Goal: Task Accomplishment & Management: Manage account settings

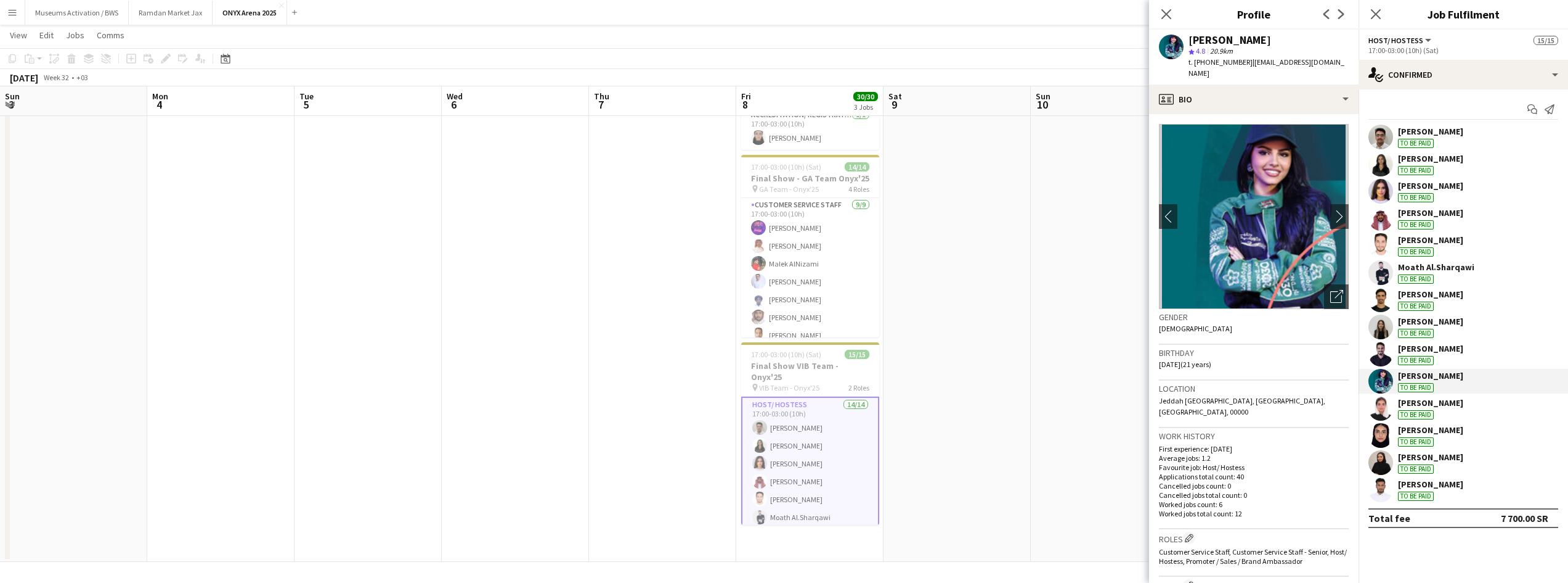
scroll to position [62, 0]
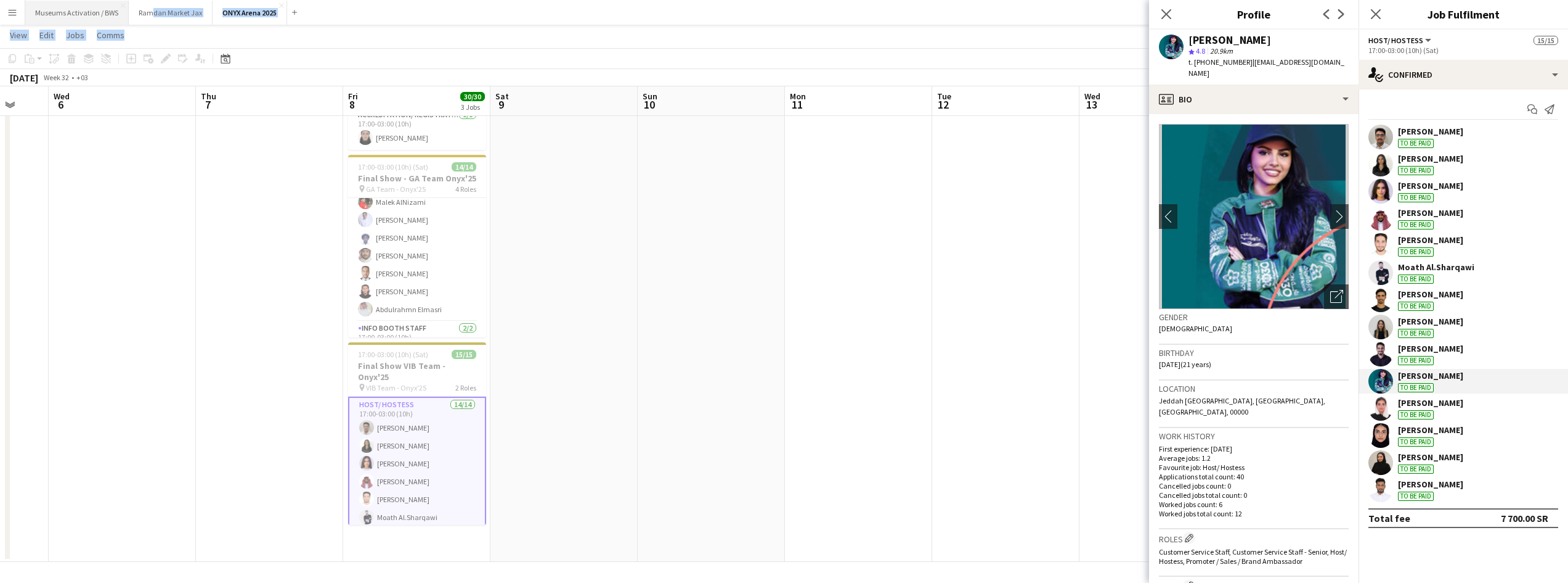
drag, startPoint x: 197, startPoint y: 26, endPoint x: 116, endPoint y: 15, distance: 81.7
click at [139, 16] on div "Menu Boards Boards Boards All jobs Status Workforce Workforce My Workforce Recr…" at bounding box center [784, 252] width 1568 height 661
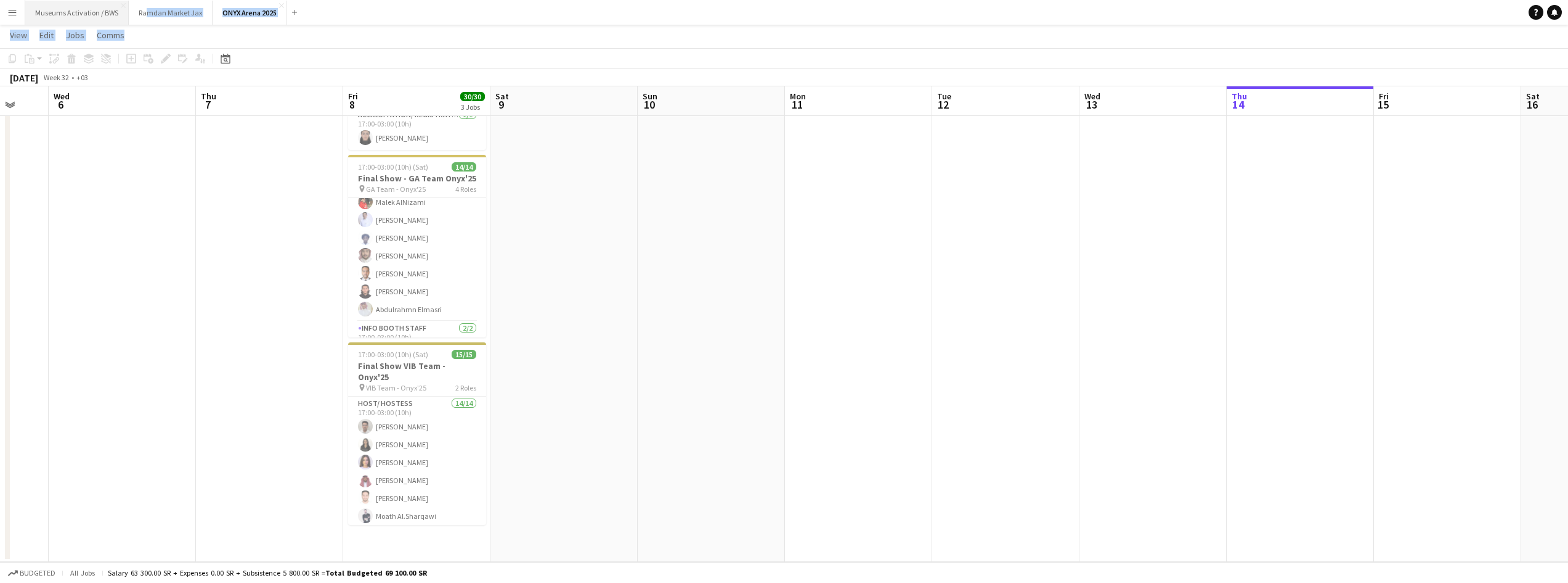
click at [91, 15] on button "Museums Activation / BWS Close" at bounding box center [77, 13] width 104 height 24
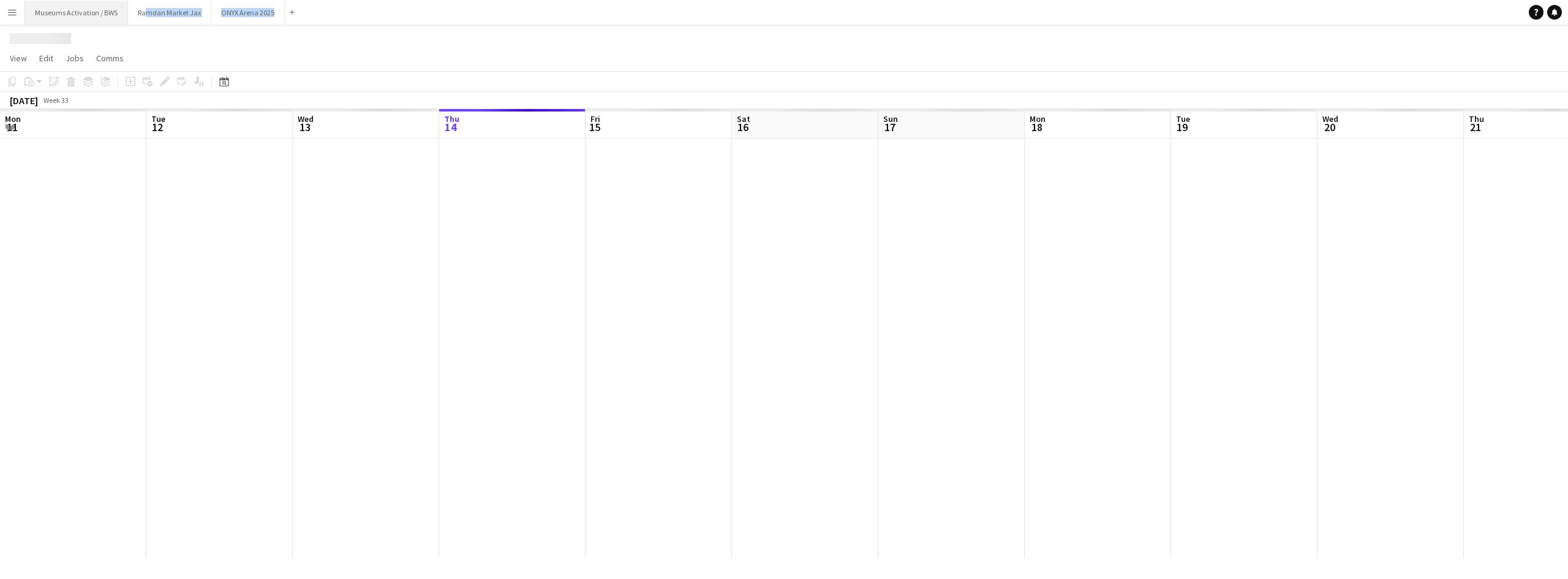
scroll to position [0, 293]
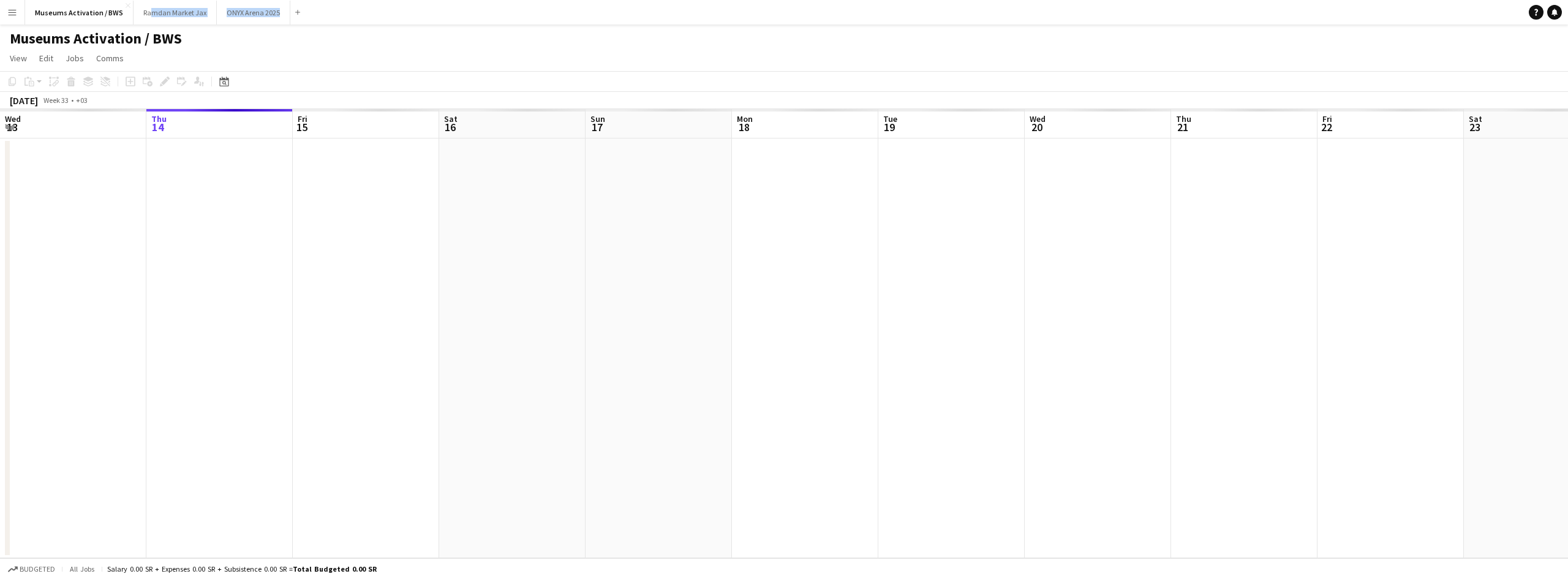
click at [301, 224] on app-date-cell at bounding box center [366, 348] width 147 height 419
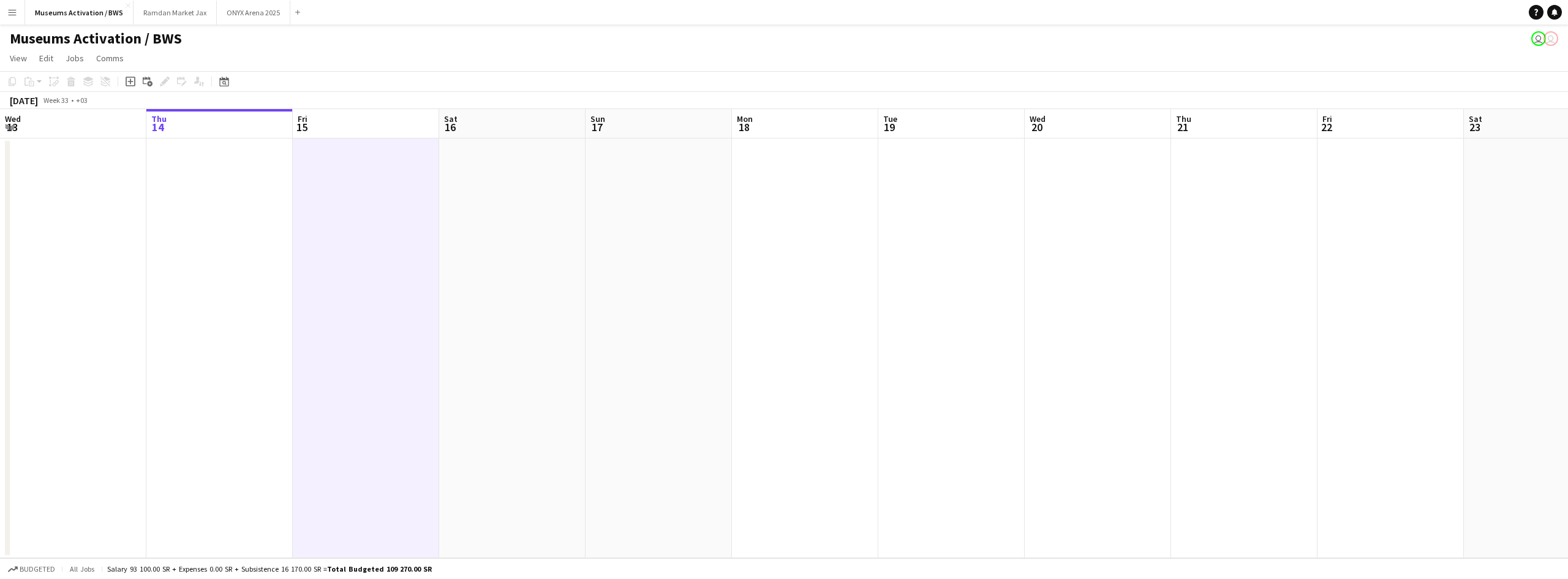
click at [315, 60] on app-page-menu "View Day view expanded Day view collapsed Month view Date picker Jump to [DATE]…" at bounding box center [784, 59] width 1568 height 24
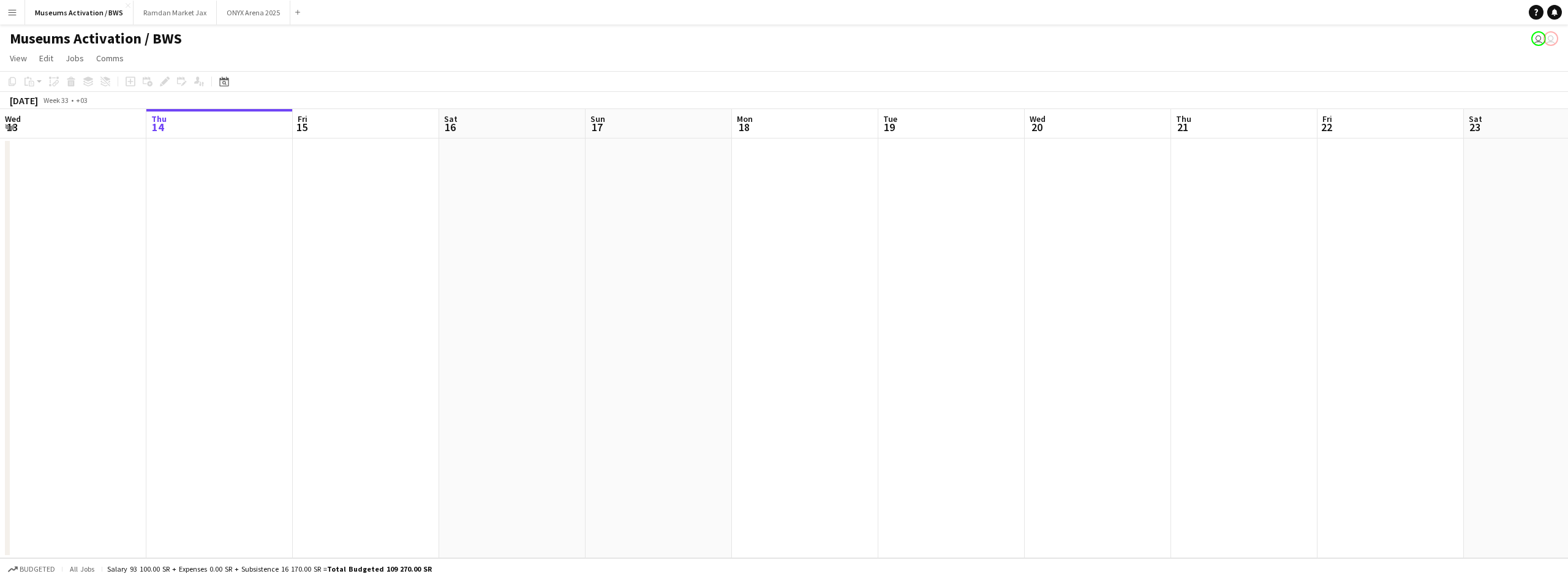
click at [640, 346] on app-calendar-viewport "Mon 11 Tue 12 Wed 13 Thu 14 Fri 15 Sat 16 Sun 17 Mon 18 Tue 19 Wed 20 Thu 21 Fr…" at bounding box center [784, 334] width 1568 height 449
drag, startPoint x: 737, startPoint y: 332, endPoint x: 265, endPoint y: 350, distance: 472.3
click at [195, 357] on app-calendar-viewport "Mon 11 Tue 12 Wed 13 Thu 14 Fri 15 Sat 16 Sun 17 Mon 18 Tue 19 Wed 20 Thu 21 Fr…" at bounding box center [784, 334] width 1568 height 449
drag, startPoint x: 474, startPoint y: 339, endPoint x: 60, endPoint y: 374, distance: 415.5
click at [59, 371] on app-calendar-viewport "Fri 15 Sat 16 Sun 17 Mon 18 Tue 19 Wed 20 Thu 21 Fri 22 Sat 23 Sun 24 Mon 25 Tu…" at bounding box center [784, 334] width 1568 height 449
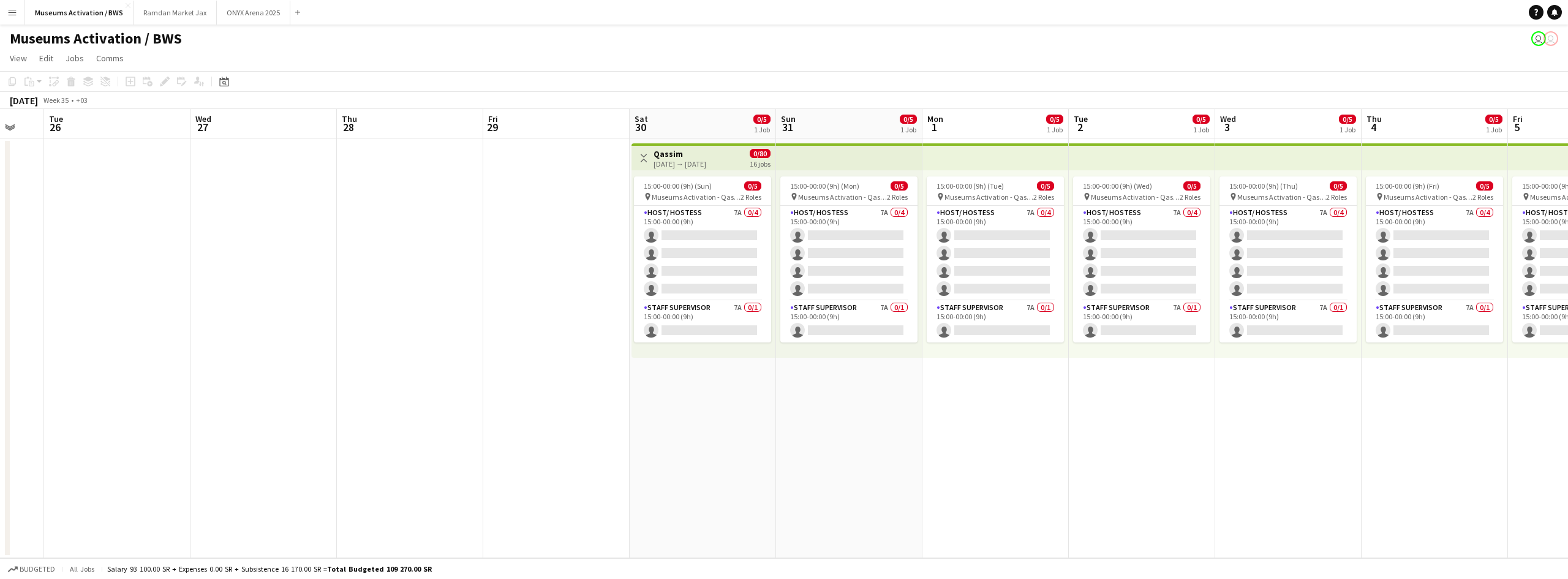
drag, startPoint x: 636, startPoint y: 357, endPoint x: -72, endPoint y: 571, distance: 739.6
click at [0, 571] on html "Menu Boards Boards Boards All jobs Status Workforce Workforce My Workforce Recr…" at bounding box center [784, 289] width 1568 height 579
drag, startPoint x: 458, startPoint y: 477, endPoint x: 363, endPoint y: 441, distance: 101.6
click at [377, 450] on app-calendar-viewport "Sat 23 Sun 24 Mon 25 Tue 26 Wed 27 Thu 28 Fri 29 Sat 30 0/5 1 Job Sun 31 0/5 1 …" at bounding box center [784, 334] width 1568 height 449
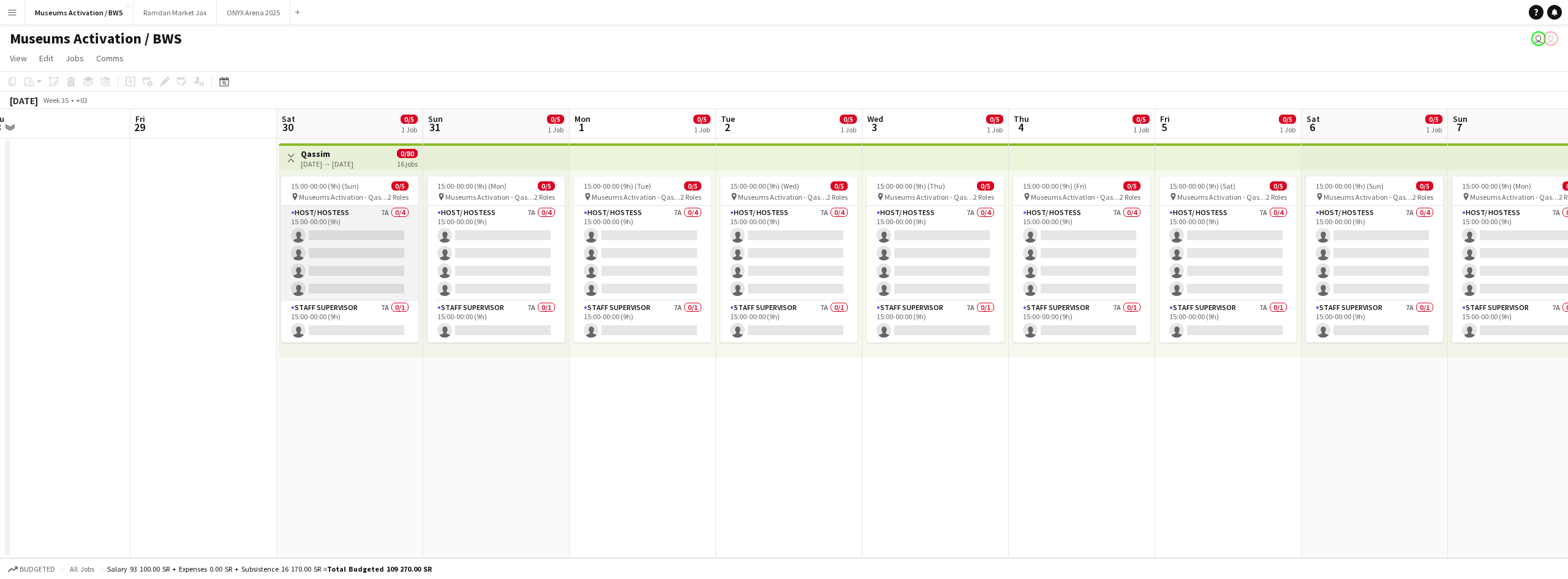
click at [285, 263] on app-card-role "Host/ Hostess 7A 0/4 15:00-00:00 (9h) single-neutral-actions single-neutral-act…" at bounding box center [349, 253] width 137 height 95
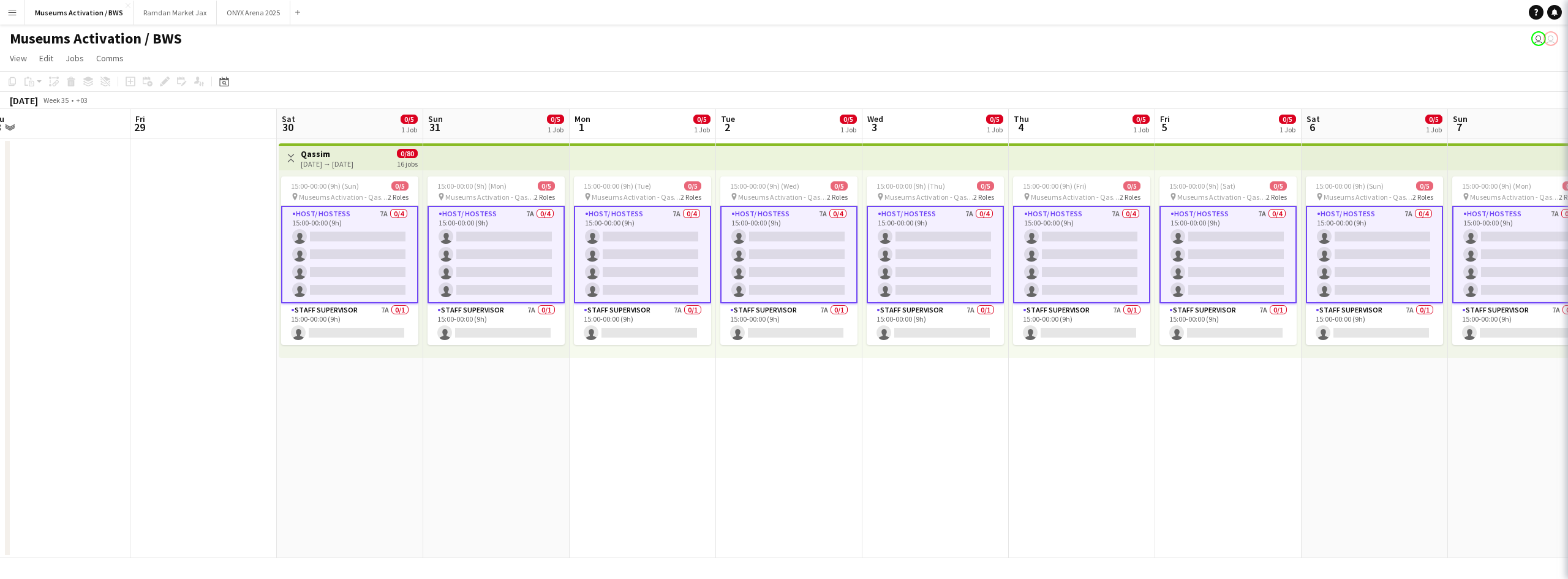
scroll to position [0, 452]
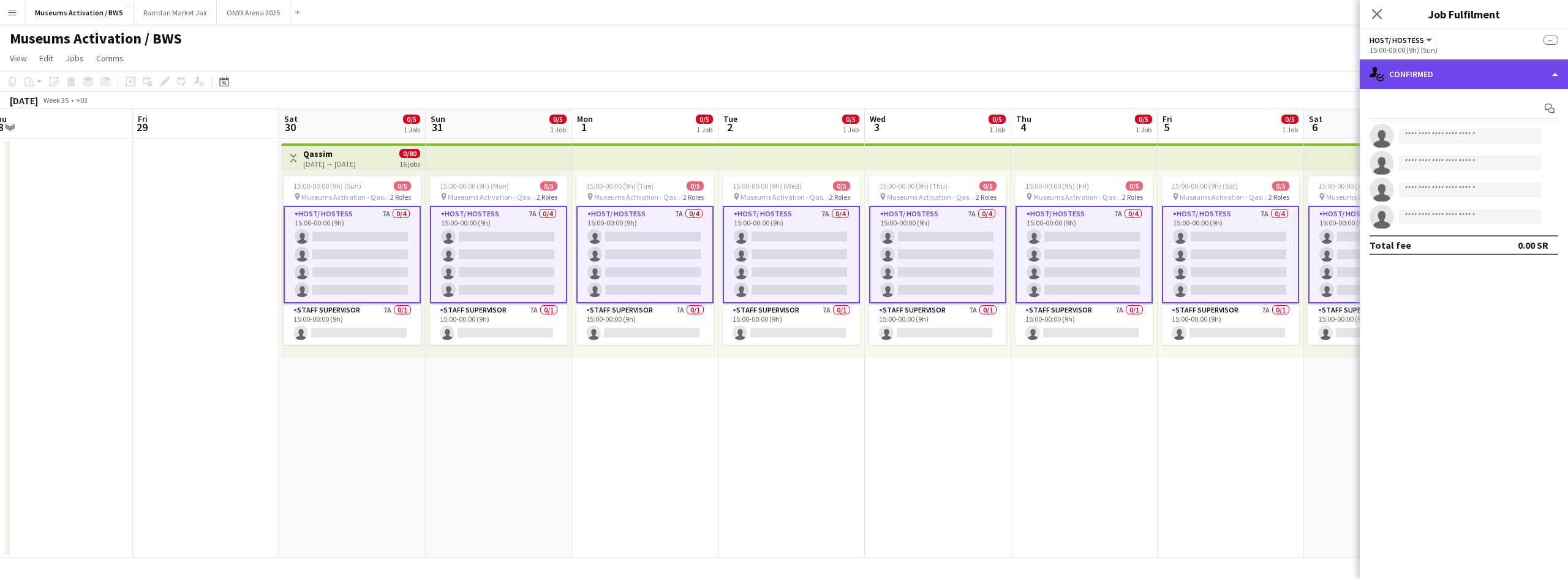
click at [1415, 83] on div "single-neutral-actions-check-2 Confirmed" at bounding box center [1464, 74] width 208 height 29
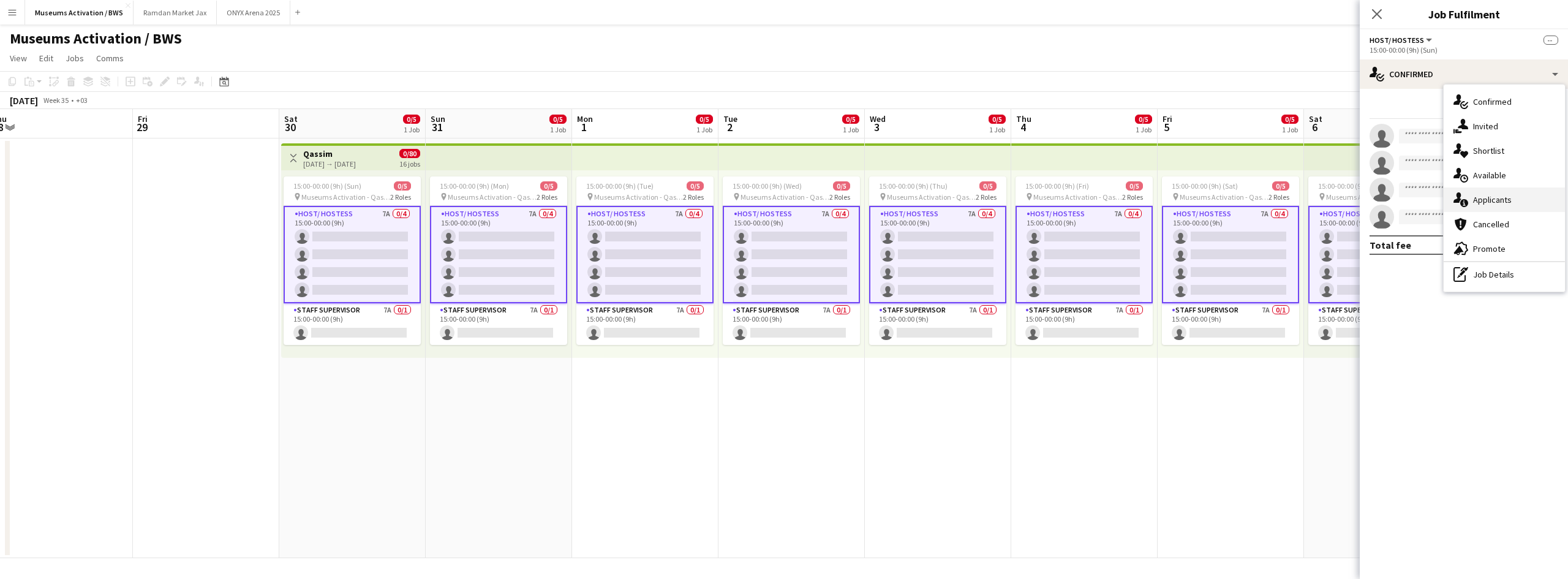
click at [1516, 201] on div "single-neutral-actions-information Applicants" at bounding box center [1504, 200] width 121 height 25
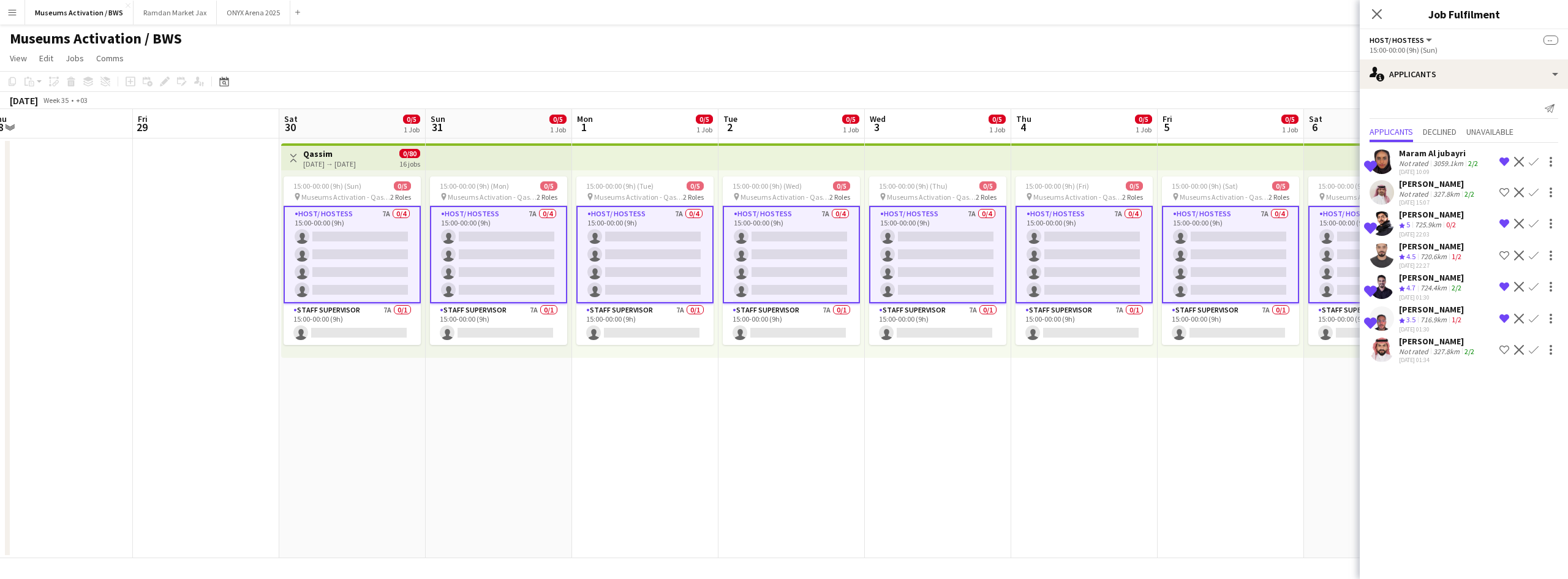
click at [1456, 162] on div "3059.1km" at bounding box center [1449, 163] width 35 height 9
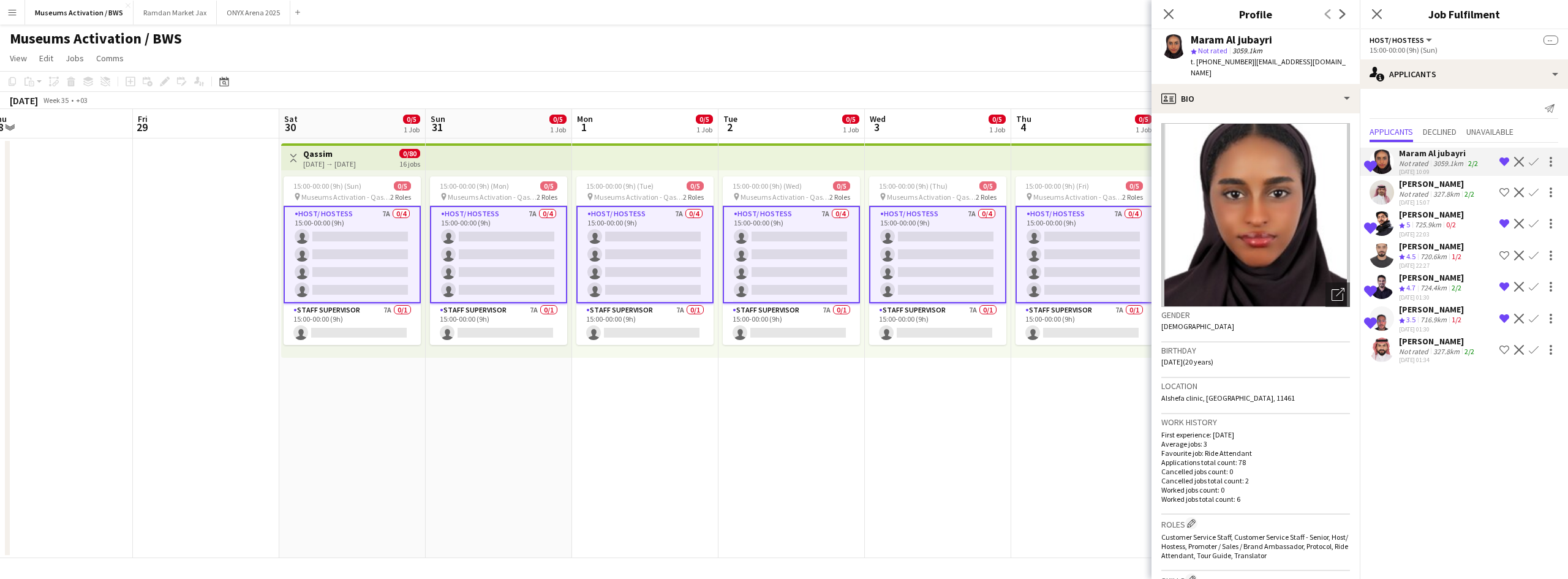
click at [1432, 322] on div "716.9km" at bounding box center [1434, 319] width 31 height 10
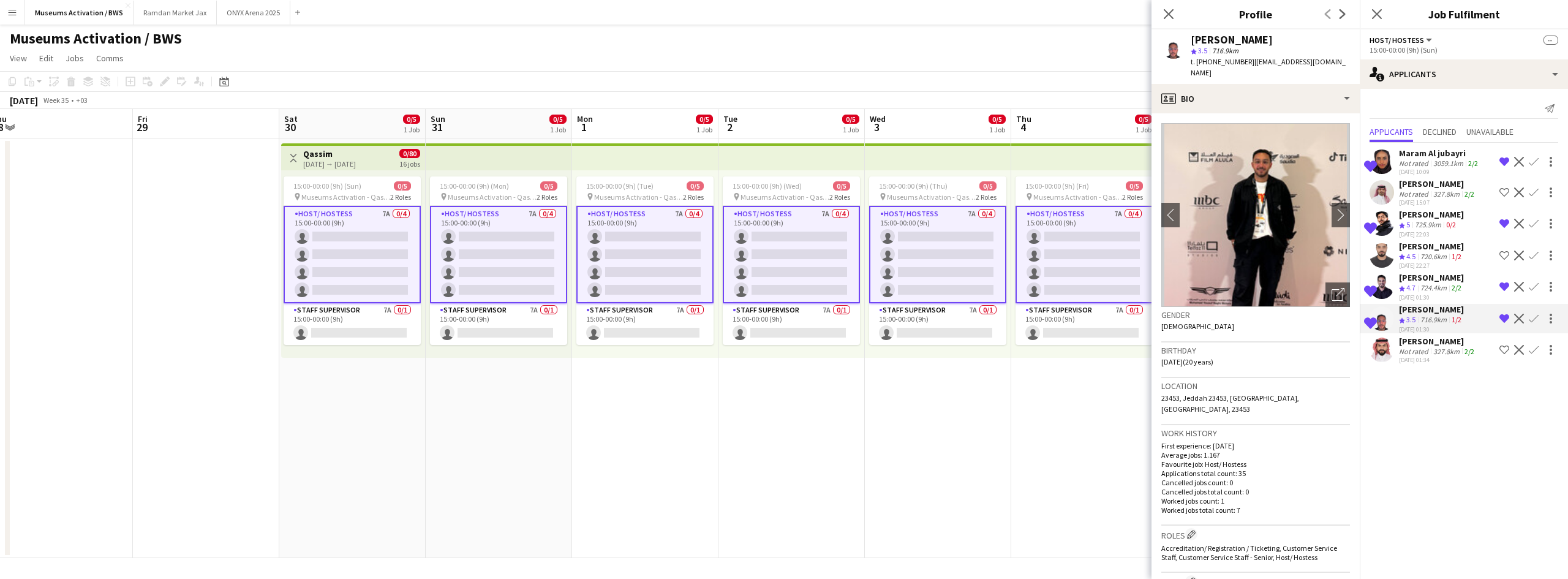
click at [1432, 288] on div "724.4km" at bounding box center [1434, 287] width 31 height 10
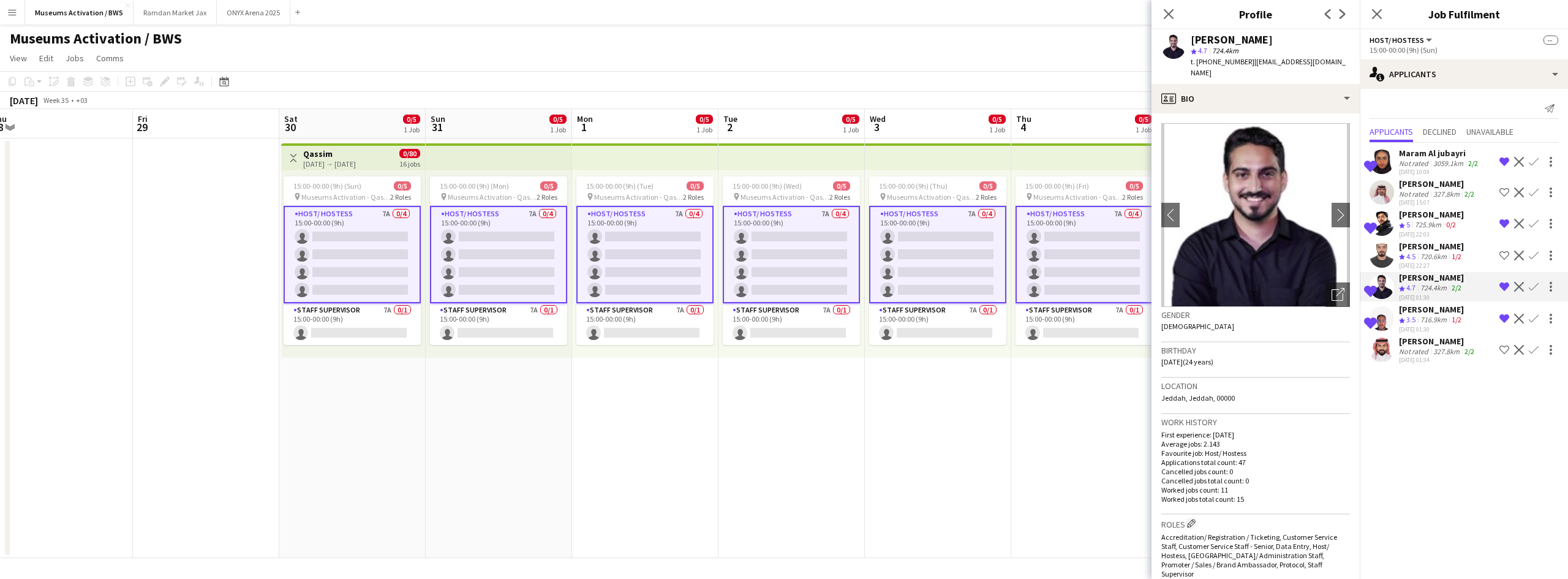
click at [1427, 221] on div "725.9km" at bounding box center [1428, 224] width 31 height 10
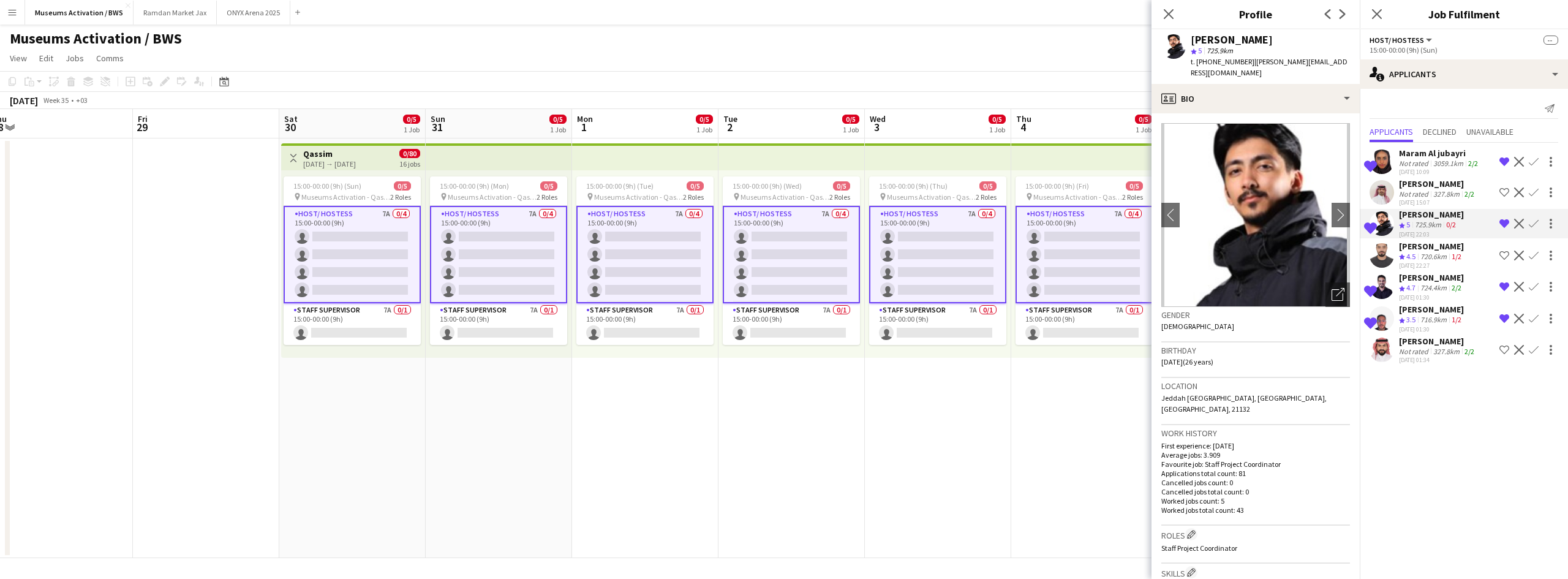
click at [1415, 158] on div "Maram Al jubayri" at bounding box center [1439, 153] width 81 height 11
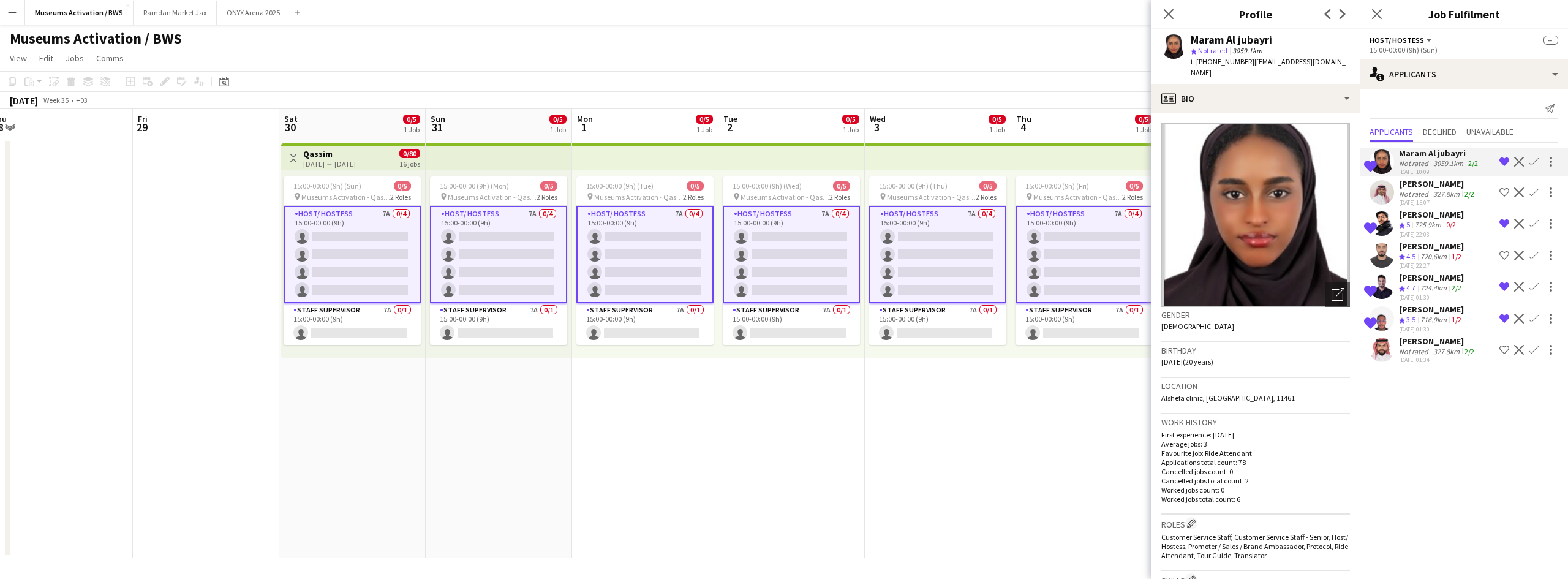
click at [1377, 331] on div "Shortlisted [PERSON_NAME] Crew rating 3.5 716.9km 1/2 [DATE] 01:30 Remove crew …" at bounding box center [1464, 318] width 208 height 29
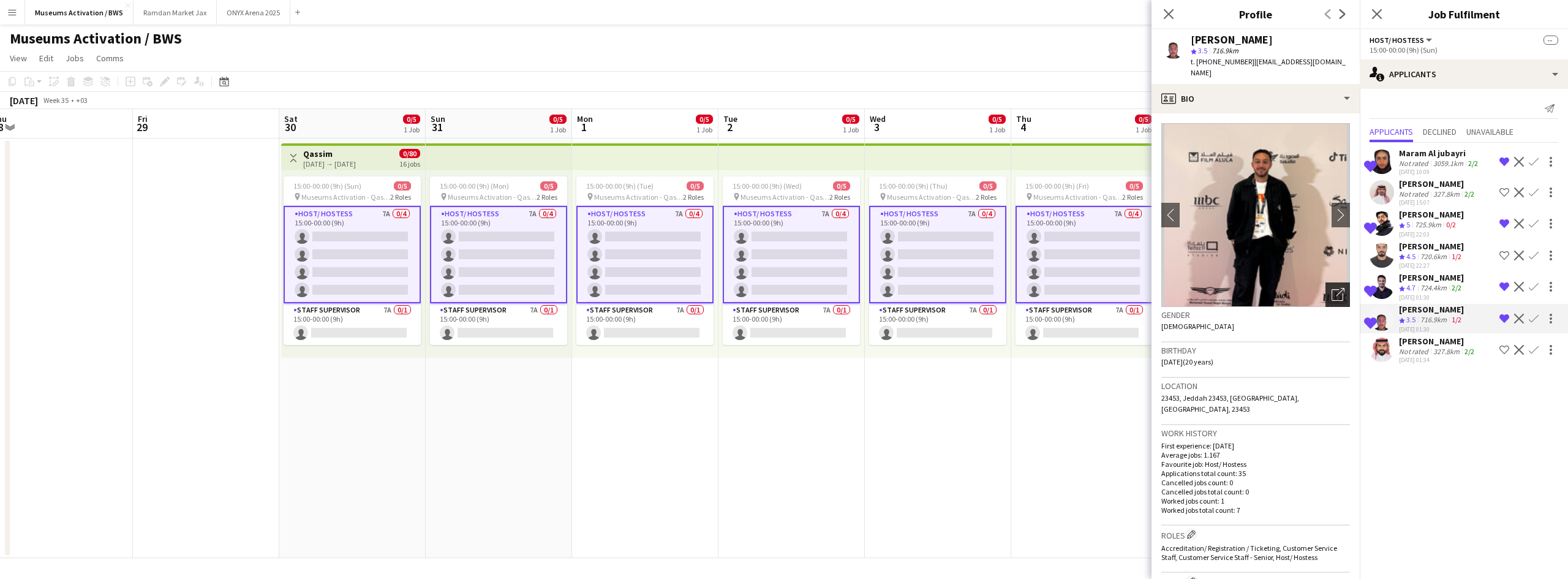
click at [1332, 288] on icon "Open photos pop-in" at bounding box center [1338, 295] width 13 height 13
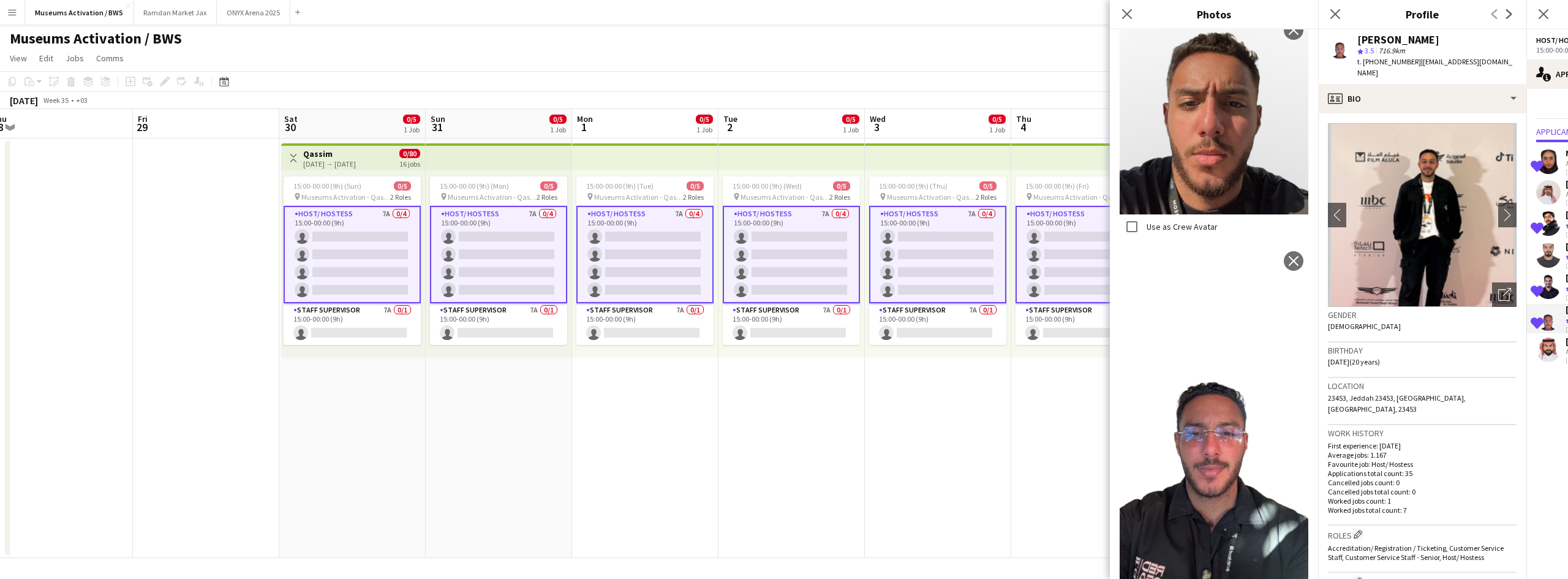
scroll to position [284, 0]
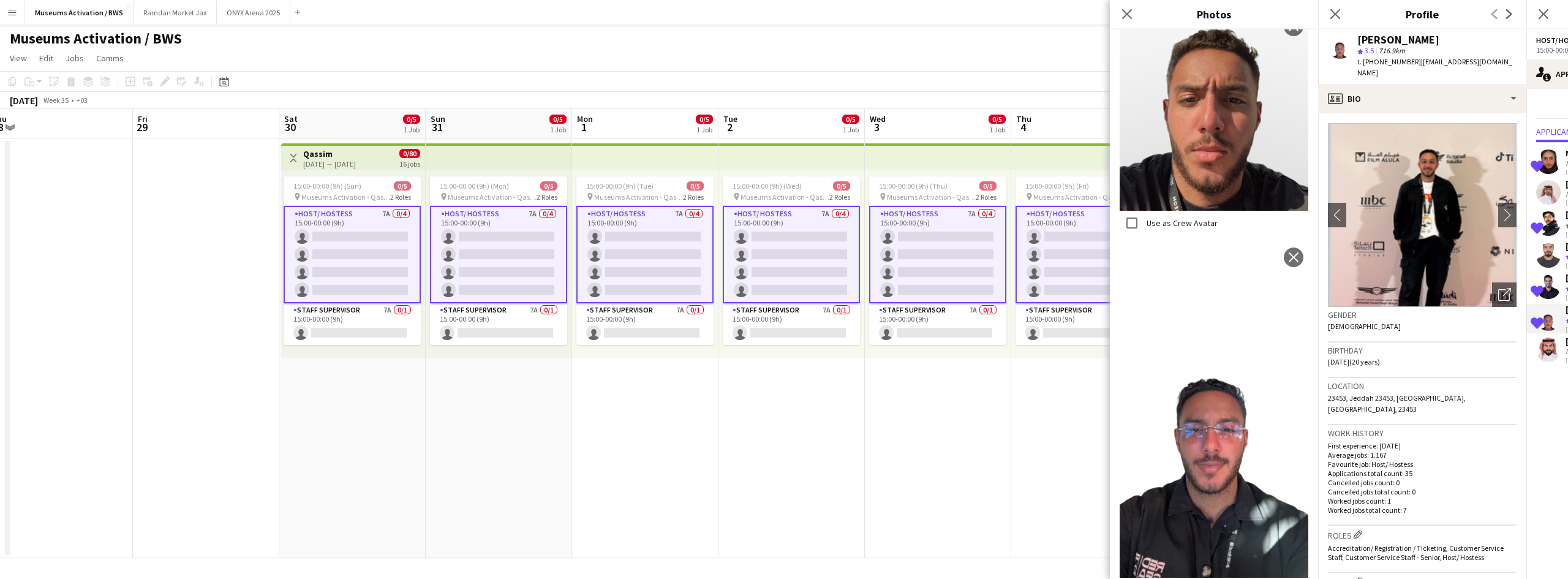
click at [1421, 362] on div "Birthday [DEMOGRAPHIC_DATA] (20 years)" at bounding box center [1422, 359] width 189 height 36
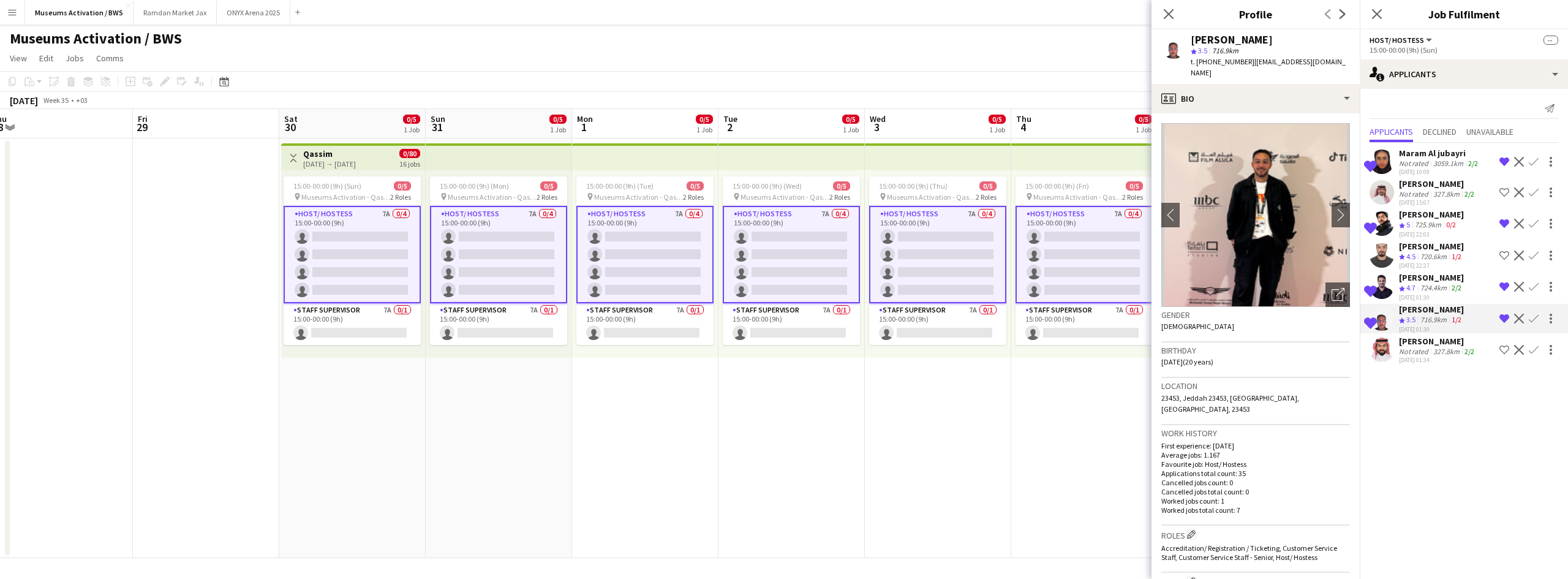
click at [1428, 238] on div "[DATE] 22:03" at bounding box center [1431, 234] width 65 height 8
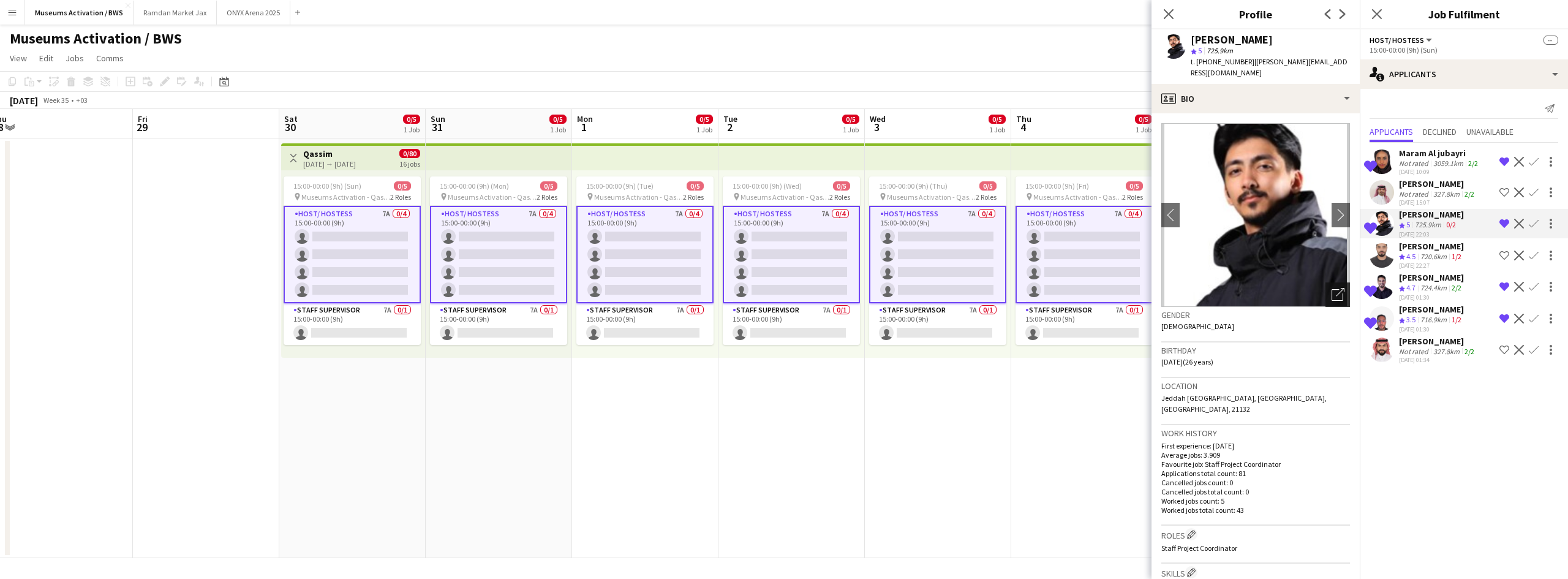
click at [1332, 288] on icon "Open photos pop-in" at bounding box center [1338, 295] width 13 height 13
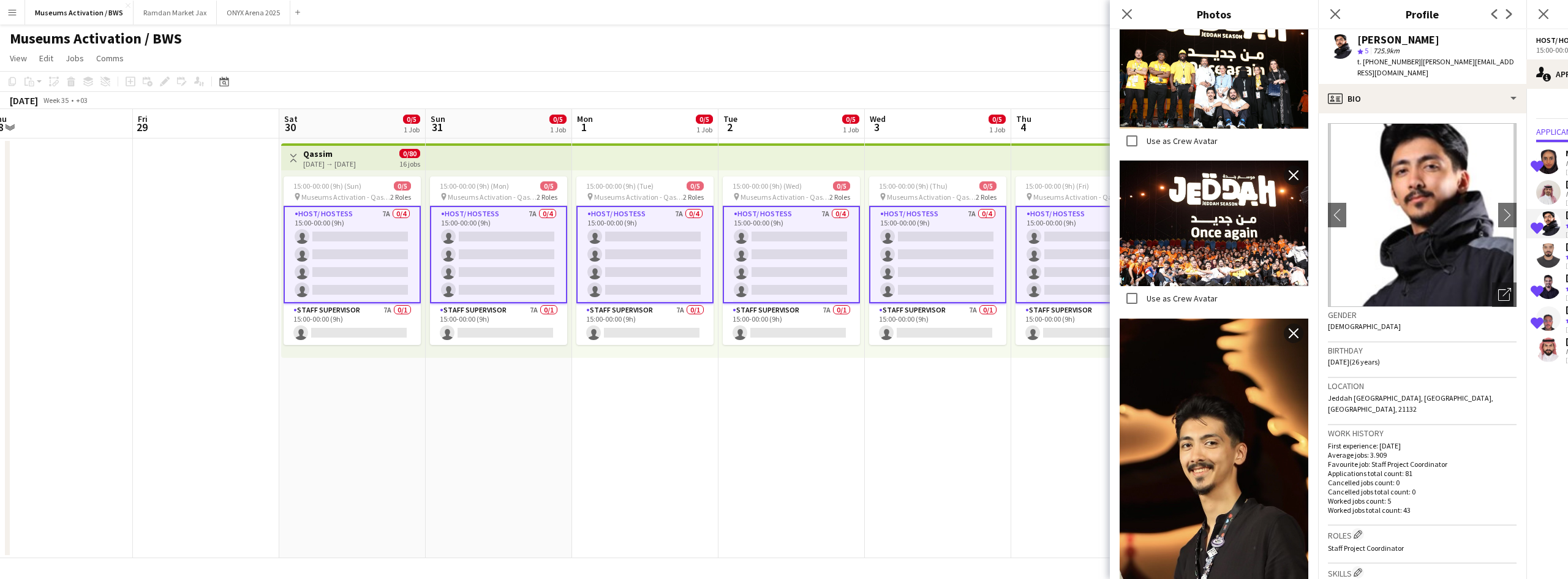
scroll to position [613, 0]
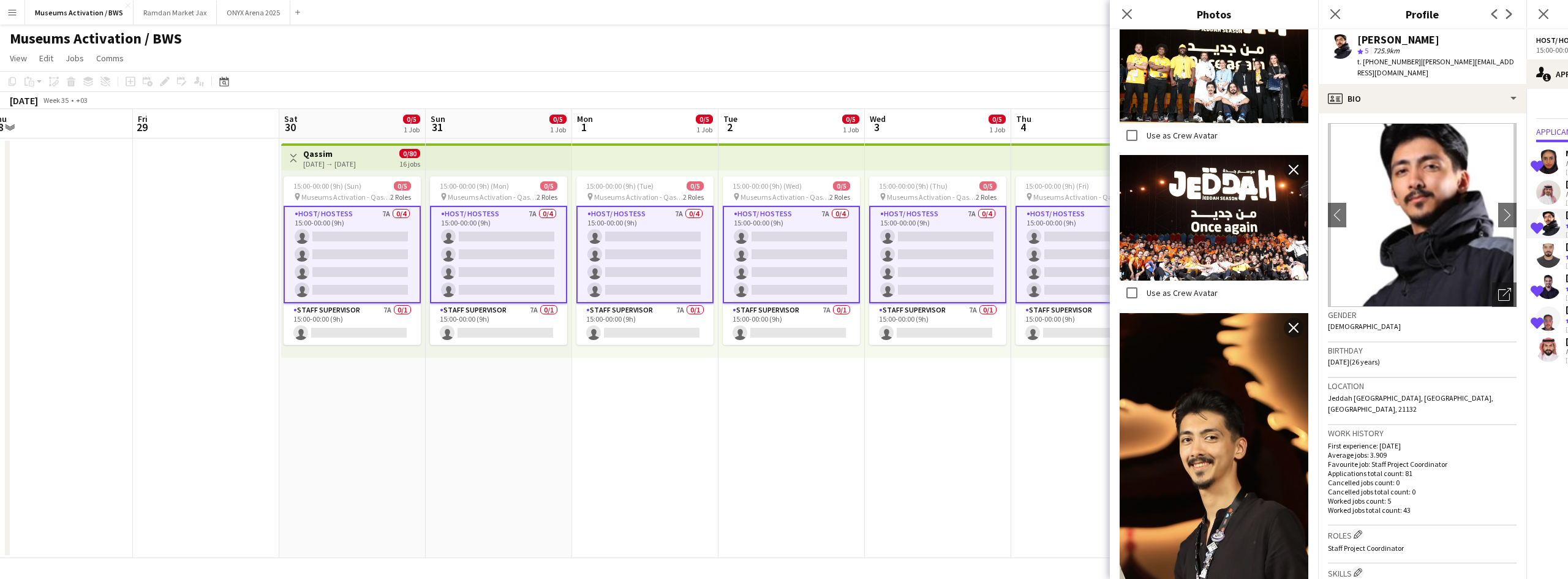
click at [1390, 395] on div "Location [GEOGRAPHIC_DATA] [GEOGRAPHIC_DATA], [GEOGRAPHIC_DATA], [GEOGRAPHIC_DA…" at bounding box center [1422, 401] width 189 height 47
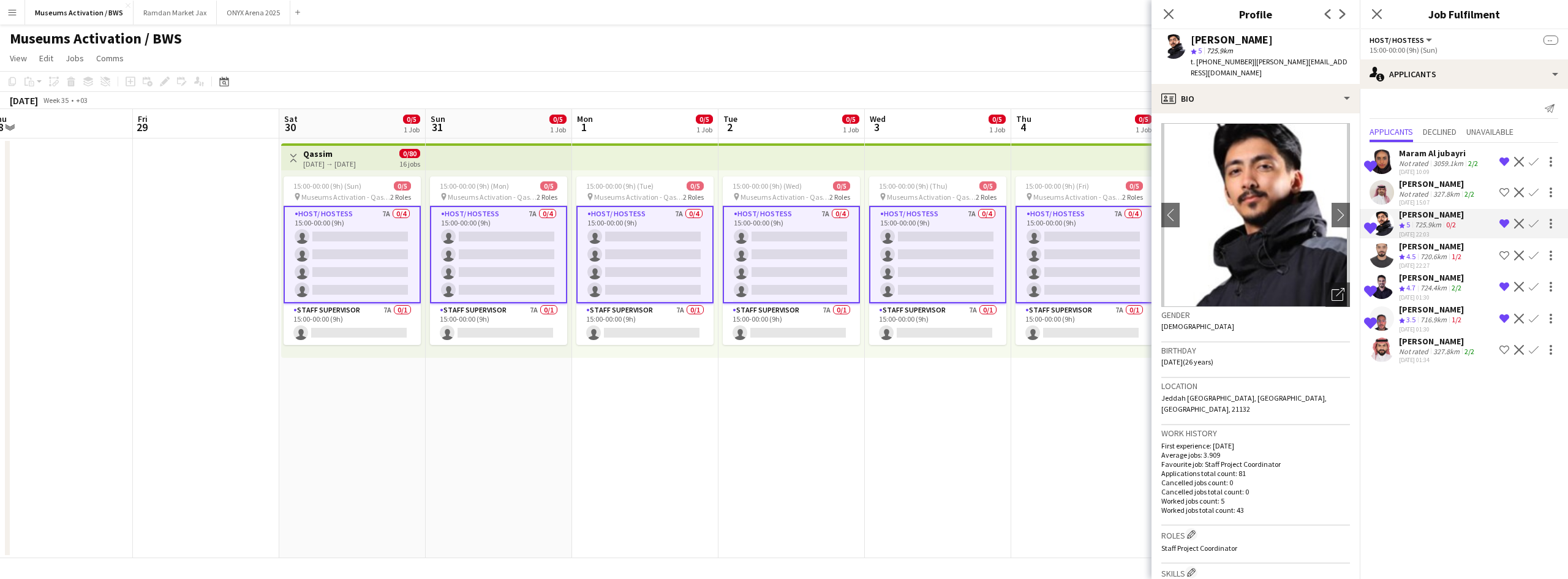
click at [1405, 258] on icon "Crew rating" at bounding box center [1402, 256] width 6 height 6
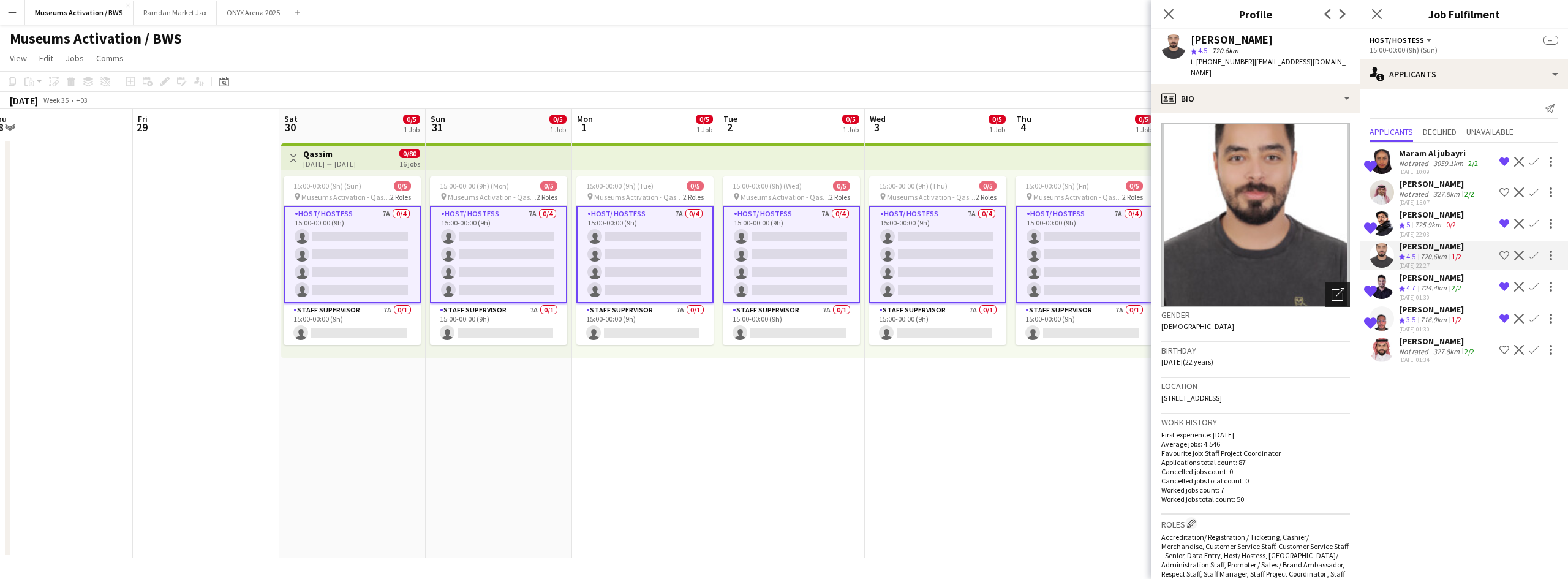
click at [1332, 297] on icon "Open photos pop-in" at bounding box center [1338, 295] width 13 height 13
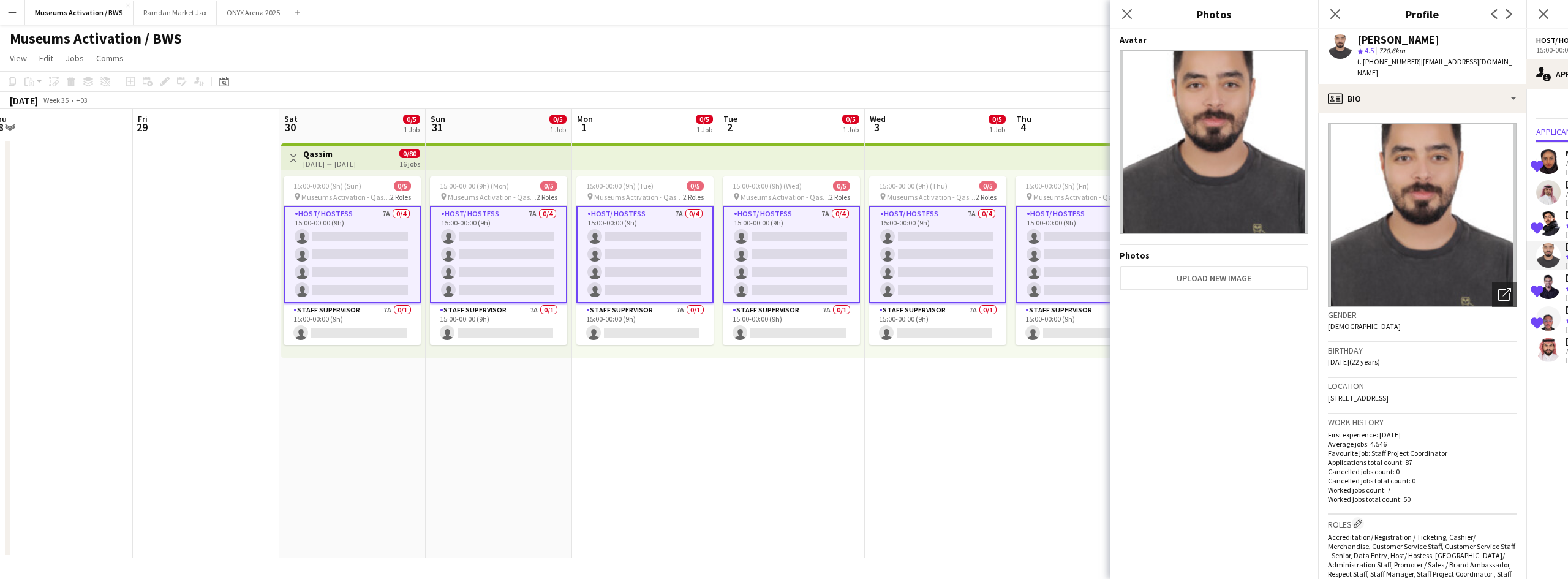
click at [1466, 320] on div "Gender [DEMOGRAPHIC_DATA]" at bounding box center [1422, 324] width 189 height 36
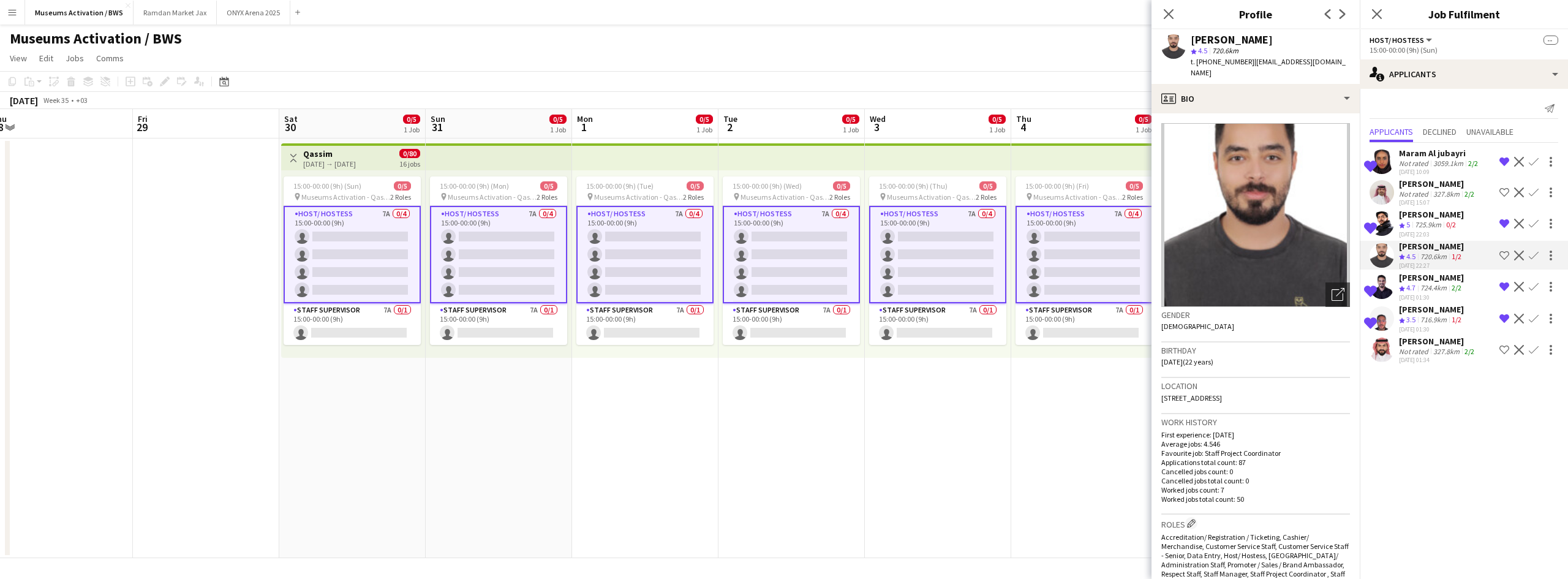
click at [1411, 316] on span "3.5" at bounding box center [1411, 319] width 9 height 9
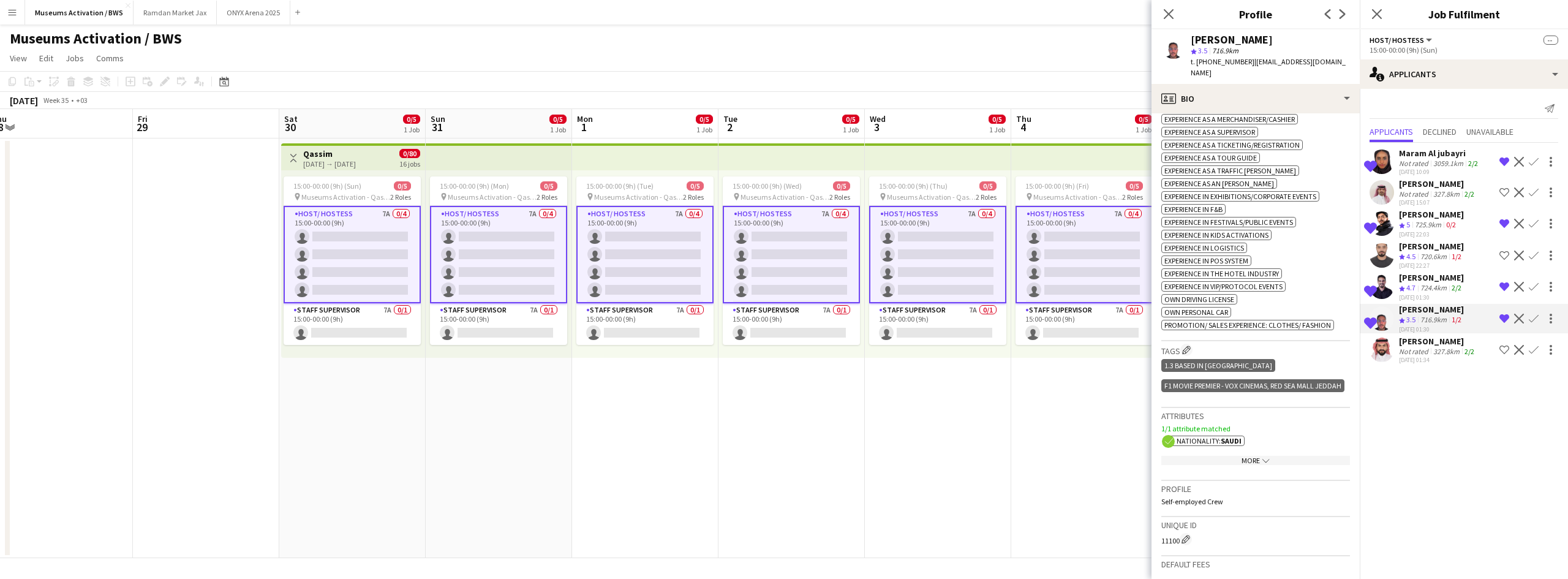
scroll to position [61, 0]
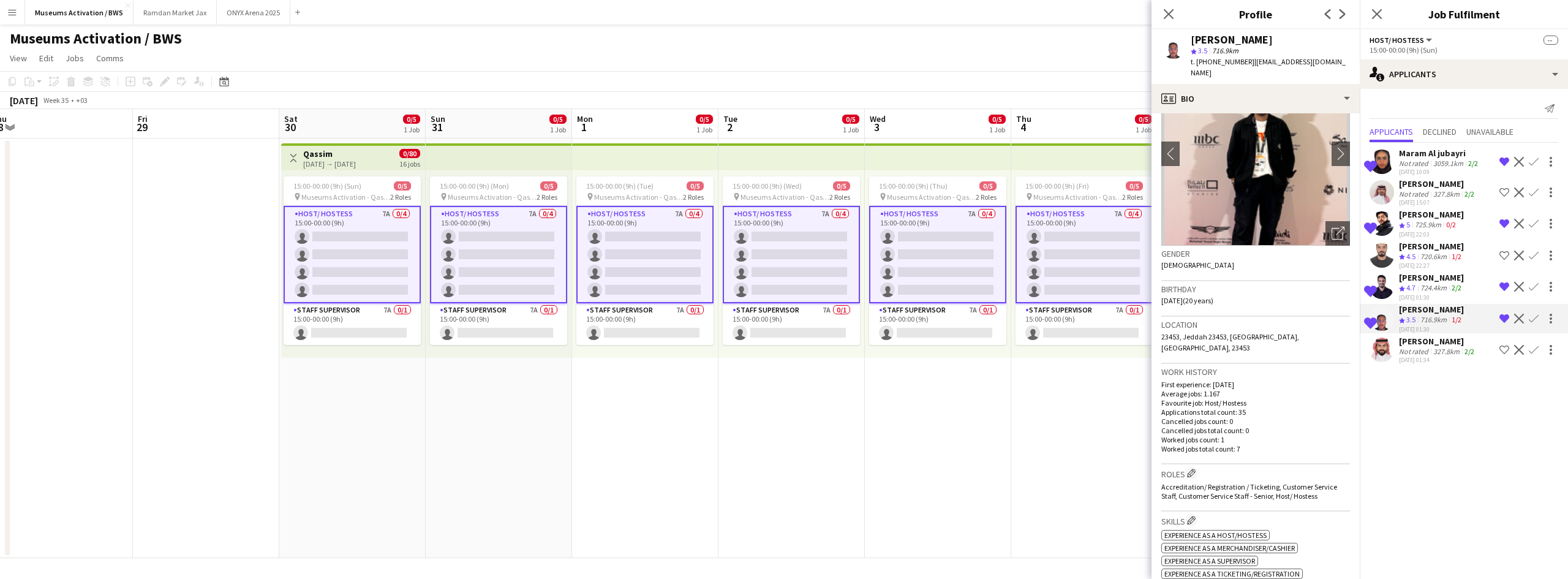
click at [1397, 194] on div "[PERSON_NAME] Not rated 327.8km 2/2 [DATE] 15:07 Shortlist crew Decline Confirm" at bounding box center [1464, 191] width 208 height 28
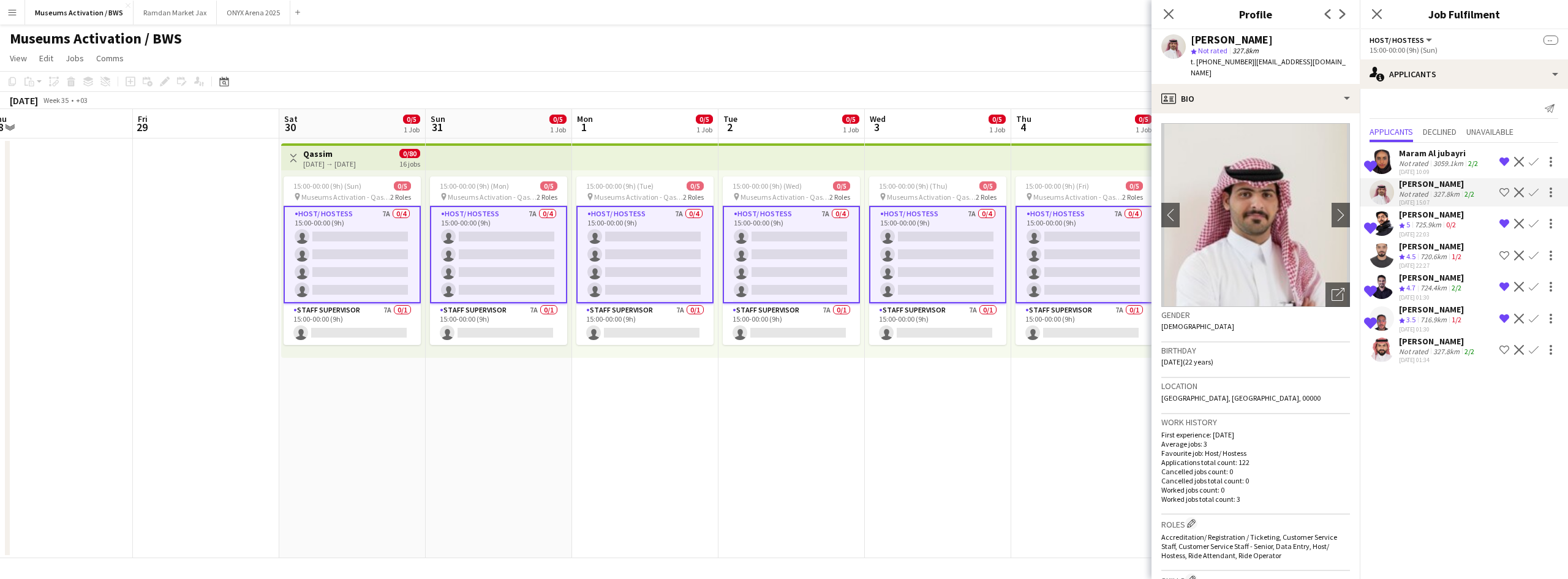
click at [1397, 231] on div "Shortlisted [PERSON_NAME] Crew rating 5 725.9km 0/2 [DATE] 22:03 Remove crew fr…" at bounding box center [1464, 223] width 208 height 29
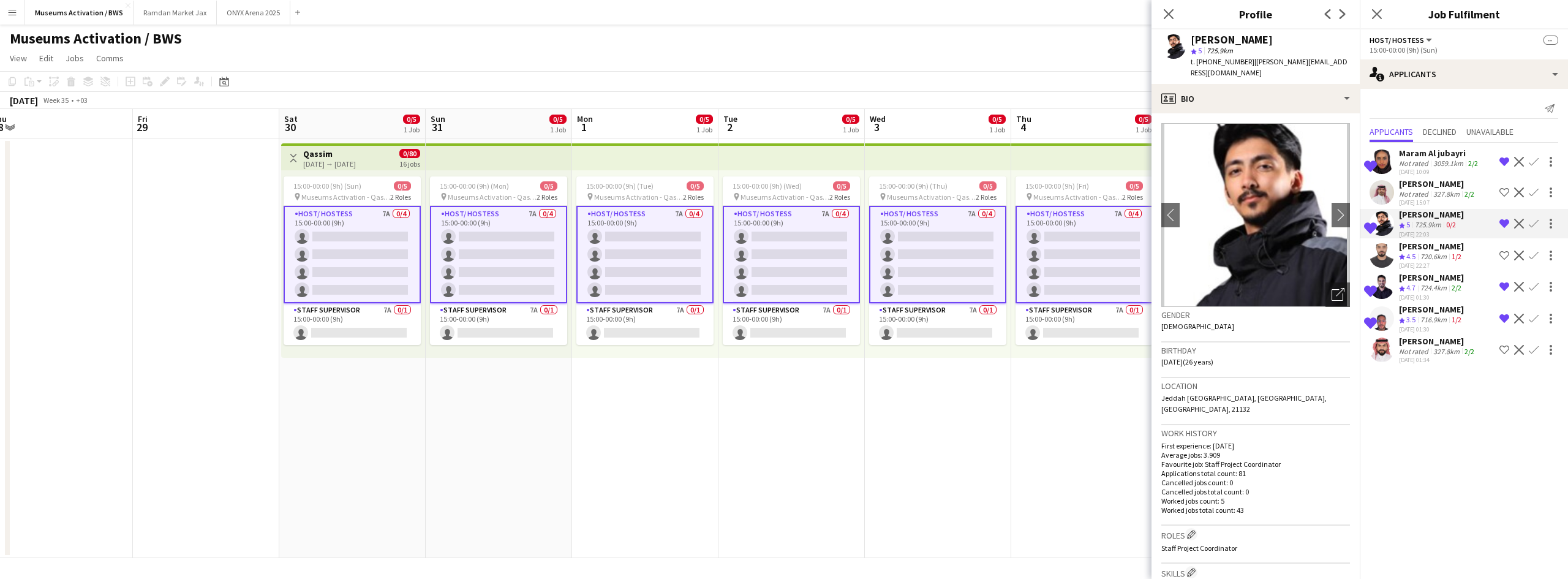
drag, startPoint x: 1411, startPoint y: 277, endPoint x: 1410, endPoint y: 295, distance: 18.0
click at [1411, 281] on div "[PERSON_NAME]" at bounding box center [1431, 277] width 65 height 11
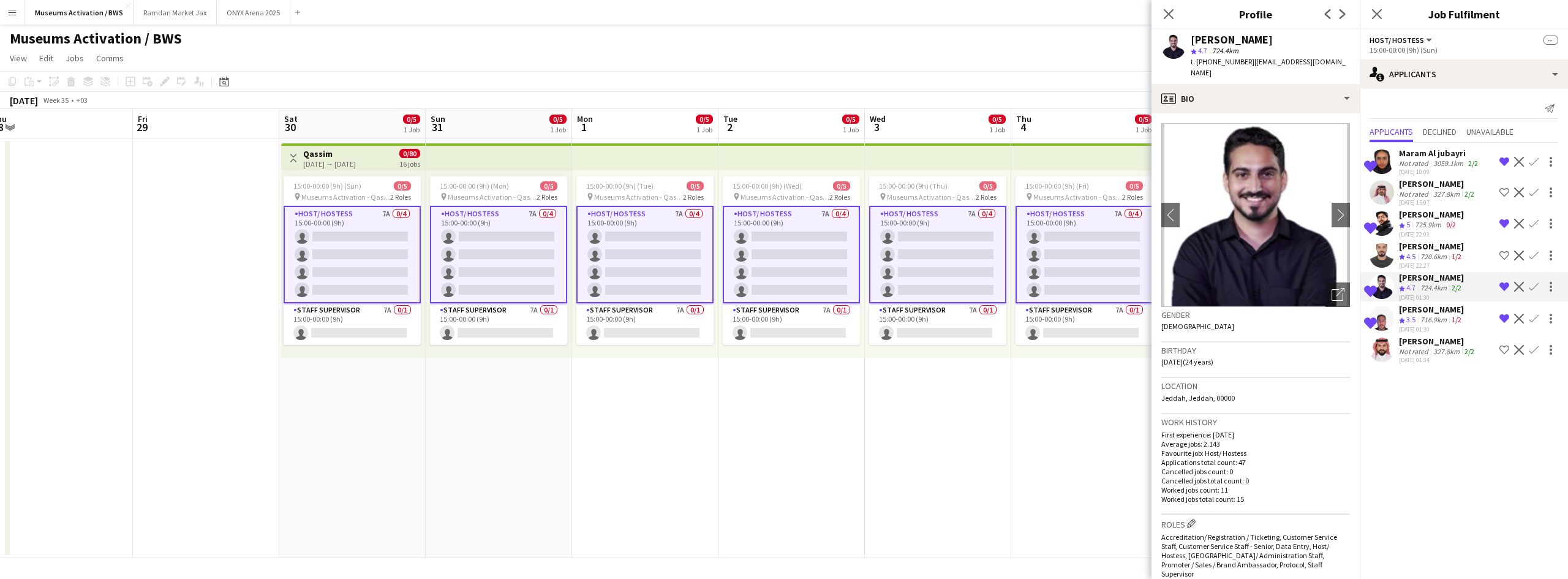
click at [1407, 326] on div "[DATE] 01:30" at bounding box center [1431, 329] width 65 height 8
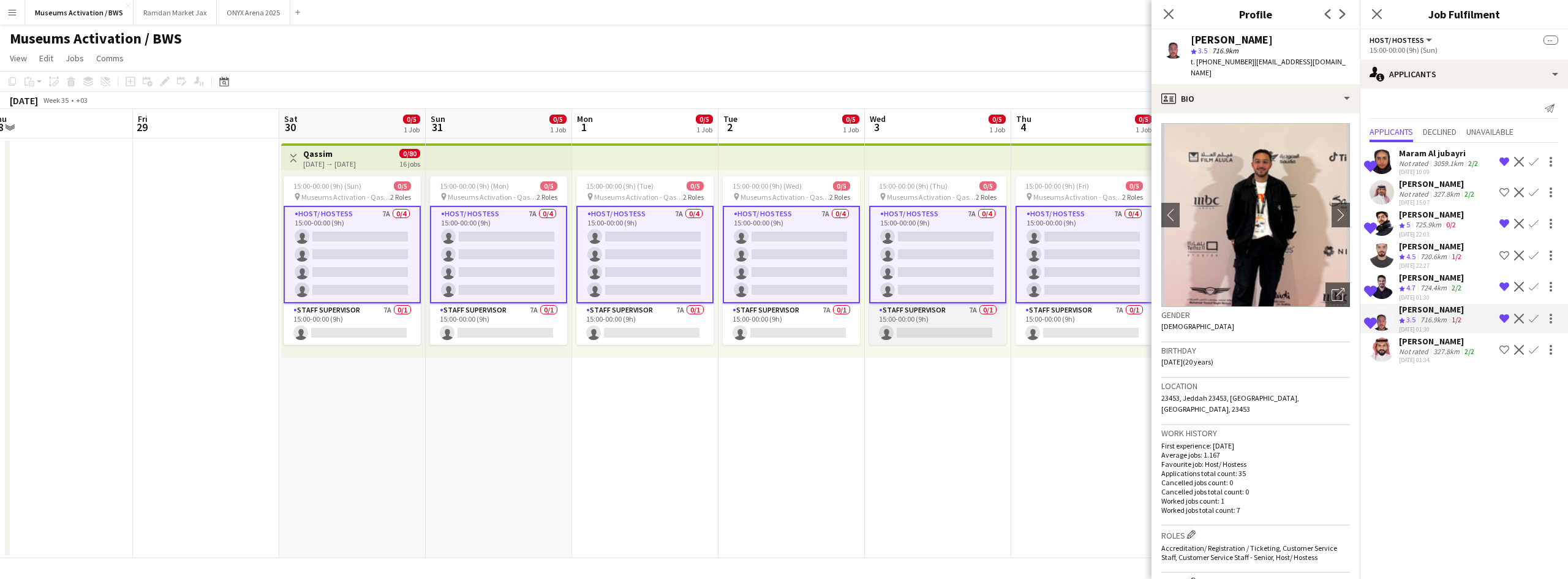
click at [904, 331] on app-card-role "Staff Supervisor 7A 0/1 15:00-00:00 (9h) single-neutral-actions" at bounding box center [938, 324] width 137 height 42
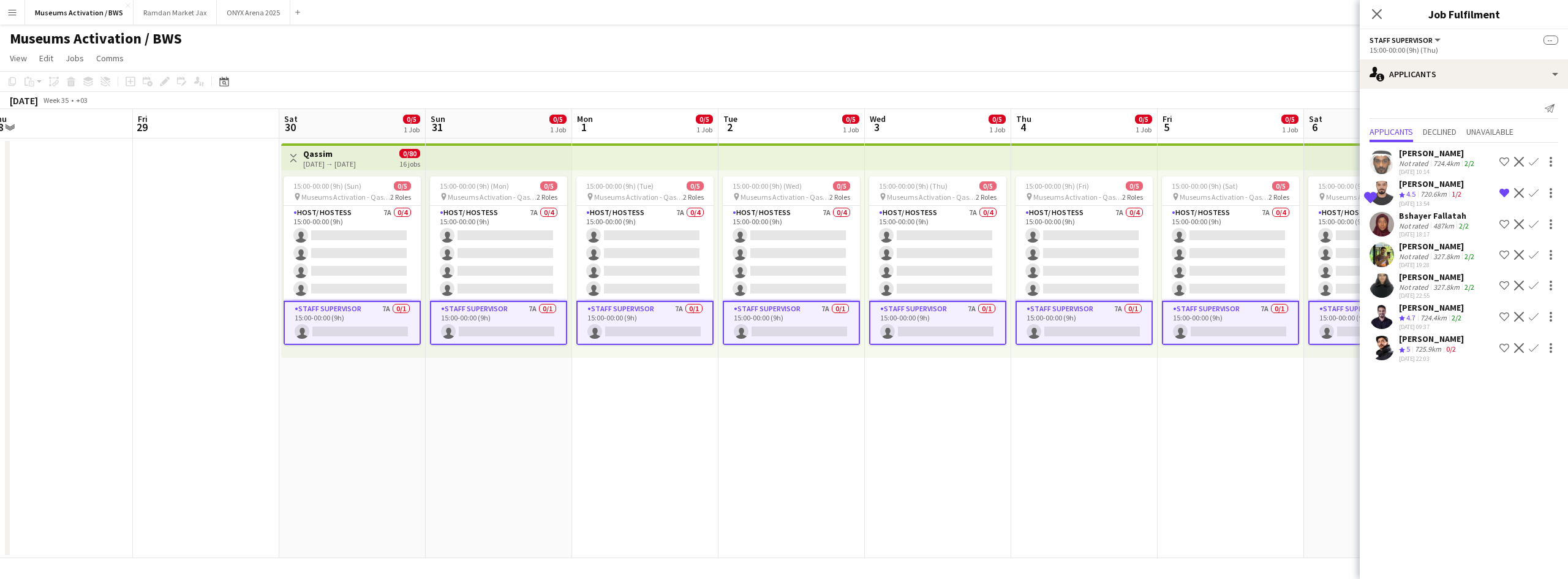
click at [1445, 165] on div "724.4km" at bounding box center [1447, 163] width 31 height 9
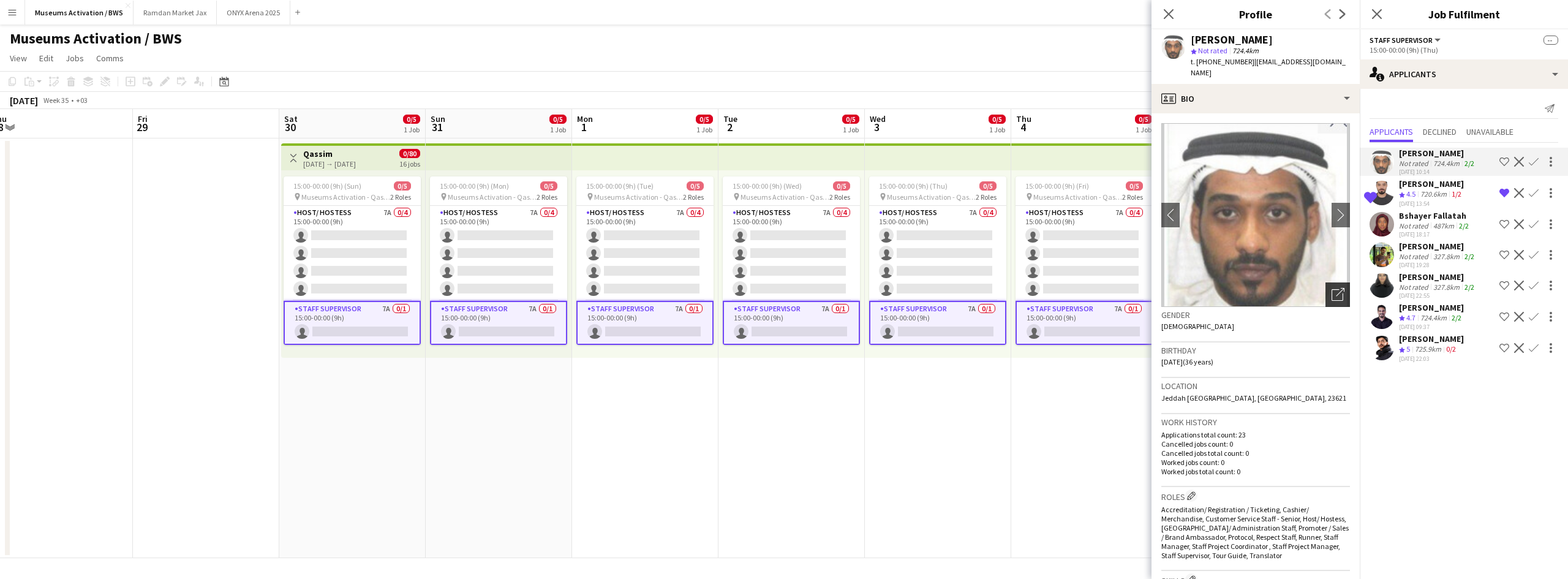
click at [1332, 288] on icon "Open photos pop-in" at bounding box center [1338, 295] width 13 height 13
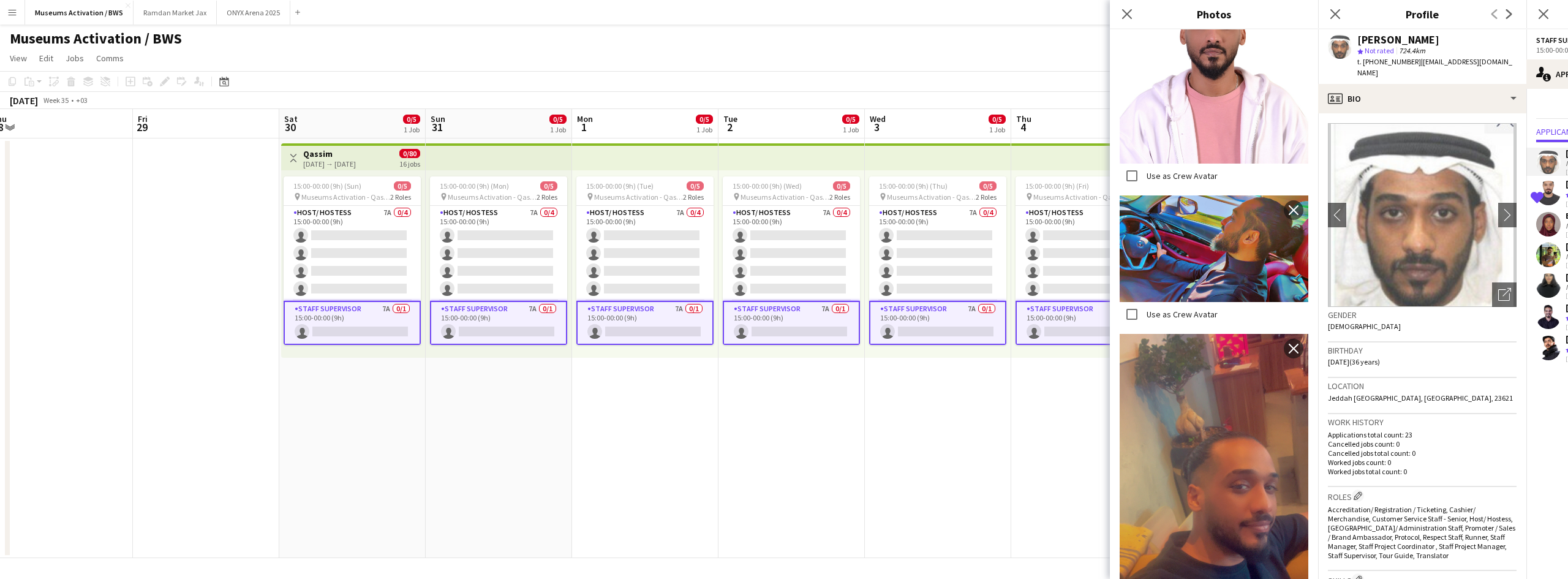
scroll to position [1041, 0]
click at [1457, 363] on div "Birthday [DEMOGRAPHIC_DATA] (36 years)" at bounding box center [1422, 359] width 189 height 36
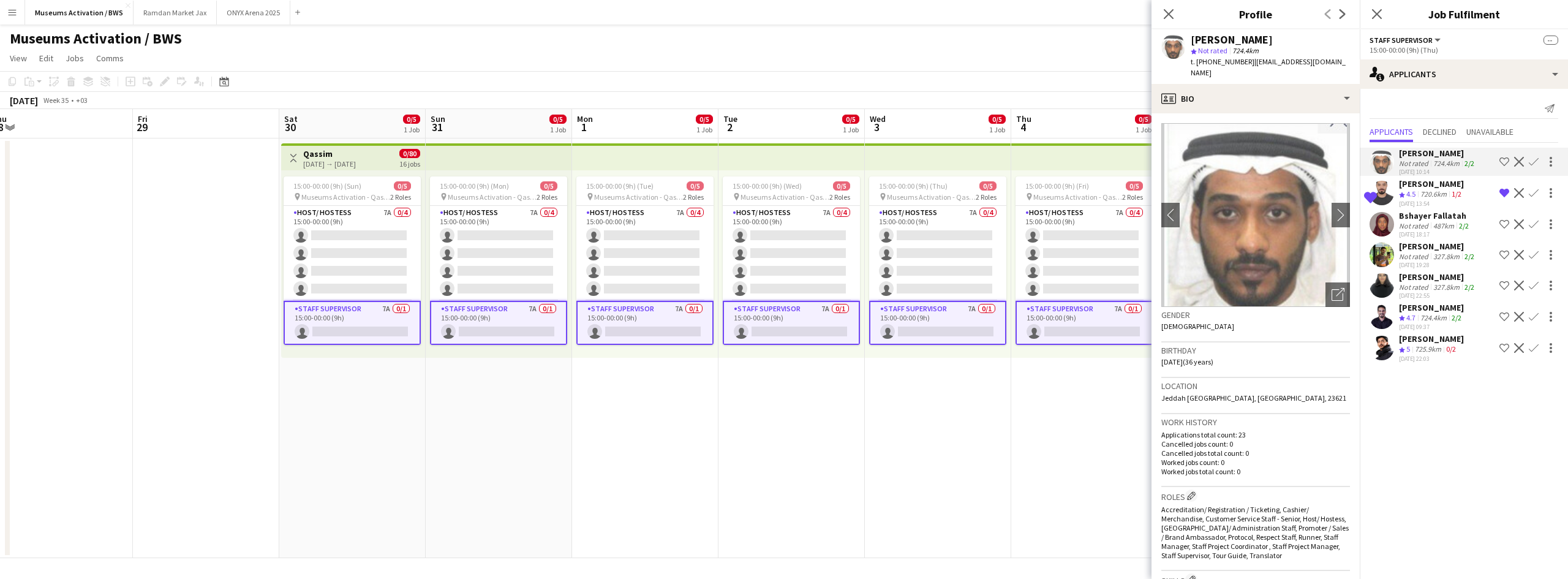
click at [1450, 281] on div "[PERSON_NAME]" at bounding box center [1438, 277] width 78 height 11
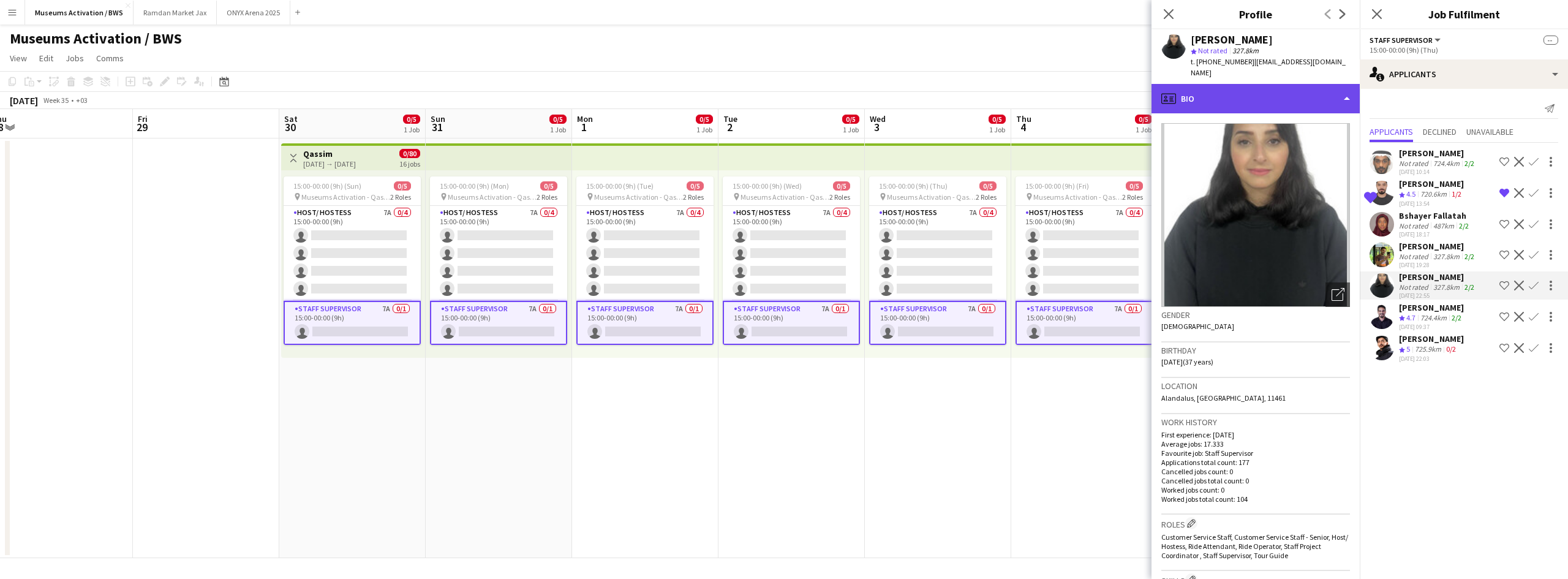
click at [1277, 93] on div "profile Bio" at bounding box center [1256, 98] width 208 height 29
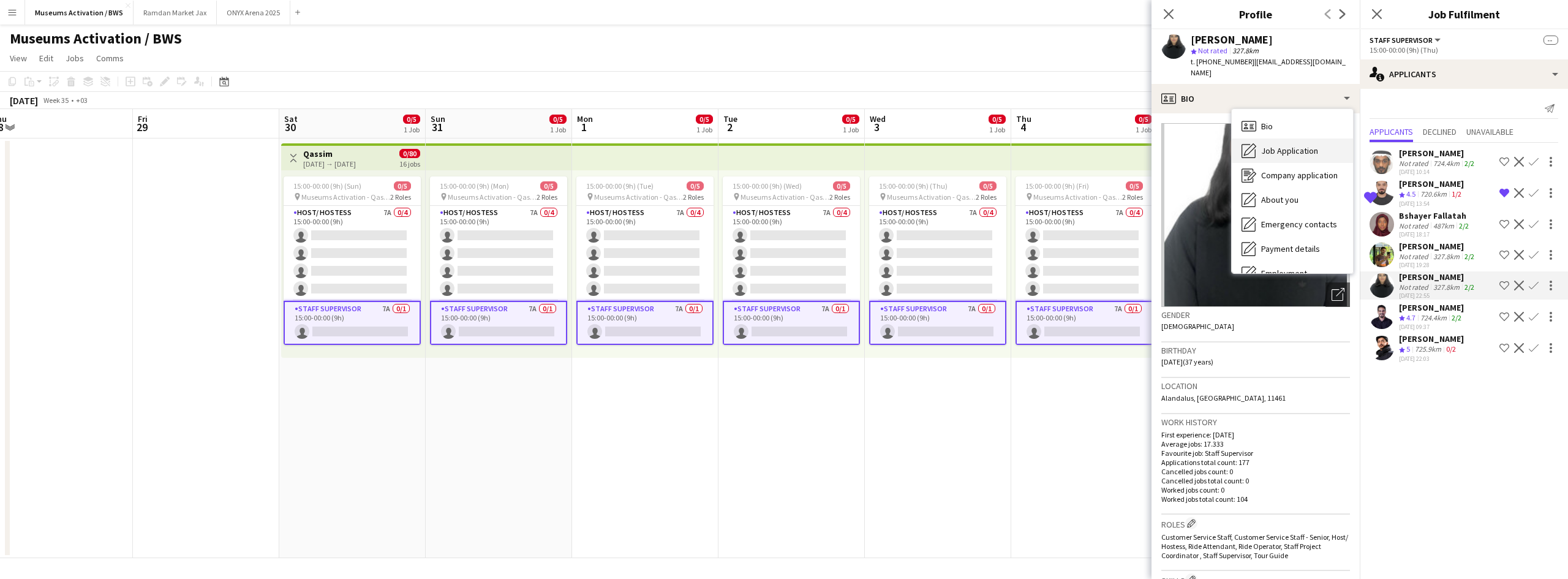
click at [1288, 145] on span "Job Application" at bounding box center [1290, 150] width 57 height 11
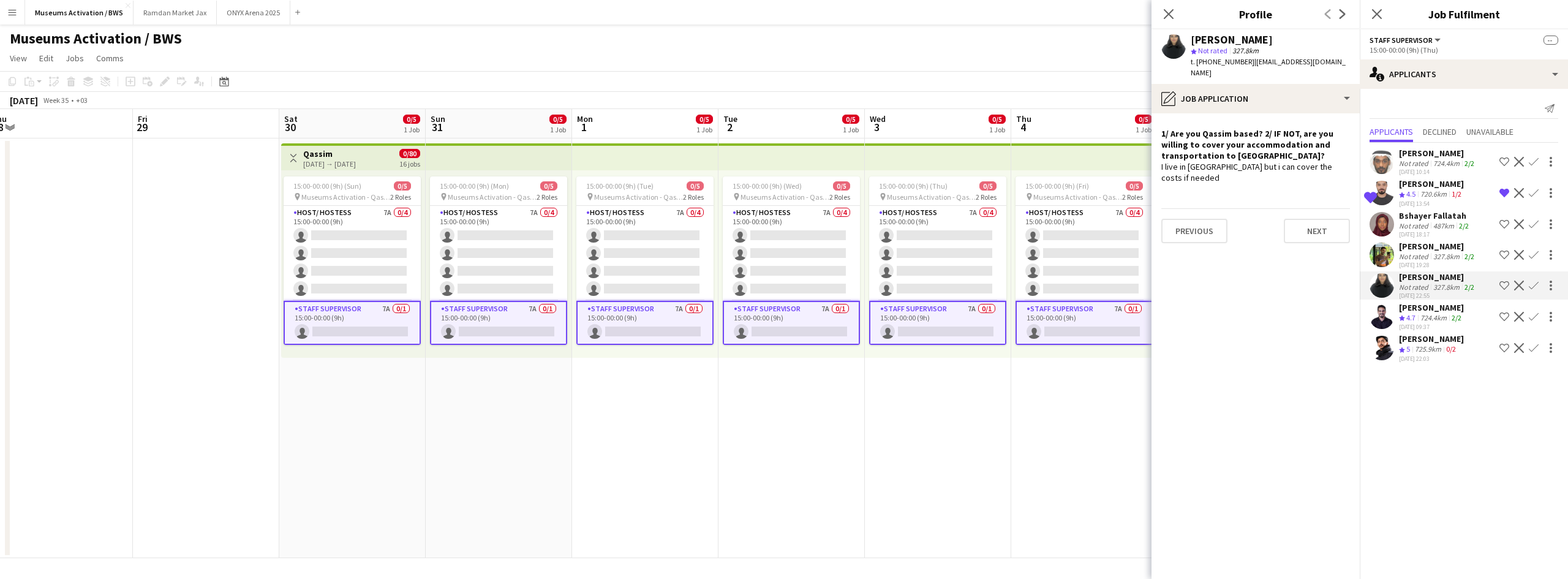
click at [1288, 161] on div "I live in [GEOGRAPHIC_DATA] but i can cover the costs if needed" at bounding box center [1255, 172] width 189 height 22
click at [1288, 168] on app-crew-profile-role-application "1/ Are you Qassim based? 2/ IF NOT, are you willing to cover your accommodation…" at bounding box center [1256, 346] width 208 height 465
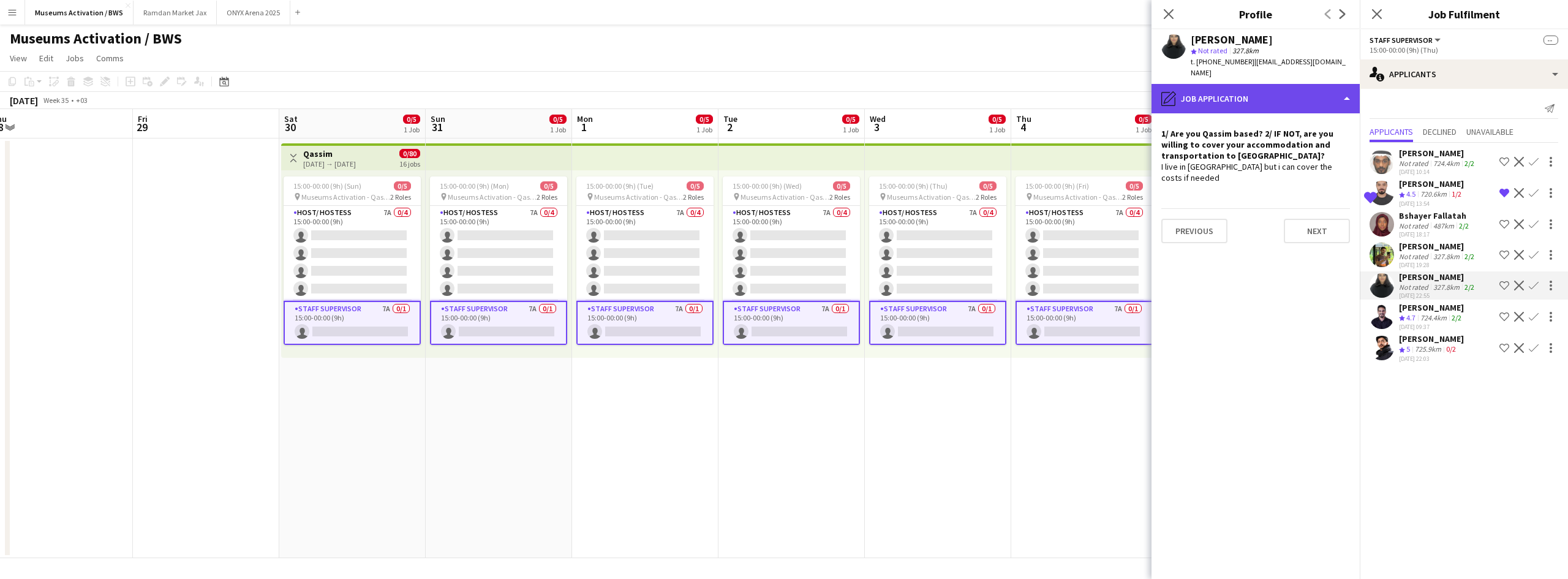
click at [1287, 88] on div "pencil4 Job Application" at bounding box center [1256, 98] width 208 height 29
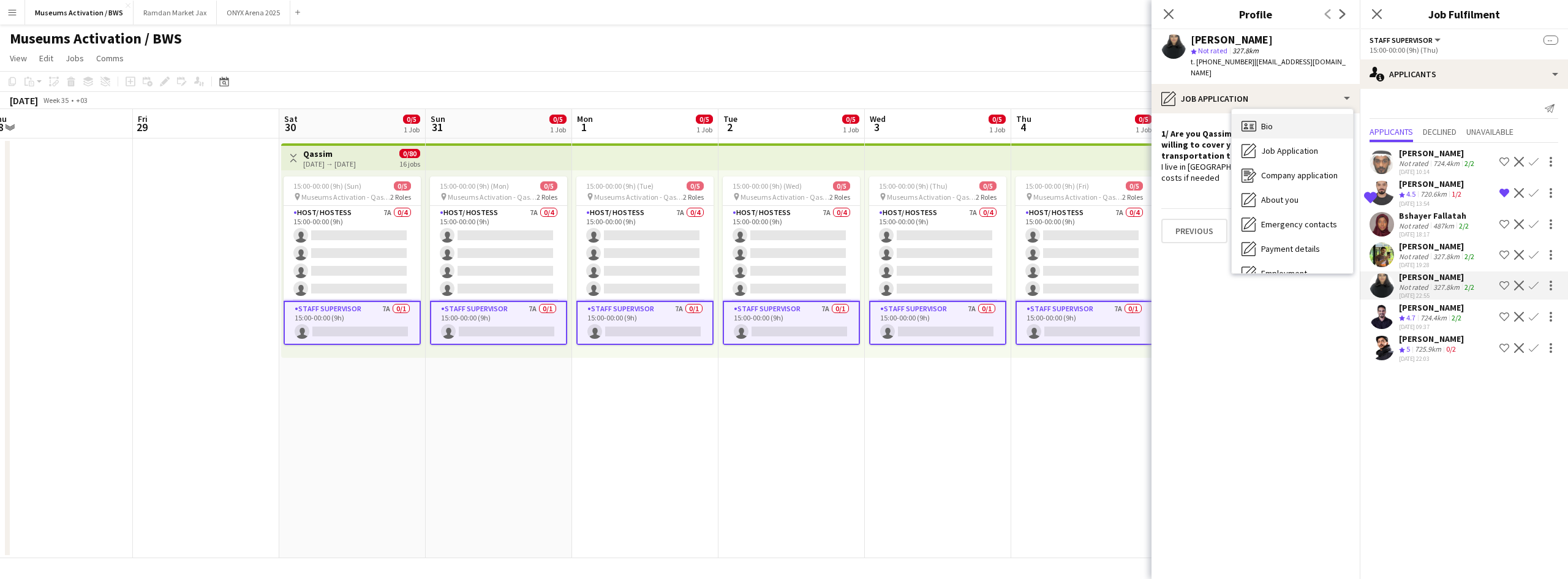
click at [1287, 115] on div "Bio Bio" at bounding box center [1293, 126] width 121 height 25
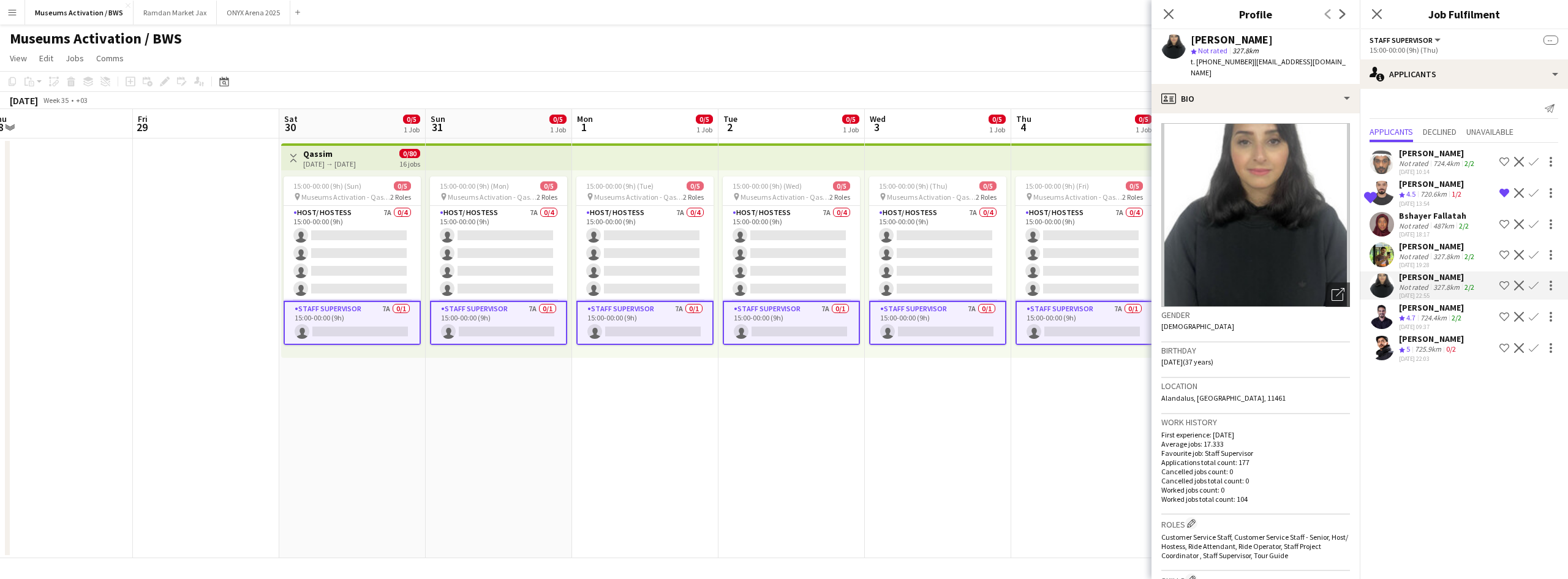
drag, startPoint x: 1266, startPoint y: 323, endPoint x: 1363, endPoint y: 339, distance: 98.3
drag, startPoint x: 1363, startPoint y: 339, endPoint x: 1427, endPoint y: 393, distance: 83.7
click at [1427, 393] on mat-expansion-panel "users2 Applicants Send notification Applicants Declined Unavailable [PERSON_NAM…" at bounding box center [1464, 333] width 208 height 490
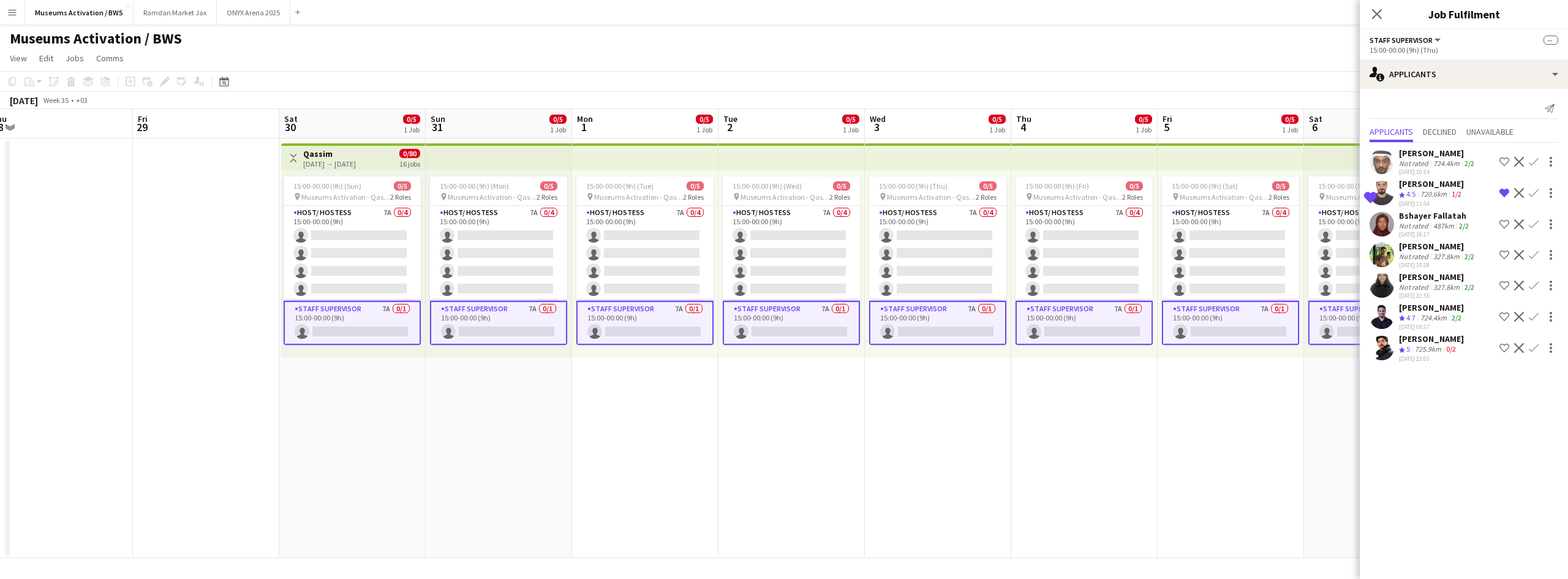
click at [1378, 322] on app-user-avatar at bounding box center [1382, 316] width 25 height 25
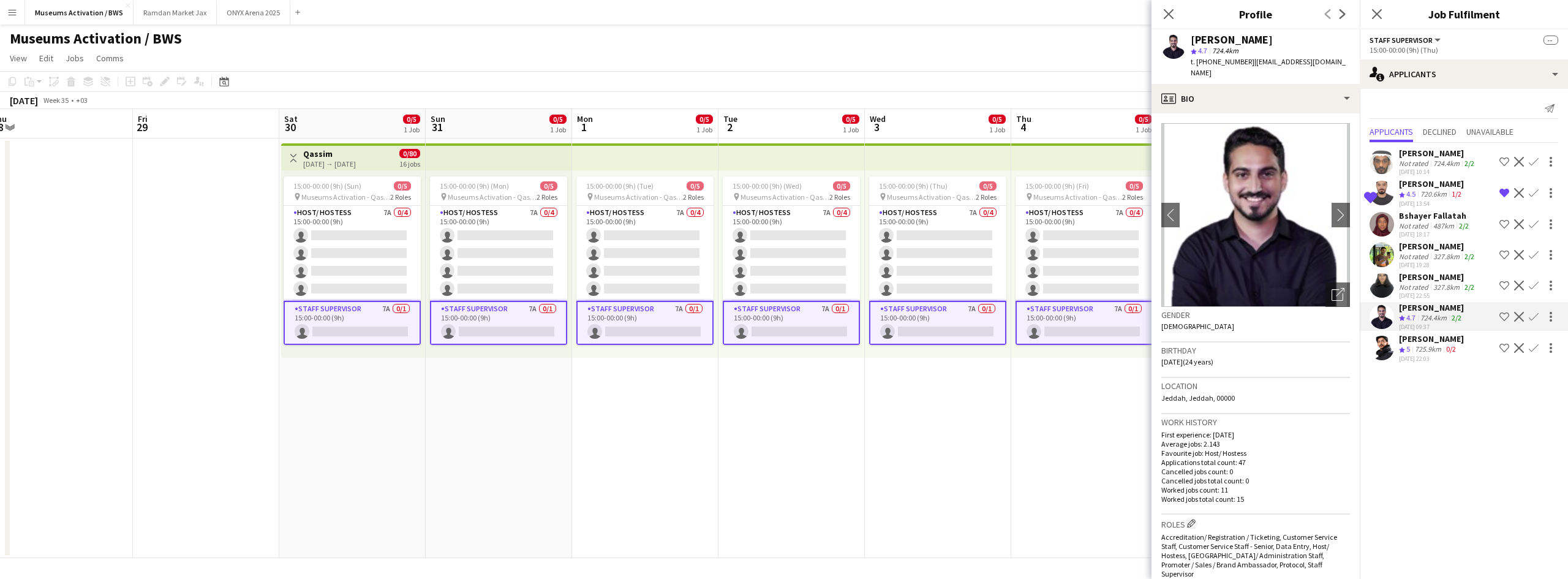
click at [1502, 316] on app-icon "Shortlist crew" at bounding box center [1504, 316] width 10 height 10
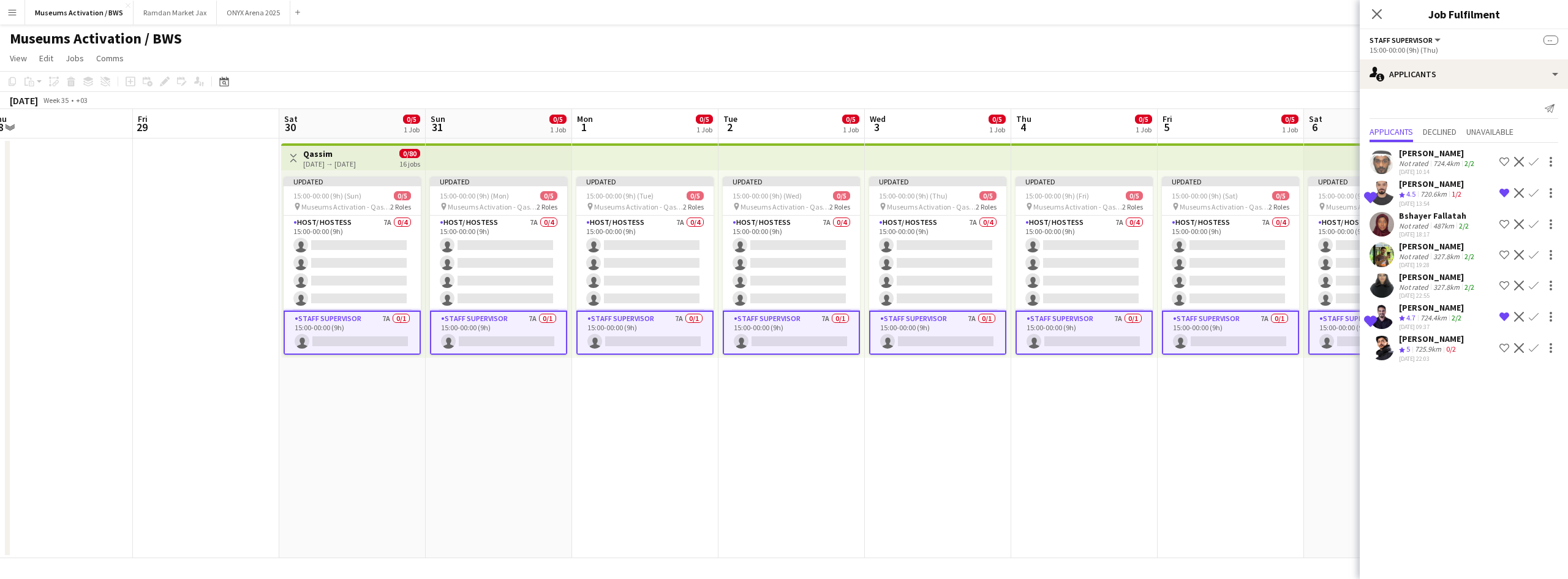
click at [1507, 196] on app-icon "Remove crew from shortlist" at bounding box center [1504, 192] width 10 height 10
click at [1257, 233] on app-card-role "Host/ Hostess 7A 0/4 15:00-00:00 (9h) single-neutral-actions single-neutral-act…" at bounding box center [1231, 263] width 137 height 95
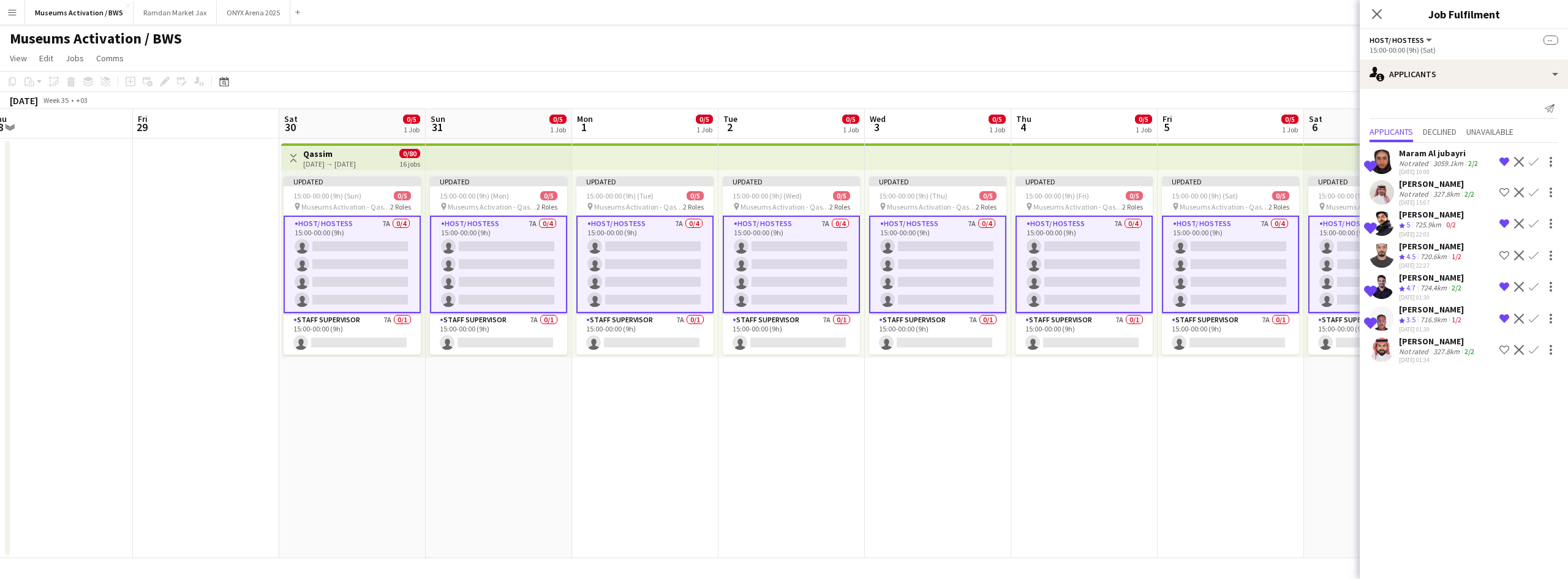
click at [1506, 254] on app-icon "Shortlist crew" at bounding box center [1504, 255] width 10 height 10
click at [1294, 372] on app-date-cell "Updated 15:00-00:00 (9h) (Sat) 0/5 pin Museums Activation - Qassim 2 Roles Host…" at bounding box center [1231, 348] width 147 height 419
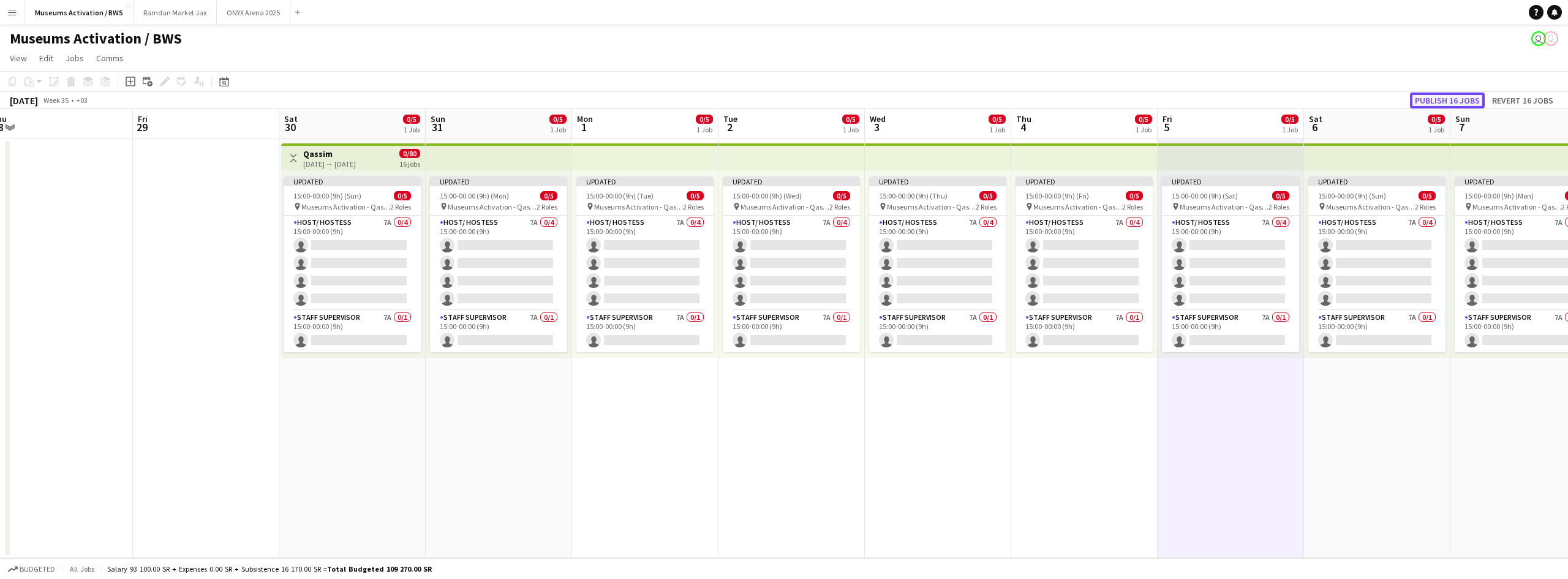
click at [1457, 99] on button "Publish 16 jobs" at bounding box center [1448, 99] width 75 height 16
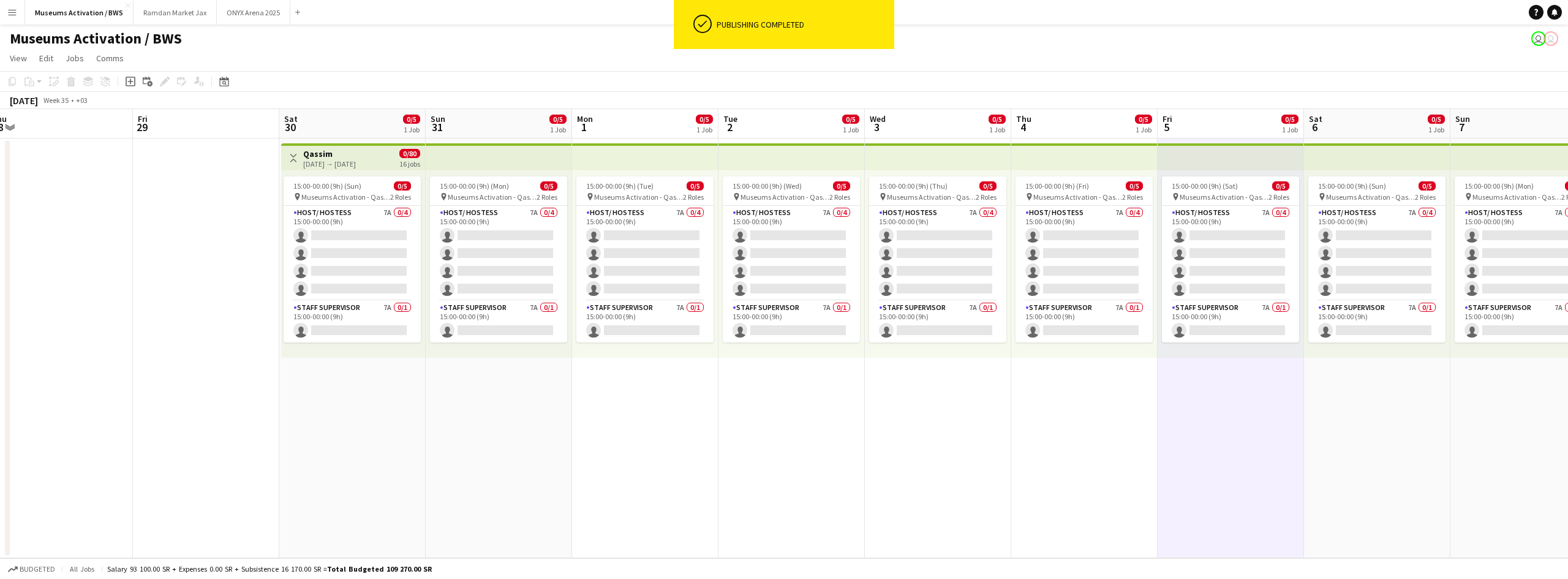
click at [220, 326] on app-date-cell at bounding box center [206, 348] width 147 height 419
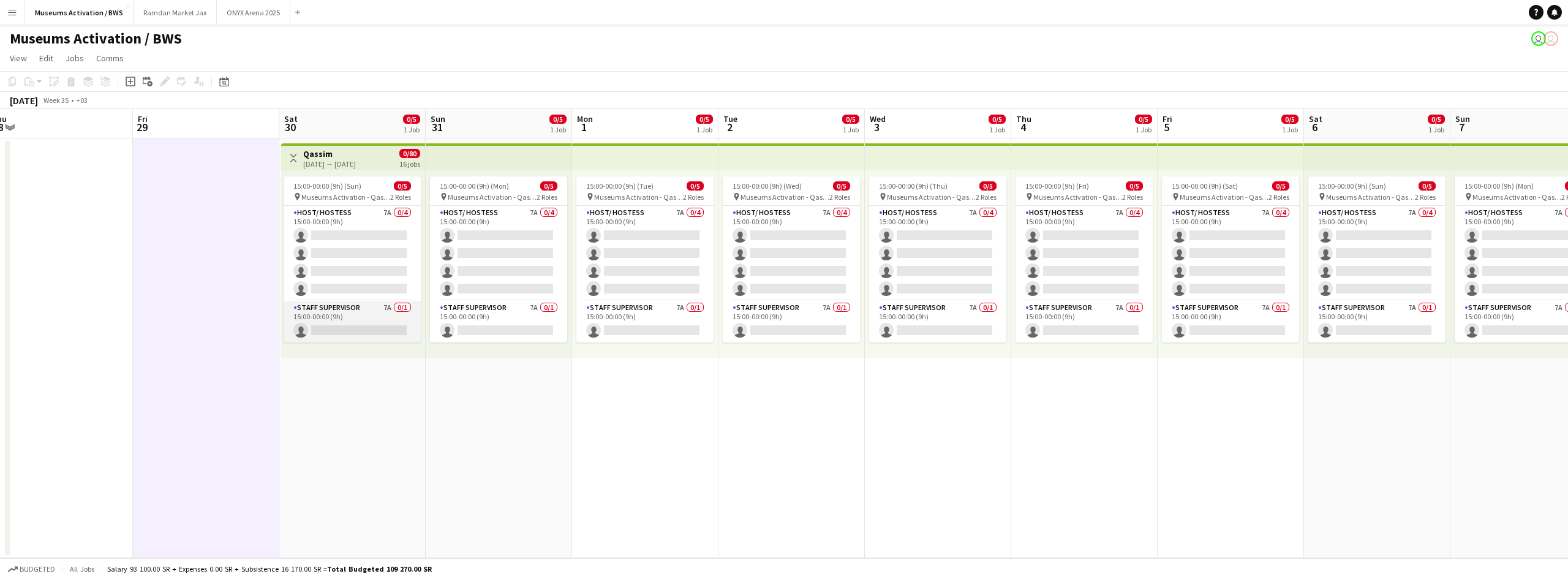
click at [368, 326] on app-card-role "Staff Supervisor 7A 0/1 15:00-00:00 (9h) single-neutral-actions" at bounding box center [352, 322] width 137 height 42
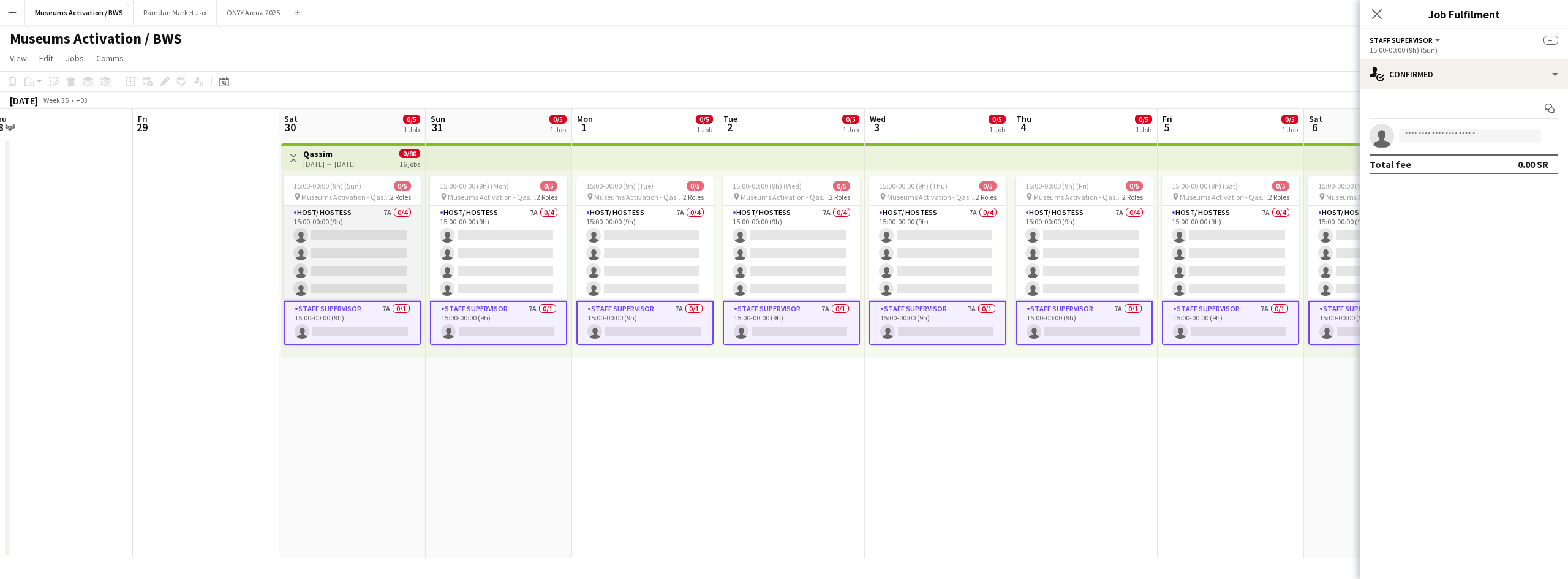
click at [369, 243] on app-card-role "Host/ Hostess 7A 0/4 15:00-00:00 (9h) single-neutral-actions single-neutral-act…" at bounding box center [352, 253] width 137 height 95
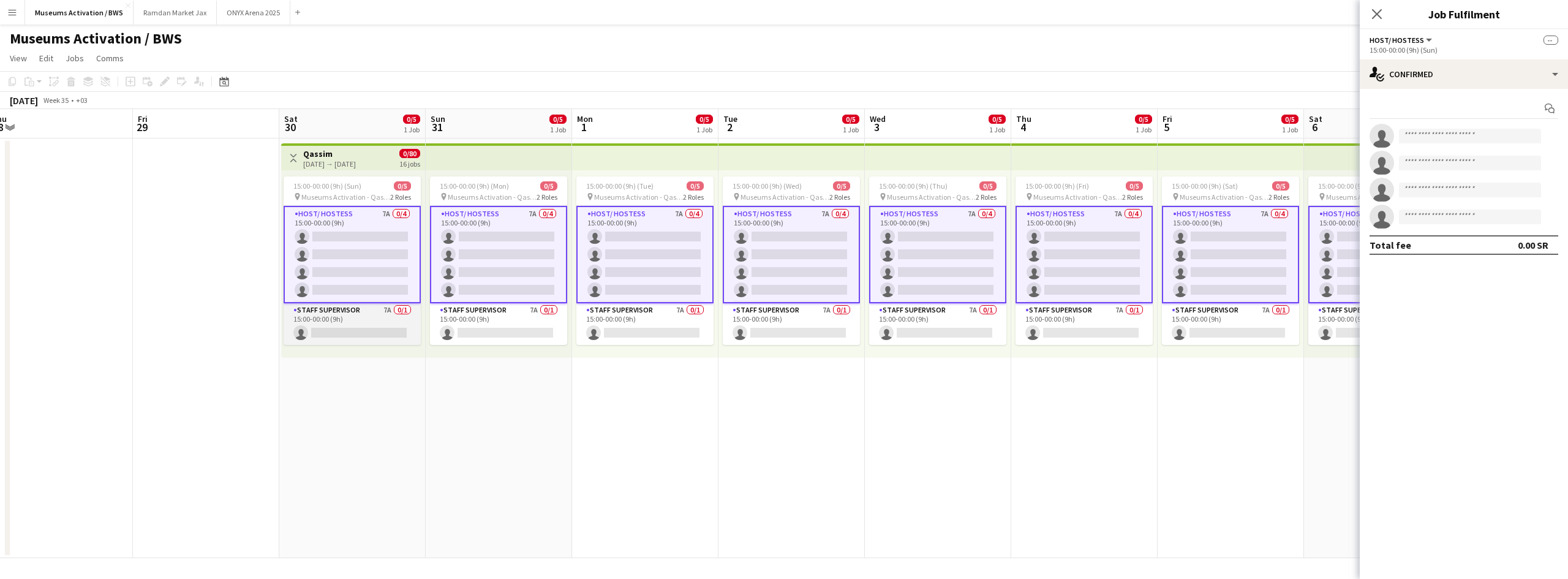
click at [361, 328] on app-card-role "Staff Supervisor 7A 0/1 15:00-00:00 (9h) single-neutral-actions" at bounding box center [352, 324] width 137 height 42
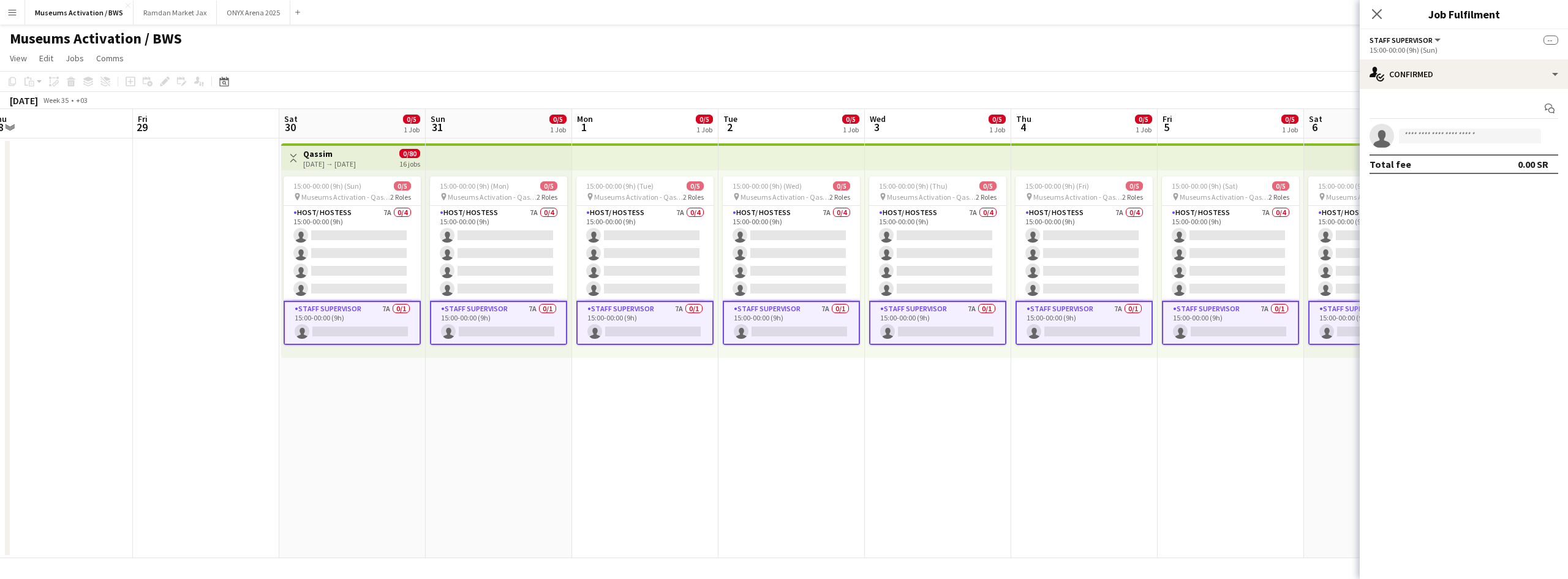
drag, startPoint x: 365, startPoint y: 282, endPoint x: 365, endPoint y: 327, distance: 45.0
click at [365, 297] on app-card-role "Host/ Hostess 7A 0/4 15:00-00:00 (9h) single-neutral-actions single-neutral-act…" at bounding box center [352, 253] width 137 height 95
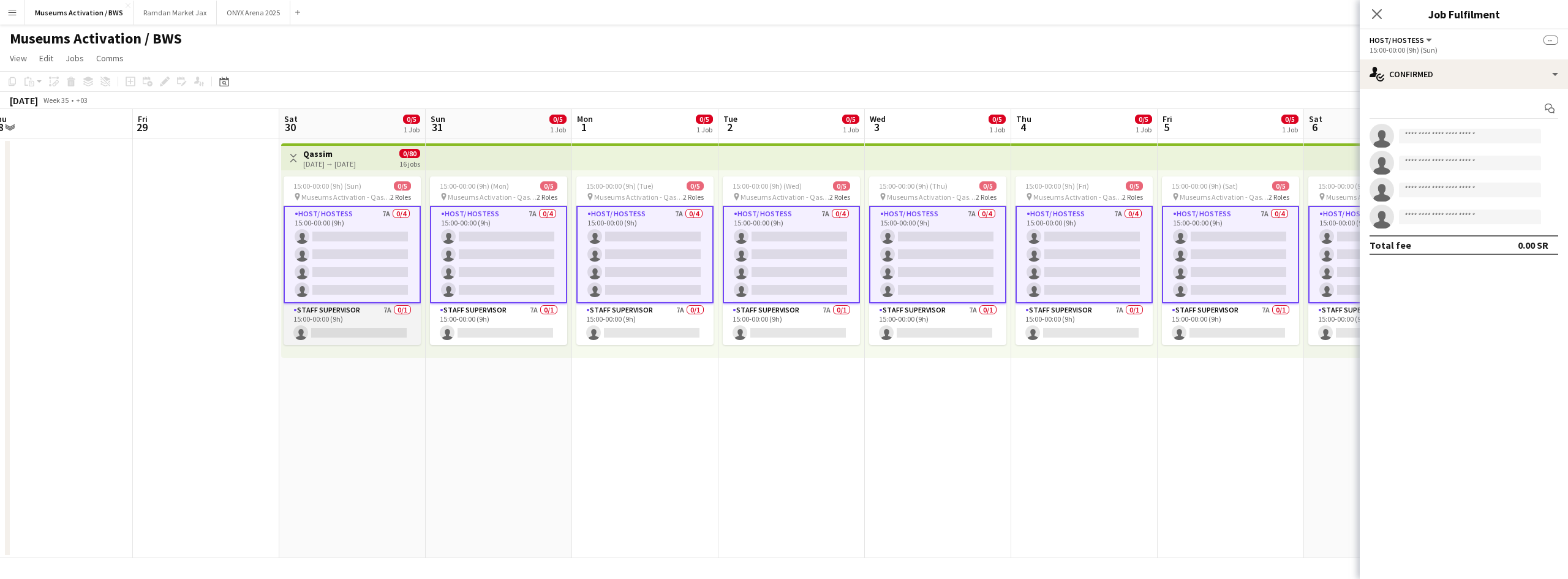
click at [364, 332] on app-card-role "Staff Supervisor 7A 0/1 15:00-00:00 (9h) single-neutral-actions" at bounding box center [352, 324] width 137 height 42
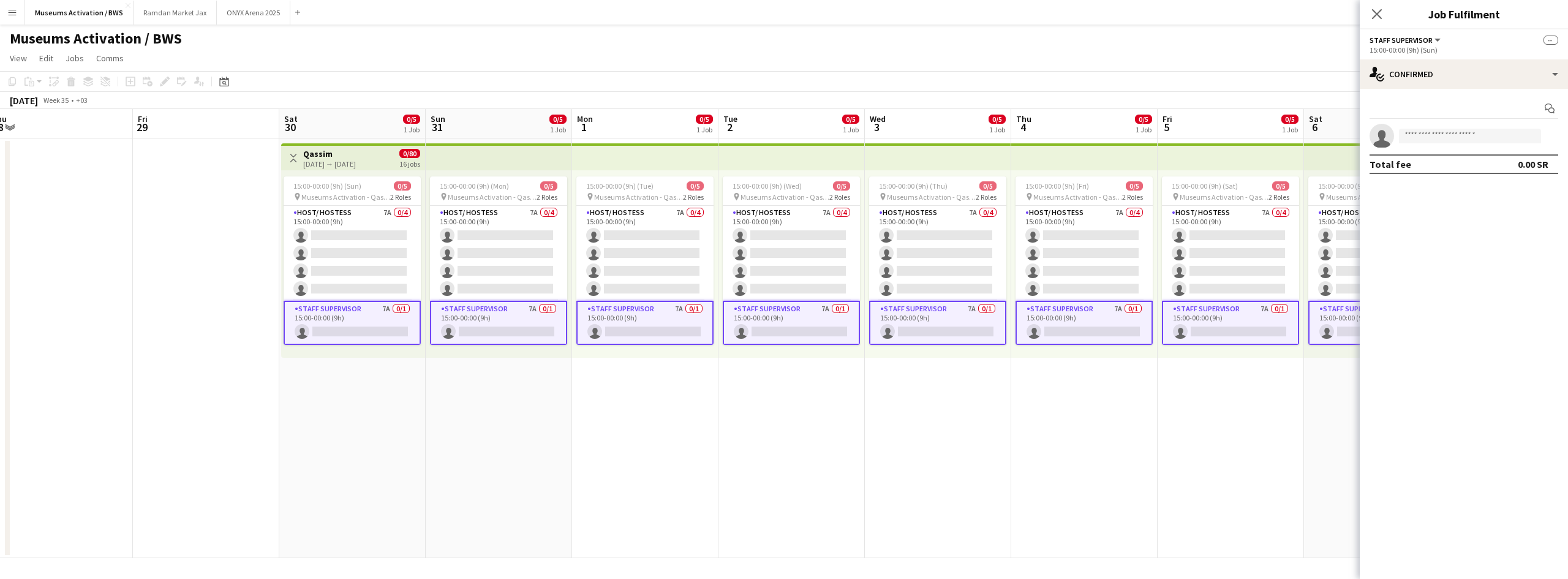
drag, startPoint x: 367, startPoint y: 245, endPoint x: 363, endPoint y: 341, distance: 96.1
click at [367, 266] on app-card-role "Host/ Hostess 7A 0/4 15:00-00:00 (9h) single-neutral-actions single-neutral-act…" at bounding box center [352, 253] width 137 height 95
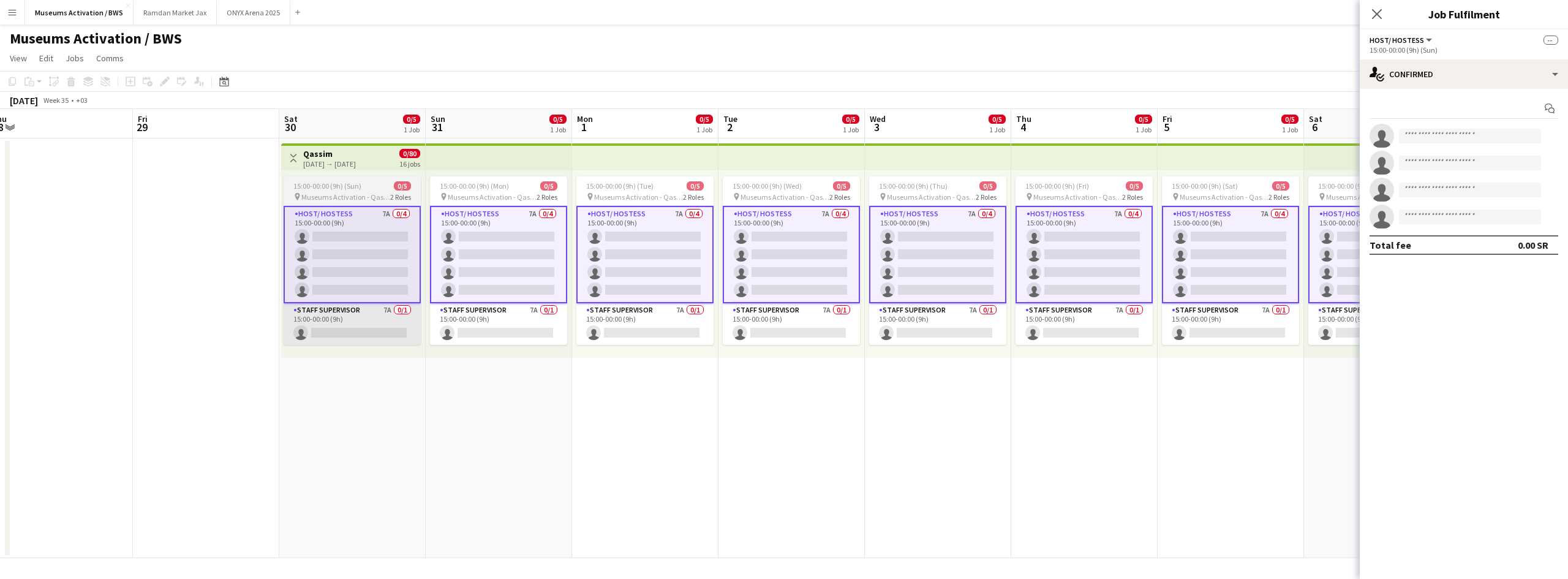
drag, startPoint x: 359, startPoint y: 345, endPoint x: 359, endPoint y: 324, distance: 21.0
click at [359, 344] on div "15:00-00:00 (9h) (Sun) 0/5 pin Museums Activation - Qassim 2 Roles Host/ Hostes…" at bounding box center [353, 264] width 144 height 188
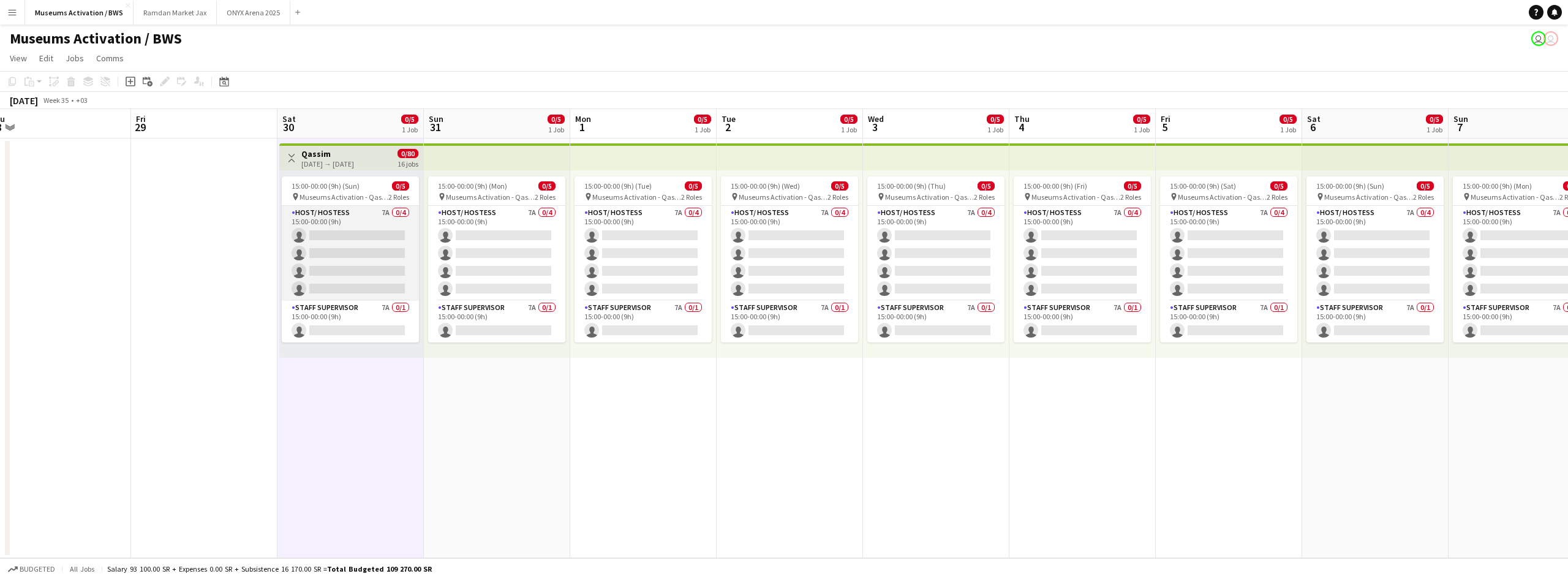
click at [361, 252] on app-card-role "Host/ Hostess 7A 0/4 15:00-00:00 (9h) single-neutral-actions single-neutral-act…" at bounding box center [350, 253] width 137 height 95
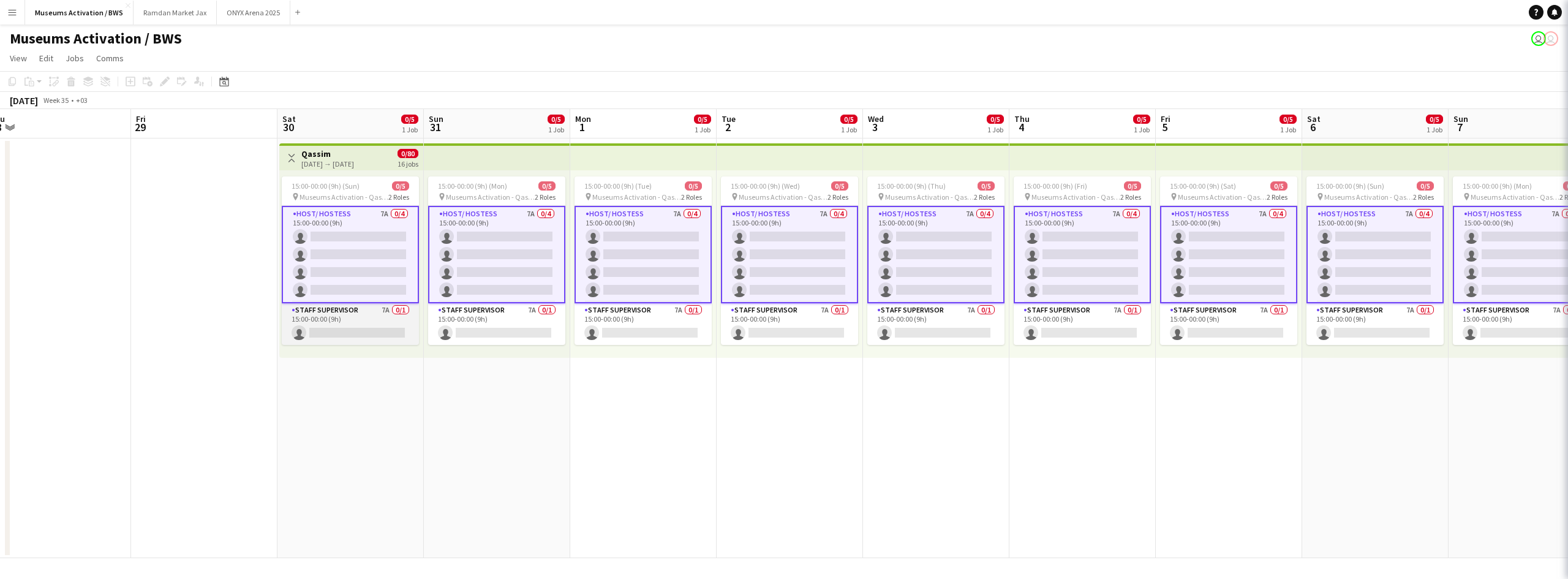
click at [359, 305] on app-card-role "Staff Supervisor 7A 0/1 15:00-00:00 (9h) single-neutral-actions" at bounding box center [350, 324] width 137 height 42
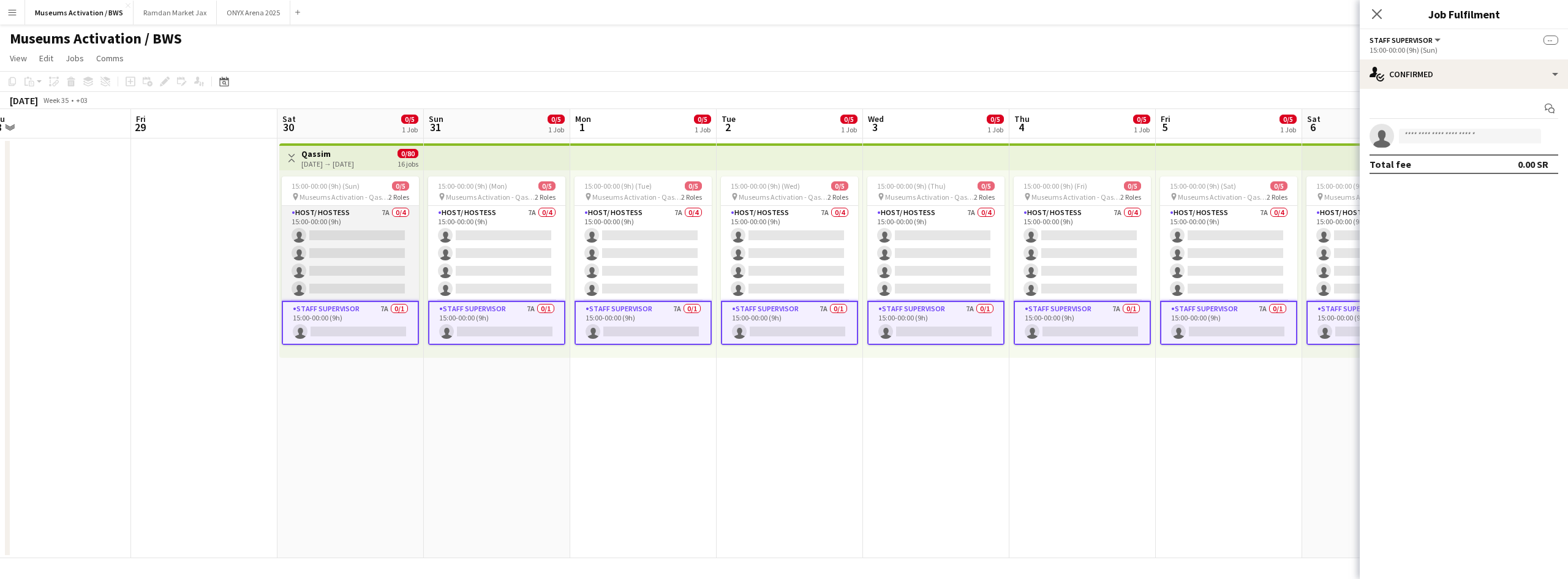
drag, startPoint x: 374, startPoint y: 236, endPoint x: 369, endPoint y: 300, distance: 64.2
click at [374, 249] on app-card-role "Host/ Hostess 7A 0/4 15:00-00:00 (9h) single-neutral-actions single-neutral-act…" at bounding box center [350, 253] width 137 height 95
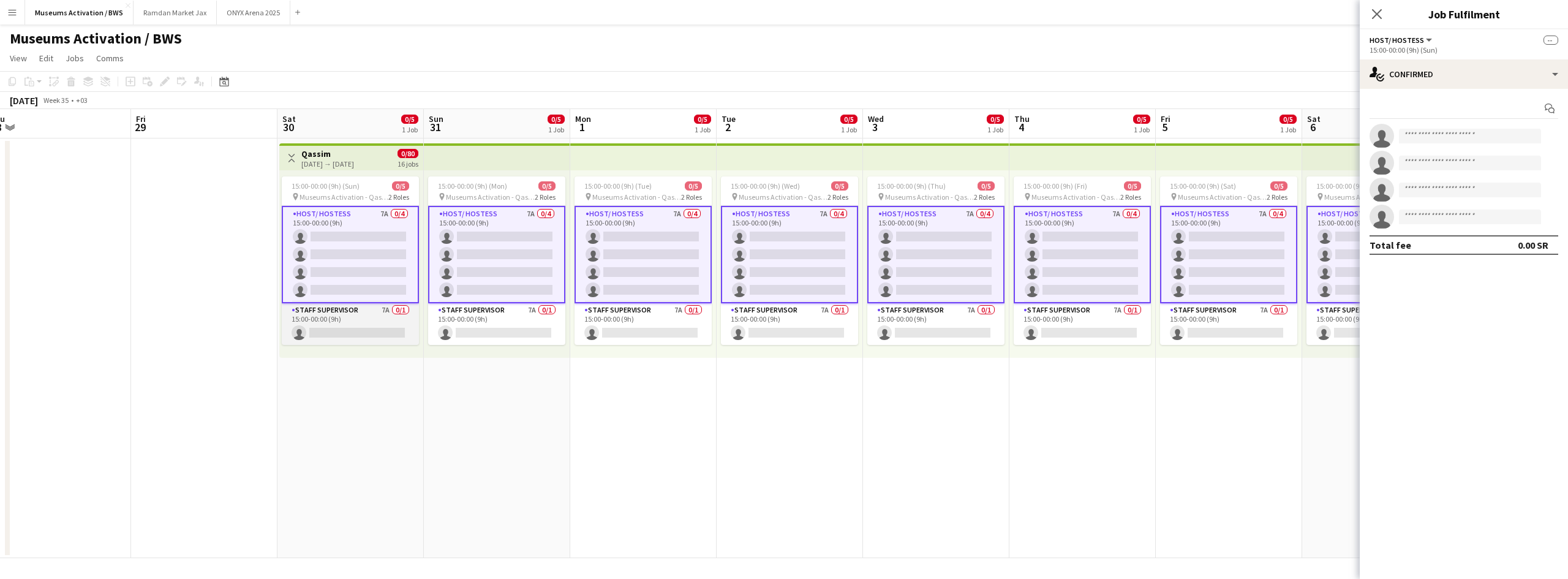
click at [368, 313] on app-card-role "Staff Supervisor 7A 0/1 15:00-00:00 (9h) single-neutral-actions" at bounding box center [350, 324] width 137 height 42
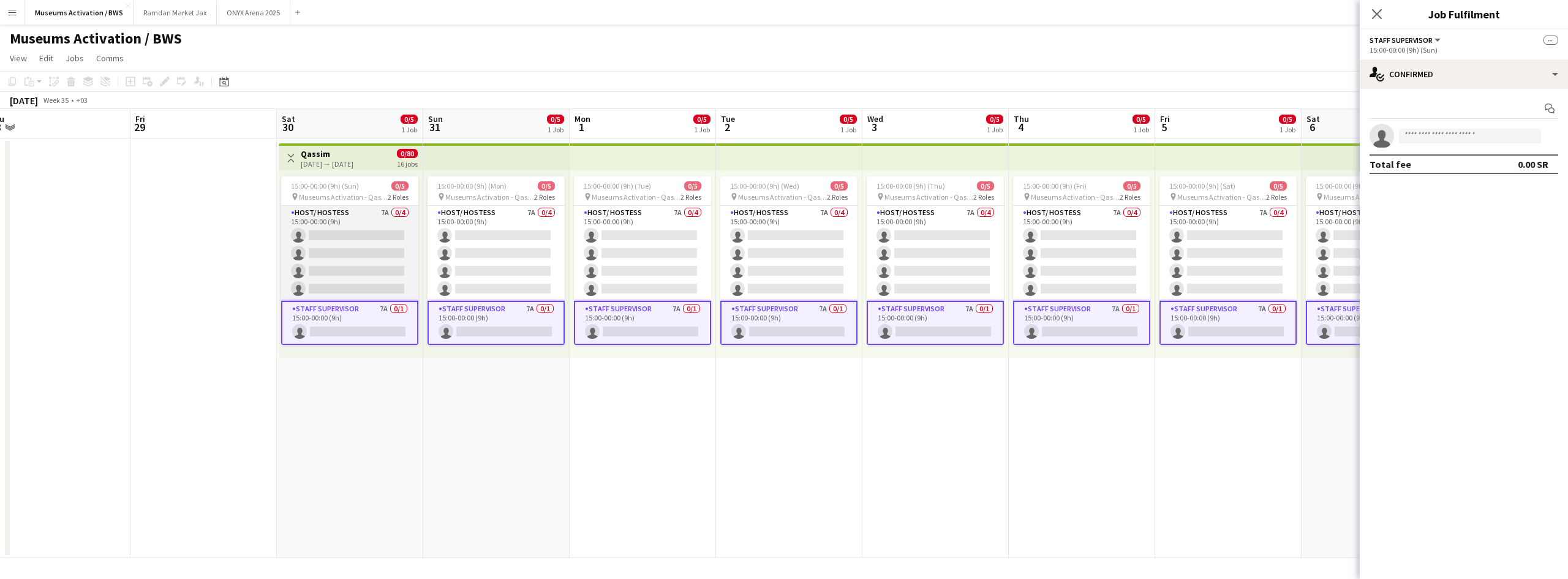
drag, startPoint x: 368, startPoint y: 266, endPoint x: 368, endPoint y: 284, distance: 18.0
click at [368, 265] on app-card-role "Host/ Hostess 7A 0/4 15:00-00:00 (9h) single-neutral-actions single-neutral-act…" at bounding box center [349, 253] width 137 height 95
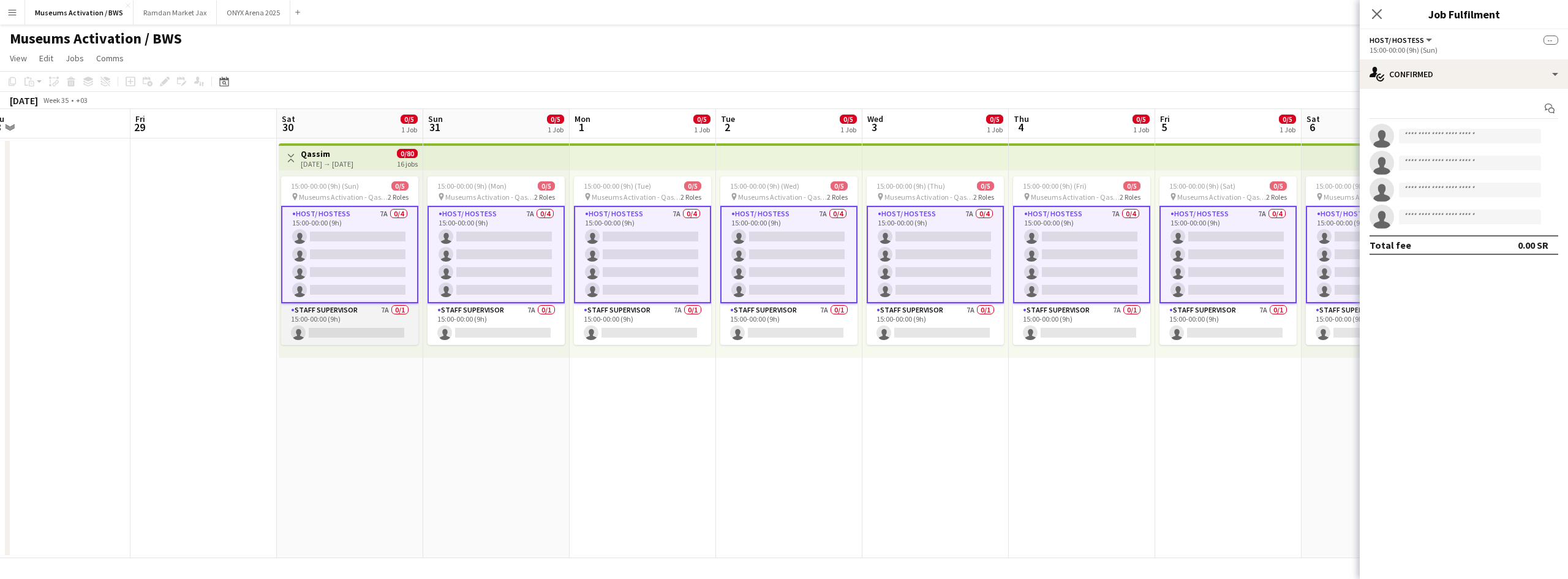
drag, startPoint x: 365, startPoint y: 332, endPoint x: 365, endPoint y: 310, distance: 22.0
click at [365, 328] on app-card-role "Staff Supervisor 7A 0/1 15:00-00:00 (9h) single-neutral-actions" at bounding box center [349, 324] width 137 height 42
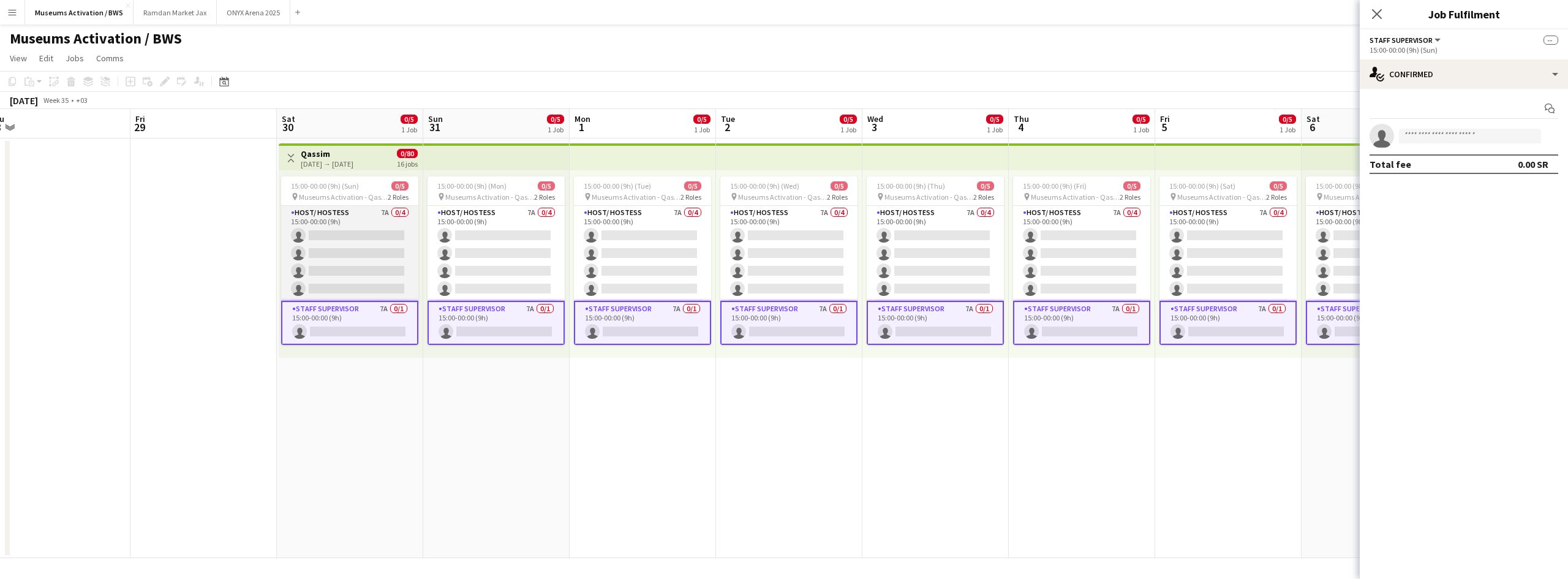
scroll to position [0, 456]
click at [367, 266] on app-card-role "Host/ Hostess 7A 0/4 15:00-00:00 (9h) single-neutral-actions single-neutral-act…" at bounding box center [349, 253] width 137 height 95
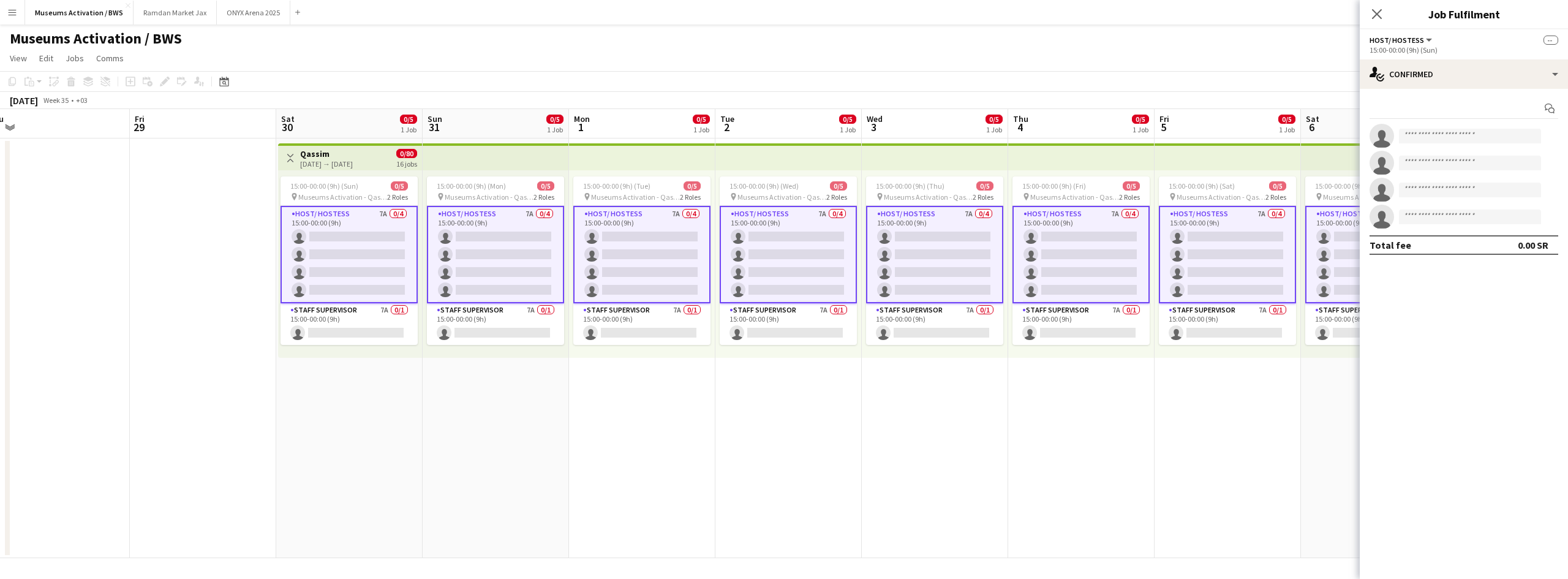
drag, startPoint x: 364, startPoint y: 338, endPoint x: 364, endPoint y: 294, distance: 44.0
click at [364, 337] on app-card-role "Staff Supervisor 7A 0/1 15:00-00:00 (9h) single-neutral-actions" at bounding box center [349, 324] width 137 height 42
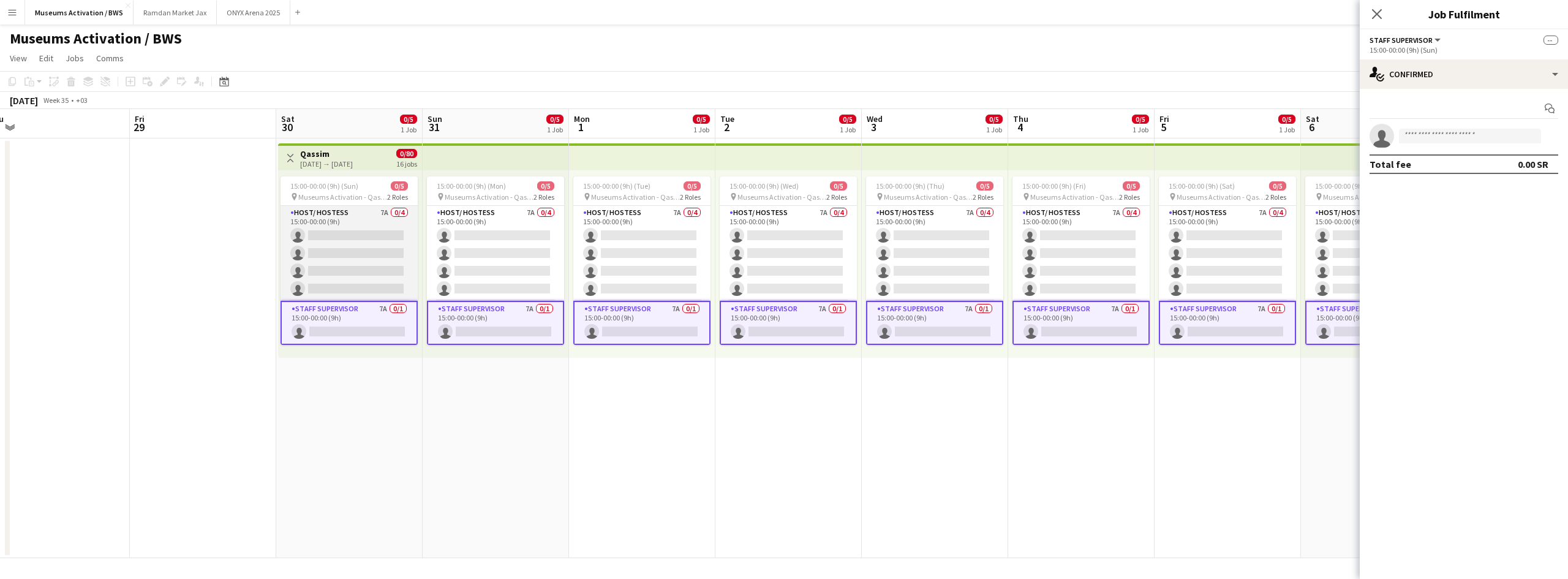
click at [365, 251] on app-card-role "Host/ Hostess 7A 0/4 15:00-00:00 (9h) single-neutral-actions single-neutral-act…" at bounding box center [349, 253] width 137 height 95
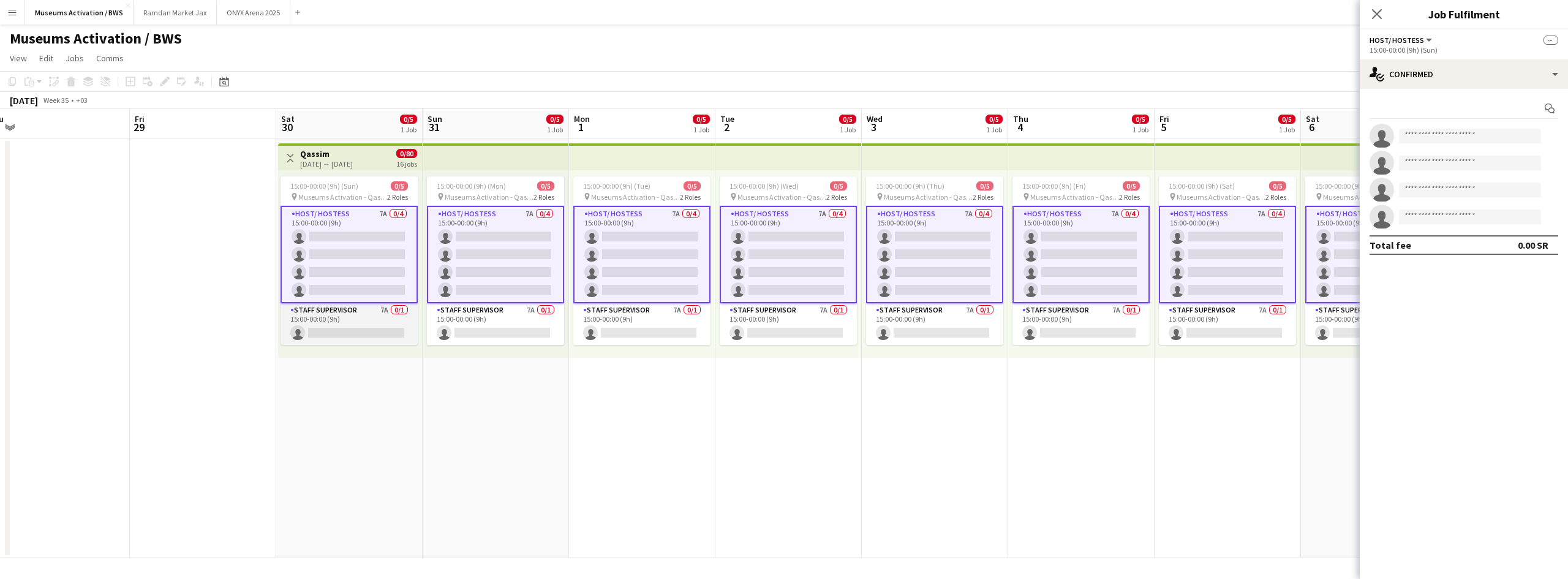
drag, startPoint x: 365, startPoint y: 329, endPoint x: 364, endPoint y: 312, distance: 17.0
click at [364, 325] on app-card-role "Staff Supervisor 7A 0/1 15:00-00:00 (9h) single-neutral-actions" at bounding box center [349, 324] width 137 height 42
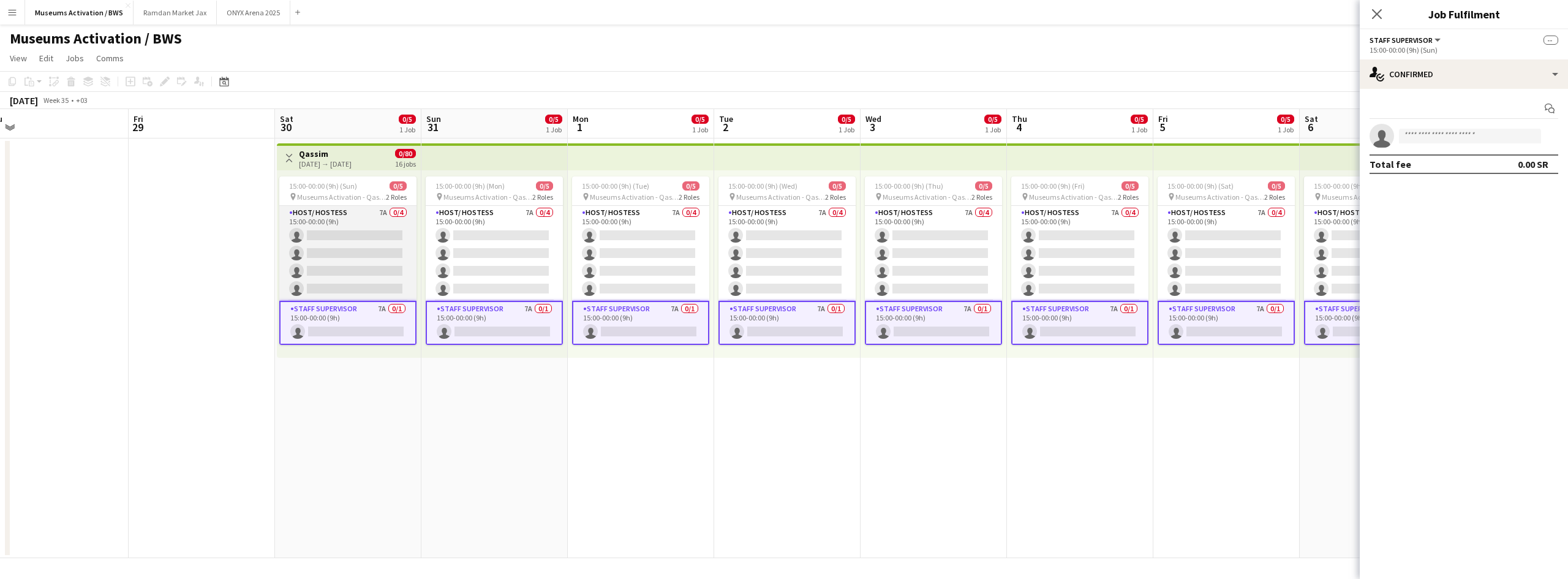
drag, startPoint x: 369, startPoint y: 249, endPoint x: 369, endPoint y: 268, distance: 19.0
click at [369, 250] on app-card-role "Host/ Hostess 7A 0/4 15:00-00:00 (9h) single-neutral-actions single-neutral-act…" at bounding box center [348, 253] width 137 height 95
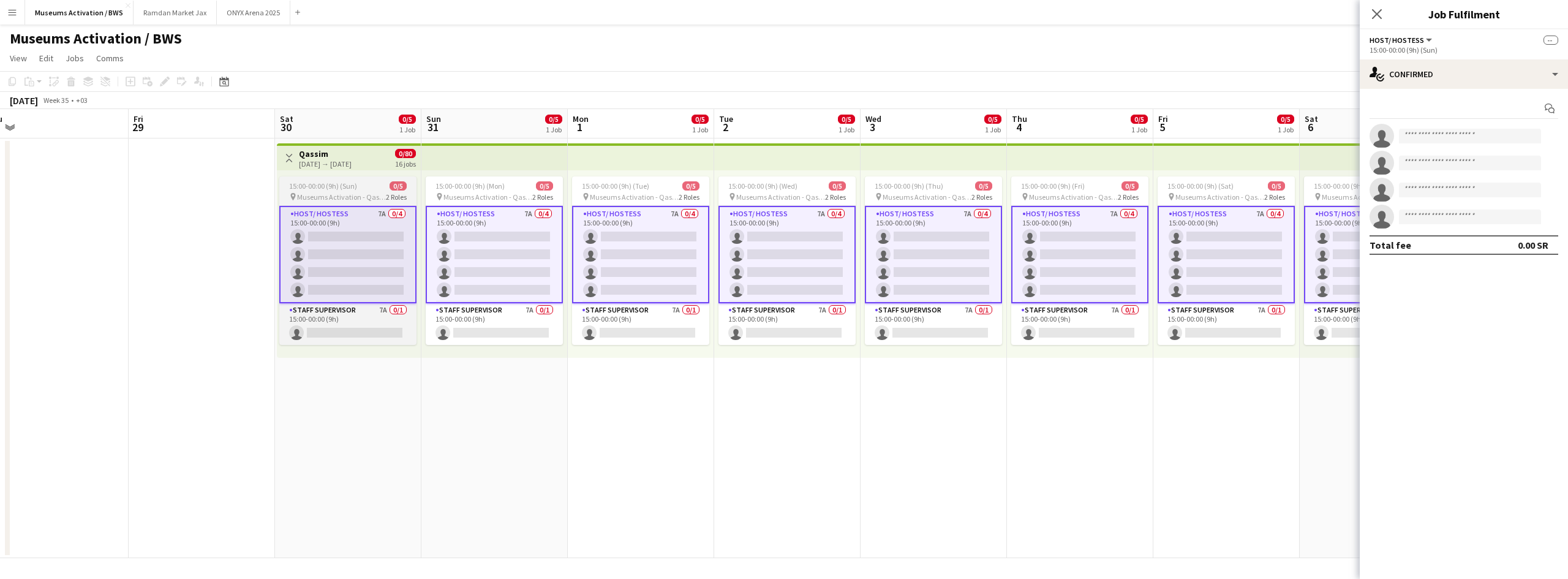
drag, startPoint x: 361, startPoint y: 335, endPoint x: 359, endPoint y: 285, distance: 50.0
click at [359, 324] on app-calendar-viewport "Mon 25 Tue 26 Wed 27 Thu 28 Fri 29 Sat 30 0/5 1 Job Sun 31 0/5 1 Job Mon 1 0/5 …" at bounding box center [784, 334] width 1568 height 449
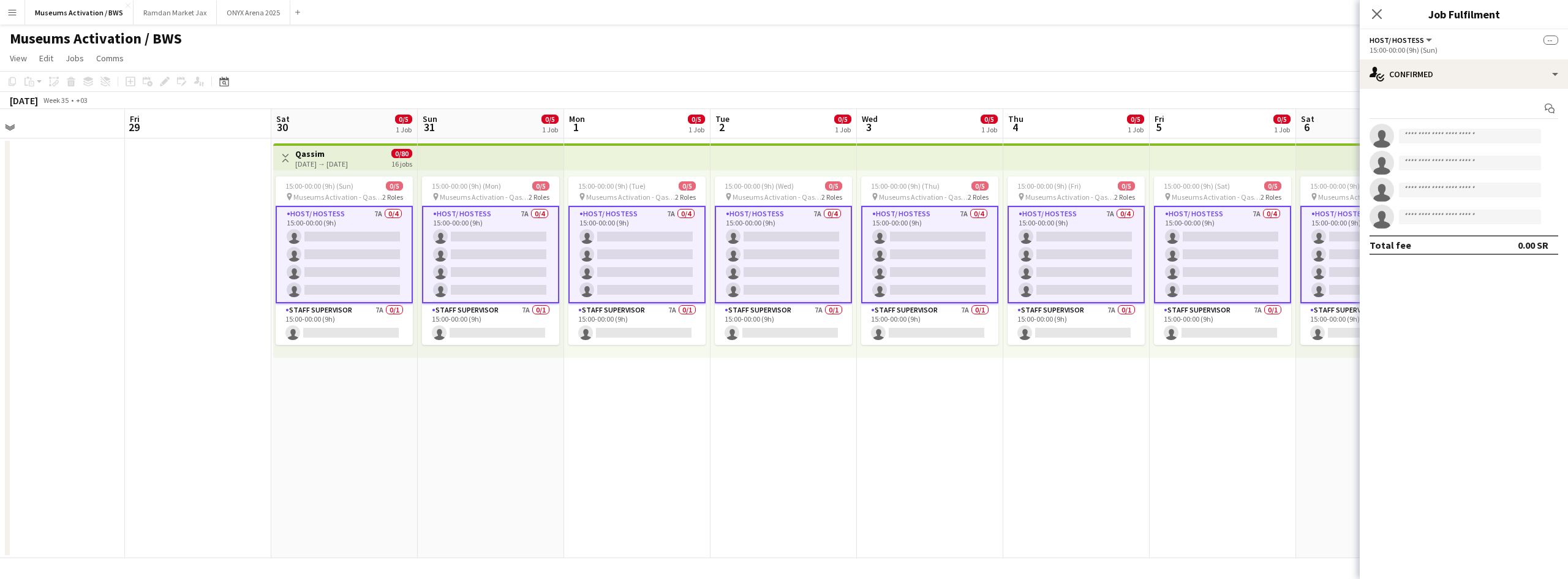
drag, startPoint x: 359, startPoint y: 253, endPoint x: 354, endPoint y: 346, distance: 93.1
click at [359, 264] on app-card-role "Host/ Hostess 7A 0/4 15:00-00:00 (9h) single-neutral-actions single-neutral-act…" at bounding box center [344, 254] width 137 height 98
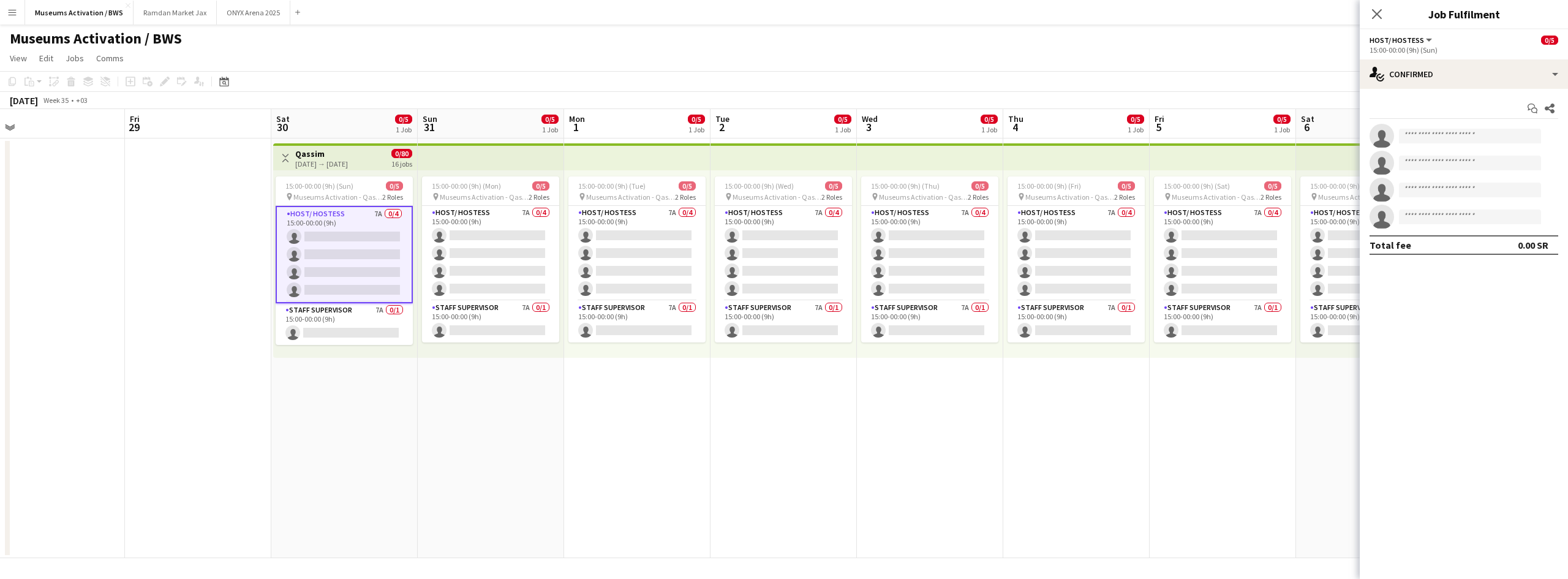
click at [350, 345] on div "15:00-00:00 (9h) (Sun) 0/5 pin Museums Activation - Qassim 2 Roles Host/ Hostes…" at bounding box center [346, 264] width 144 height 188
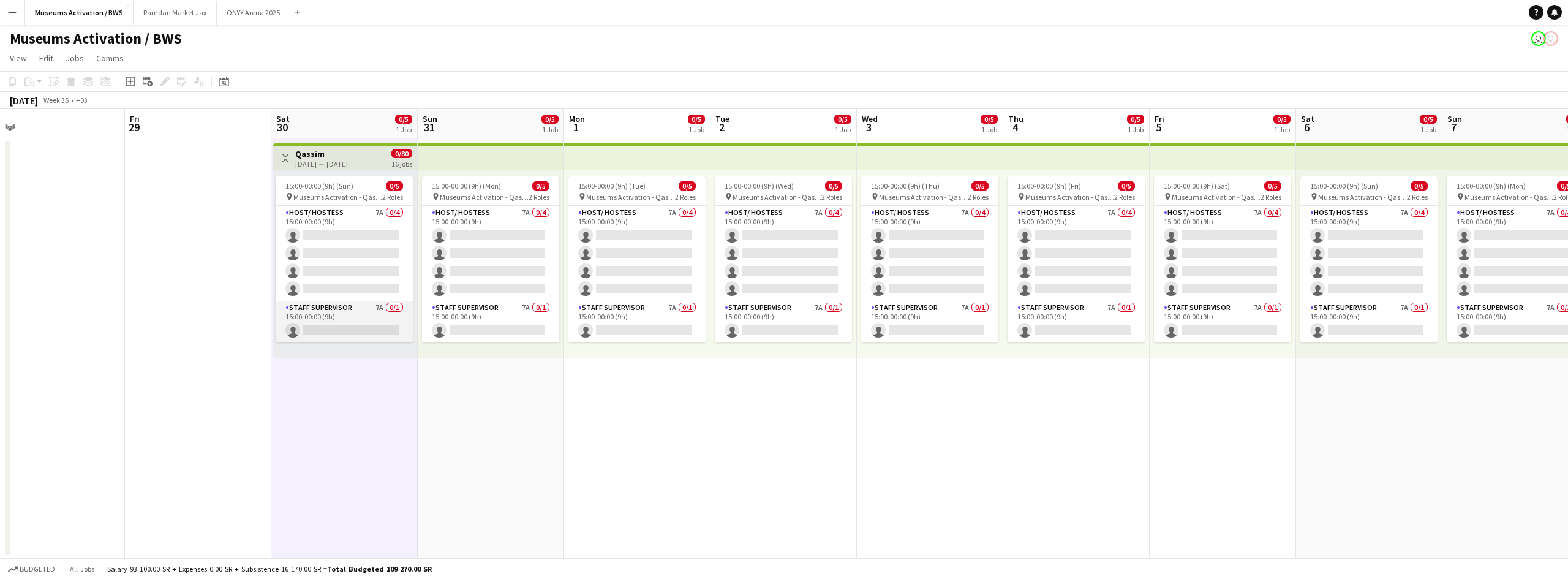
click at [357, 320] on app-card-role "Staff Supervisor 7A 0/1 15:00-00:00 (9h) single-neutral-actions" at bounding box center [344, 322] width 137 height 42
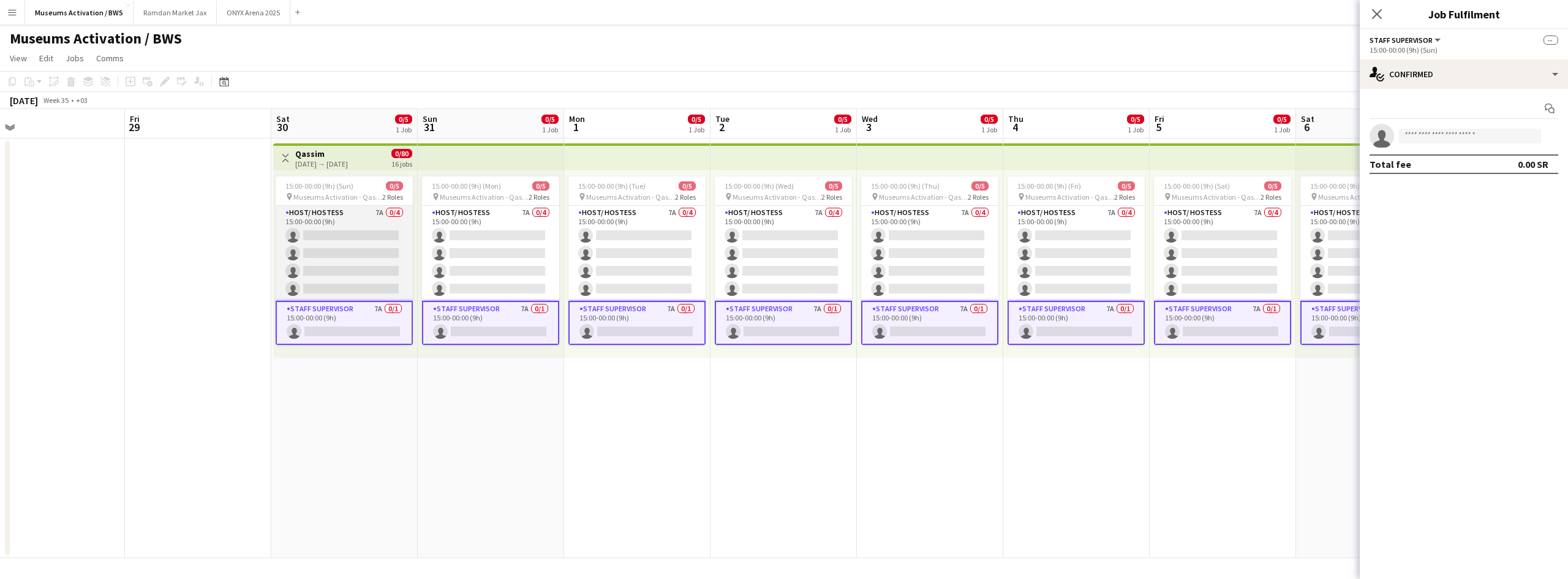
click at [370, 245] on app-card-role "Host/ Hostess 7A 0/4 15:00-00:00 (9h) single-neutral-actions single-neutral-act…" at bounding box center [344, 253] width 137 height 95
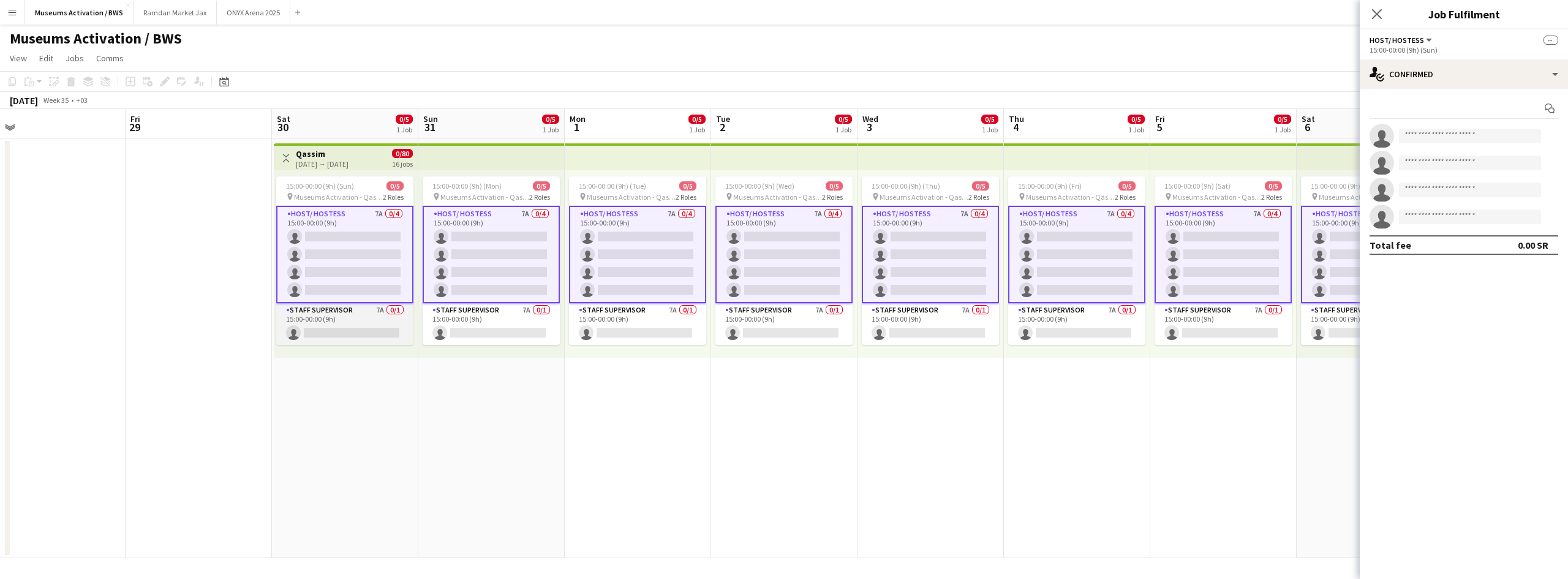
drag, startPoint x: 363, startPoint y: 329, endPoint x: 363, endPoint y: 322, distance: 7.0
click at [363, 327] on app-card-role "Staff Supervisor 7A 0/1 15:00-00:00 (9h) single-neutral-actions" at bounding box center [345, 324] width 137 height 42
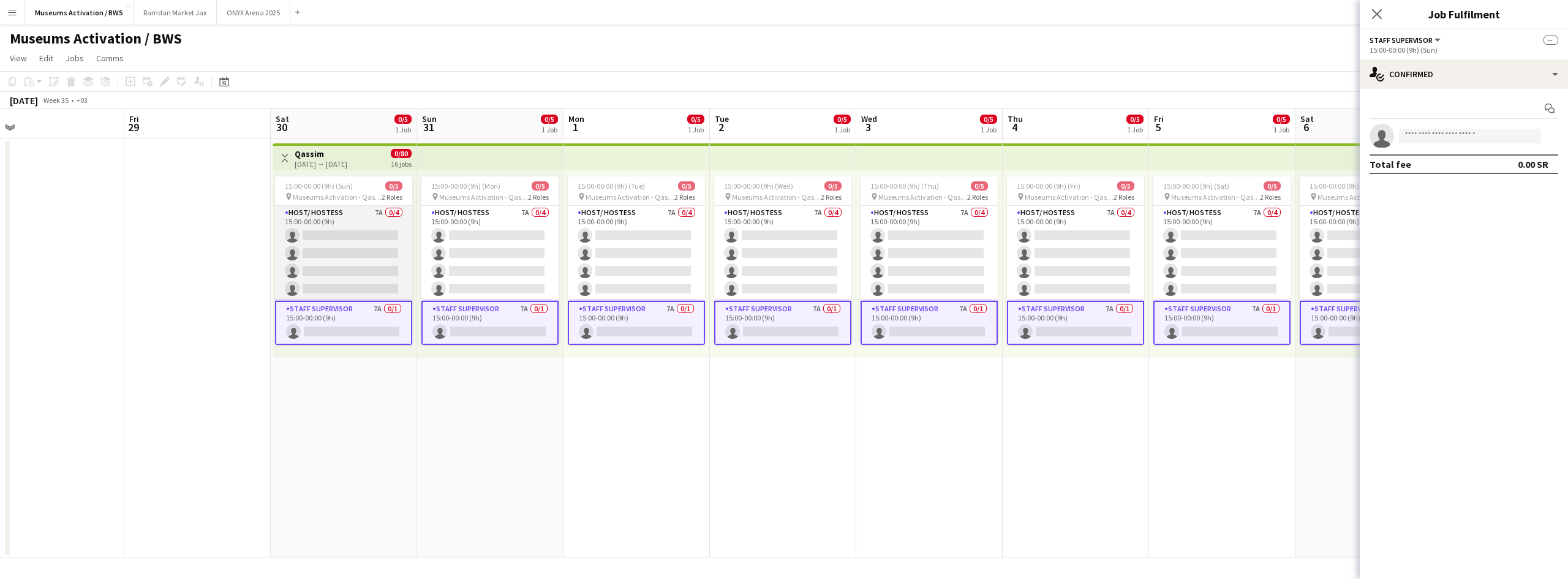
drag, startPoint x: 365, startPoint y: 258, endPoint x: 365, endPoint y: 283, distance: 25.0
click at [365, 264] on app-card-role "Host/ Hostess 7A 0/4 15:00-00:00 (9h) single-neutral-actions single-neutral-act…" at bounding box center [344, 253] width 137 height 95
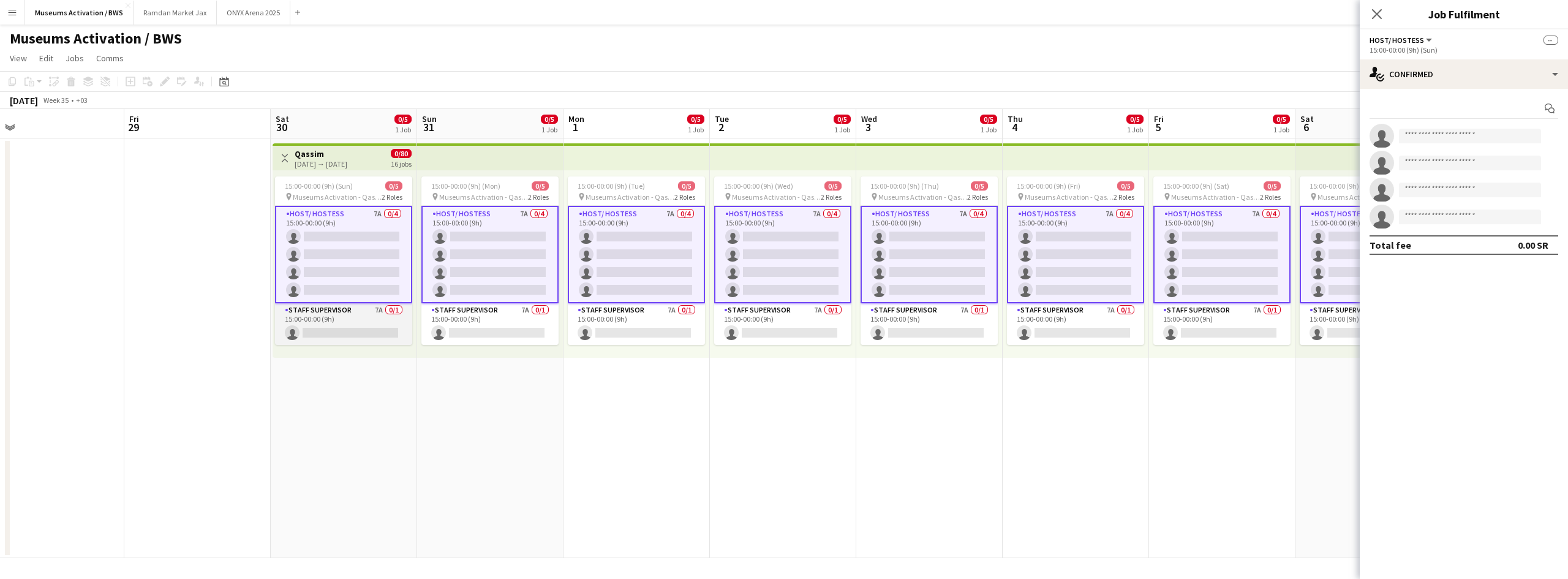
click at [361, 325] on app-card-role "Staff Supervisor 7A 0/1 15:00-00:00 (9h) single-neutral-actions" at bounding box center [344, 324] width 137 height 42
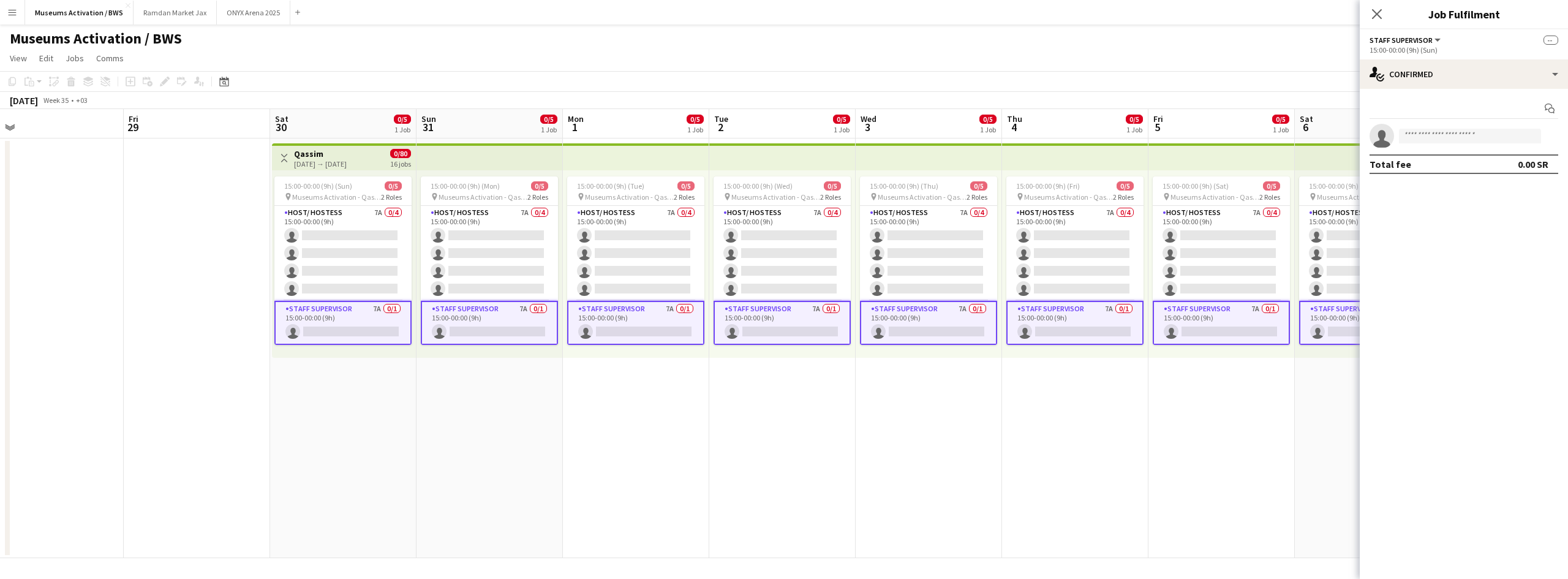
drag, startPoint x: 363, startPoint y: 268, endPoint x: 360, endPoint y: 336, distance: 68.1
click at [363, 284] on app-card-role "Host/ Hostess 7A 0/4 15:00-00:00 (9h) single-neutral-actions single-neutral-act…" at bounding box center [343, 253] width 137 height 95
click at [359, 341] on div "15:00-00:00 (9h) (Sun) 0/5 pin Museums Activation - Qassim 2 Roles Host/ Hostes…" at bounding box center [344, 264] width 144 height 188
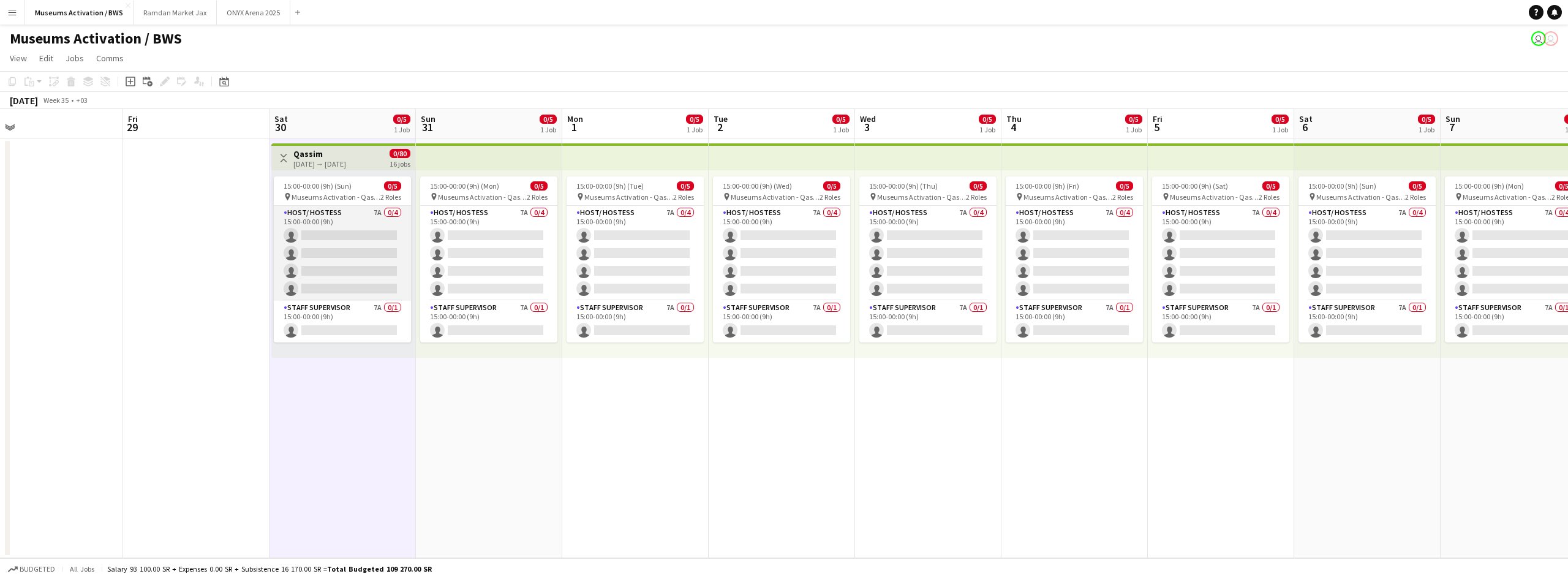
scroll to position [0, 463]
click at [354, 242] on app-card-role "Host/ Hostess 7A 0/4 15:00-00:00 (9h) single-neutral-actions single-neutral-act…" at bounding box center [342, 253] width 137 height 95
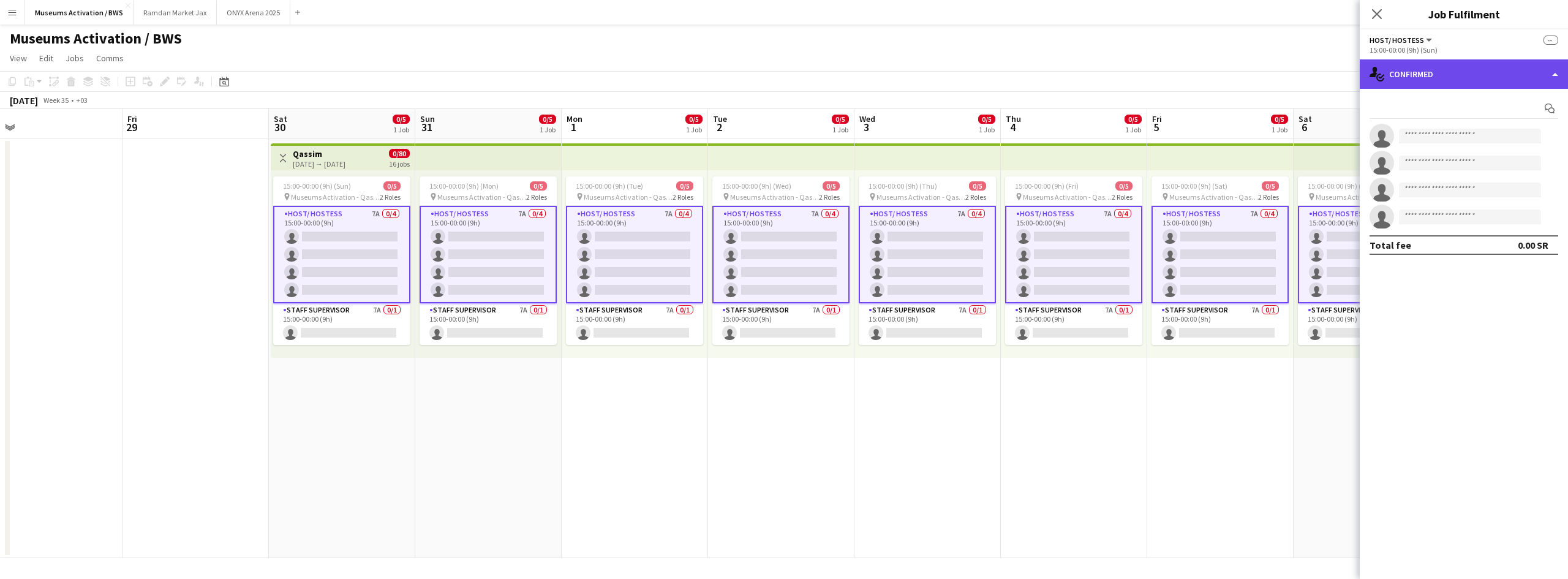
click at [1487, 70] on div "single-neutral-actions-check-2 Confirmed" at bounding box center [1464, 74] width 208 height 29
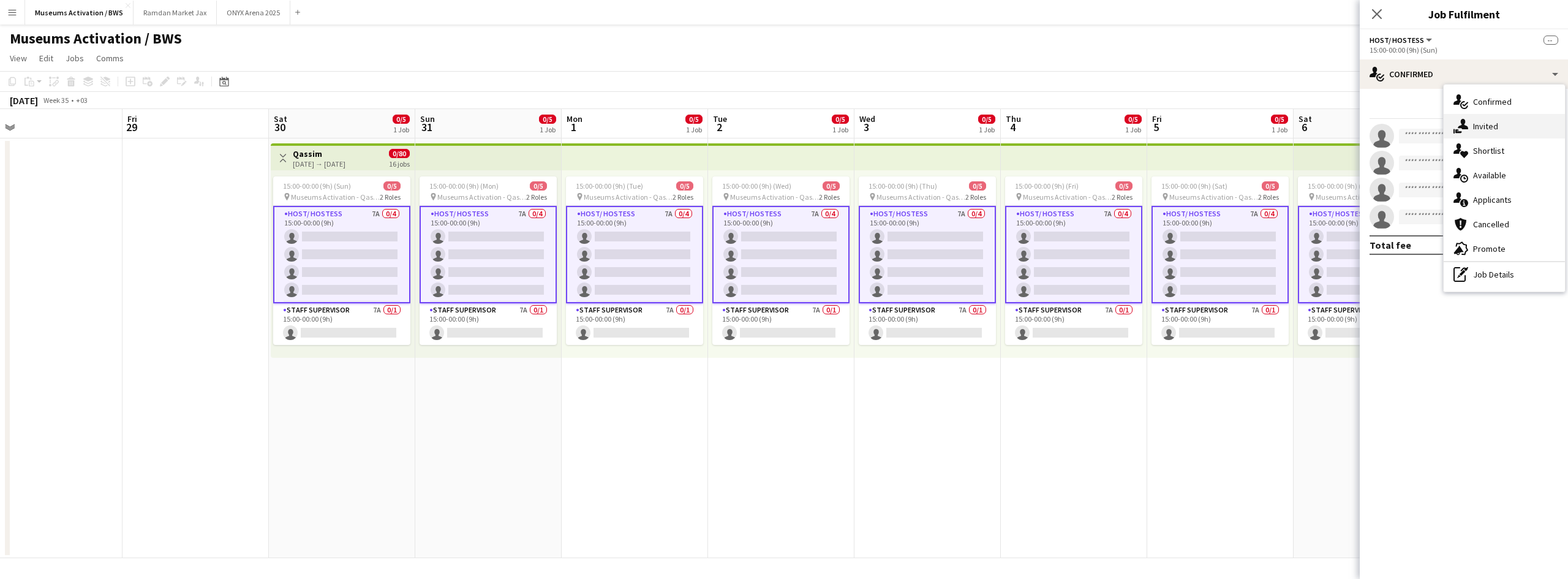
click at [1493, 138] on div "single-neutral-actions-share-1 Invited" at bounding box center [1504, 126] width 121 height 25
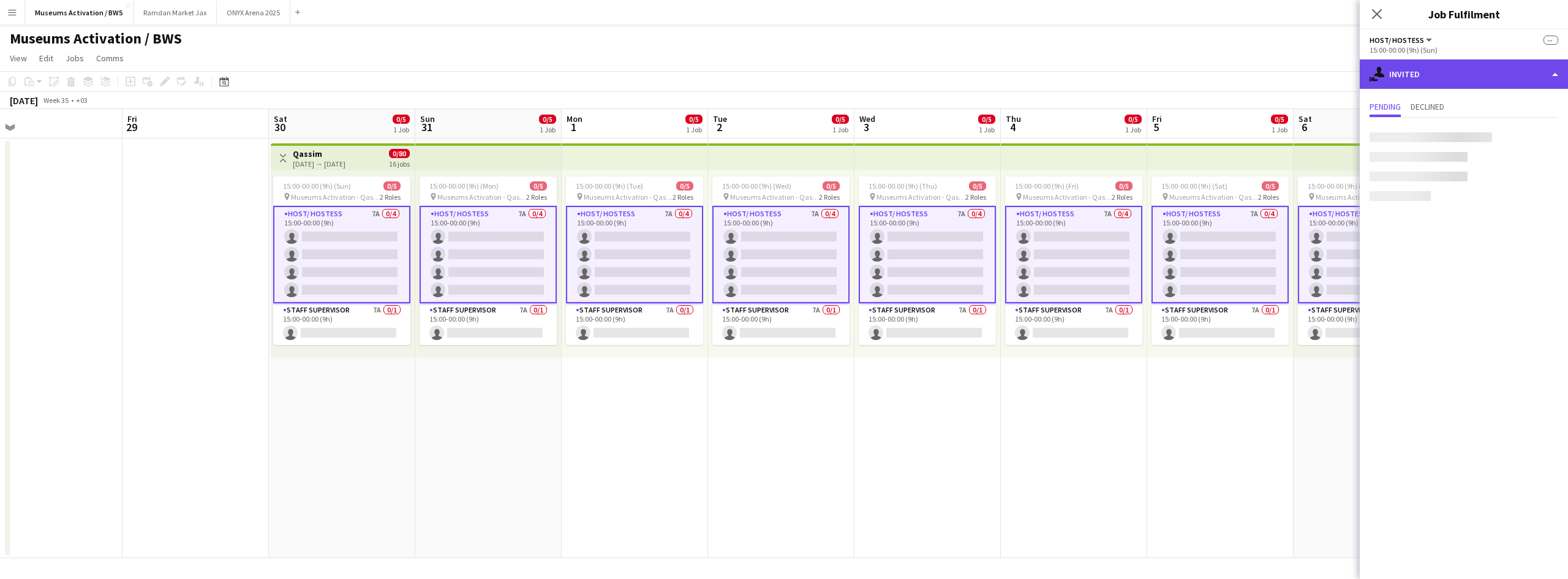
click at [1472, 79] on div "single-neutral-actions-share-1 Invited" at bounding box center [1464, 74] width 208 height 29
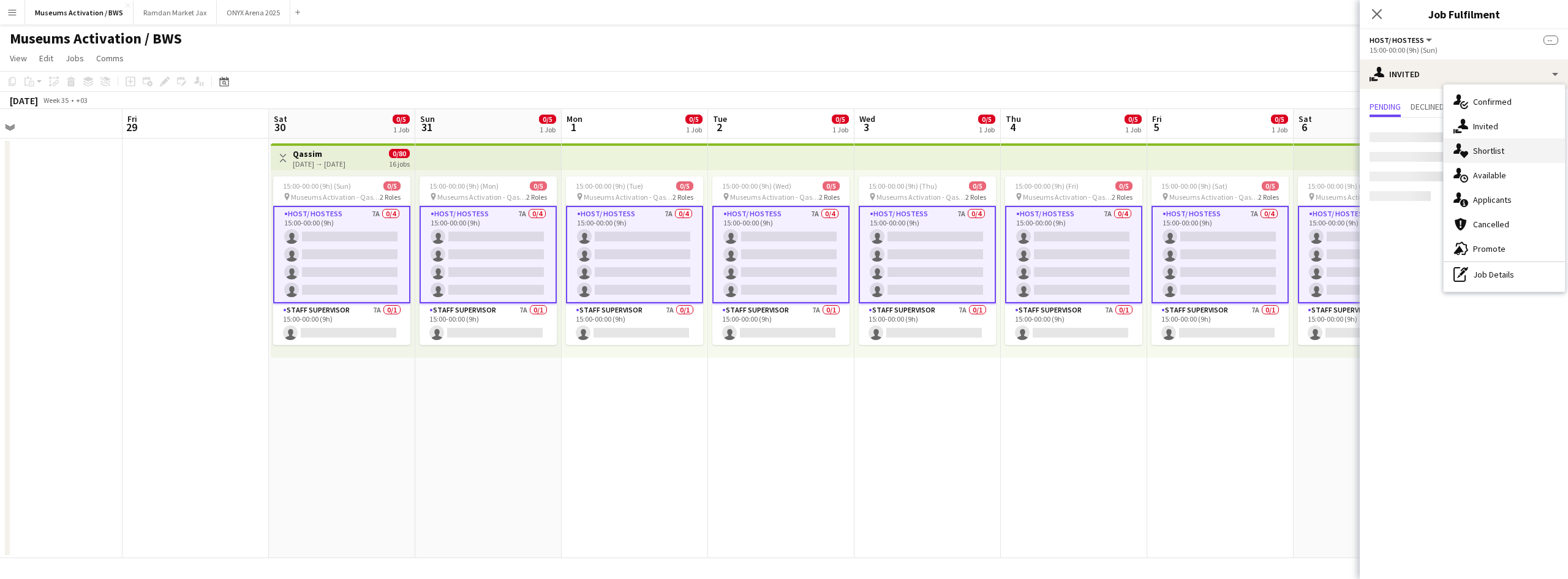
click at [1482, 160] on div "single-neutral-actions-heart Shortlist" at bounding box center [1504, 150] width 121 height 25
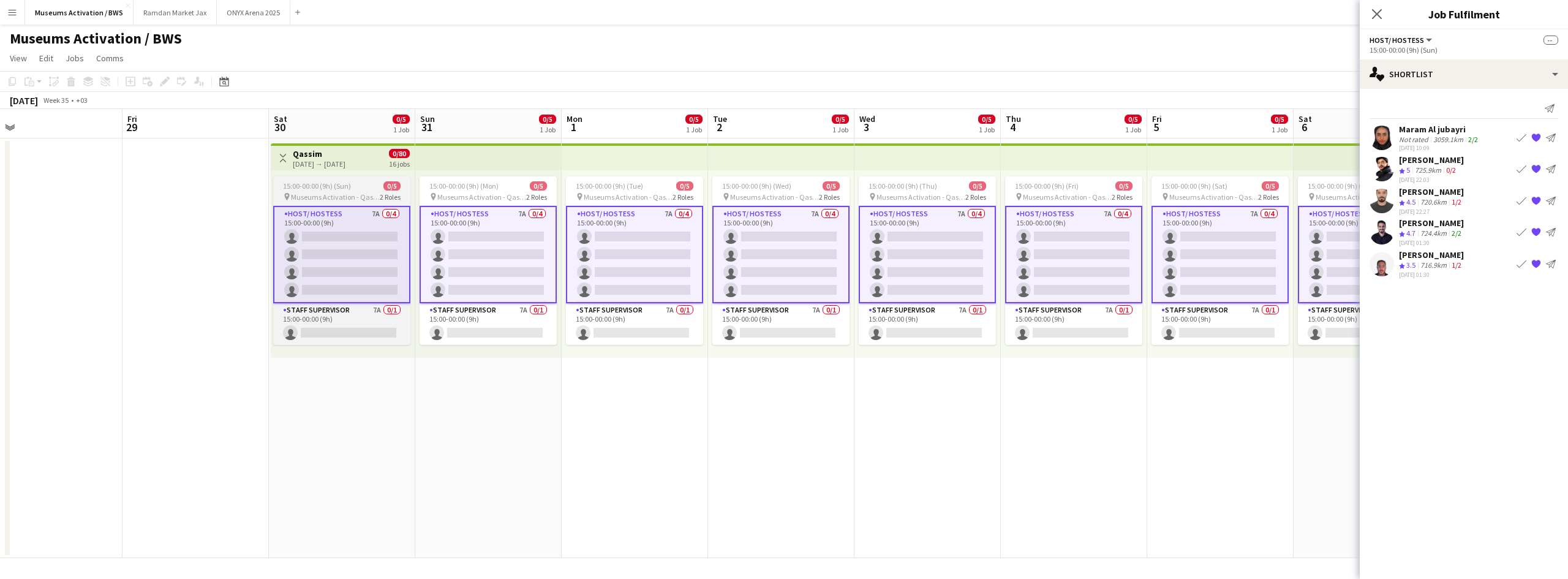
click at [374, 185] on div "15:00-00:00 (9h) (Sun) 0/5" at bounding box center [342, 186] width 137 height 9
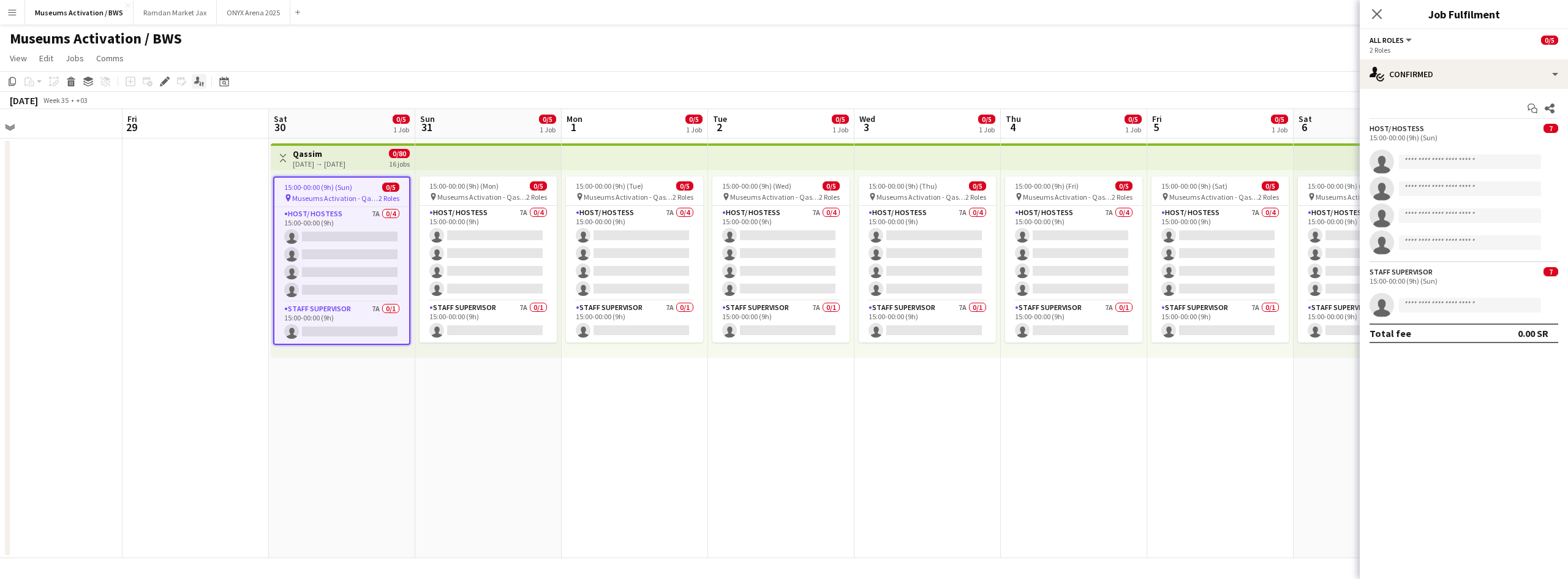
click at [194, 83] on icon "Applicants" at bounding box center [199, 81] width 10 height 10
click at [1548, 109] on icon at bounding box center [1550, 109] width 10 height 10
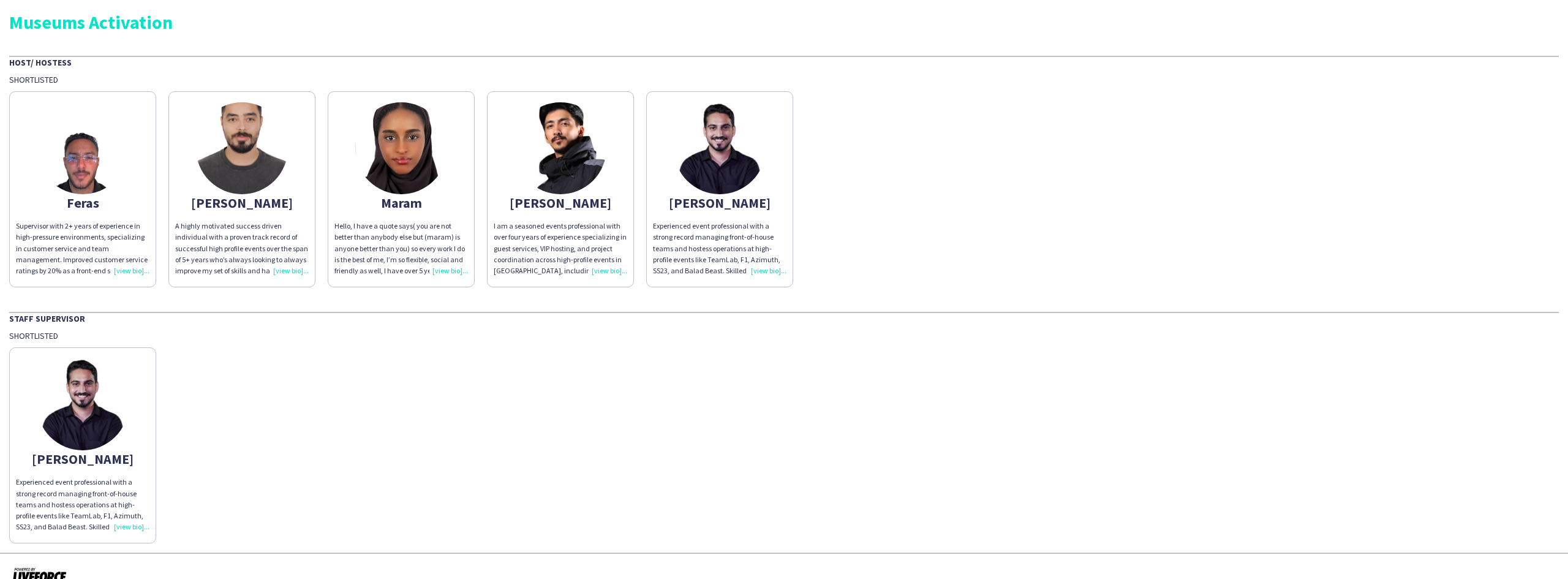
scroll to position [58, 0]
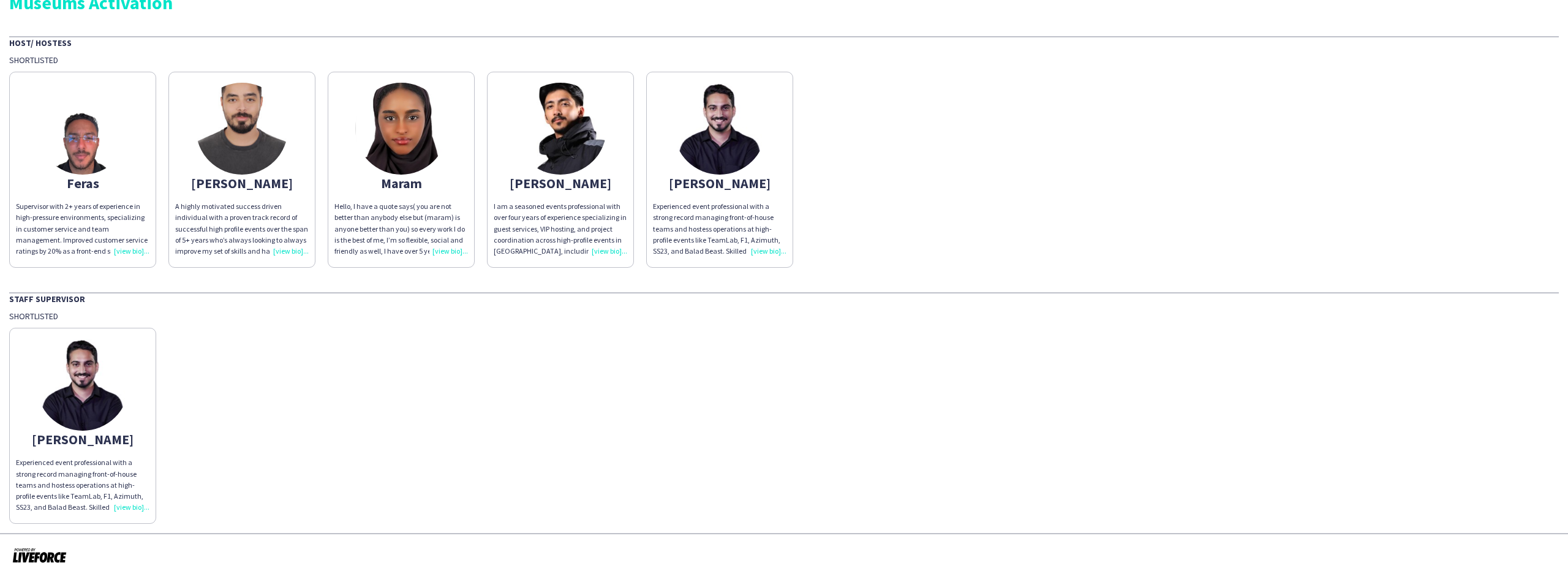
click at [385, 222] on div "Hello, I have a quote says( you are not better than anybody else but (maram) is…" at bounding box center [401, 228] width 133 height 56
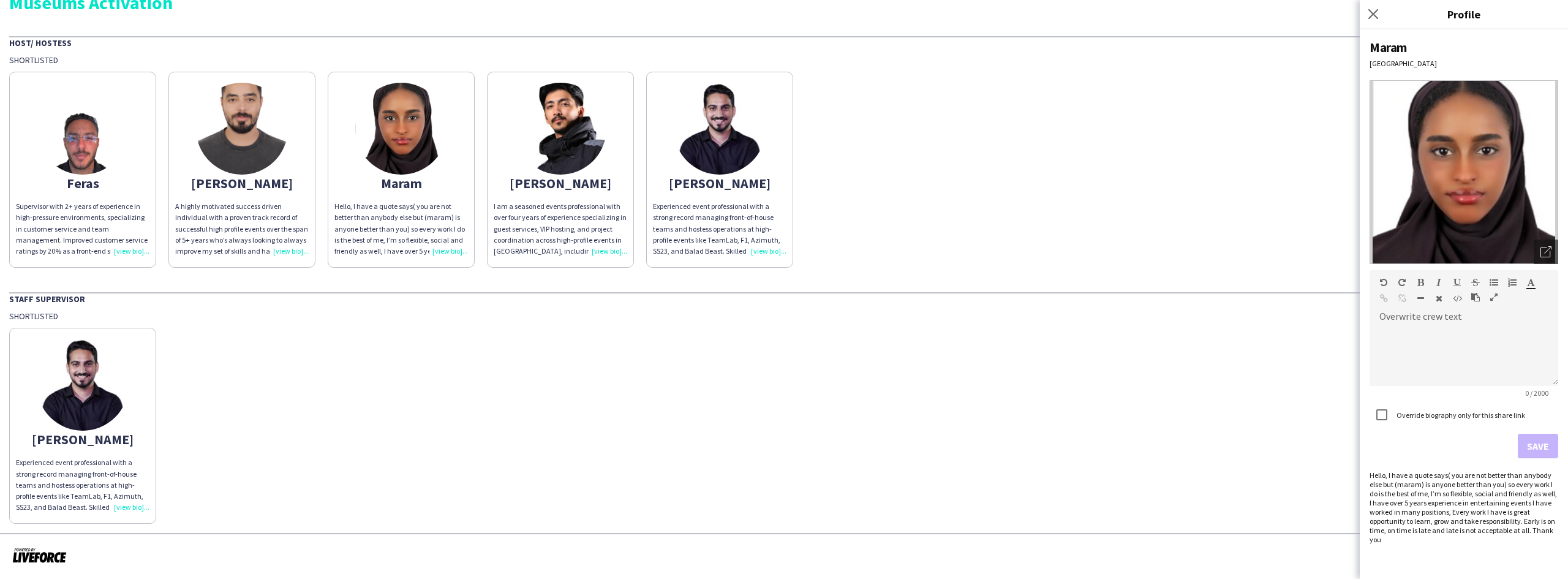
click at [315, 368] on div "Yousef Experienced event professional with a strong record managing front-of-ho…" at bounding box center [784, 423] width 1550 height 202
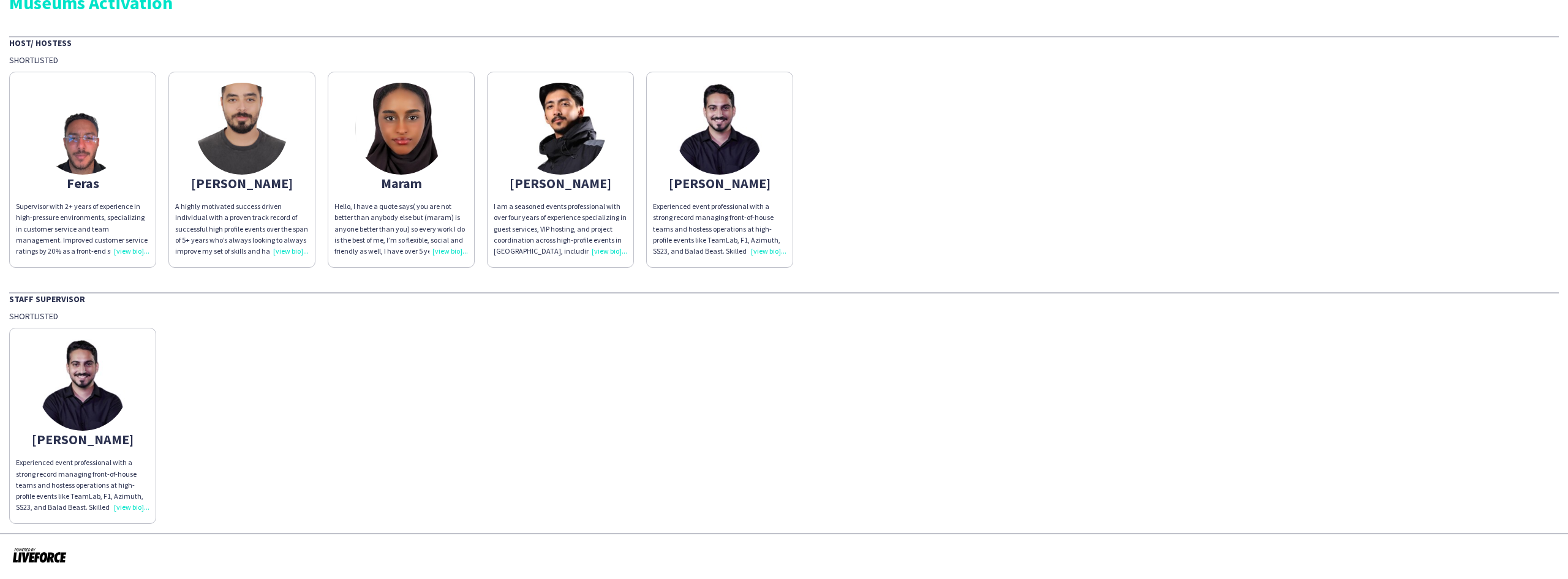
scroll to position [0, 0]
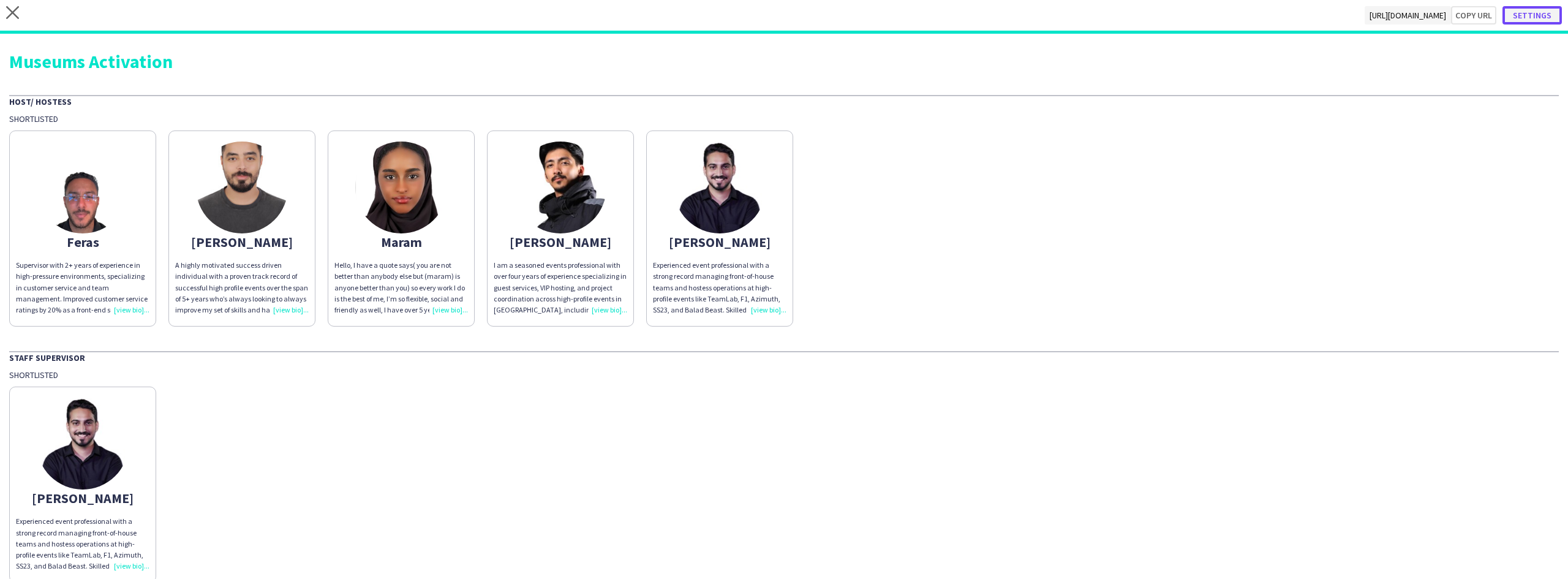
click at [1530, 20] on button "Settings" at bounding box center [1532, 16] width 59 height 18
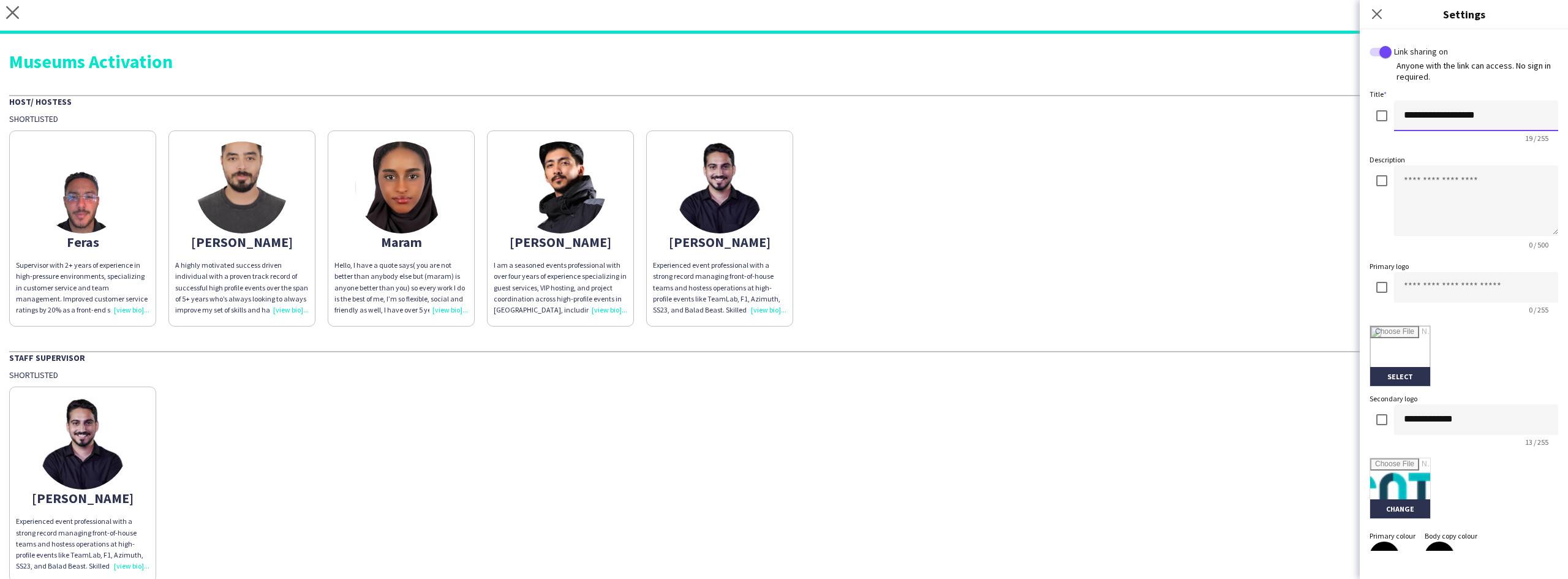
click at [1498, 118] on input "**********" at bounding box center [1477, 116] width 164 height 31
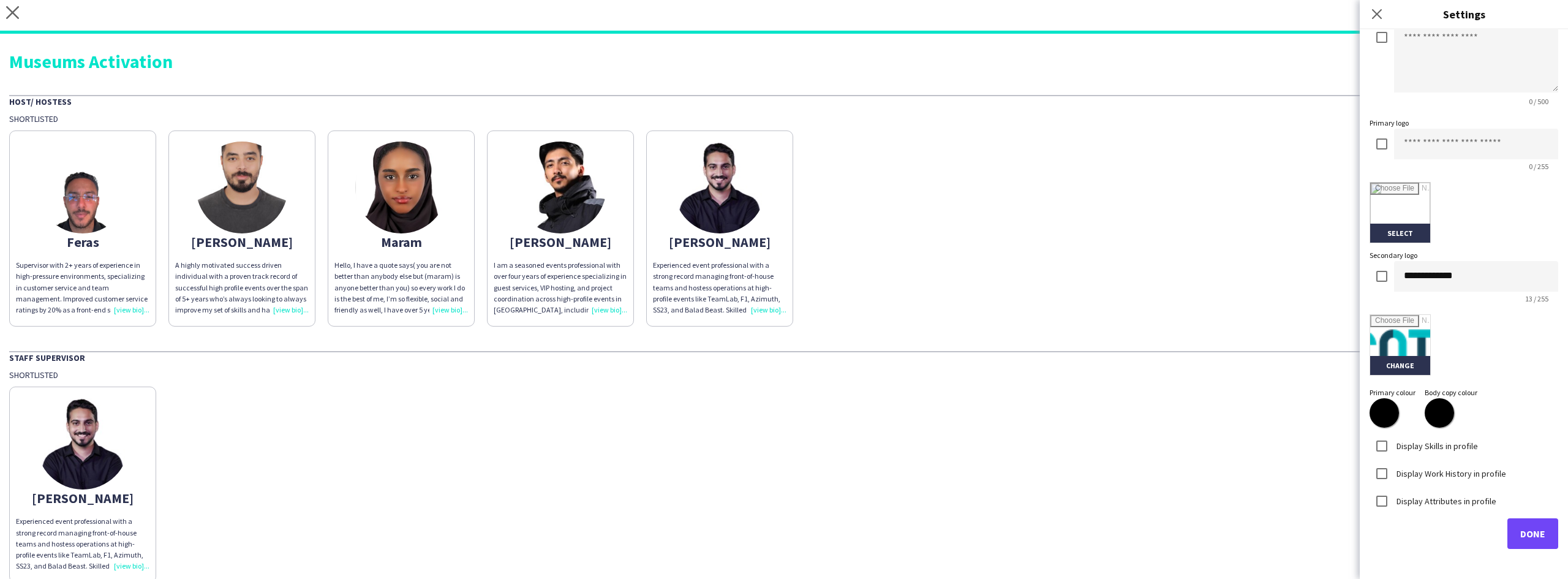
scroll to position [151, 0]
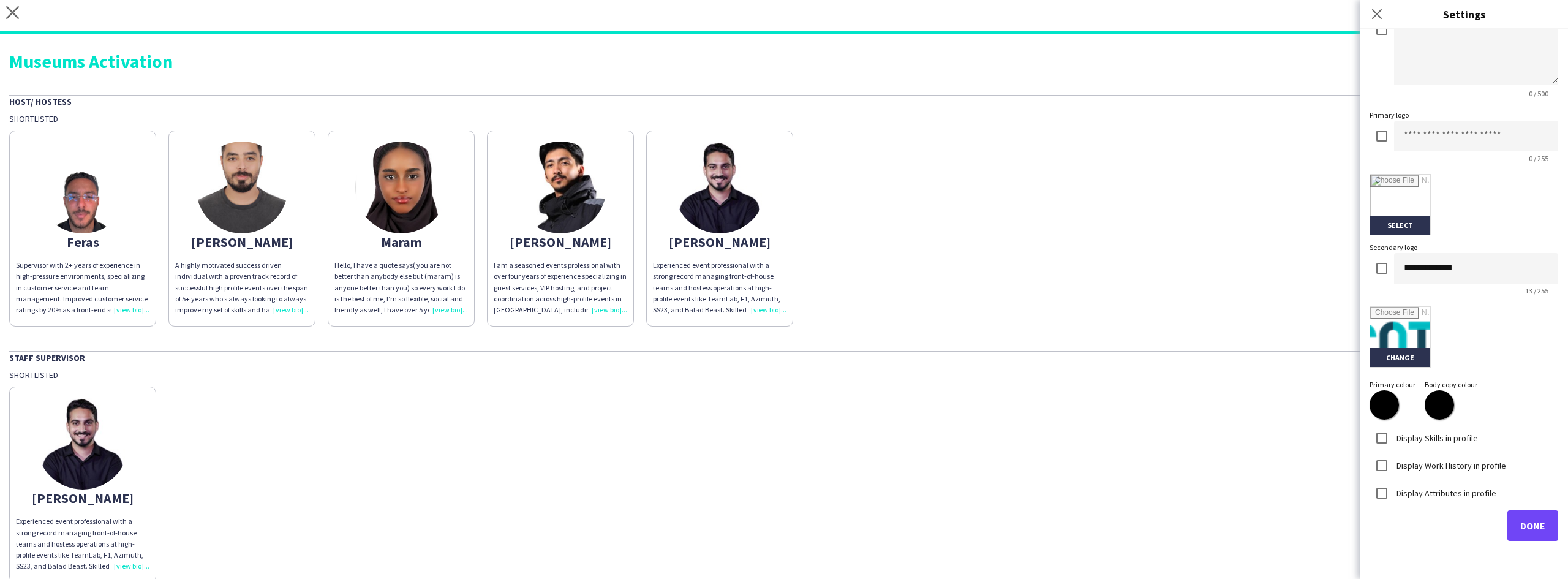
type input "**********"
click at [1439, 268] on input "**********" at bounding box center [1477, 268] width 164 height 31
click at [1482, 135] on input at bounding box center [1477, 136] width 164 height 31
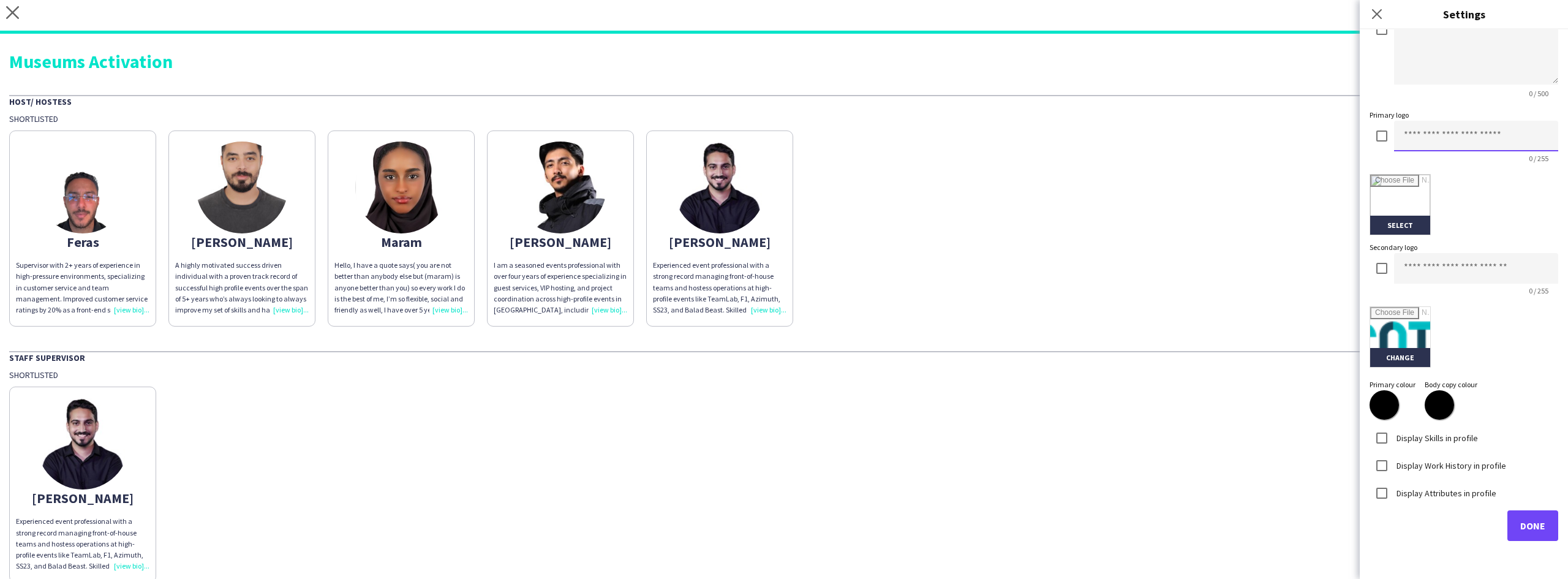
paste input "**********"
type input "**********"
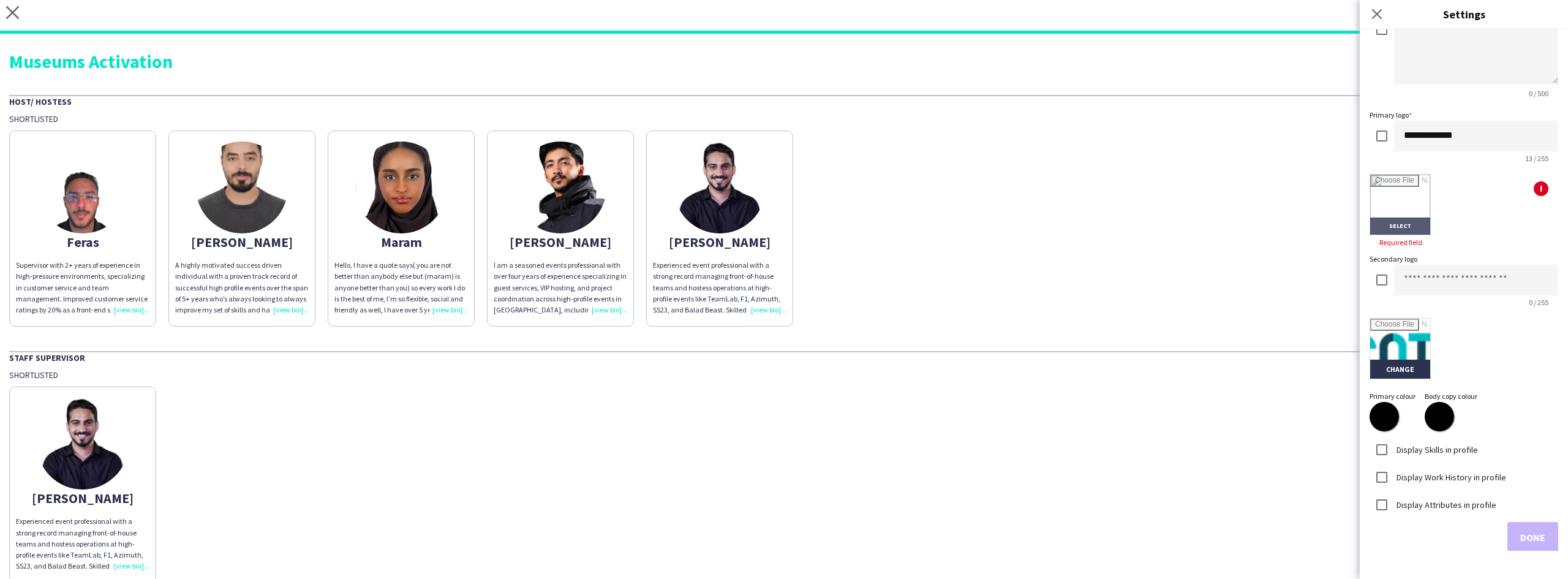
click at [1398, 212] on input "file" at bounding box center [1400, 204] width 60 height 60
type input "**********"
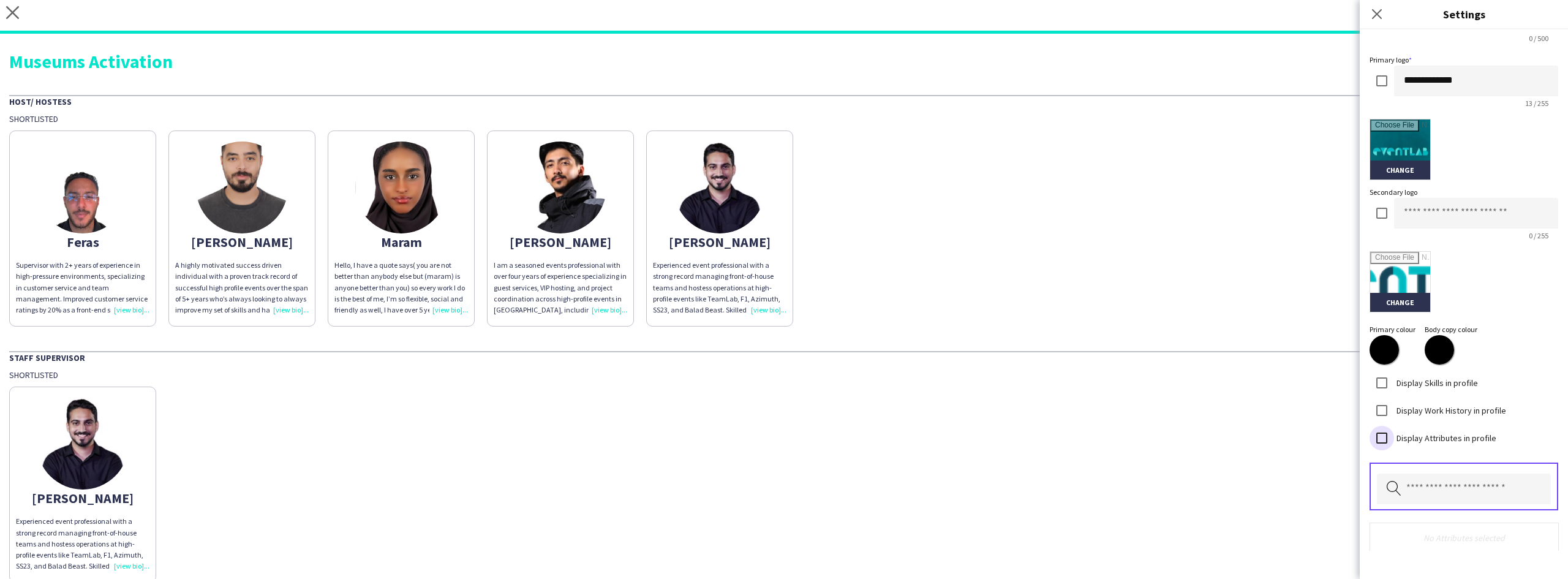
scroll to position [254, 0]
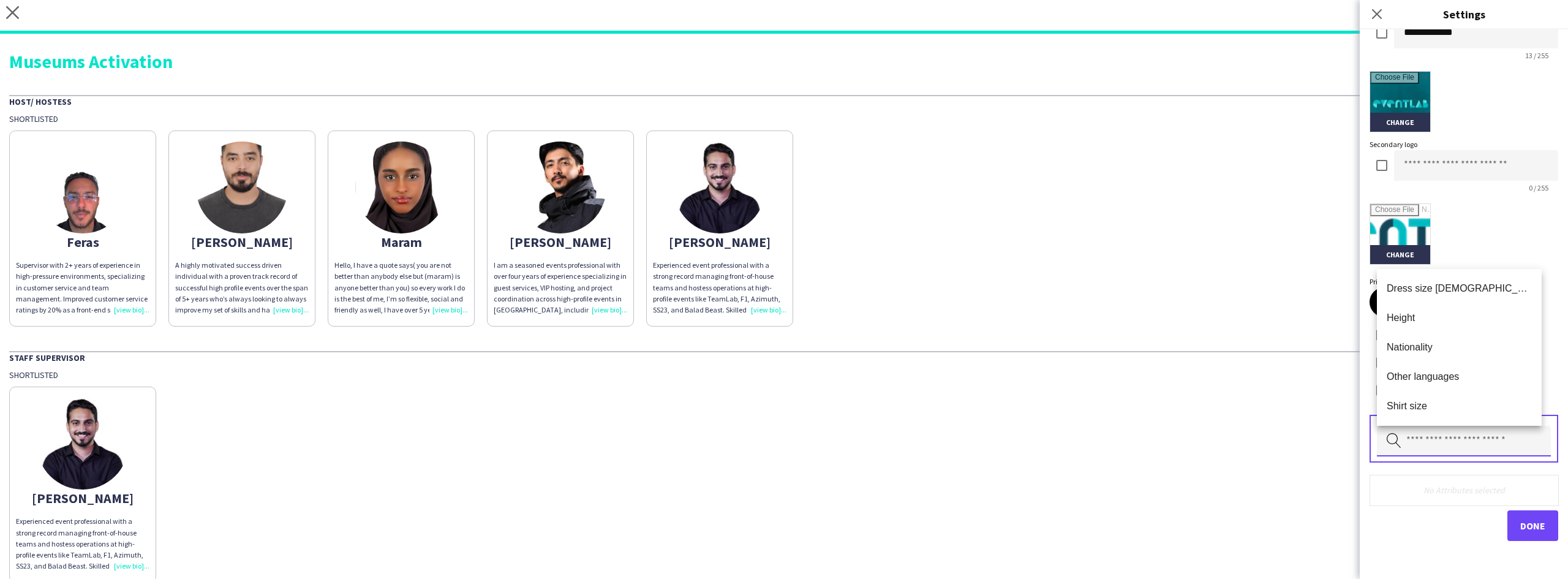
click at [1438, 428] on input "text" at bounding box center [1464, 441] width 174 height 31
click at [1464, 320] on span "Height" at bounding box center [1459, 317] width 145 height 12
click at [1448, 434] on input "text" at bounding box center [1464, 441] width 174 height 31
click at [1449, 312] on span "Nationality" at bounding box center [1459, 317] width 145 height 12
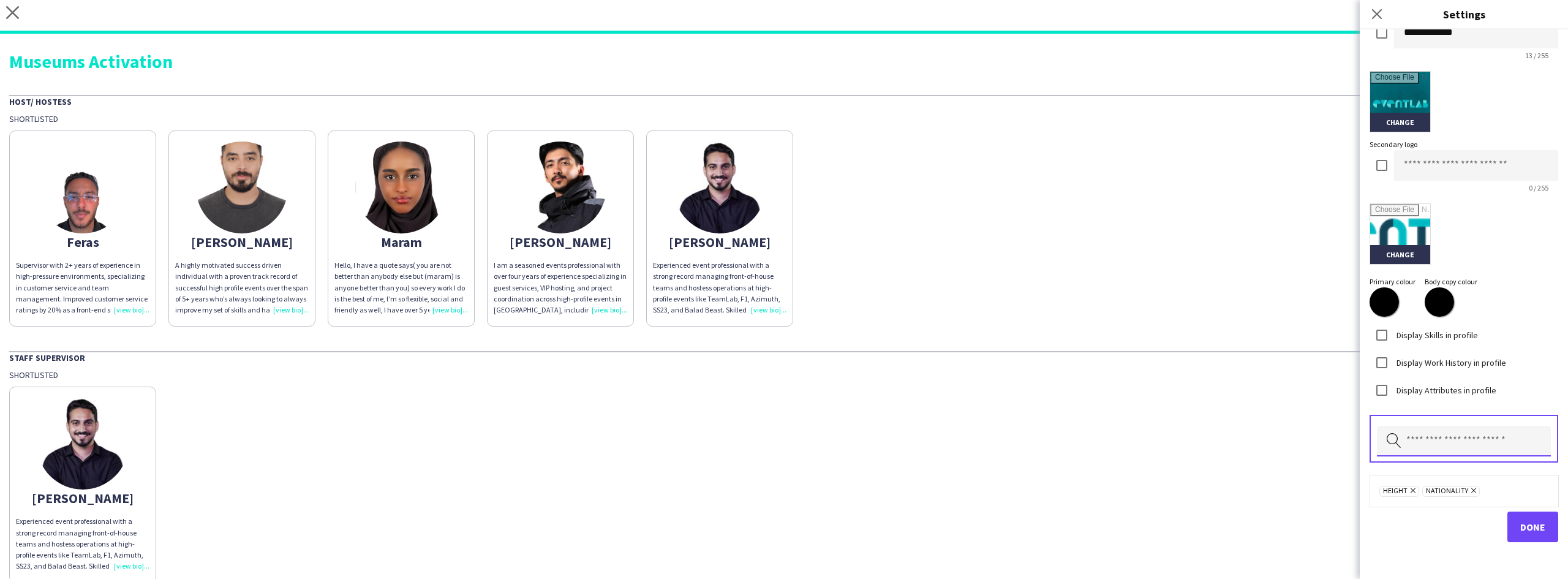
click at [1444, 452] on input "text" at bounding box center [1464, 441] width 174 height 31
click at [1443, 441] on input "text" at bounding box center [1464, 441] width 174 height 31
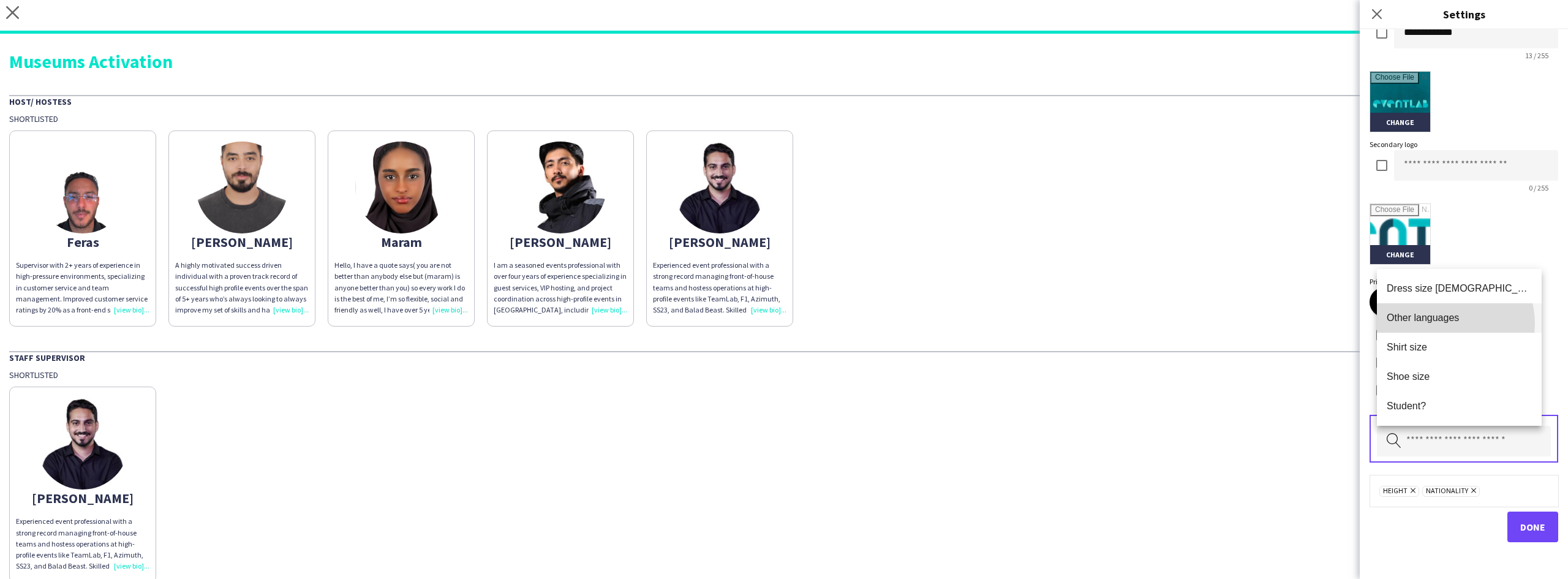
click at [1447, 324] on span "Other languages" at bounding box center [1459, 317] width 145 height 12
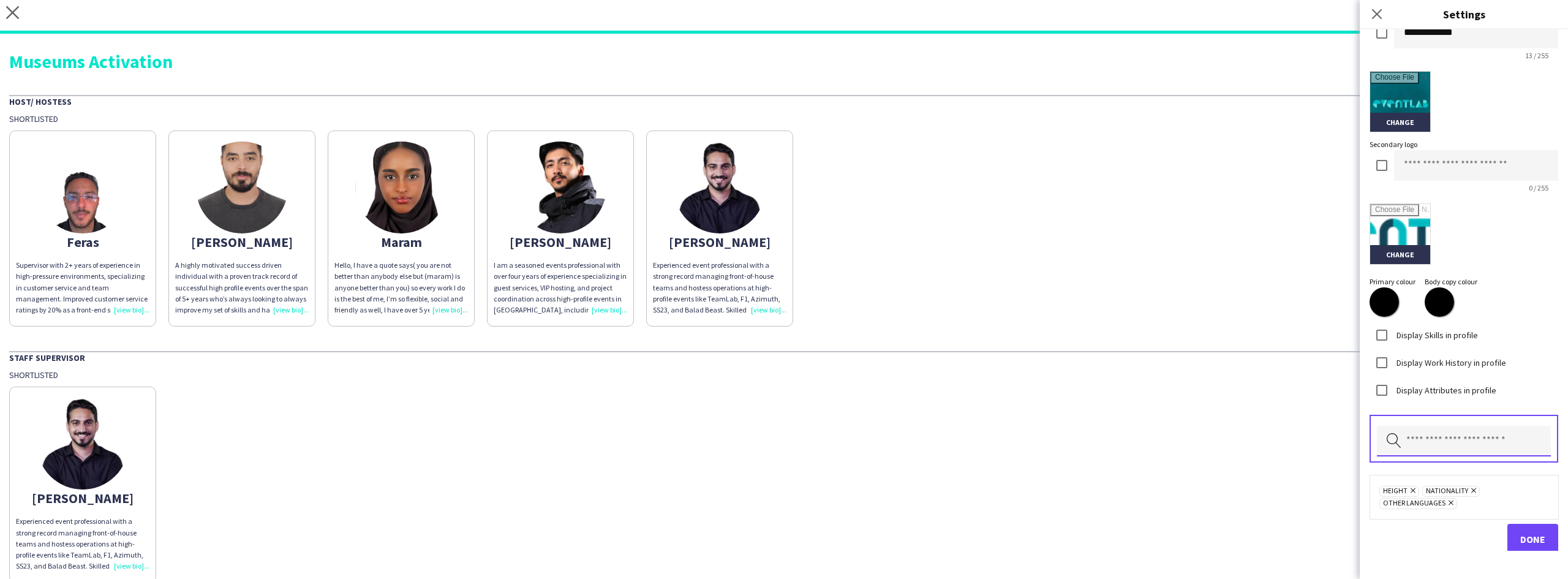
click at [1443, 442] on input "text" at bounding box center [1464, 441] width 174 height 31
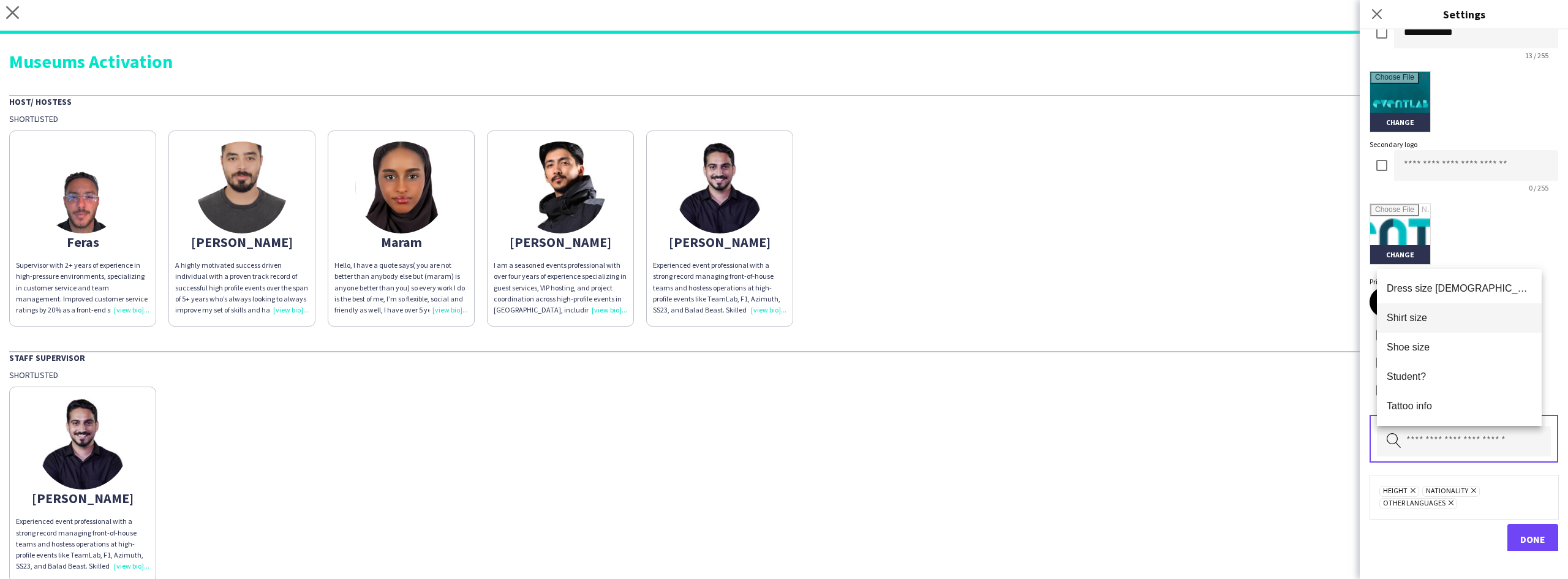
click at [1443, 327] on mat-option "Shirt size" at bounding box center [1459, 317] width 165 height 29
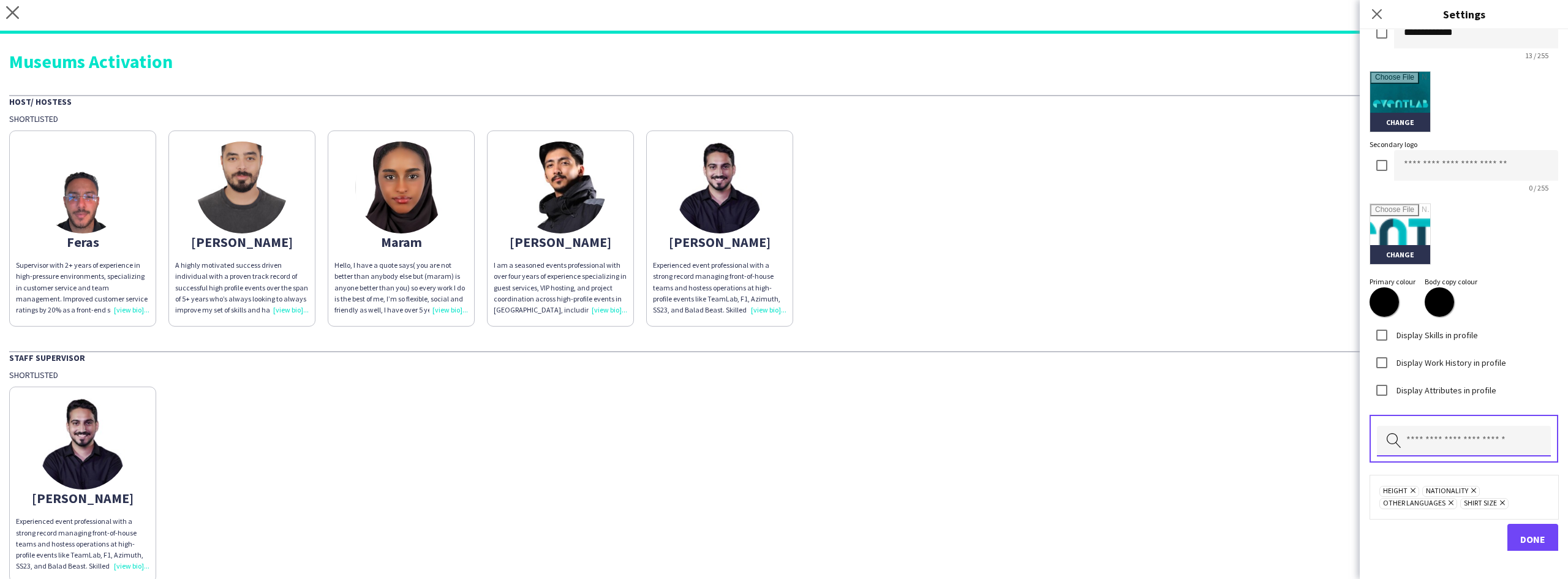
click at [1445, 435] on input "text" at bounding box center [1464, 441] width 174 height 31
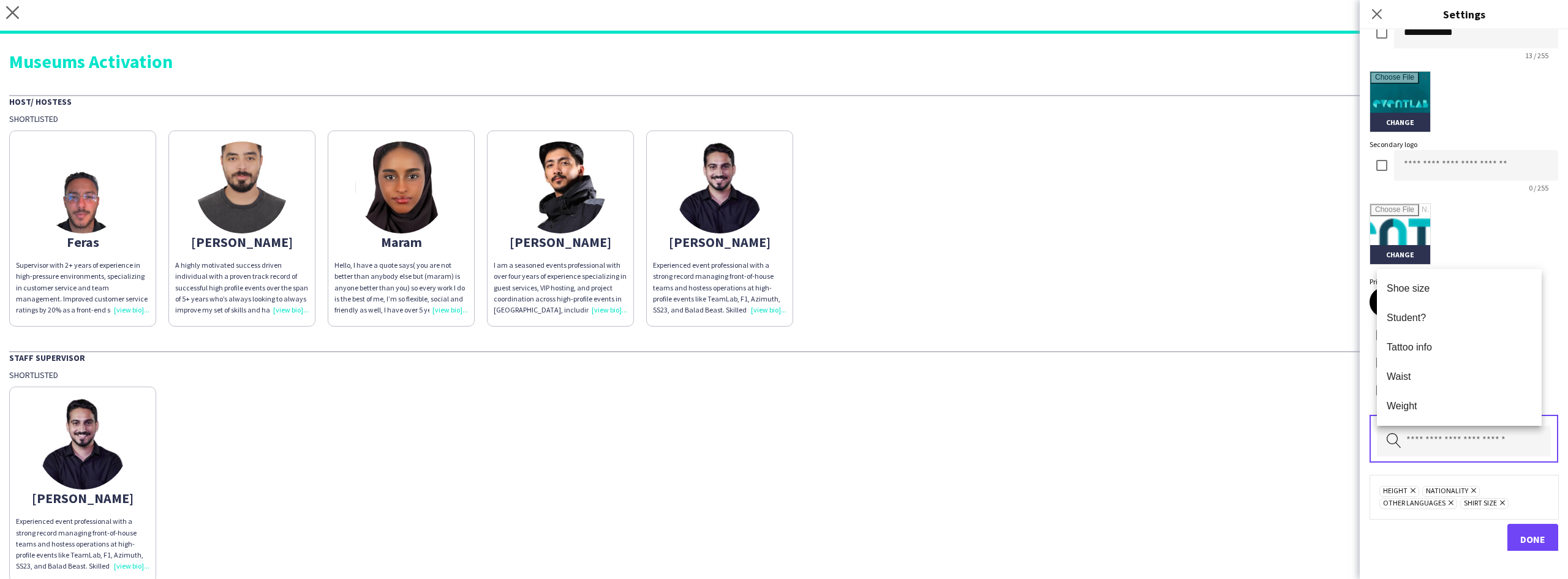
click at [1501, 502] on icon at bounding box center [1502, 501] width 5 height 5
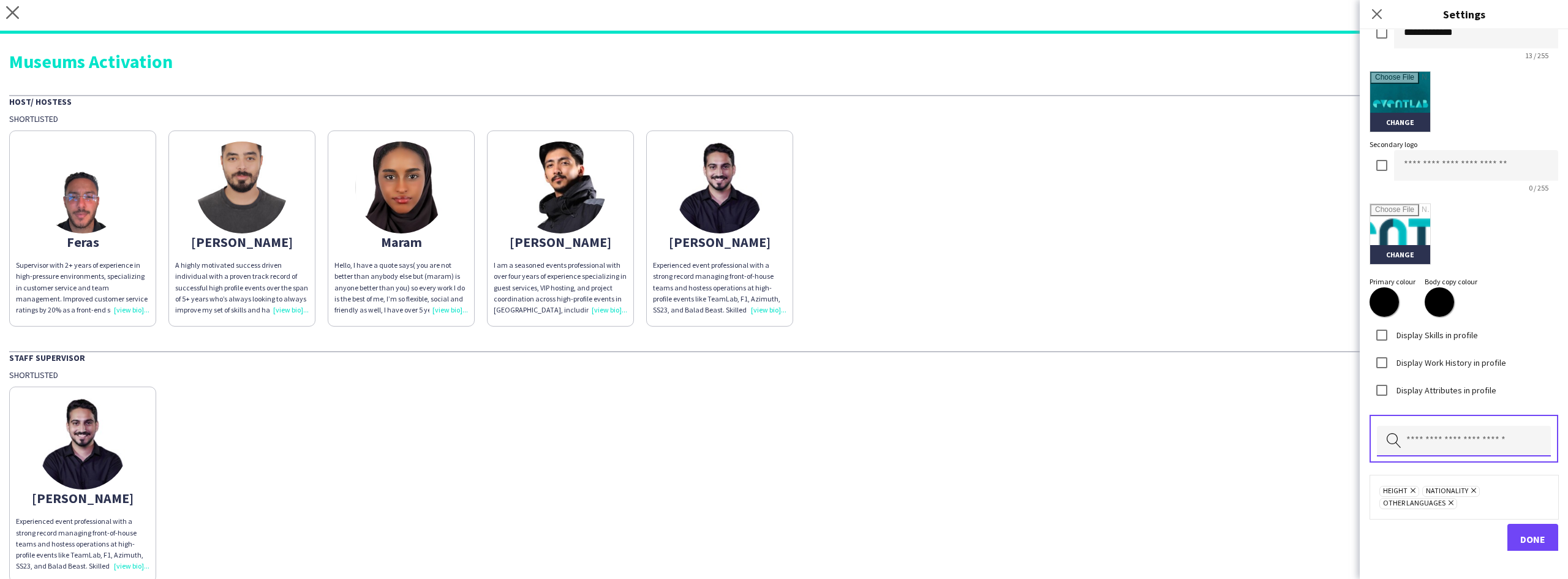
click at [1480, 438] on input "text" at bounding box center [1464, 441] width 174 height 31
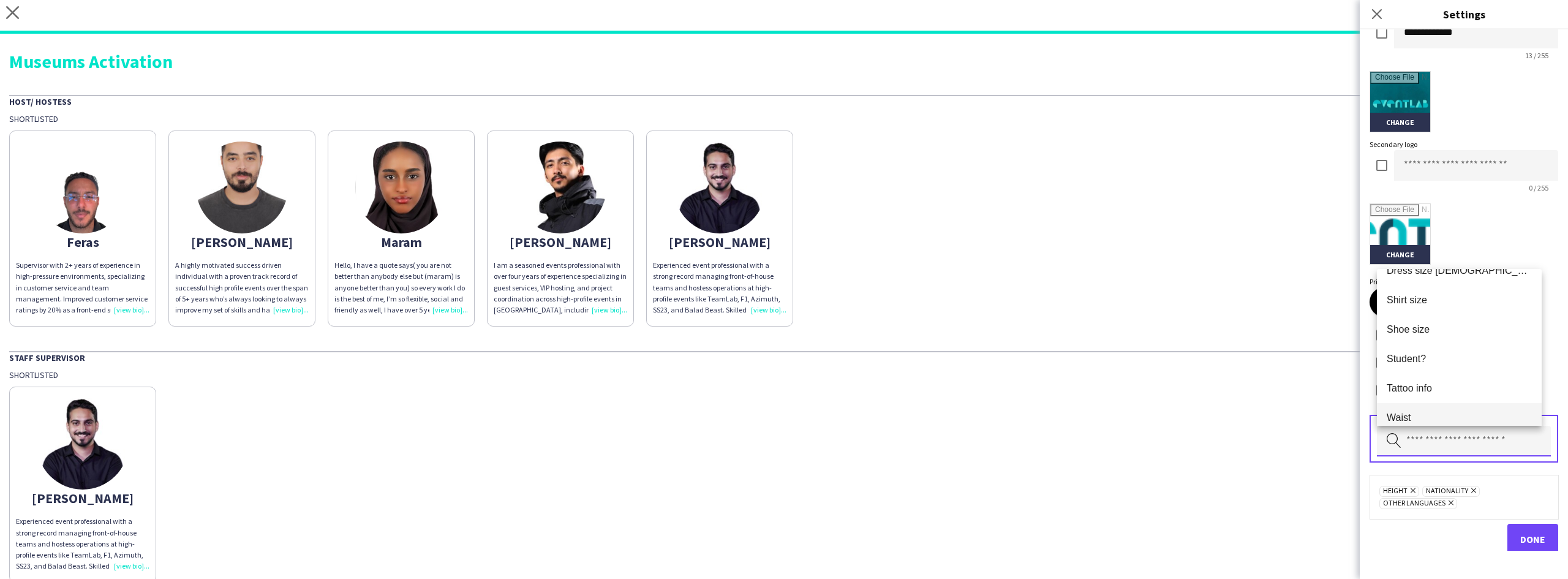
scroll to position [0, 0]
click at [1516, 231] on div "Change" at bounding box center [1464, 233] width 189 height 61
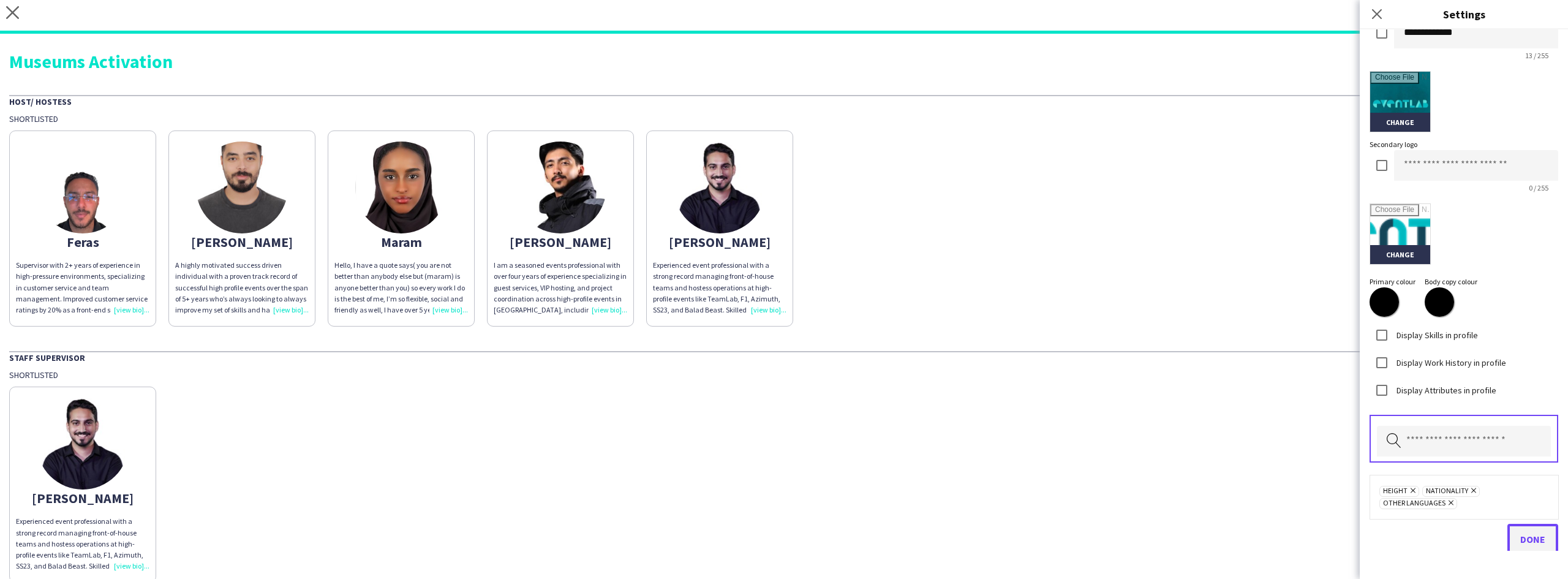
click at [1519, 546] on button "Done" at bounding box center [1533, 539] width 51 height 31
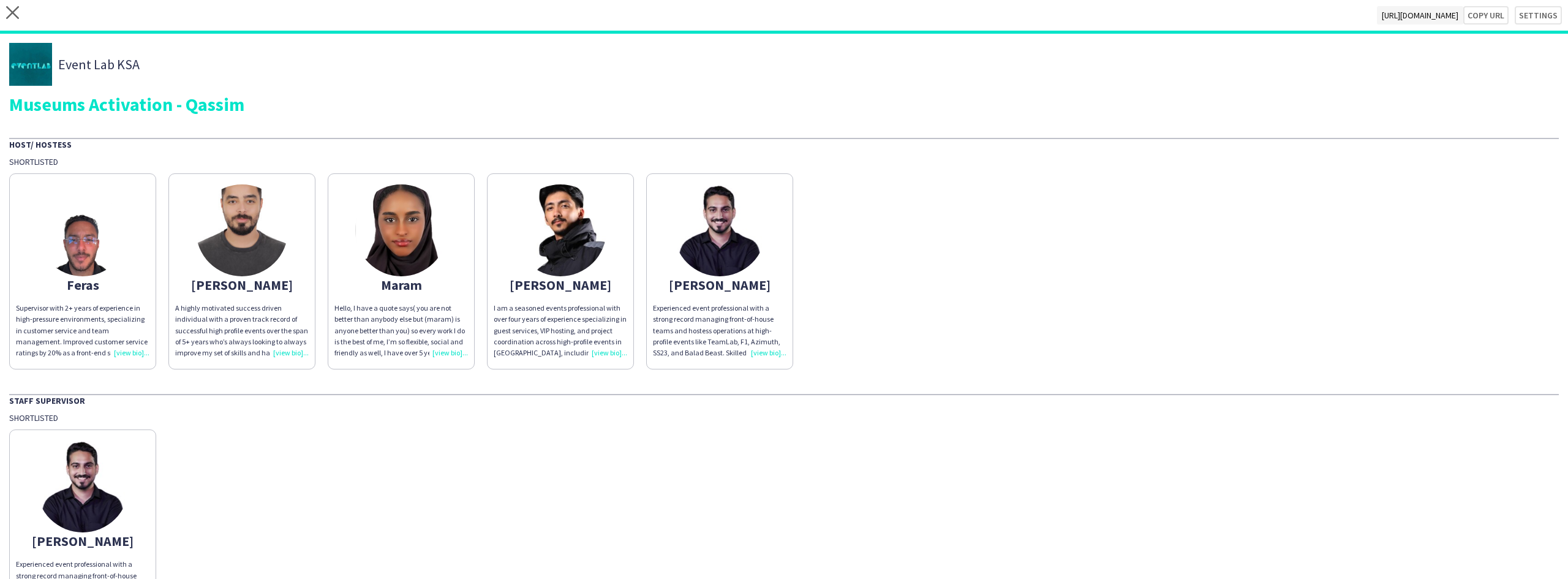
click at [119, 218] on img at bounding box center [82, 230] width 92 height 92
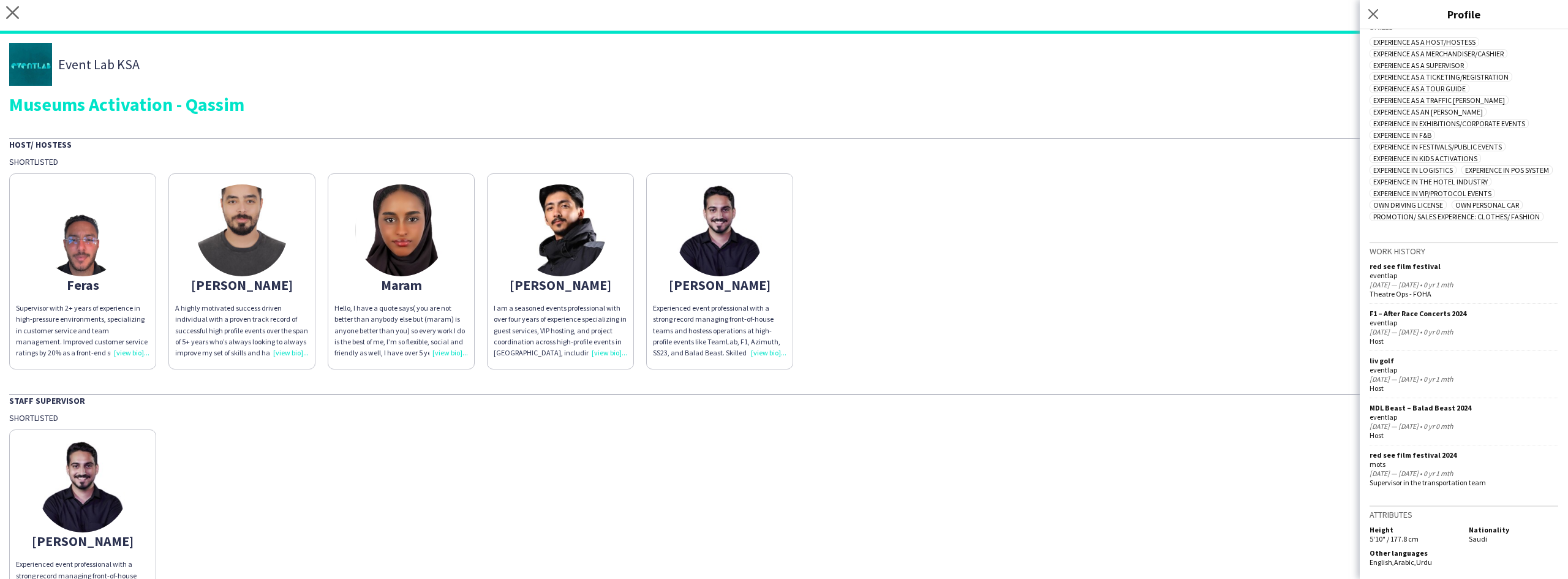
scroll to position [556, 0]
click at [260, 239] on img at bounding box center [242, 230] width 92 height 92
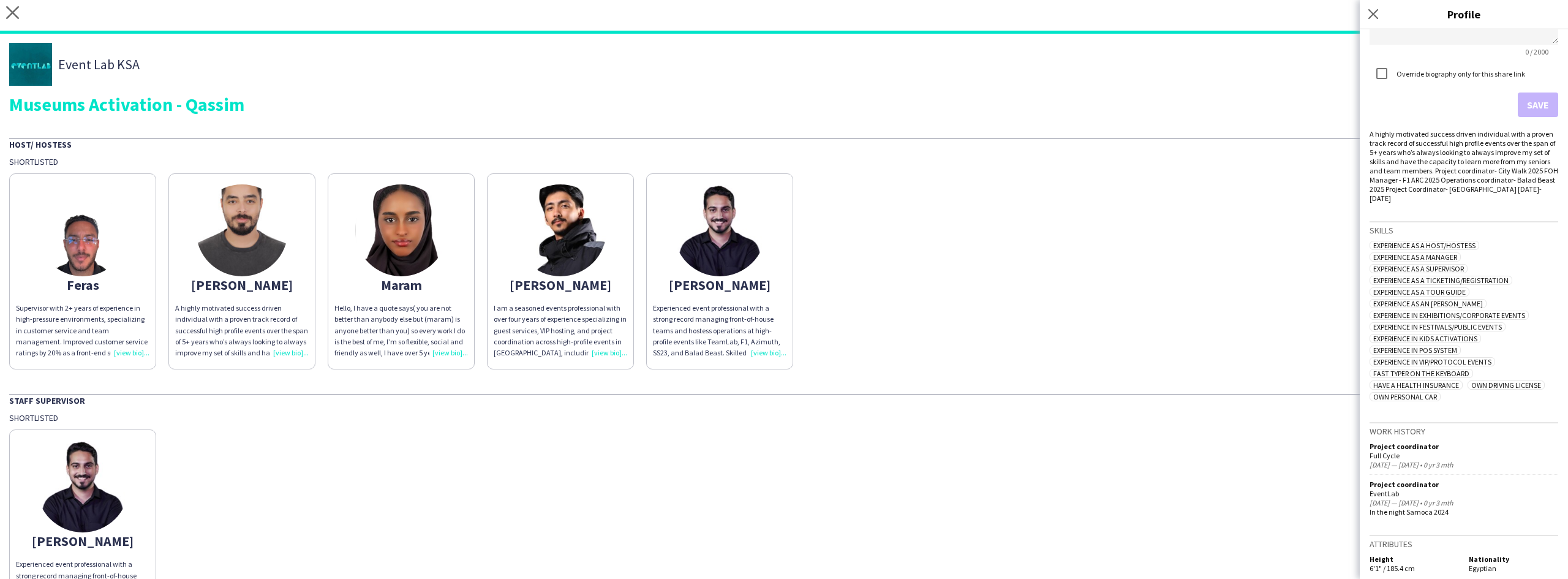
scroll to position [370, 0]
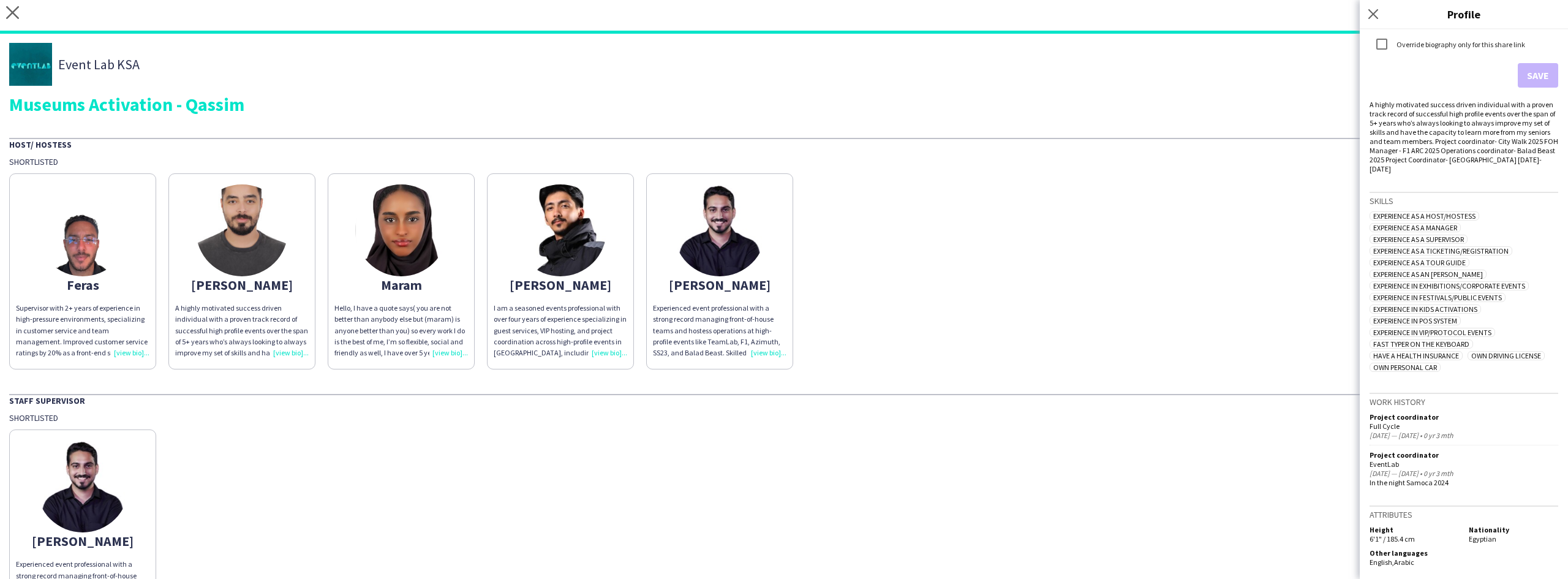
click at [1432, 472] on div "[DATE] — [DATE] • 0 yr 3 mth" at bounding box center [1464, 473] width 189 height 9
drag, startPoint x: 1432, startPoint y: 472, endPoint x: 1422, endPoint y: 408, distance: 64.8
click at [1422, 408] on div "Work history Project coordinator Full Cycle [DATE] — [DATE] • 0 yr 3 mth Projec…" at bounding box center [1464, 439] width 189 height 94
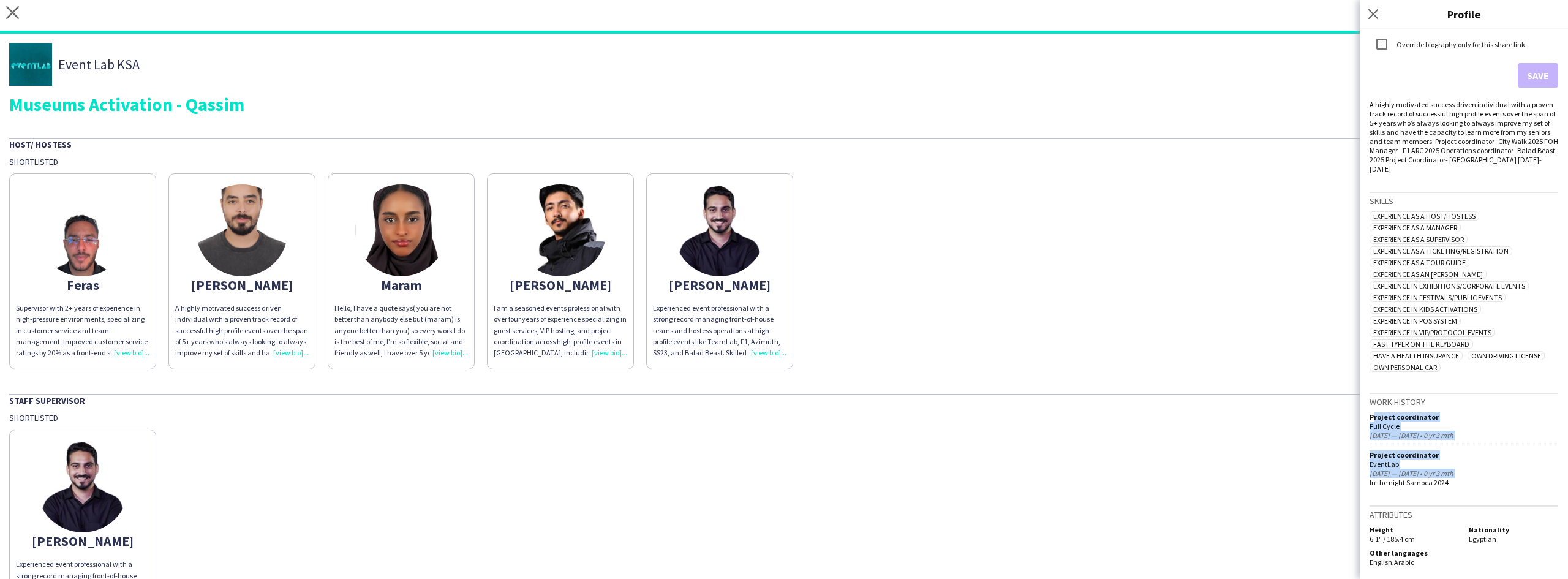
click at [1422, 409] on div "Work history Project coordinator Full Cycle [DATE] — [DATE] • 0 yr 3 mth Projec…" at bounding box center [1464, 439] width 189 height 94
click at [456, 231] on app-share-pages-crew-card "Maram Hello, I have a quote says( you are not better than anybody else but (mar…" at bounding box center [400, 271] width 147 height 196
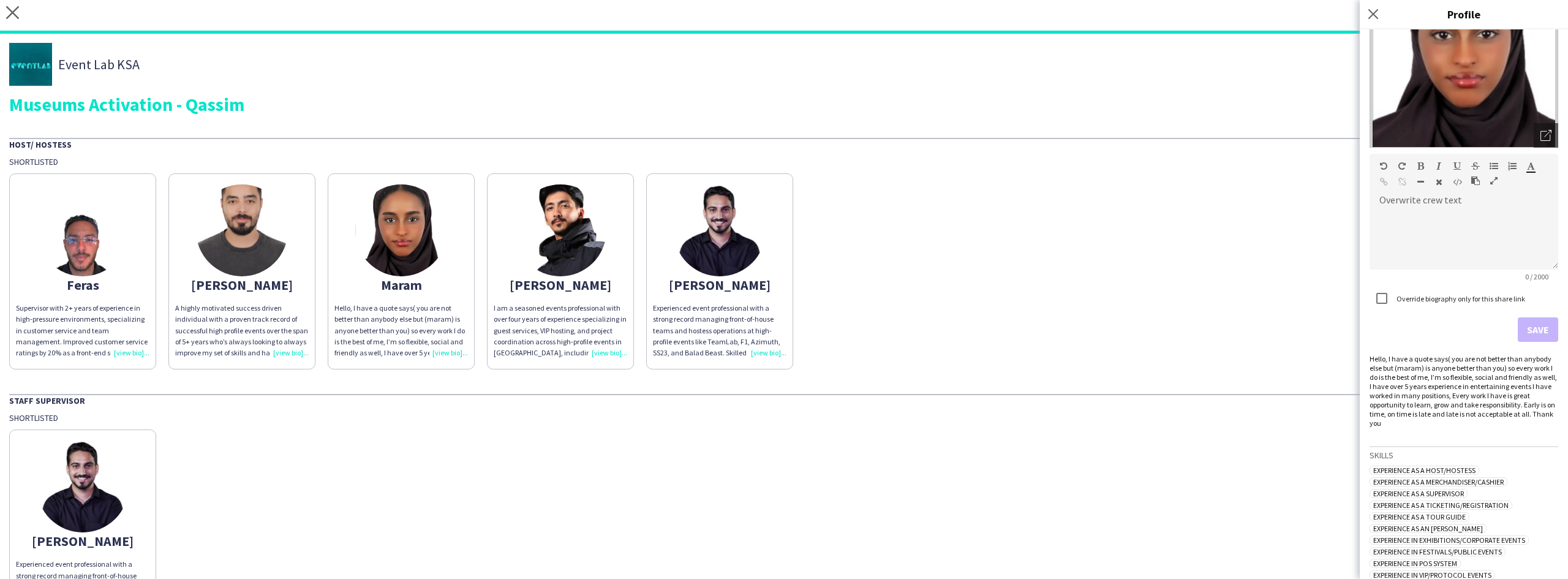
scroll to position [258, 0]
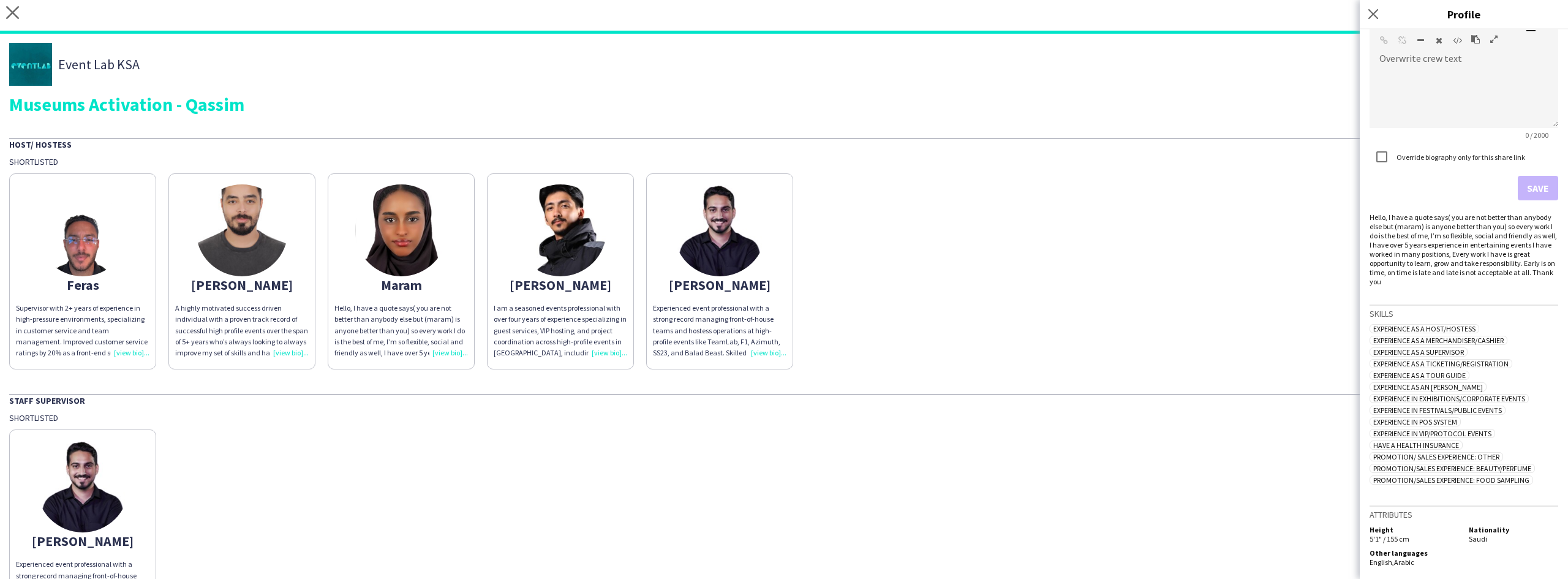
click at [624, 243] on app-share-pages-crew-card "[PERSON_NAME] am a seasoned events professional with over four years of experie…" at bounding box center [560, 271] width 147 height 196
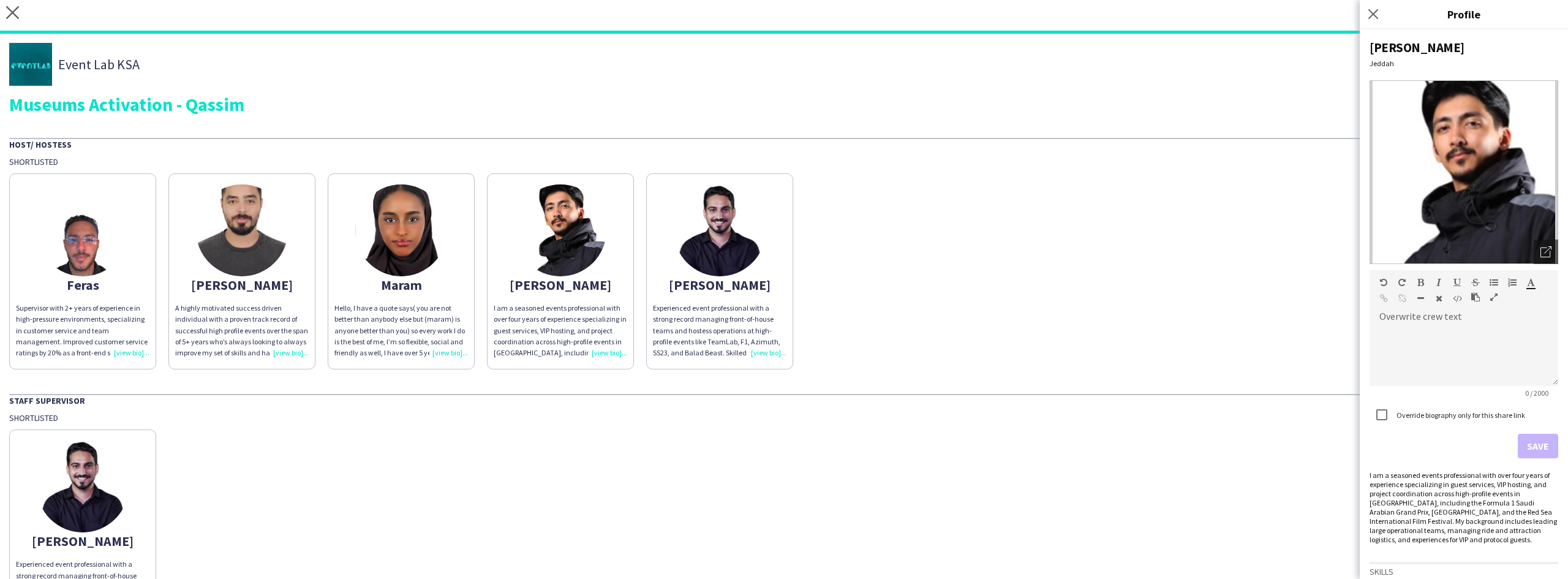
scroll to position [222, 0]
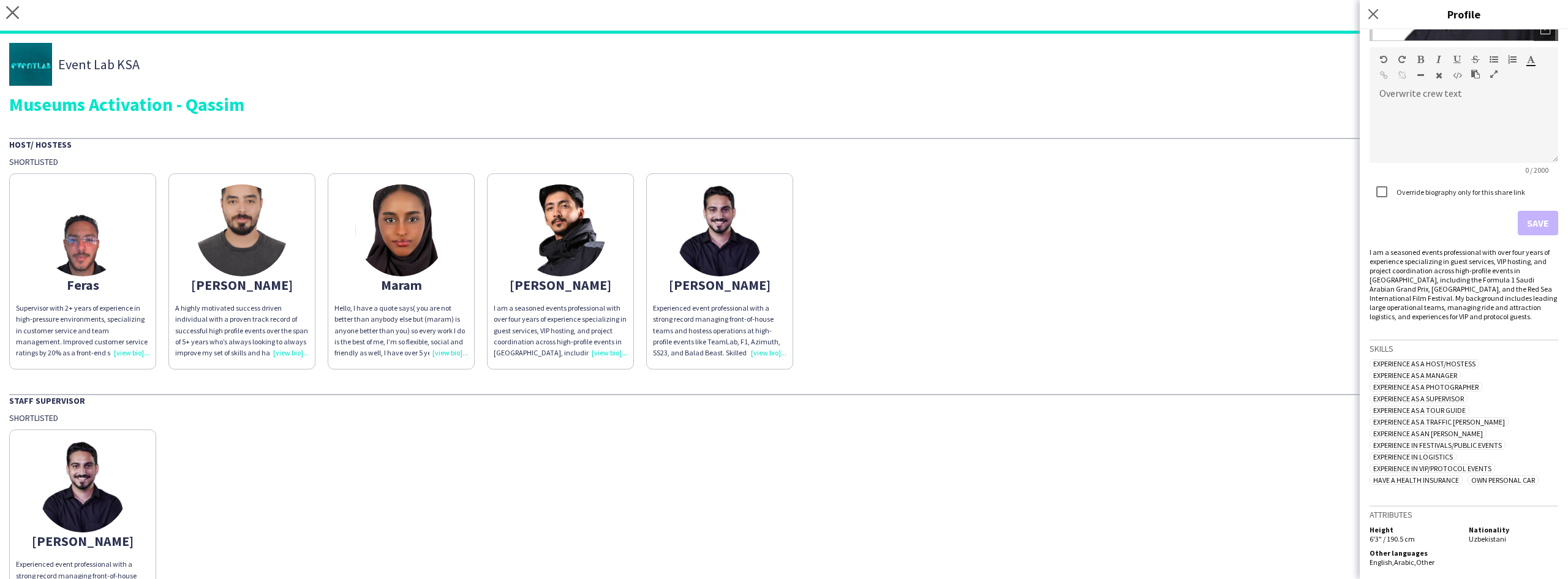
click at [693, 215] on img at bounding box center [720, 230] width 92 height 92
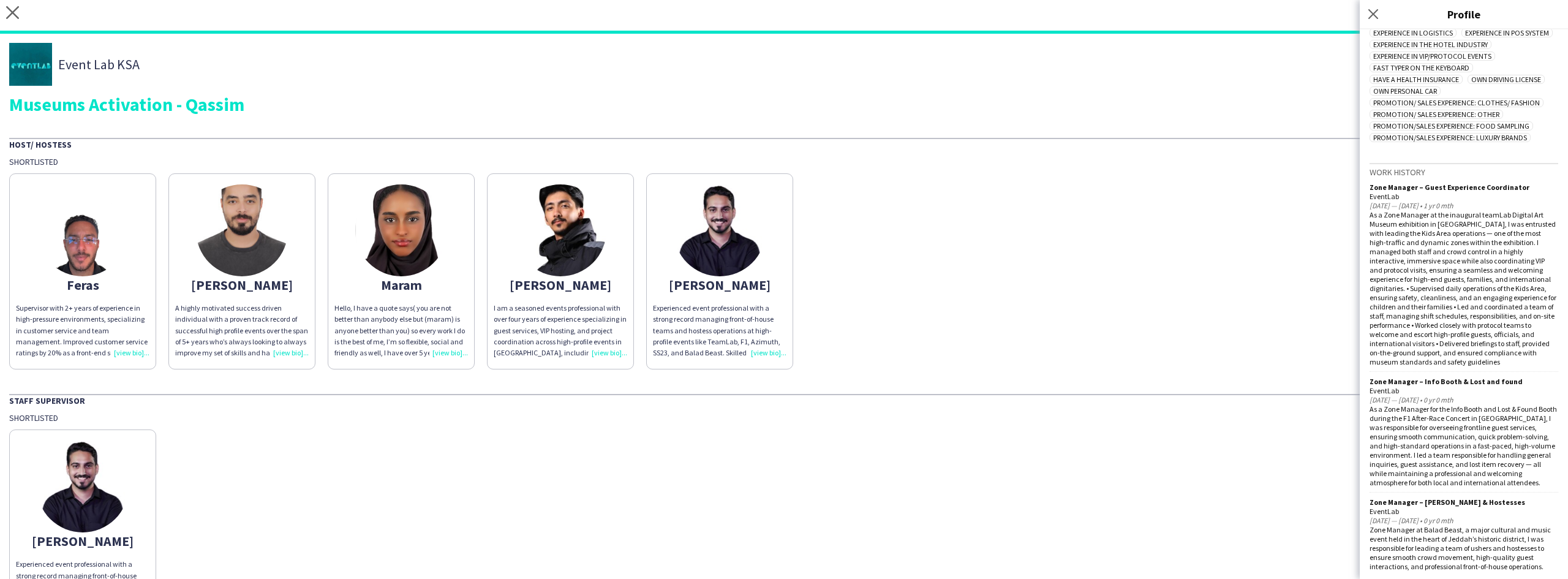
scroll to position [674, 0]
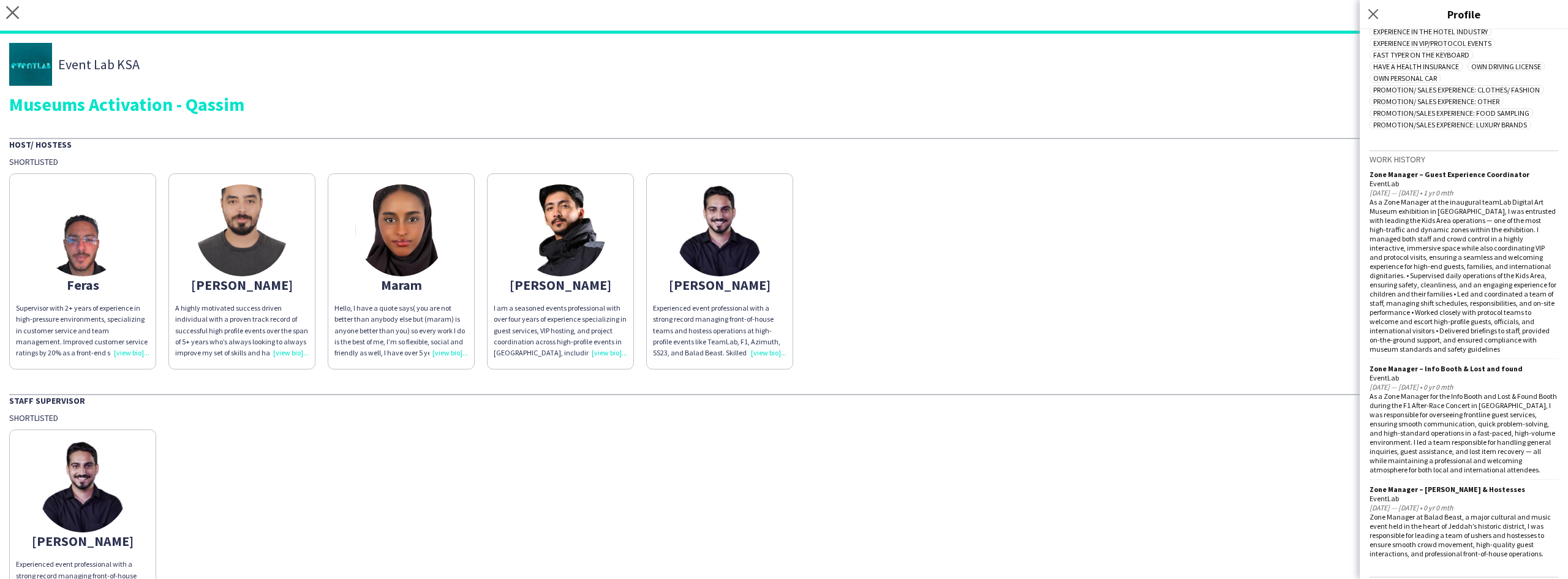
click at [1449, 284] on div "As a Zone Manager at the inaugural teamLab Digital Art Museum exhibition in [GE…" at bounding box center [1464, 274] width 189 height 156
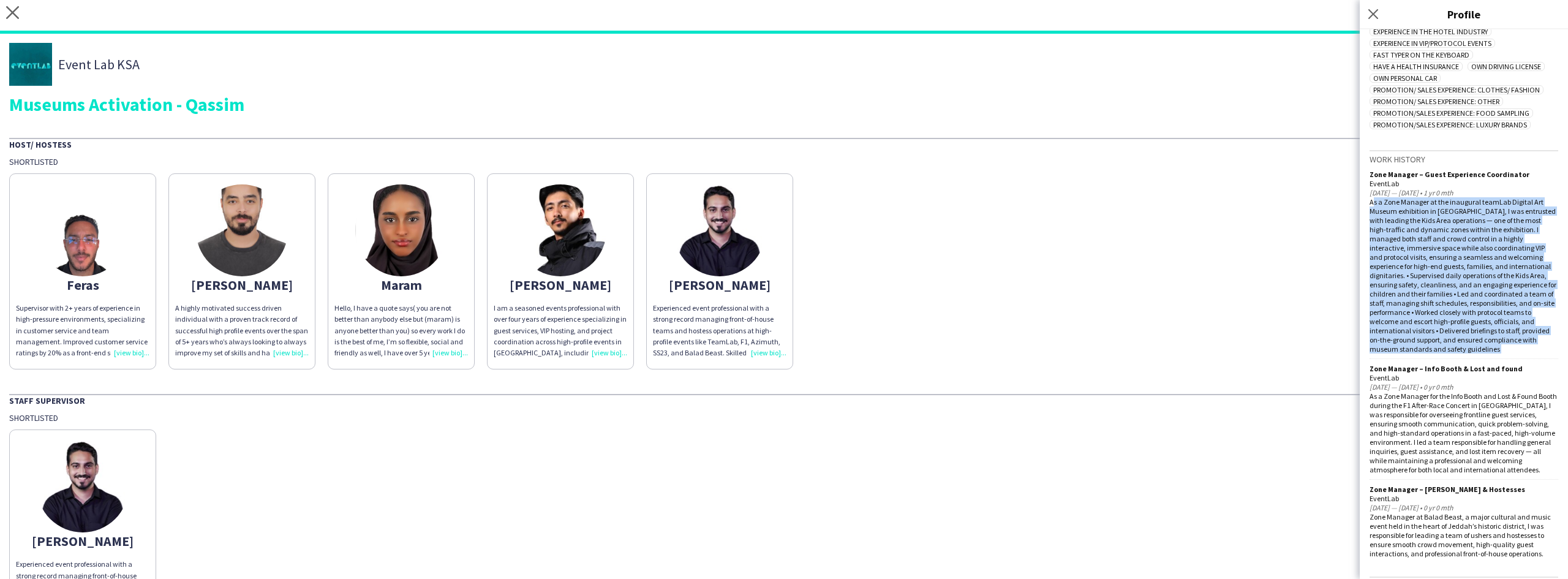
click at [1449, 284] on div "As a Zone Manager at the inaugural teamLab Digital Art Museum exhibition in [GE…" at bounding box center [1464, 274] width 189 height 156
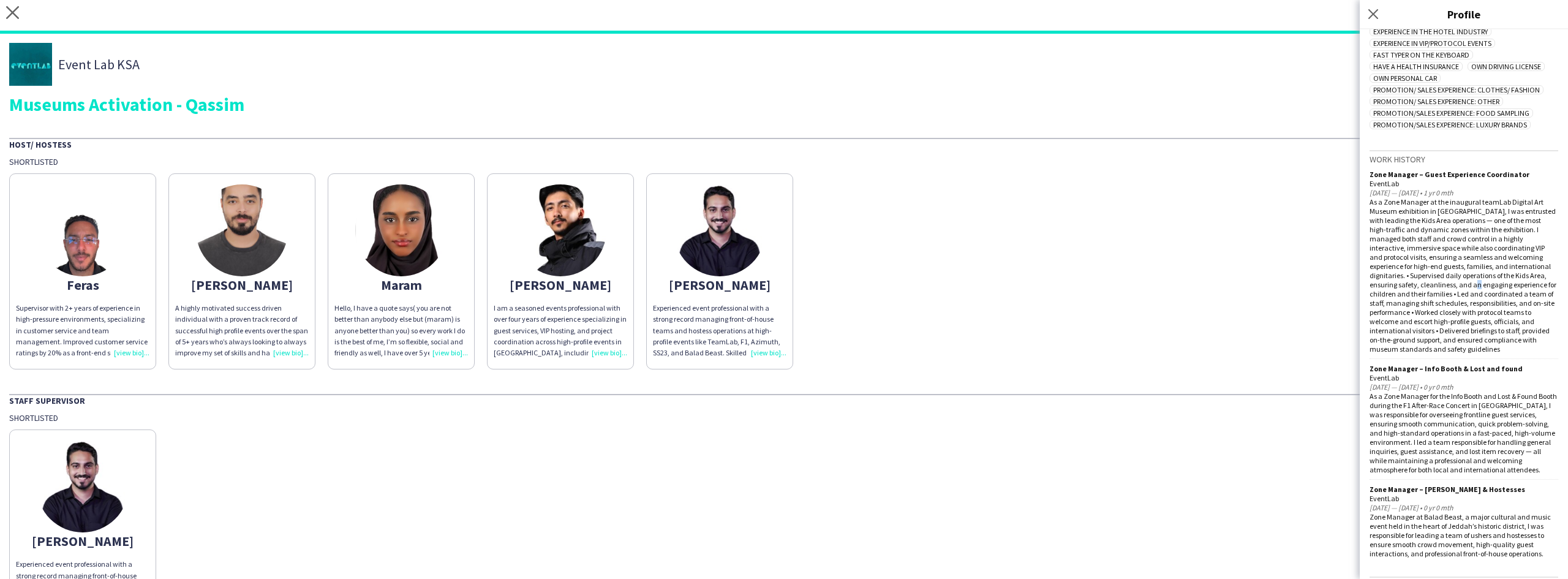
click at [1449, 284] on div "As a Zone Manager at the inaugural teamLab Digital Art Museum exhibition in [GE…" at bounding box center [1464, 274] width 189 height 156
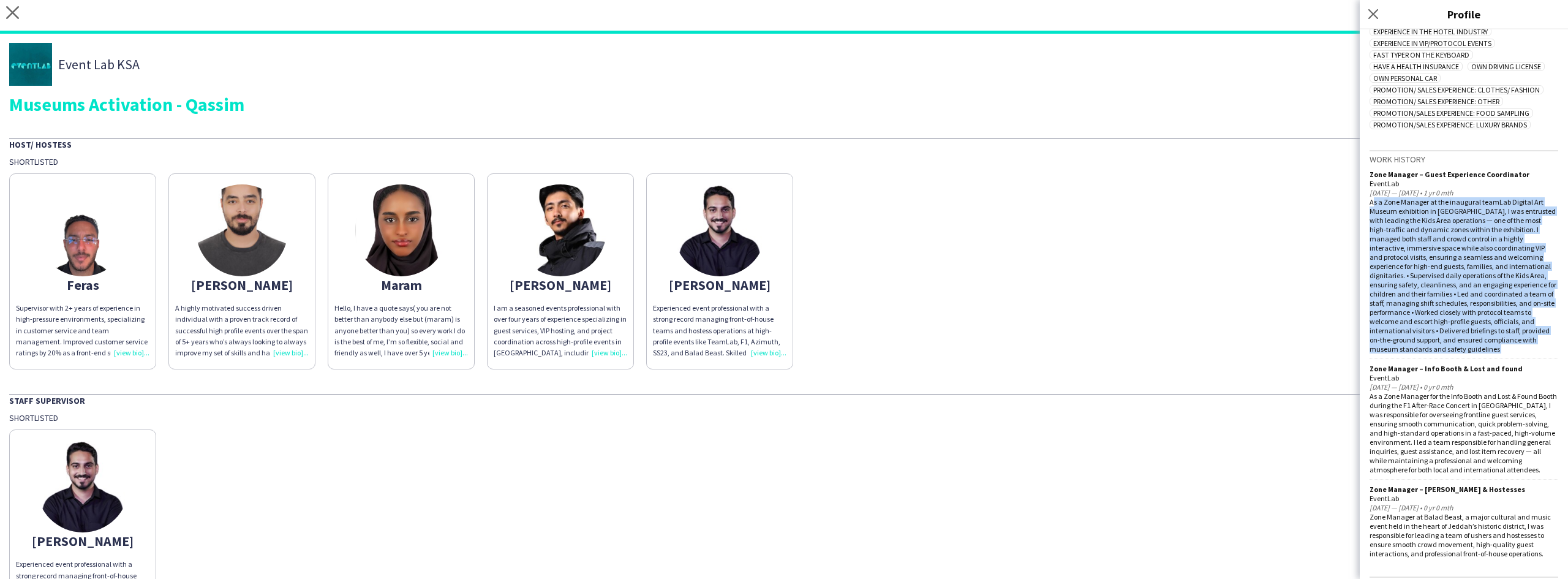
click at [1449, 284] on div "As a Zone Manager at the inaugural teamLab Digital Art Museum exhibition in [GE…" at bounding box center [1464, 274] width 189 height 156
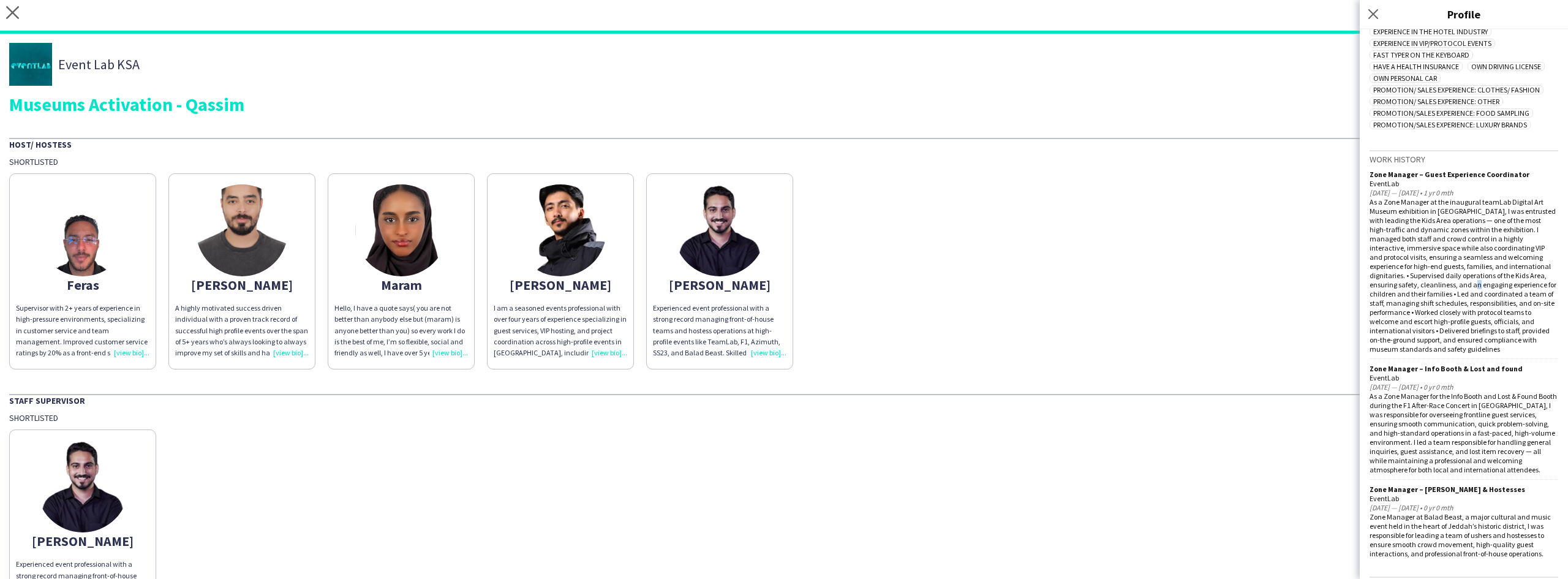
click at [1449, 284] on div "As a Zone Manager at the inaugural teamLab Digital Art Museum exhibition in [GE…" at bounding box center [1464, 274] width 189 height 156
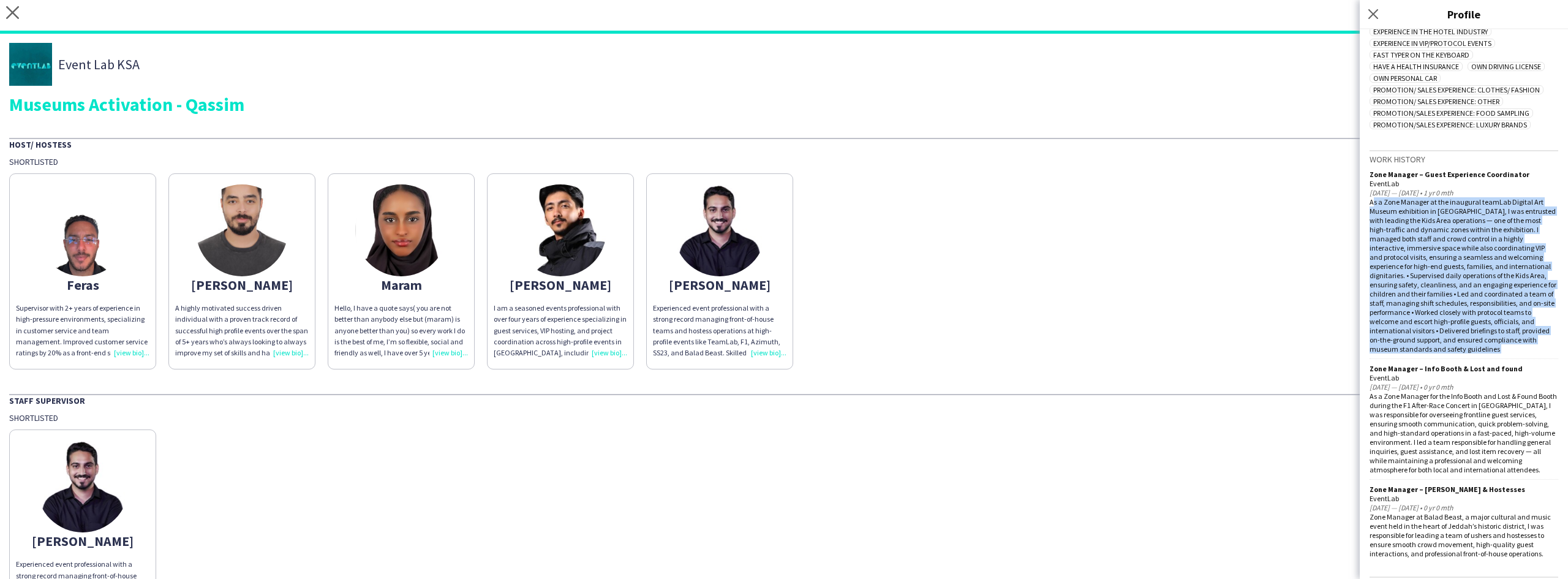
click at [1449, 284] on div "As a Zone Manager at the inaugural teamLab Digital Art Museum exhibition in [GE…" at bounding box center [1464, 274] width 189 height 156
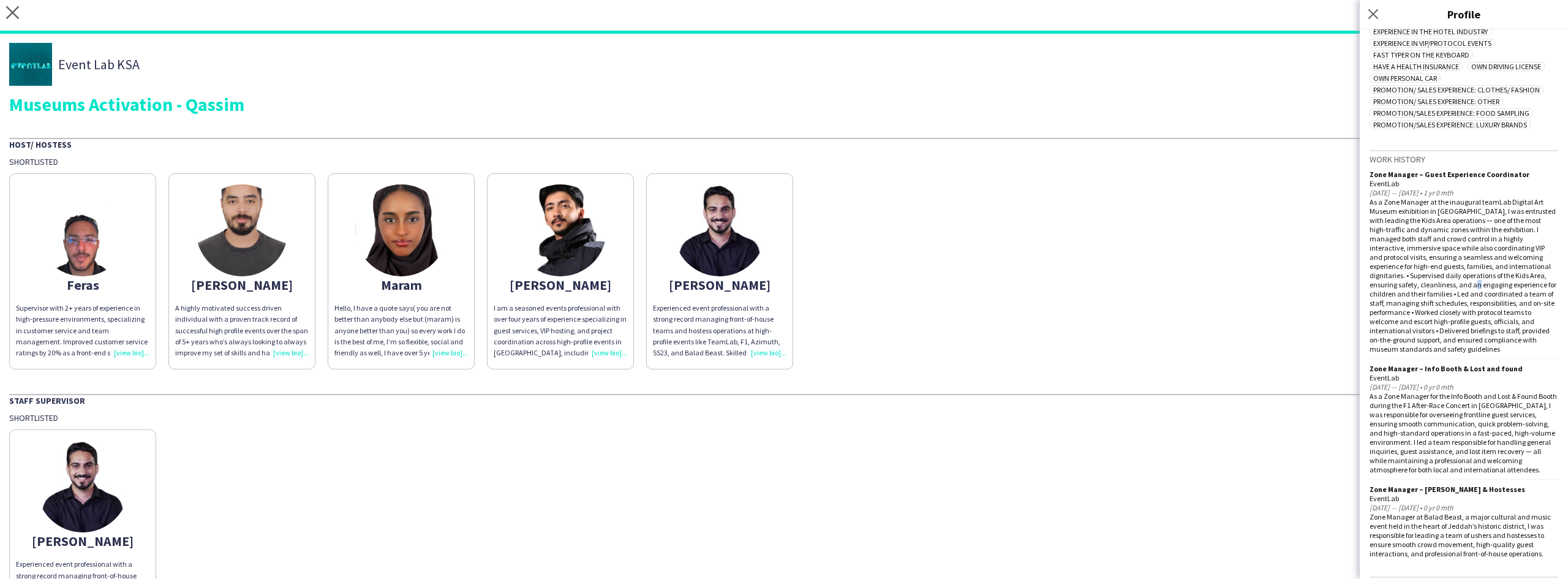
click at [1449, 284] on div "As a Zone Manager at the inaugural teamLab Digital Art Museum exhibition in [GE…" at bounding box center [1464, 274] width 189 height 156
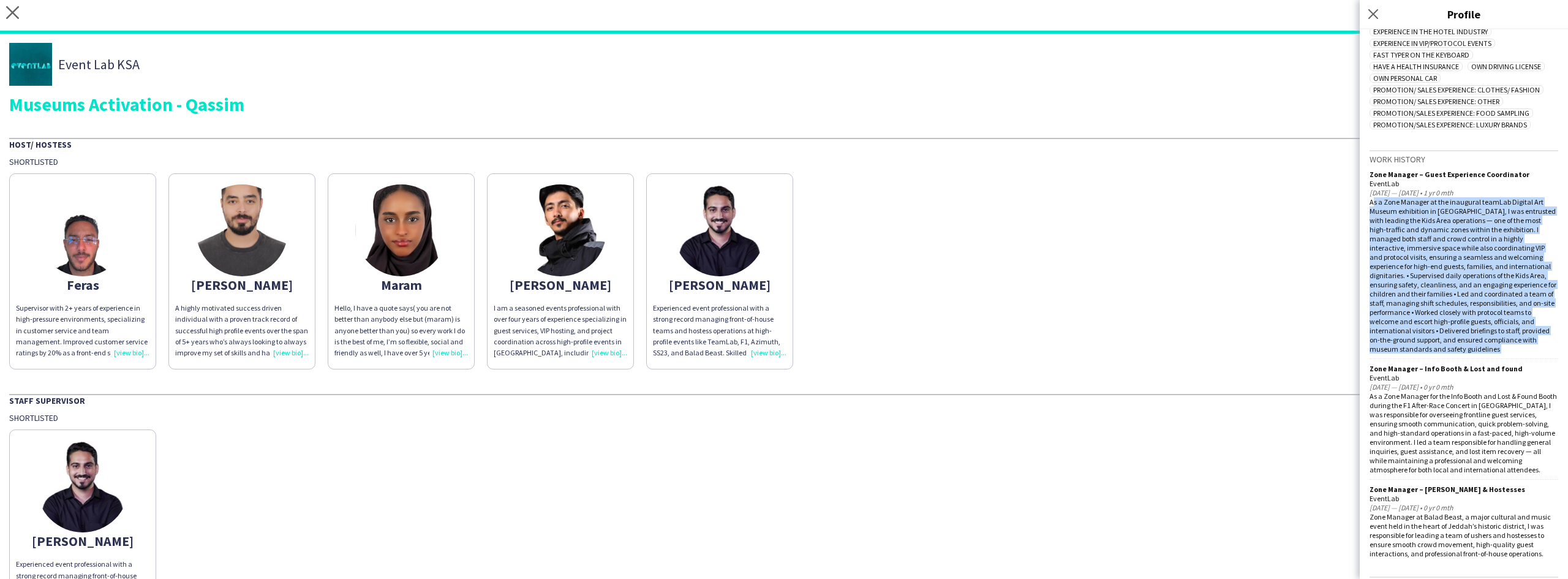
click at [1449, 284] on div "As a Zone Manager at the inaugural teamLab Digital Art Museum exhibition in [GE…" at bounding box center [1464, 274] width 189 height 156
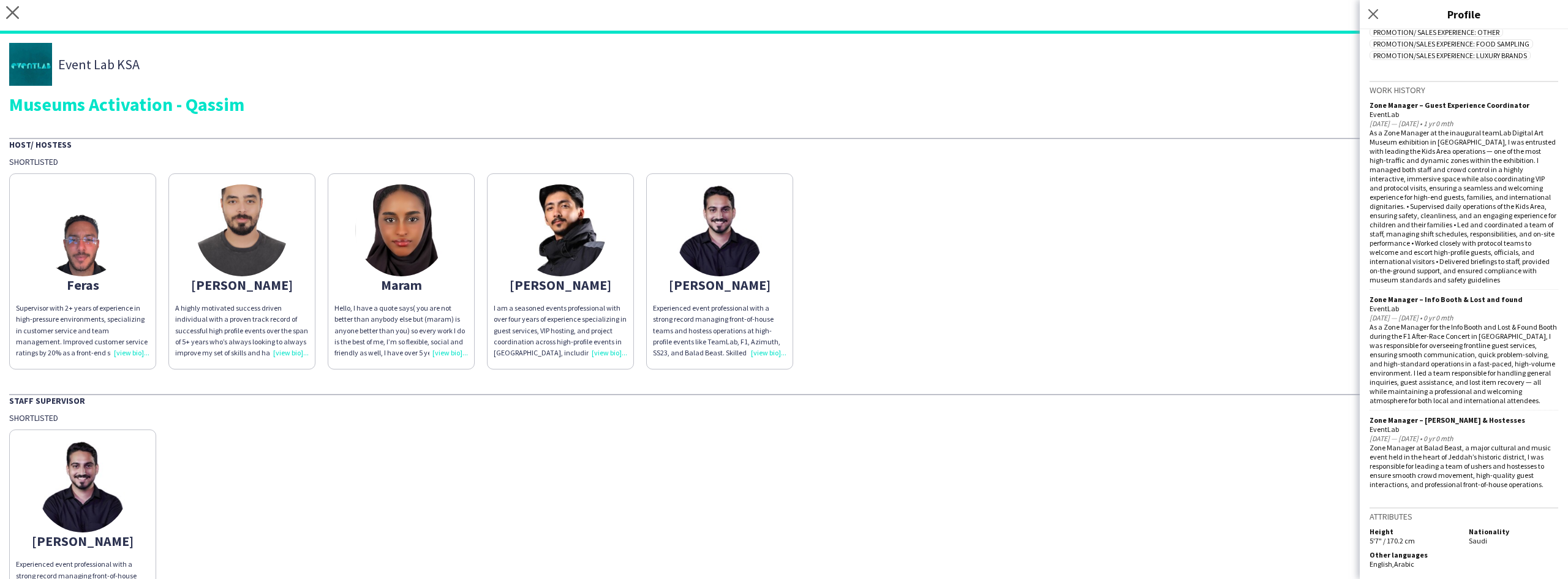
scroll to position [745, 0]
click at [17, 10] on icon "close" at bounding box center [13, 13] width 13 height 13
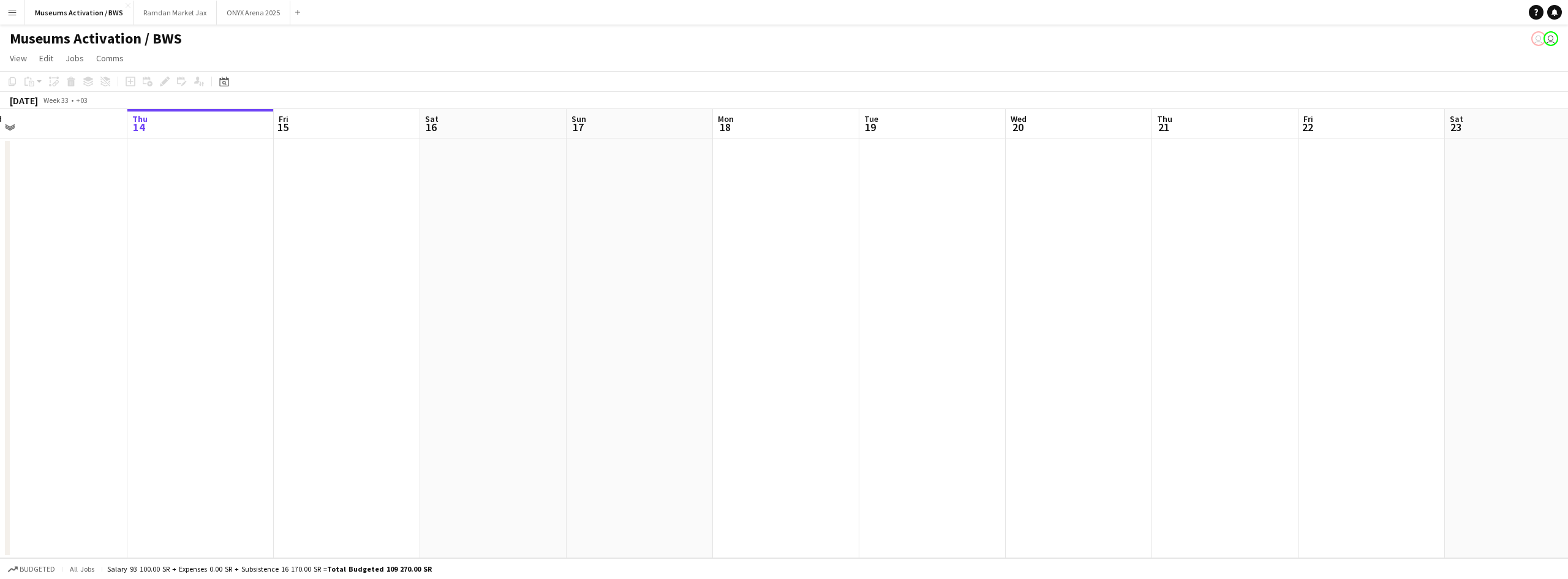
drag, startPoint x: 901, startPoint y: 275, endPoint x: 409, endPoint y: 272, distance: 492.0
click at [374, 267] on app-calendar-viewport "Mon 11 Tue 12 Wed 13 Thu 14 Fri 15 Sat 16 Sun 17 Mon 18 Tue 19 Wed 20 Thu 21 Fr…" at bounding box center [784, 334] width 1568 height 449
drag, startPoint x: 846, startPoint y: 248, endPoint x: 268, endPoint y: 264, distance: 578.2
click at [390, 233] on app-calendar-viewport "Thu 14 Fri 15 Sat 16 Sun 17 Mon 18 Tue 19 Wed 20 Thu 21 Fri 22 Sat 23 Sun 24 Mo…" at bounding box center [784, 334] width 1568 height 449
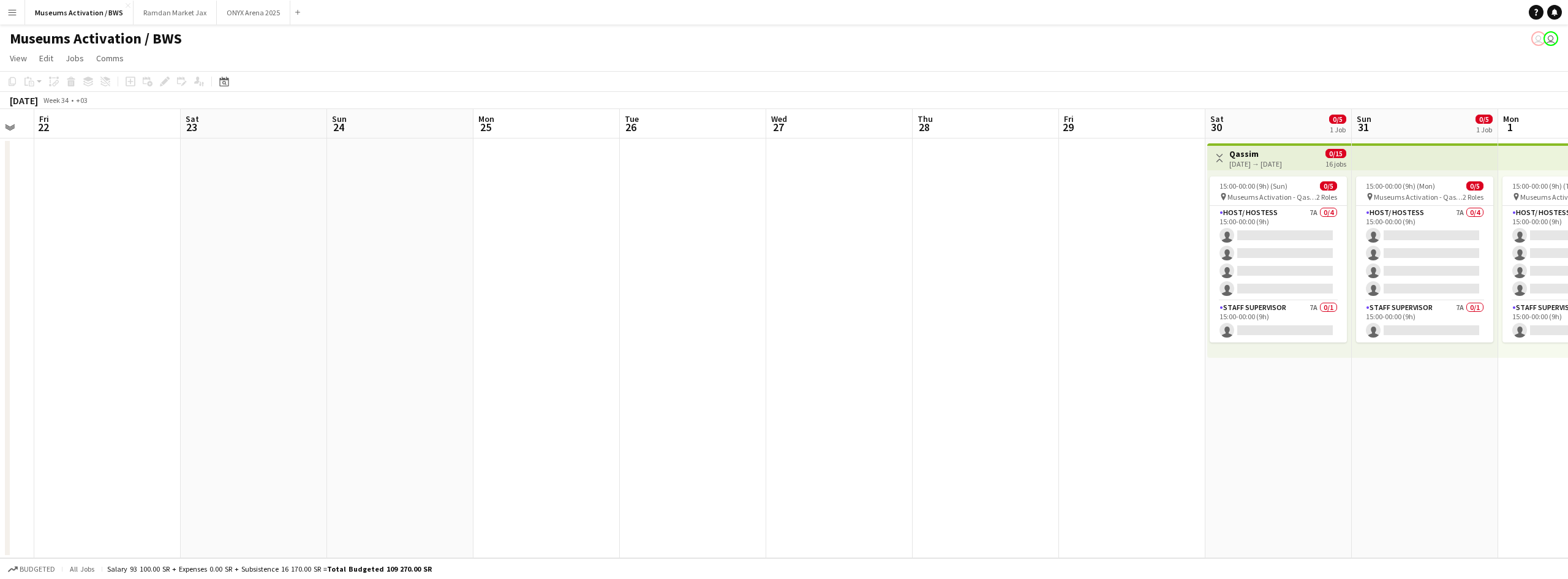
drag, startPoint x: 750, startPoint y: 265, endPoint x: 180, endPoint y: 276, distance: 570.1
click at [254, 276] on app-calendar-viewport "Tue 19 Wed 20 Thu 21 Fri 22 Sat 23 Sun 24 Mon 25 Tue 26 Wed 27 Thu 28 Fri 29 Sa…" at bounding box center [784, 334] width 1568 height 449
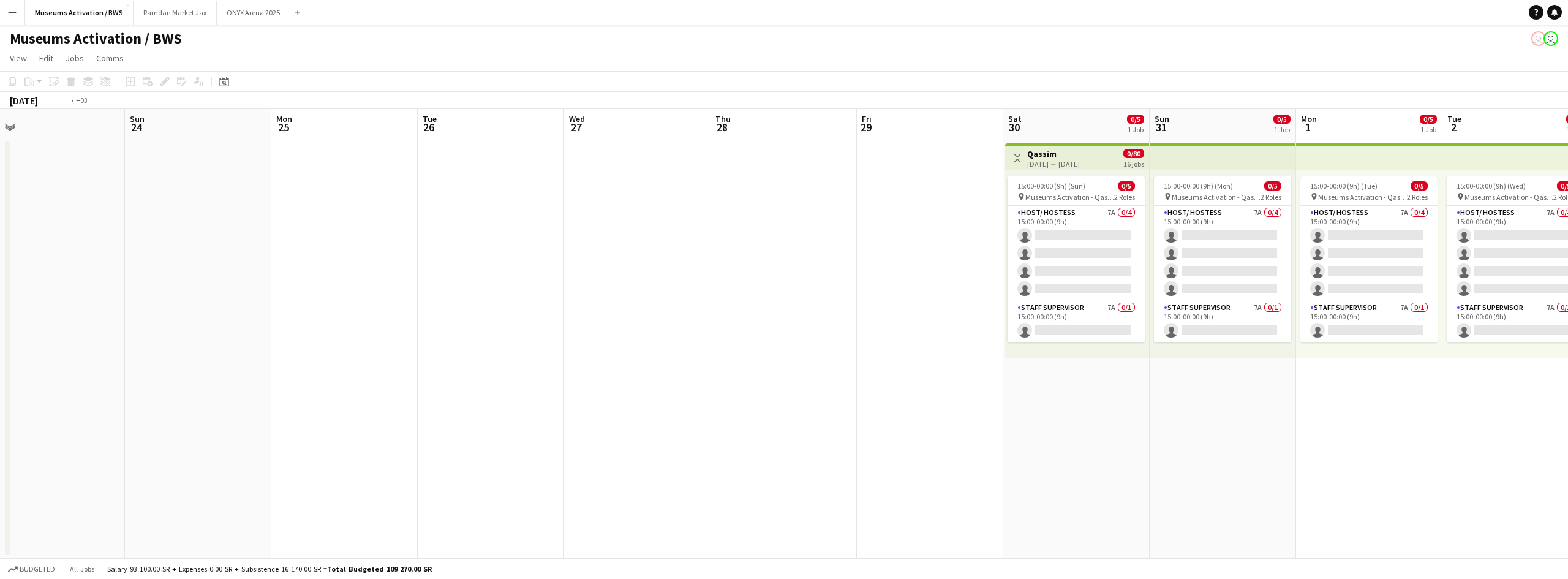
click at [124, 298] on app-calendar-viewport "Wed 20 Thu 21 Fri 22 Sat 23 Sun 24 Mon 25 Tue 26 Wed 27 Thu 28 Fri 29 Sat 30 0/…" at bounding box center [784, 334] width 1568 height 449
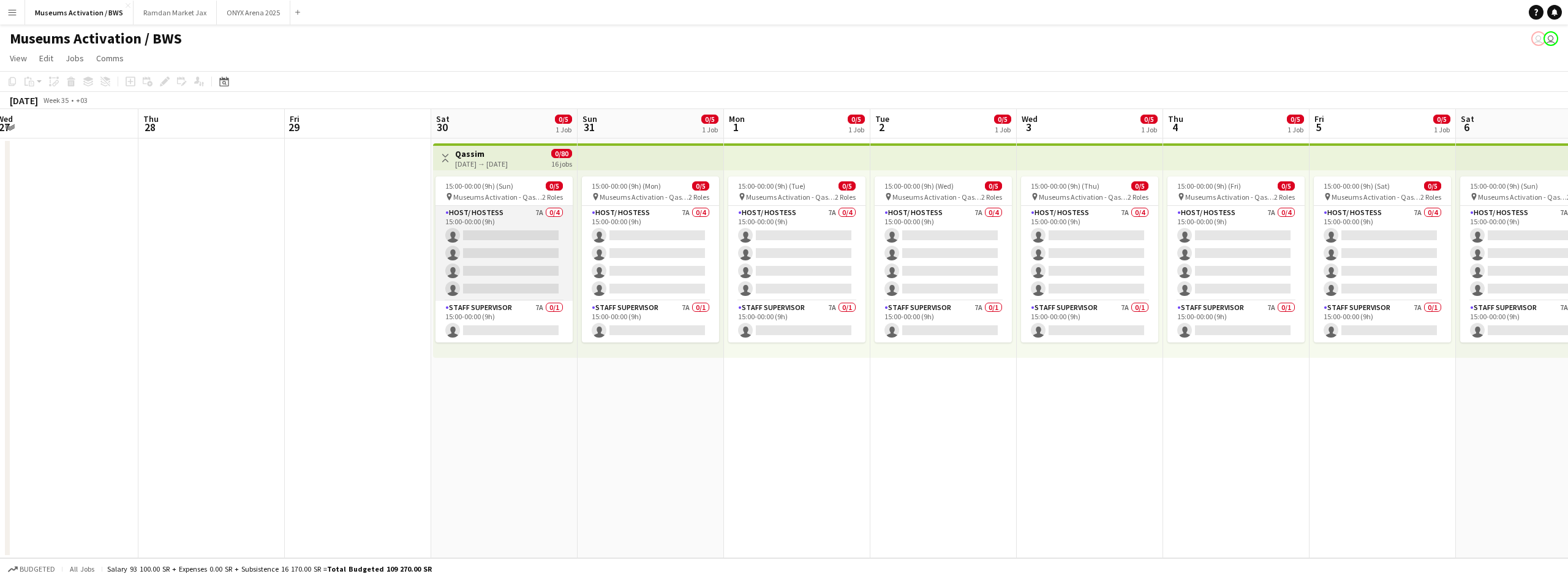
click at [501, 239] on app-card-role "Host/ Hostess 7A 0/4 15:00-00:00 (9h) single-neutral-actions single-neutral-act…" at bounding box center [504, 253] width 137 height 95
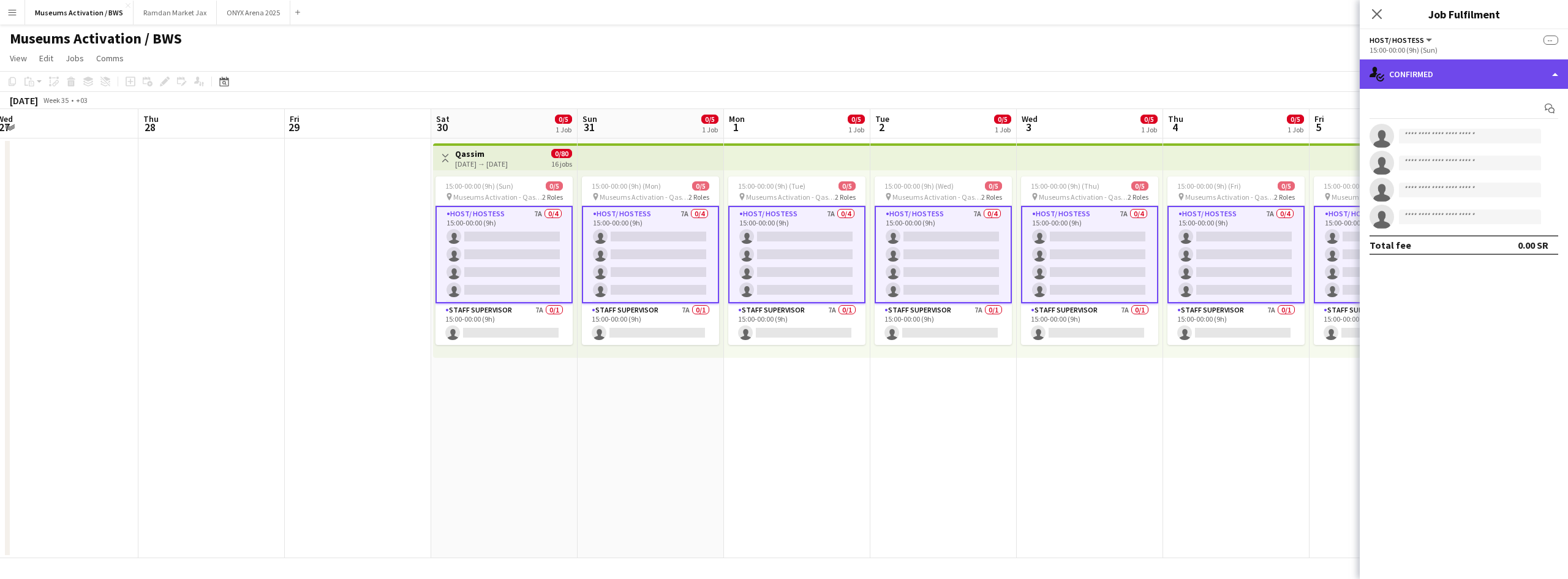
click at [1490, 72] on div "single-neutral-actions-check-2 Confirmed" at bounding box center [1464, 74] width 208 height 29
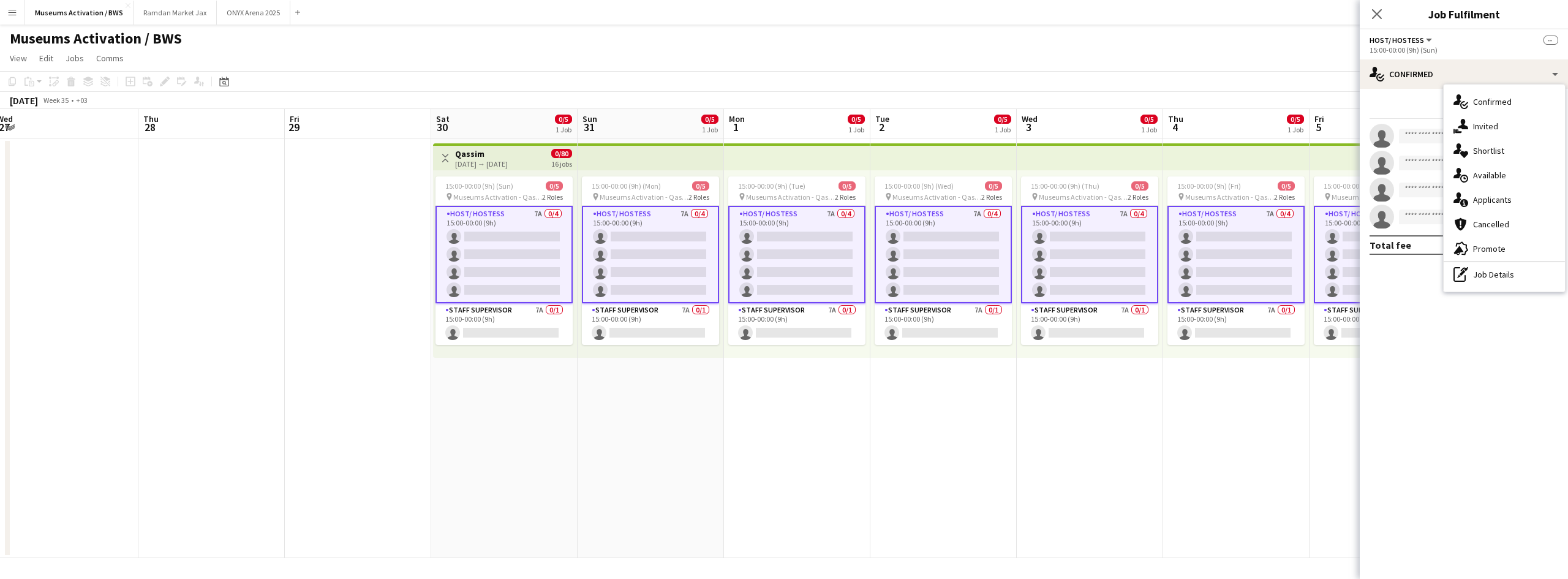
click at [1503, 201] on div "single-neutral-actions-information Applicants" at bounding box center [1504, 200] width 121 height 25
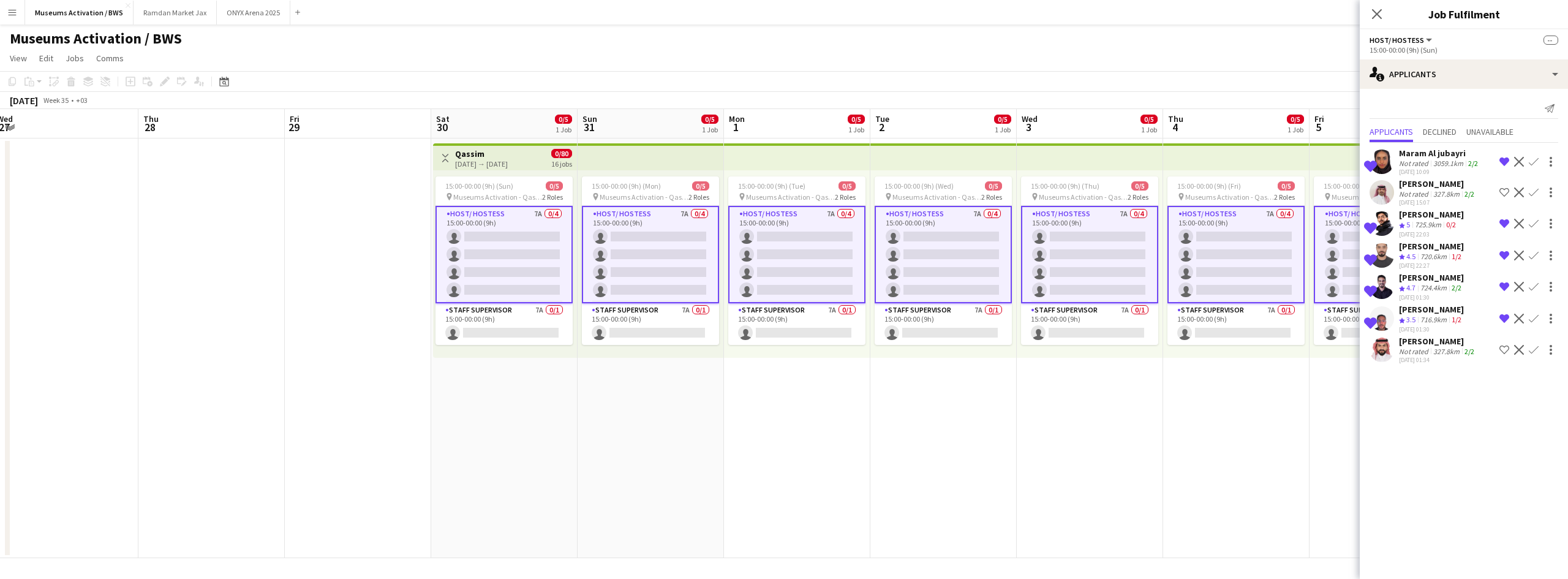
drag, startPoint x: 1492, startPoint y: 320, endPoint x: 1491, endPoint y: 309, distance: 11.0
drag, startPoint x: 1491, startPoint y: 309, endPoint x: 1507, endPoint y: 284, distance: 29.7
click at [1507, 284] on app-icon "Remove crew from shortlist" at bounding box center [1504, 286] width 10 height 10
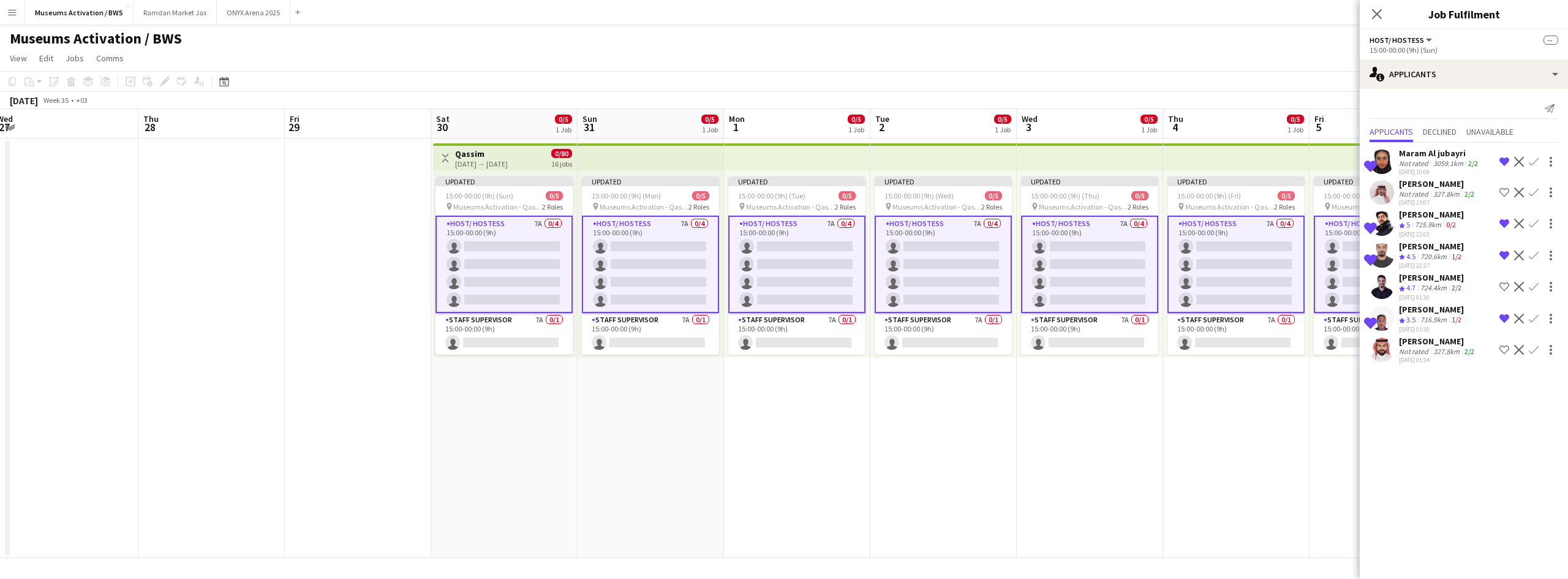
click at [1477, 481] on mat-expansion-panel "users2 Applicants Send notification Applicants Declined Unavailable Shortlisted…" at bounding box center [1464, 333] width 208 height 490
click at [1375, 445] on mat-expansion-panel "users2 Applicants Send notification Applicants Declined Unavailable Shortlisted…" at bounding box center [1464, 333] width 208 height 490
click at [1324, 443] on app-date-cell "Updated 15:00-00:00 (9h) (Sat) 0/5 pin Museums Activation - Qassim 2 Roles Host…" at bounding box center [1383, 348] width 147 height 419
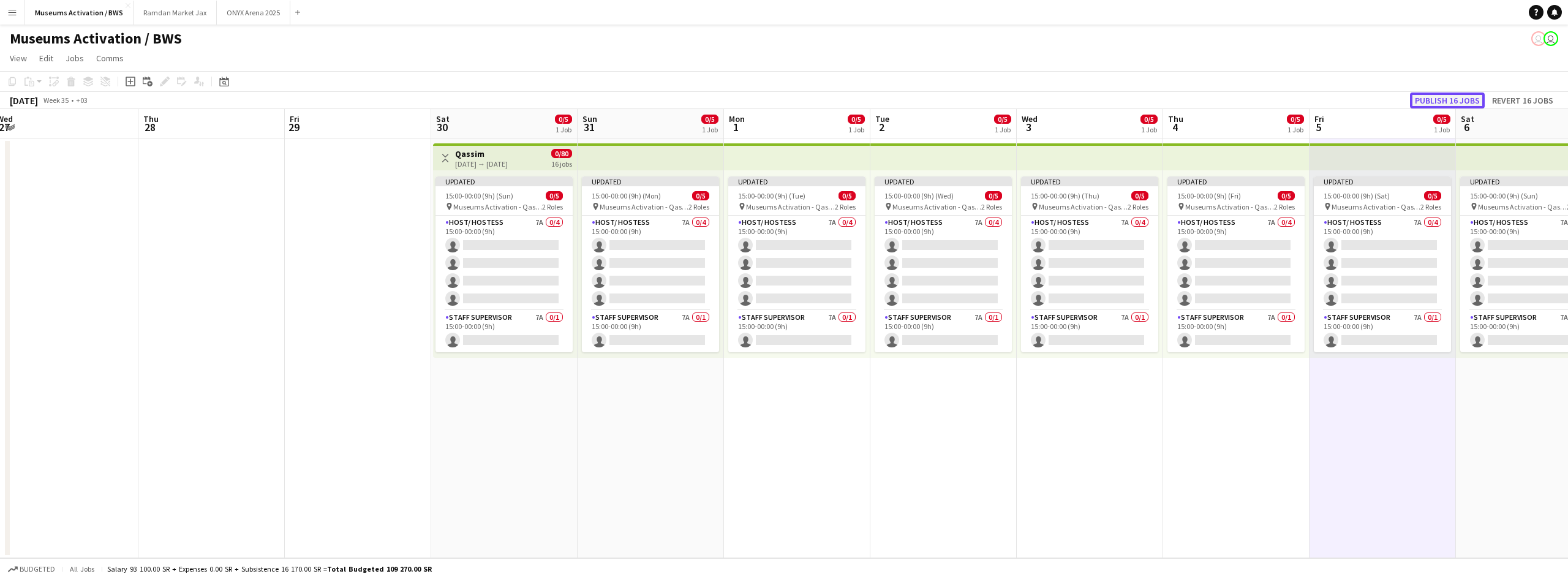
click at [1434, 106] on button "Publish 16 jobs" at bounding box center [1448, 99] width 75 height 16
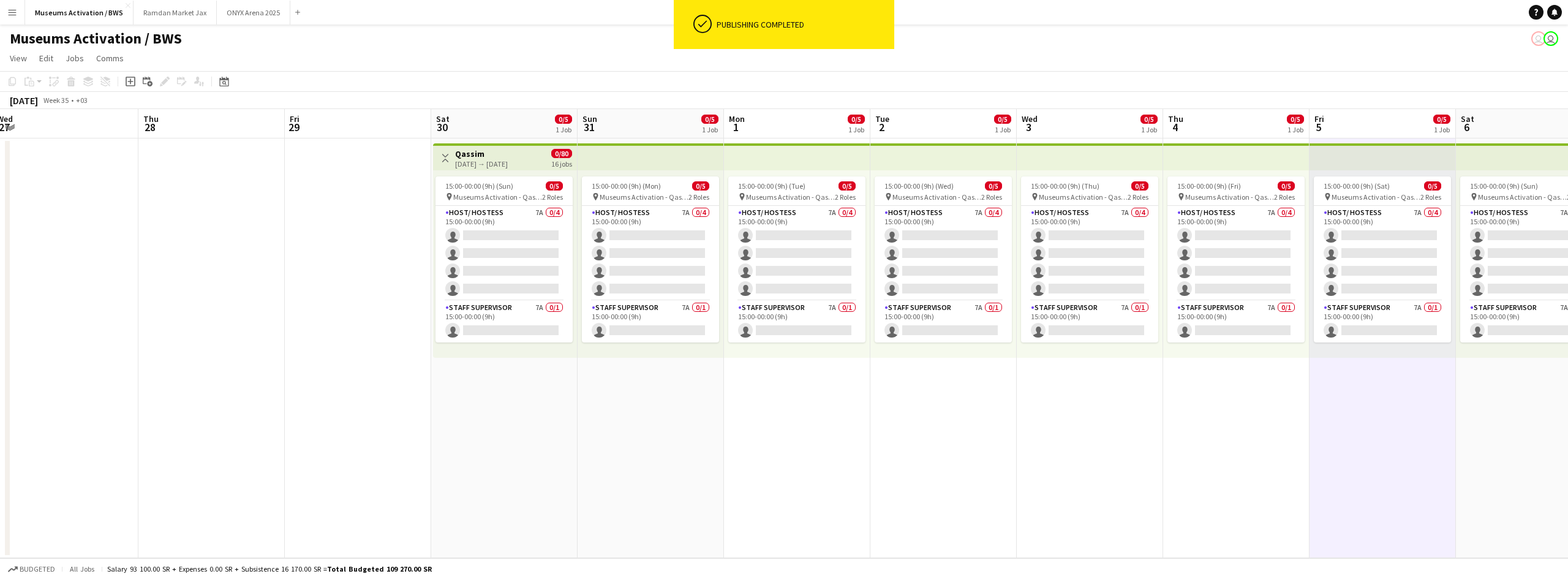
click at [395, 352] on app-date-cell at bounding box center [358, 348] width 147 height 419
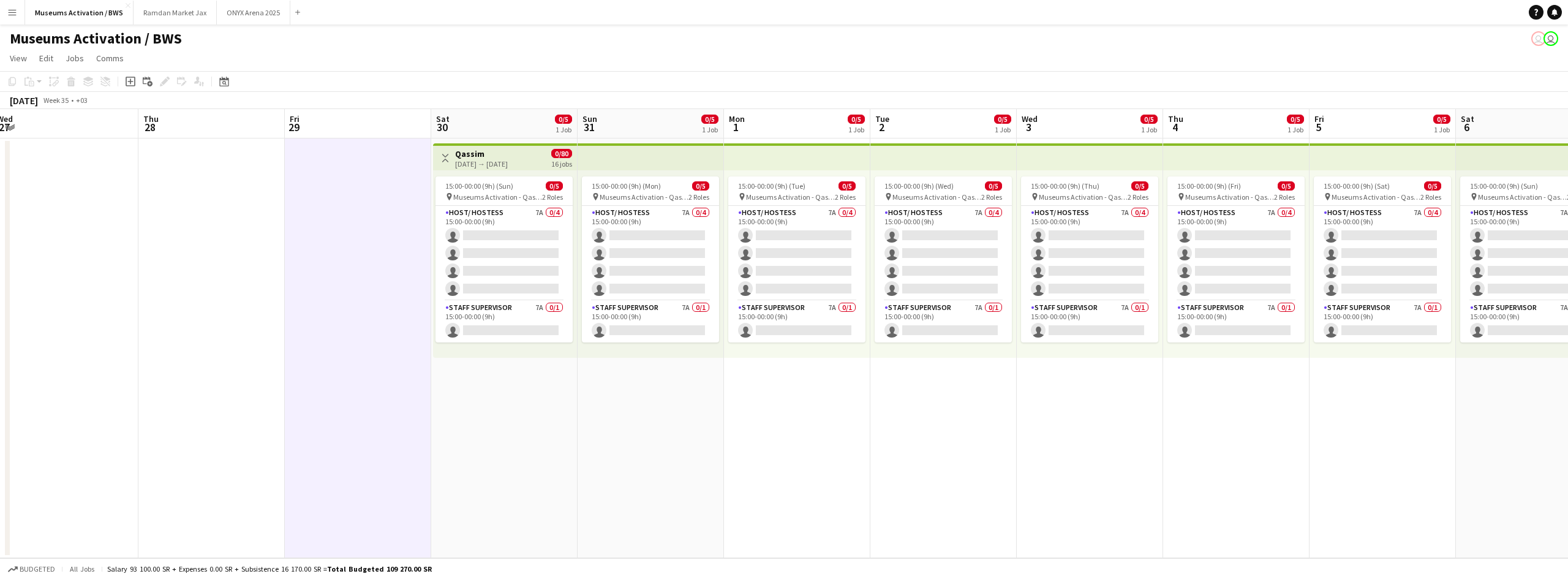
click at [448, 160] on app-icon "Toggle View" at bounding box center [445, 158] width 8 height 8
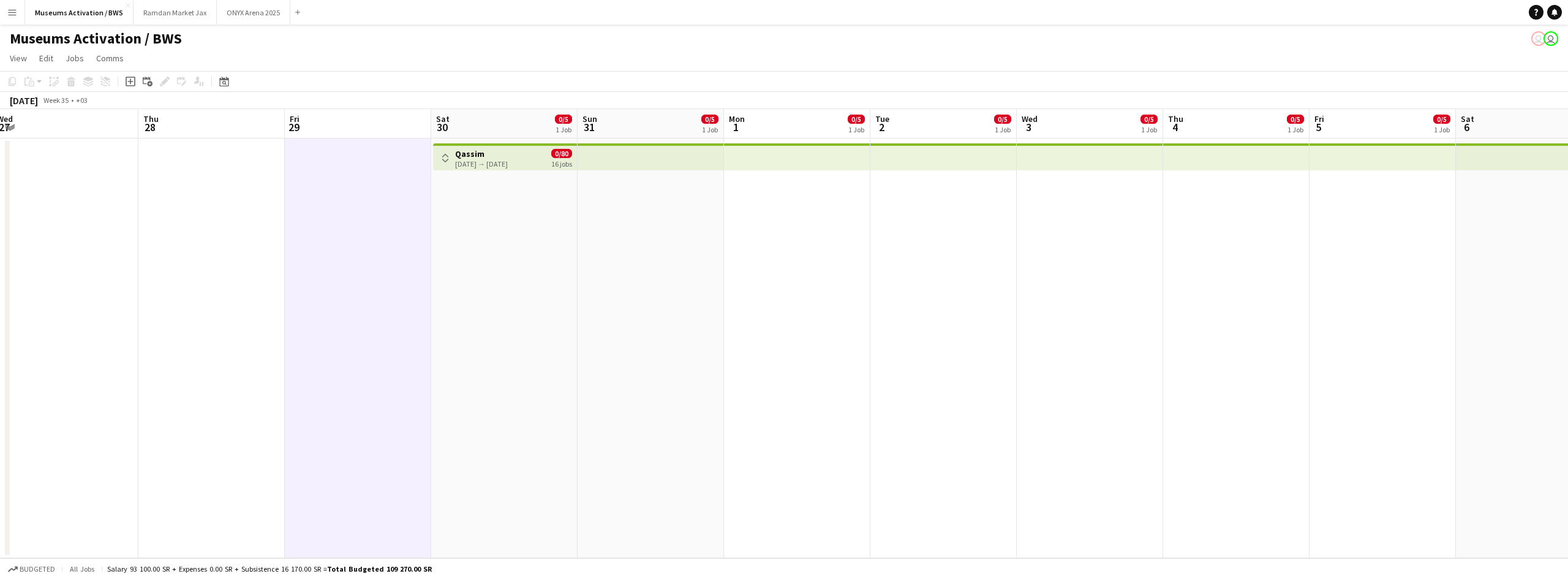
click at [448, 160] on app-icon "Toggle View" at bounding box center [445, 158] width 8 height 8
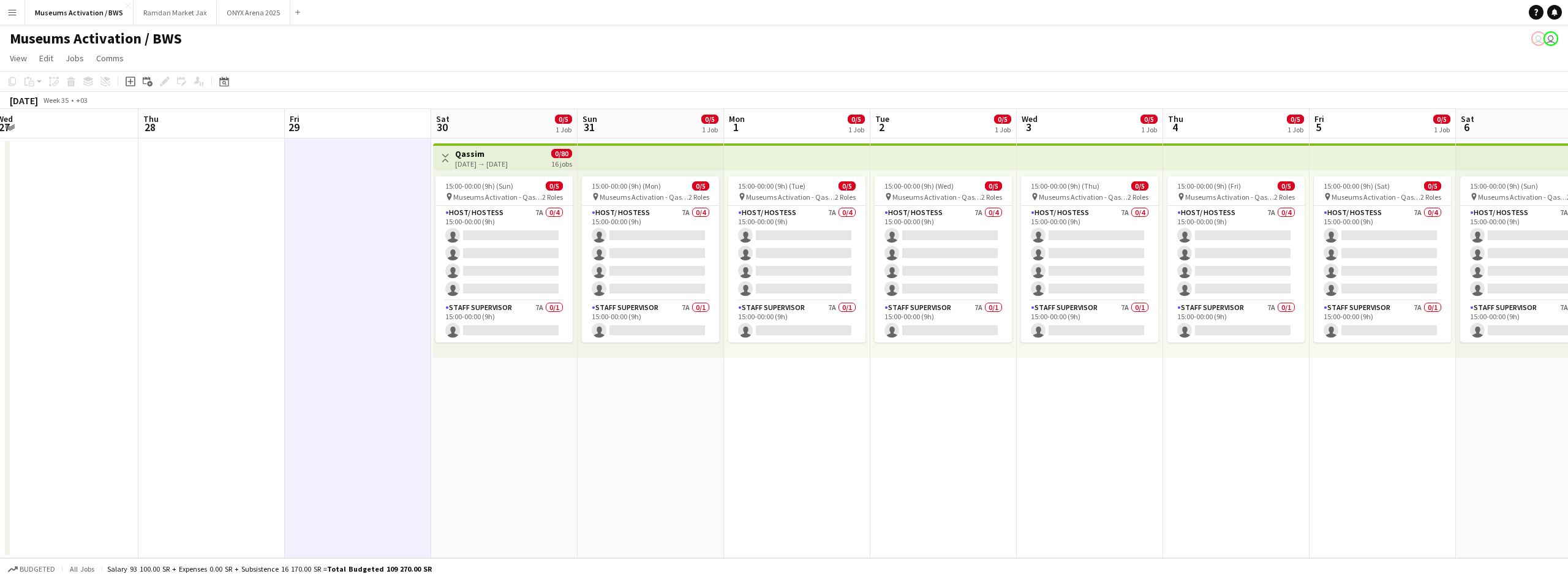
click at [375, 178] on app-date-cell at bounding box center [358, 348] width 147 height 419
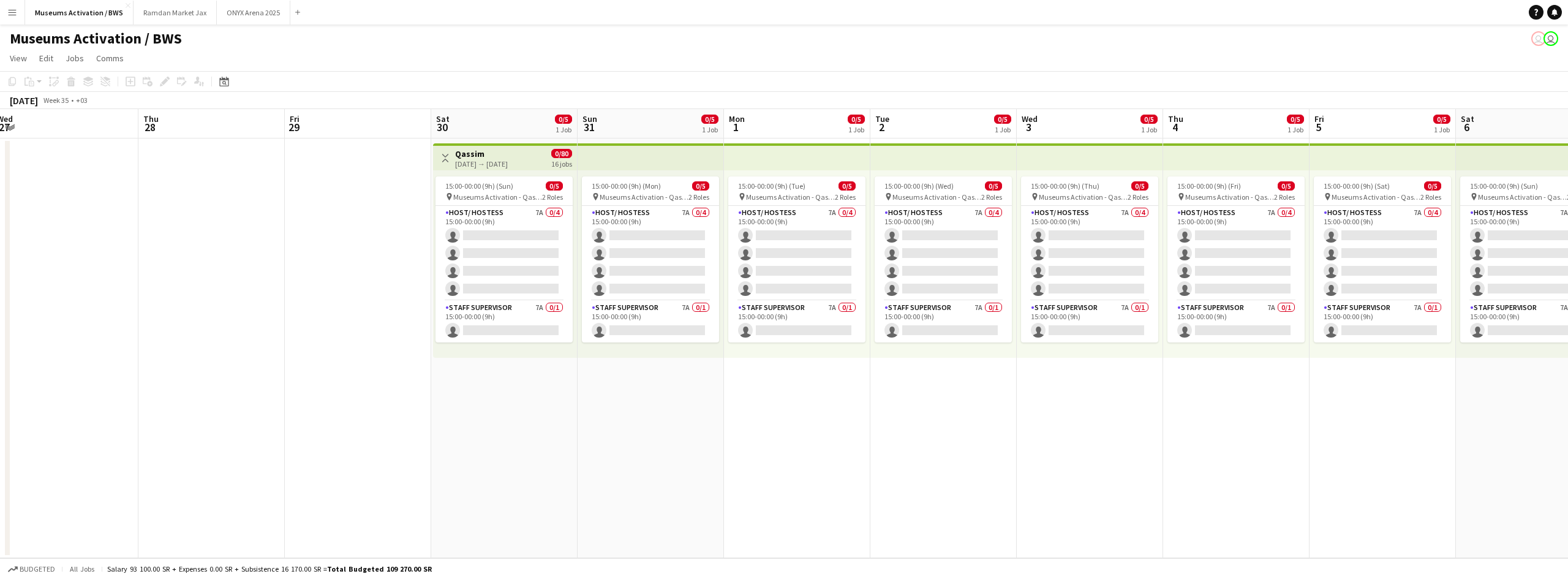
click at [639, 460] on app-date-cell "15:00-00:00 (9h) (Mon) 0/5 pin Museums Activation - Qassim 2 Roles Host/ Hostes…" at bounding box center [650, 348] width 147 height 419
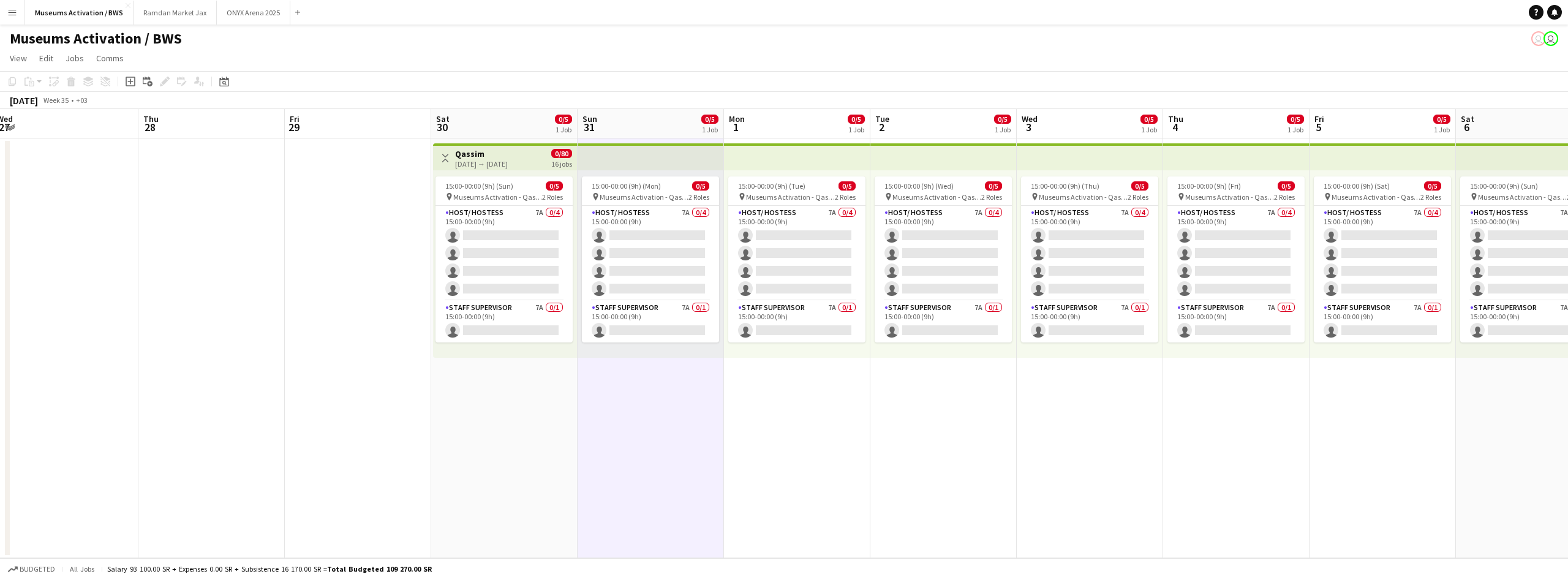
click at [359, 327] on app-date-cell at bounding box center [358, 348] width 147 height 419
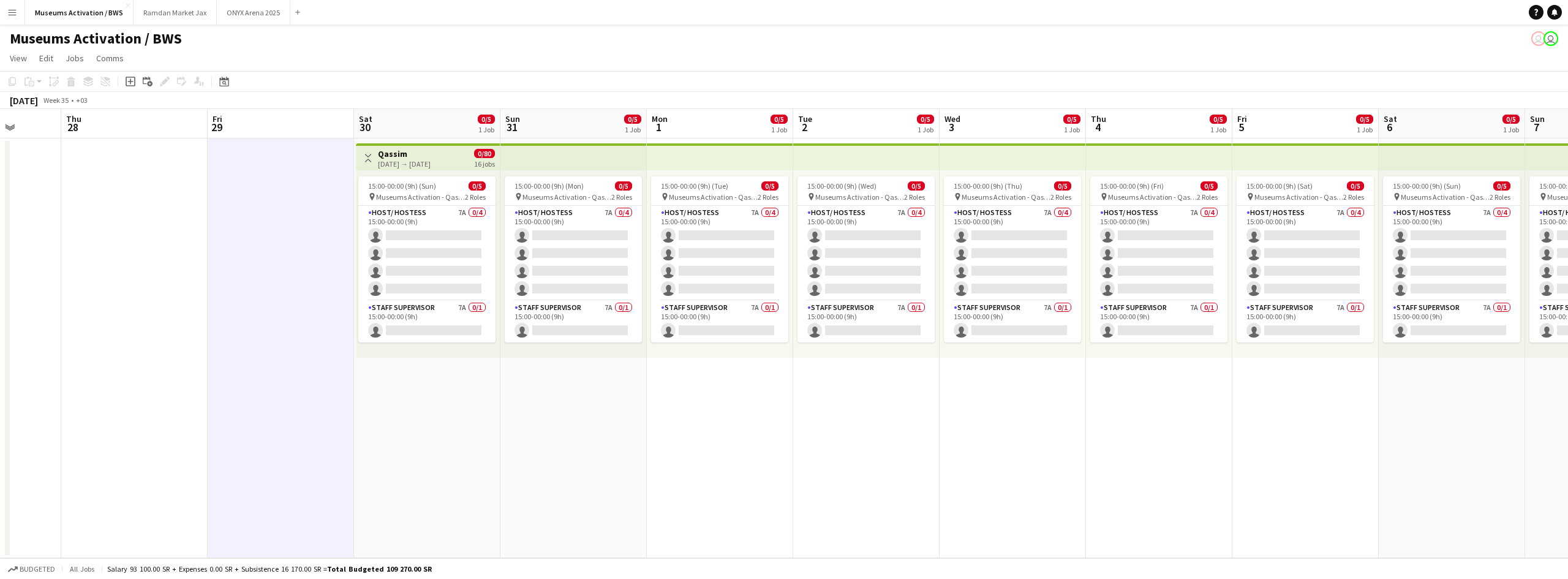
drag, startPoint x: 348, startPoint y: 192, endPoint x: 266, endPoint y: 190, distance: 82.0
click at [266, 190] on app-calendar-viewport "Sun 24 Mon 25 Tue 26 Wed 27 Thu 28 Fri 29 Sat 30 0/5 1 Job Sun 31 0/5 1 Job Mon…" at bounding box center [784, 334] width 1568 height 449
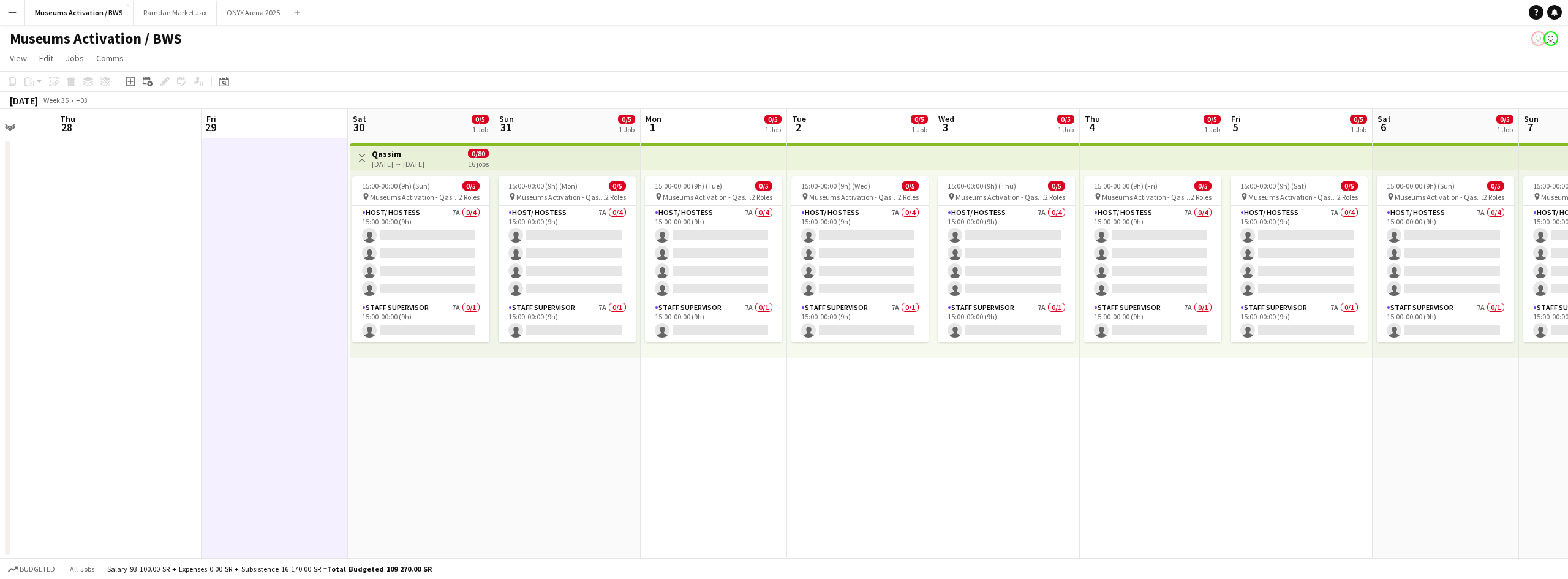
click at [358, 154] on button "Toggle View" at bounding box center [362, 158] width 15 height 15
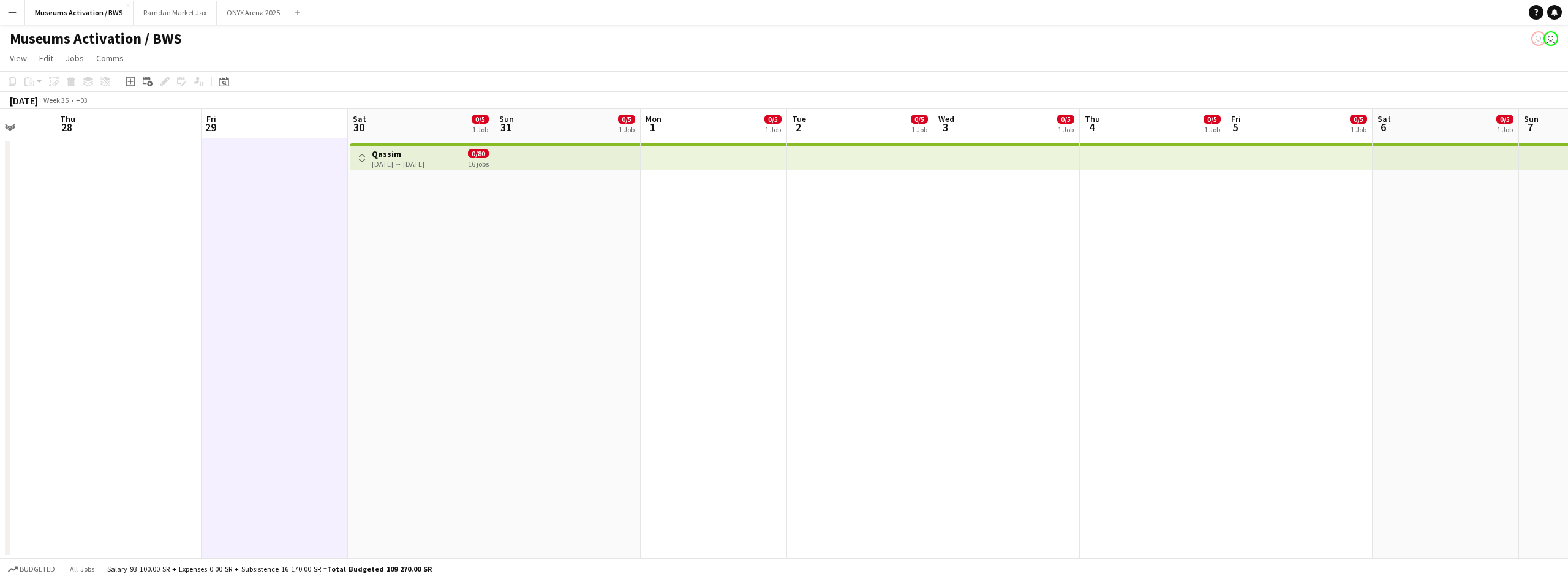
click at [358, 154] on button "Toggle View" at bounding box center [362, 158] width 15 height 15
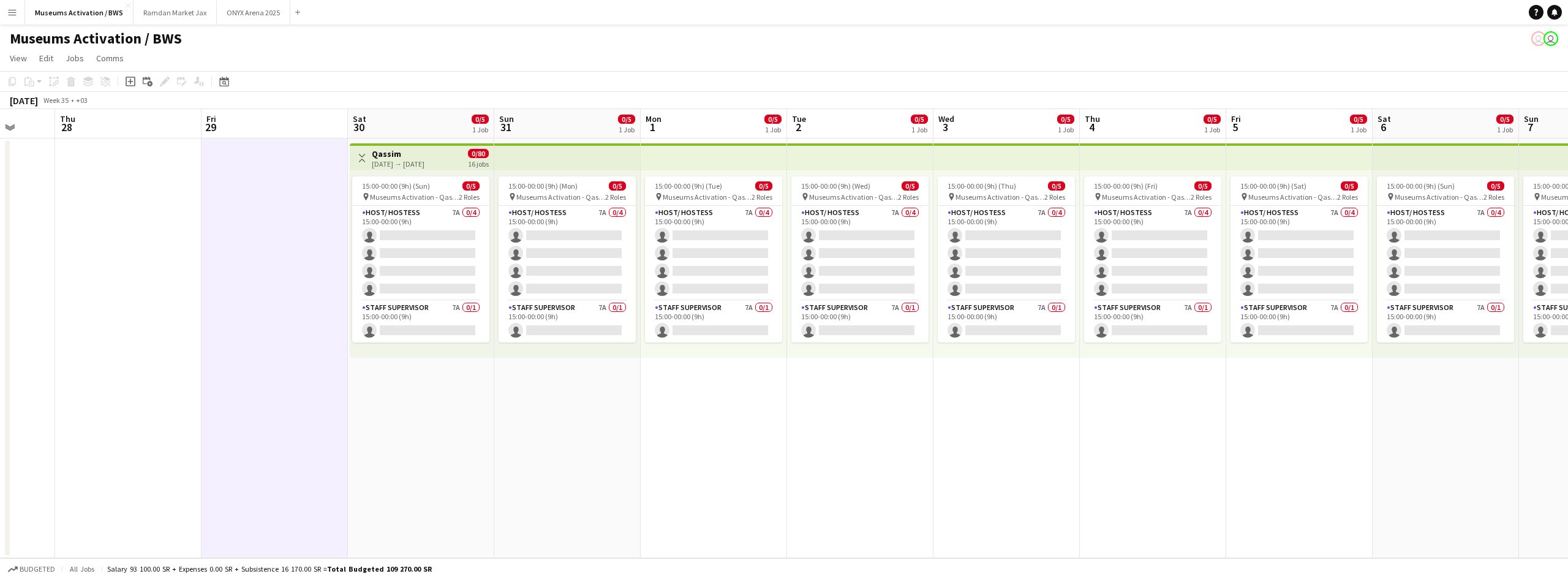
click at [361, 162] on button "Toggle View" at bounding box center [362, 158] width 15 height 15
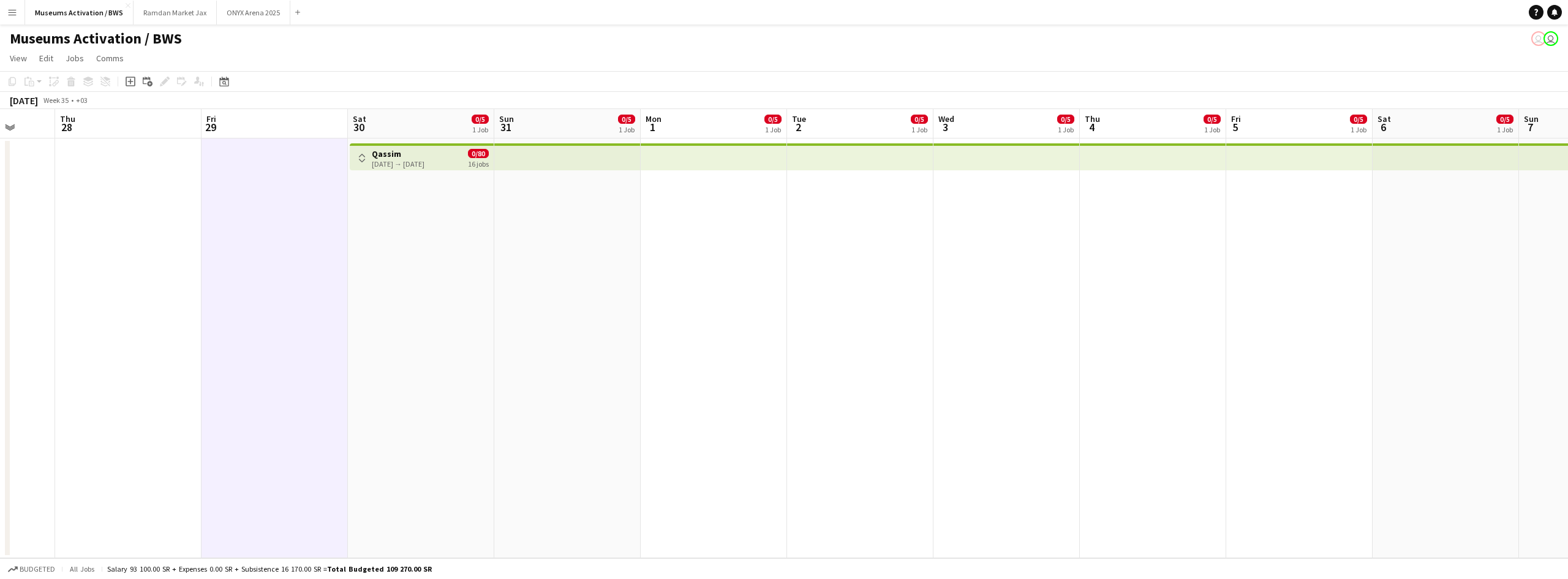
click at [362, 161] on app-icon "Toggle View" at bounding box center [361, 158] width 8 height 8
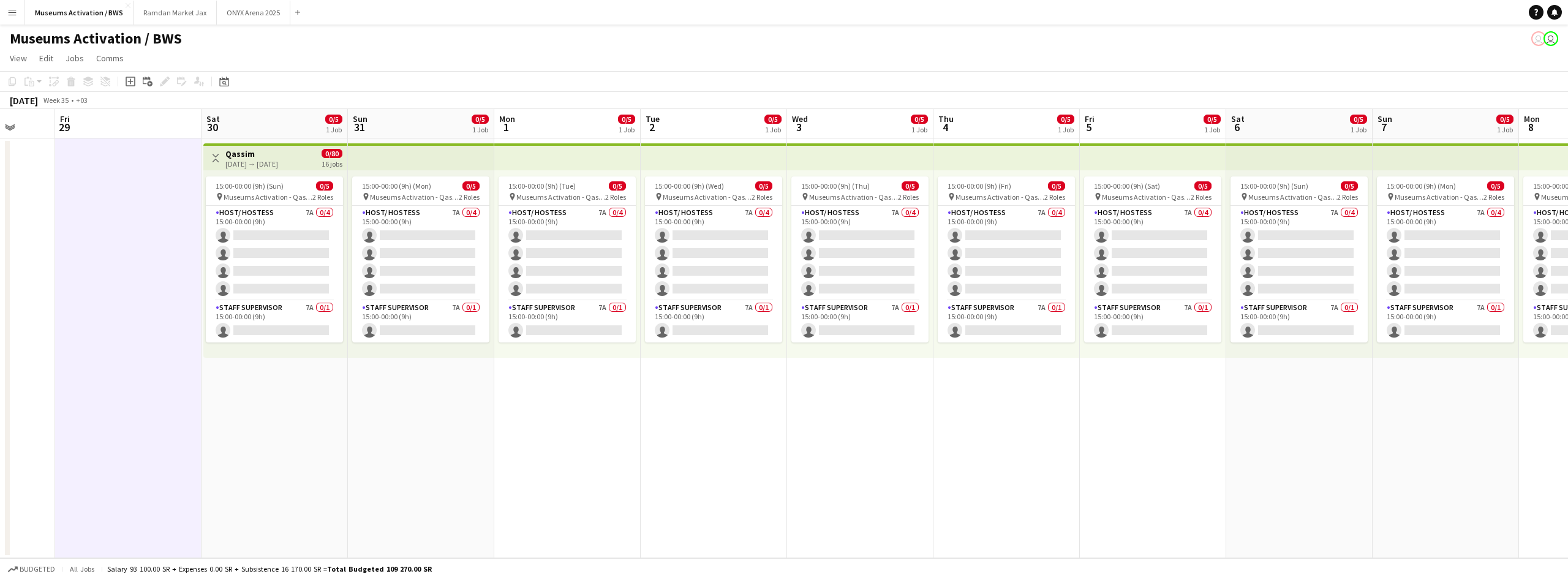
drag, startPoint x: 247, startPoint y: 187, endPoint x: 188, endPoint y: 171, distance: 61.1
click at [202, 176] on app-calendar-viewport "Mon 25 Tue 26 Wed 27 Thu 28 Fri 29 Sat 30 0/5 1 Job Sun 31 0/5 1 Job Mon 1 0/5 …" at bounding box center [784, 334] width 1568 height 449
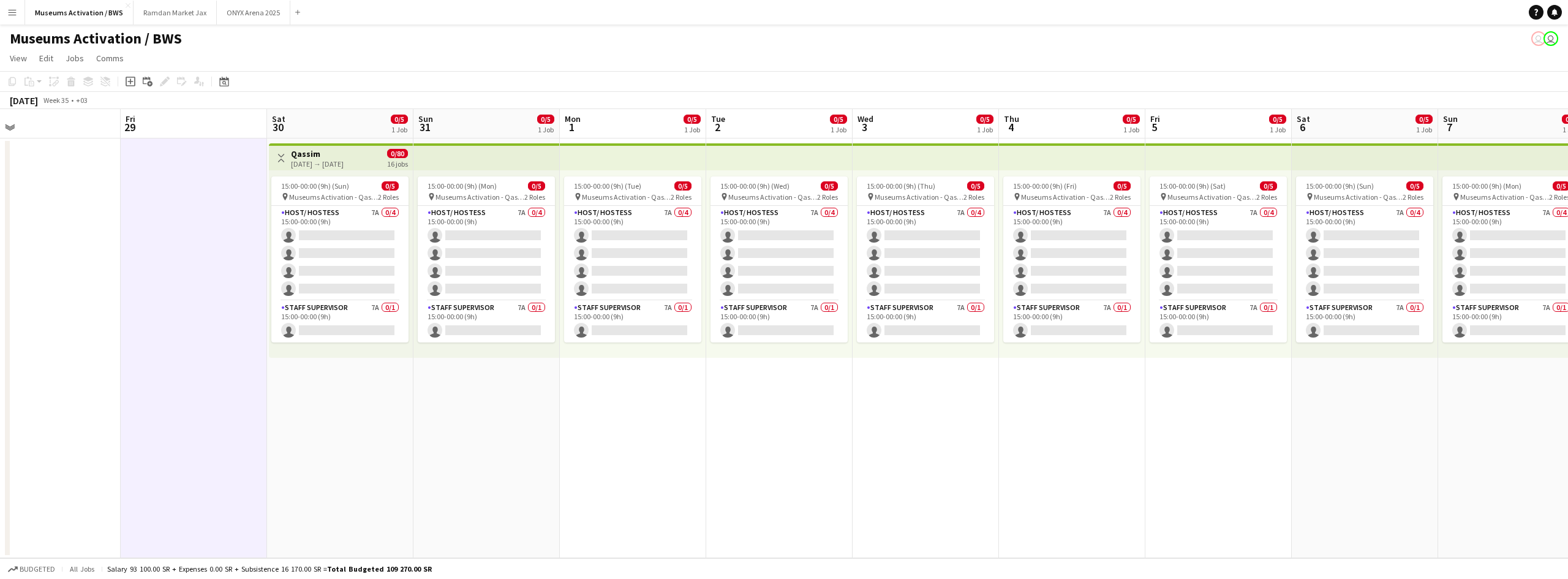
drag, startPoint x: 469, startPoint y: 365, endPoint x: 393, endPoint y: 356, distance: 76.5
click at [408, 356] on app-calendar-viewport "Mon 25 Tue 26 Wed 27 Thu 28 Fri 29 Sat 30 0/5 1 Job Sun 31 0/5 1 Job Mon 1 0/5 …" at bounding box center [784, 334] width 1568 height 449
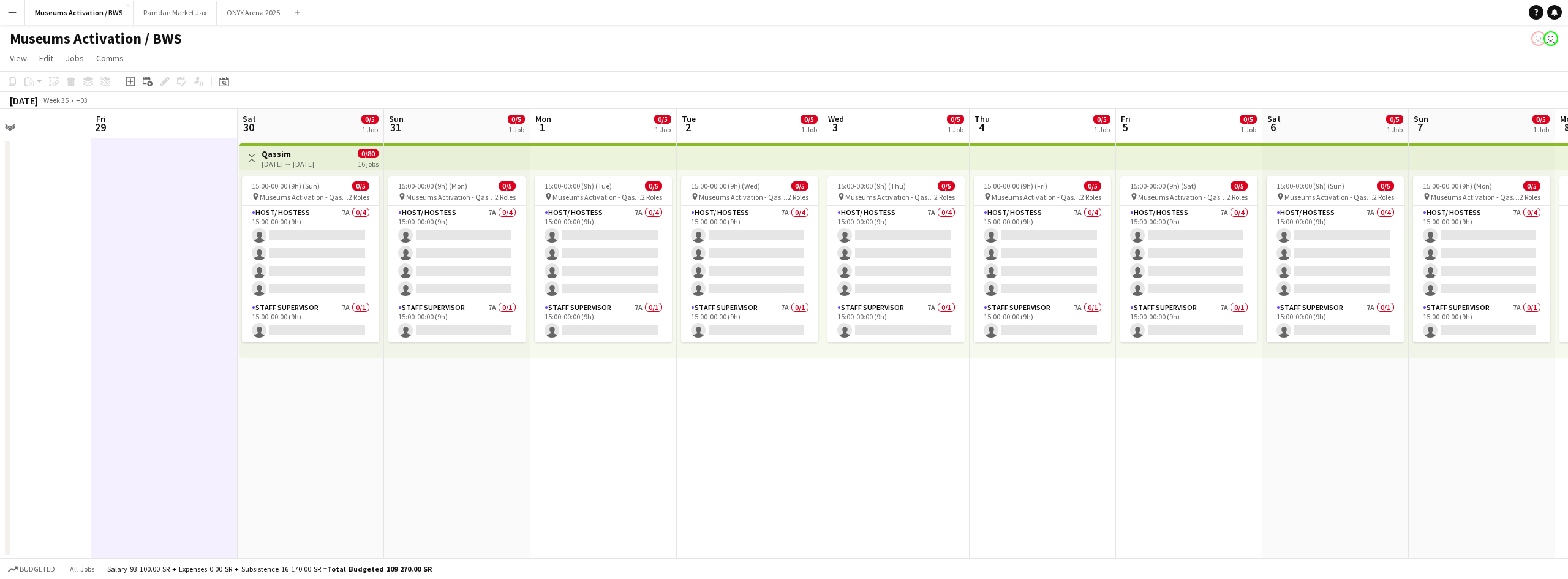
click at [324, 387] on app-date-cell "Toggle View Qassim [DATE] → [DATE] 0/80 16 jobs 15:00-00:00 (9h) (Sun) 0/5 pin …" at bounding box center [311, 348] width 147 height 419
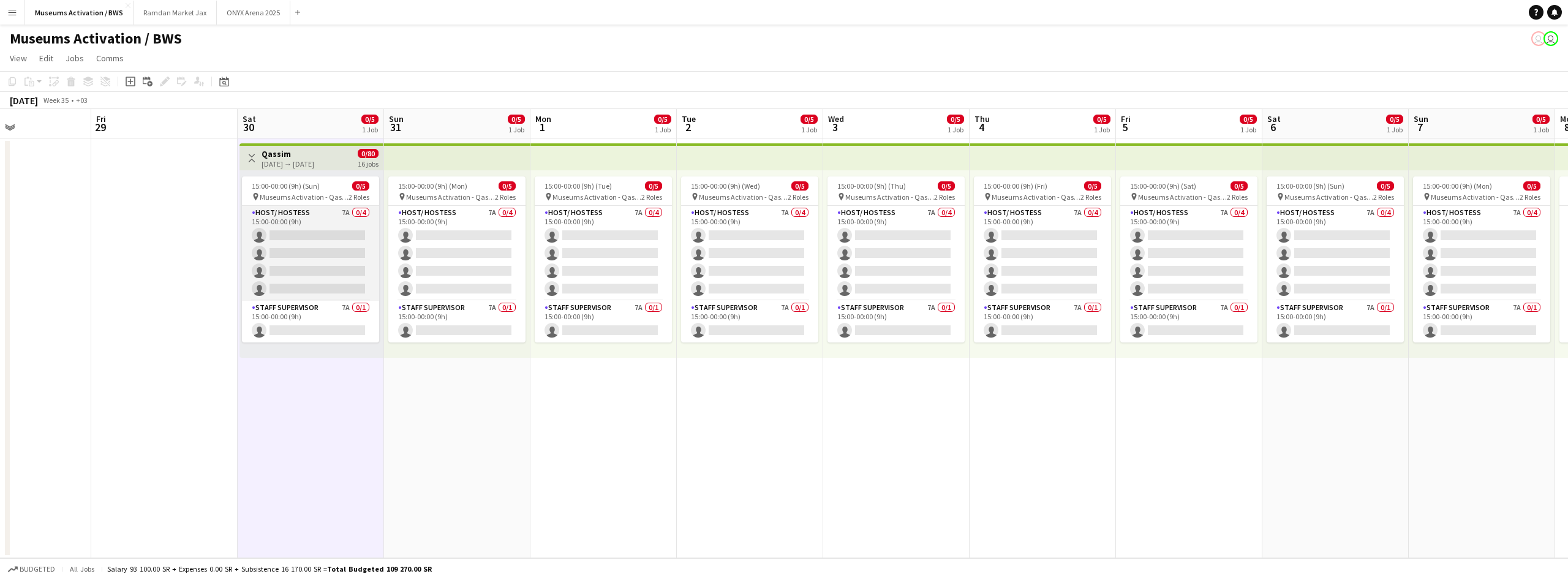
click at [307, 251] on app-card-role "Host/ Hostess 7A 0/4 15:00-00:00 (9h) single-neutral-actions single-neutral-act…" at bounding box center [310, 253] width 137 height 95
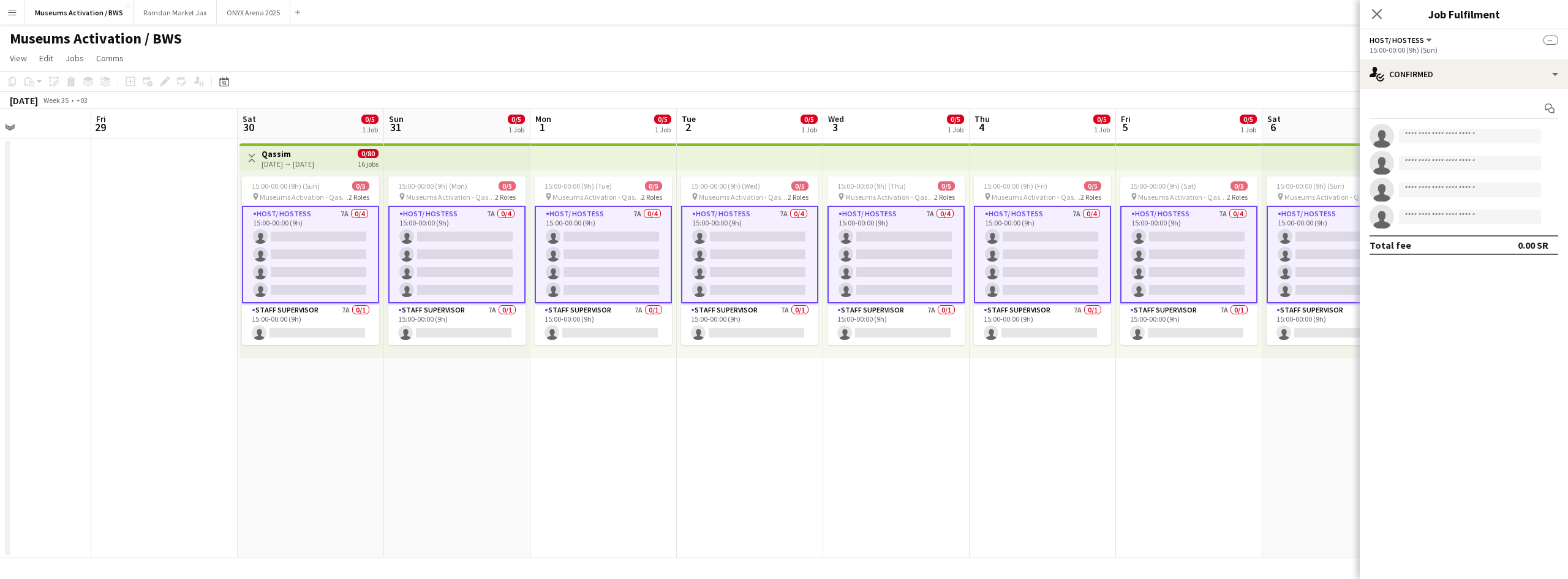
click at [262, 256] on app-card-role "Host/ Hostess 7A 0/4 15:00-00:00 (9h) single-neutral-actions single-neutral-act…" at bounding box center [310, 254] width 137 height 98
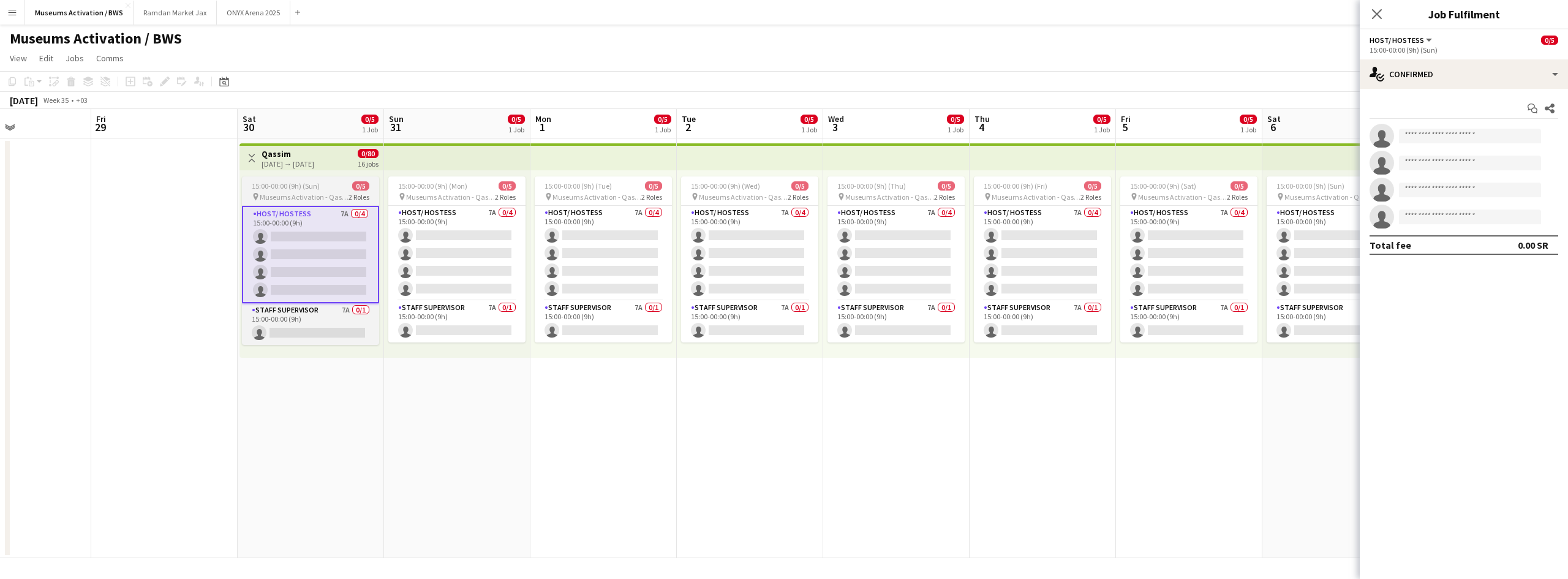
click at [287, 193] on span "Museums Activation - Qassim" at bounding box center [304, 197] width 88 height 9
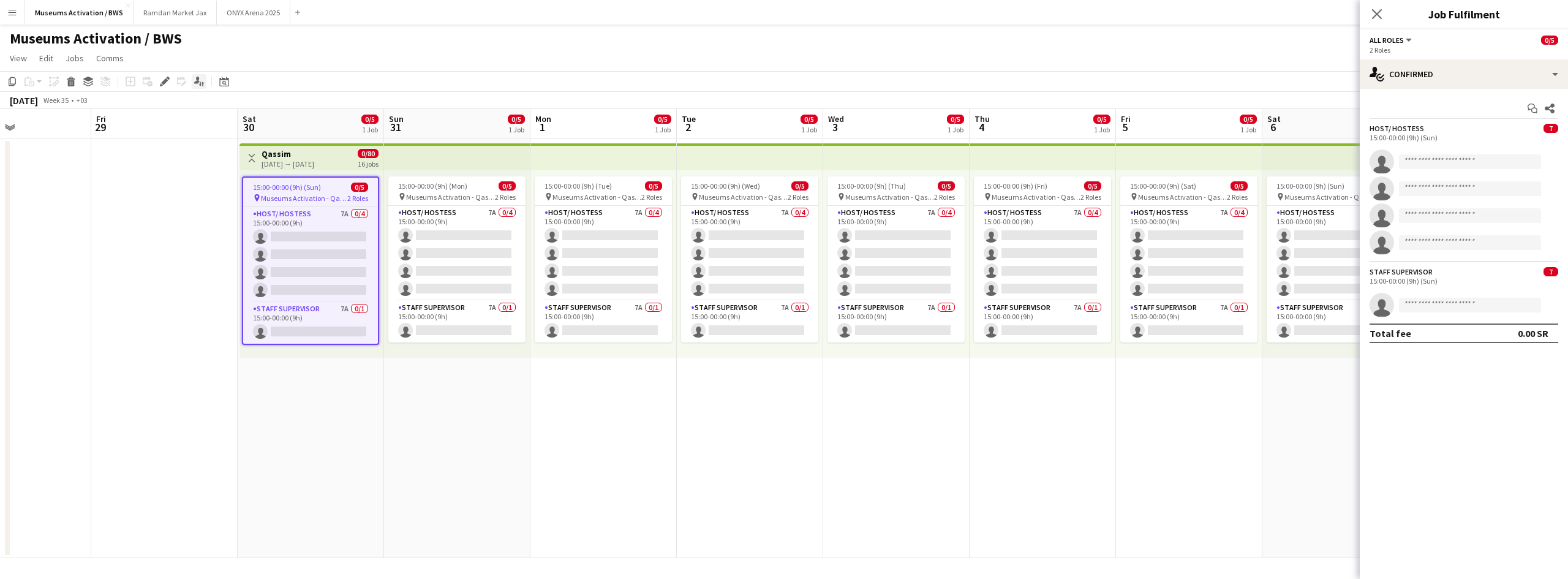
click at [202, 87] on icon "Applicants" at bounding box center [199, 81] width 10 height 10
click at [1552, 111] on icon at bounding box center [1550, 109] width 10 height 10
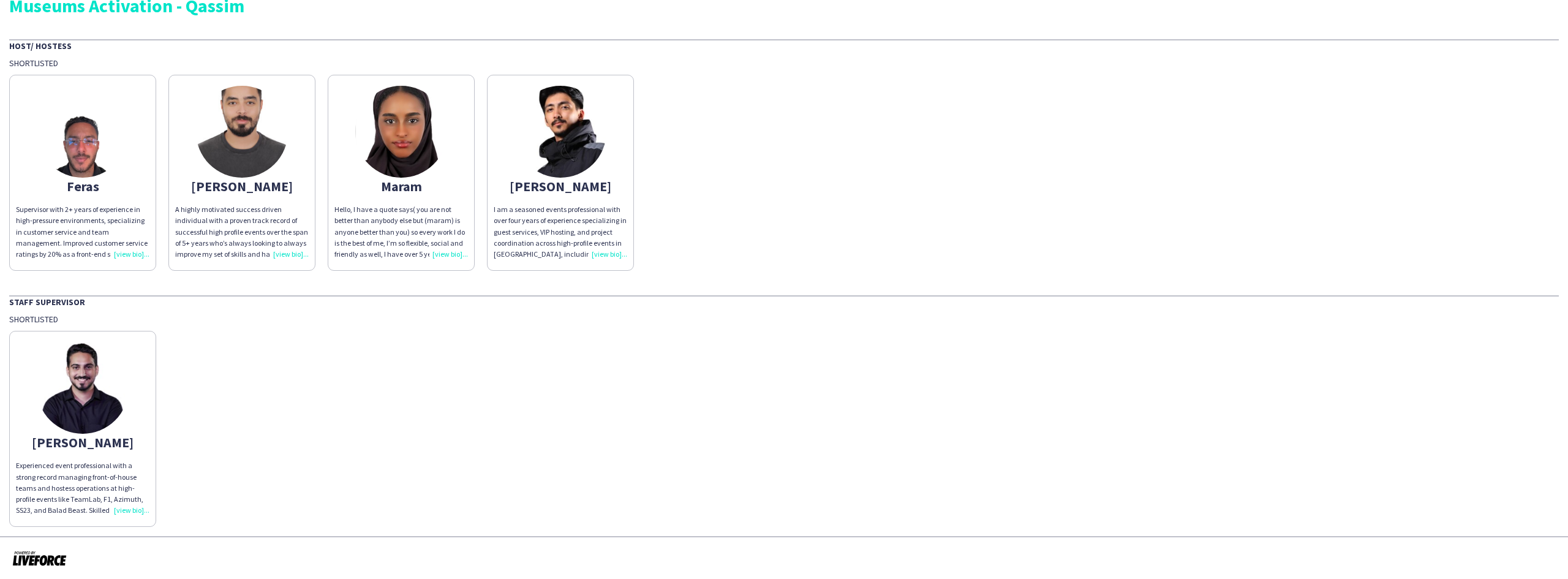
scroll to position [101, 0]
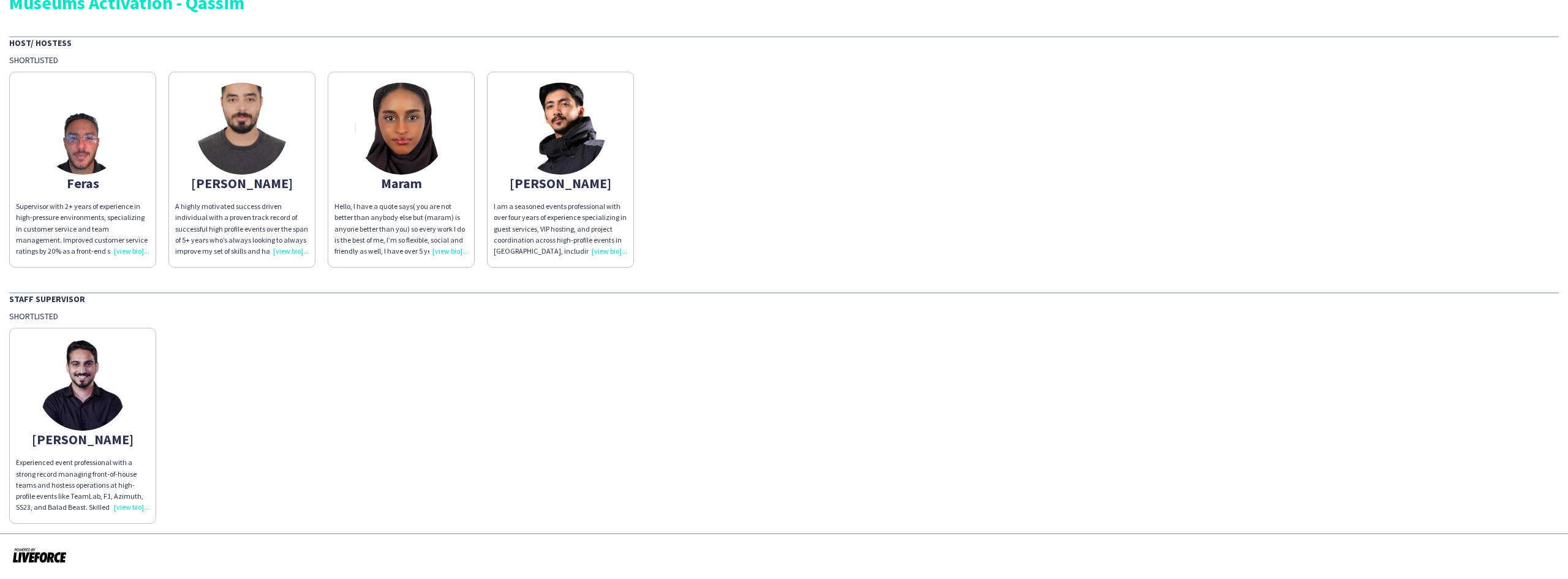
click at [72, 116] on img at bounding box center [82, 129] width 92 height 92
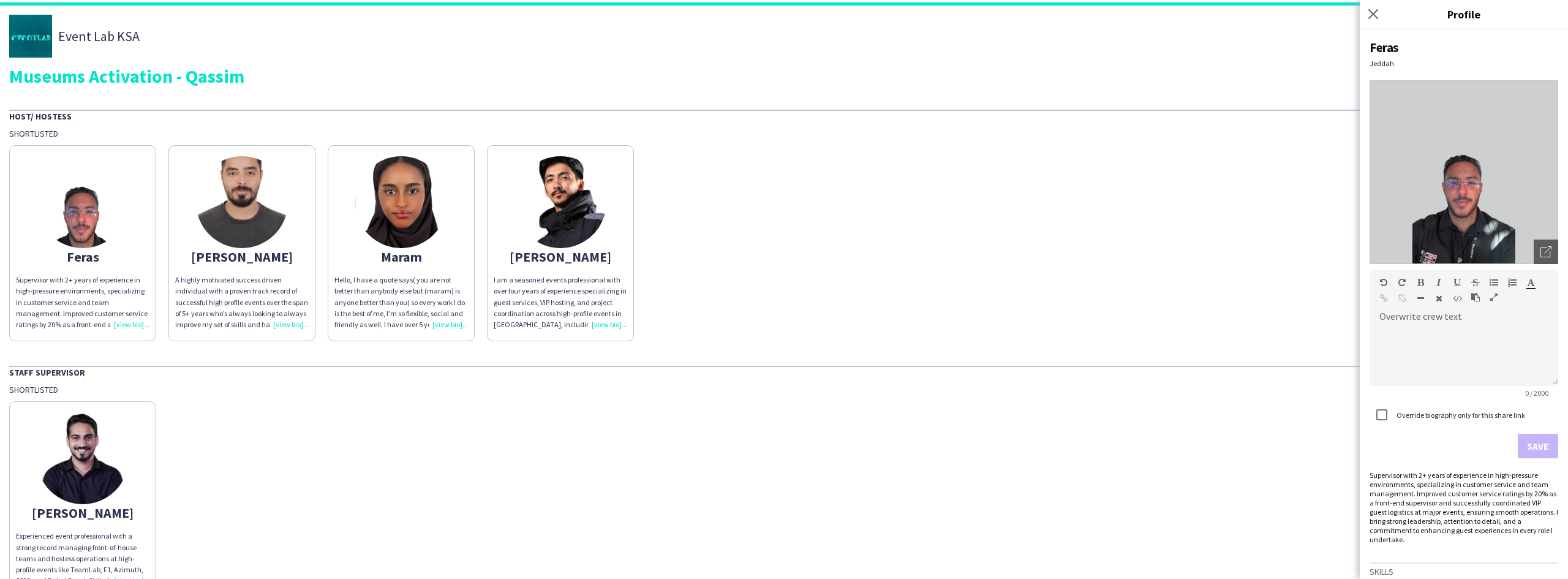
scroll to position [0, 0]
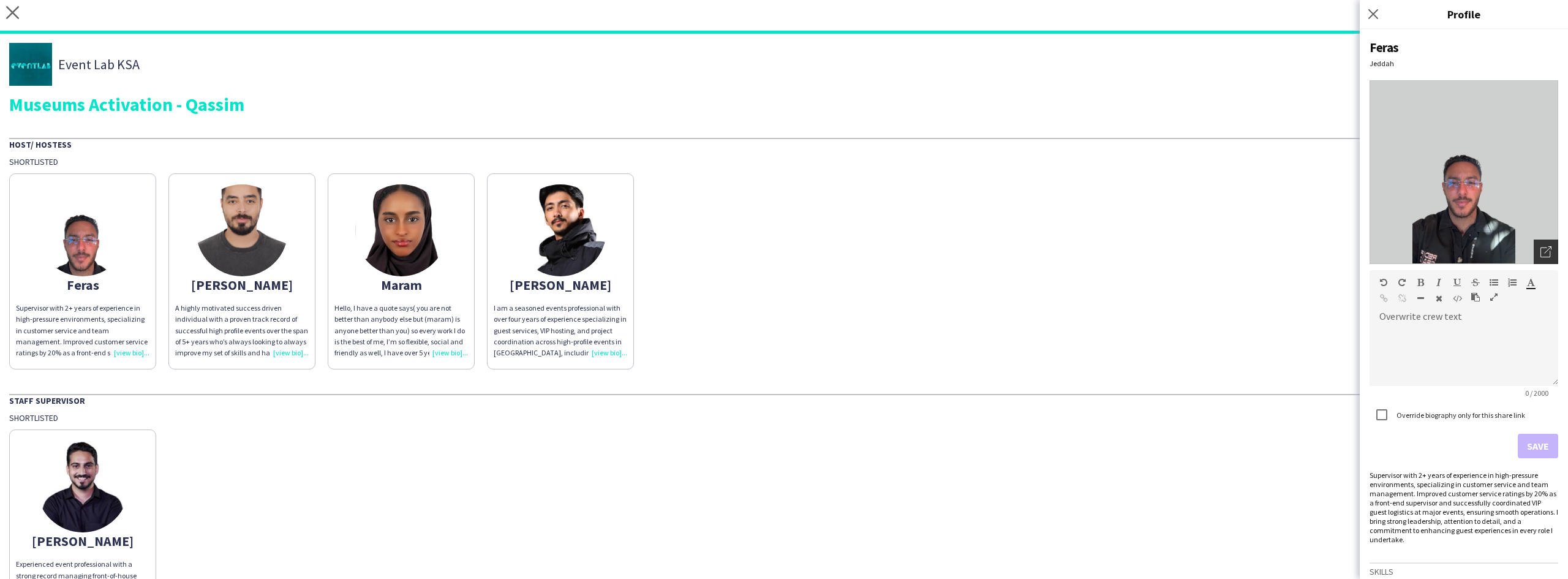
click at [1534, 247] on div "Open photos pop-in" at bounding box center [1546, 252] width 25 height 25
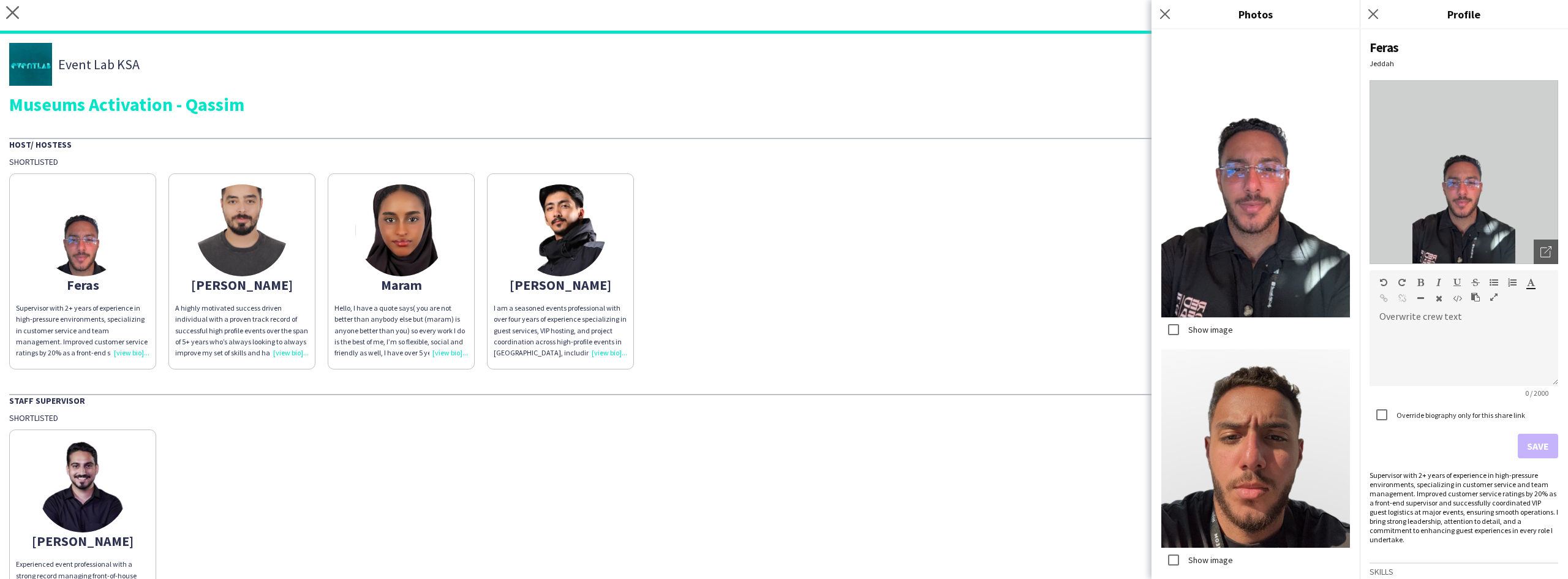
scroll to position [395, 0]
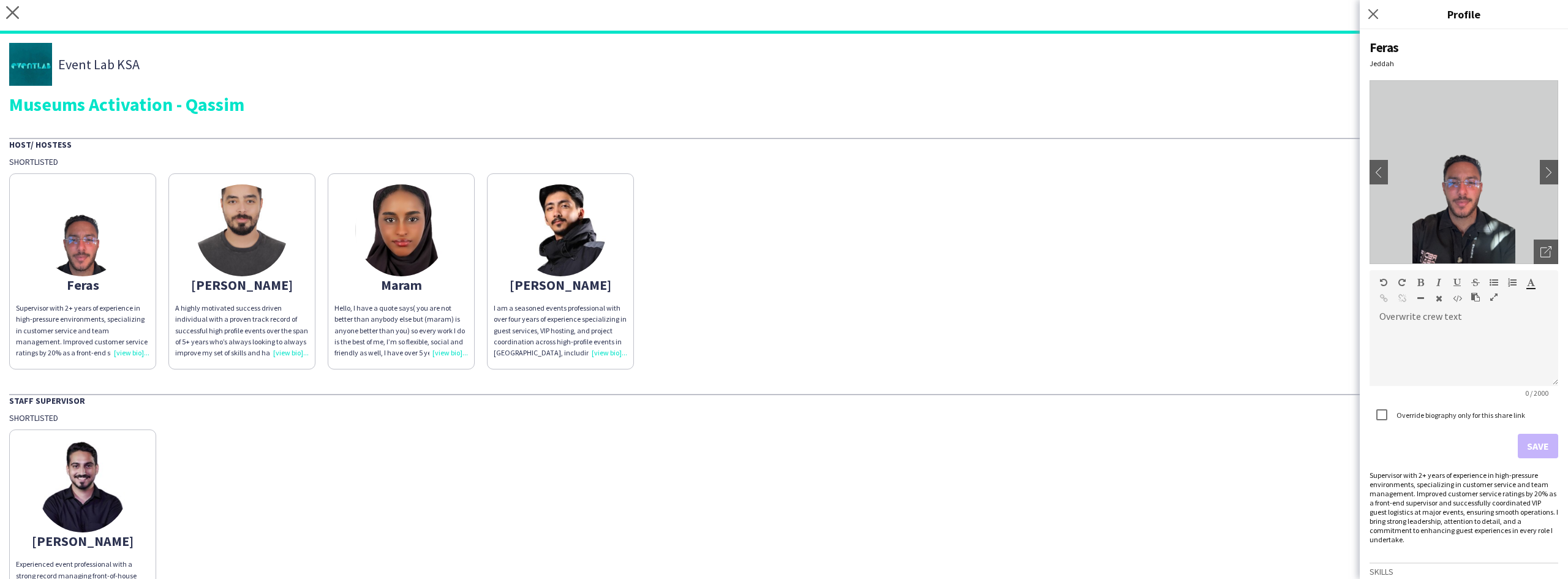
click at [279, 272] on app-share-pages-crew-card "[PERSON_NAME] A highly motivated success driven individual with a proven track …" at bounding box center [242, 271] width 147 height 196
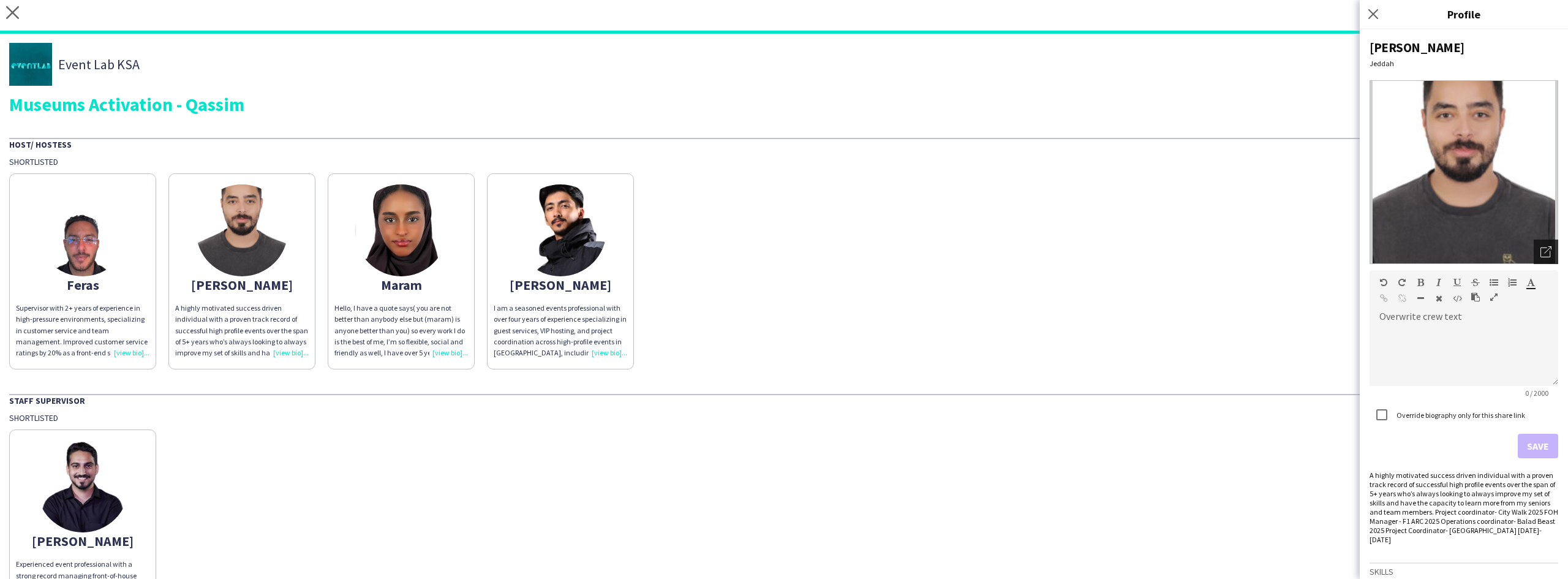
click at [1541, 249] on icon "Open photos pop-in" at bounding box center [1546, 252] width 11 height 11
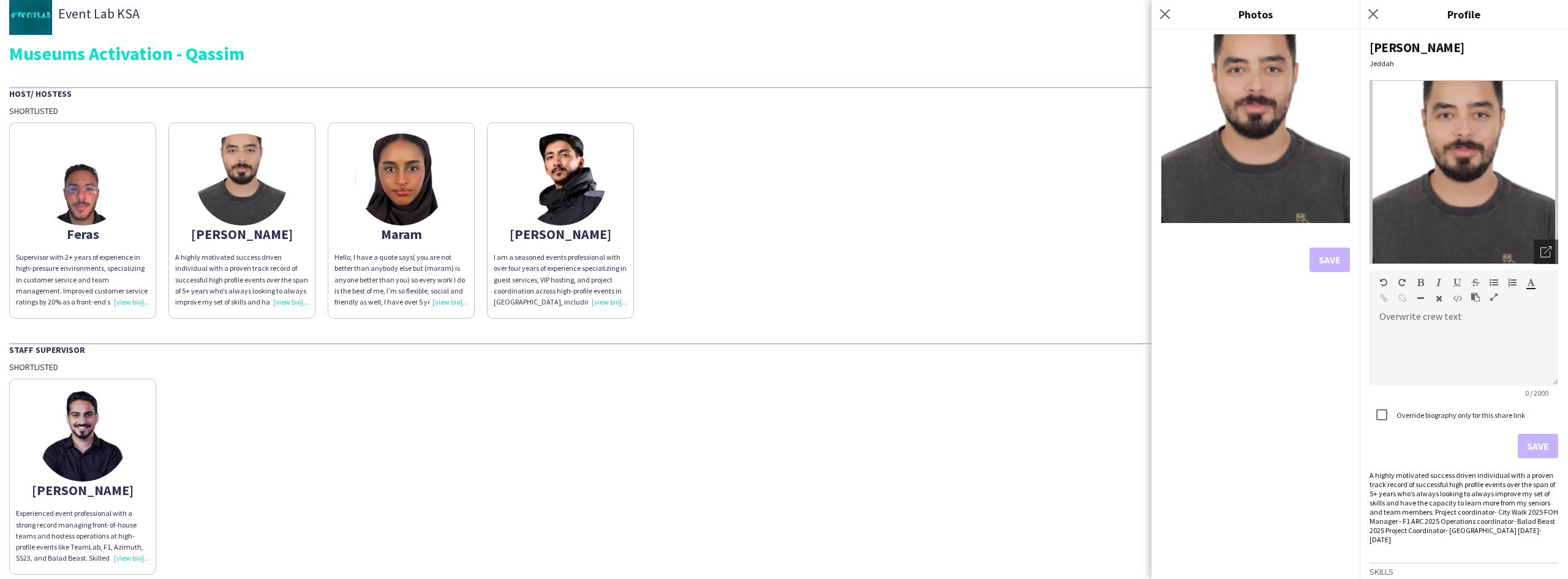
scroll to position [0, 0]
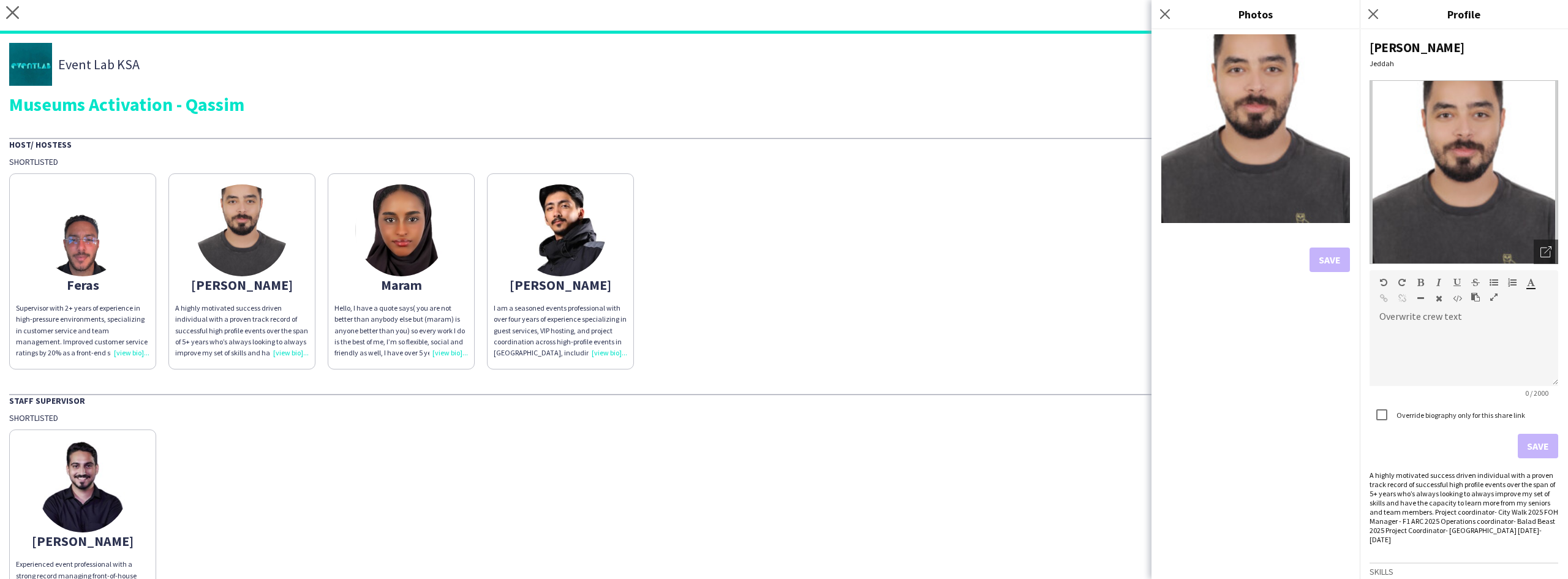
click at [43, 279] on div "Feras" at bounding box center [82, 284] width 133 height 11
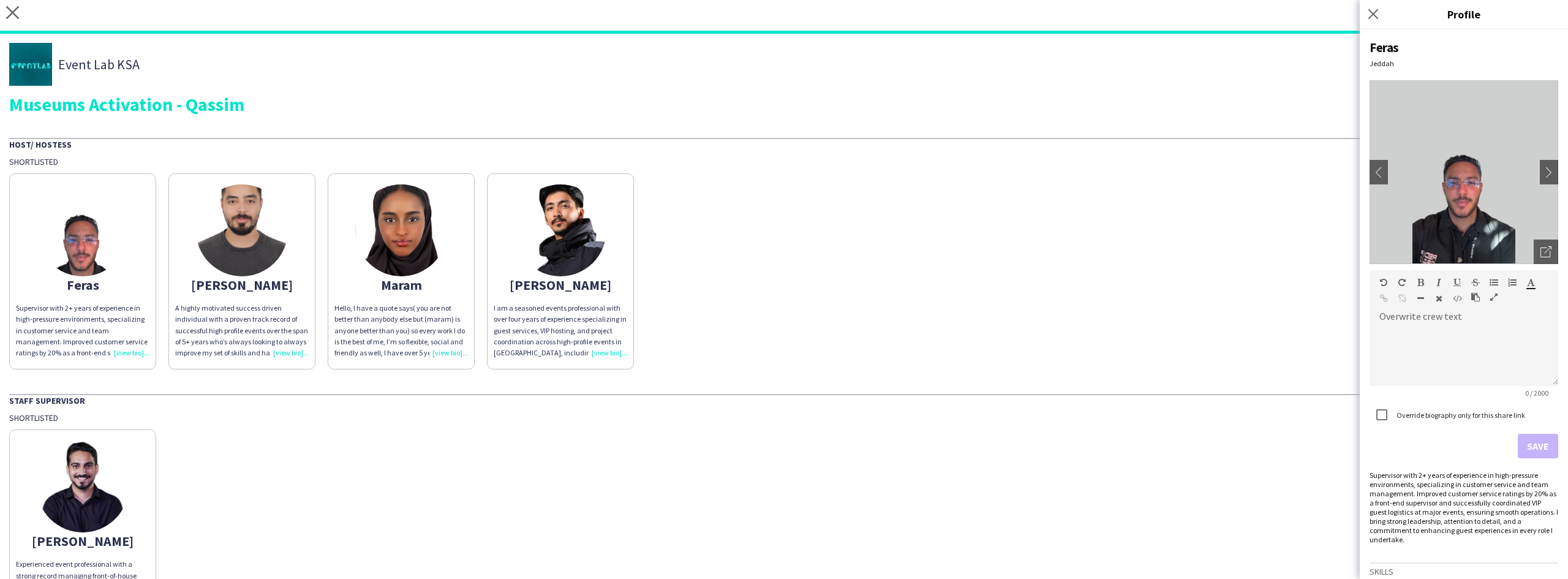
click at [1441, 502] on div "Supervisor with 2+ years of experience in high-pressure environments, specializ…" at bounding box center [1464, 507] width 189 height 74
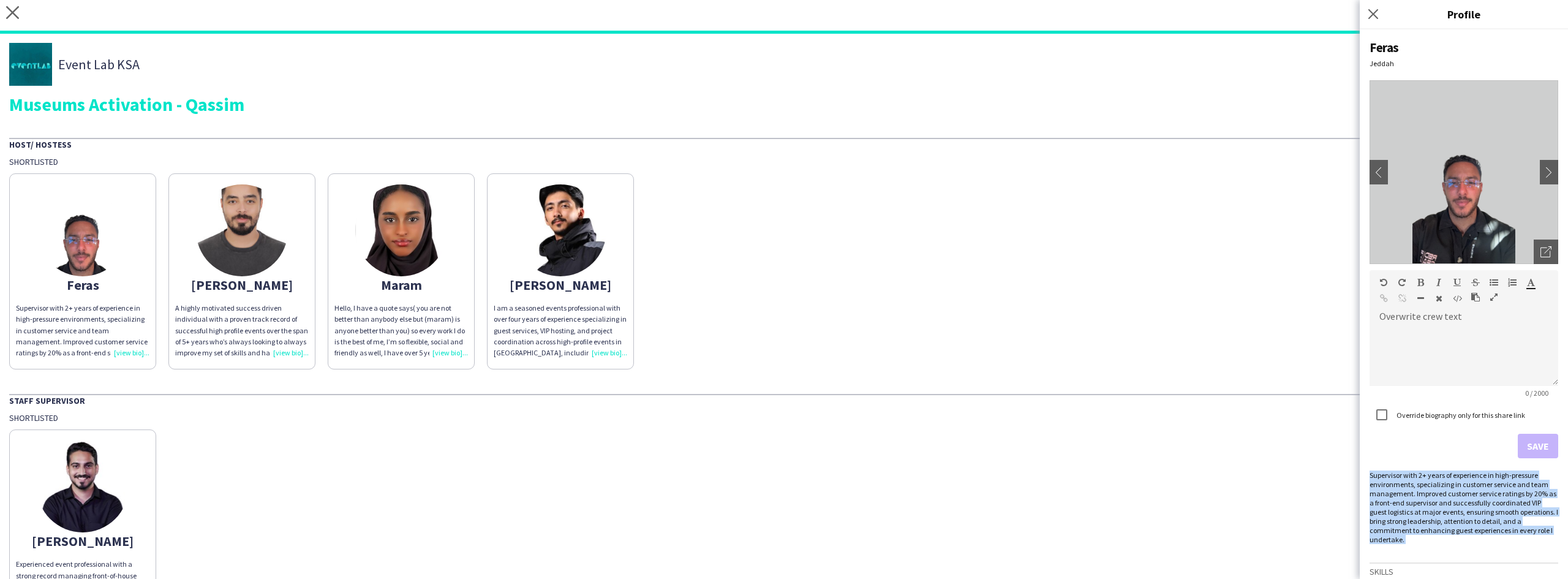
click at [1441, 502] on div "Supervisor with 2+ years of experience in high-pressure environments, specializ…" at bounding box center [1464, 507] width 189 height 74
copy div "Supervisor with 2+ years of experience in high-pressure environments, specializ…"
click at [229, 264] on img at bounding box center [242, 230] width 92 height 92
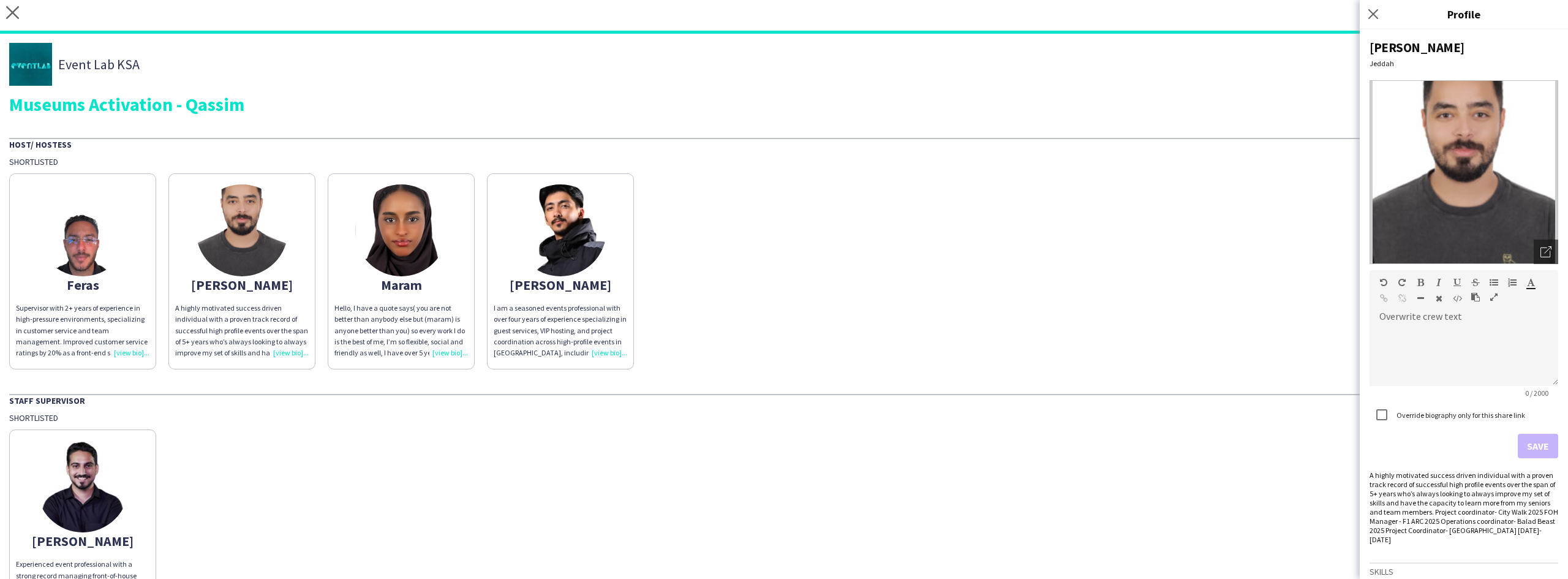
click at [1475, 467] on div "[PERSON_NAME] Open photos pop-in Overwrite crew text default Heading 1 Heading …" at bounding box center [1464, 304] width 208 height 549
click at [1466, 498] on div "A highly motivated success driven individual with a proven track record of succ…" at bounding box center [1464, 507] width 189 height 74
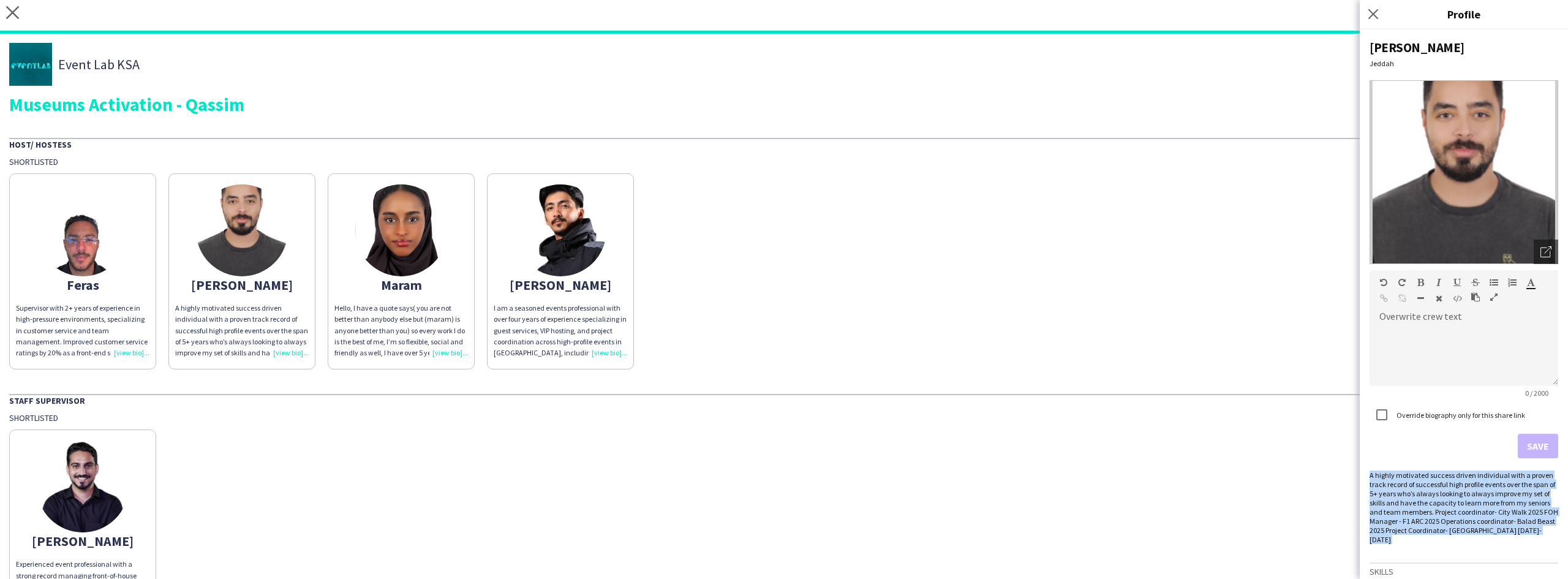
click at [1466, 498] on div "A highly motivated success driven individual with a proven track record of succ…" at bounding box center [1464, 507] width 189 height 74
copy div "A highly motivated success driven individual with a proven track record of succ…"
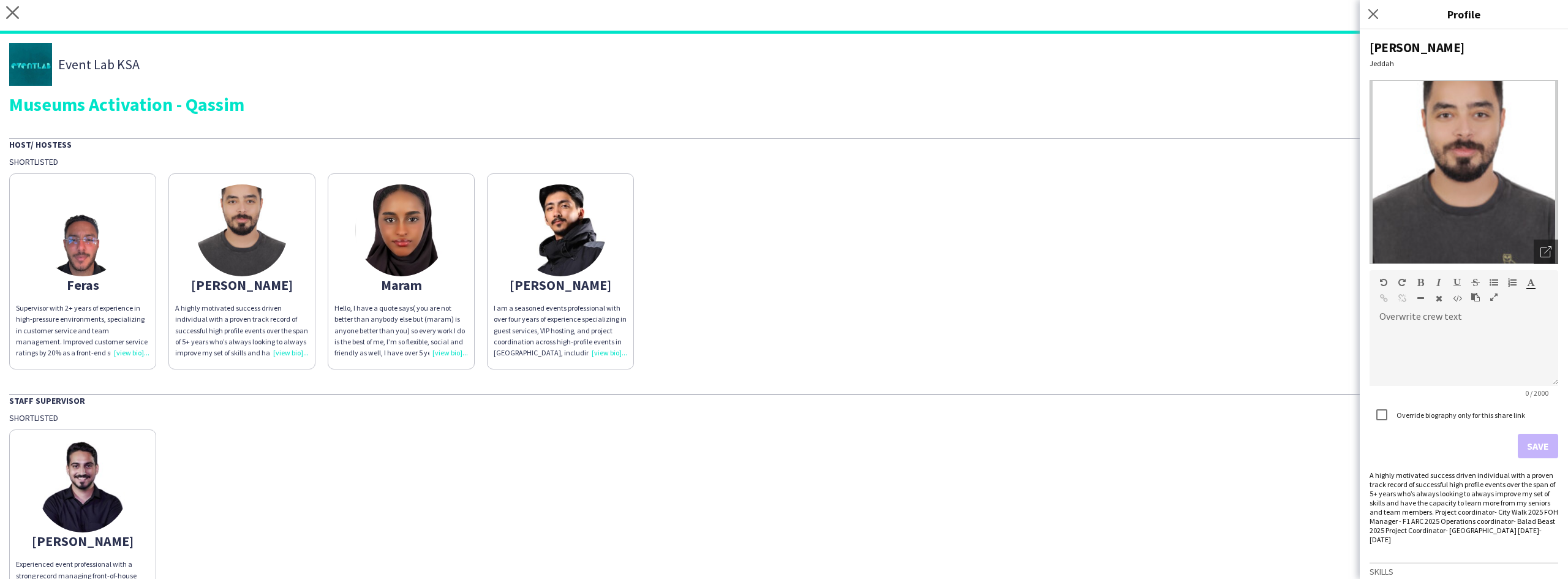
click at [668, 132] on div "Event Lab KSA Museums Activation - Qassim Host/ Hostess Shortlisted Feras Super…" at bounding box center [784, 334] width 1568 height 601
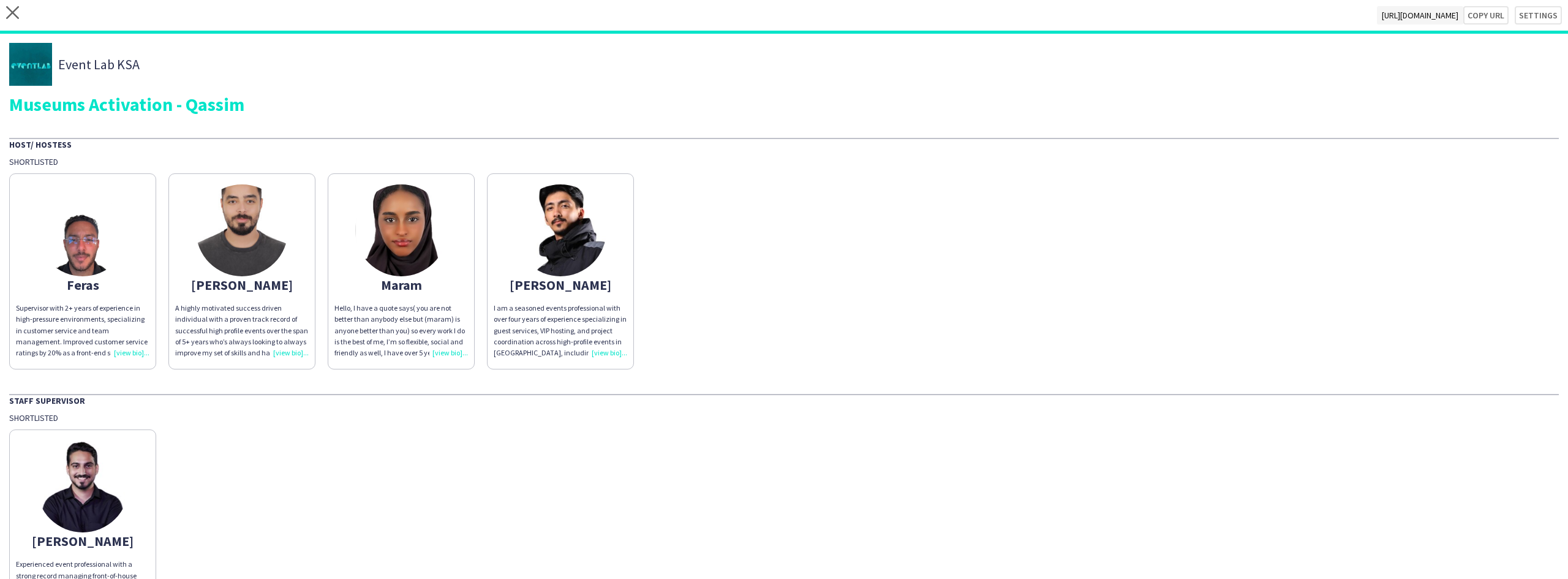
click at [109, 334] on div "Supervisor with 2+ years of experience in high-pressure environments, specializ…" at bounding box center [82, 330] width 133 height 56
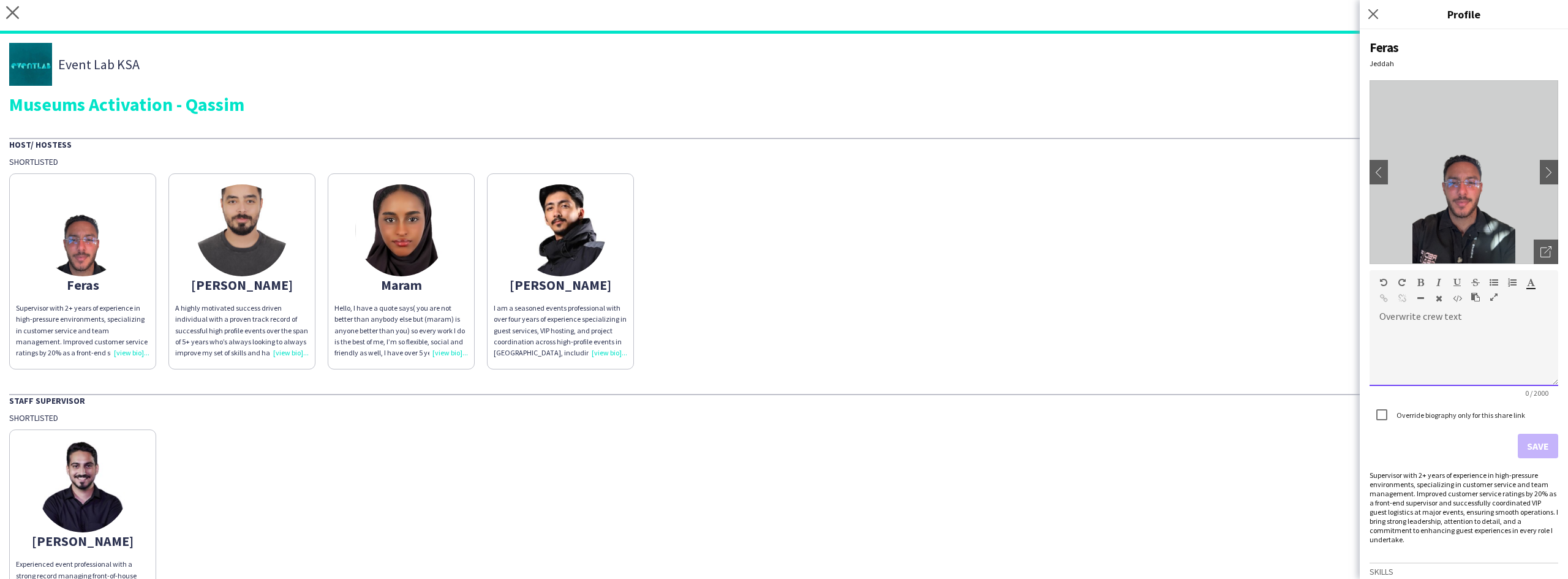
click at [1469, 322] on div at bounding box center [1464, 351] width 189 height 70
paste div
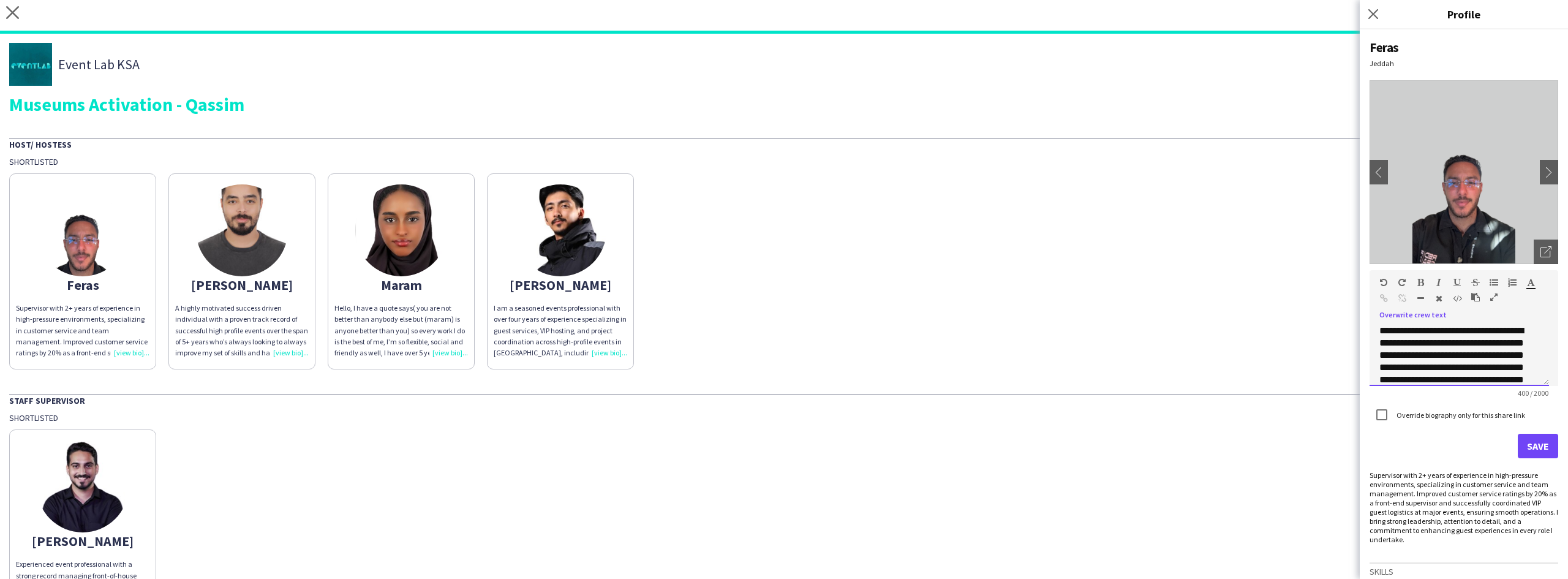
scroll to position [99, 0]
click at [1534, 447] on button "Save" at bounding box center [1538, 446] width 40 height 25
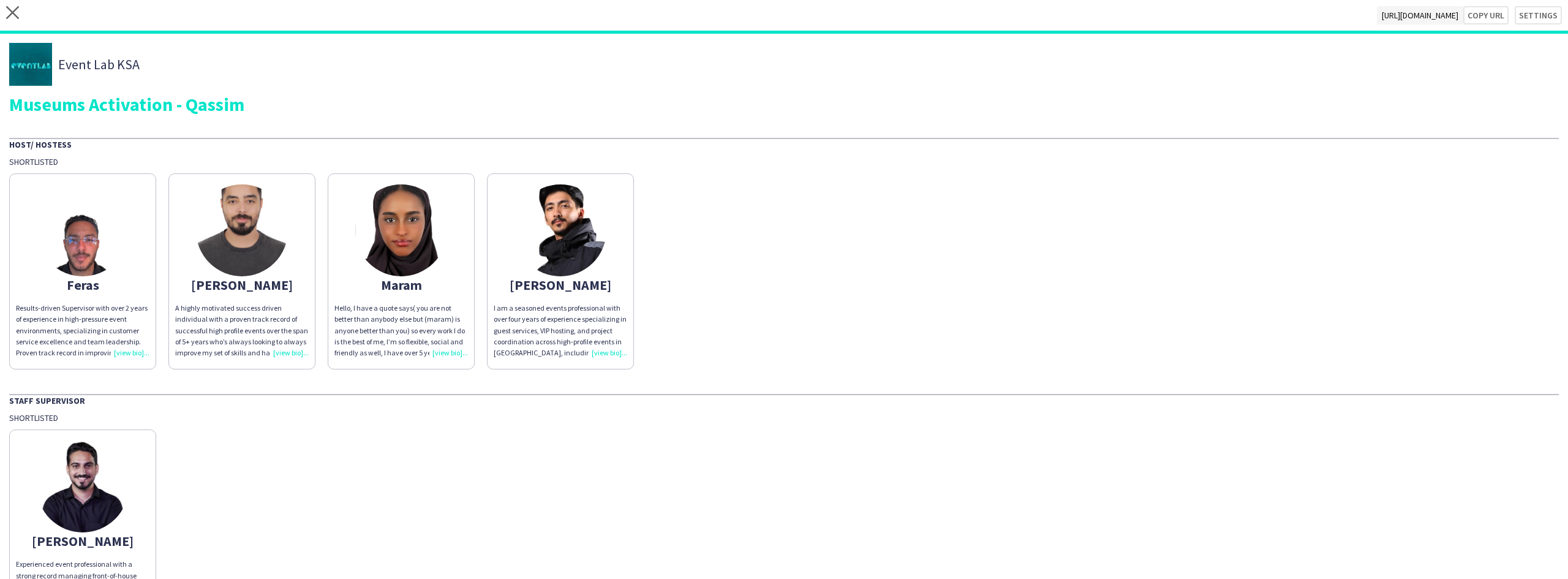
click at [85, 325] on p "Results-driven Supervisor with over 2 years of experience in high-pressure even…" at bounding box center [82, 330] width 133 height 56
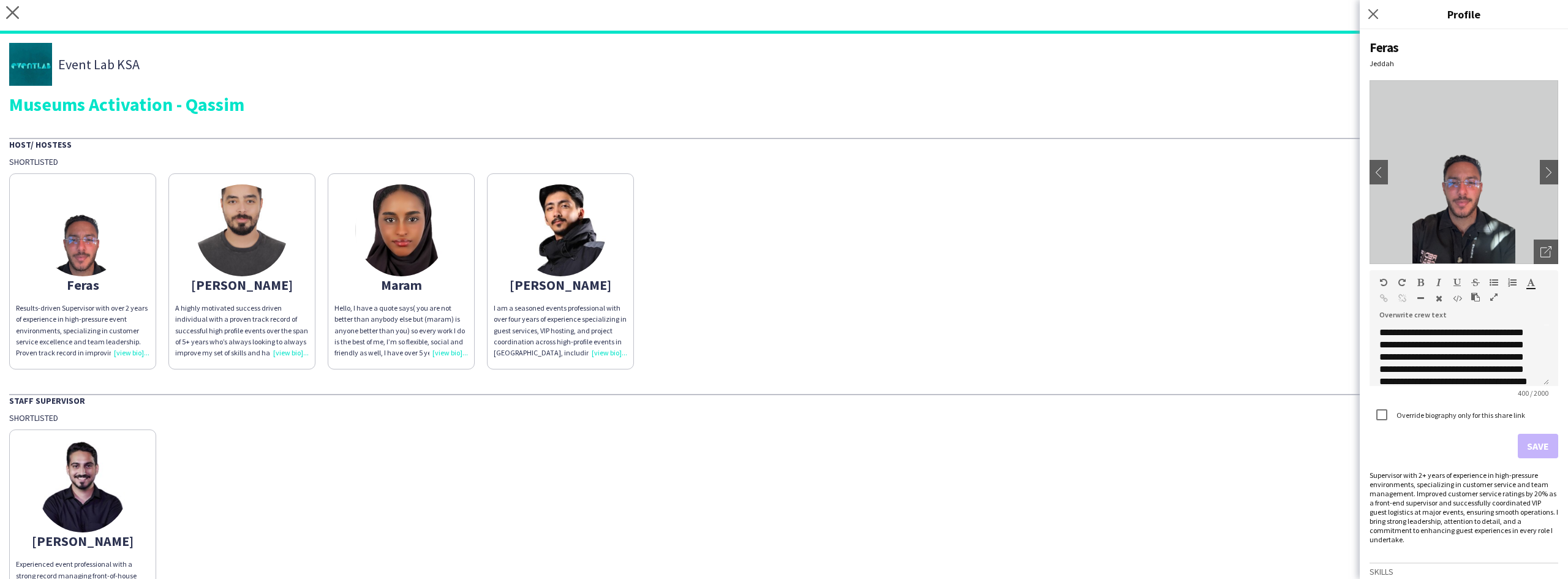
scroll to position [0, 0]
click at [1387, 336] on p "**********" at bounding box center [1455, 404] width 151 height 160
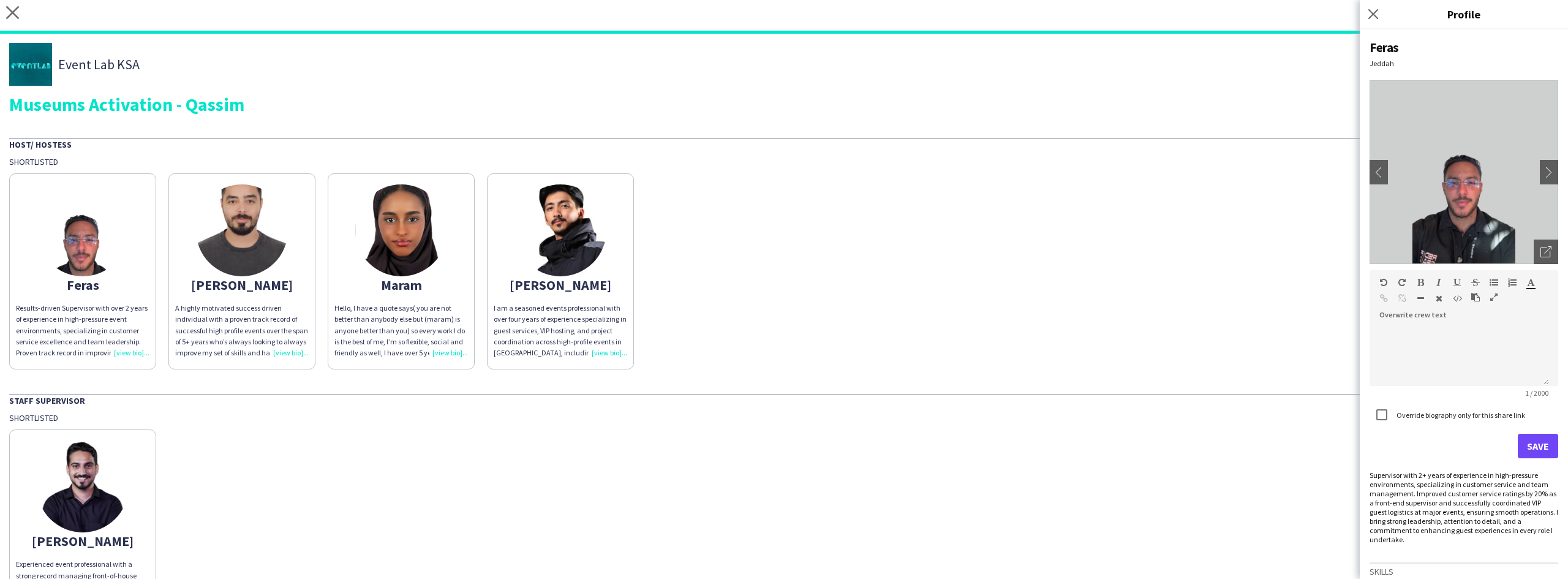
click at [204, 230] on img at bounding box center [242, 230] width 92 height 92
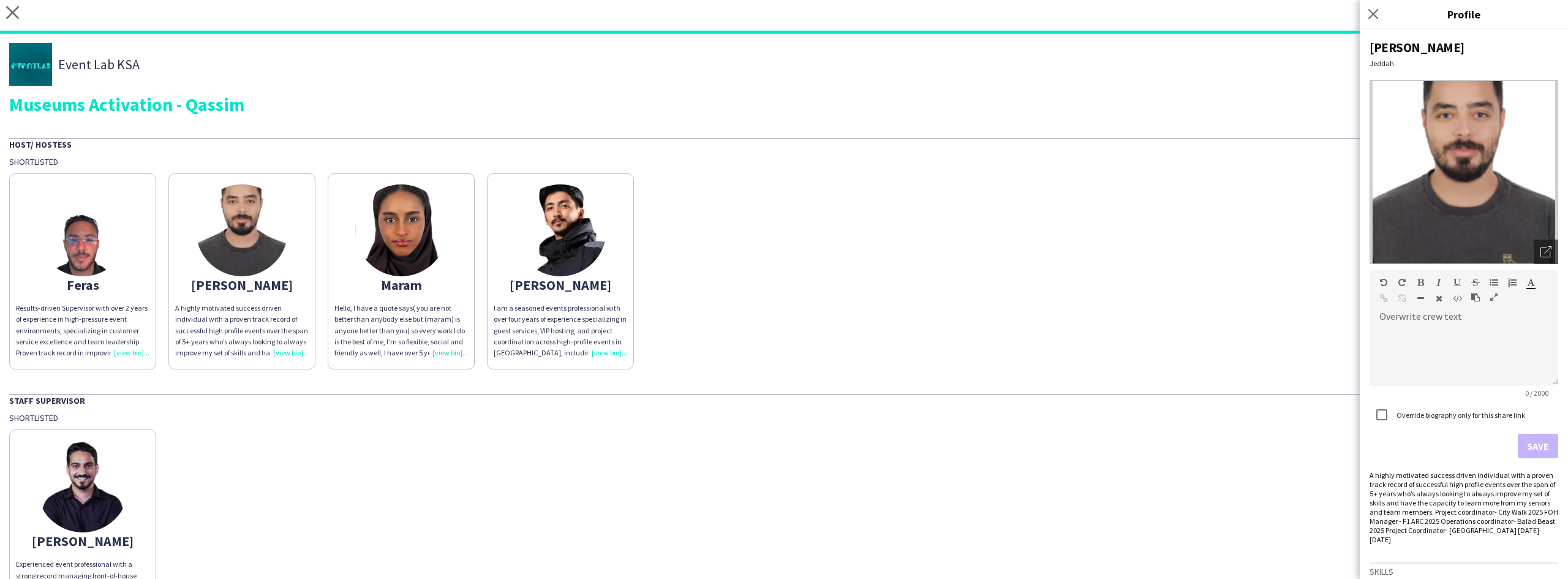
click at [1433, 500] on div "A highly motivated success driven individual with a proven track record of succ…" at bounding box center [1464, 507] width 189 height 74
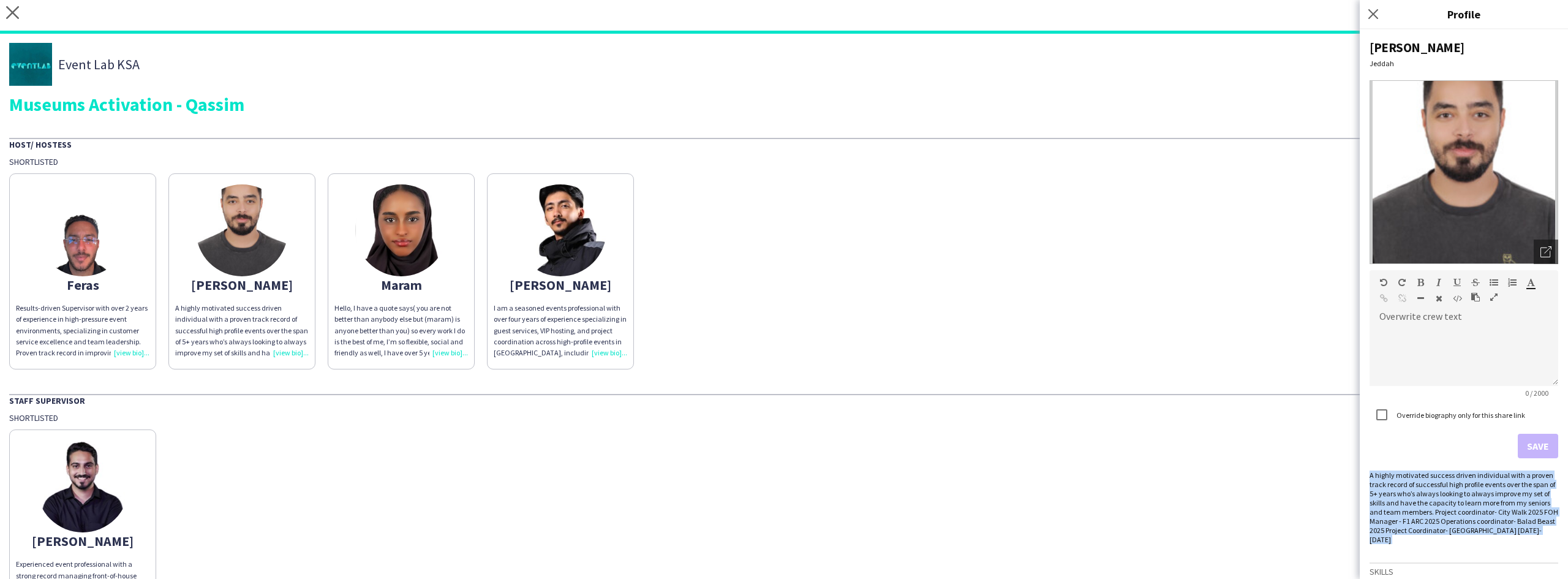
click at [1433, 500] on div "A highly motivated success driven individual with a proven track record of succ…" at bounding box center [1464, 507] width 189 height 74
copy div "A highly motivated success driven individual with a proven track record of succ…"
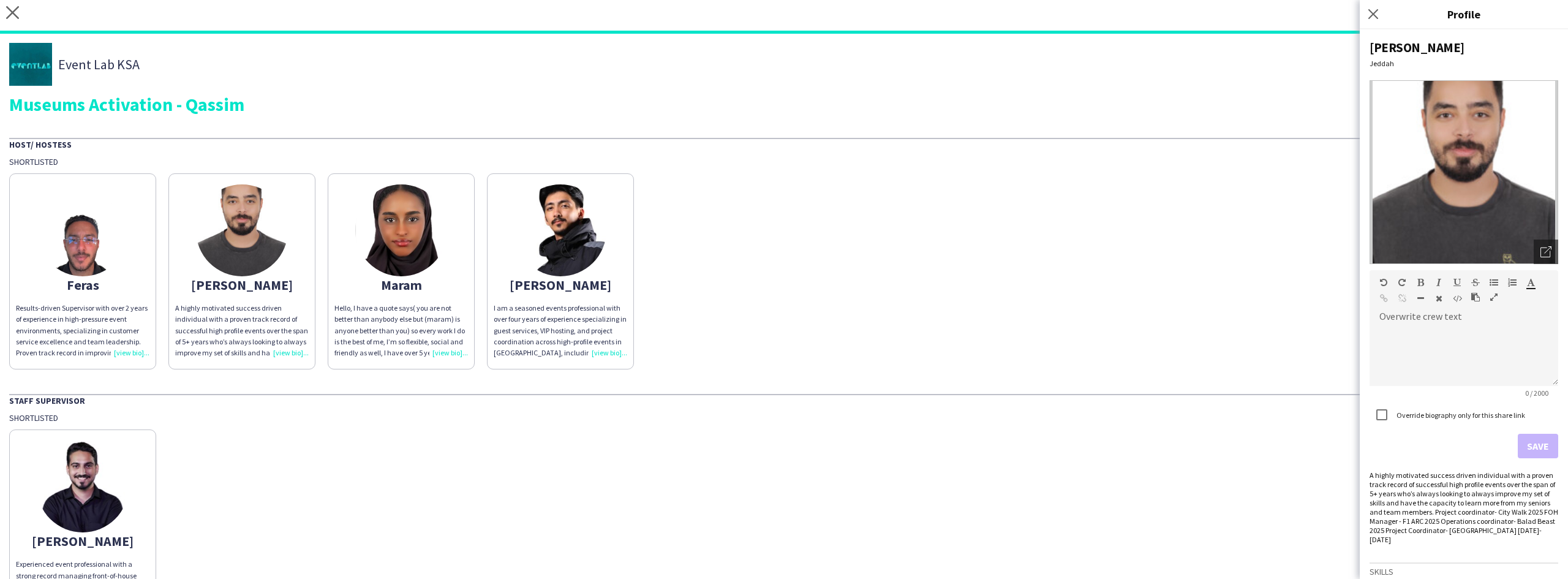
click at [393, 290] on div "Maram" at bounding box center [401, 284] width 133 height 11
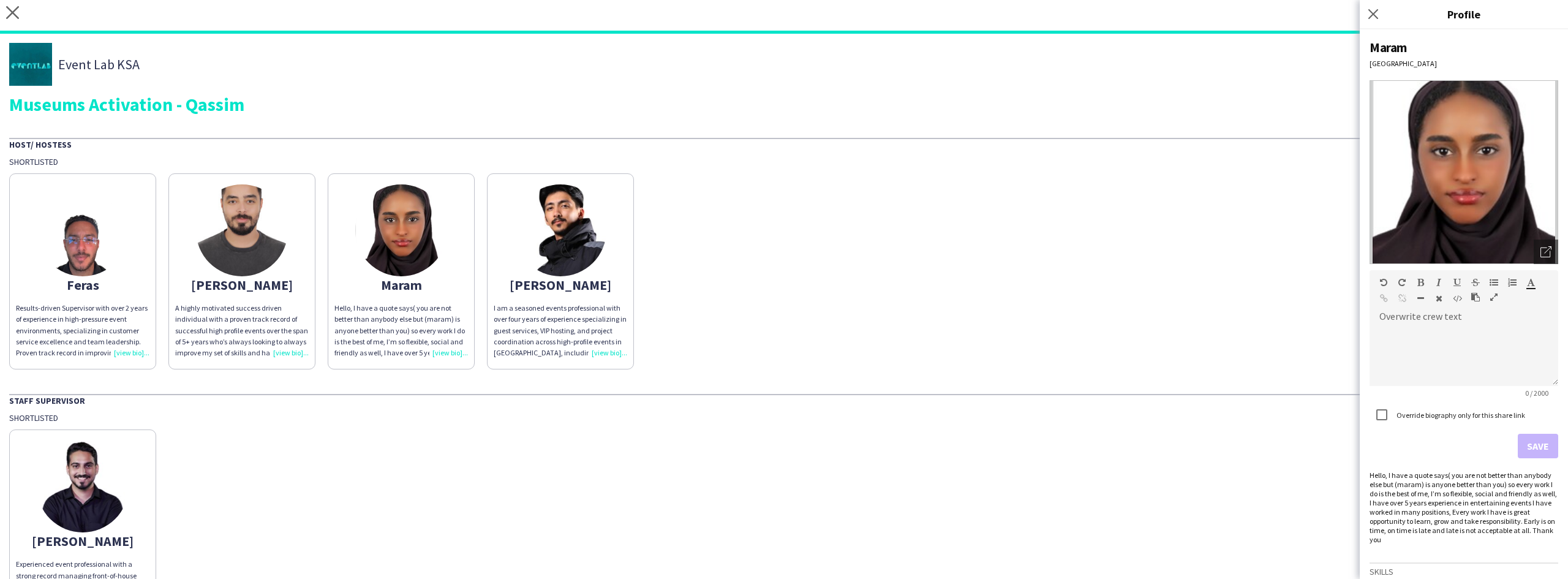
click at [1418, 493] on div "Hello, I have a quote says( you are not better than anybody else but (maram) is…" at bounding box center [1464, 507] width 189 height 74
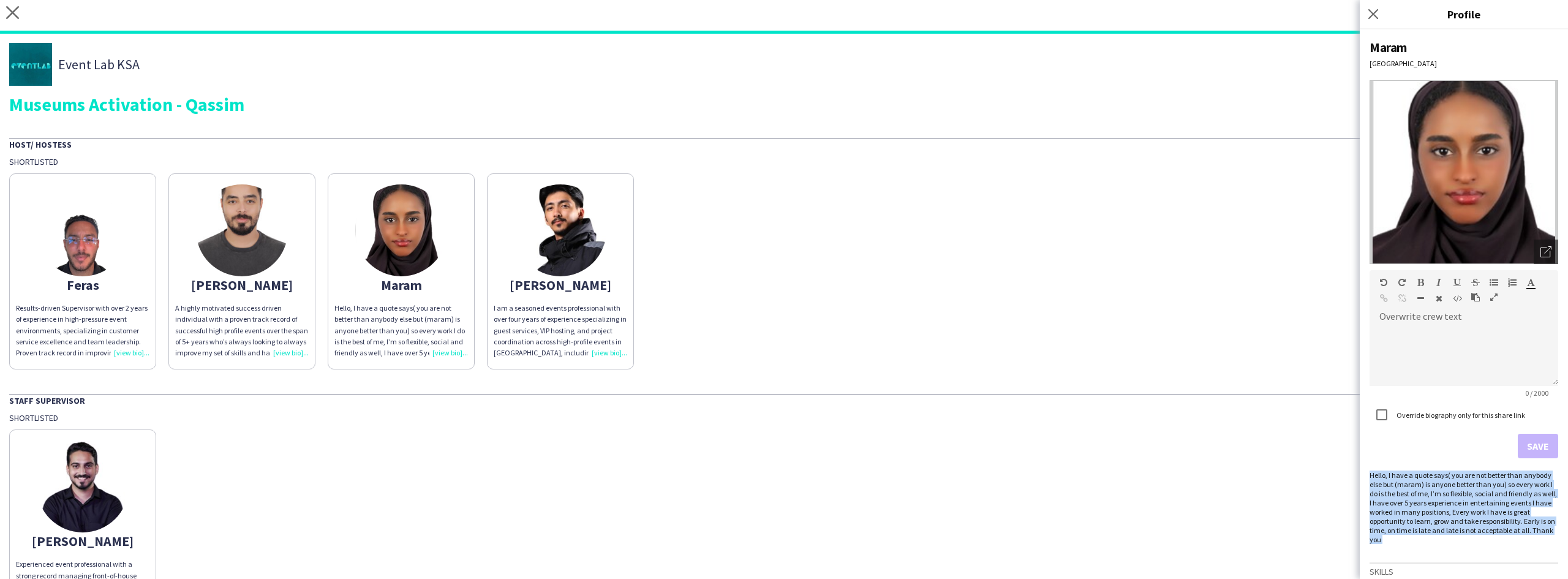
click at [1418, 493] on div "Hello, I have a quote says( you are not better than anybody else but (maram) is…" at bounding box center [1464, 507] width 189 height 74
copy div "Hello, I have a quote says( you are not better than anybody else but (maram) is…"
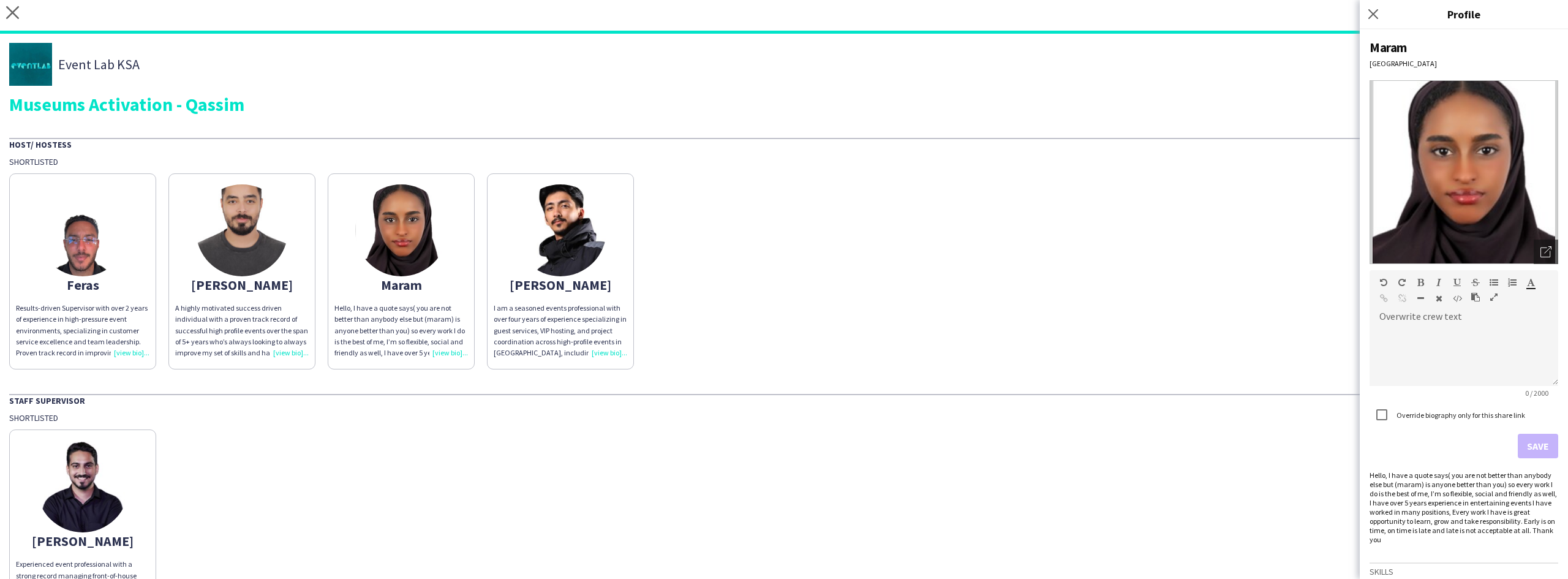
click at [600, 281] on div "[PERSON_NAME]" at bounding box center [560, 284] width 133 height 11
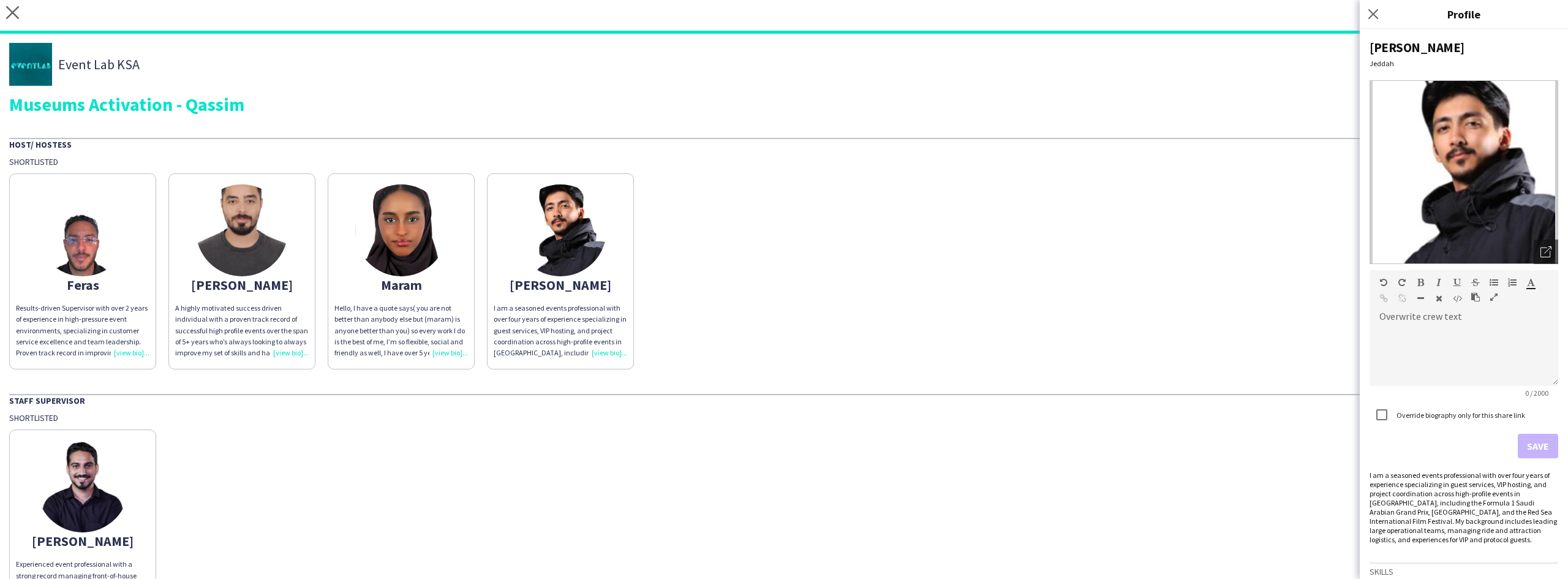
click at [1382, 486] on div "I am a seasoned events professional with over four years of experience speciali…" at bounding box center [1464, 507] width 189 height 74
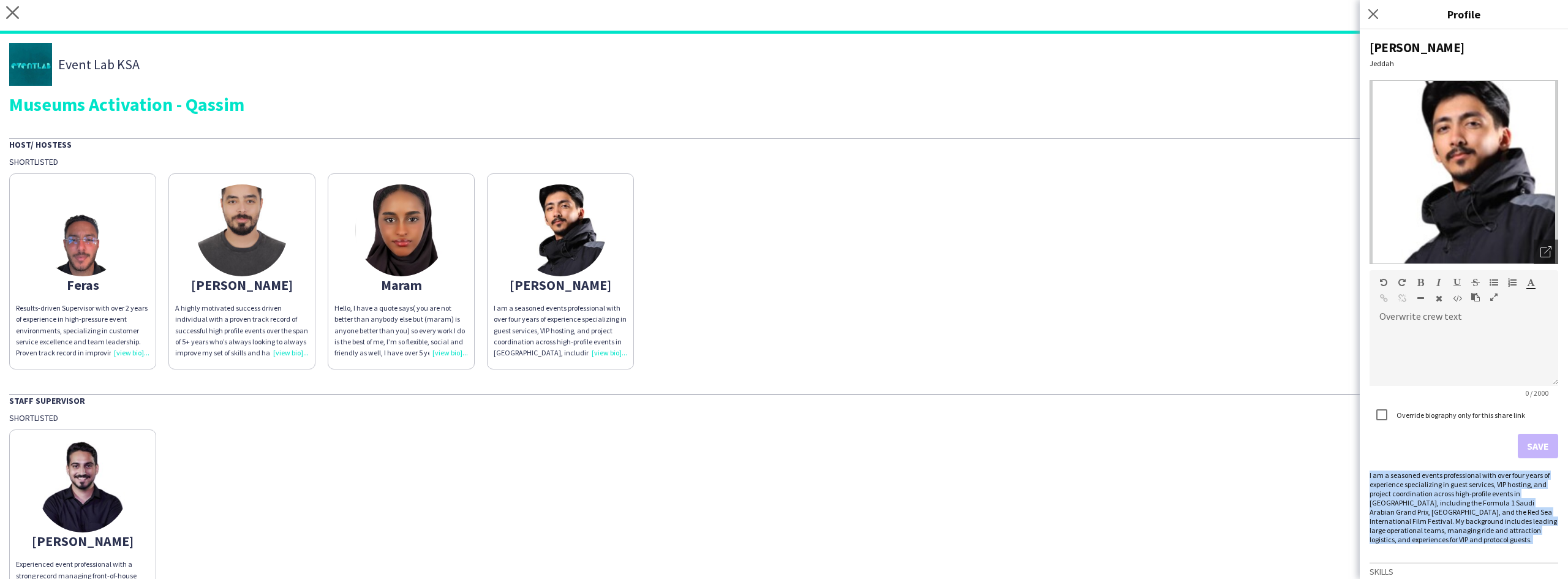
click at [1382, 486] on div "I am a seasoned events professional with over four years of experience speciali…" at bounding box center [1464, 507] width 189 height 74
copy div "I am a seasoned events professional with over four years of experience speciali…"
click at [108, 482] on img at bounding box center [82, 486] width 92 height 92
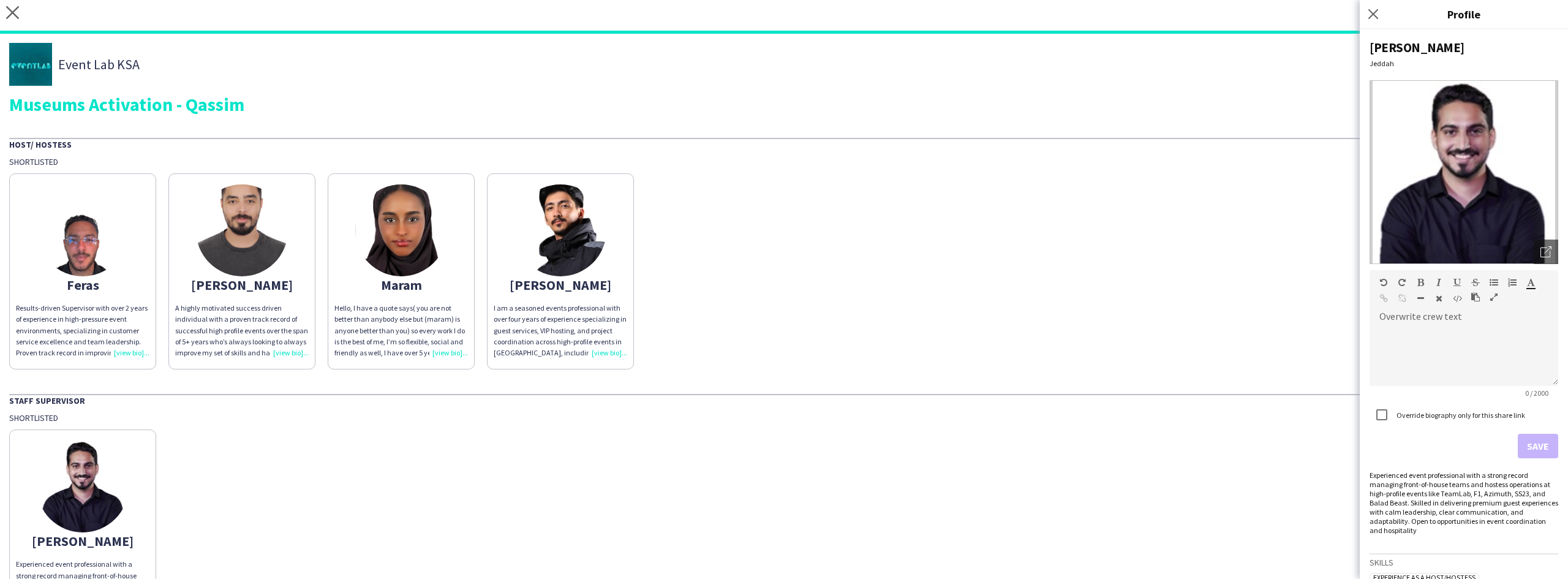
click at [1426, 502] on div "Experienced event professional with a strong record managing front-of-house tea…" at bounding box center [1464, 502] width 189 height 65
copy div "Experienced event professional with a strong record managing front-of-house tea…"
click at [229, 113] on div "Museums Activation - Qassim" at bounding box center [784, 104] width 1550 height 18
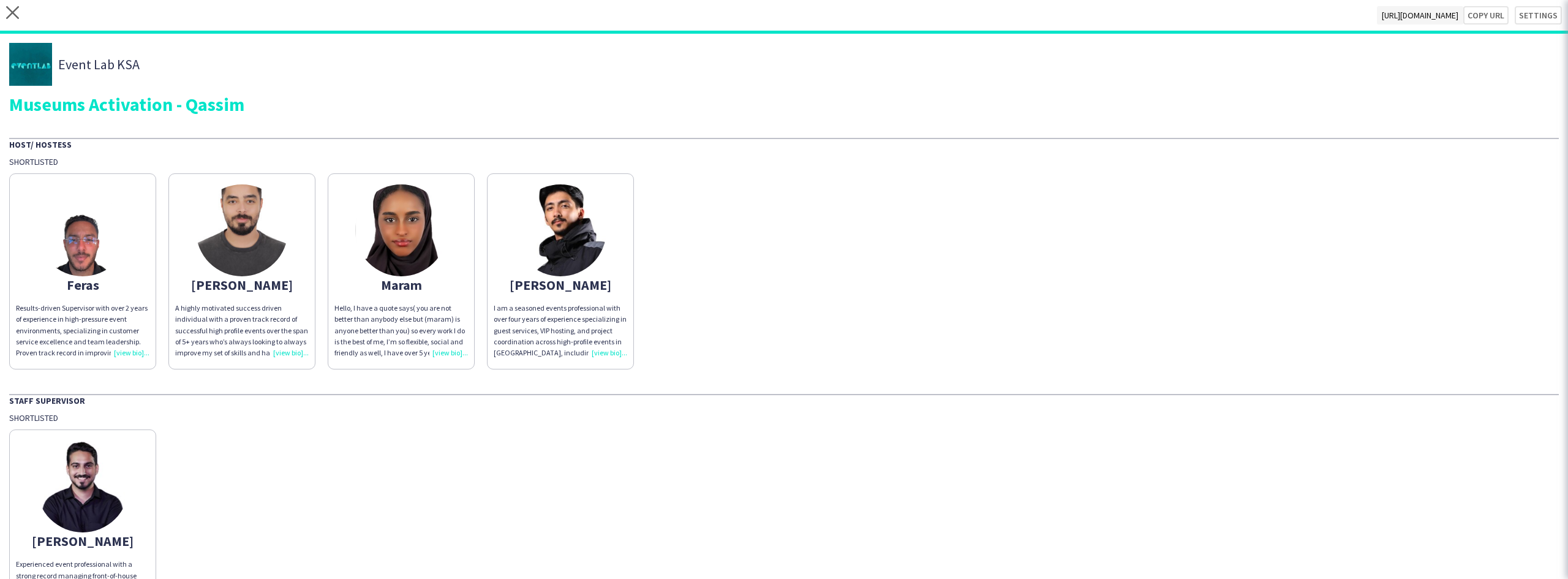
click at [229, 113] on div "Museums Activation - Qassim" at bounding box center [784, 104] width 1550 height 18
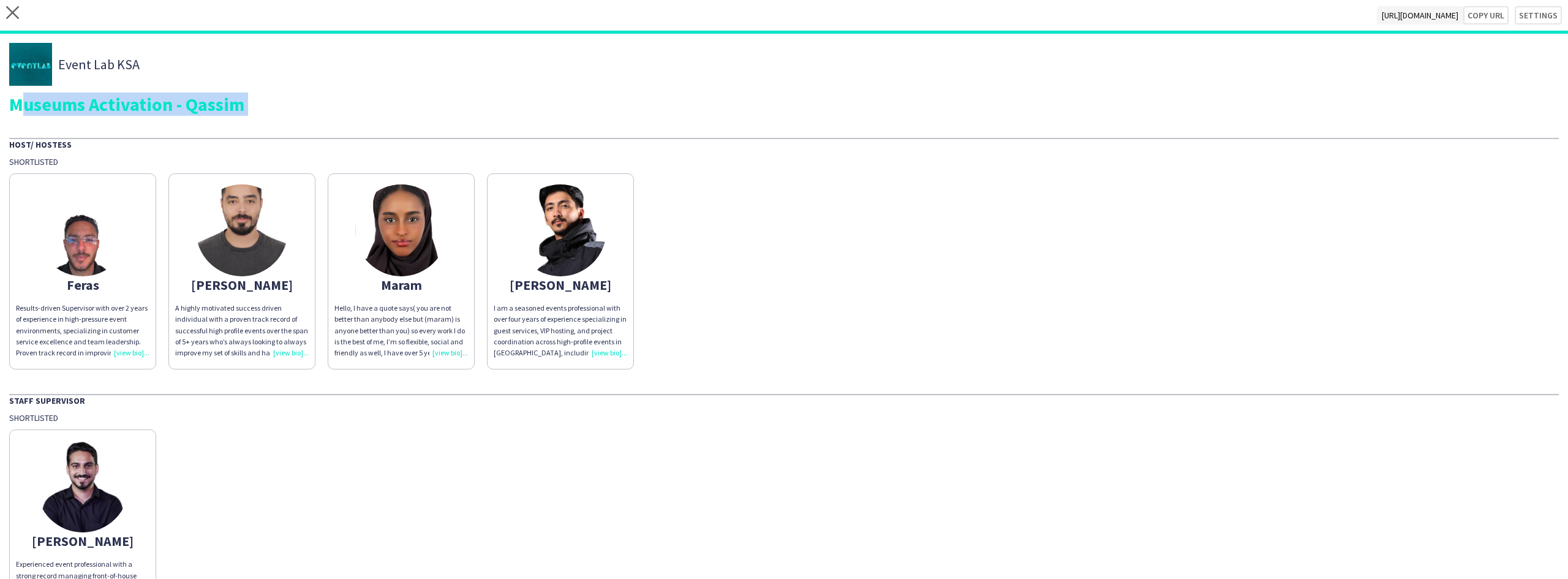
click at [229, 113] on div "Museums Activation - Qassim" at bounding box center [784, 104] width 1550 height 18
click at [54, 257] on img at bounding box center [82, 230] width 92 height 92
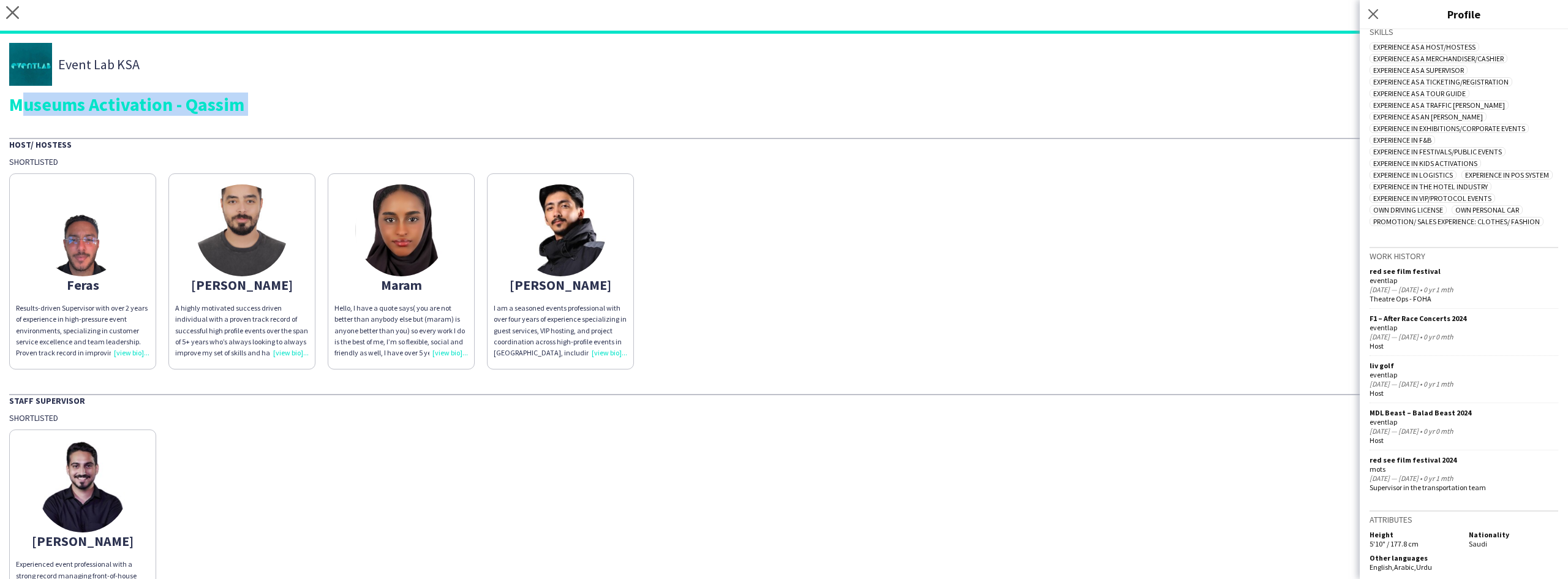
scroll to position [551, 0]
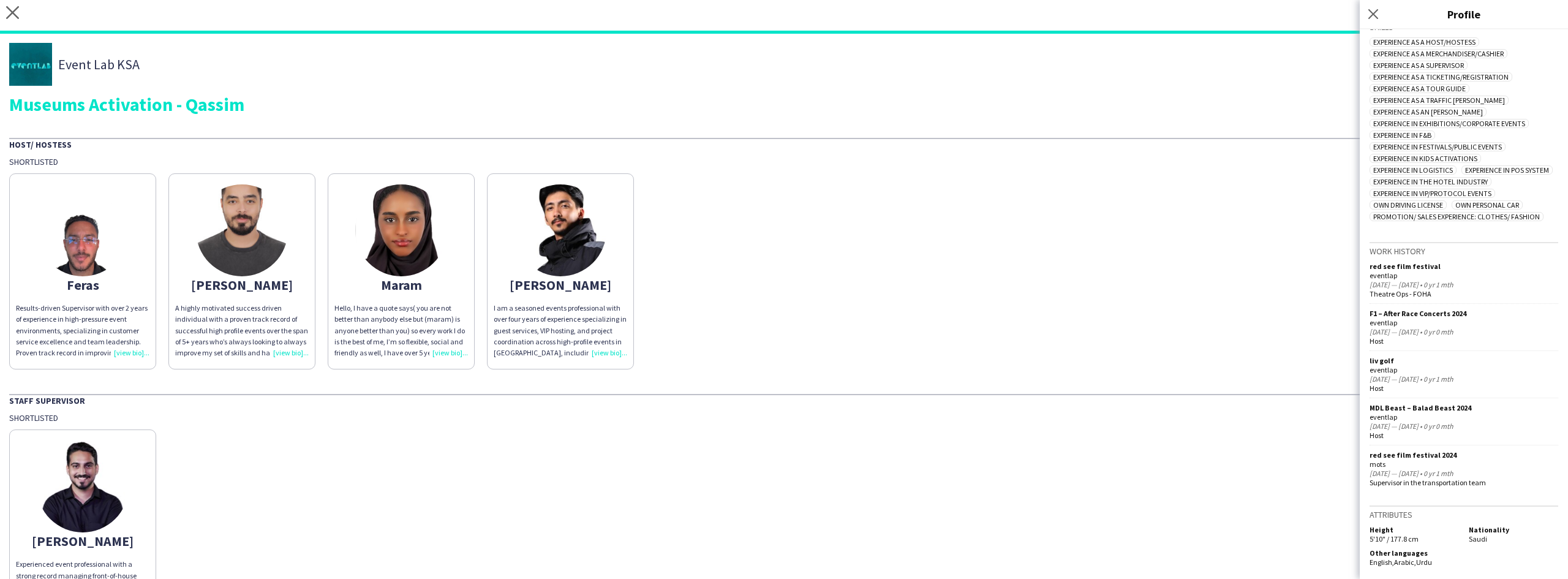
click at [1231, 290] on div "Feras Results-driven Supervisor with over 2 years of experience in high-pressur…" at bounding box center [784, 268] width 1550 height 202
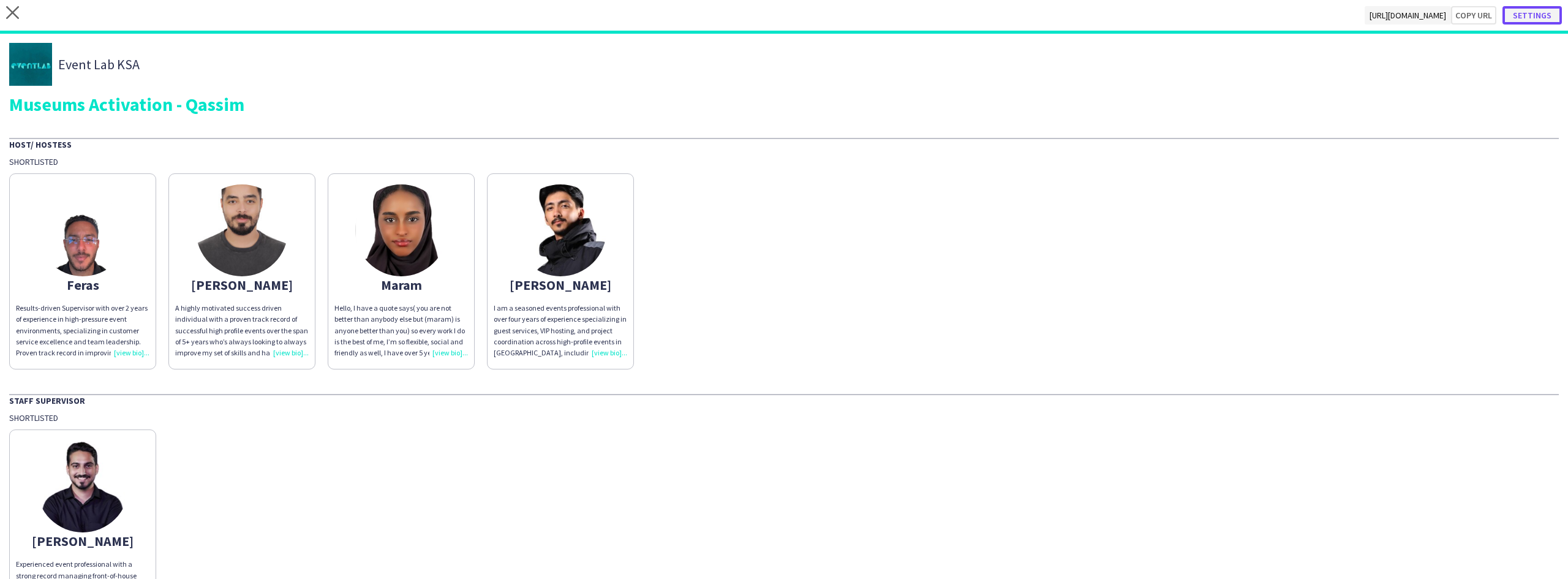
click at [1531, 11] on button "Settings" at bounding box center [1532, 16] width 59 height 18
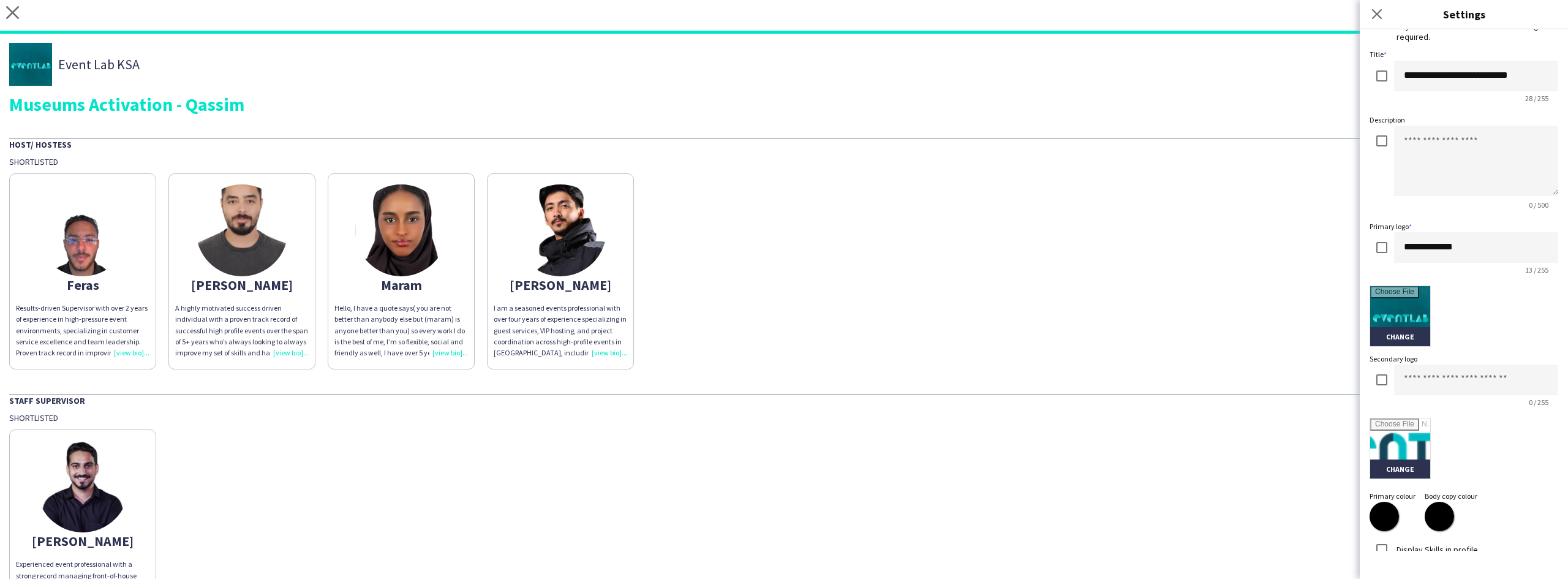
scroll to position [0, 0]
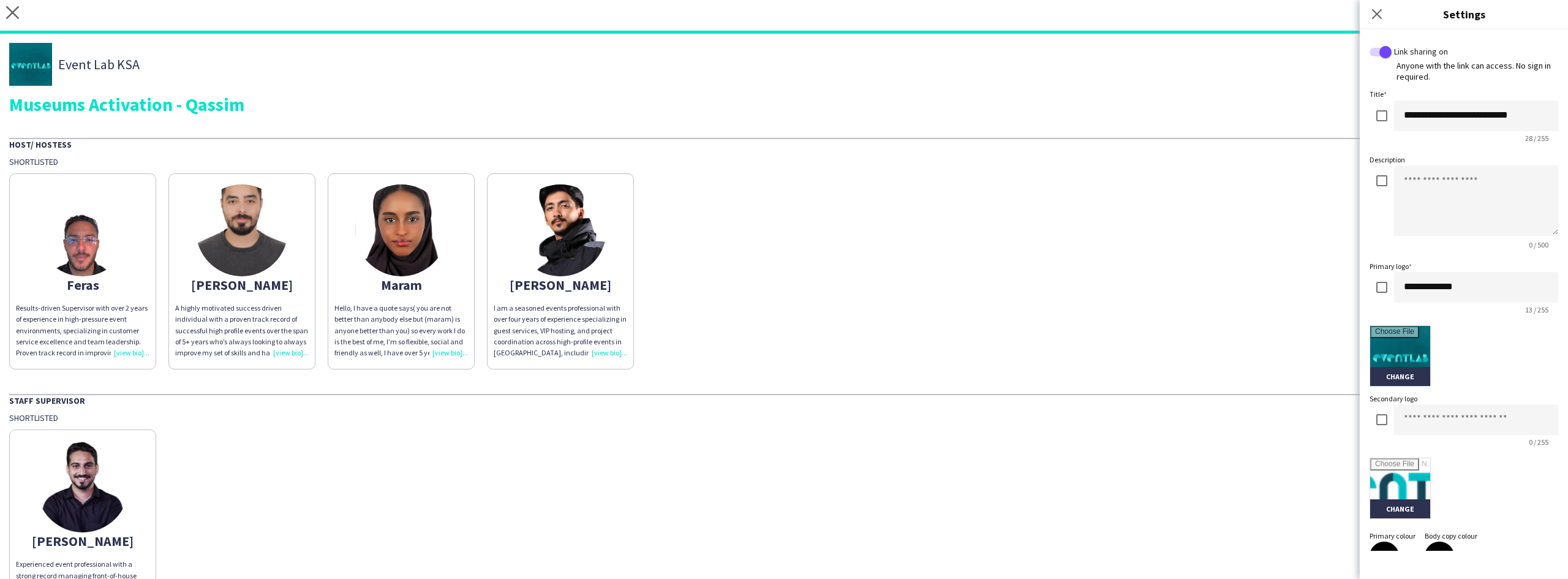
click at [1402, 161] on label "Description" at bounding box center [1387, 160] width 36 height 9
click at [1407, 161] on div "Description 0 / 500" at bounding box center [1464, 204] width 189 height 100
click at [1399, 160] on label "Description" at bounding box center [1387, 160] width 36 height 9
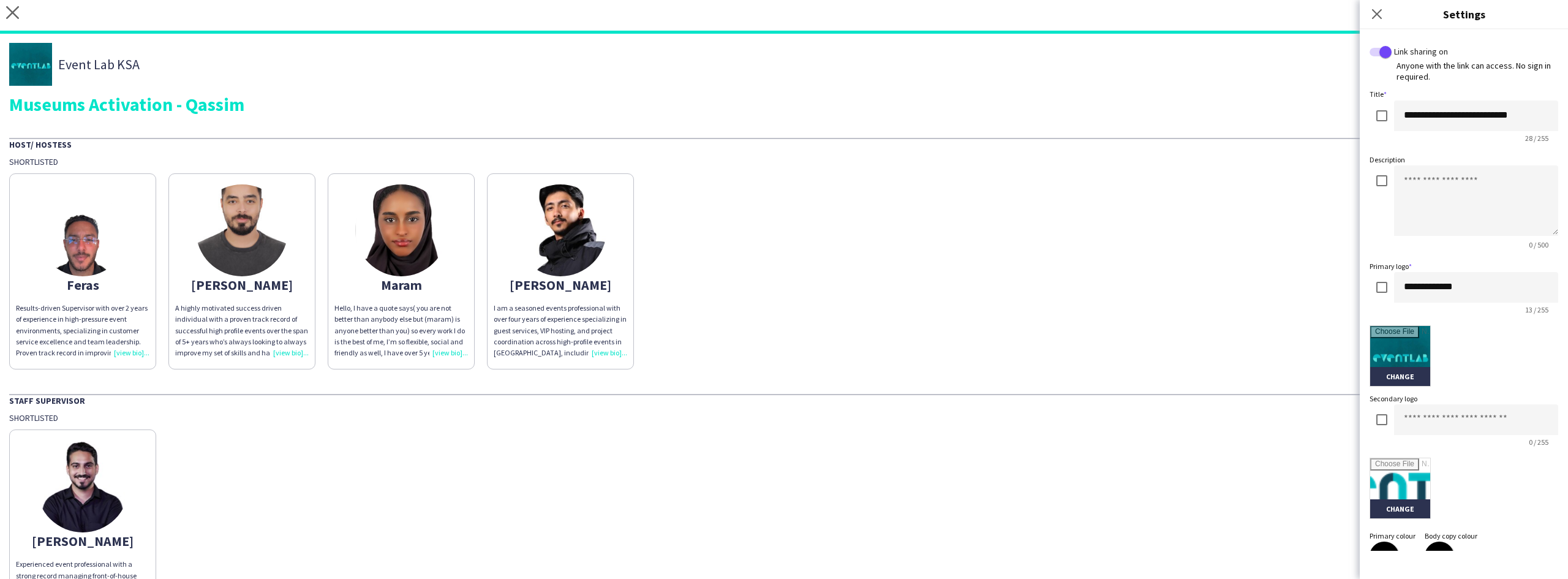
click at [1379, 89] on label "Title" at bounding box center [1378, 94] width 17 height 9
click at [1411, 73] on div "Anyone with the link can access. No sign in required." at bounding box center [1464, 71] width 189 height 22
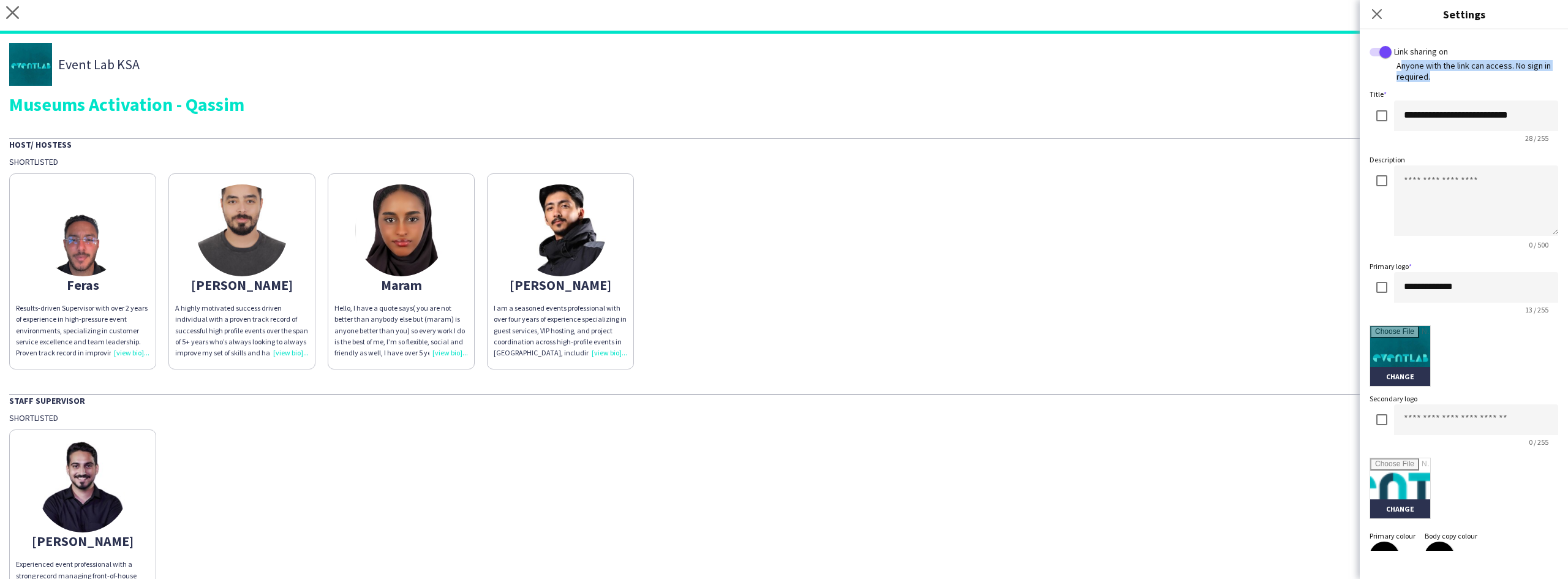
drag, startPoint x: 1411, startPoint y: 73, endPoint x: 1411, endPoint y: 47, distance: 26.0
click at [1411, 47] on div "Link sharing on Anyone with the link can access. No sign in required." at bounding box center [1464, 64] width 189 height 36
click at [1401, 73] on div "Anyone with the link can access. No sign in required." at bounding box center [1464, 71] width 189 height 22
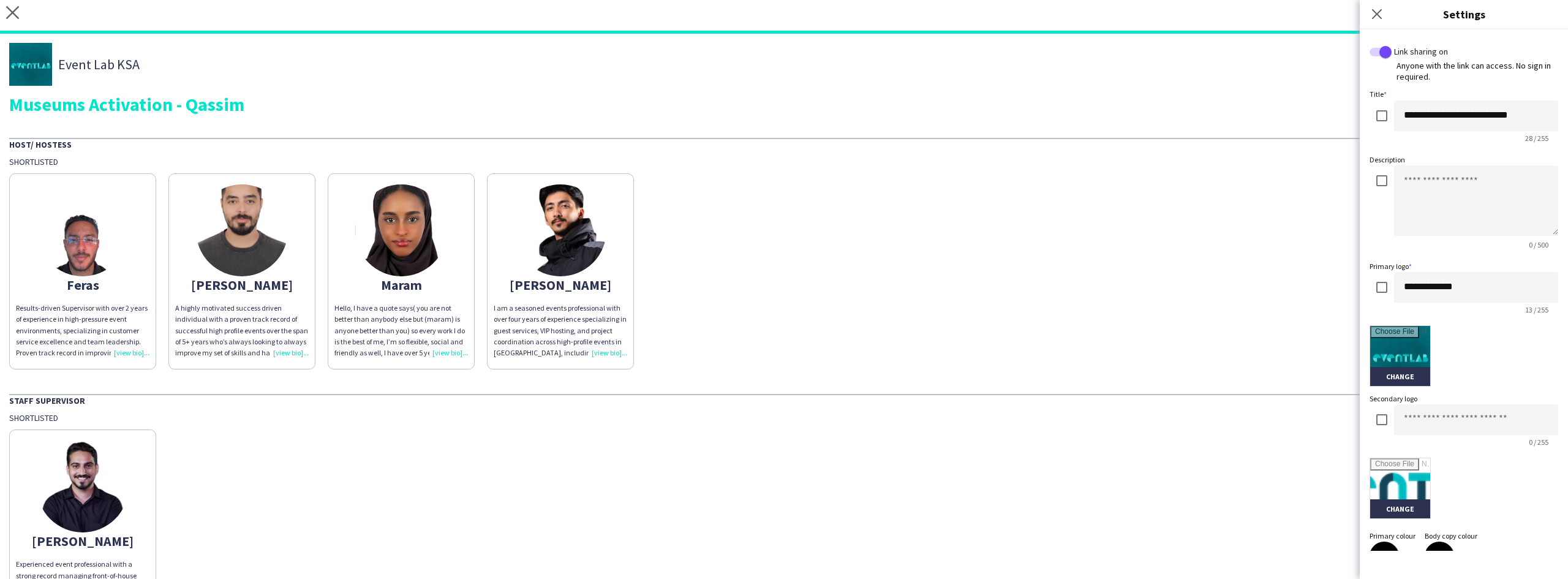
click at [1313, 98] on div "Museums Activation - Qassim" at bounding box center [784, 104] width 1550 height 18
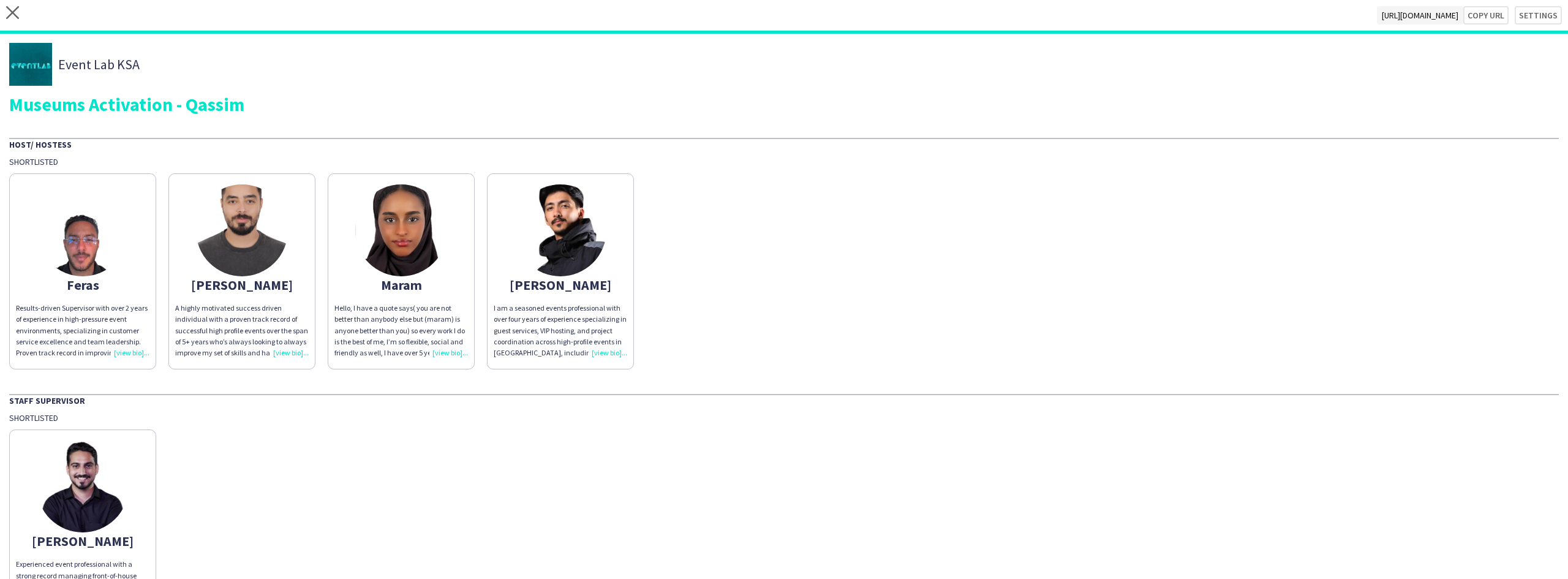
click at [252, 114] on div "Event Lab KSA Museums Activation - Qassim Host/ Hostess Shortlisted Feras Resul…" at bounding box center [784, 334] width 1568 height 601
click at [252, 109] on div "Museums Activation - Qassim" at bounding box center [784, 104] width 1550 height 18
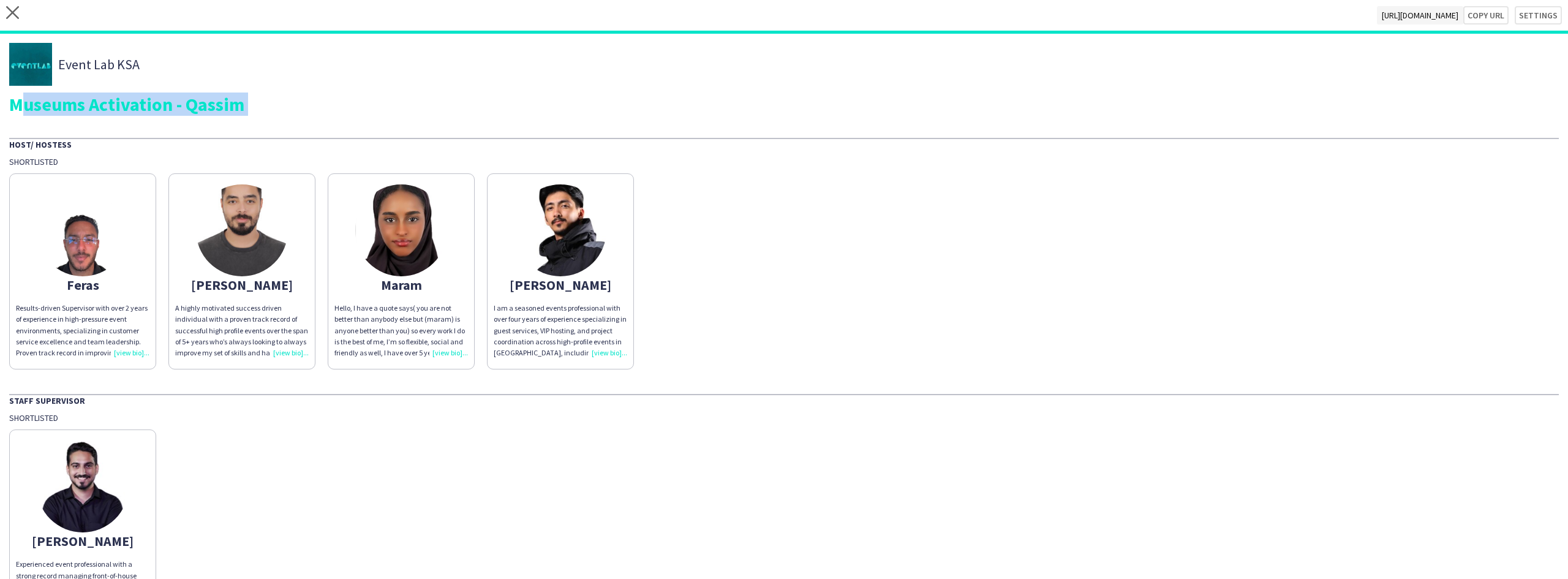
click at [252, 109] on div "Museums Activation - Qassim" at bounding box center [784, 104] width 1550 height 18
click at [219, 101] on div "Museums Activation - Qassim" at bounding box center [784, 104] width 1550 height 18
click at [150, 109] on div "Museums Activation - Qassim" at bounding box center [784, 104] width 1550 height 18
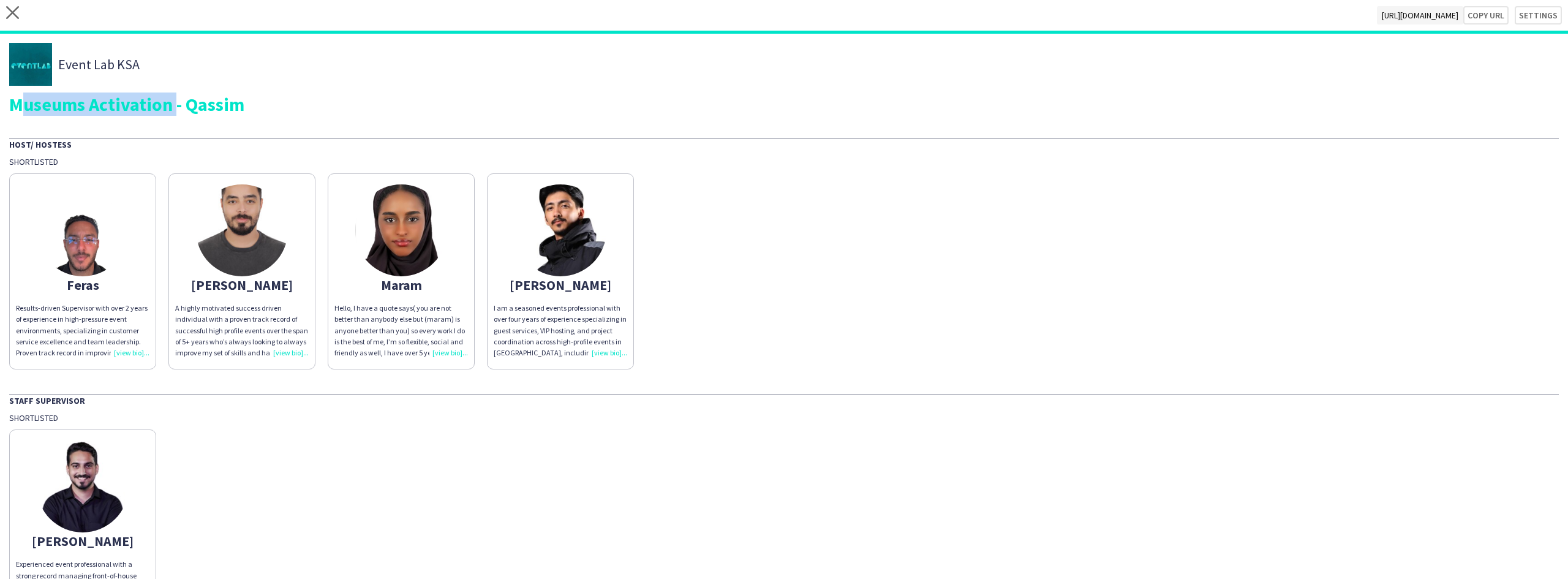
drag, startPoint x: 150, startPoint y: 109, endPoint x: 75, endPoint y: 109, distance: 75.0
click at [75, 109] on div "Museums Activation - Qassim" at bounding box center [784, 104] width 1550 height 18
drag, startPoint x: 75, startPoint y: 109, endPoint x: 235, endPoint y: 94, distance: 160.7
click at [235, 95] on div "Museums Activation - Qassim" at bounding box center [784, 104] width 1550 height 18
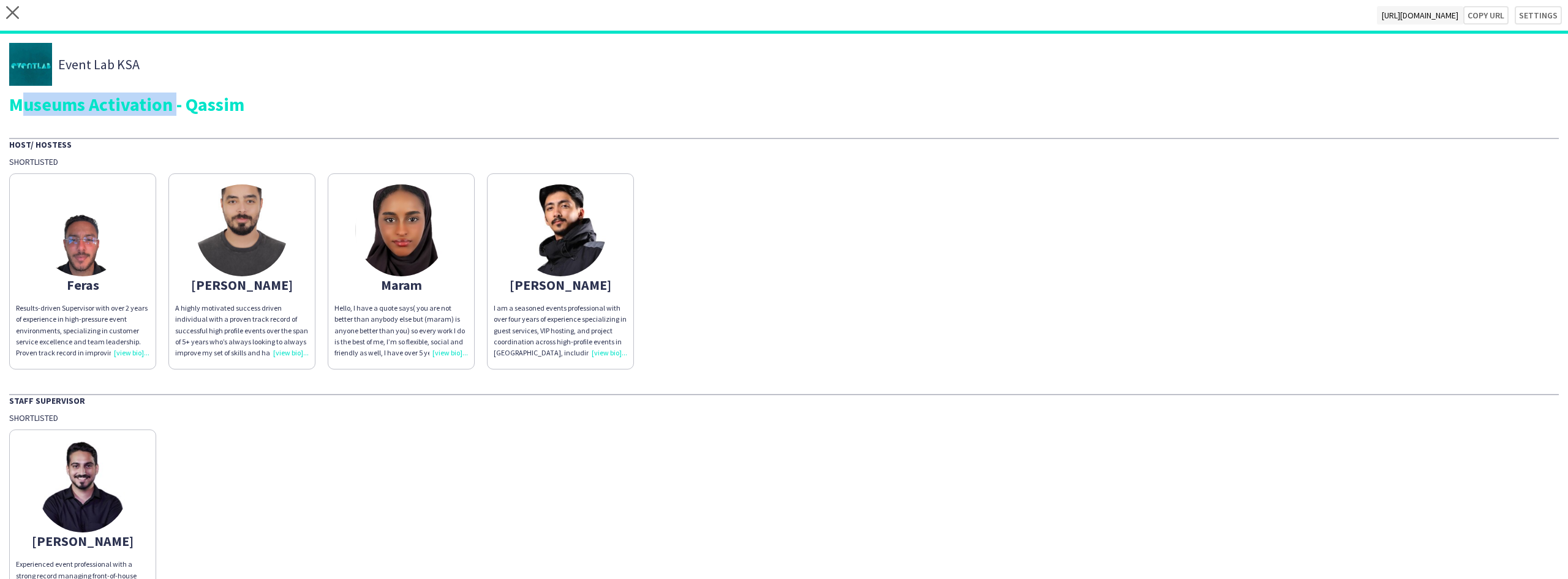
click at [235, 95] on div "Museums Activation - Qassim" at bounding box center [784, 104] width 1550 height 18
click at [226, 106] on div "Museums Activation - Qassim" at bounding box center [784, 104] width 1550 height 18
drag, startPoint x: 226, startPoint y: 106, endPoint x: 58, endPoint y: 109, distance: 168.0
click at [58, 109] on div "Museums Activation - Qassim" at bounding box center [784, 104] width 1550 height 18
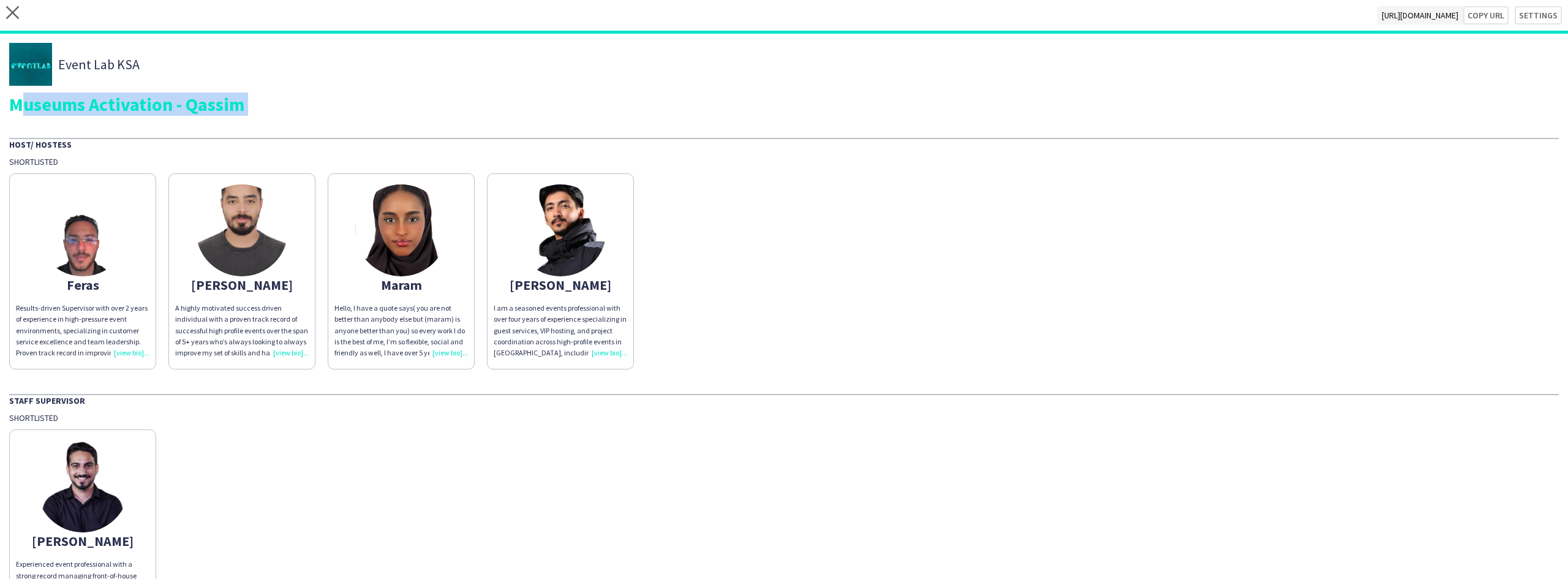
drag, startPoint x: 58, startPoint y: 109, endPoint x: 247, endPoint y: 106, distance: 189.0
click at [247, 106] on div "Museums Activation - Qassim" at bounding box center [784, 104] width 1550 height 18
drag, startPoint x: 247, startPoint y: 106, endPoint x: 46, endPoint y: 106, distance: 201.0
click at [46, 106] on div "Museums Activation - Qassim" at bounding box center [784, 104] width 1550 height 18
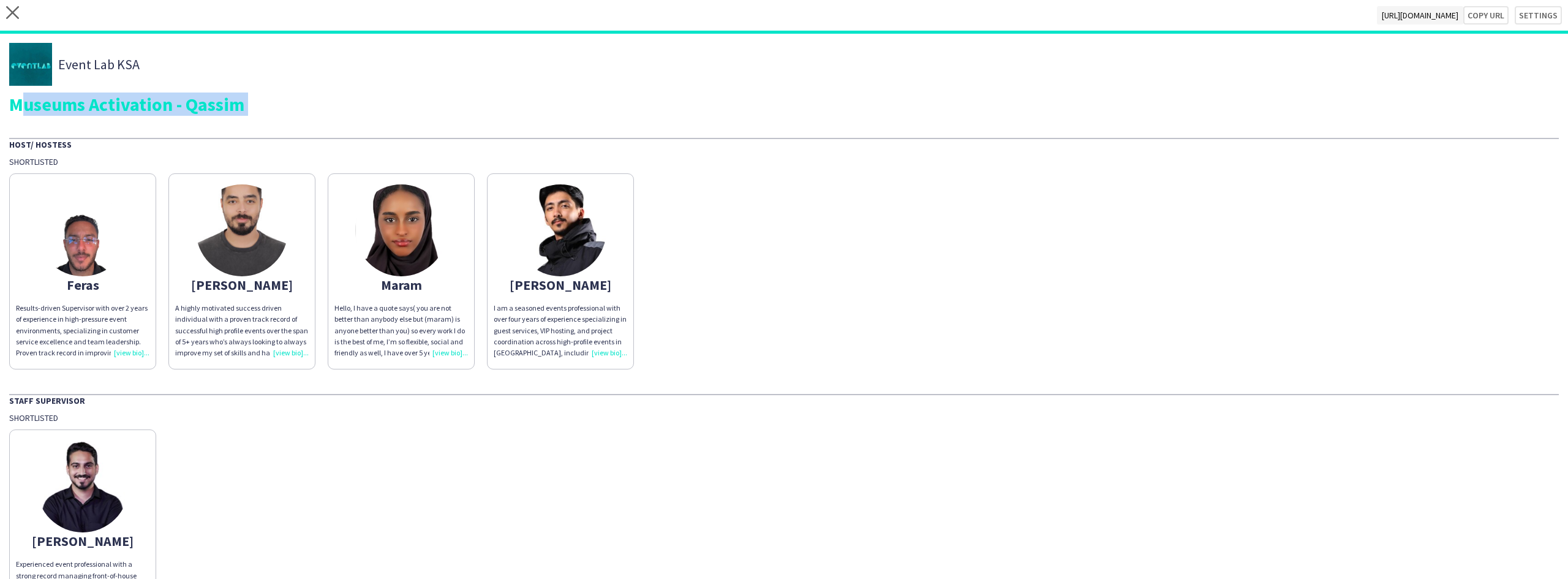
click at [46, 106] on div "Museums Activation - Qassim" at bounding box center [784, 104] width 1550 height 18
click at [199, 77] on div "Event Lab KSA" at bounding box center [784, 64] width 1550 height 43
click at [145, 74] on div "Event Lab KSA" at bounding box center [784, 64] width 1550 height 43
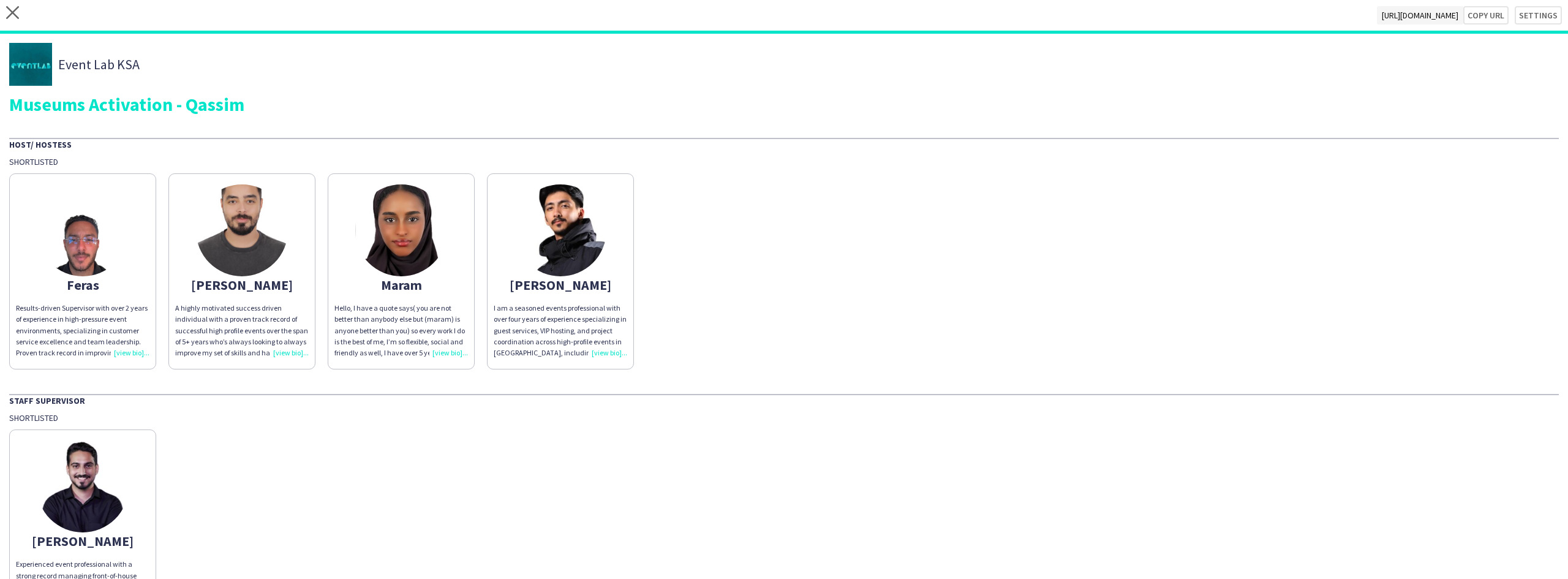
click at [145, 74] on div "Event Lab KSA" at bounding box center [784, 64] width 1550 height 43
click at [153, 66] on div "Event Lab KSA" at bounding box center [784, 64] width 1550 height 43
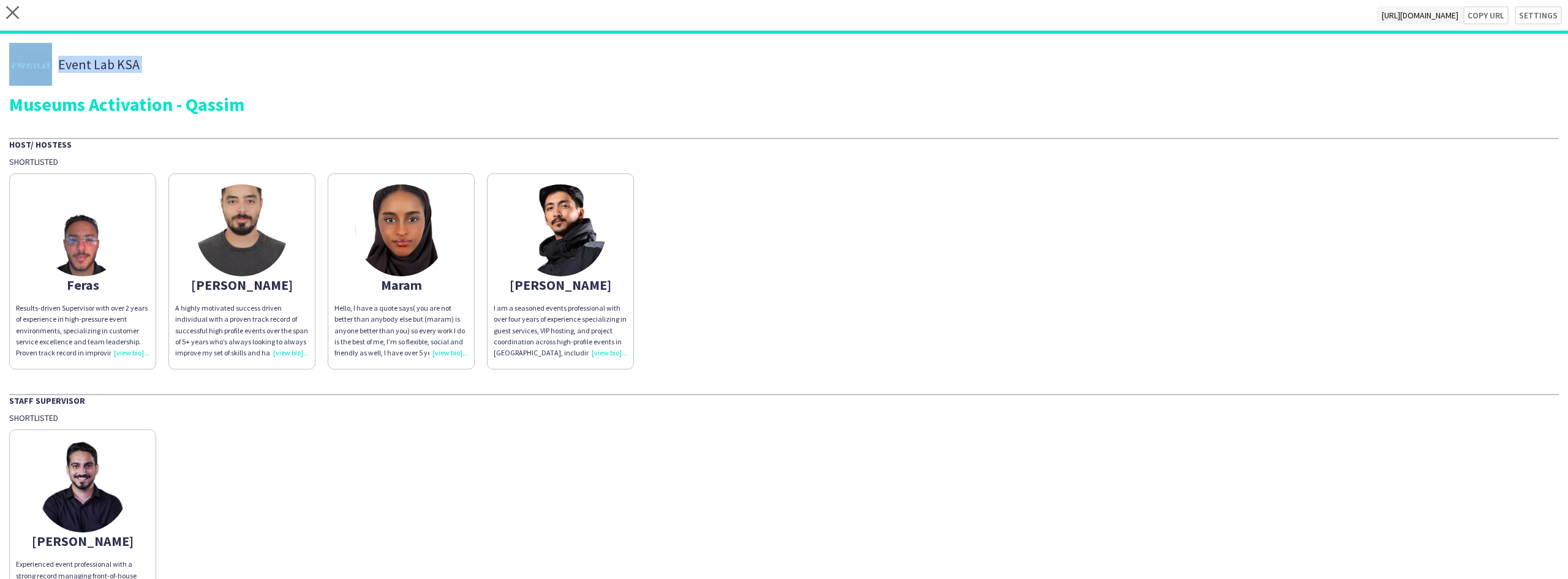
drag, startPoint x: 153, startPoint y: 66, endPoint x: 26, endPoint y: 65, distance: 127.0
click at [26, 65] on div "Event Lab KSA" at bounding box center [784, 64] width 1550 height 43
click at [35, 73] on img at bounding box center [30, 64] width 43 height 43
click at [63, 67] on span "Event Lab KSA" at bounding box center [99, 64] width 81 height 11
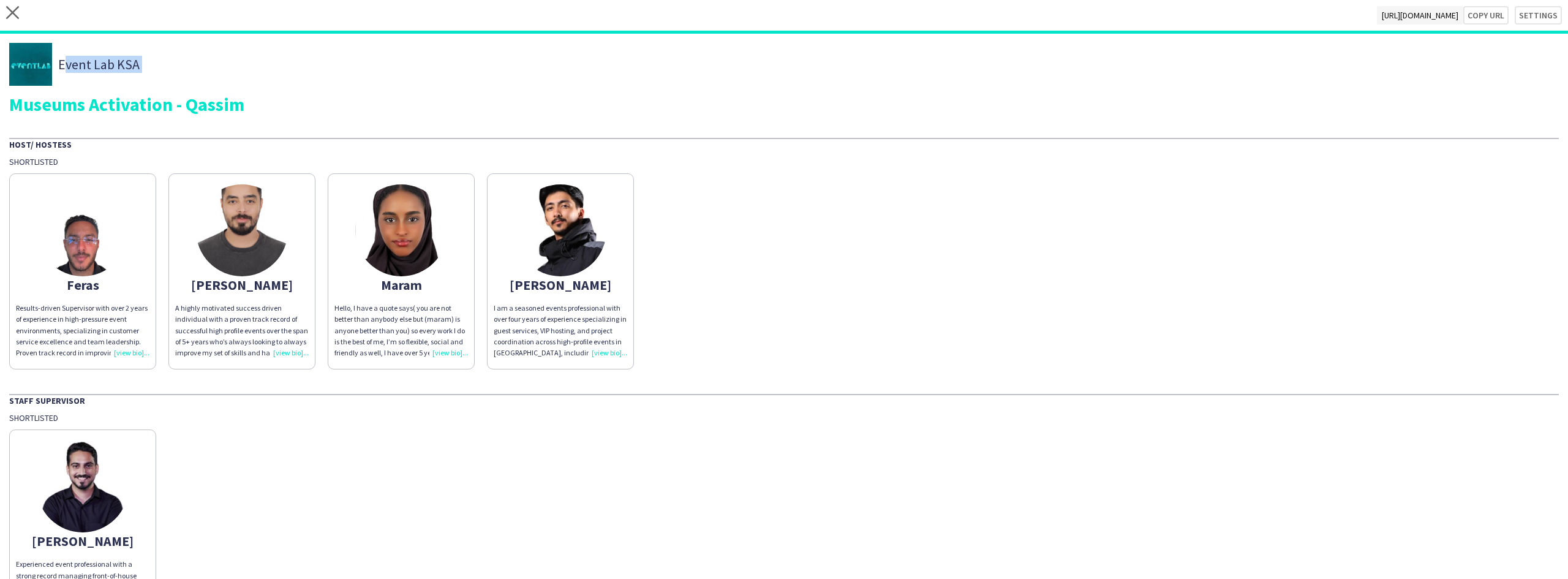
drag, startPoint x: 63, startPoint y: 67, endPoint x: 96, endPoint y: 63, distance: 33.2
click at [96, 63] on span "Event Lab KSA" at bounding box center [99, 64] width 81 height 11
click at [115, 63] on span "Event Lab KSA" at bounding box center [99, 64] width 81 height 11
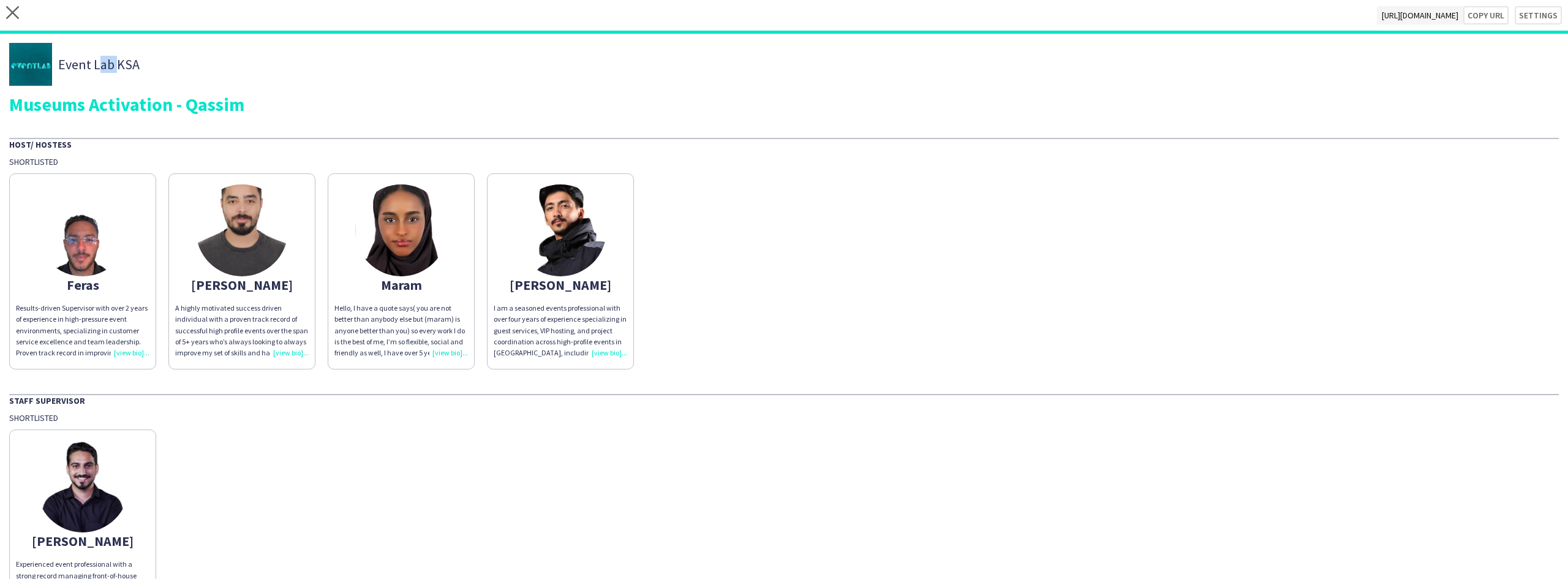
drag, startPoint x: 111, startPoint y: 63, endPoint x: 92, endPoint y: 66, distance: 19.2
click at [92, 66] on span "Event Lab KSA" at bounding box center [99, 64] width 81 height 11
click at [131, 63] on span "Event Lab KSA" at bounding box center [99, 64] width 81 height 11
click at [70, 65] on span "Event Lab KSA" at bounding box center [99, 64] width 81 height 11
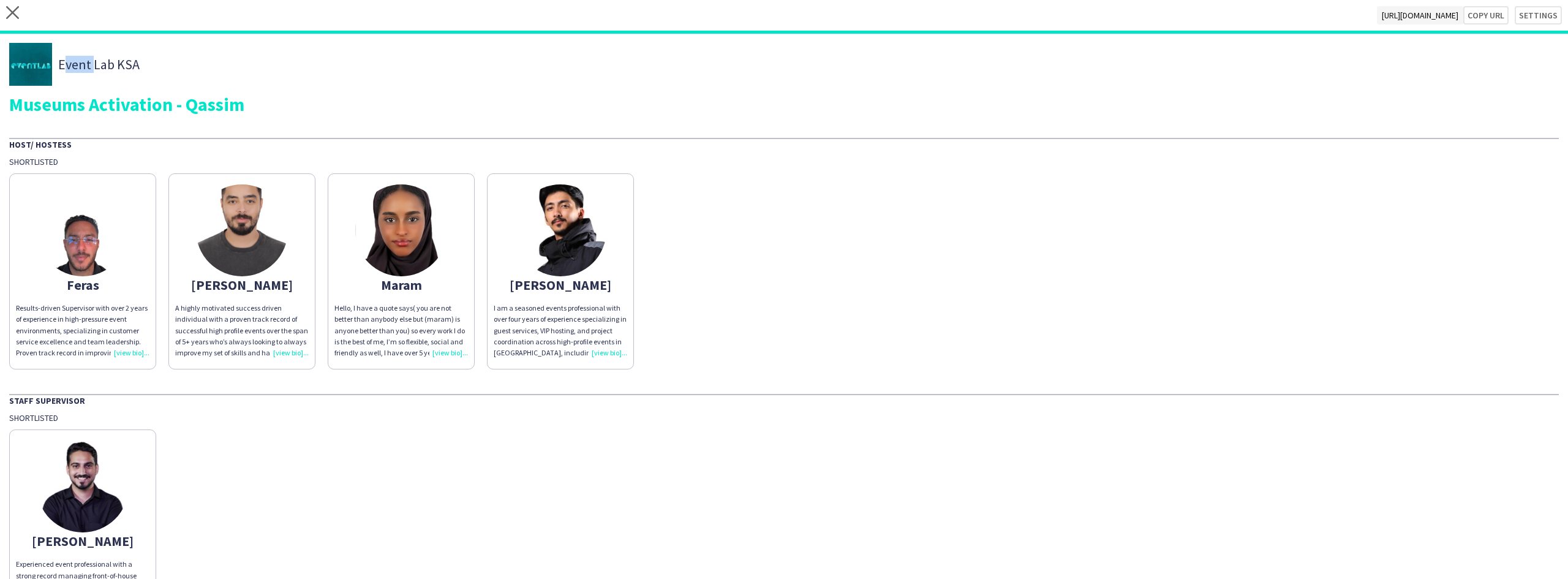
click at [70, 65] on span "Event Lab KSA" at bounding box center [99, 64] width 81 height 11
click at [55, 101] on div "Museums Activation - Qassim" at bounding box center [784, 104] width 1550 height 18
click at [90, 102] on div "Museums Activation - Qassim" at bounding box center [784, 104] width 1550 height 18
drag, startPoint x: 81, startPoint y: 106, endPoint x: 52, endPoint y: 109, distance: 29.2
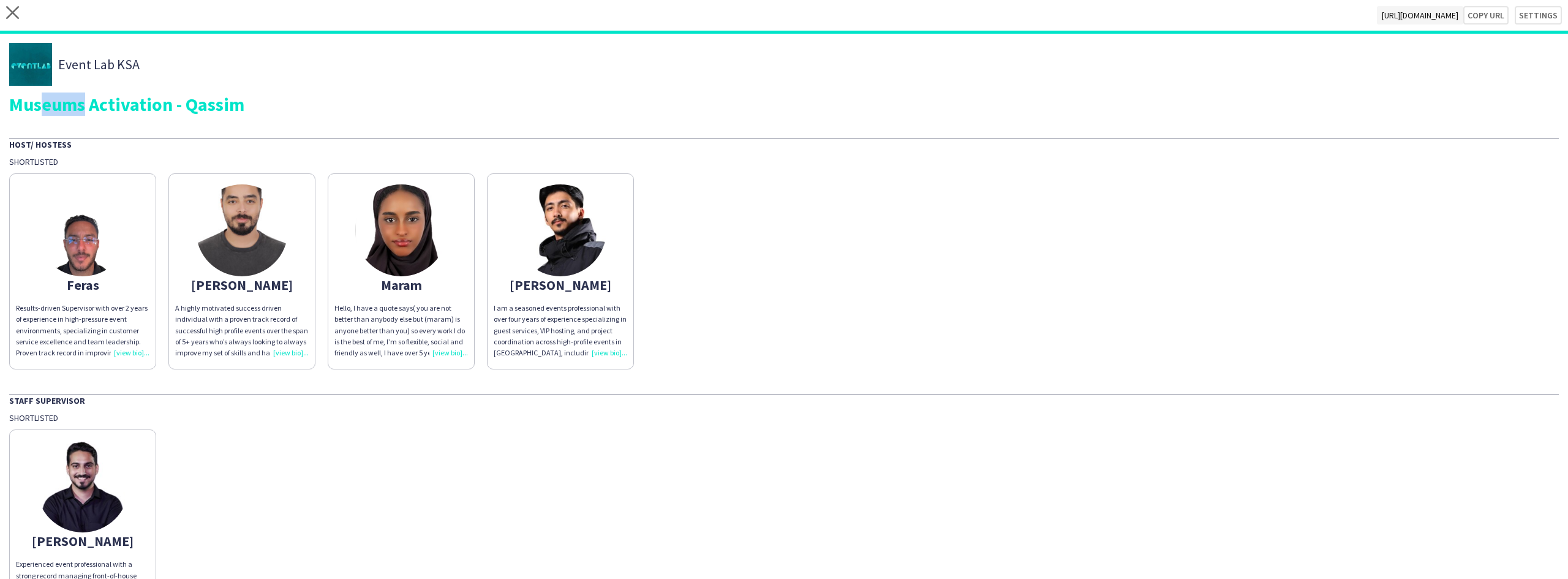
click at [36, 109] on div "Museums Activation - Qassim" at bounding box center [784, 104] width 1550 height 18
drag, startPoint x: 85, startPoint y: 103, endPoint x: 10, endPoint y: 109, distance: 75.2
click at [10, 109] on div "Museums Activation - Qassim" at bounding box center [784, 104] width 1550 height 18
drag, startPoint x: 89, startPoint y: 103, endPoint x: 171, endPoint y: 101, distance: 82.0
click at [171, 101] on div "Museums Activation - Qassim" at bounding box center [784, 104] width 1550 height 18
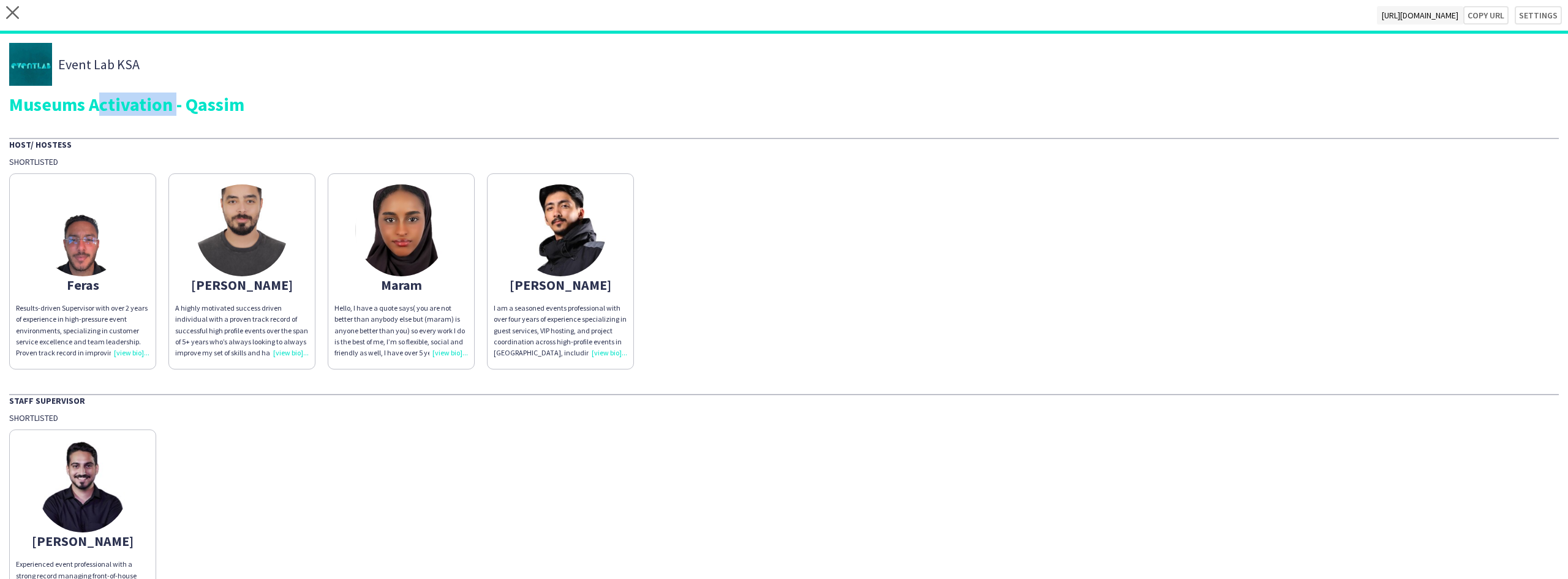
drag, startPoint x: 189, startPoint y: 104, endPoint x: 251, endPoint y: 101, distance: 62.1
click at [251, 101] on div "Museums Activation - Qassim" at bounding box center [784, 104] width 1550 height 18
click at [258, 180] on app-share-pages-crew-card "[PERSON_NAME] A highly motivated success driven individual with a proven track …" at bounding box center [242, 271] width 147 height 196
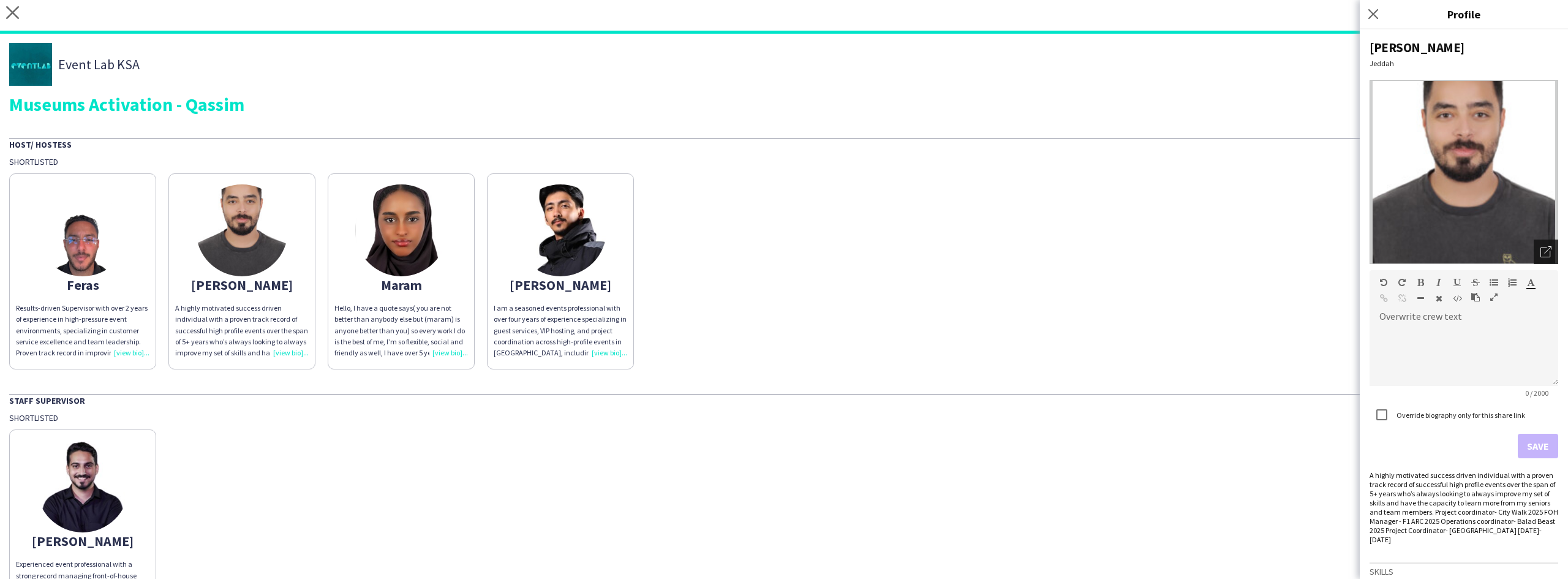
click at [1542, 253] on div "Open photos pop-in" at bounding box center [1546, 252] width 25 height 25
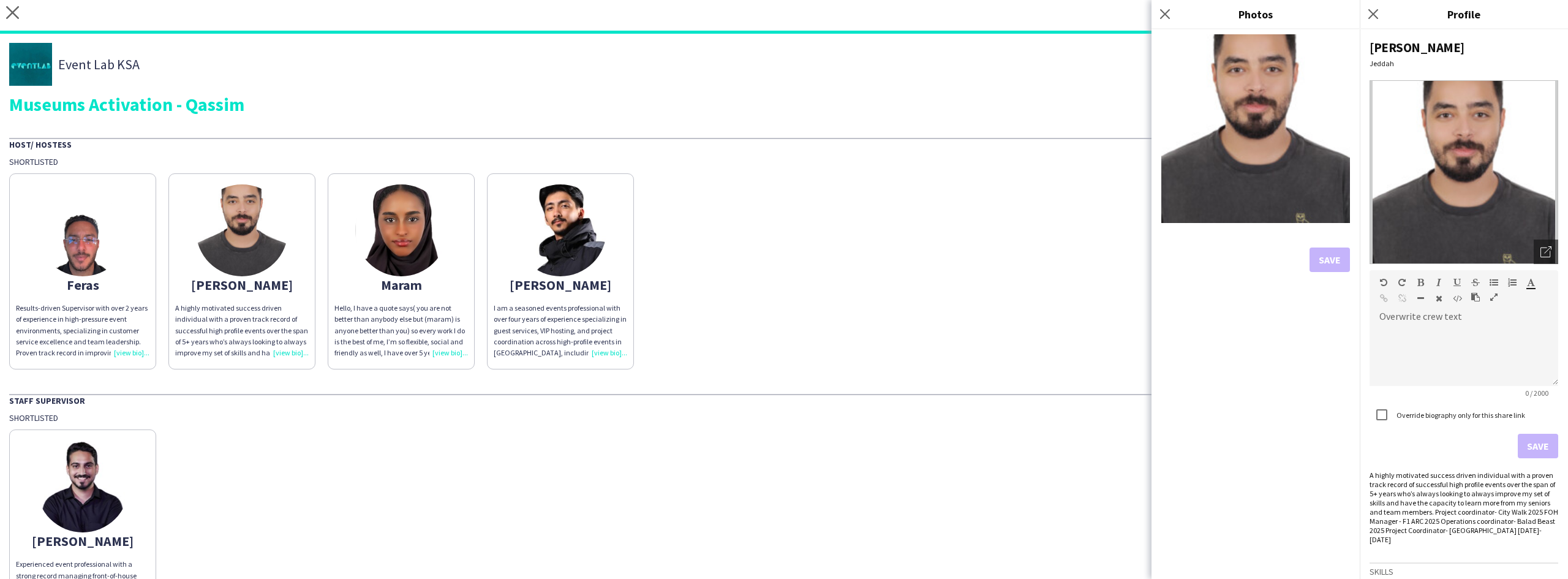
click at [420, 279] on div "Maram" at bounding box center [401, 284] width 133 height 11
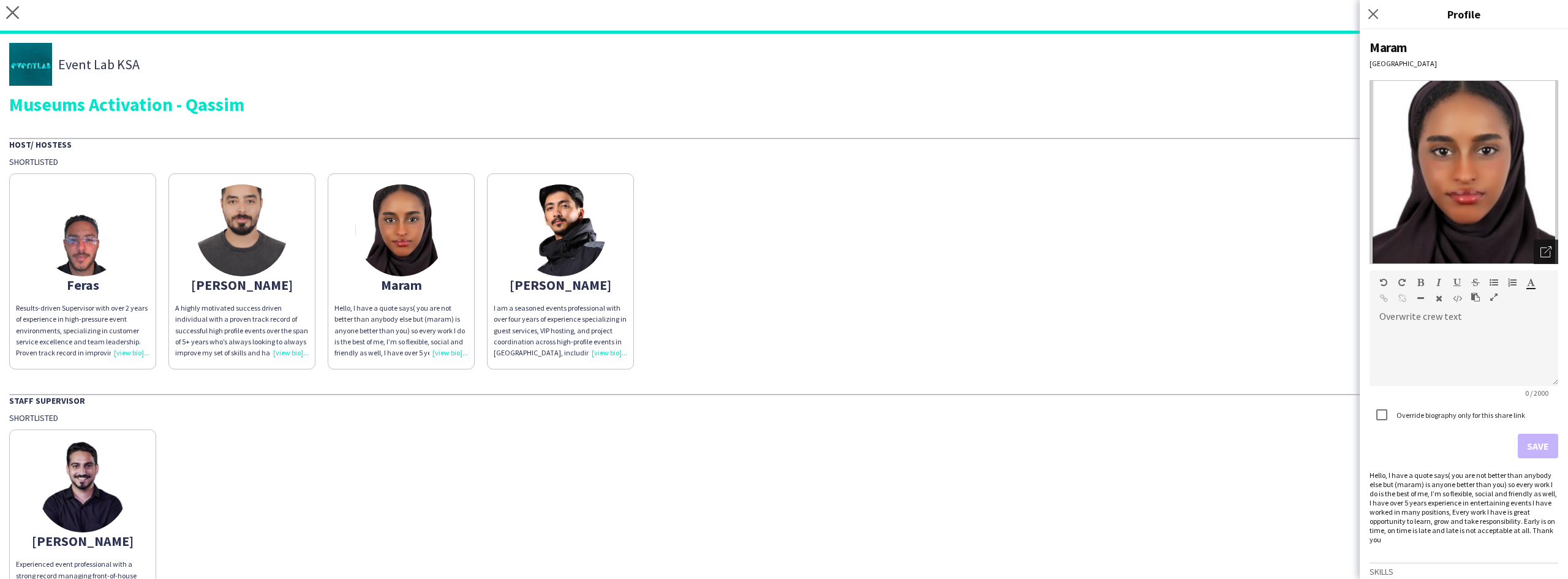
click at [1536, 257] on div "Open photos pop-in" at bounding box center [1546, 252] width 25 height 25
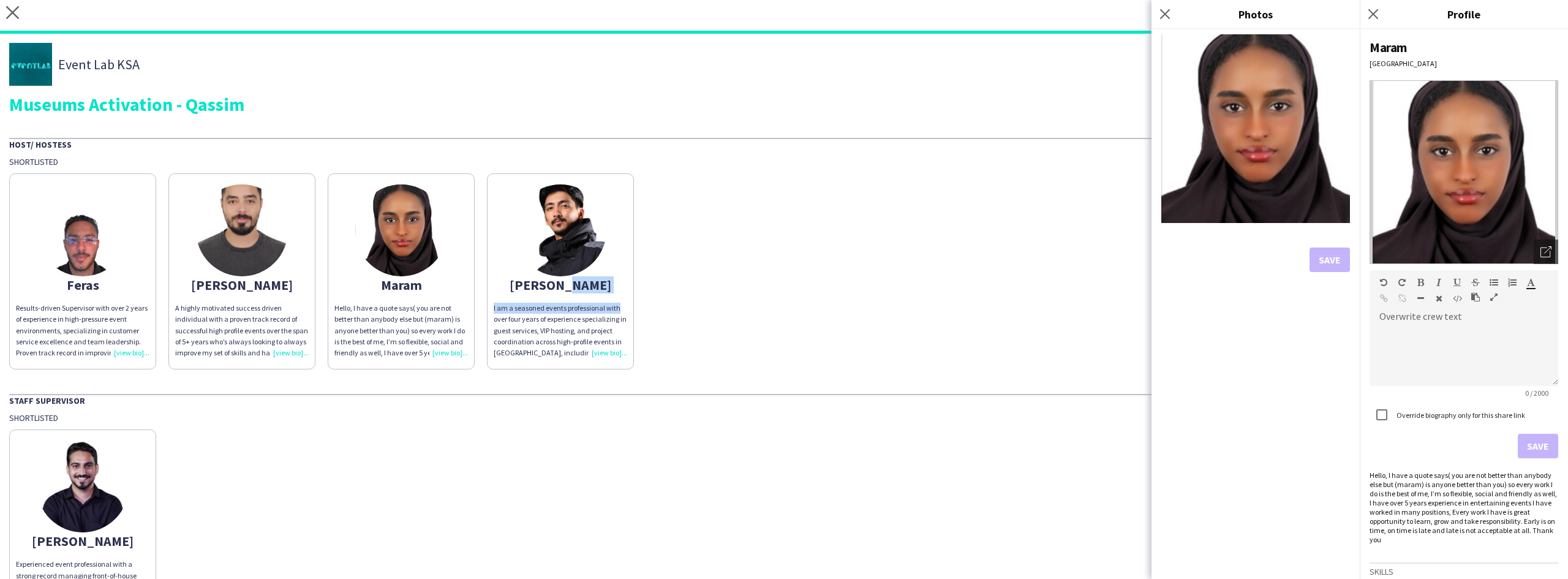
drag, startPoint x: 662, startPoint y: 285, endPoint x: 641, endPoint y: 274, distance: 23.7
click at [641, 274] on div "Feras Results-driven Supervisor with over 2 years of experience in high-pressur…" at bounding box center [784, 268] width 1550 height 202
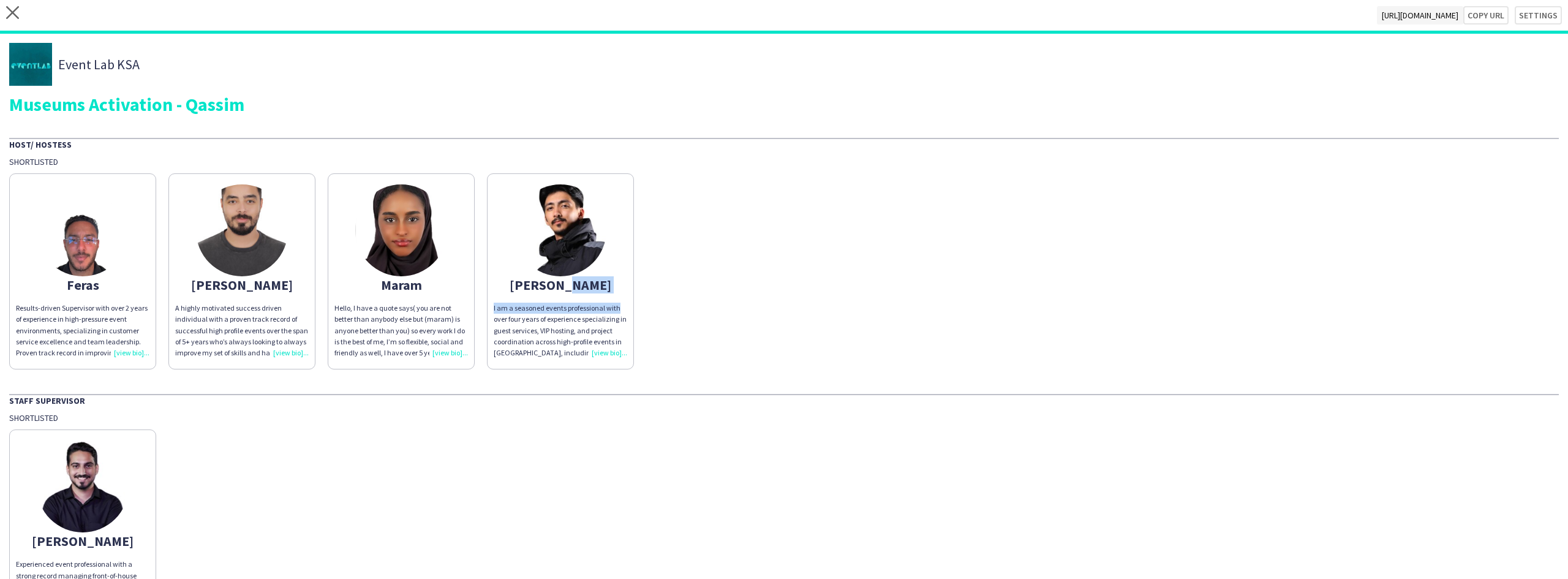
click at [556, 266] on img at bounding box center [560, 230] width 92 height 92
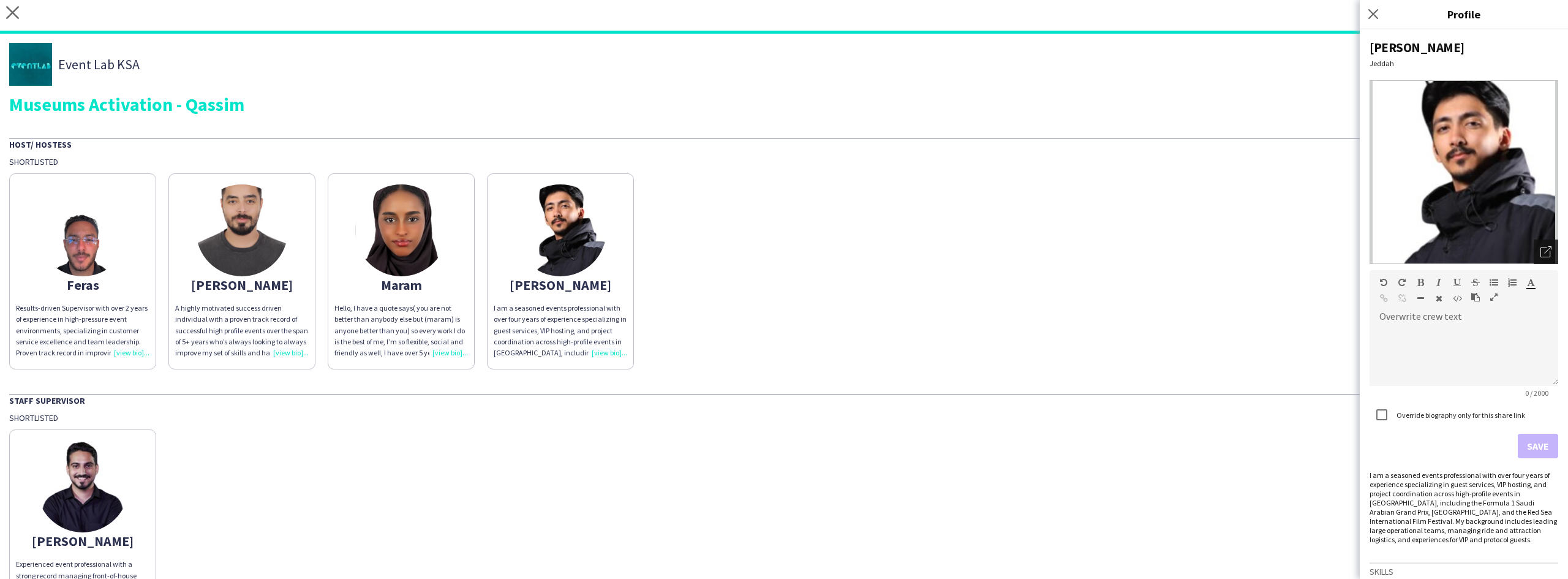
click at [1541, 247] on icon at bounding box center [1545, 252] width 10 height 10
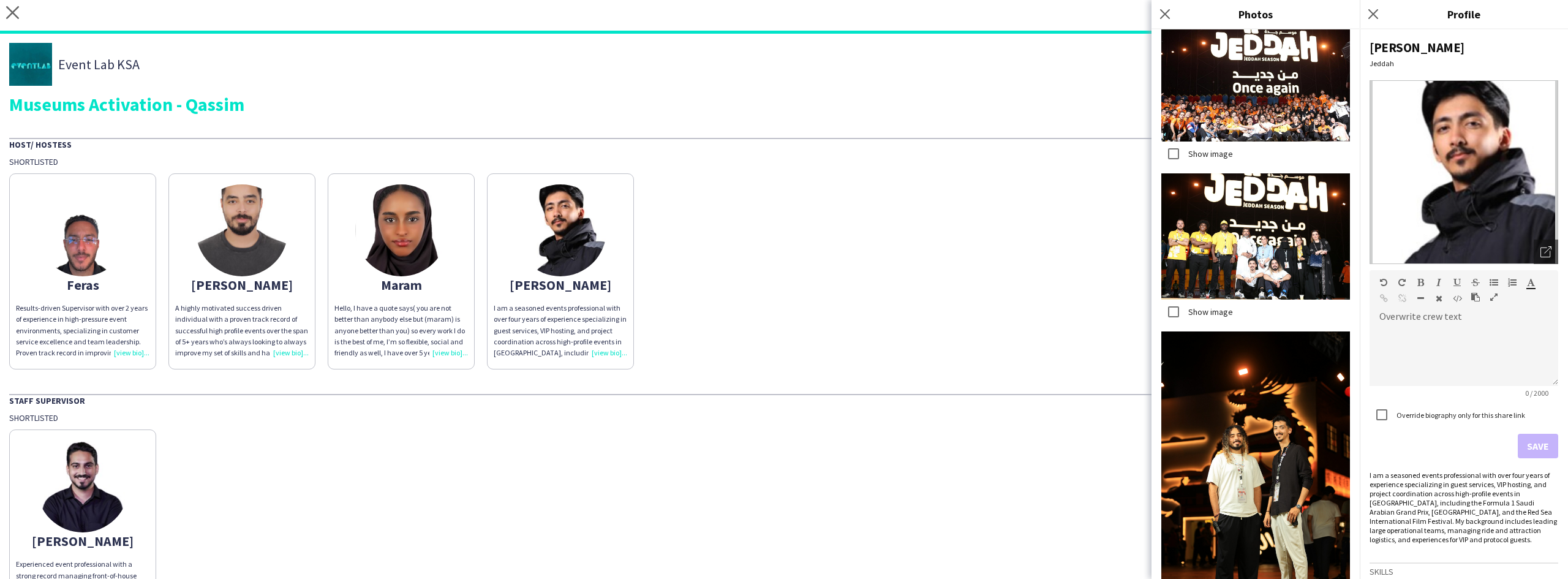
scroll to position [589, 0]
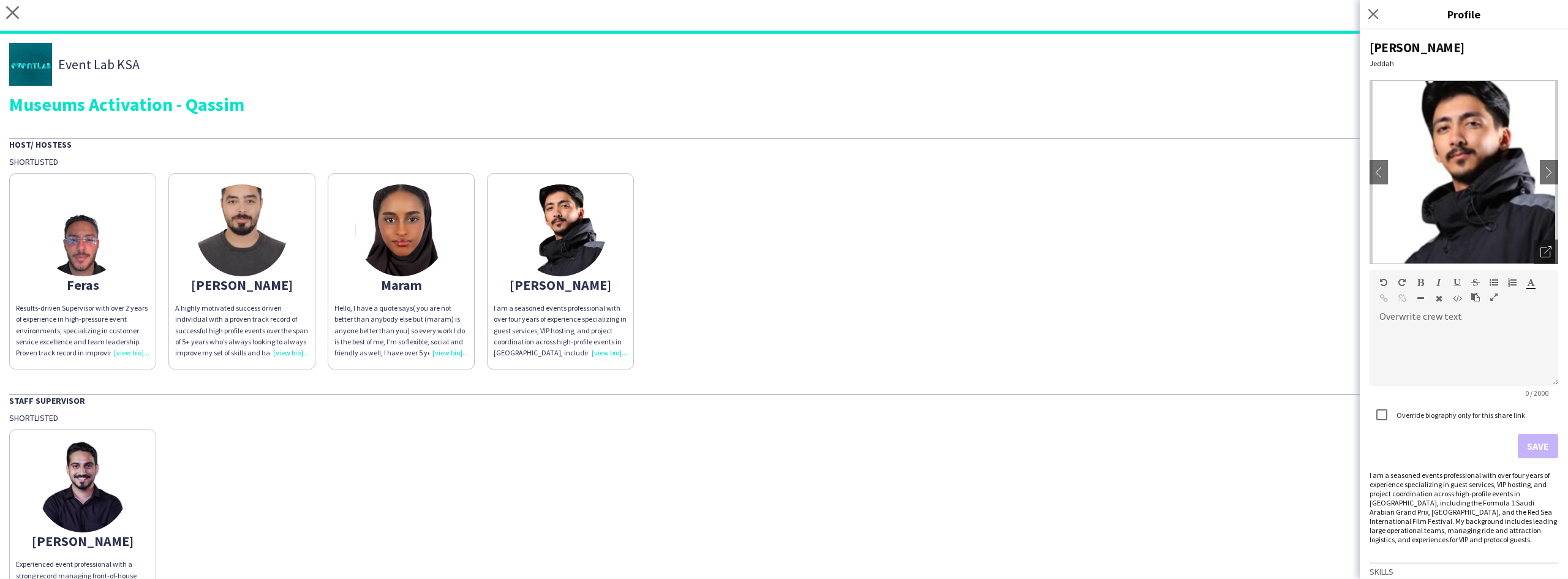
click at [112, 501] on img at bounding box center [82, 486] width 92 height 92
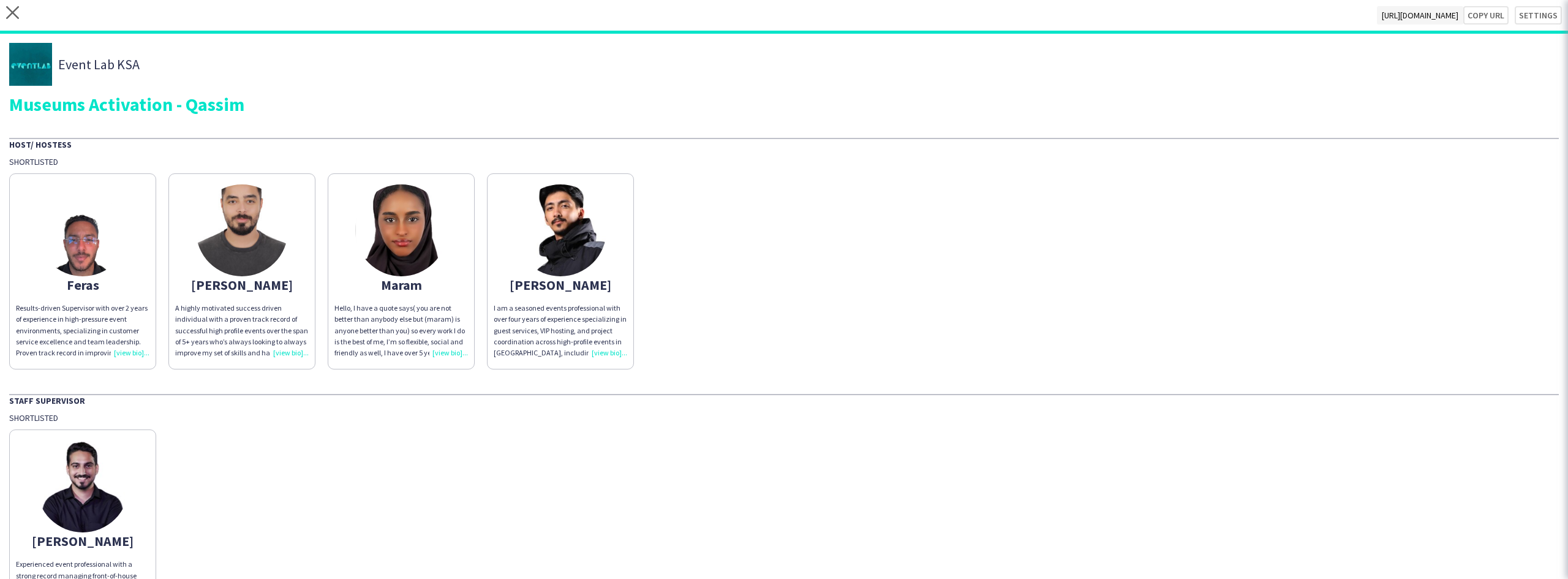
drag, startPoint x: 581, startPoint y: 389, endPoint x: 716, endPoint y: 338, distance: 144.3
click at [682, 351] on div "Event Lab KSA Museums Activation - Qassim Host/ Hostess Shortlisted Feras Resul…" at bounding box center [784, 334] width 1568 height 601
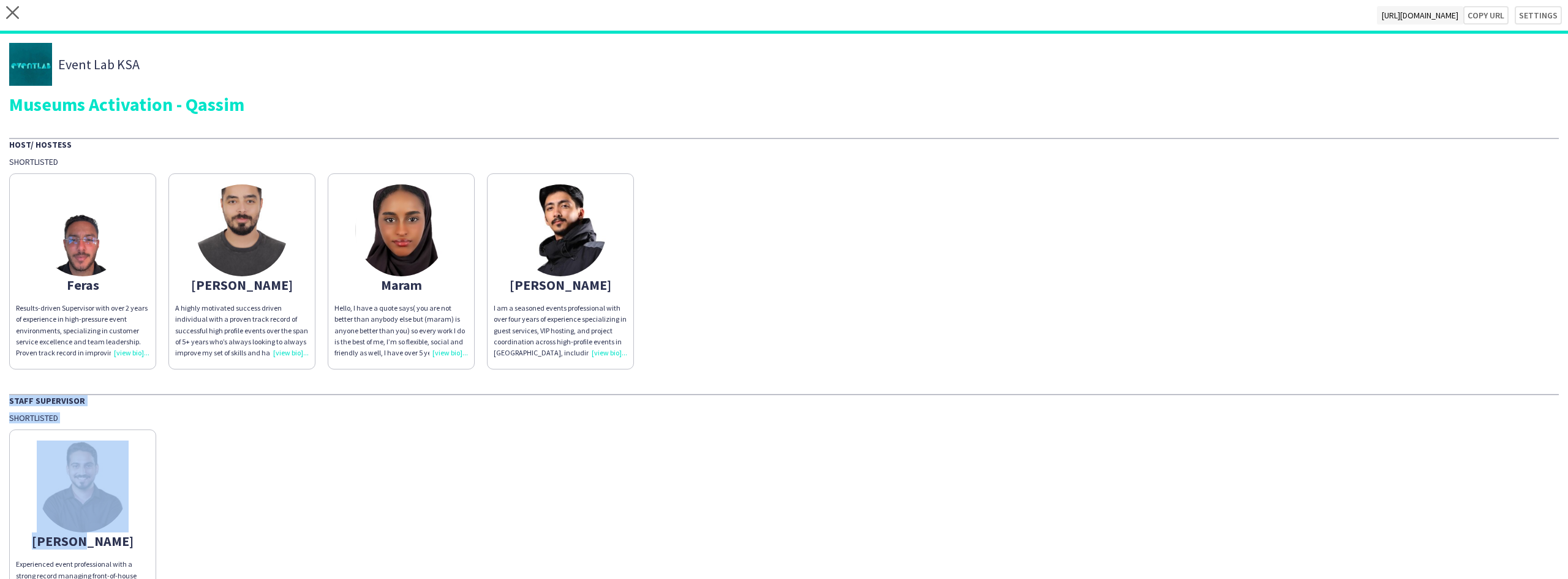
click at [74, 516] on img at bounding box center [82, 486] width 92 height 92
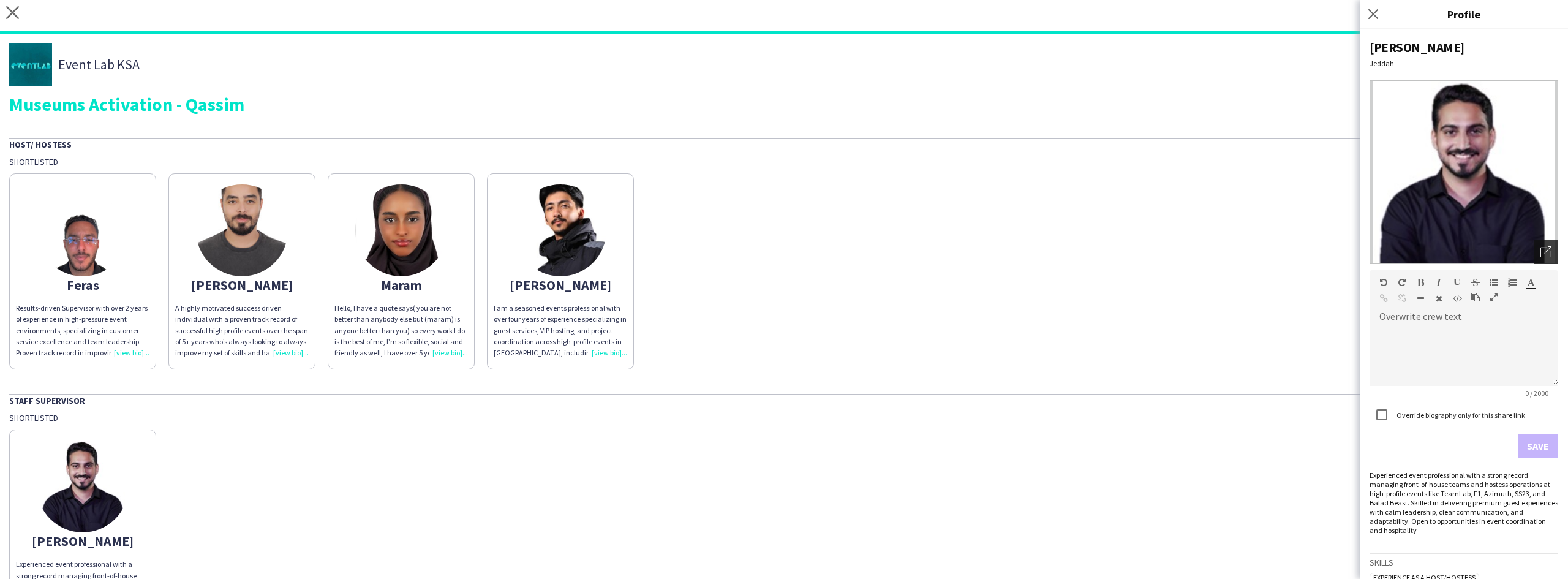
click at [1541, 250] on icon "Open photos pop-in" at bounding box center [1546, 252] width 11 height 11
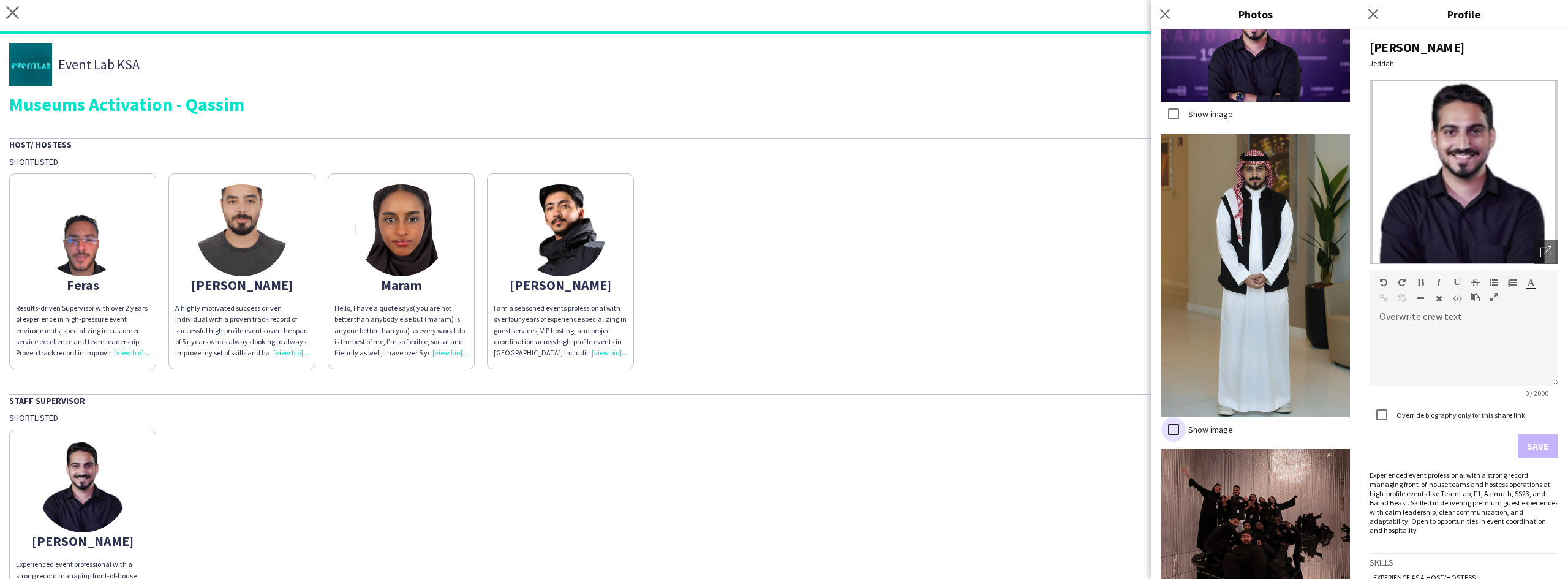
scroll to position [672, 0]
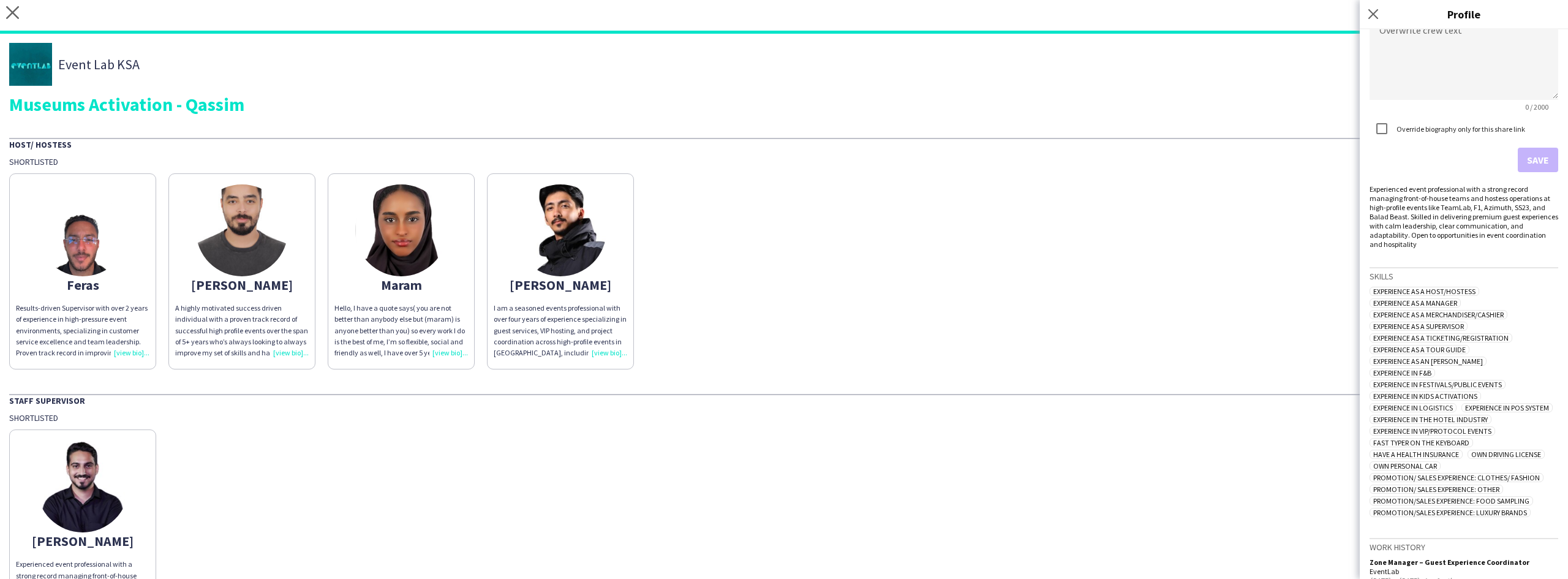
scroll to position [306, 0]
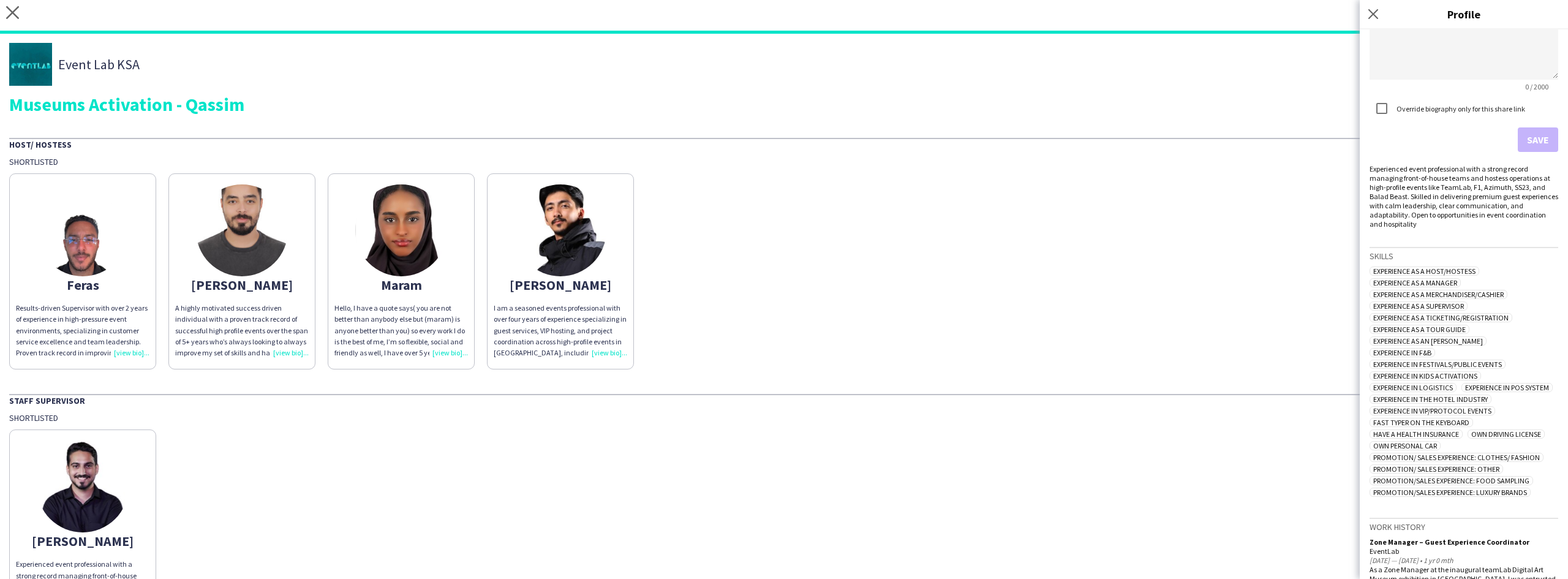
click at [1132, 423] on div "Yousef Experienced event professional with a strong record managing front-of-ho…" at bounding box center [784, 524] width 1550 height 202
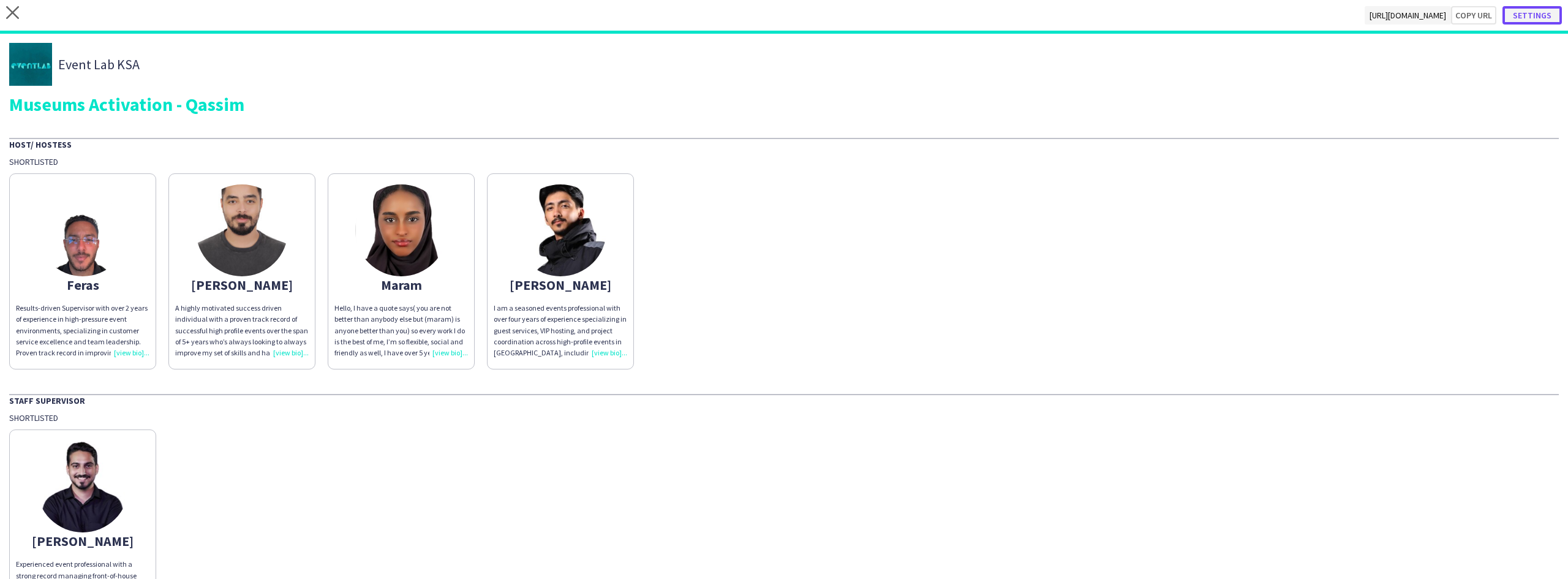
click at [1534, 11] on button "Settings" at bounding box center [1532, 16] width 59 height 18
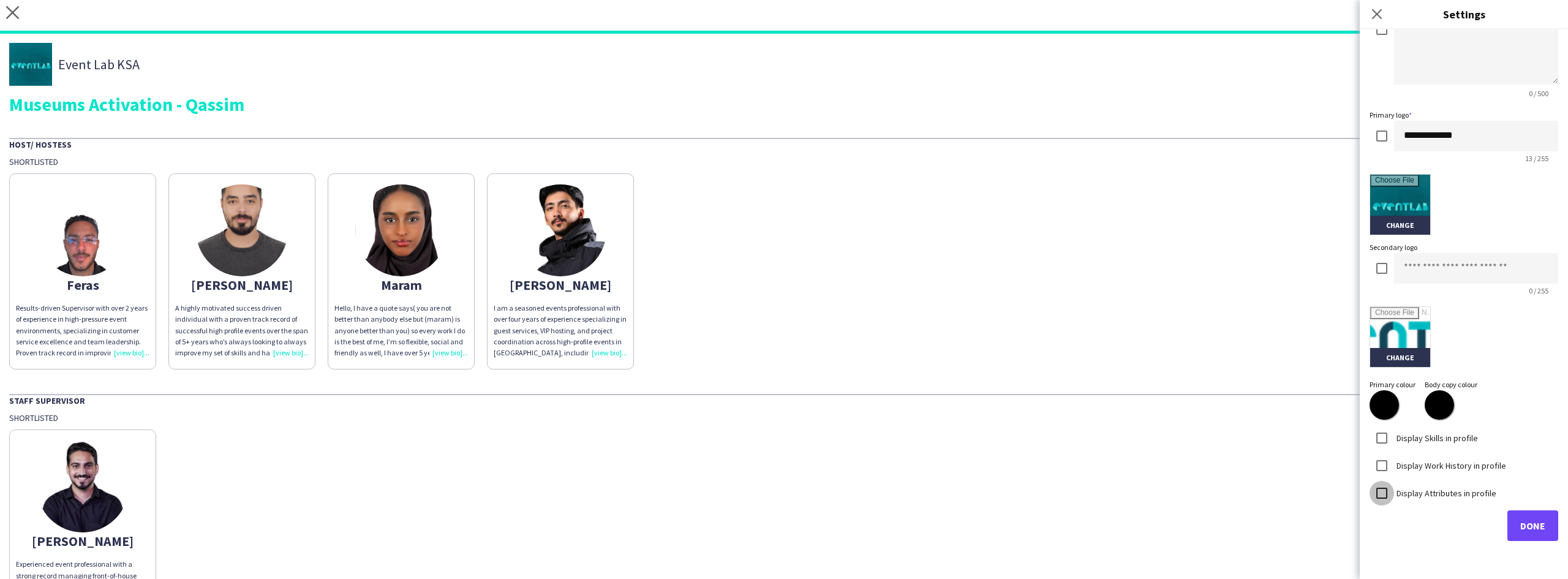
scroll to position [151, 0]
click at [1427, 496] on label "Display Attributes in profile" at bounding box center [1446, 492] width 102 height 11
click at [1521, 518] on button "Done" at bounding box center [1533, 525] width 51 height 31
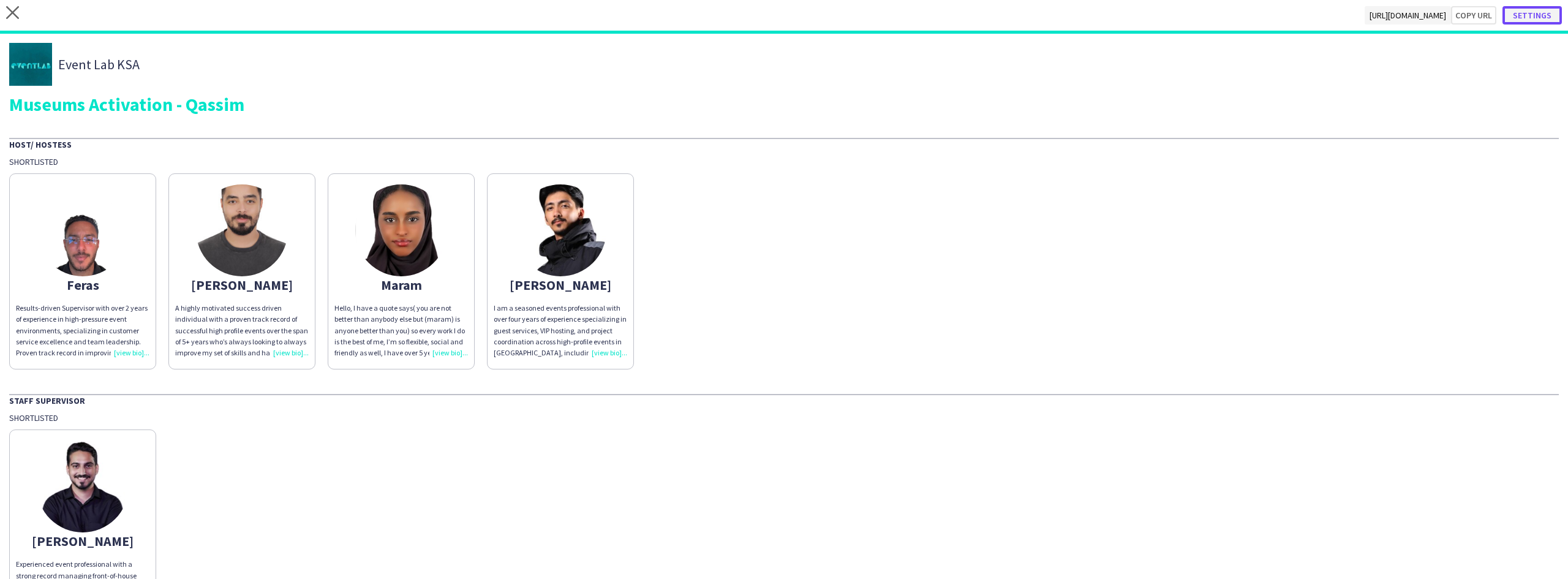
click at [1513, 10] on button "Settings" at bounding box center [1532, 16] width 59 height 18
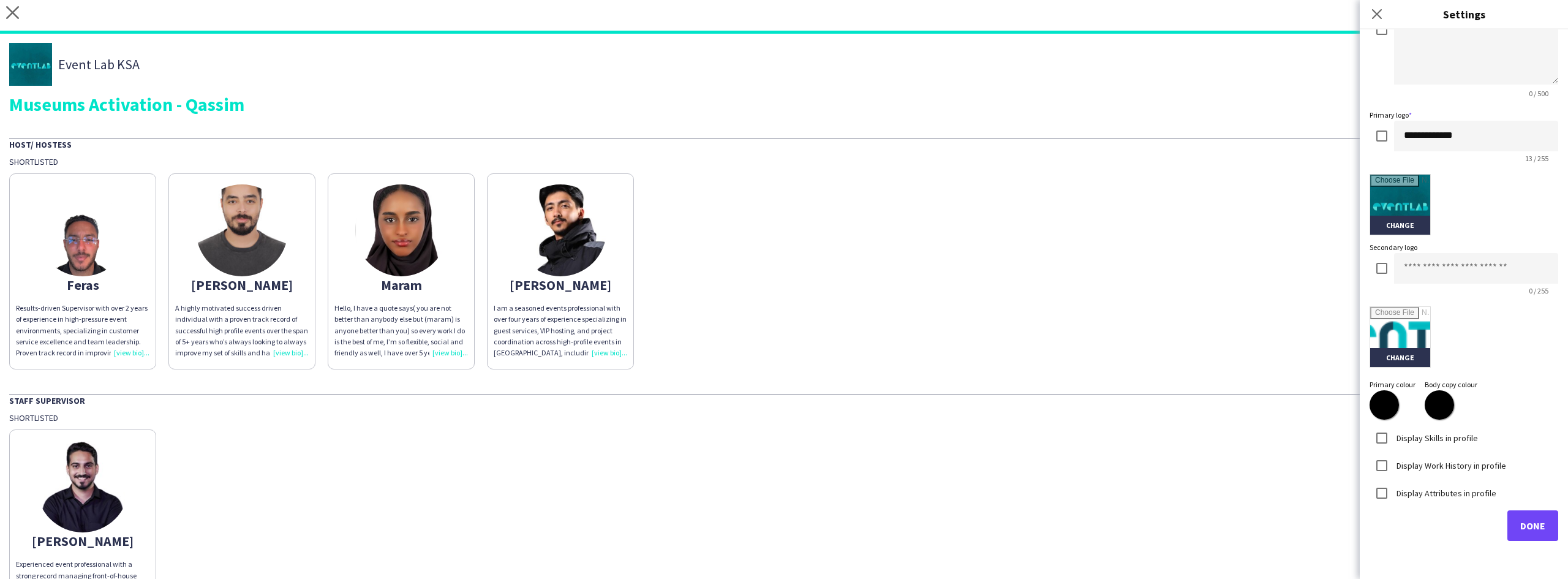
click at [1368, 495] on div "**********" at bounding box center [1464, 290] width 208 height 522
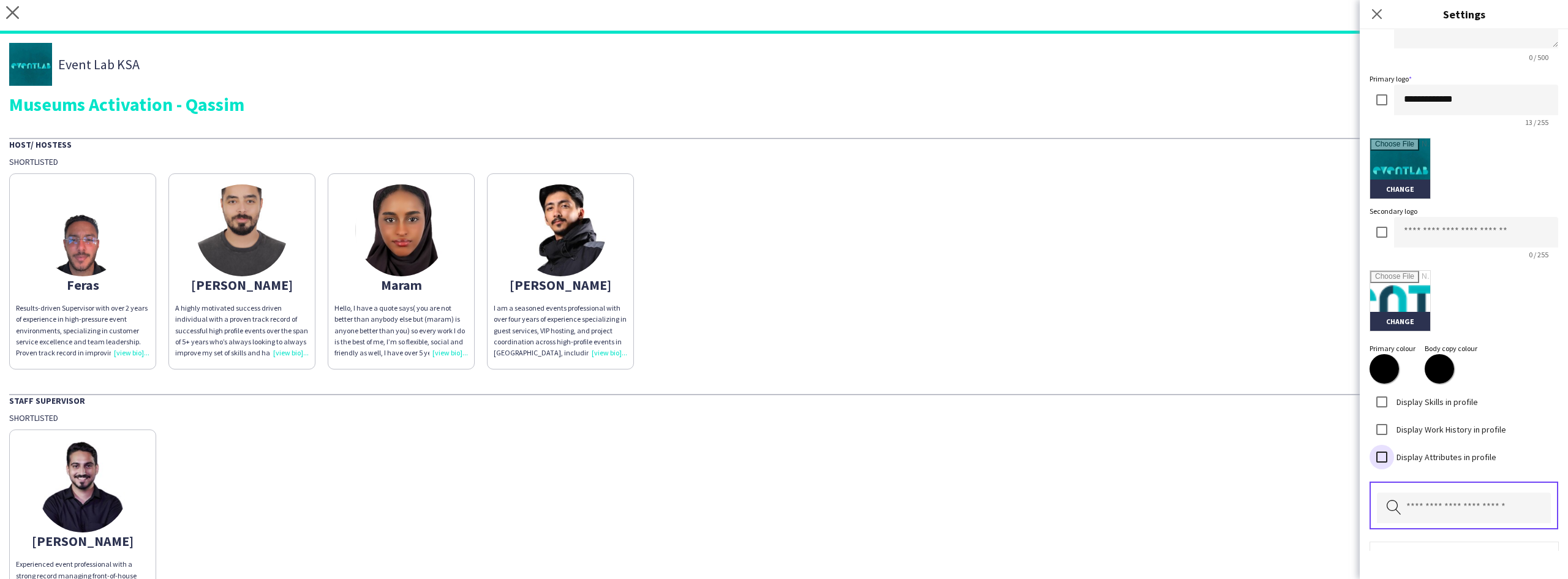
scroll to position [254, 0]
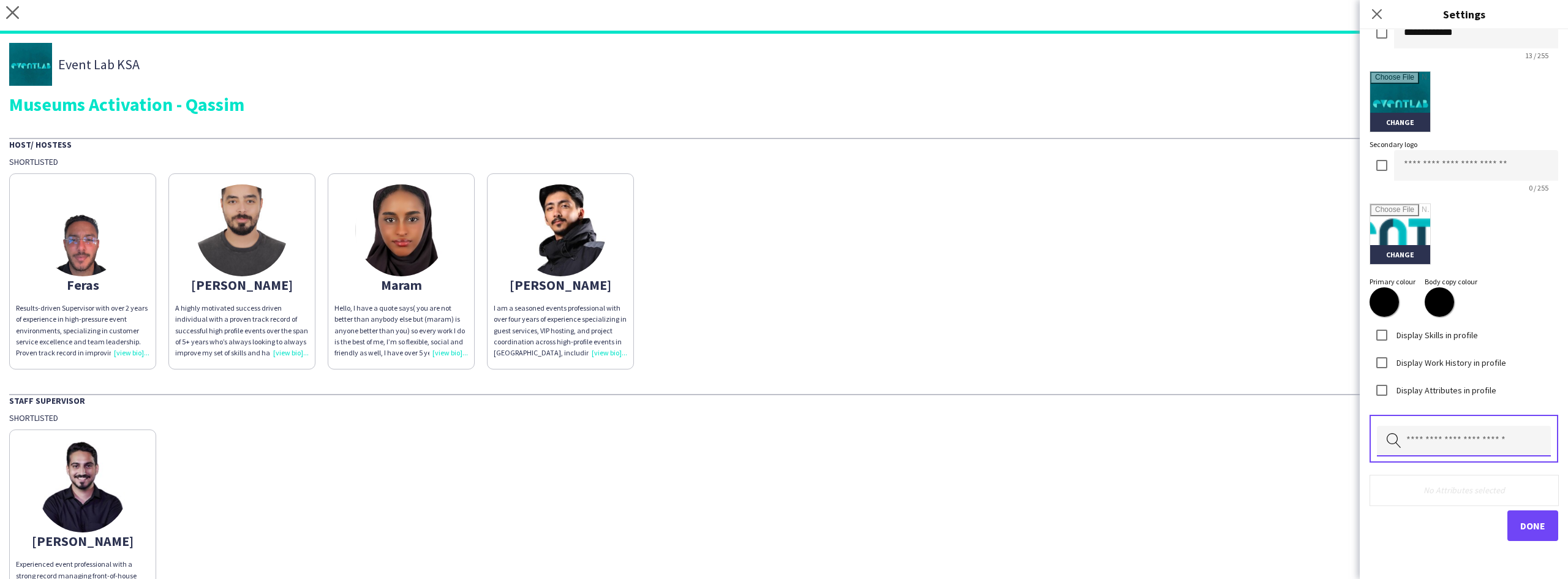
click at [1435, 434] on input "text" at bounding box center [1464, 441] width 174 height 31
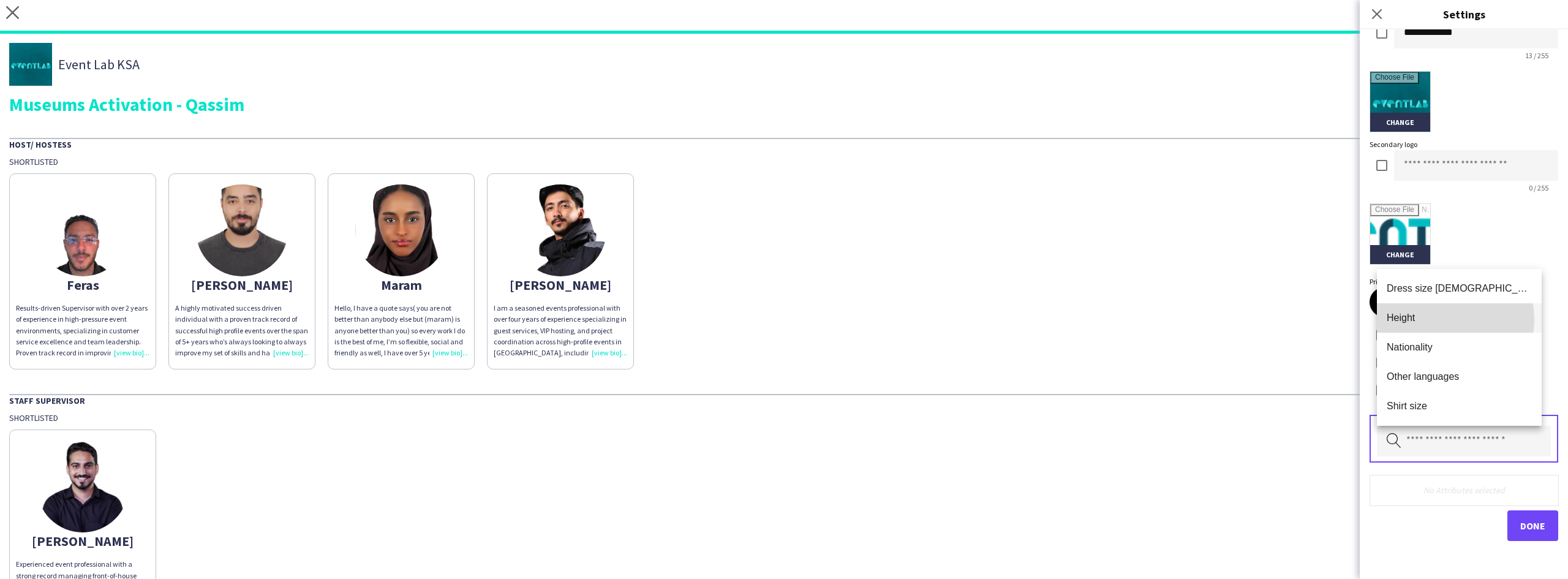
click at [1443, 320] on span "Height" at bounding box center [1459, 317] width 145 height 12
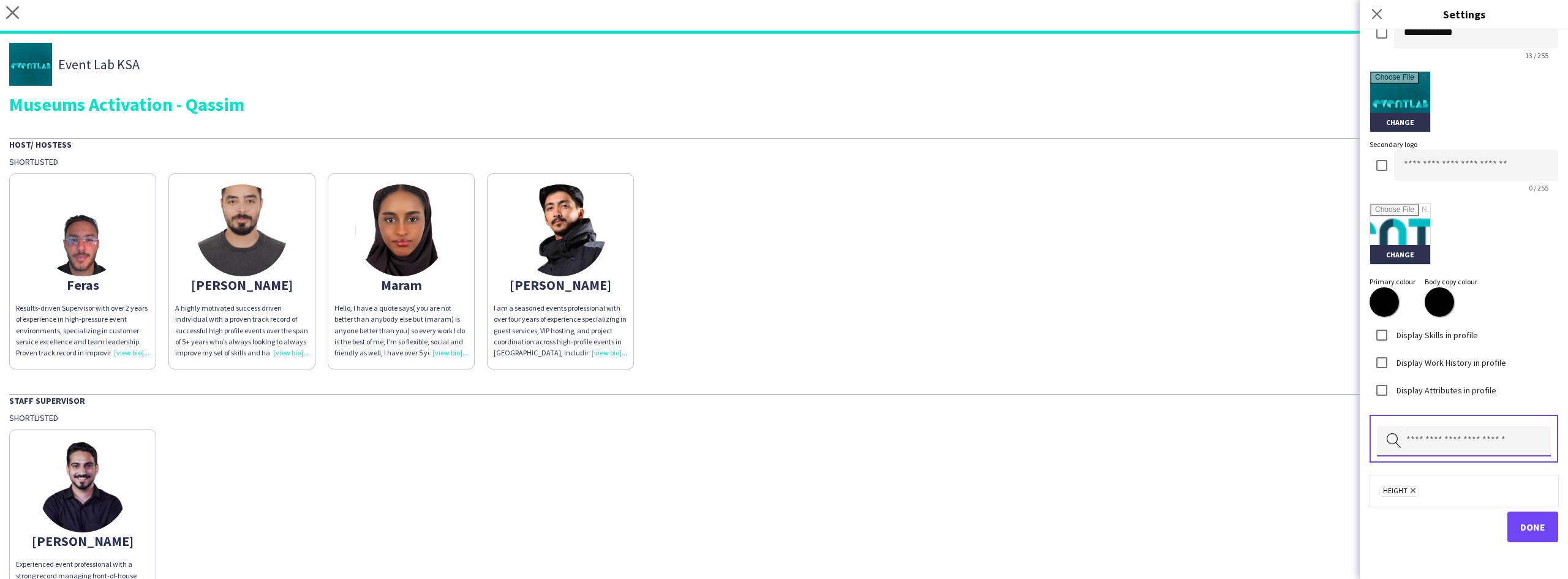
click at [1431, 438] on input "text" at bounding box center [1464, 441] width 174 height 31
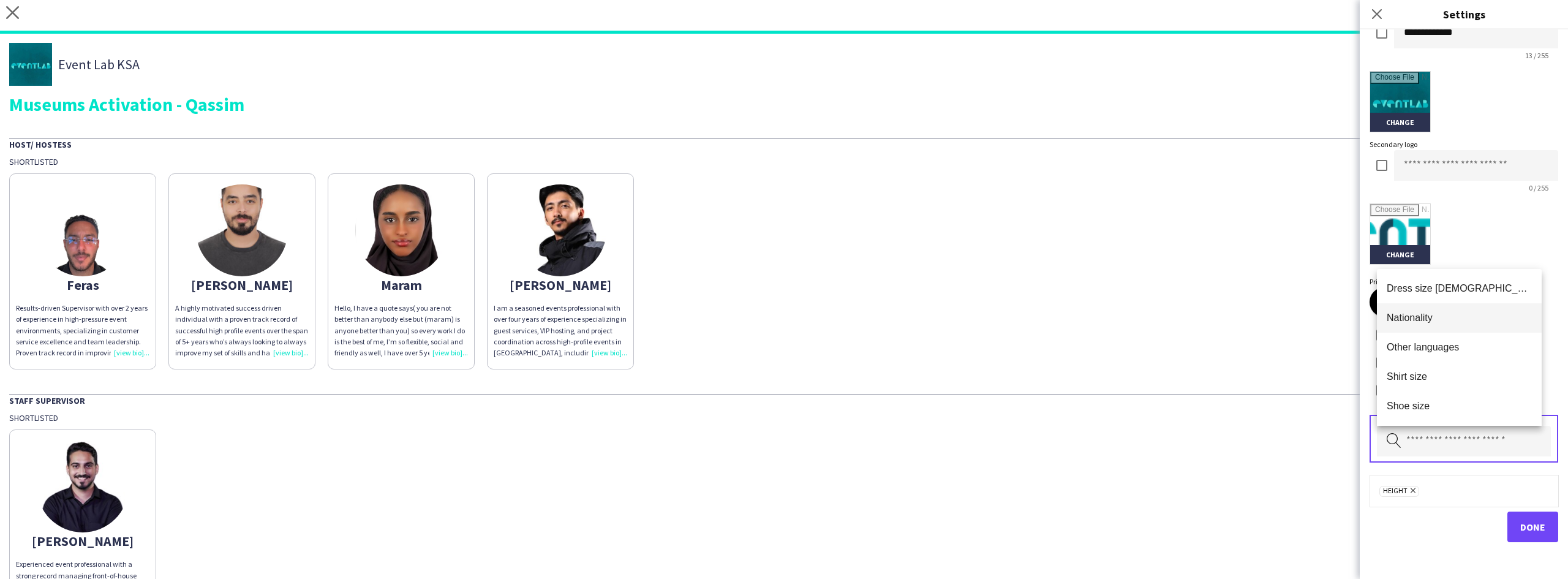
click at [1437, 321] on span "Nationality" at bounding box center [1459, 317] width 145 height 12
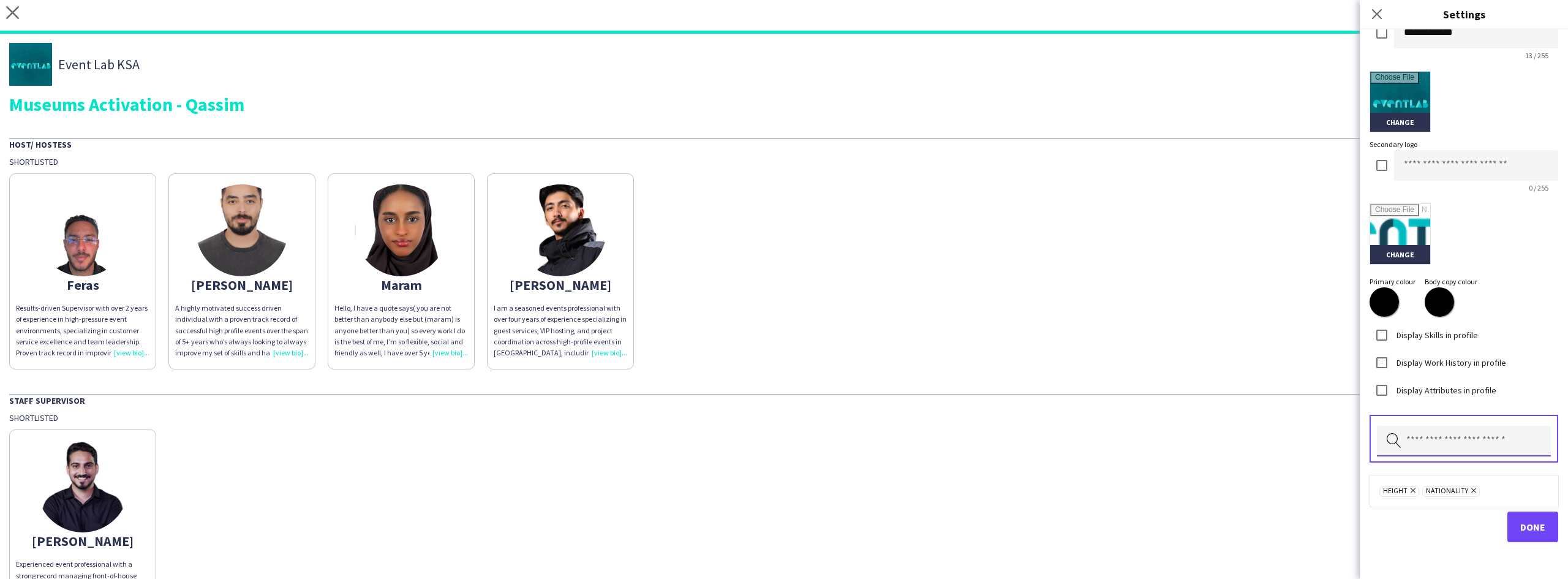
click at [1443, 439] on input "text" at bounding box center [1464, 441] width 174 height 31
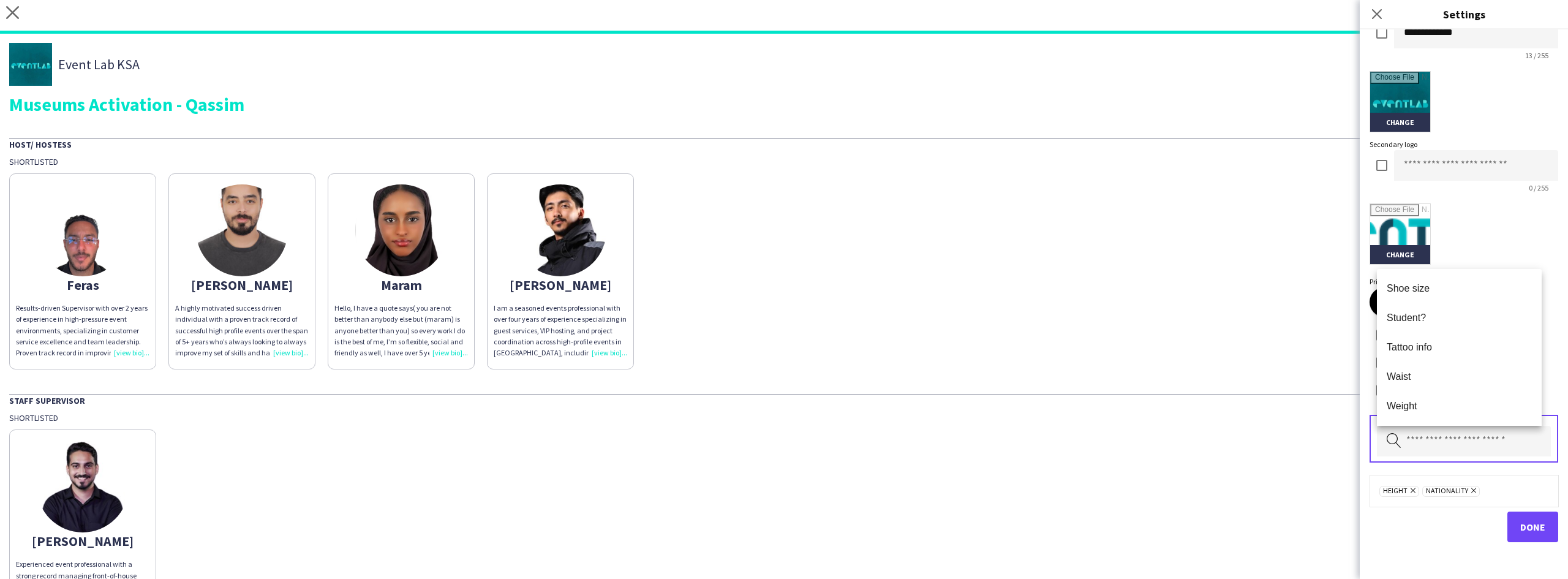
click at [1406, 531] on div "Done" at bounding box center [1464, 527] width 189 height 31
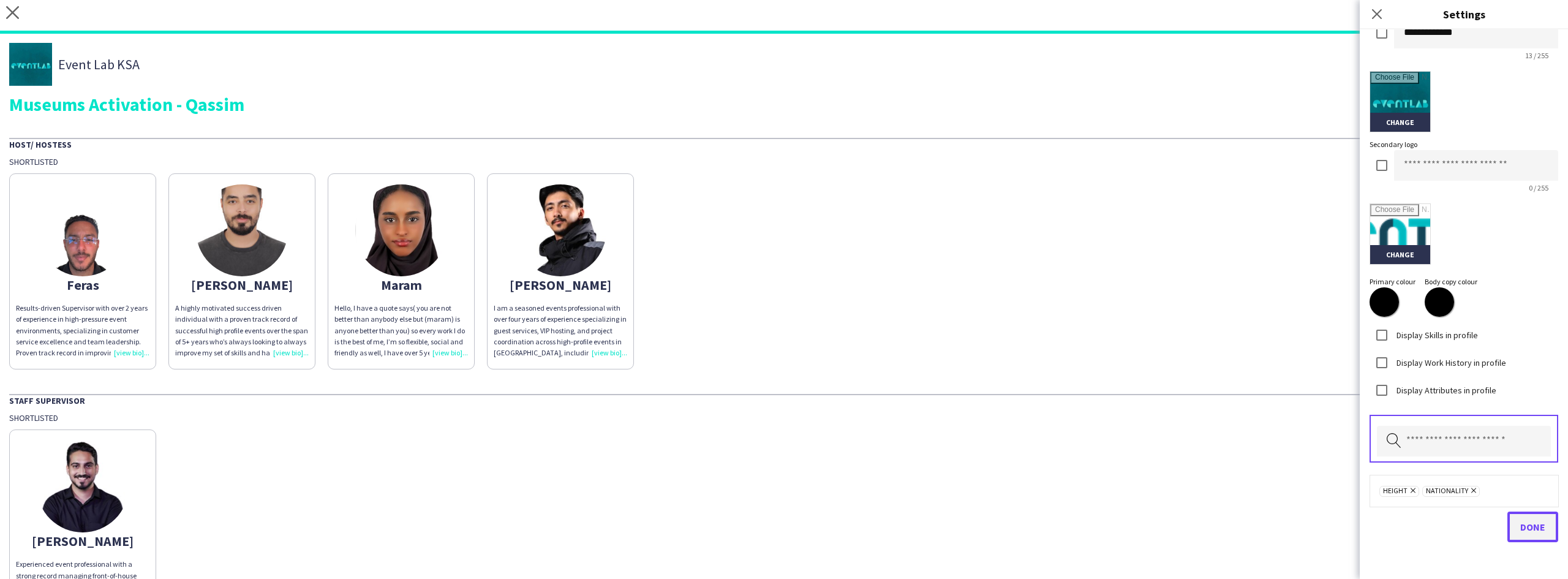
click at [1532, 517] on button "Done" at bounding box center [1533, 527] width 51 height 31
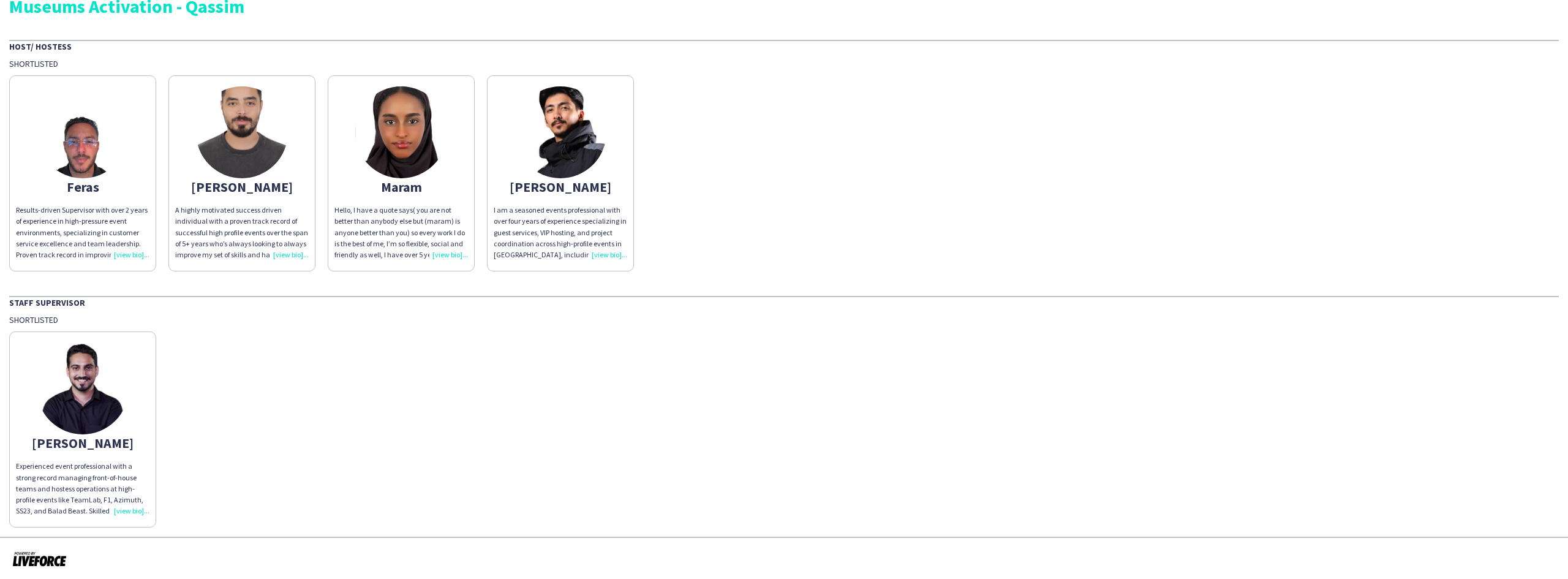
scroll to position [101, 0]
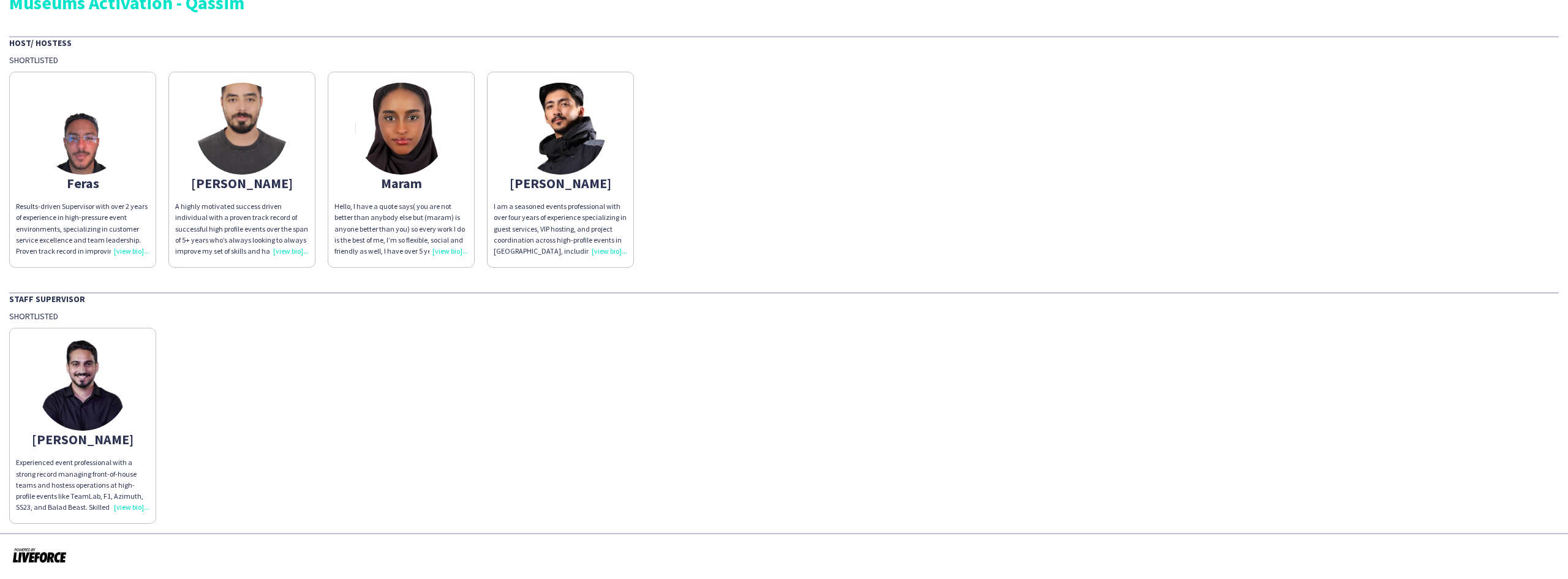
click at [49, 319] on div "Shortlisted" at bounding box center [784, 316] width 1550 height 11
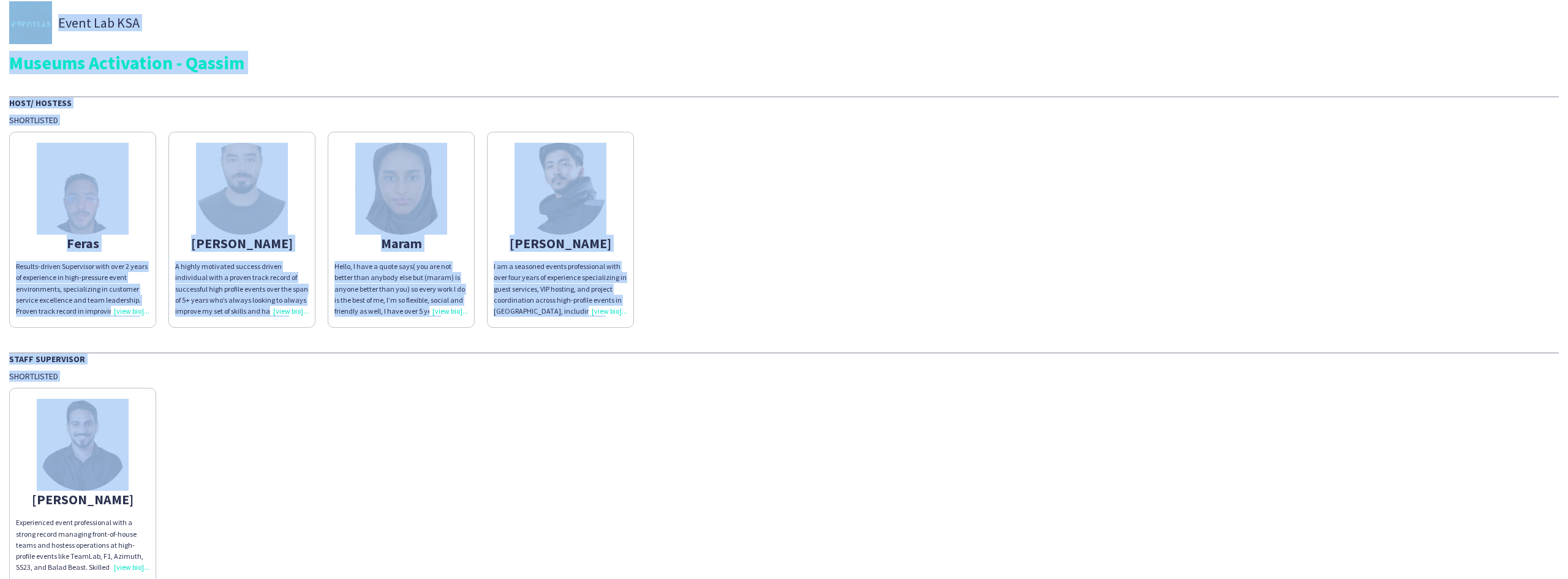
scroll to position [0, 0]
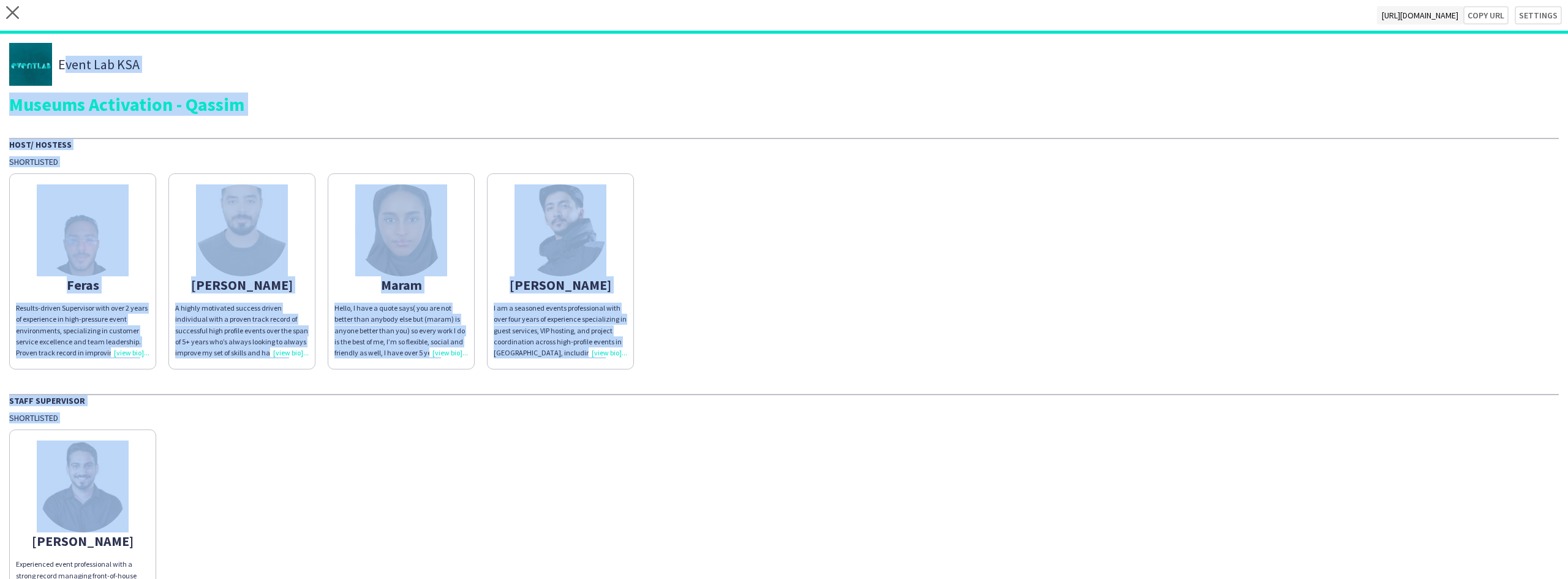
drag, startPoint x: 49, startPoint y: 319, endPoint x: 76, endPoint y: 53, distance: 267.4
click at [76, 53] on div "Event Lab KSA Museums Activation - Qassim Host/ Hostess Shortlisted Feras Resul…" at bounding box center [784, 334] width 1568 height 601
click at [76, 53] on div "Event Lab KSA" at bounding box center [74, 64] width 130 height 43
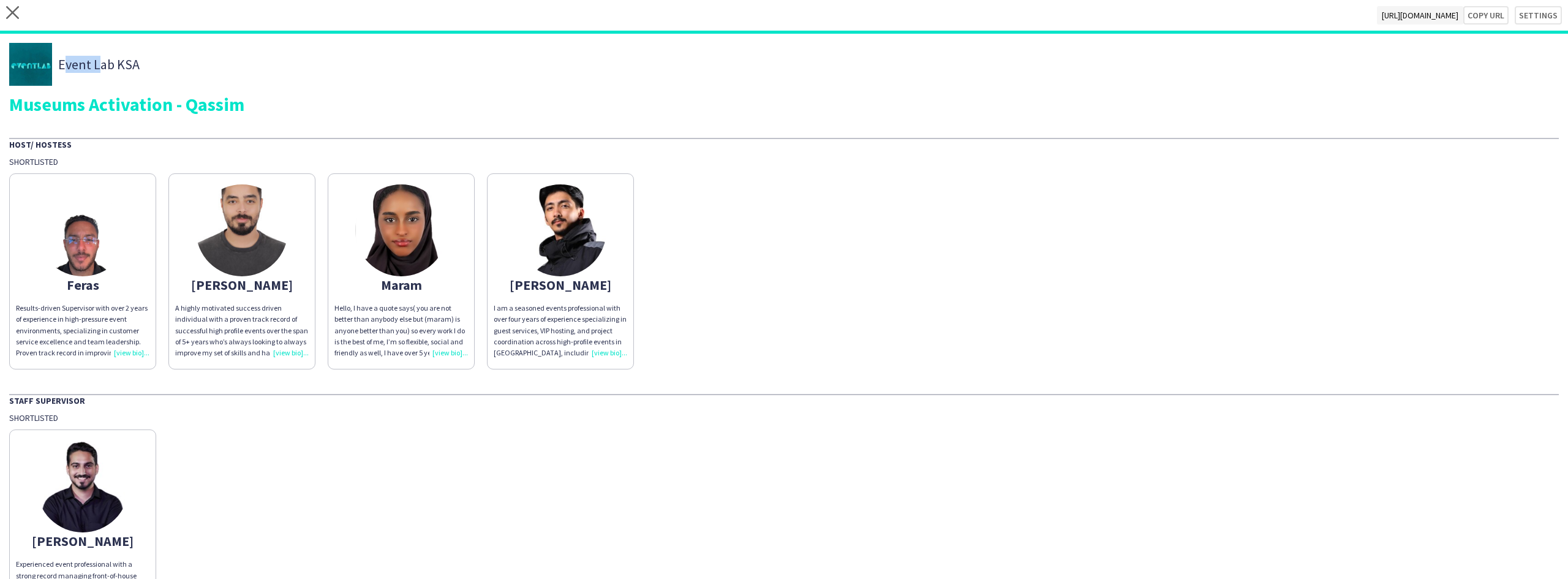
click at [76, 53] on div "Event Lab KSA" at bounding box center [74, 64] width 130 height 43
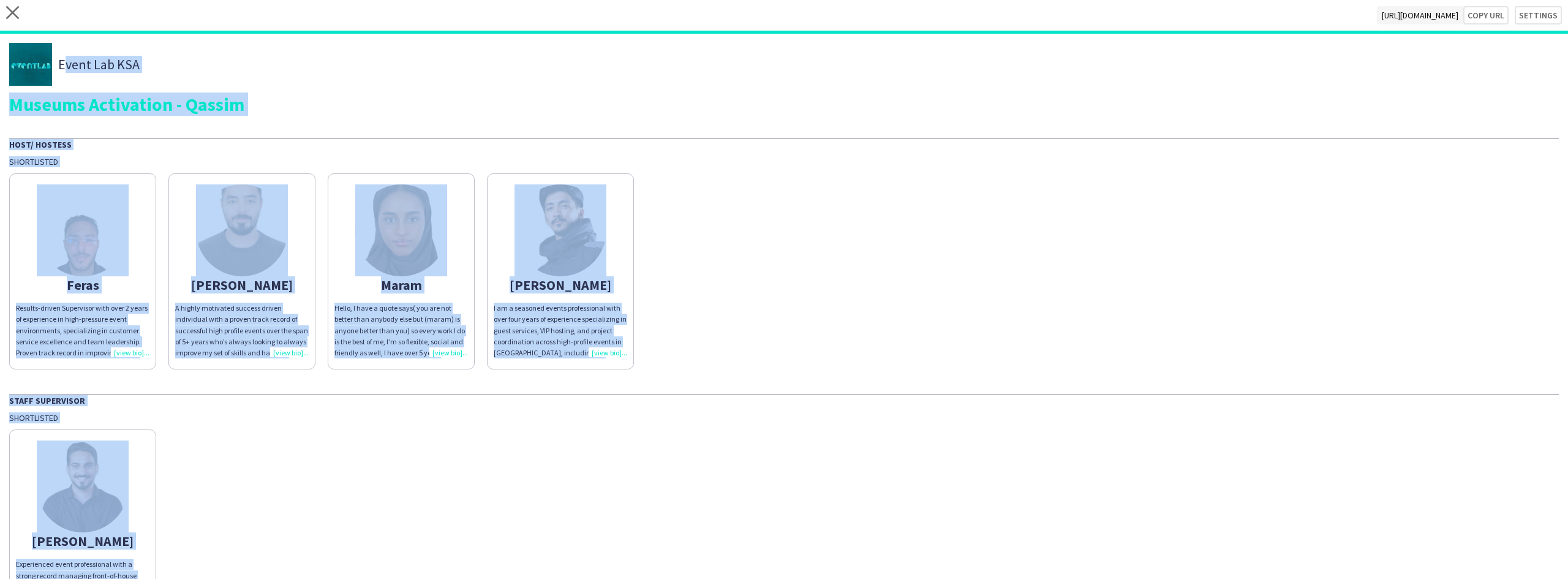
scroll to position [101, 0]
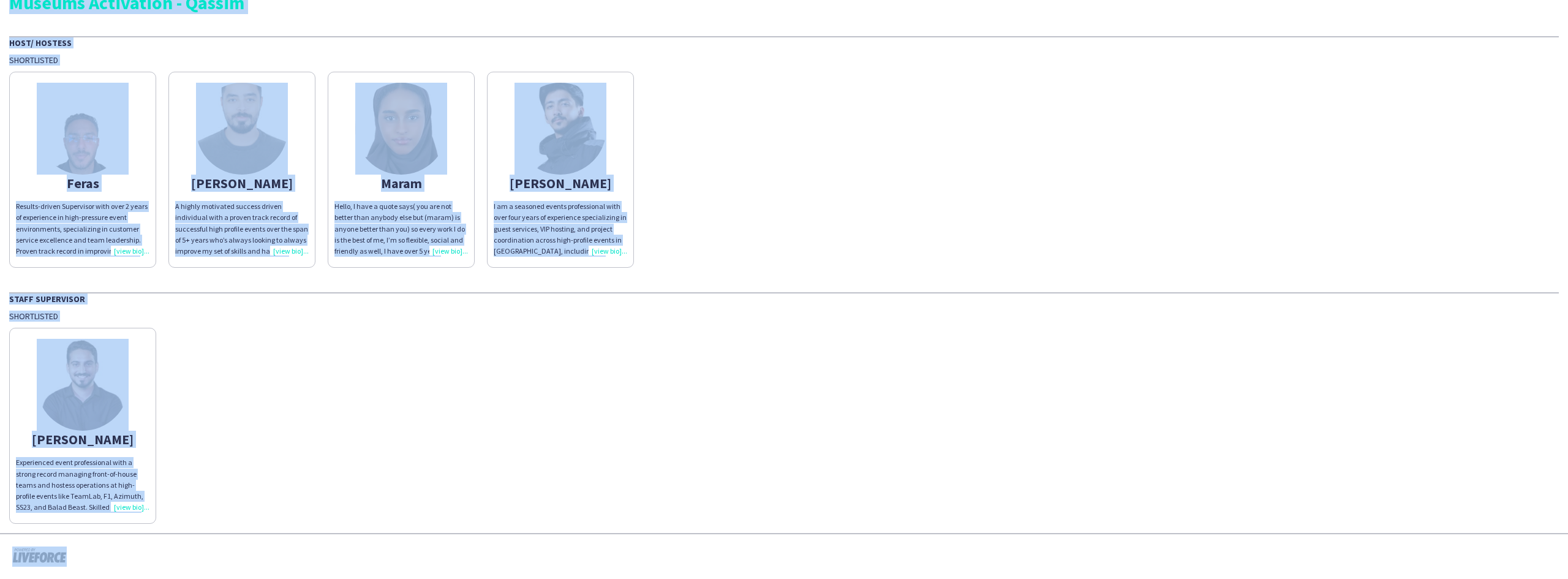
drag, startPoint x: 76, startPoint y: 53, endPoint x: 187, endPoint y: 510, distance: 470.3
click at [187, 510] on div "Event Lab KSA Museums Activation - Qassim Host/ Hostess Shortlisted Feras Resul…" at bounding box center [784, 232] width 1568 height 601
click at [187, 510] on div "Yousef Experienced event professional with a strong record managing front-of-ho…" at bounding box center [784, 423] width 1550 height 202
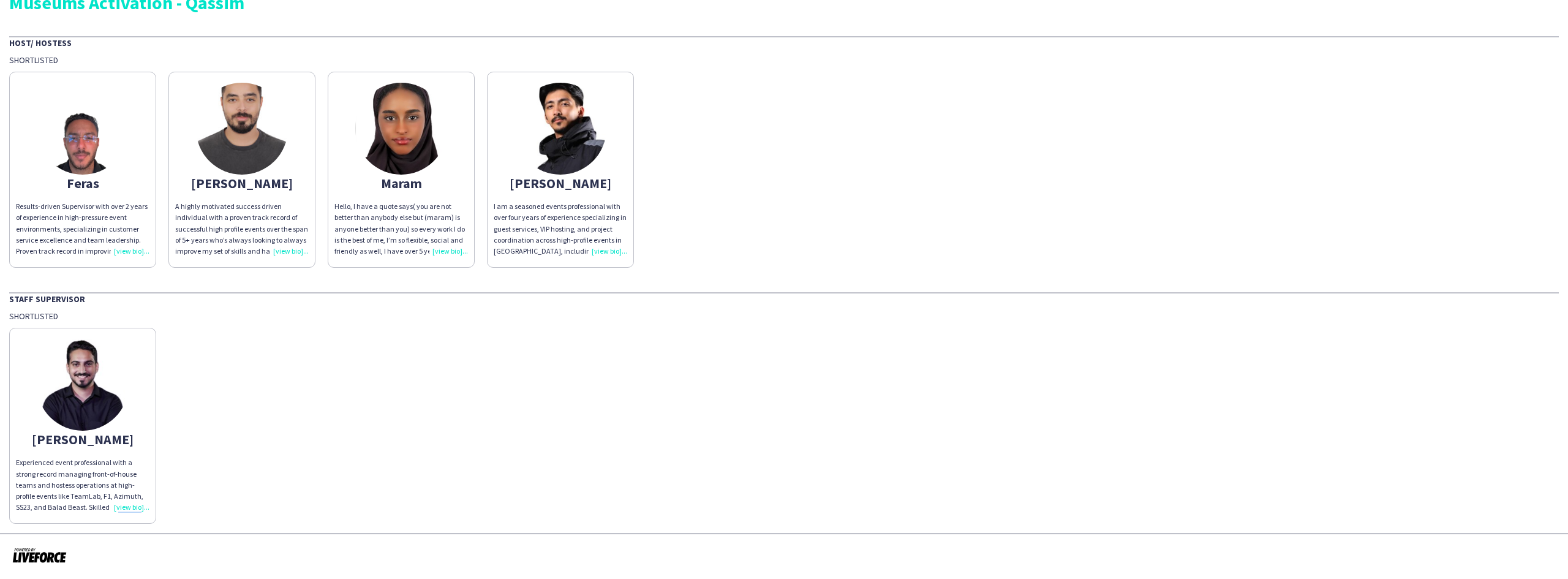
click at [187, 510] on div "Yousef Experienced event professional with a strong record managing front-of-ho…" at bounding box center [784, 423] width 1550 height 202
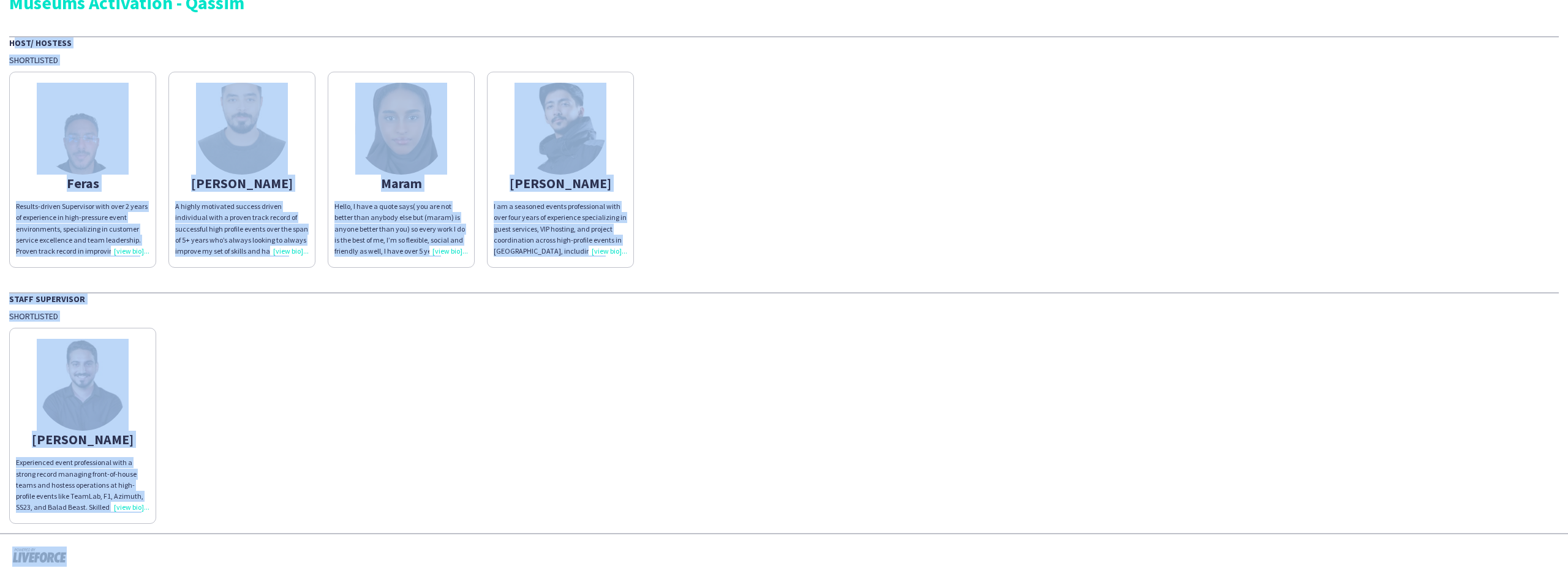
drag, startPoint x: 187, startPoint y: 510, endPoint x: 31, endPoint y: 41, distance: 494.3
click at [31, 41] on div "Event Lab KSA Museums Activation - Qassim Host/ Hostess Shortlisted Feras Resul…" at bounding box center [784, 232] width 1568 height 601
click at [31, 41] on div "Host/ Hostess" at bounding box center [784, 42] width 1550 height 12
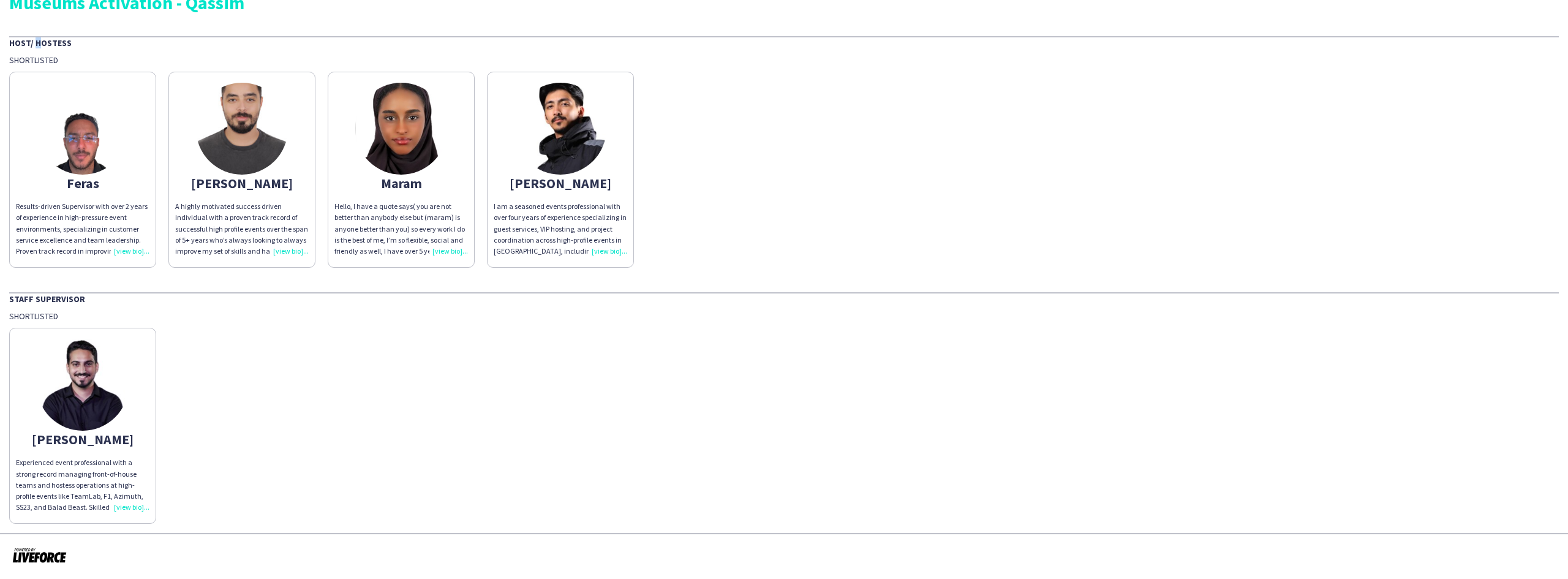
click at [31, 41] on div "Host/ Hostess" at bounding box center [784, 42] width 1550 height 12
click at [90, 299] on div "Staff Supervisor" at bounding box center [784, 297] width 1550 height 12
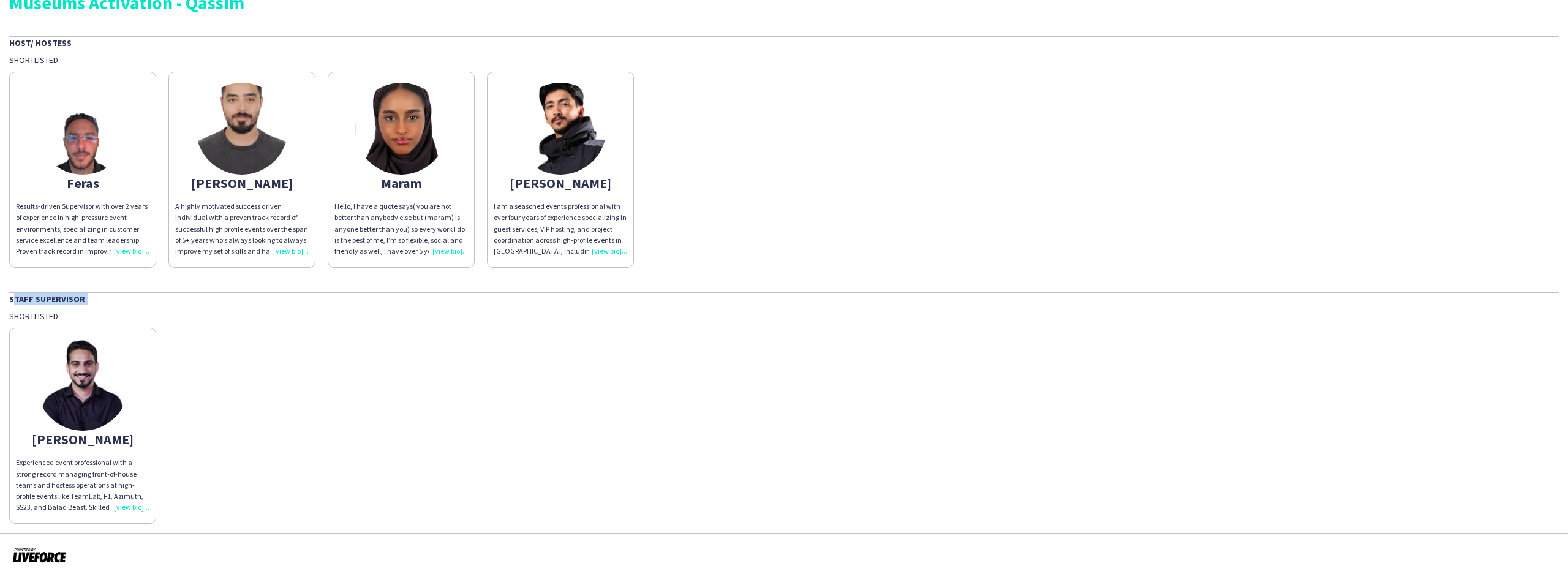
click at [90, 299] on div "Staff Supervisor" at bounding box center [784, 297] width 1550 height 12
click at [88, 310] on div "Staff Supervisor Shortlisted Yousef Experienced event professional with a stron…" at bounding box center [784, 408] width 1550 height 232
click at [113, 200] on app-share-pages-crew-card "Feras Results-driven Supervisor with over 2 years of experience in high-pressur…" at bounding box center [82, 170] width 147 height 196
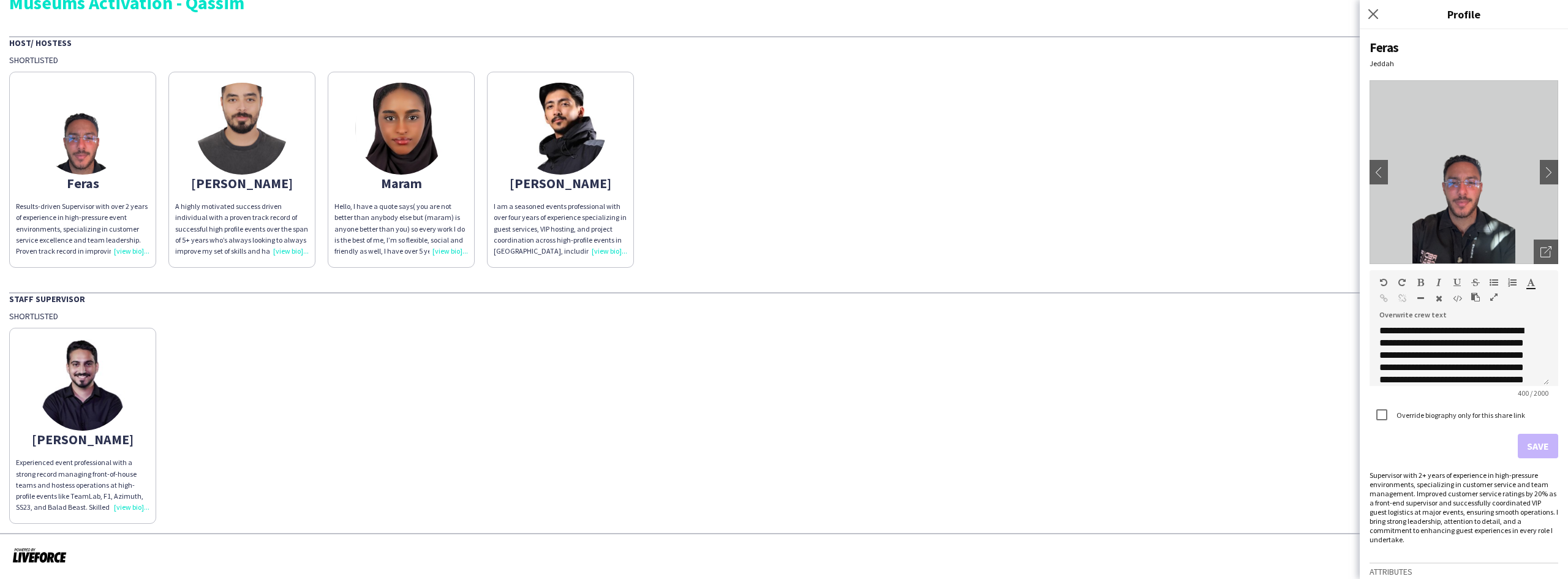
click at [1526, 388] on span "400 / 2000" at bounding box center [1533, 393] width 50 height 9
click at [1464, 365] on p "**********" at bounding box center [1455, 404] width 151 height 160
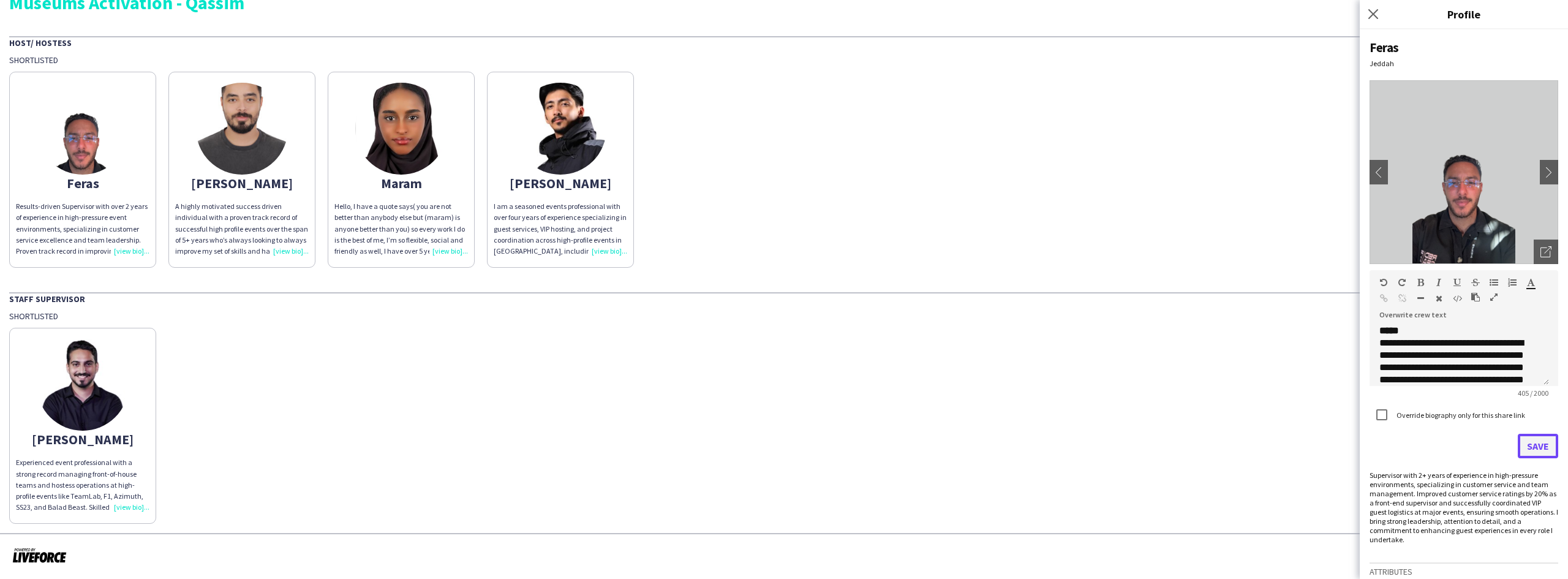
click at [1542, 454] on button "Save" at bounding box center [1538, 446] width 40 height 25
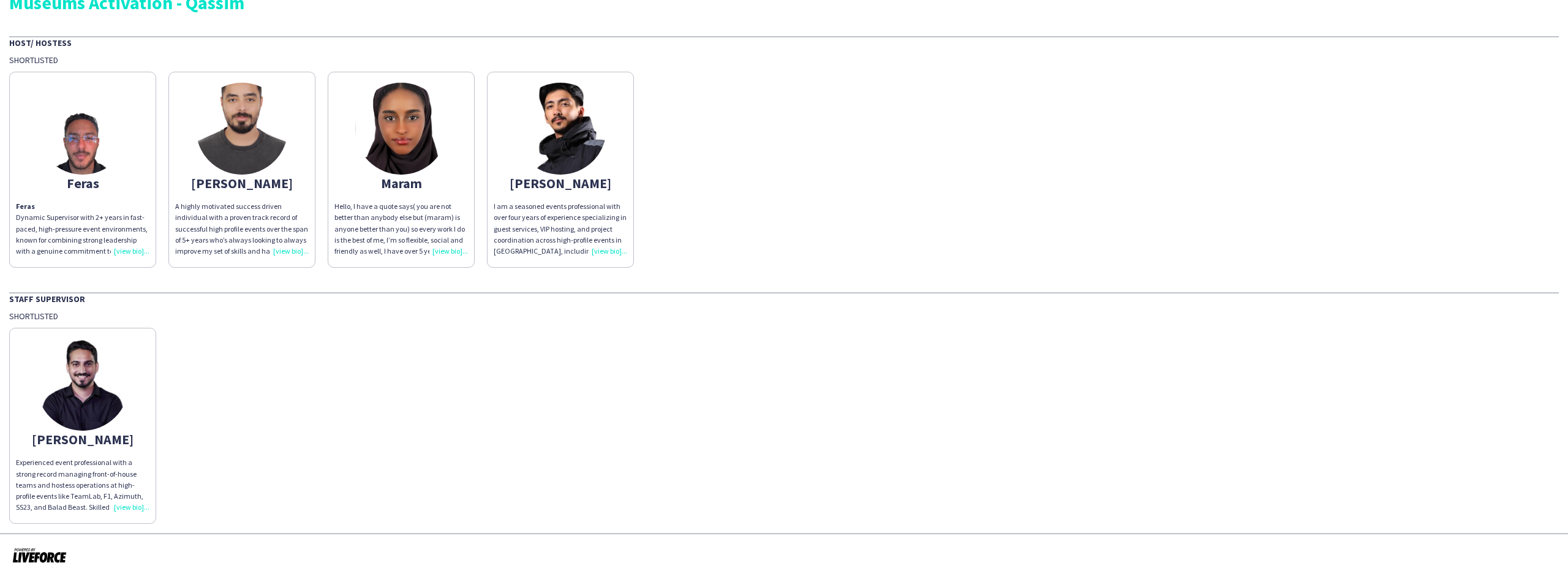
click at [291, 142] on app-share-pages-crew-card "[PERSON_NAME] A highly motivated success driven individual with a proven track …" at bounding box center [242, 170] width 147 height 196
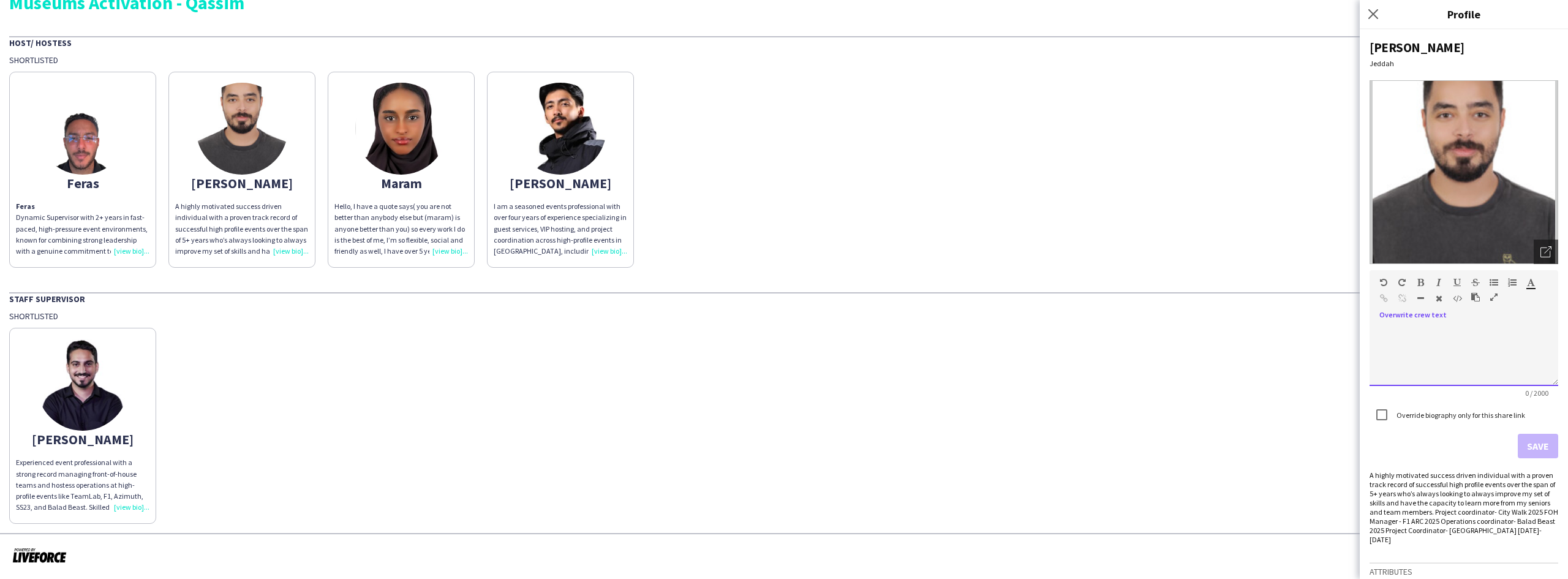
click at [1461, 365] on div at bounding box center [1464, 355] width 189 height 61
paste div
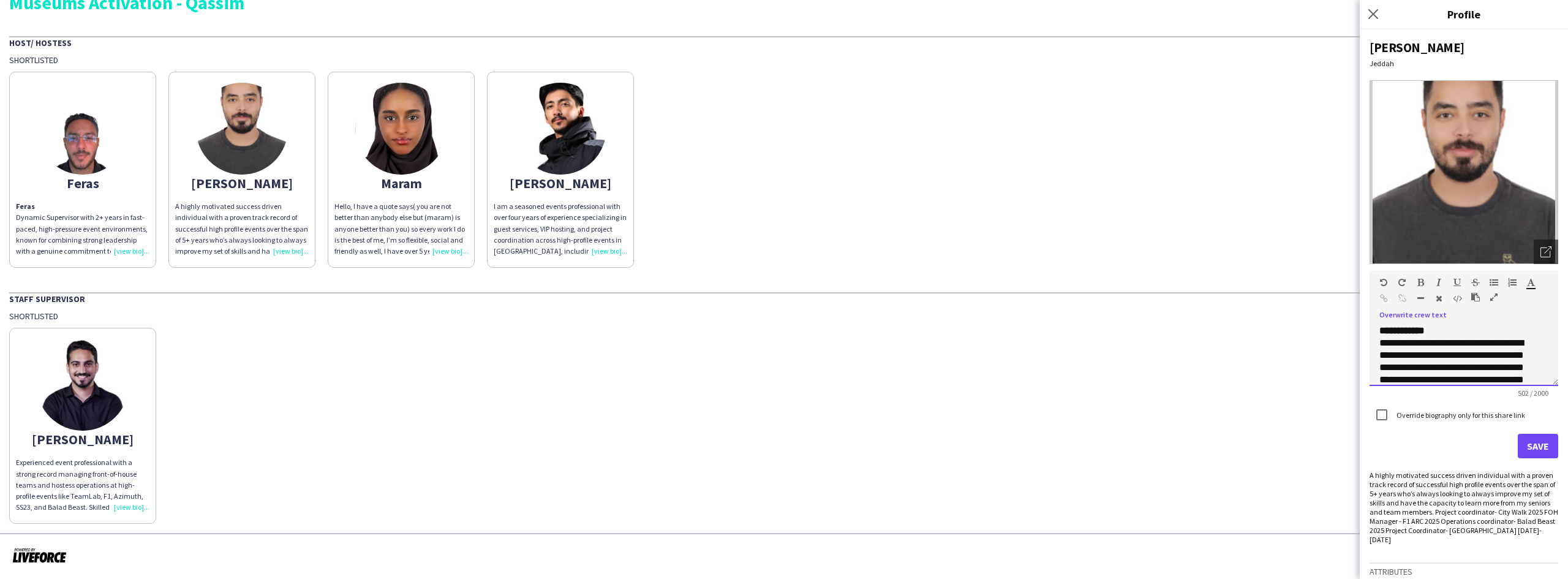
scroll to position [136, 0]
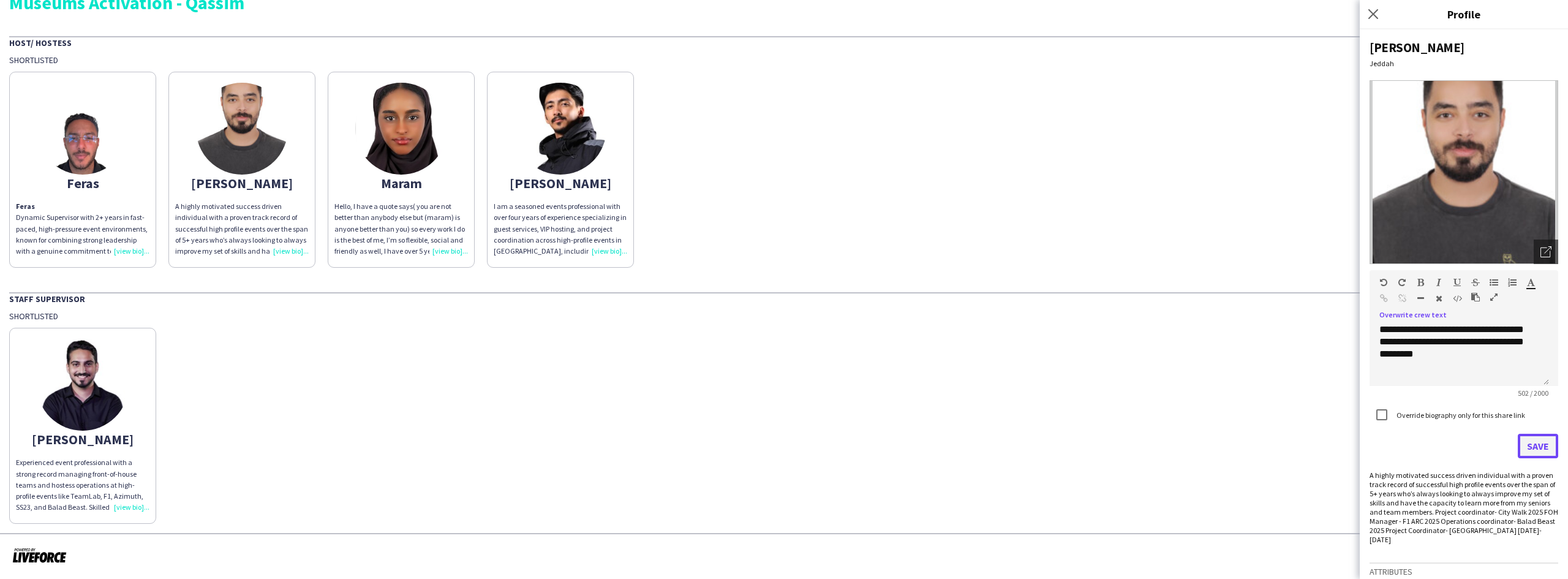
click at [1536, 448] on button "Save" at bounding box center [1538, 446] width 40 height 25
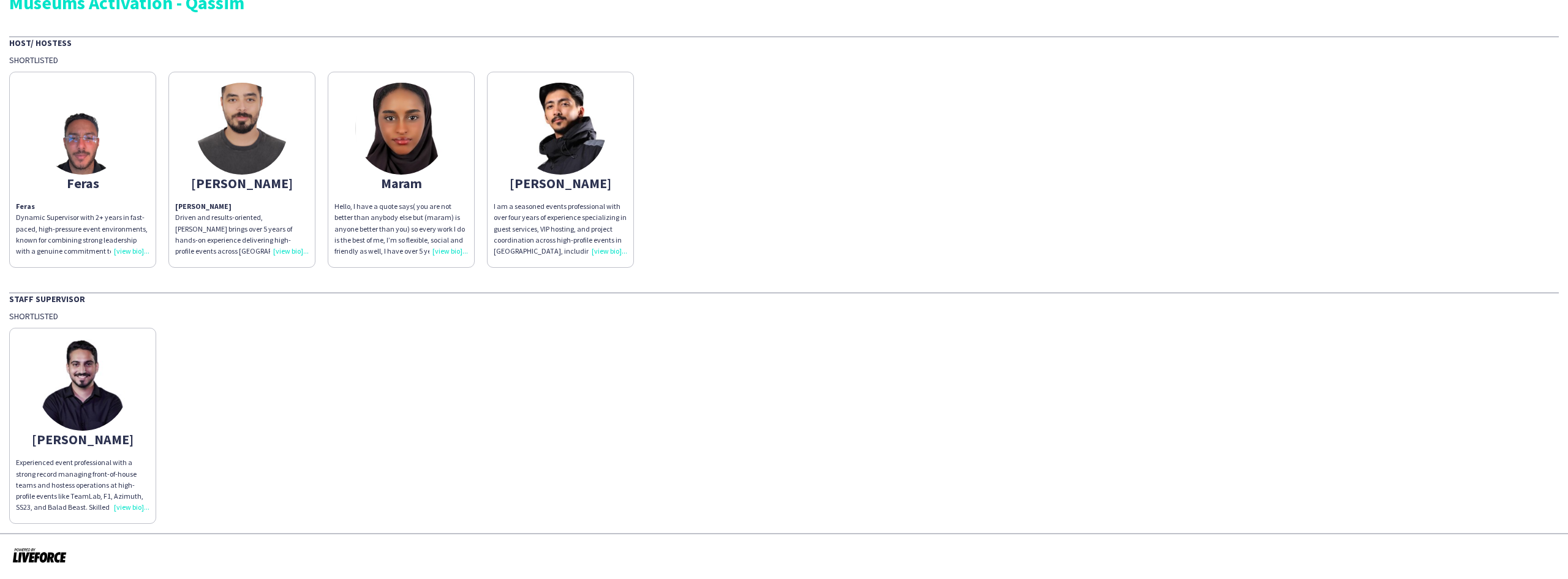
click at [400, 242] on div "Hello, I have a quote says( you are not better than anybody else but (maram) is…" at bounding box center [401, 228] width 133 height 56
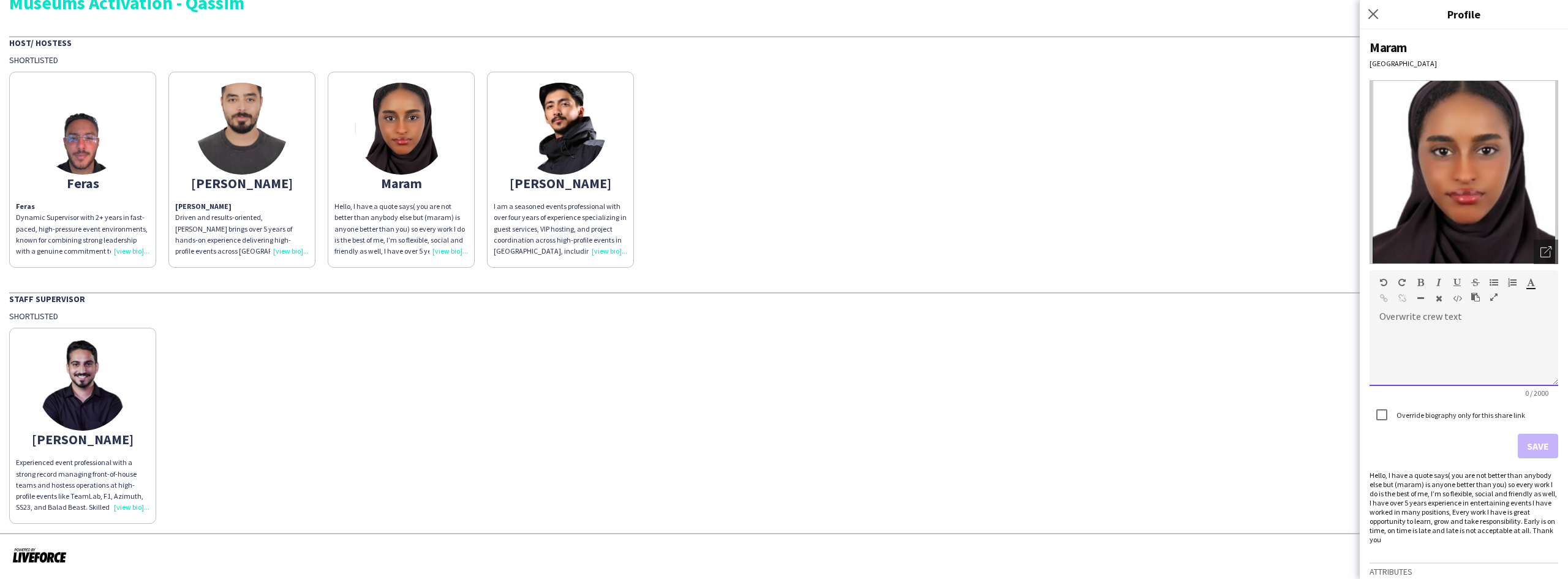
click at [1480, 335] on div at bounding box center [1464, 355] width 189 height 61
paste div
click at [1531, 447] on button "Save" at bounding box center [1538, 446] width 40 height 25
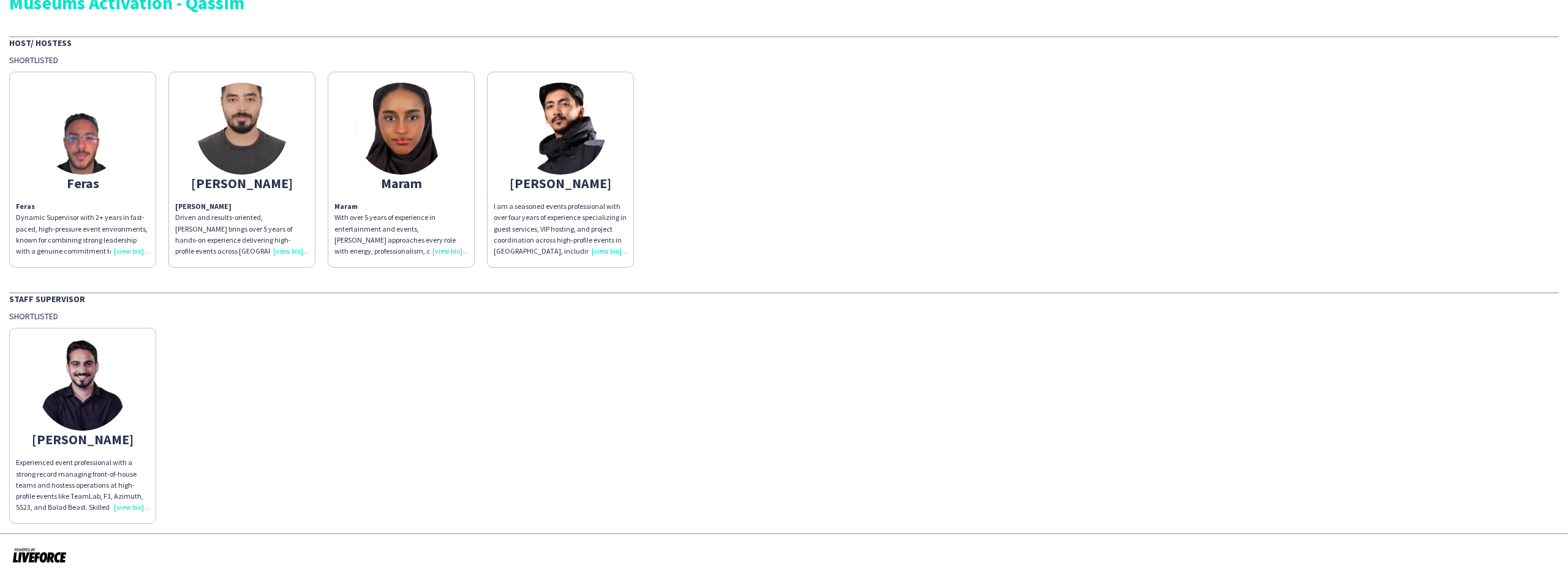
click at [590, 196] on app-share-pages-crew-card "[PERSON_NAME] am a seasoned events professional with over four years of experie…" at bounding box center [560, 170] width 147 height 196
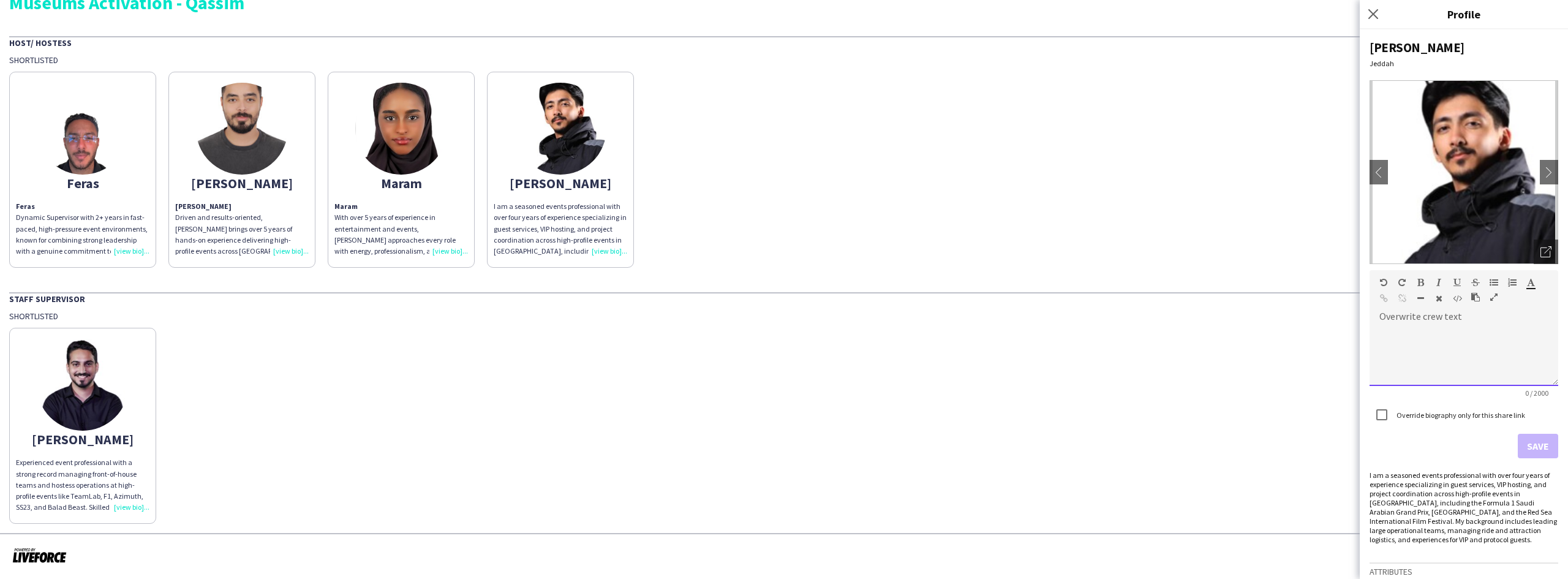
click at [1437, 350] on div at bounding box center [1464, 355] width 189 height 61
paste div
click at [1438, 327] on p "**********" at bounding box center [1455, 429] width 151 height 208
click at [1521, 449] on button "Save" at bounding box center [1538, 446] width 40 height 25
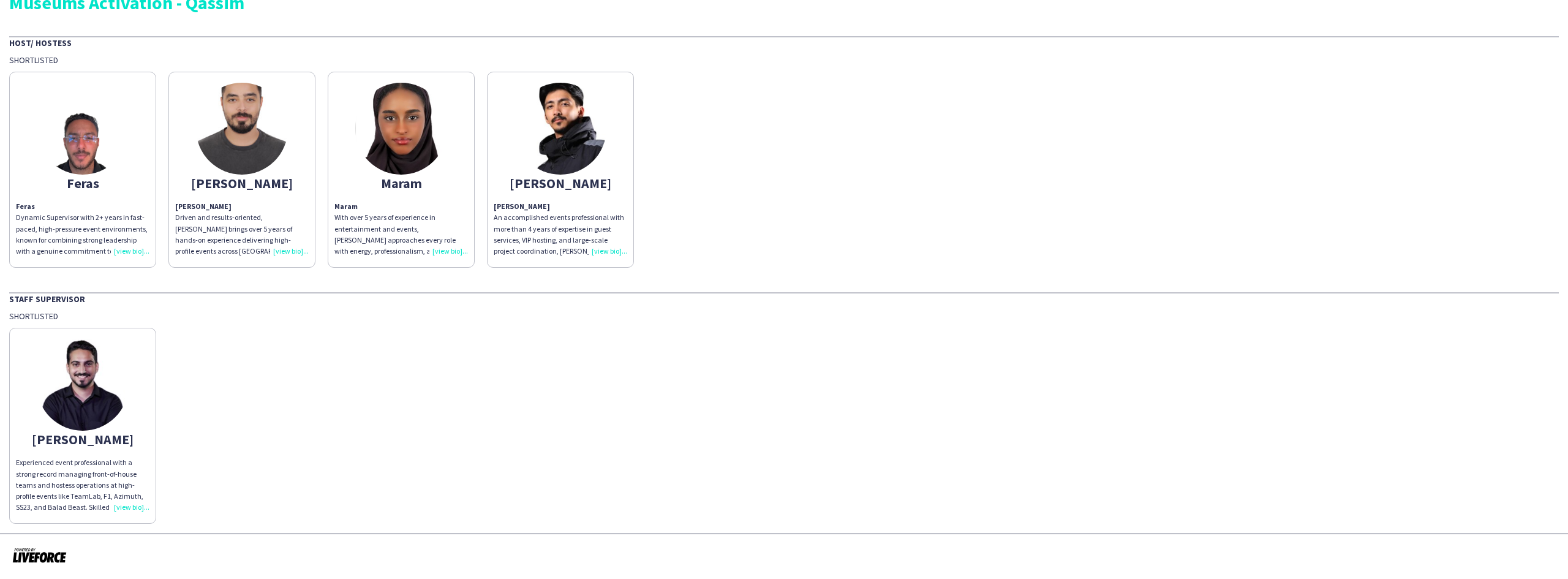
click at [350, 209] on strong "Maram" at bounding box center [347, 206] width 24 height 9
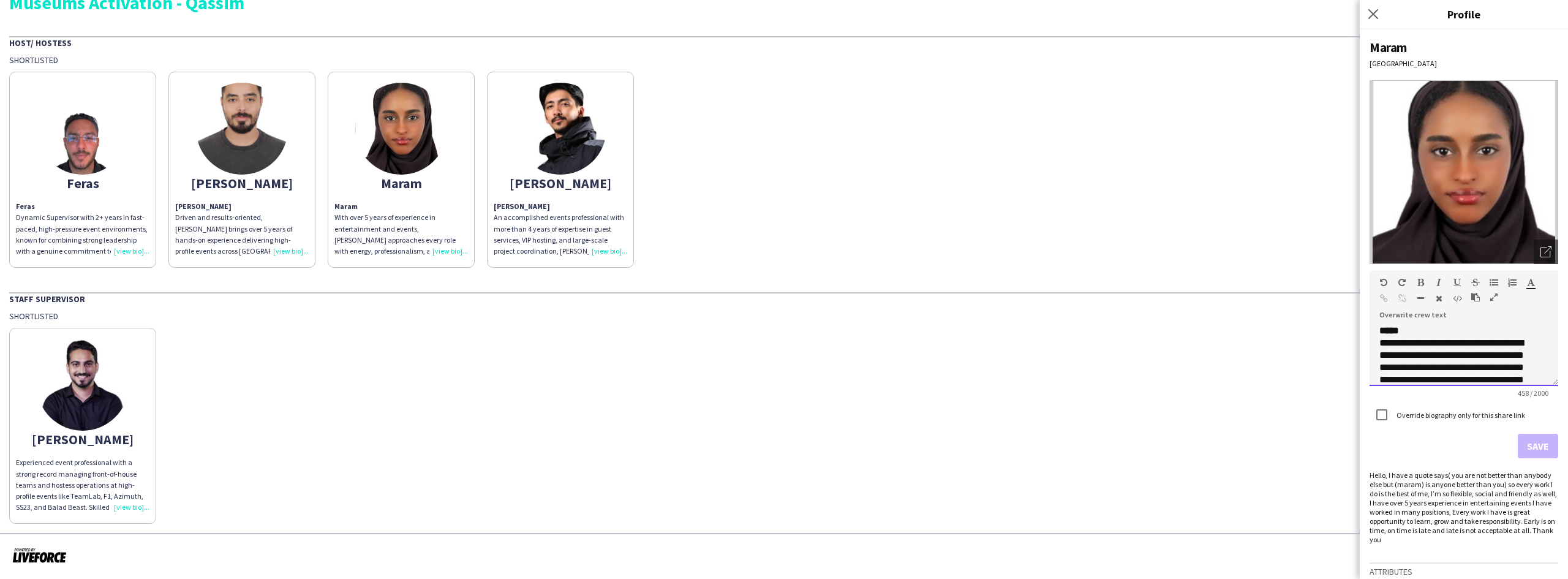
click at [1474, 330] on p "**********" at bounding box center [1455, 410] width 151 height 171
click at [1528, 435] on button "Save" at bounding box center [1538, 446] width 40 height 25
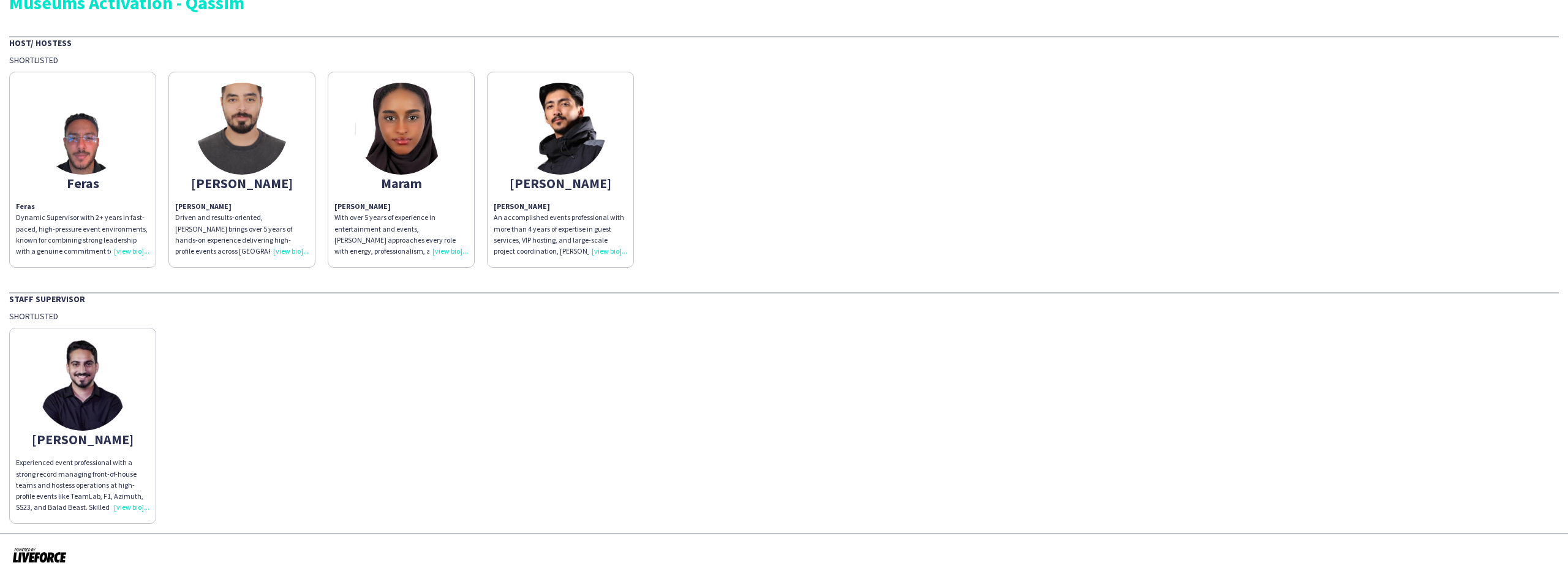
click at [77, 220] on p "Feras Dynamic Supervisor with 2+ years in fast-paced, high-pressure event envir…" at bounding box center [82, 228] width 133 height 56
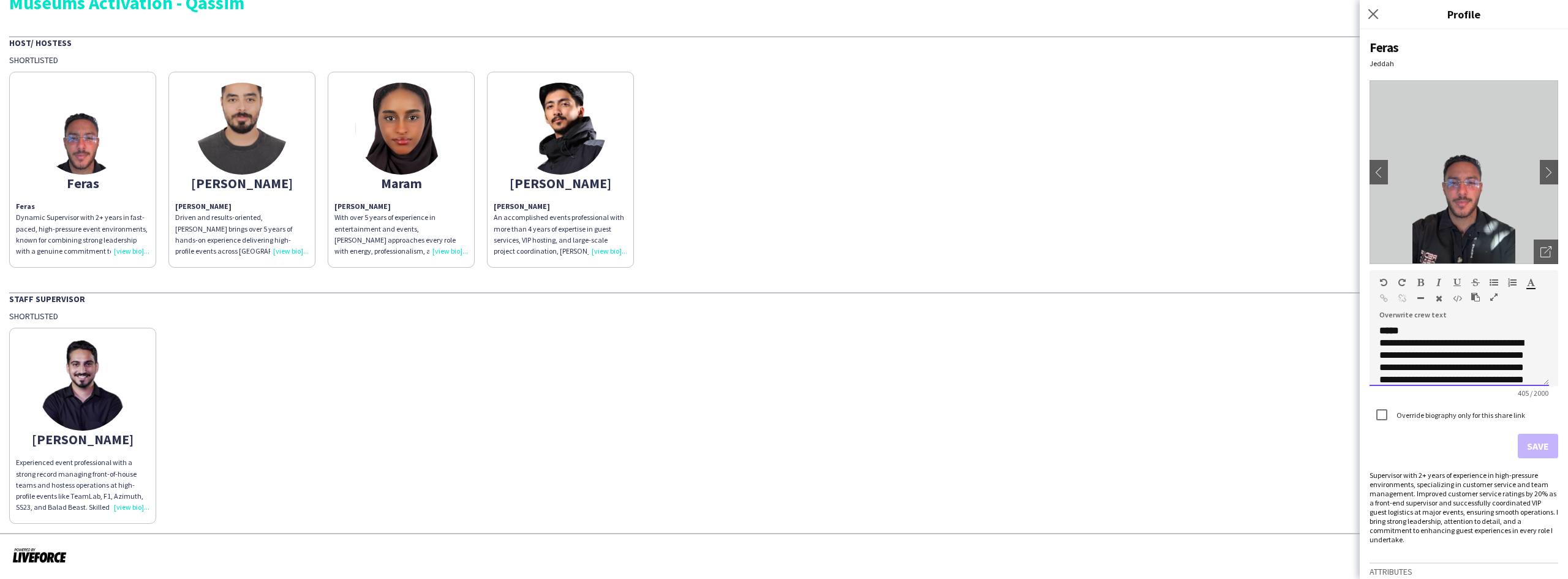
click at [1425, 339] on p "**********" at bounding box center [1455, 404] width 151 height 160
click at [1417, 335] on p "**********" at bounding box center [1455, 404] width 151 height 160
click at [1531, 442] on button "Save" at bounding box center [1538, 446] width 40 height 25
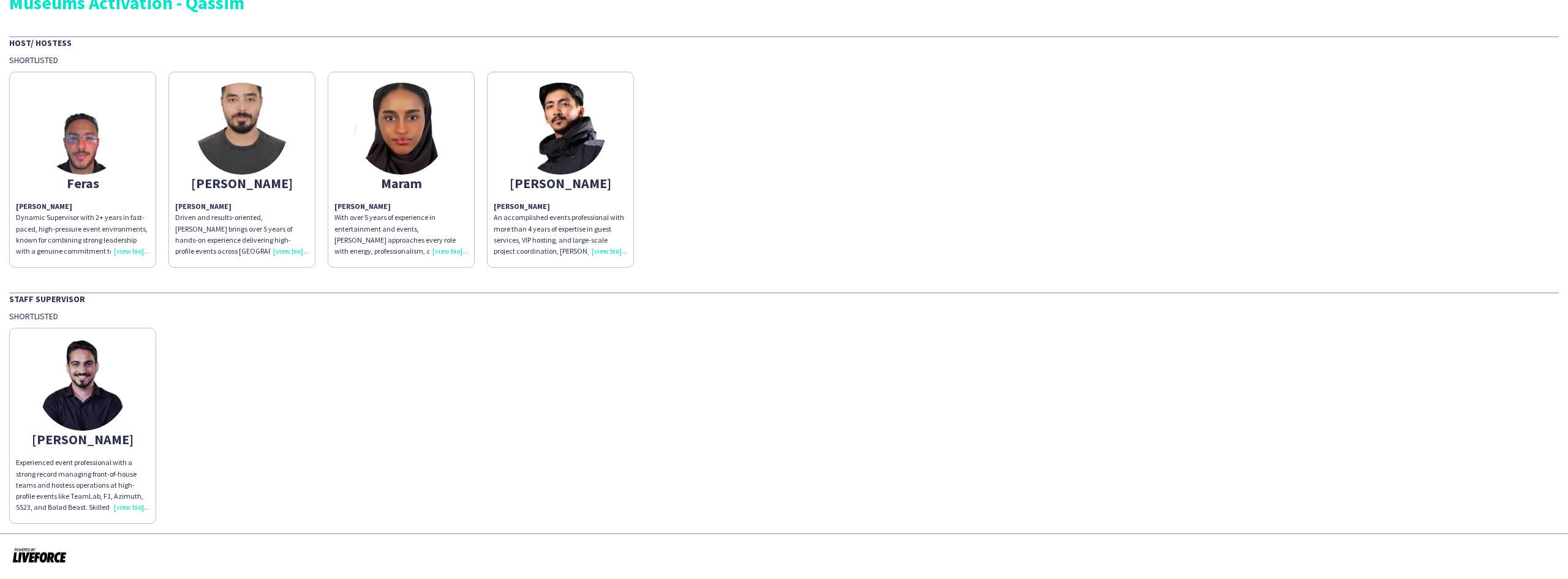
click at [97, 409] on img at bounding box center [82, 384] width 92 height 92
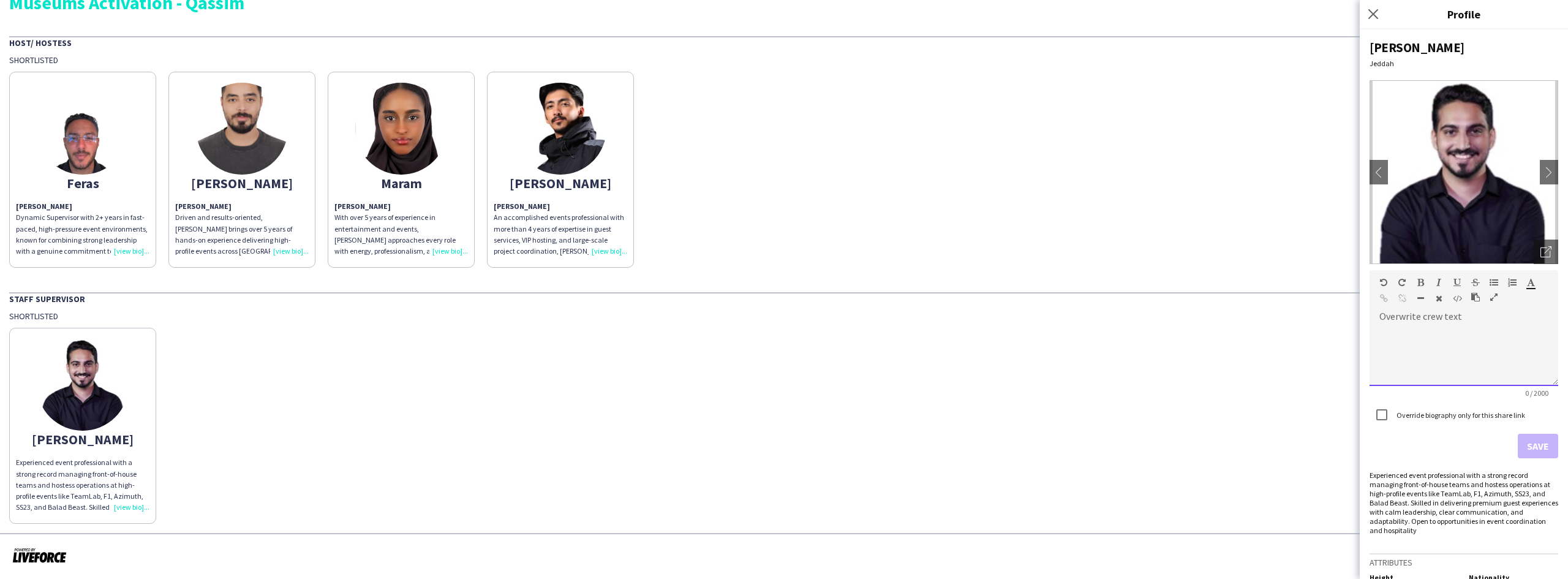
click at [1439, 357] on div at bounding box center [1464, 355] width 189 height 61
paste div
click at [1531, 445] on button "Save" at bounding box center [1538, 446] width 40 height 25
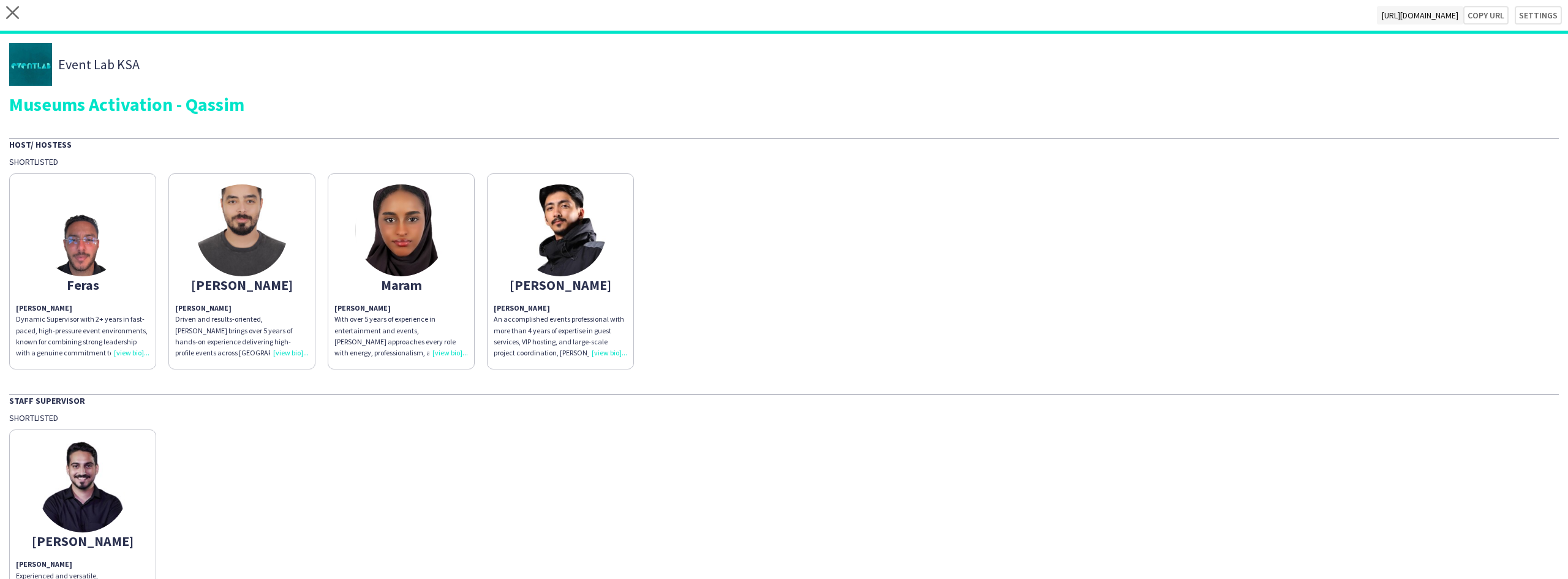
click at [60, 169] on div "Feras [PERSON_NAME] Dynamic Supervisor with 2+ years in fast-paced, high-pressu…" at bounding box center [784, 268] width 1550 height 202
click at [58, 163] on div "Shortlisted" at bounding box center [784, 161] width 1550 height 11
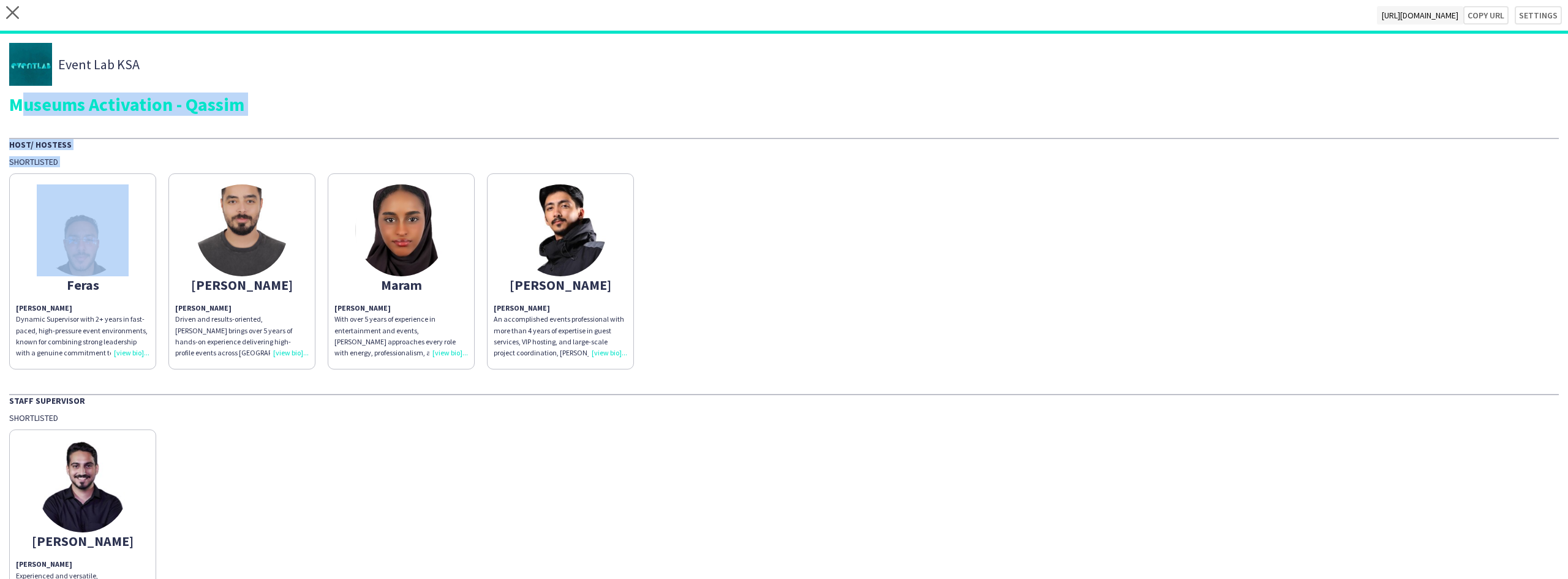
drag, startPoint x: 58, startPoint y: 163, endPoint x: 51, endPoint y: 90, distance: 73.3
click at [51, 90] on div "Event Lab KSA Museums Activation - Qassim Host/ Hostess Shortlisted Feras [PERS…" at bounding box center [784, 334] width 1568 height 601
click at [53, 100] on div "Museums Activation - Qassim" at bounding box center [784, 104] width 1550 height 18
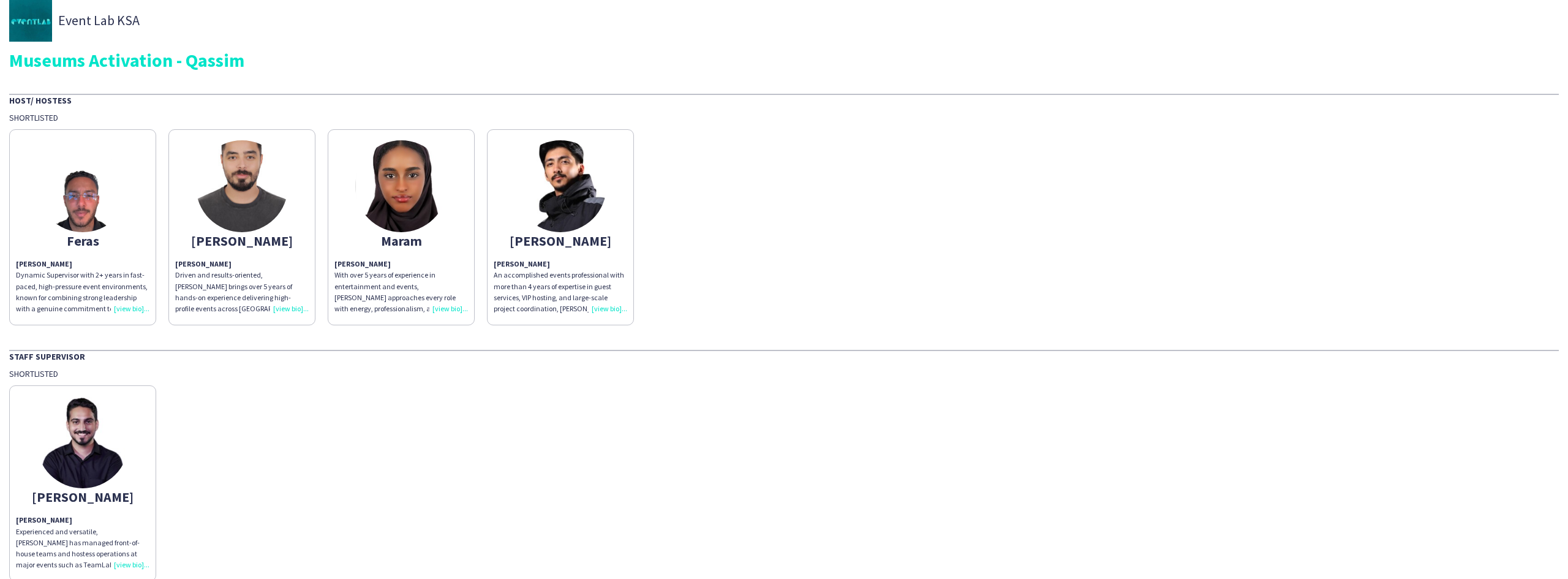
scroll to position [61, 0]
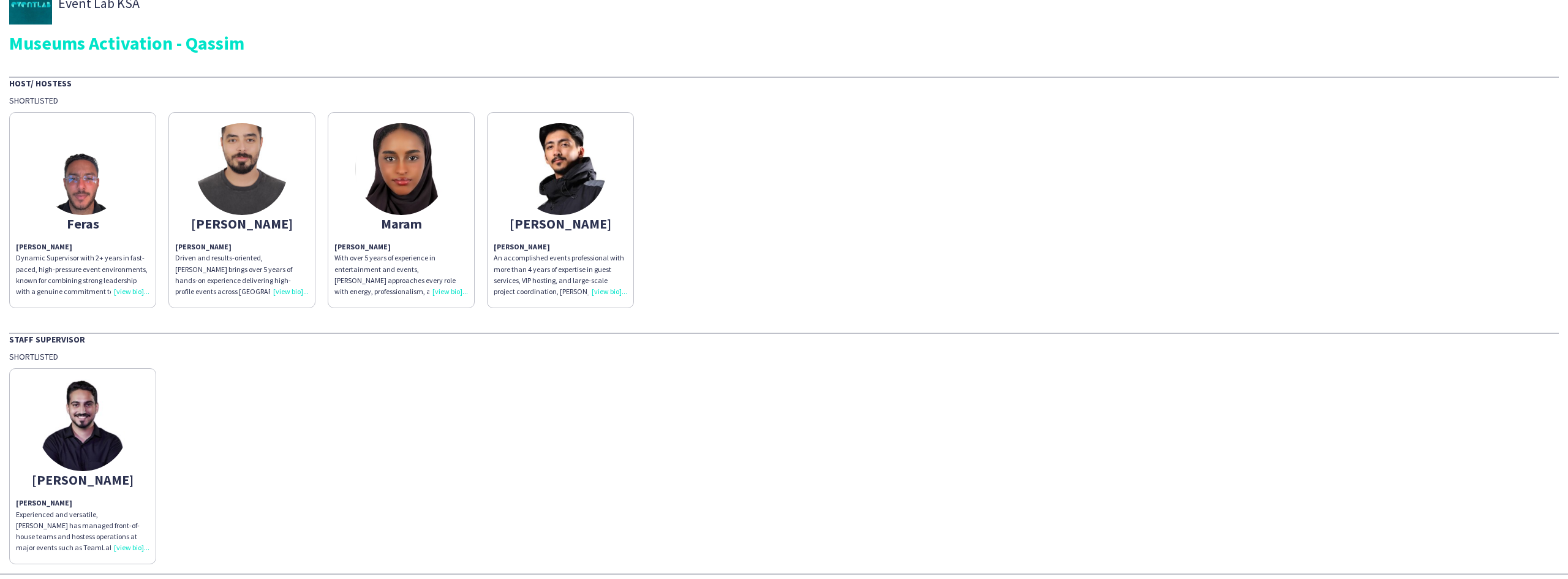
click at [87, 481] on div "[PERSON_NAME]" at bounding box center [82, 480] width 133 height 11
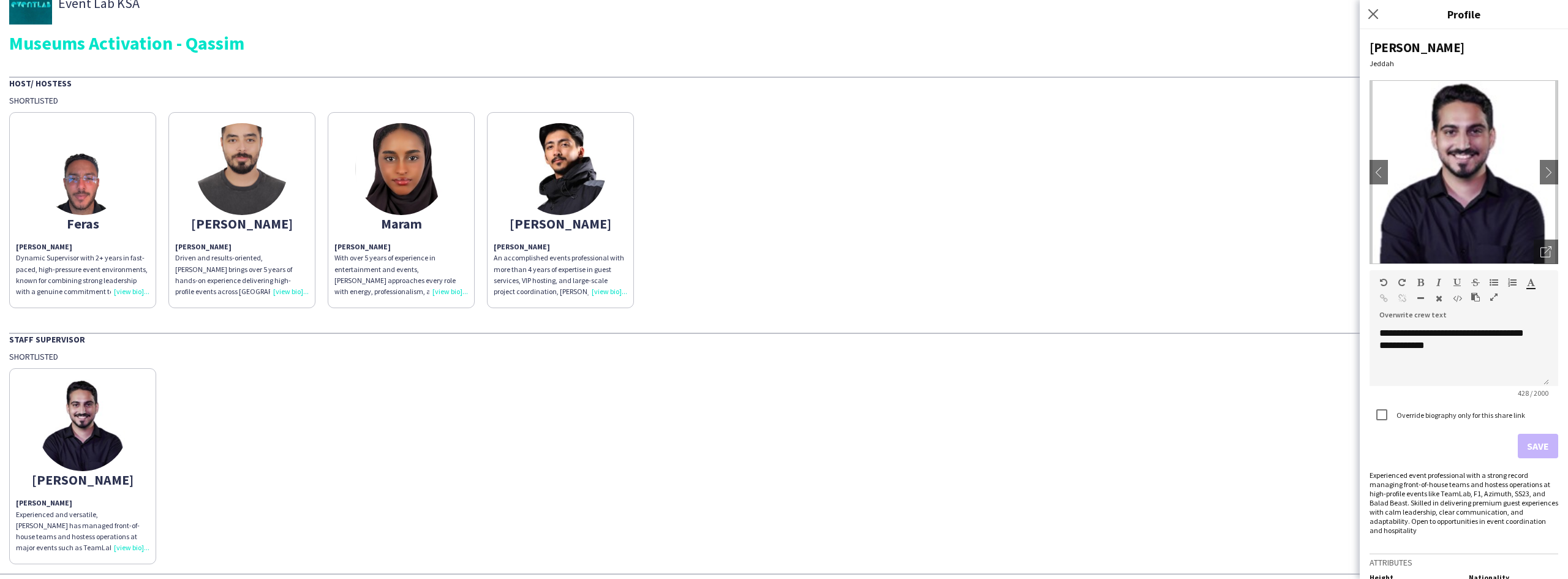
scroll to position [25, 0]
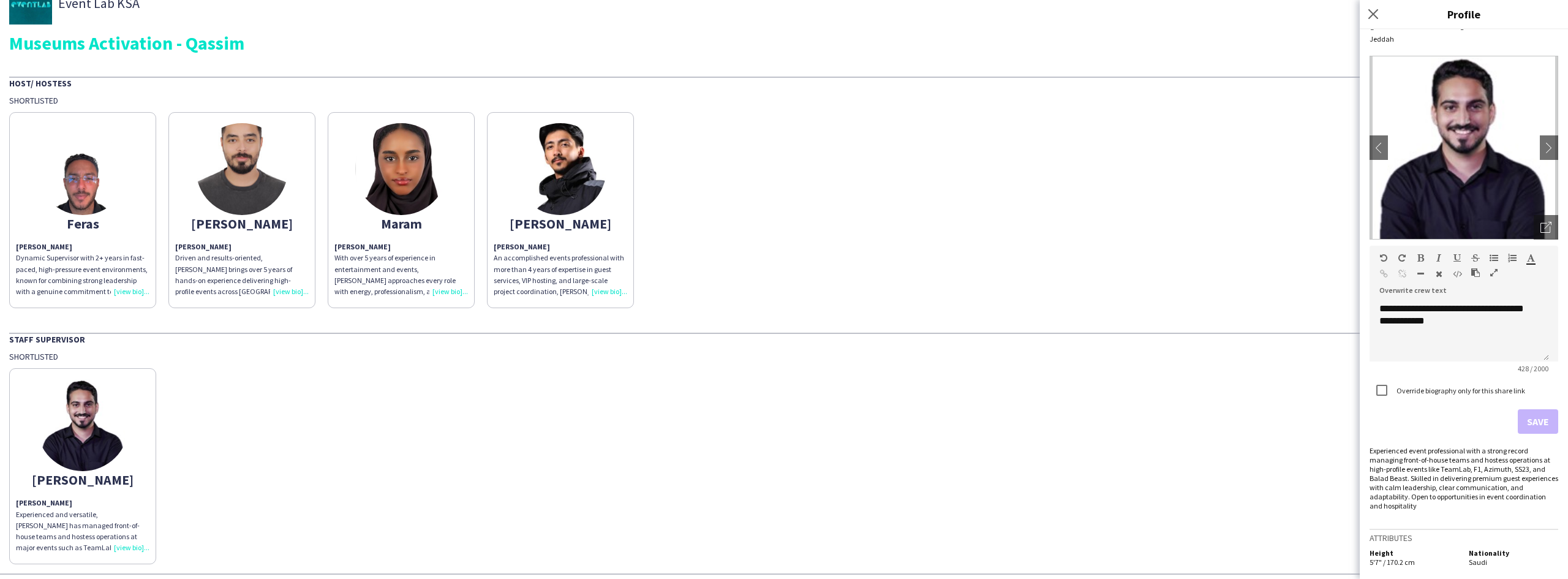
click at [1250, 354] on div "Shortlisted" at bounding box center [784, 357] width 1550 height 11
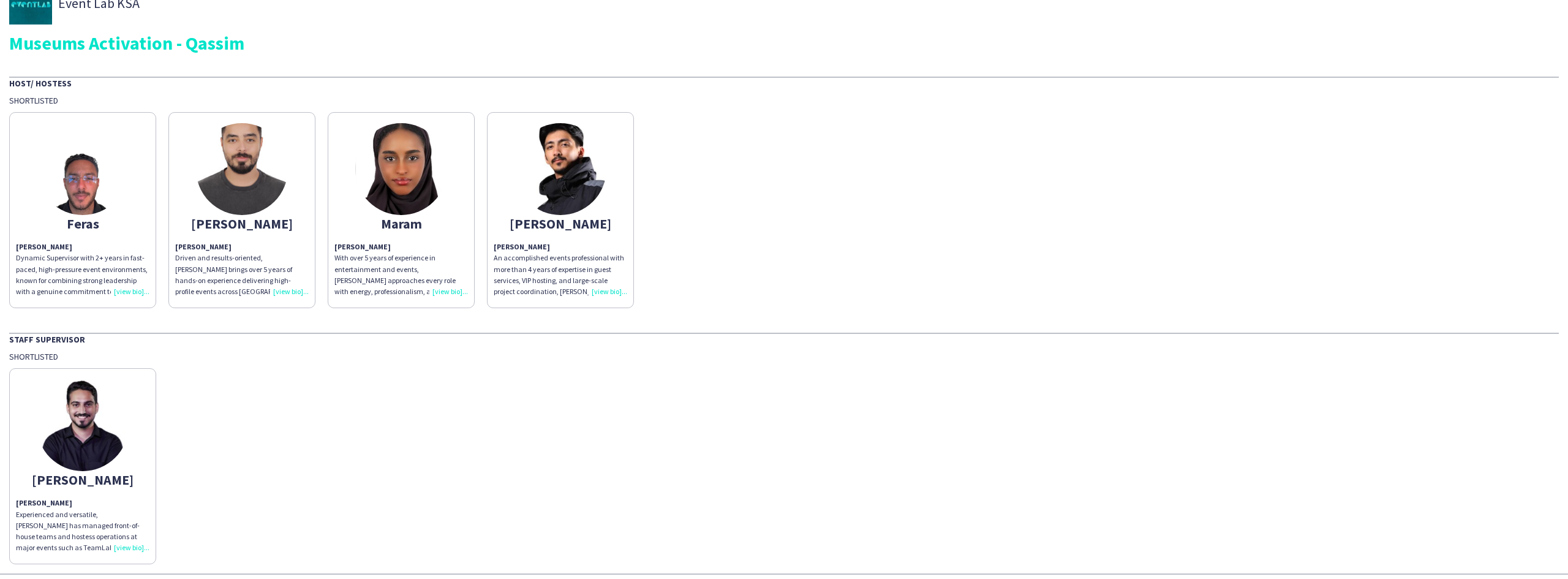
click at [616, 256] on p "[PERSON_NAME] An accomplished events professional with more than 4 years of exp…" at bounding box center [560, 269] width 133 height 56
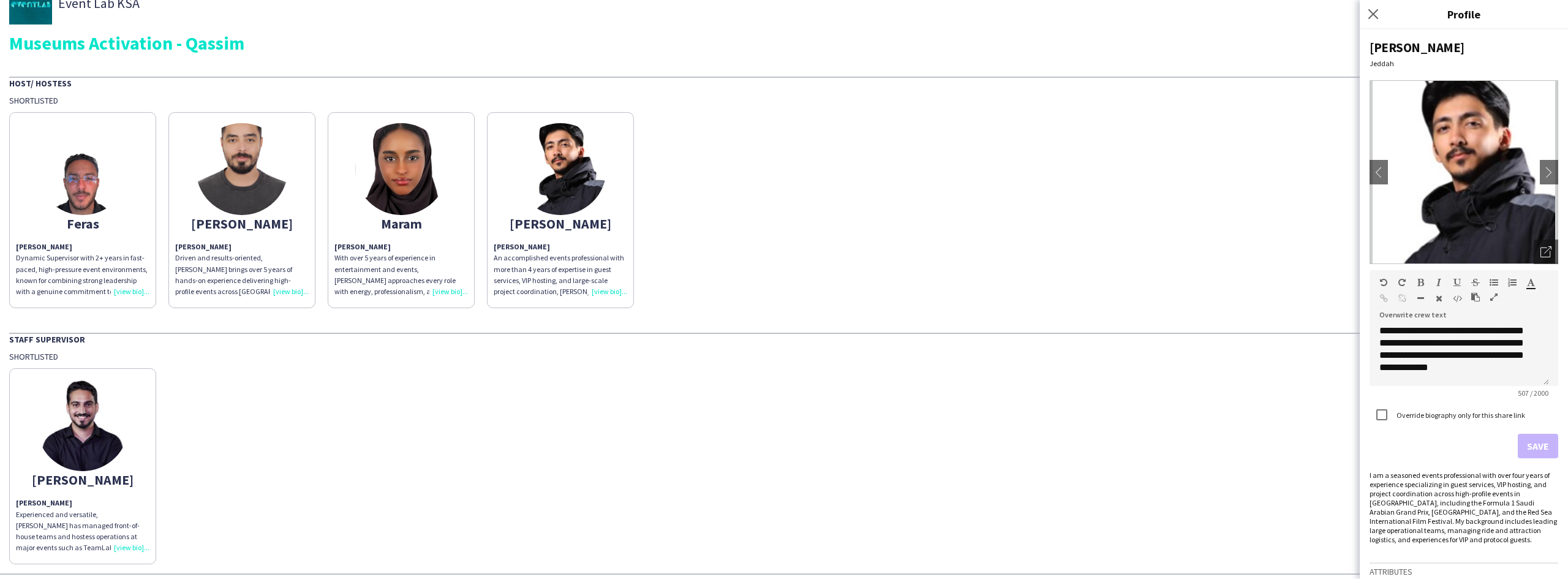
scroll to position [157, 0]
click at [369, 288] on p "[PERSON_NAME] With over 5 years of experience in entertainment and events, [PER…" at bounding box center [401, 269] width 133 height 56
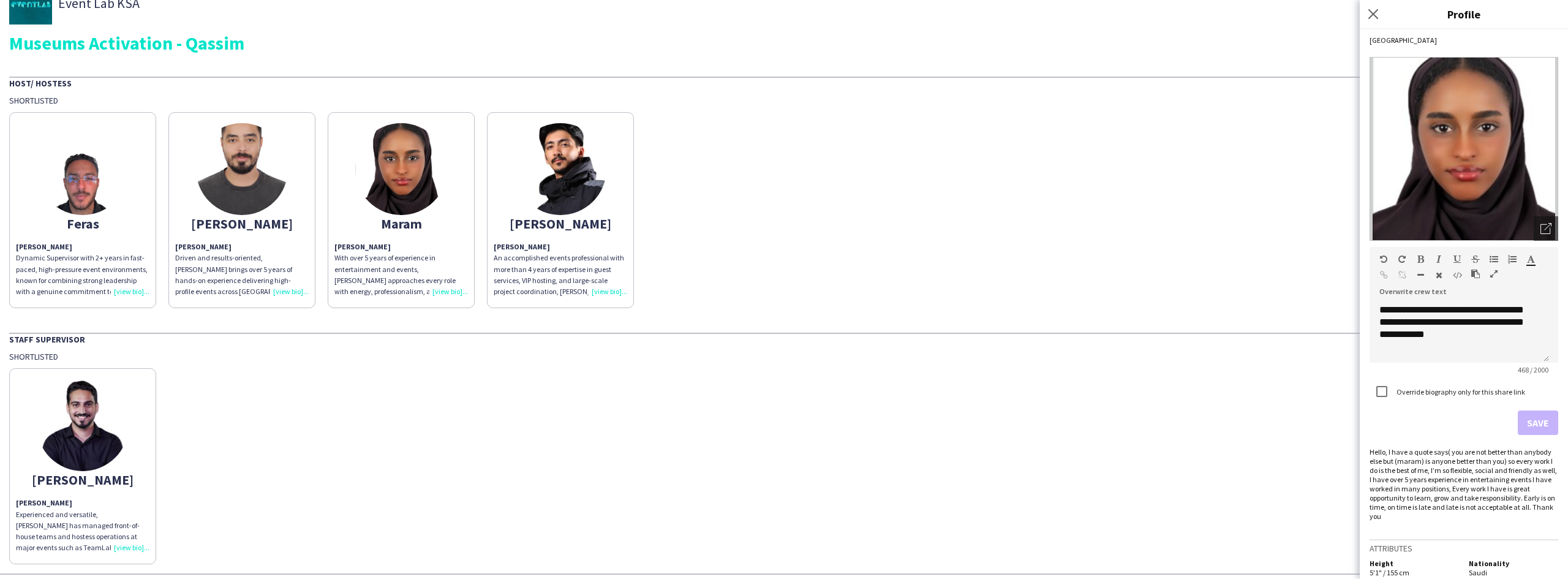
scroll to position [34, 0]
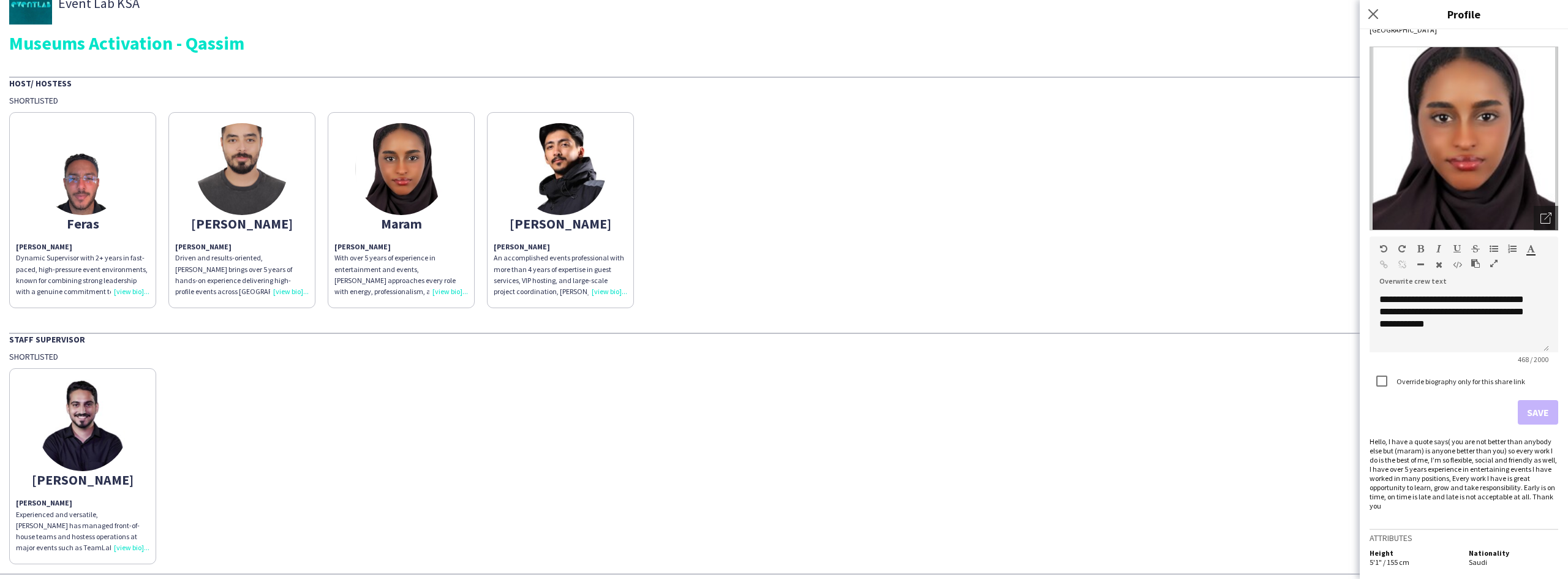
click at [279, 263] on p "[PERSON_NAME] Driven and results-oriented, [PERSON_NAME] brings over 5 years of…" at bounding box center [242, 269] width 133 height 56
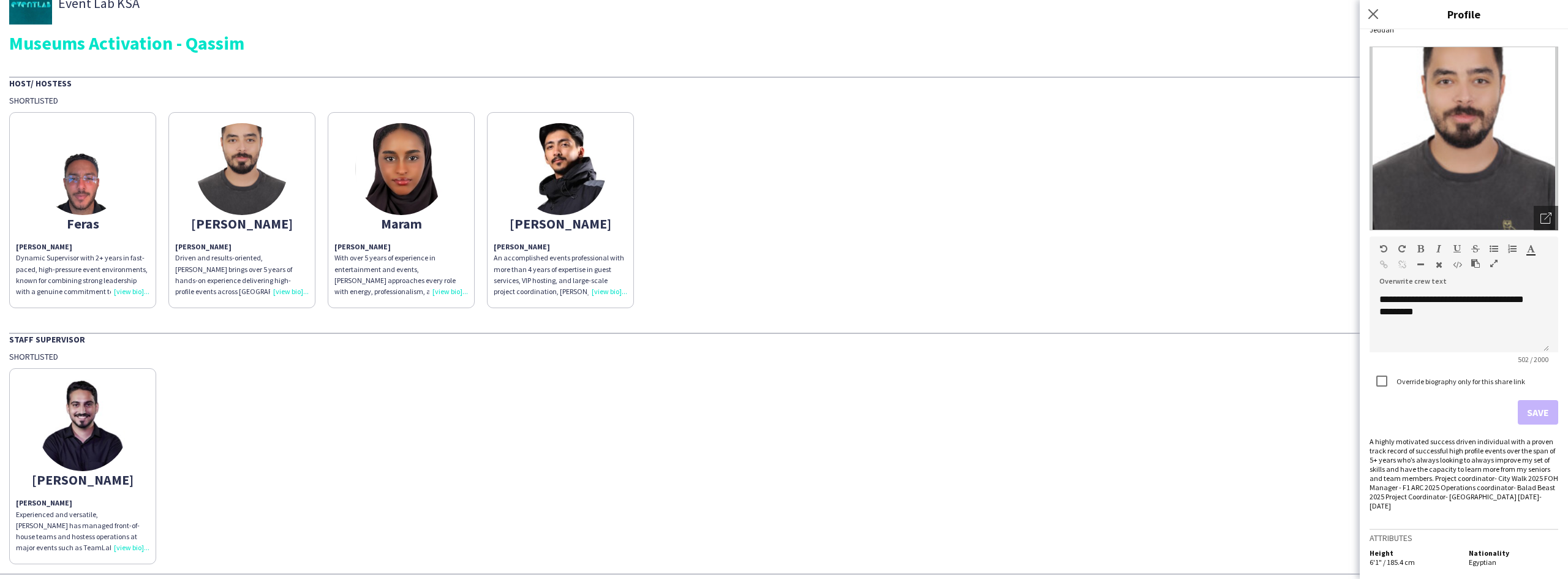
click at [1387, 442] on div "A highly motivated success driven individual with a proven track record of succ…" at bounding box center [1464, 473] width 189 height 74
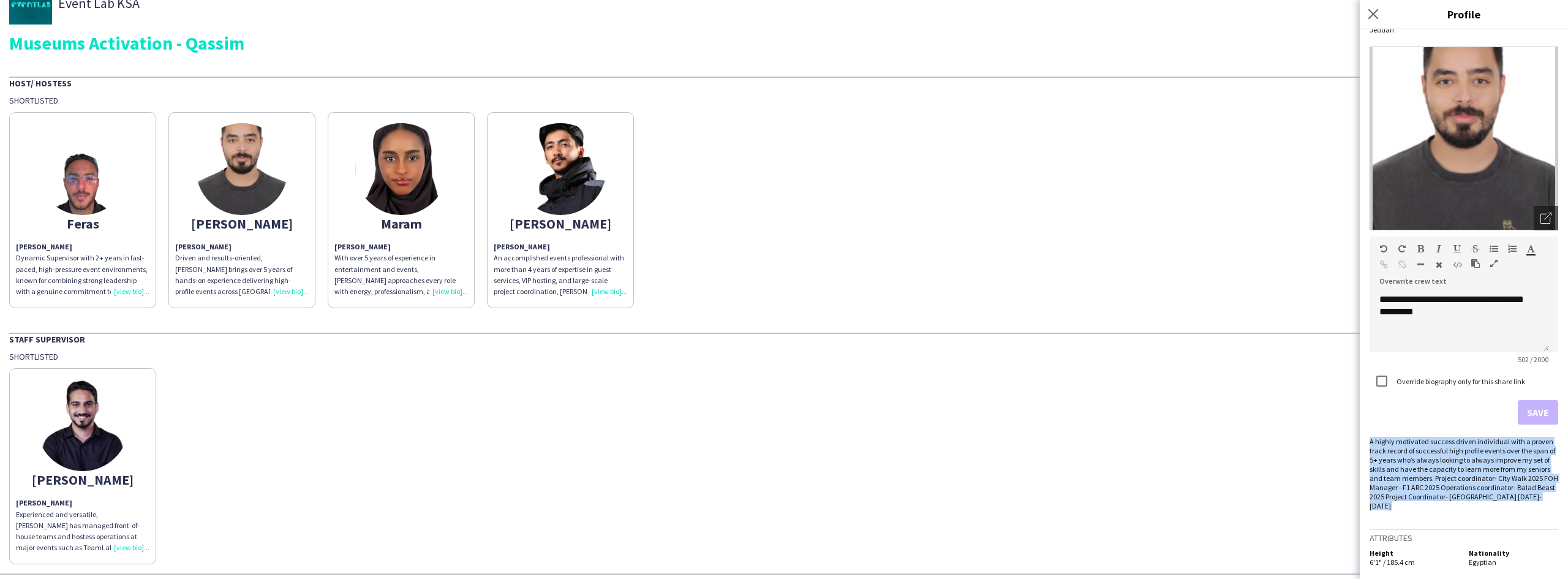
click at [1387, 442] on div "A highly motivated success driven individual with a proven track record of succ…" at bounding box center [1464, 473] width 189 height 74
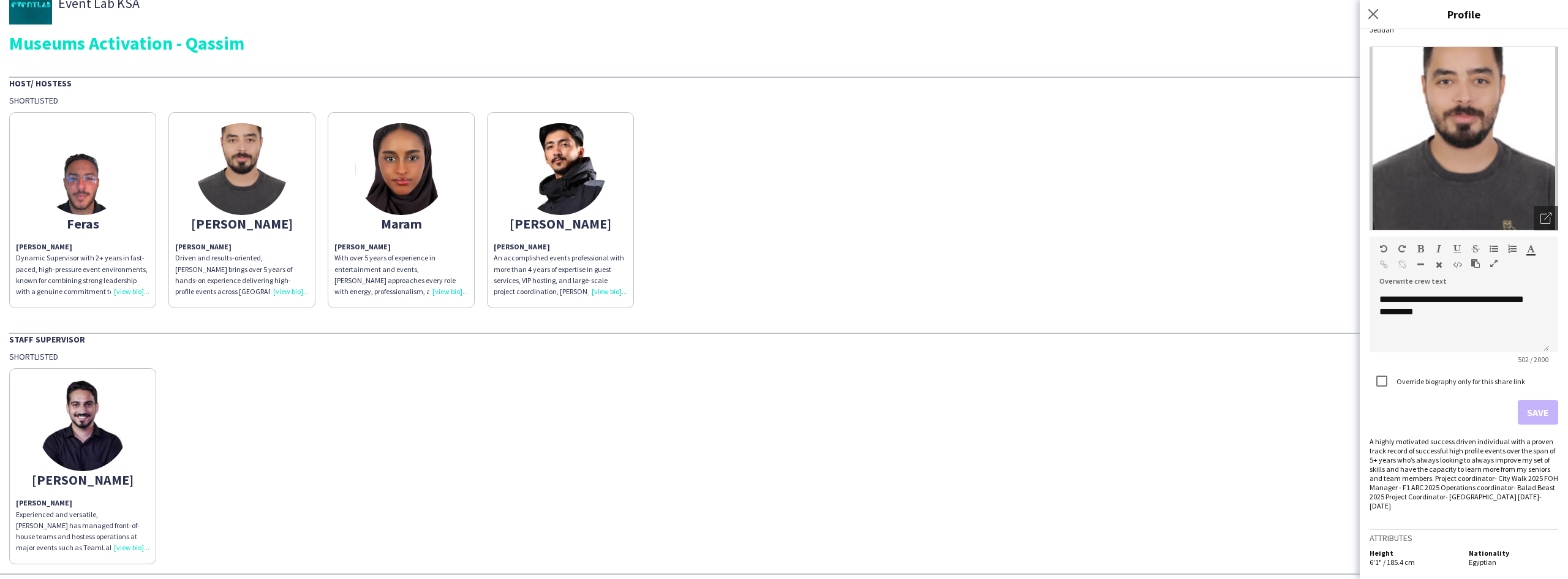
click at [1385, 414] on form "**********" at bounding box center [1464, 330] width 189 height 188
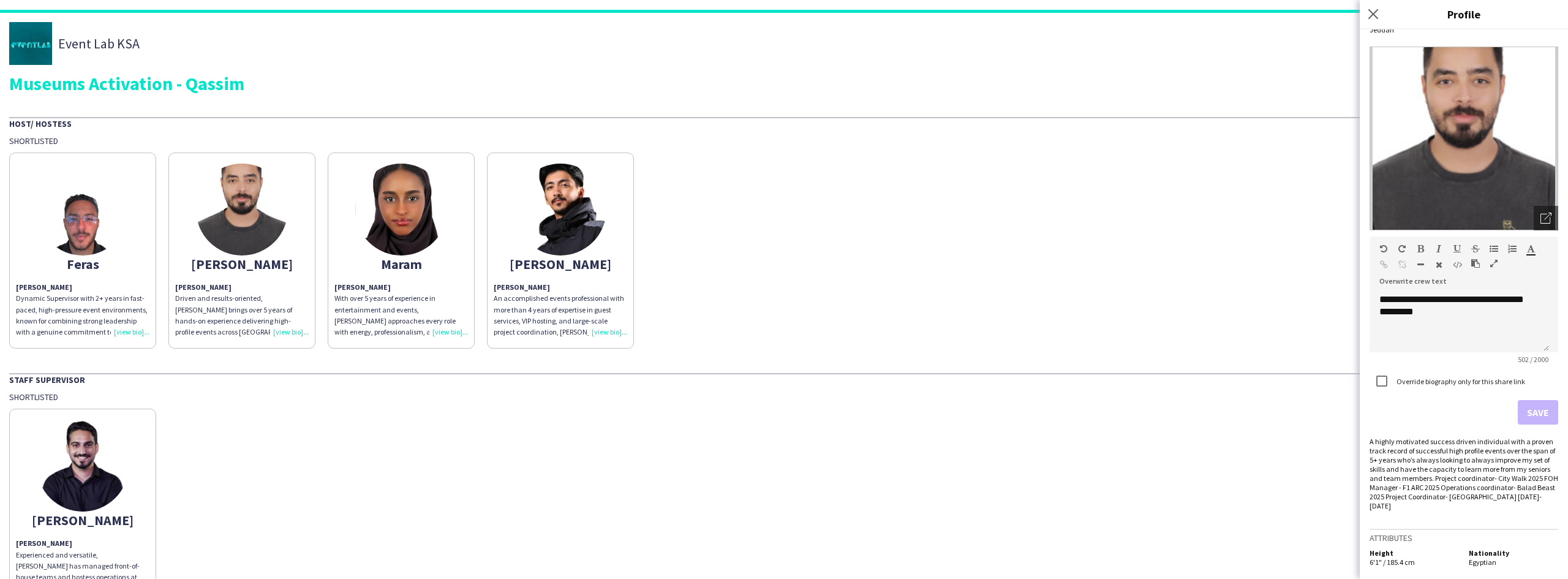
scroll to position [0, 0]
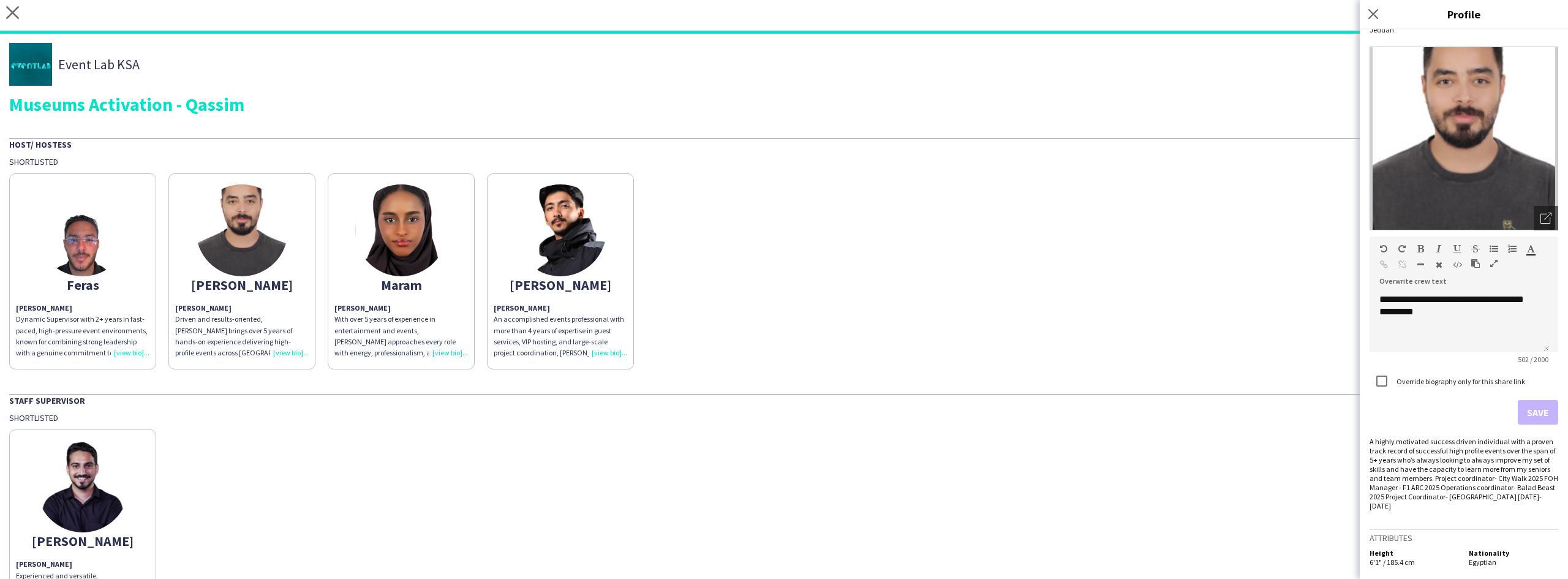
click at [1328, 406] on div "Staff Supervisor" at bounding box center [784, 399] width 1550 height 12
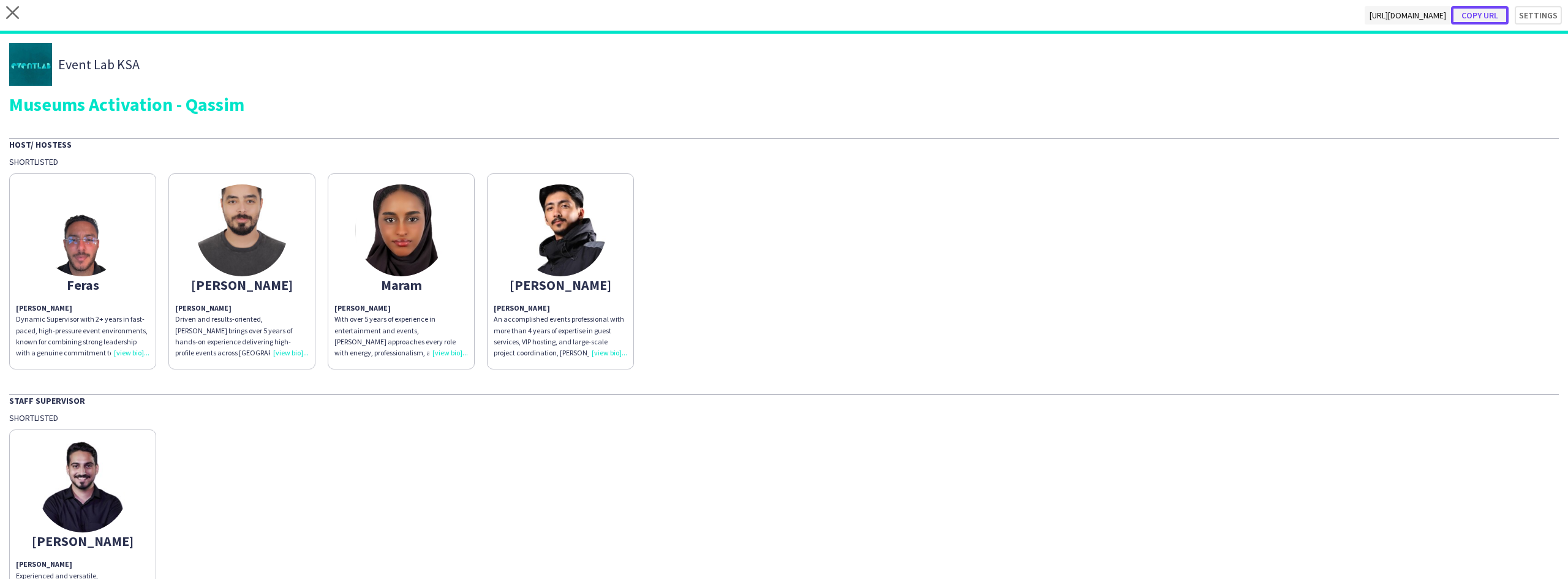
click at [1489, 13] on button "Copy url" at bounding box center [1480, 16] width 57 height 18
click at [16, 10] on icon at bounding box center [13, 13] width 13 height 13
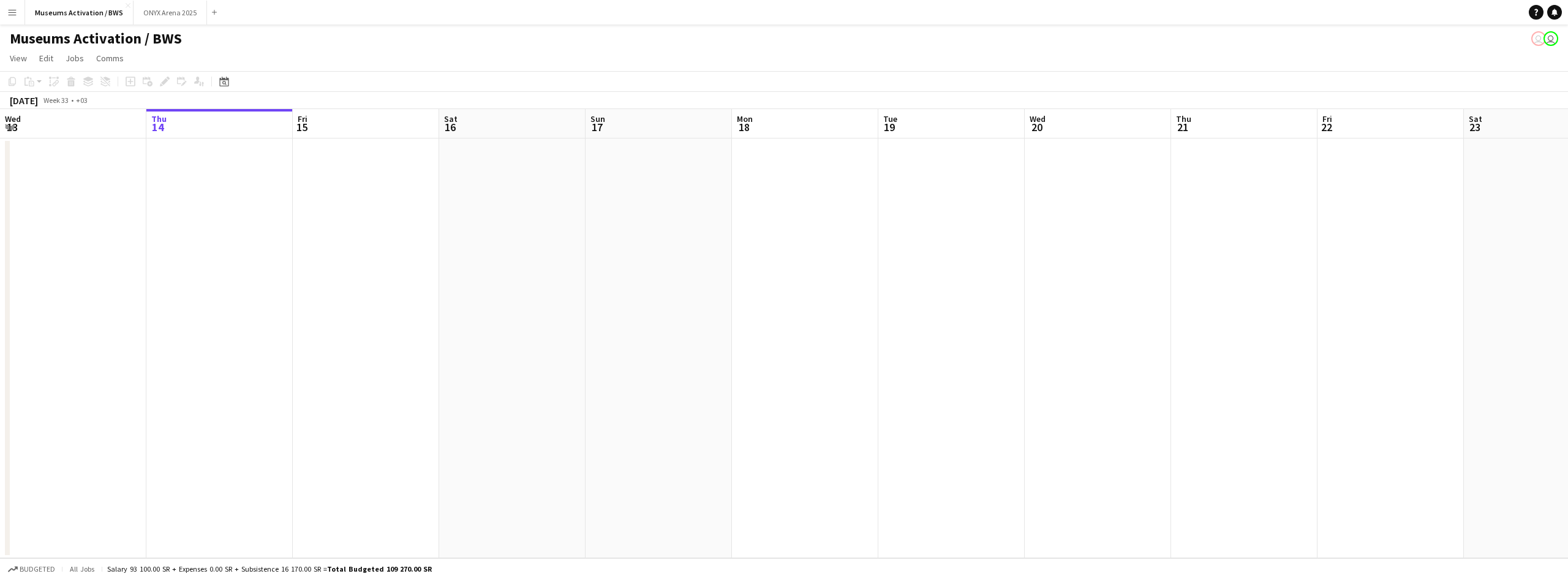
drag, startPoint x: 582, startPoint y: 274, endPoint x: 406, endPoint y: 258, distance: 176.7
click at [420, 263] on app-calendar-viewport "Mon 11 Tue 12 Wed 13 Thu 14 Fri 15 Sat 16 Sun 17 Mon 18 Tue 19 Wed 20 Thu 21 Fr…" at bounding box center [784, 334] width 1568 height 449
click at [457, 225] on app-calendar-viewport "Mon 11 Tue 12 Wed 13 Thu 14 Fri 15 Sat 16 Sun 17 Mon 18 Tue 19 Wed 20 Thu 21 Fr…" at bounding box center [784, 334] width 1568 height 449
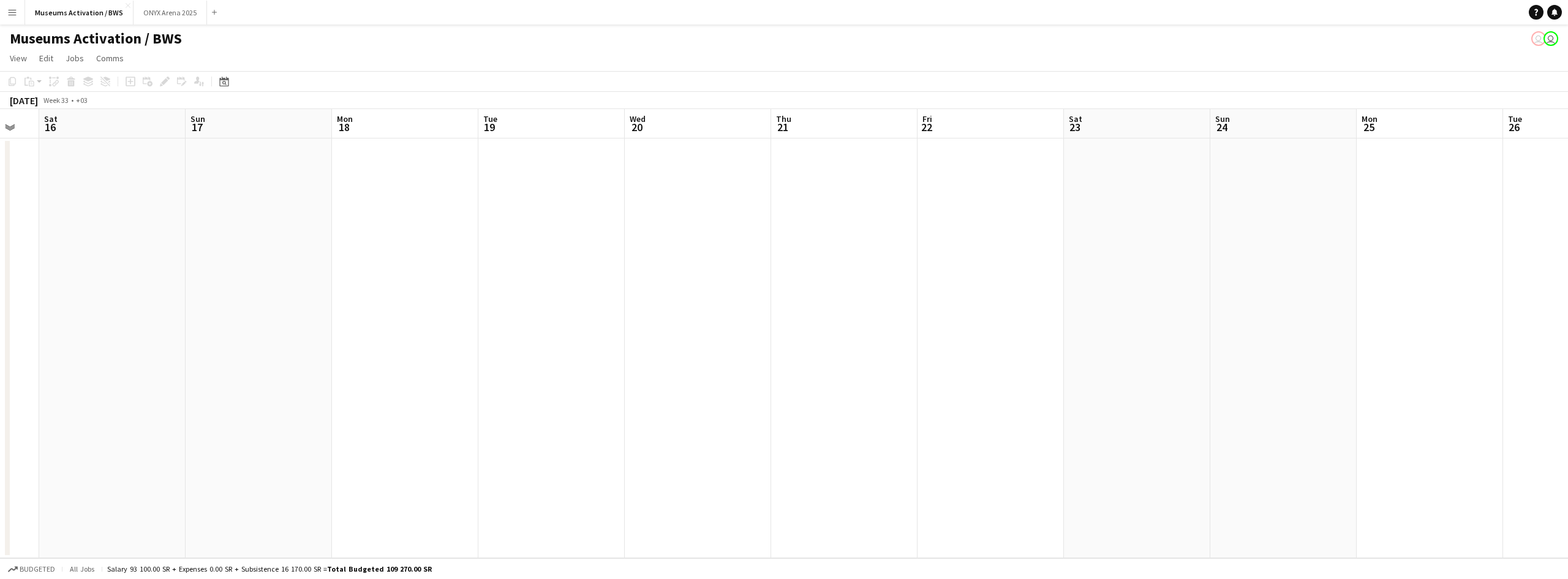
drag, startPoint x: 508, startPoint y: 213, endPoint x: 386, endPoint y: 224, distance: 122.5
click at [391, 224] on app-calendar-viewport "Wed 13 Thu 14 Fri 15 Sat 16 Sun 17 Mon 18 Tue 19 Wed 20 Thu 21 Fri 22 Sat 23 Su…" at bounding box center [784, 334] width 1568 height 449
drag, startPoint x: 422, startPoint y: 221, endPoint x: 535, endPoint y: 213, distance: 113.3
click at [361, 222] on app-calendar-viewport "Thu 14 Fri 15 Sat 16 Sun 17 Mon 18 Tue 19 Wed 20 Thu 21 Fri 22 Sat 23 Sun 24 Mo…" at bounding box center [784, 334] width 1568 height 449
click at [357, 203] on app-calendar-viewport "Sat 16 Sun 17 Mon 18 Tue 19 Wed 20 Thu 21 Fri 22 Sat 23 Sun 24 Mon 25 Tue 26 We…" at bounding box center [784, 334] width 1568 height 449
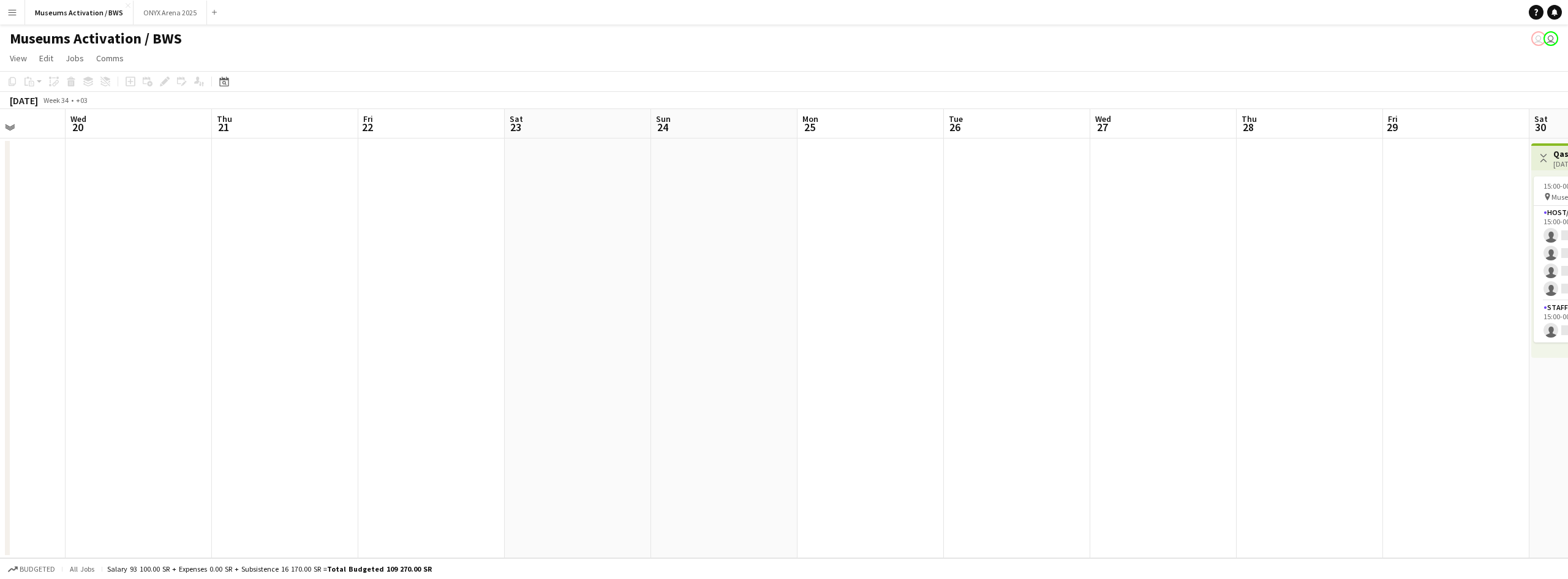
drag, startPoint x: 335, startPoint y: 202, endPoint x: 480, endPoint y: 197, distance: 145.1
click at [290, 204] on app-calendar-viewport "Sun 17 Mon 18 Tue 19 Wed 20 Thu 21 Fri 22 Sat 23 Sun 24 Mon 25 Tue 26 Wed 27 Th…" at bounding box center [784, 334] width 1568 height 449
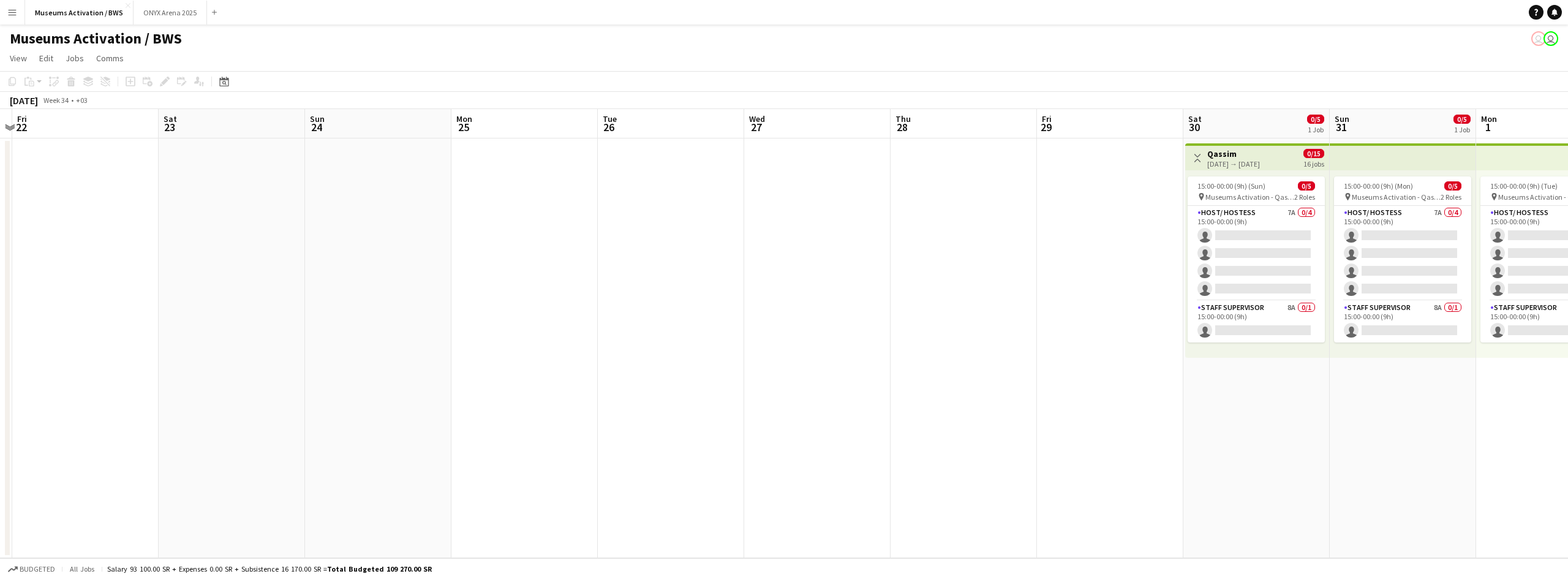
click at [286, 206] on app-calendar-viewport "Tue 19 Wed 20 Thu 21 Fri 22 Sat 23 Sun 24 Mon 25 Tue 26 Wed 27 Thu 28 Fri 29 Sa…" at bounding box center [784, 334] width 1568 height 449
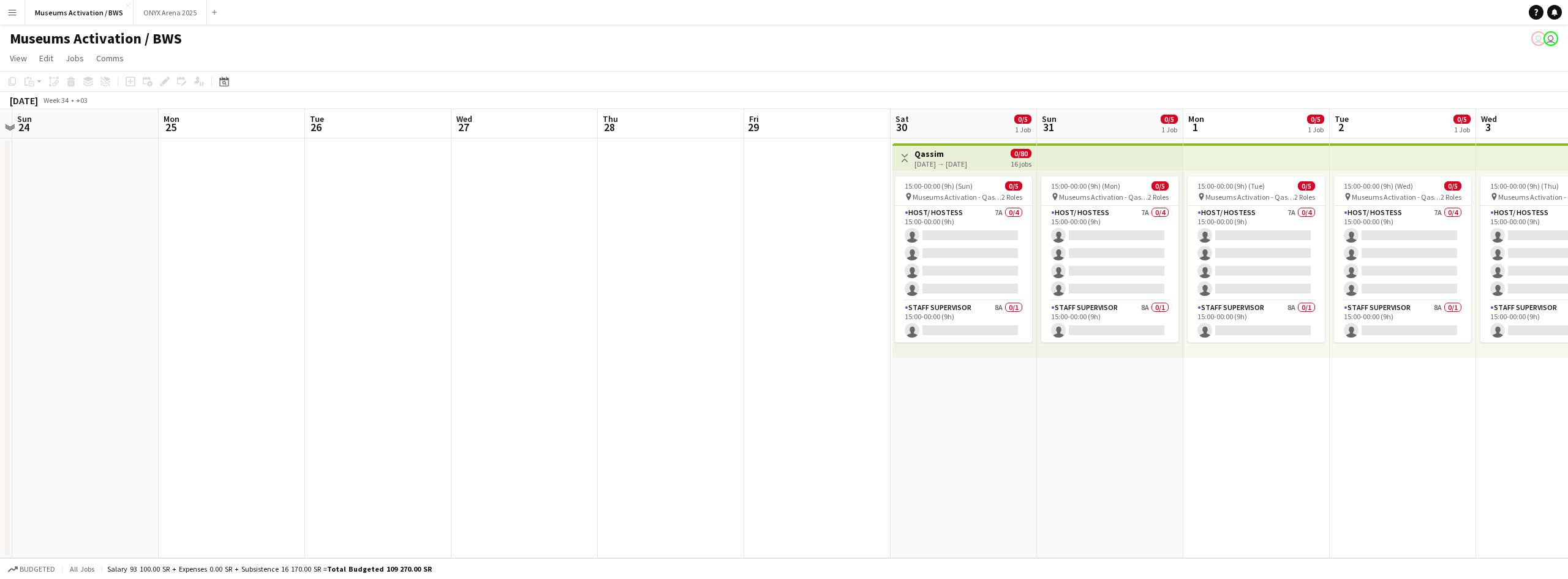
drag, startPoint x: 602, startPoint y: 183, endPoint x: 275, endPoint y: 201, distance: 327.5
click at [276, 199] on app-calendar-viewport "Thu 21 Fri 22 Sat 23 Sun 24 Mon 25 Tue 26 Wed 27 Thu 28 Fri 29 Sat 30 0/5 1 Job…" at bounding box center [784, 334] width 1568 height 449
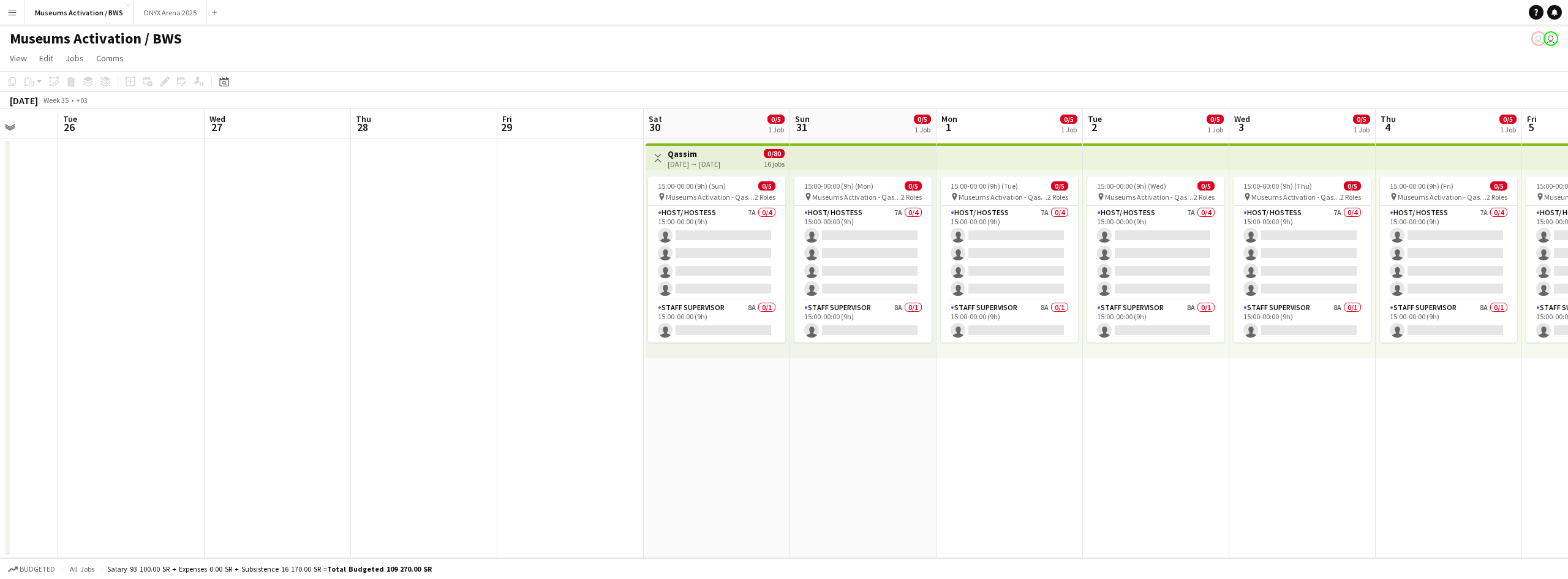
click at [322, 197] on app-calendar-viewport "Sat 23 Sun 24 Mon 25 Tue 26 Wed 27 Thu 28 Fri 29 Sat 30 0/5 1 Job Sun 31 0/5 1 …" at bounding box center [784, 334] width 1568 height 449
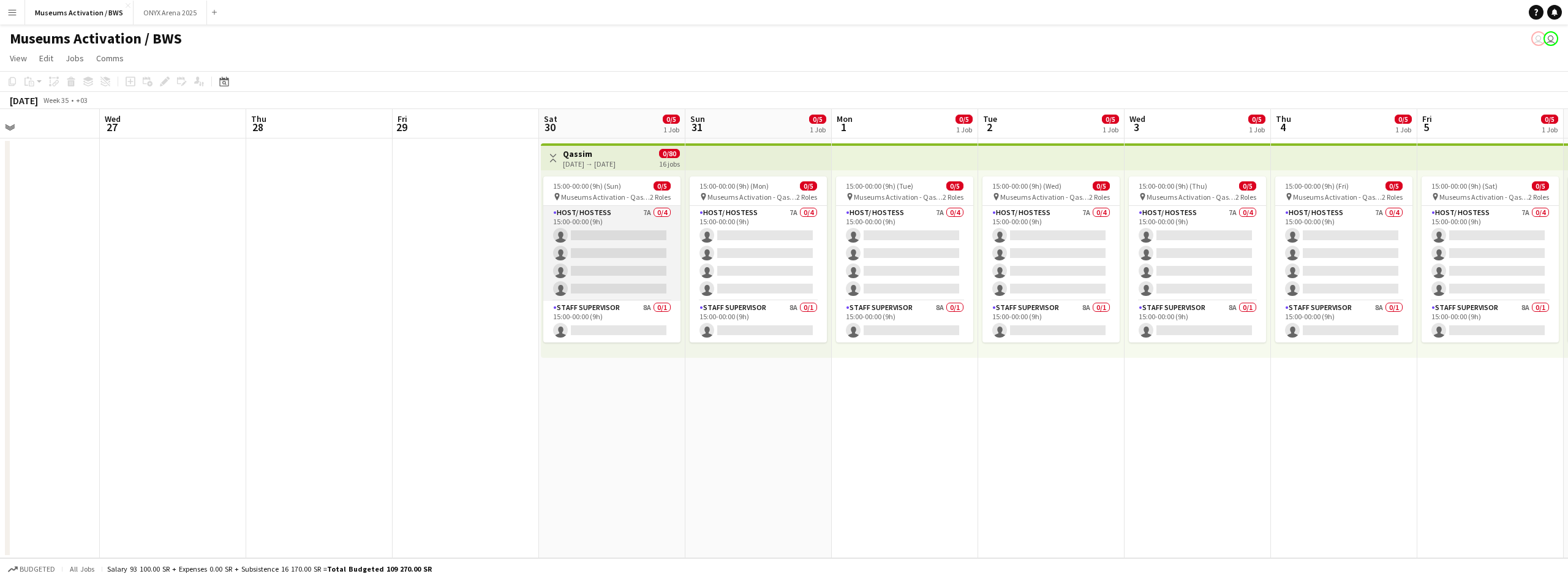
click at [628, 233] on app-card-role "Host/ Hostess 7A 0/4 15:00-00:00 (9h) single-neutral-actions single-neutral-act…" at bounding box center [612, 253] width 137 height 95
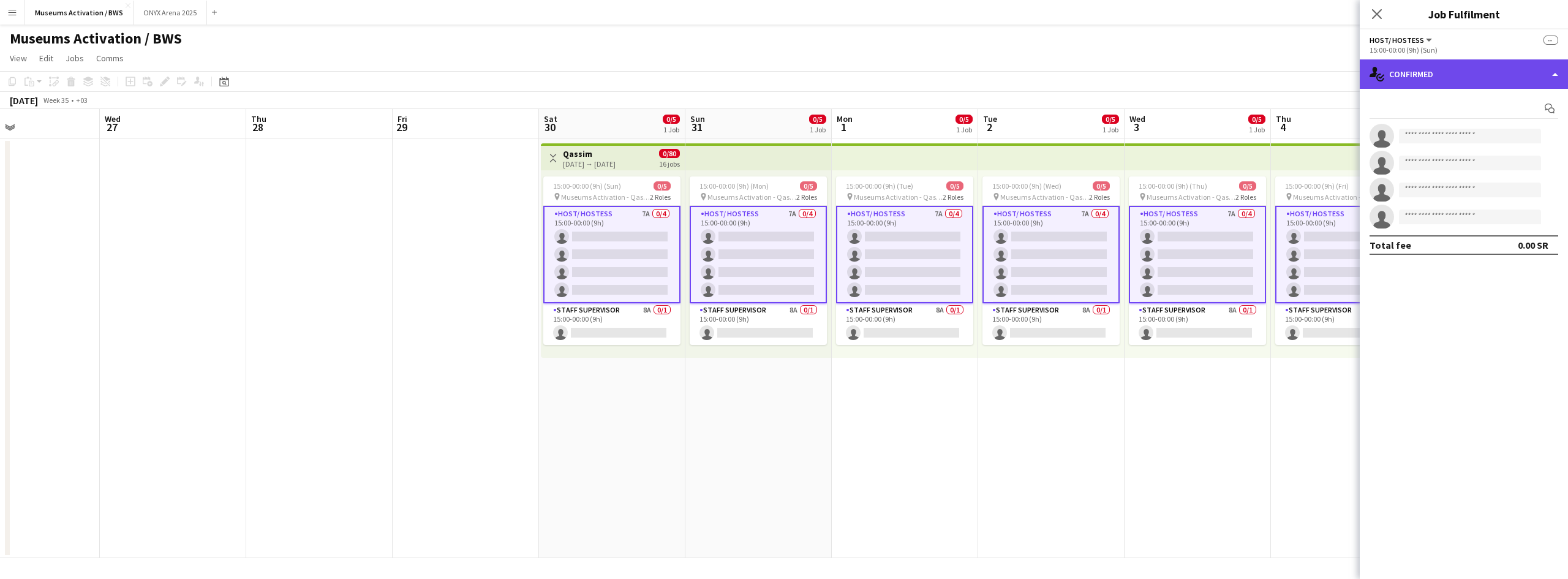
click at [1437, 72] on div "single-neutral-actions-check-2 Confirmed" at bounding box center [1464, 74] width 208 height 29
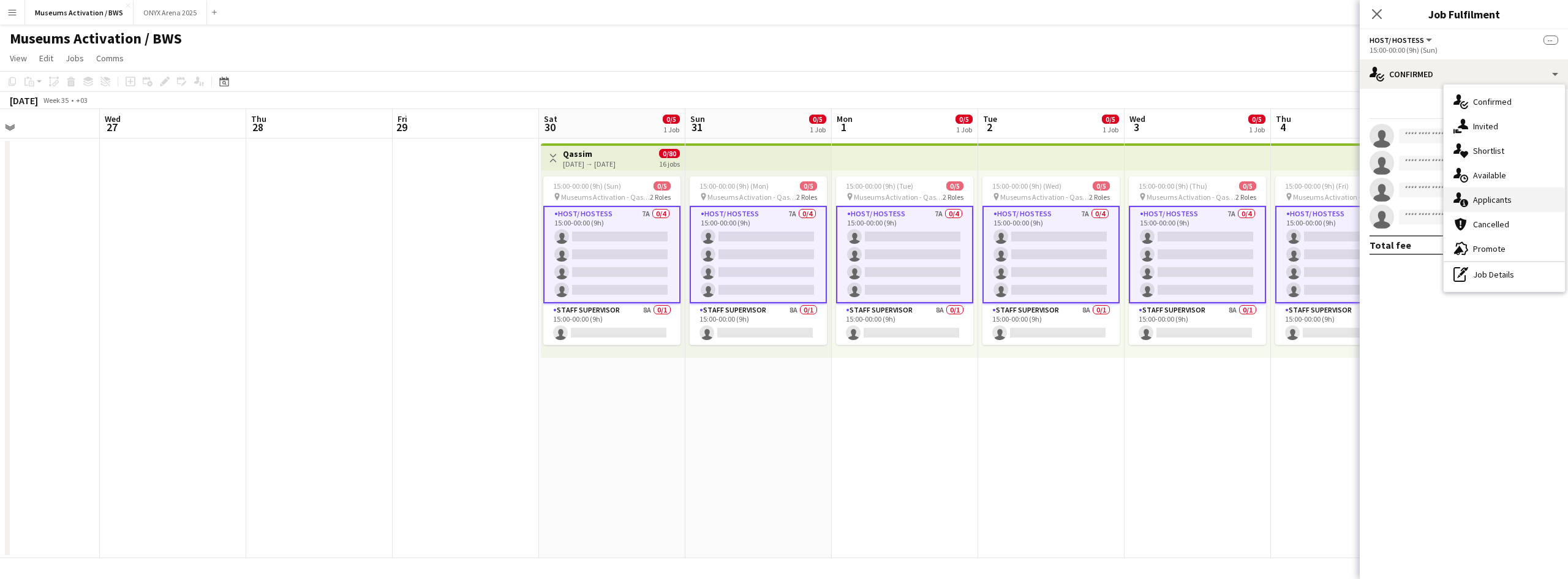
click at [1492, 197] on div "single-neutral-actions-information Applicants" at bounding box center [1504, 200] width 121 height 25
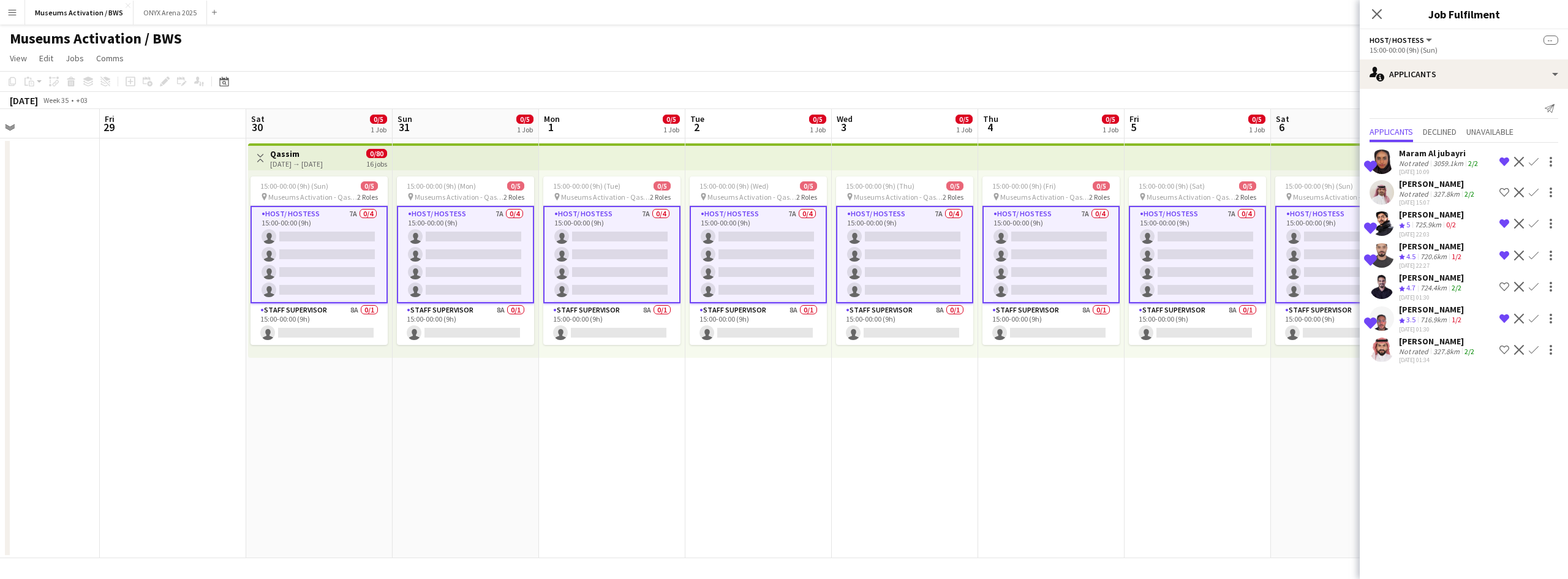
drag, startPoint x: 1179, startPoint y: 440, endPoint x: 943, endPoint y: 447, distance: 236.1
click at [932, 445] on app-calendar-viewport "Mon 25 Tue 26 Wed 27 Thu 28 Fri 29 Sat 30 0/5 1 Job Sun 31 0/5 1 Job Mon 1 0/5 …" at bounding box center [784, 334] width 1568 height 449
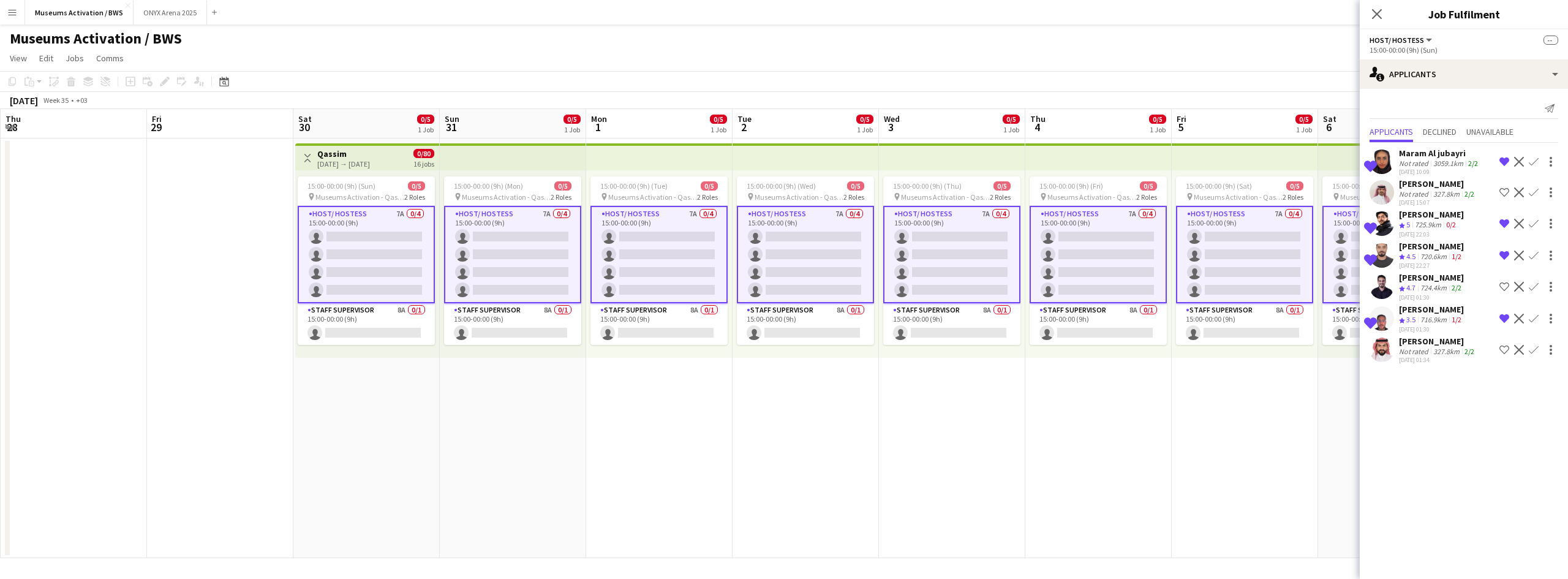
click at [943, 447] on app-date-cell "15:00-00:00 (9h) (Thu) 0/5 pin Museums Activation - Qassim 2 Roles Host/ Hostes…" at bounding box center [952, 348] width 147 height 419
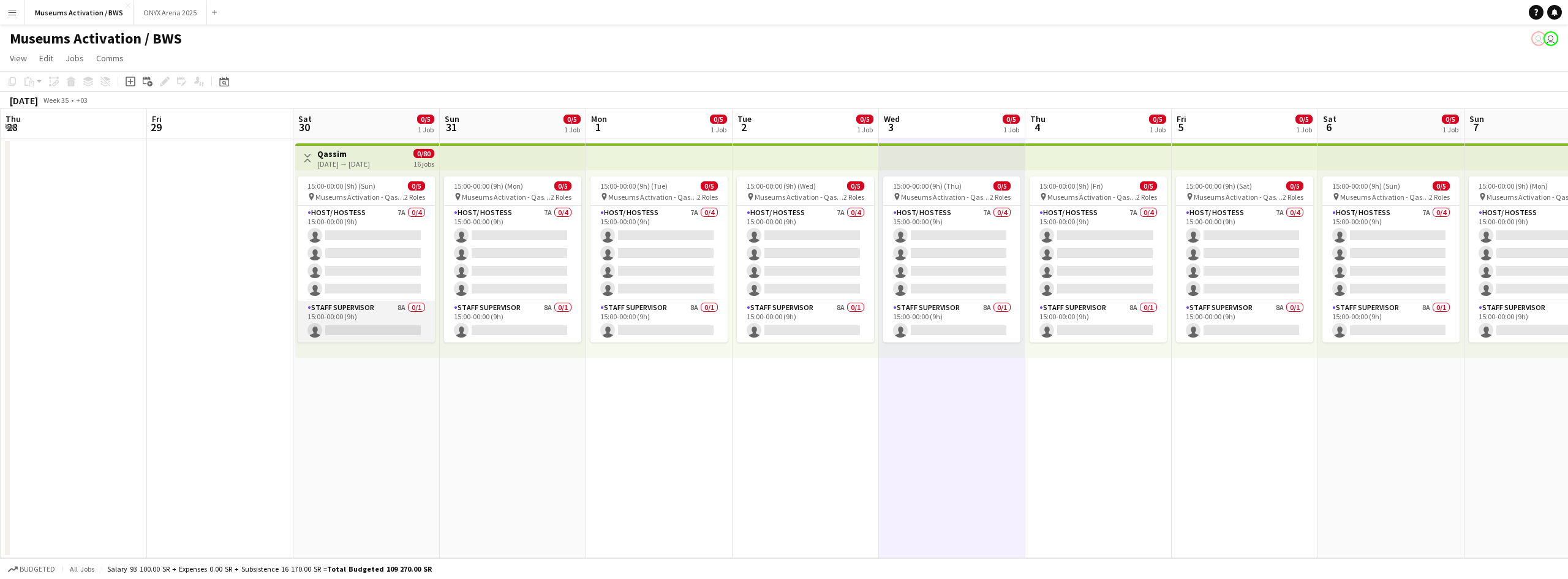
click at [362, 320] on app-card-role "Staff Supervisor 8A 0/1 15:00-00:00 (9h) single-neutral-actions" at bounding box center [366, 322] width 137 height 42
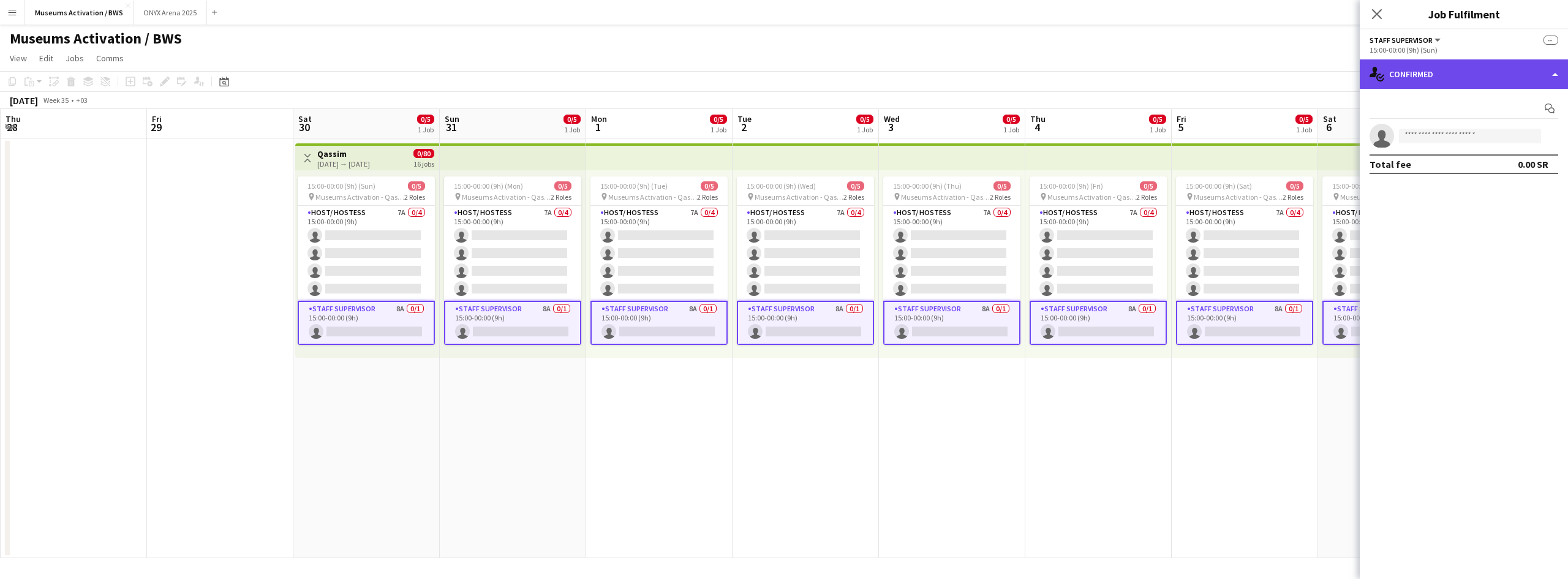
click at [1416, 78] on div "single-neutral-actions-check-2 Confirmed" at bounding box center [1464, 74] width 208 height 29
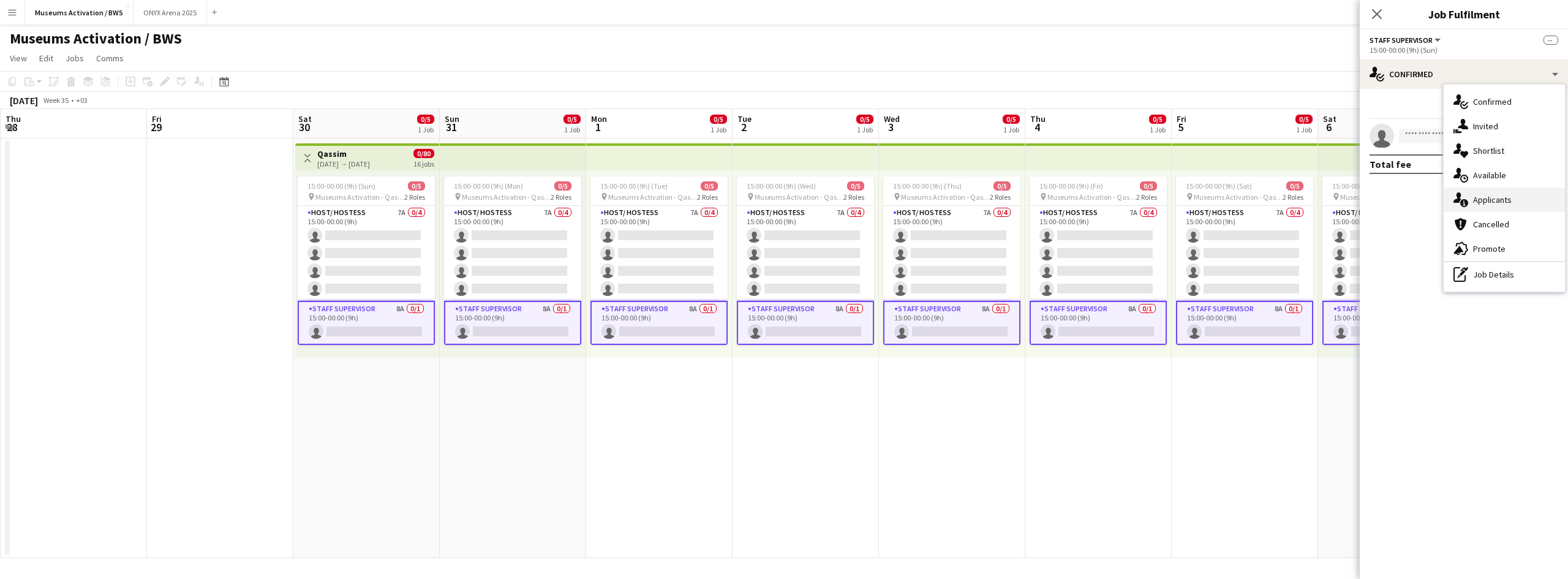
click at [1471, 202] on div "single-neutral-actions-information Applicants" at bounding box center [1504, 200] width 121 height 25
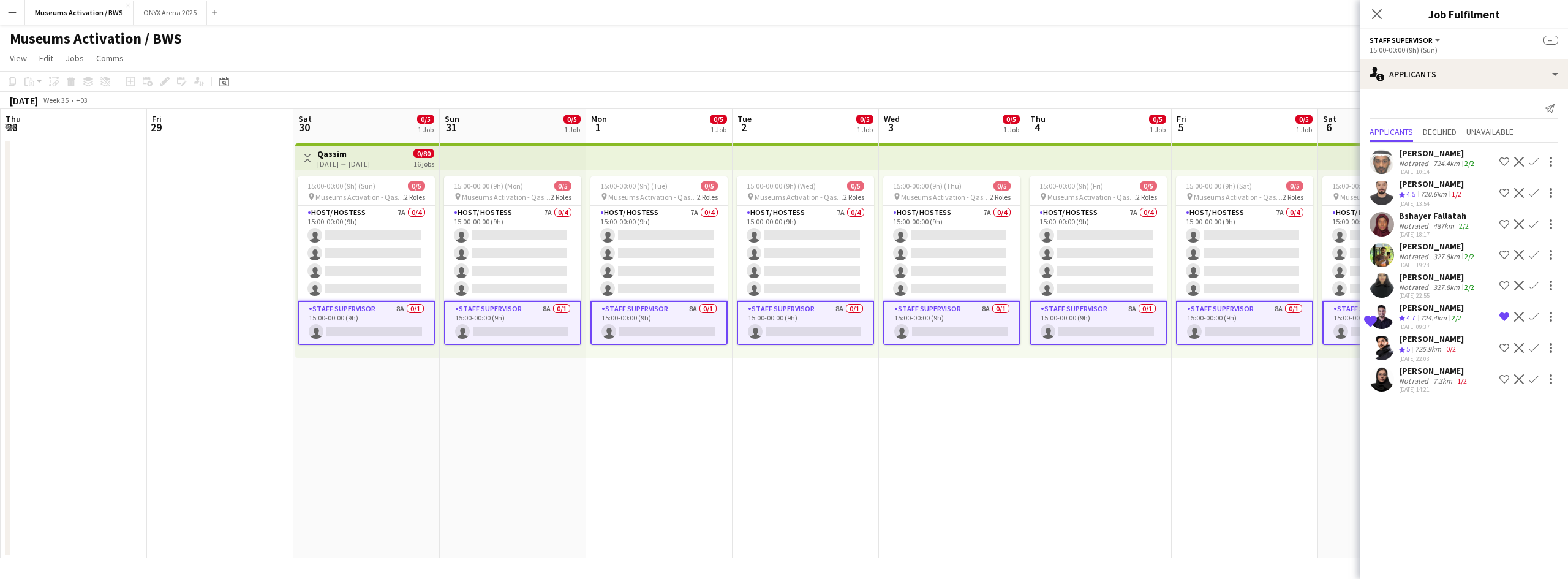
click at [194, 161] on app-date-cell at bounding box center [220, 348] width 147 height 419
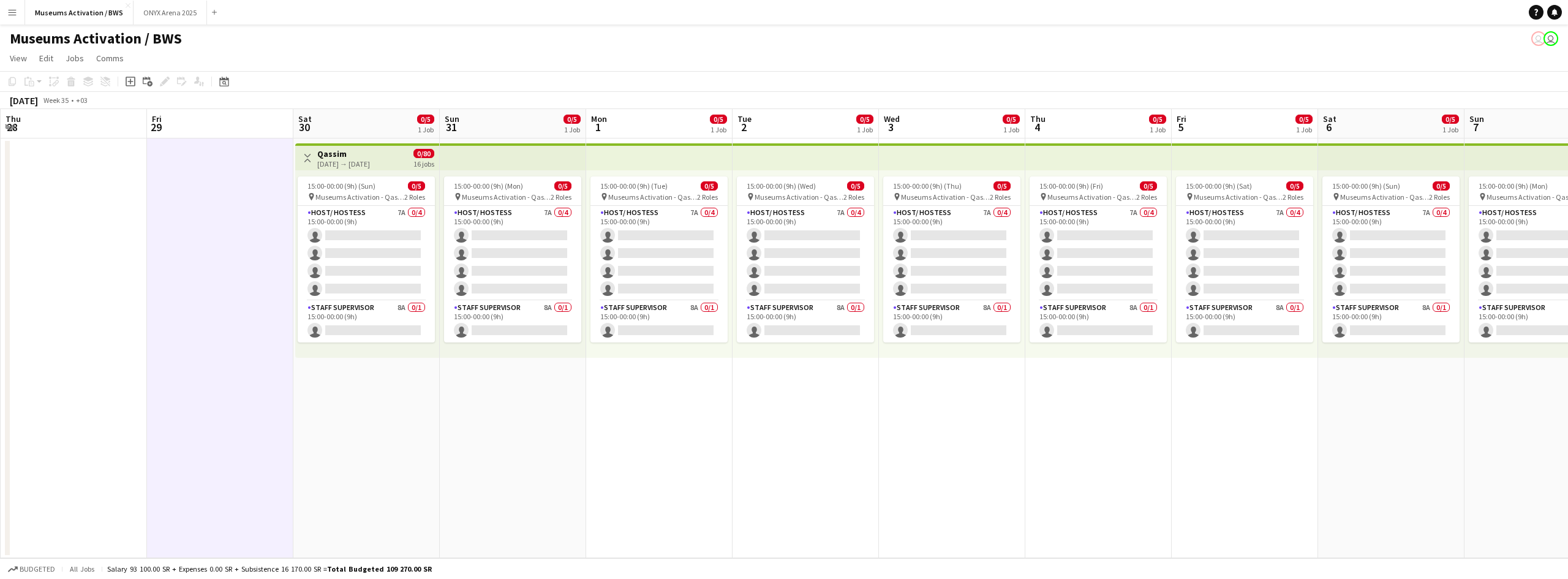
click at [346, 265] on app-card-role "Host/ Hostess 7A 0/4 15:00-00:00 (9h) single-neutral-actions single-neutral-act…" at bounding box center [366, 253] width 137 height 95
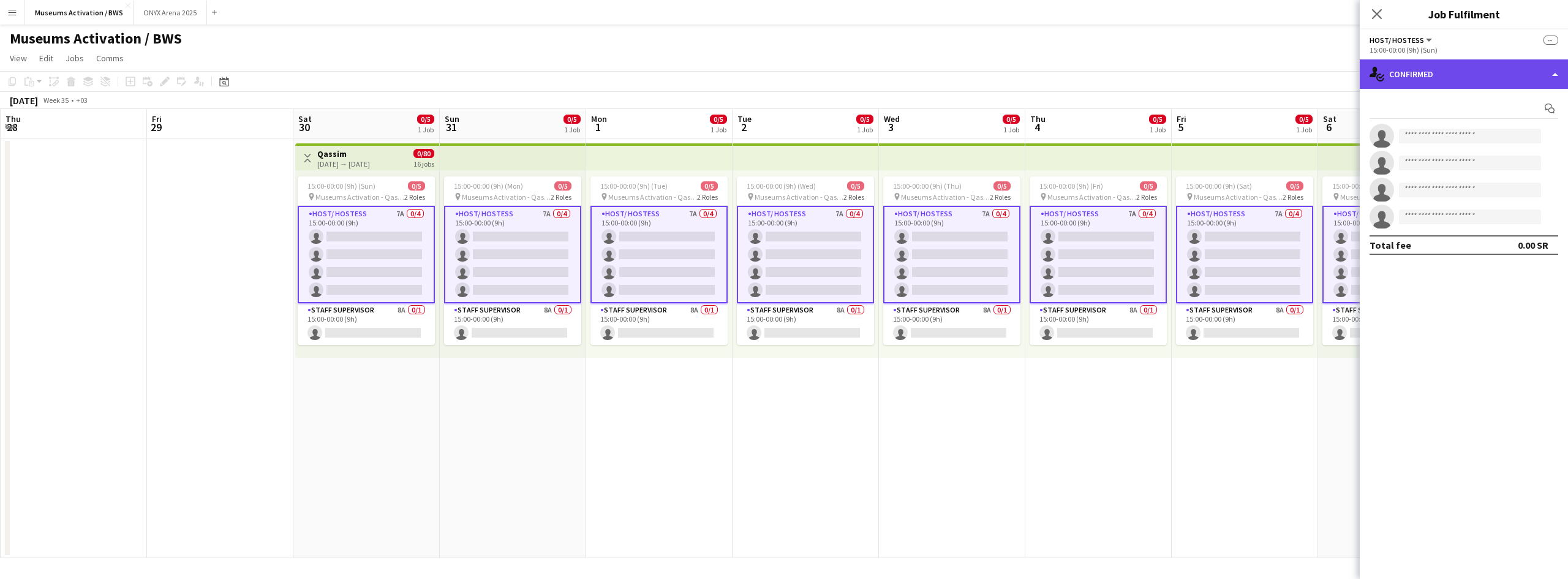
click at [1397, 81] on div "single-neutral-actions-check-2 Confirmed" at bounding box center [1464, 74] width 208 height 29
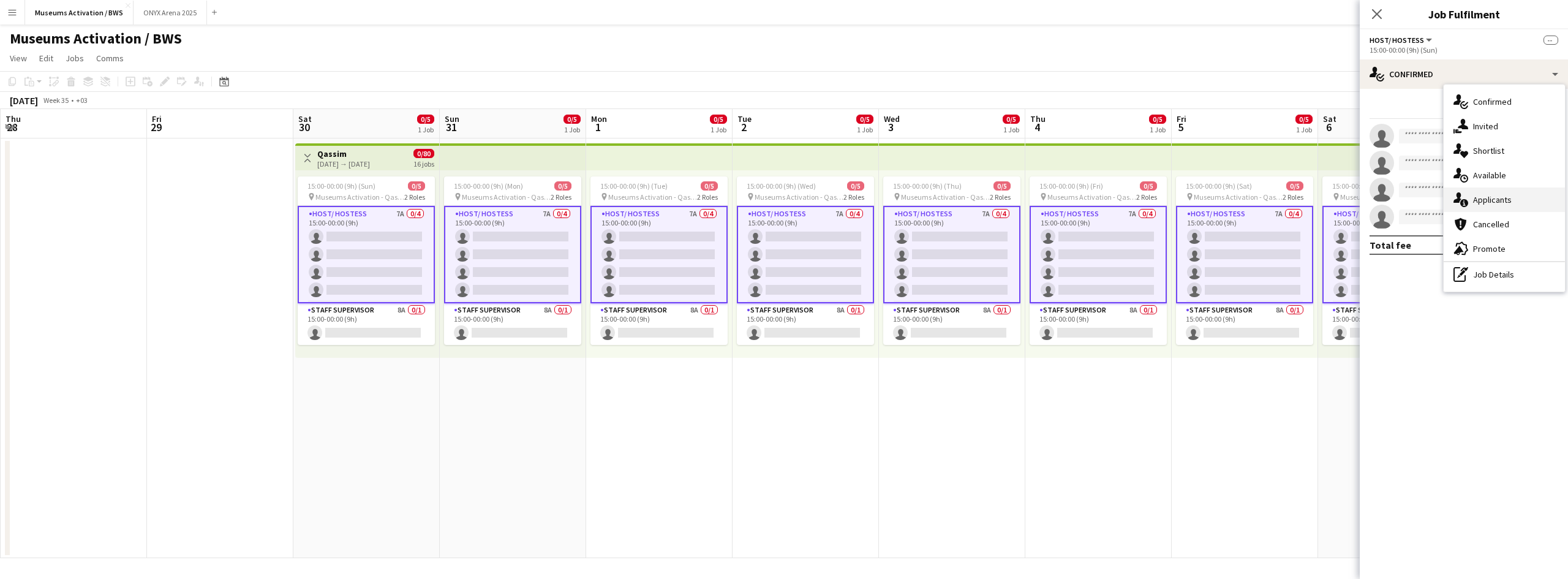
click at [1491, 191] on div "single-neutral-actions-information Applicants" at bounding box center [1504, 200] width 121 height 25
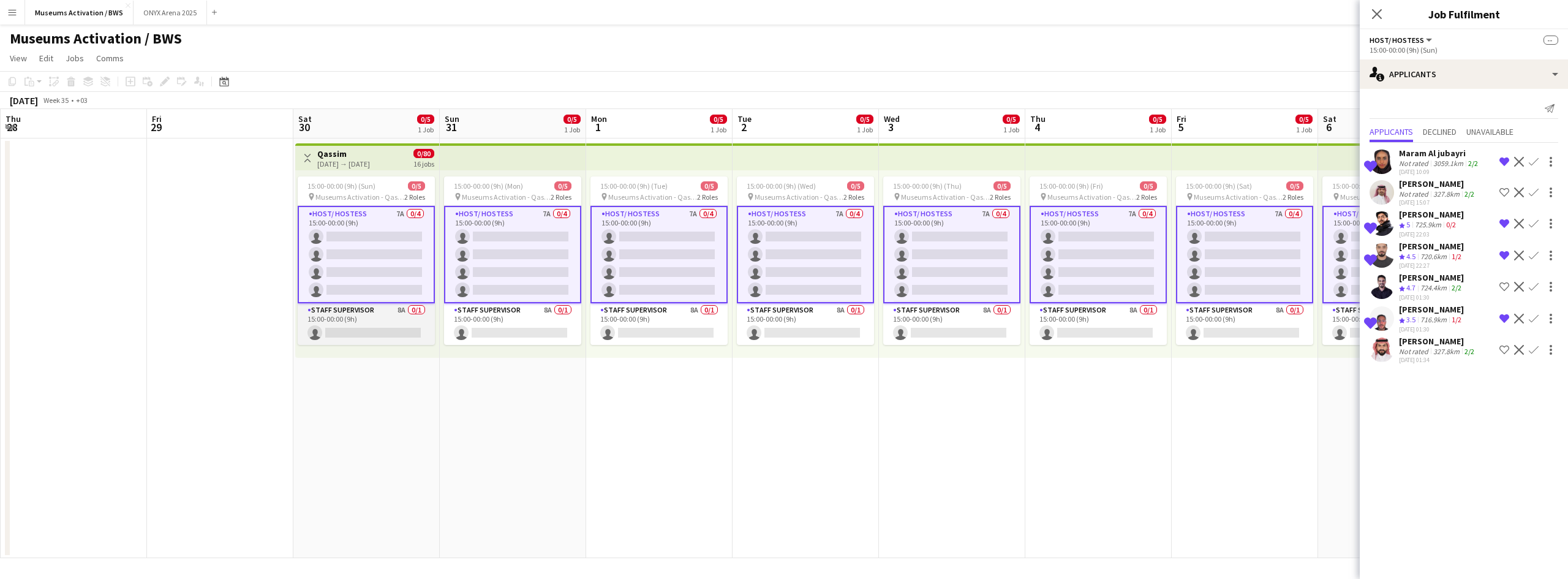
click at [363, 317] on app-card-role "Staff Supervisor 8A 0/1 15:00-00:00 (9h) single-neutral-actions" at bounding box center [366, 324] width 137 height 42
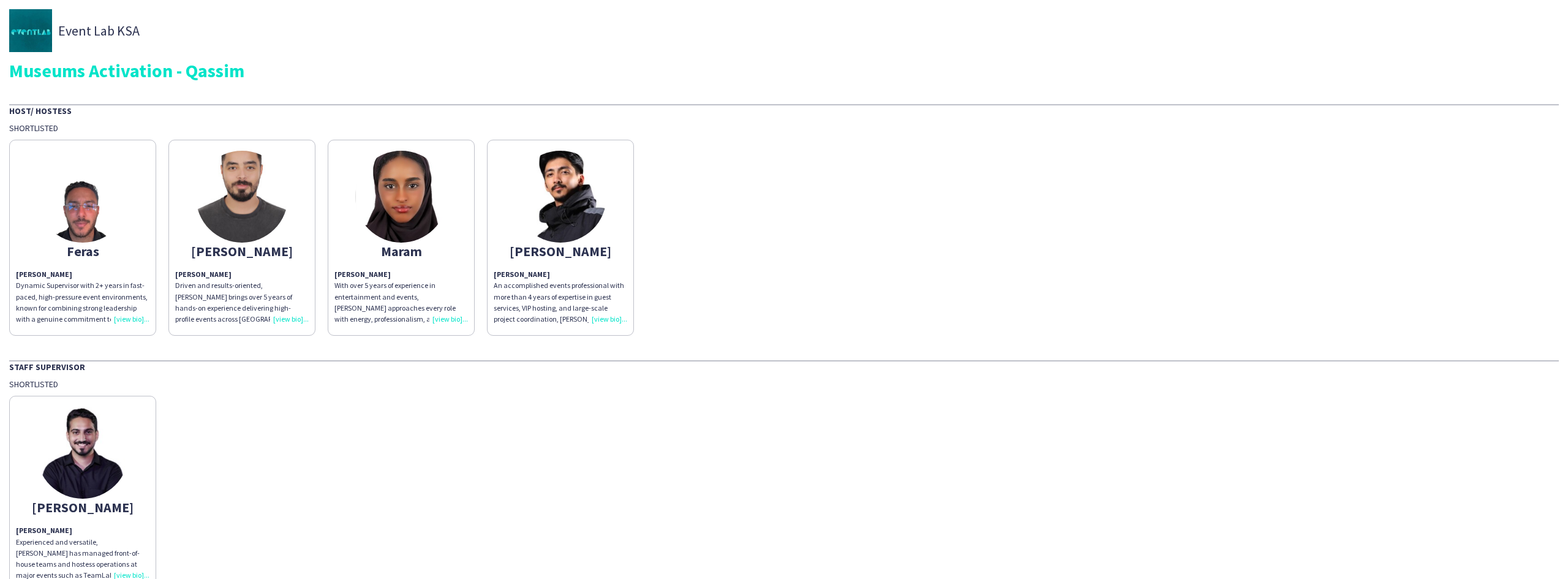
click at [212, 171] on img at bounding box center [242, 196] width 92 height 92
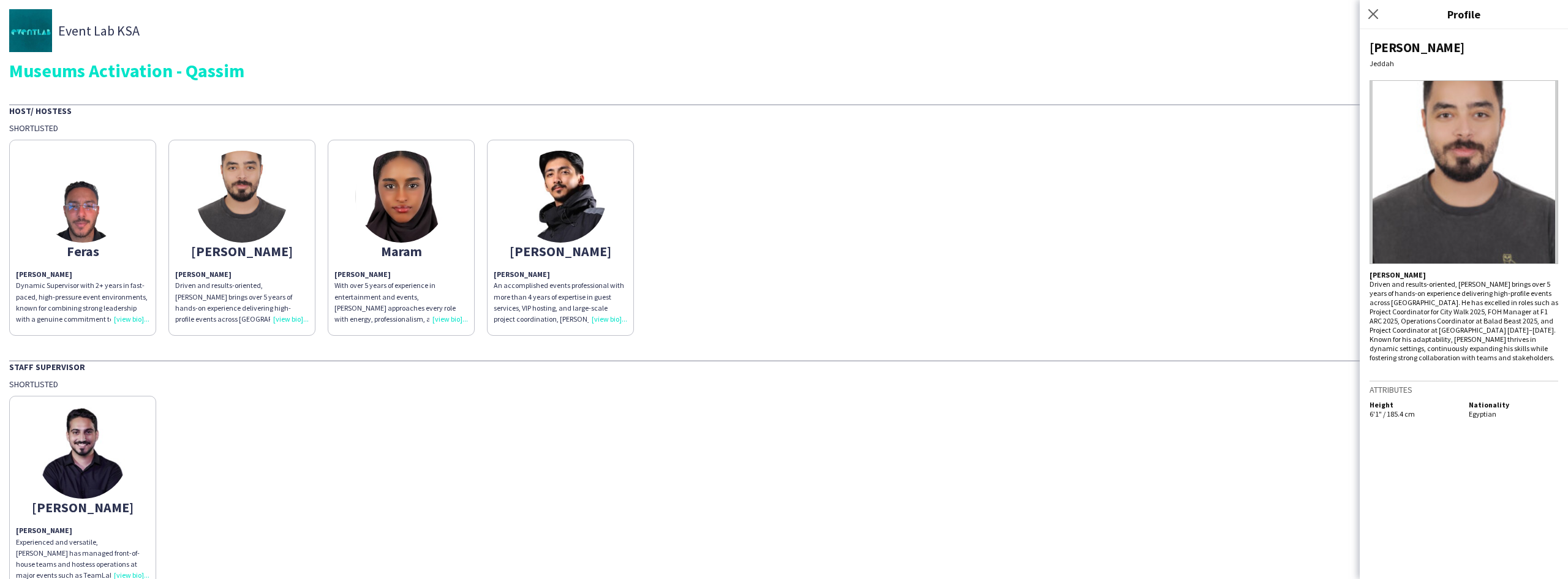
click at [87, 227] on img at bounding box center [82, 196] width 92 height 92
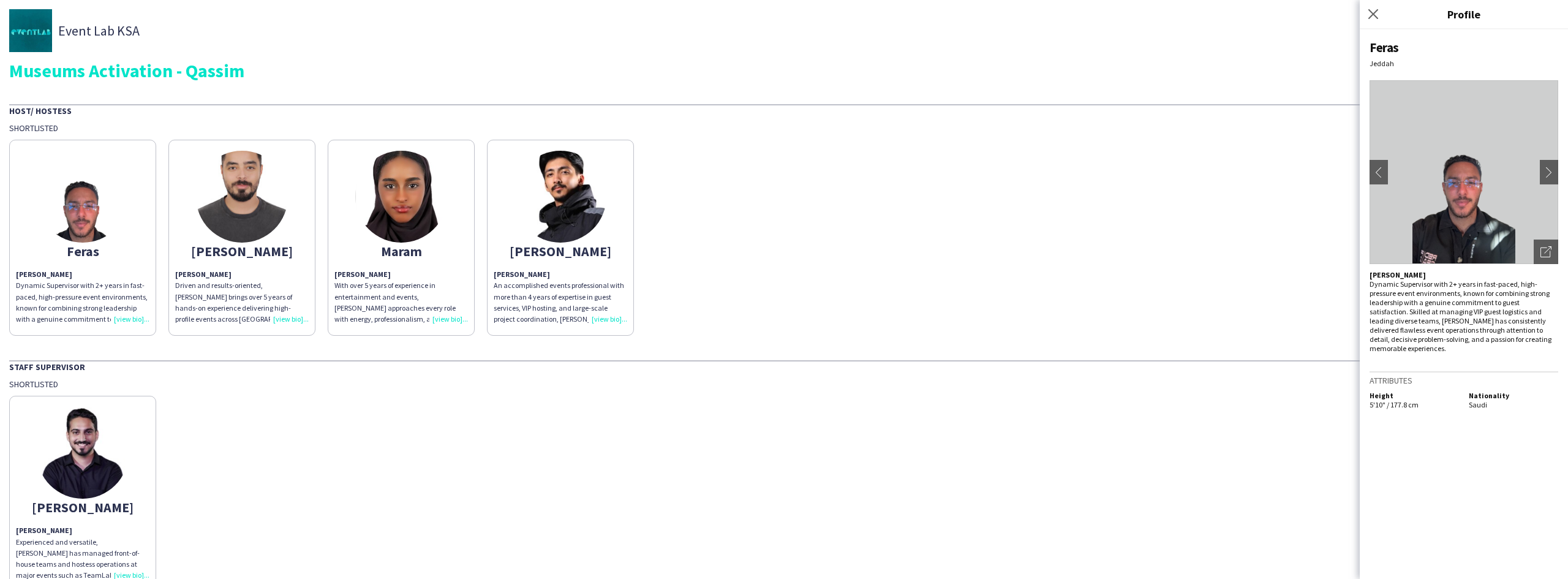
click at [218, 224] on img at bounding box center [242, 196] width 92 height 92
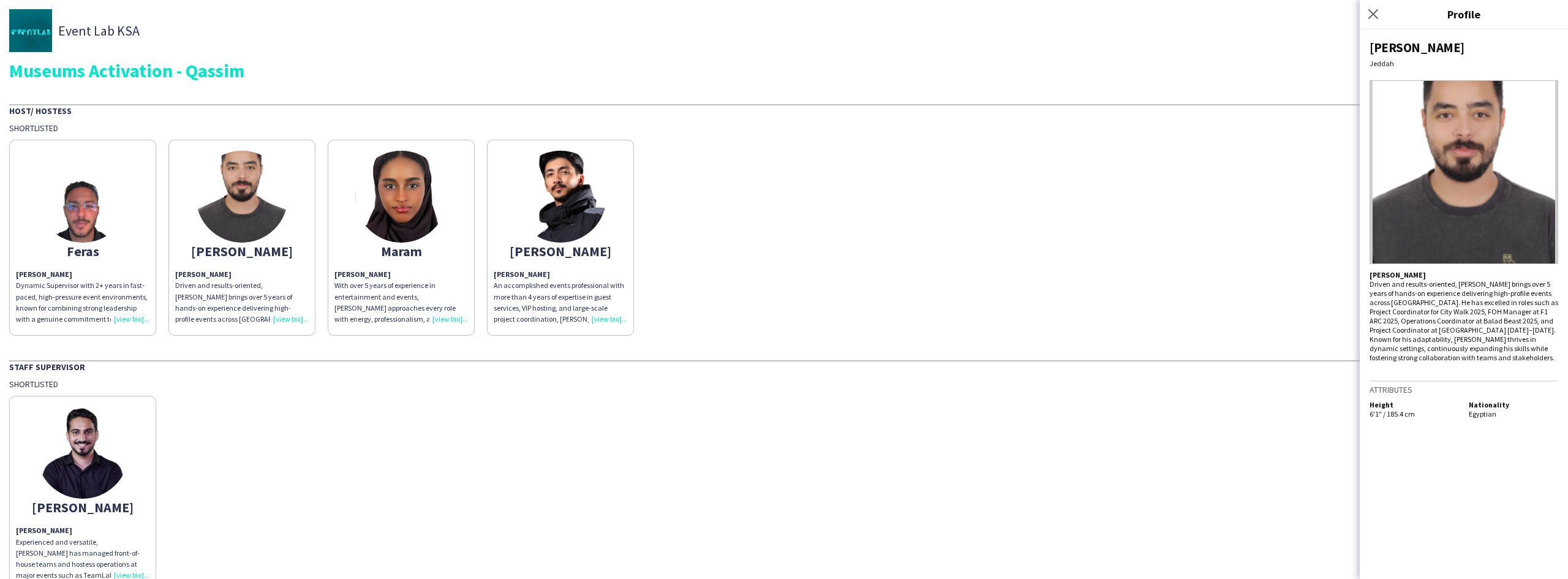
click at [385, 222] on img at bounding box center [401, 196] width 92 height 92
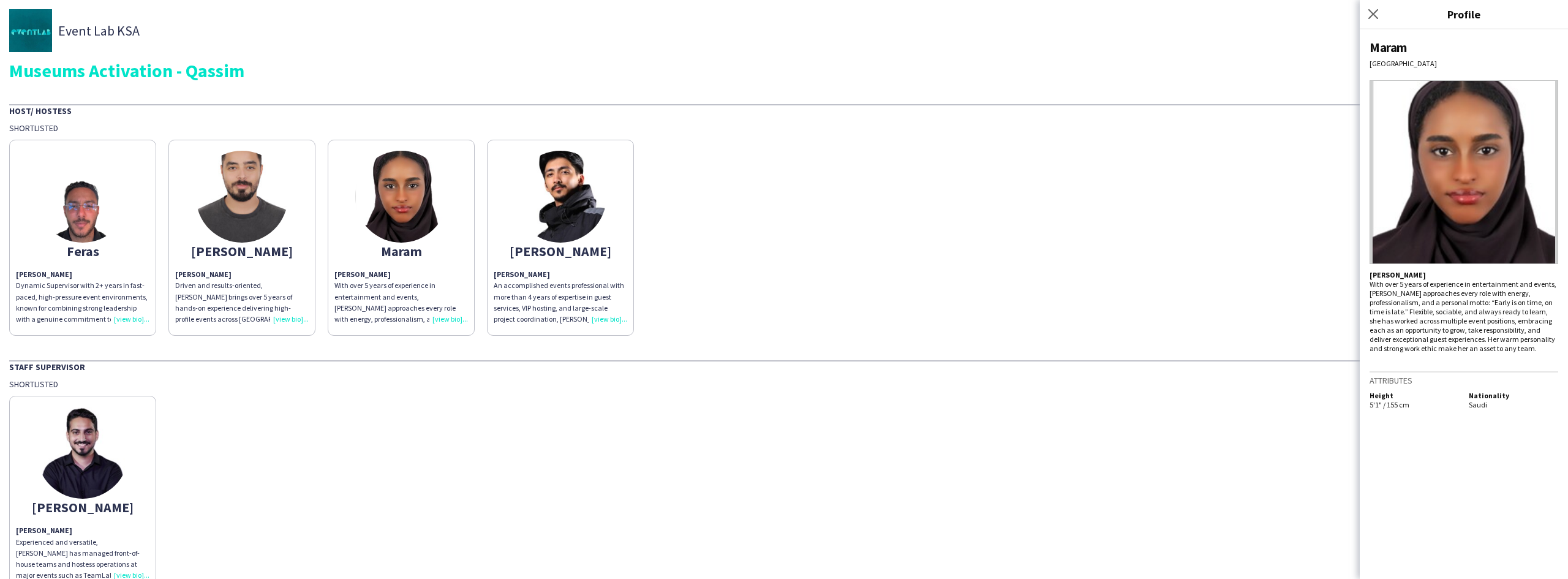
click at [553, 224] on img at bounding box center [560, 196] width 92 height 92
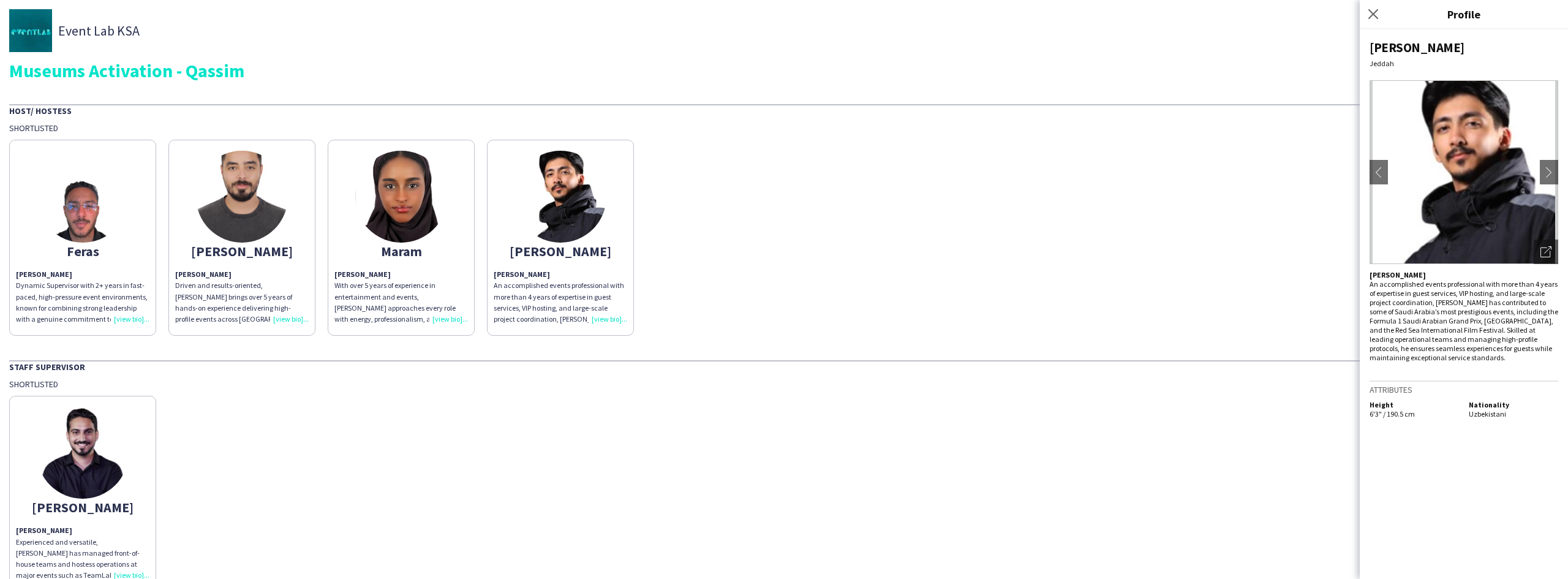
click at [95, 458] on img at bounding box center [82, 452] width 92 height 92
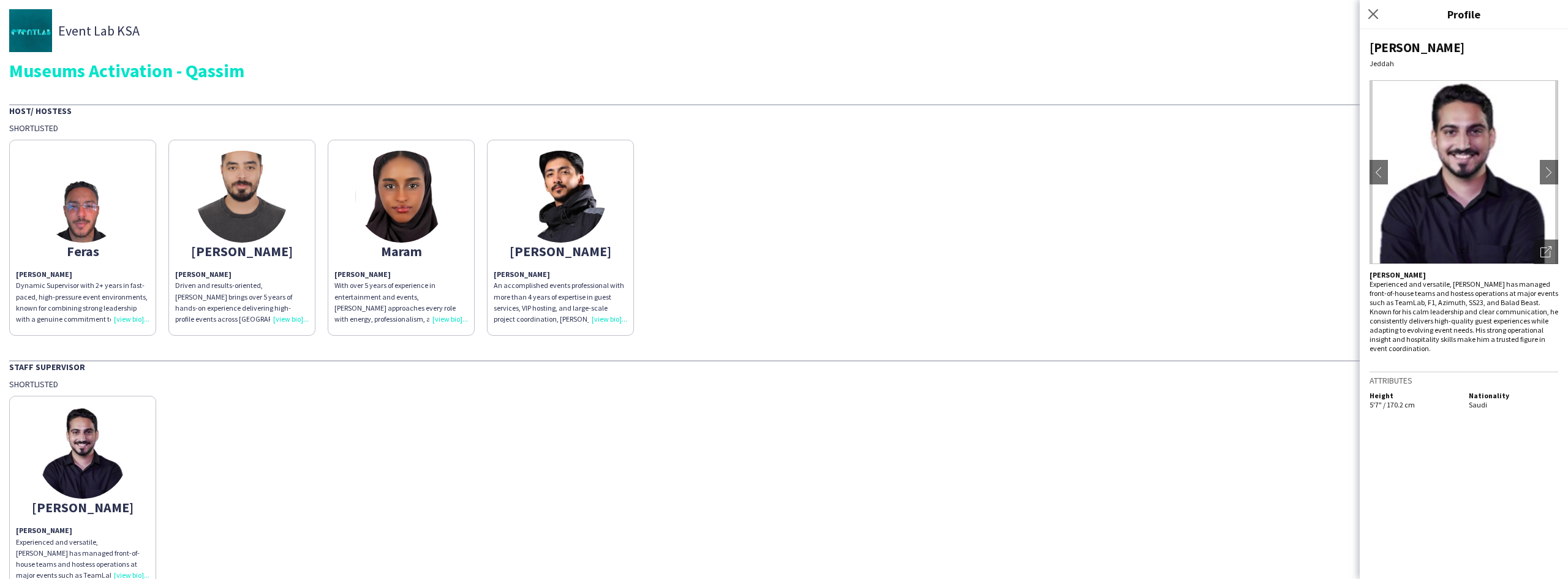
click at [388, 436] on div "Yousef Yousef Albloshi Experienced and versatile, Yousef has managed front-of-h…" at bounding box center [784, 491] width 1550 height 202
